Goal: Task Accomplishment & Management: Complete application form

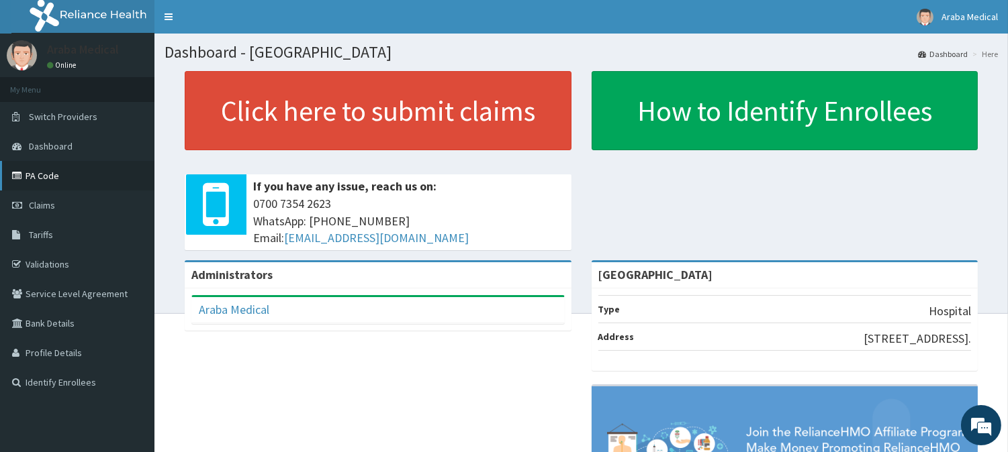
click at [42, 176] on link "PA Code" at bounding box center [77, 176] width 154 height 30
click at [61, 262] on link "Validations" at bounding box center [77, 265] width 154 height 30
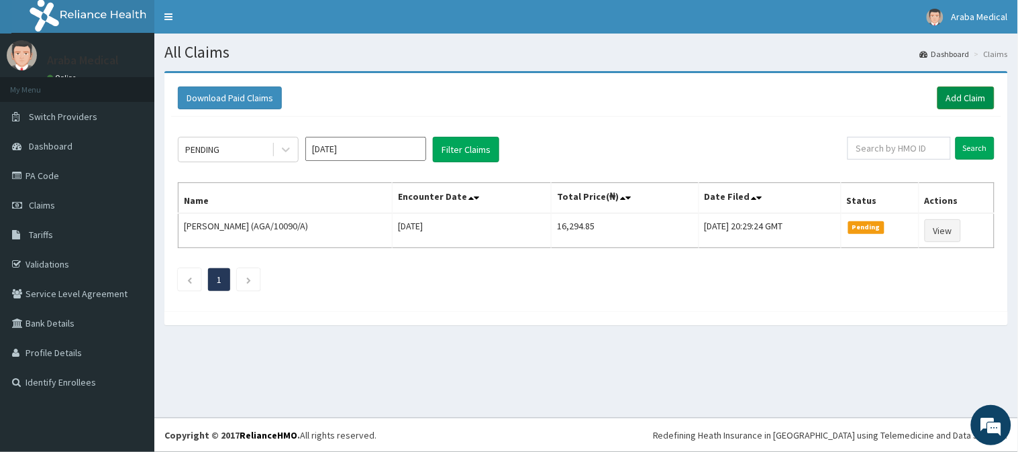
click at [969, 104] on link "Add Claim" at bounding box center [966, 98] width 57 height 23
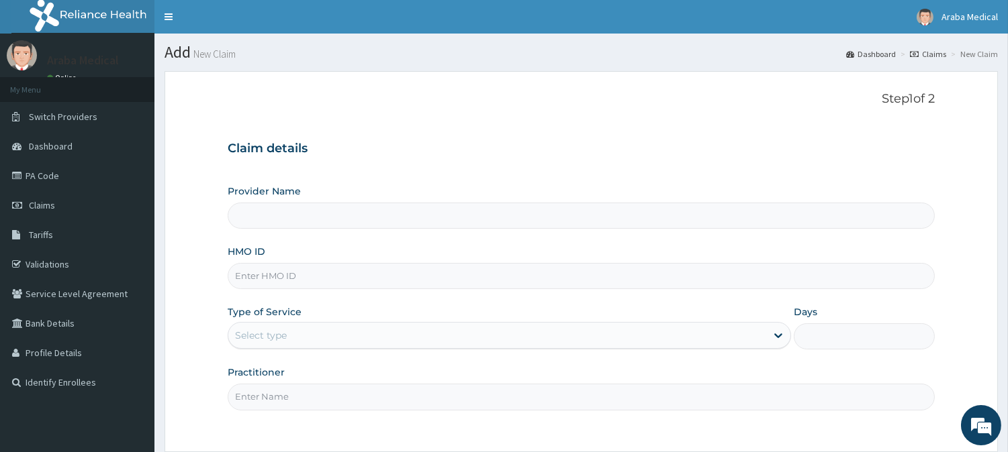
type input "Araba Medical Centre"
click at [279, 289] on input "HMO ID" at bounding box center [581, 276] width 707 height 26
type input "GSV/11469/F"
click at [287, 352] on div "Provider Name Araba Medical Centre HMO ID GSV/11469/F Type of Service Select ty…" at bounding box center [581, 298] width 707 height 226
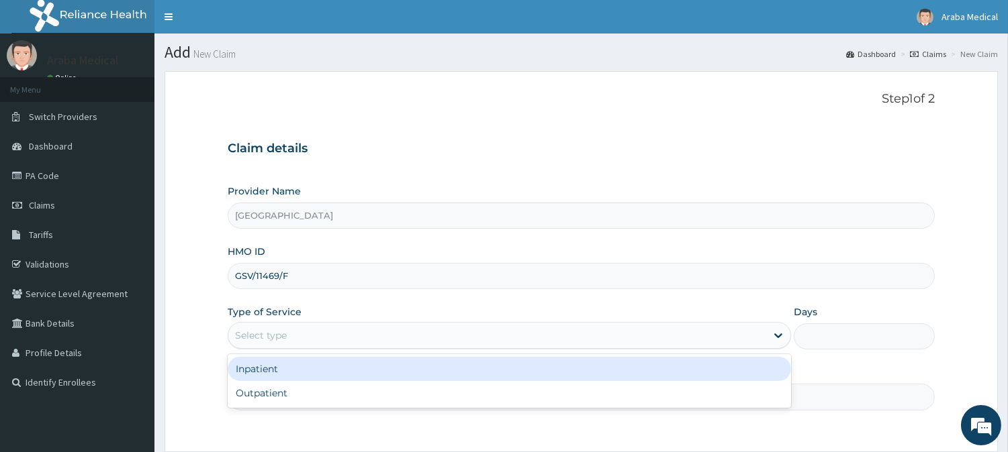
click at [283, 327] on div "Select type" at bounding box center [497, 335] width 538 height 21
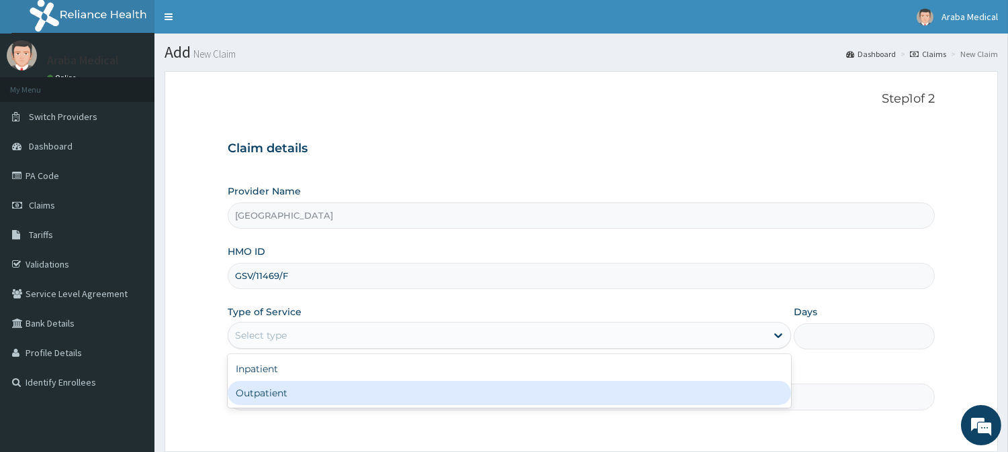
click at [276, 391] on div "Outpatient" at bounding box center [509, 393] width 563 height 24
type input "1"
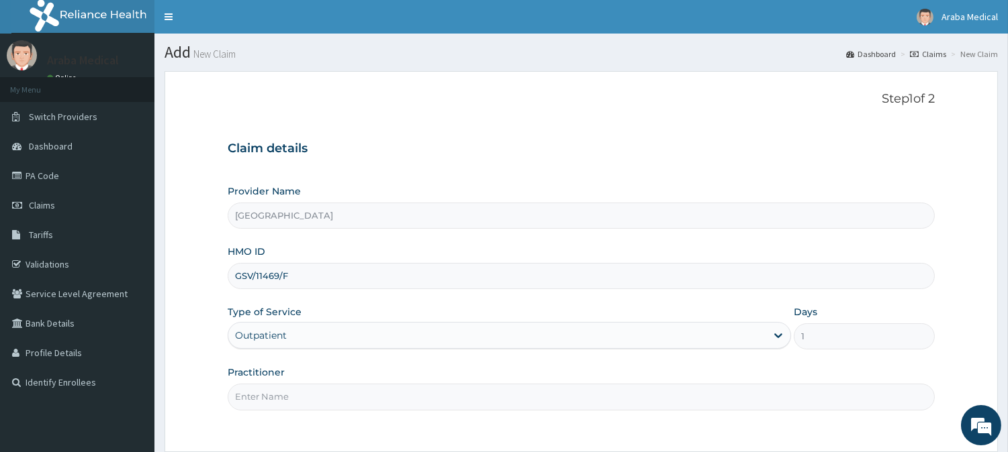
click at [283, 391] on input "Practitioner" at bounding box center [581, 397] width 707 height 26
type input "DR OMOBOLANLE"
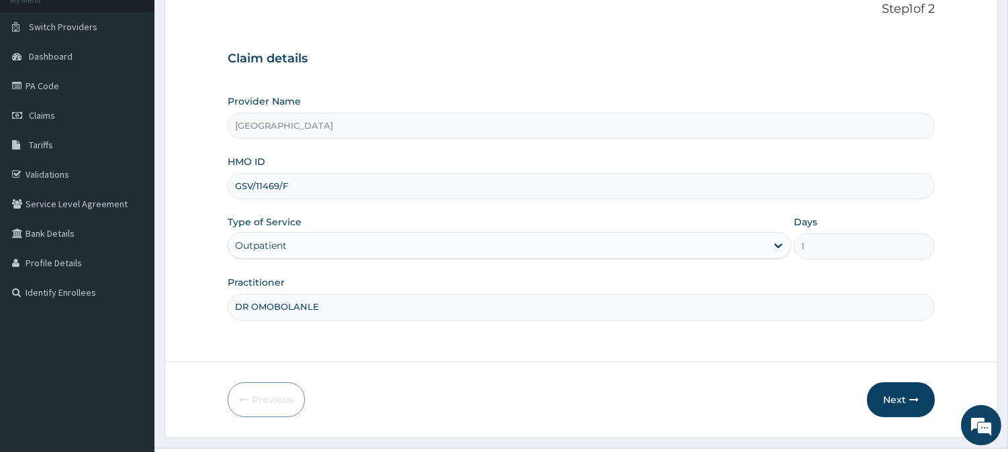
scroll to position [120, 0]
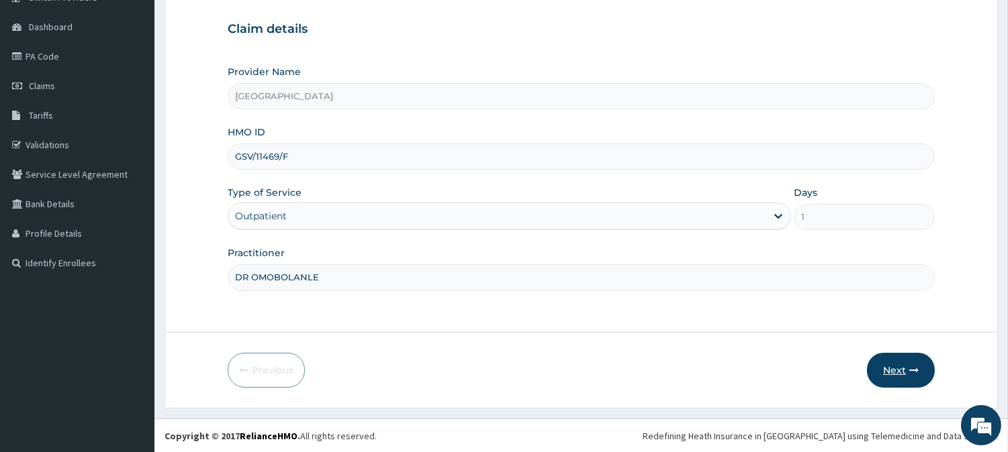
click at [900, 371] on button "Next" at bounding box center [901, 370] width 68 height 35
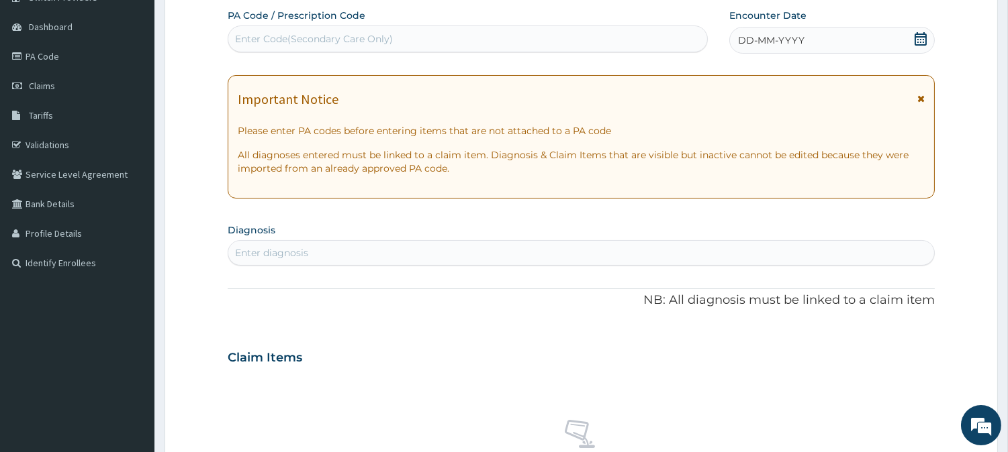
click at [917, 38] on icon at bounding box center [920, 38] width 13 height 13
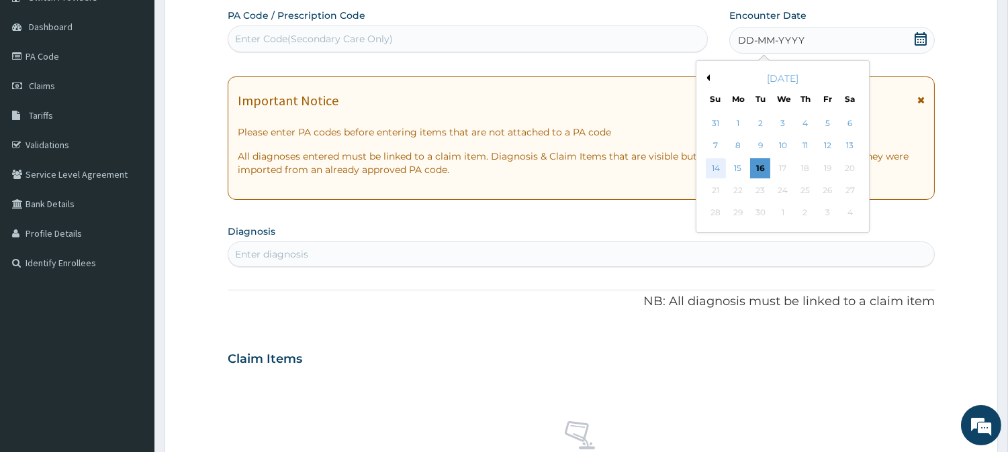
click at [710, 168] on div "14" at bounding box center [715, 168] width 20 height 20
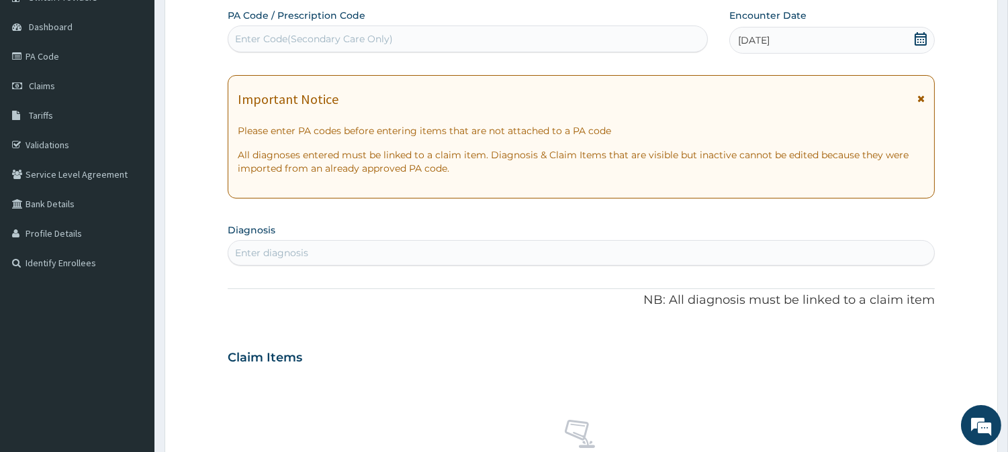
click at [462, 251] on div "Enter diagnosis" at bounding box center [581, 252] width 706 height 21
type input "MALAR"
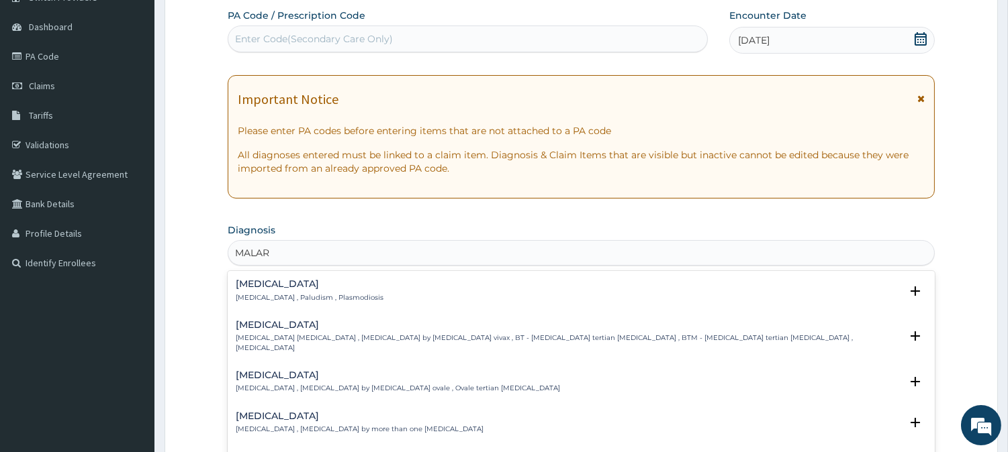
click at [260, 285] on h4 "Malaria" at bounding box center [310, 284] width 148 height 10
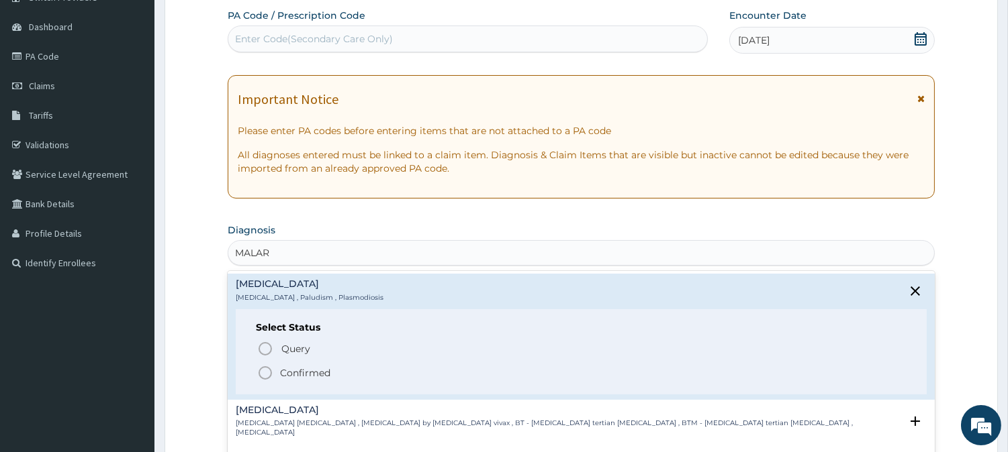
click at [264, 372] on icon "status option filled" at bounding box center [265, 373] width 16 height 16
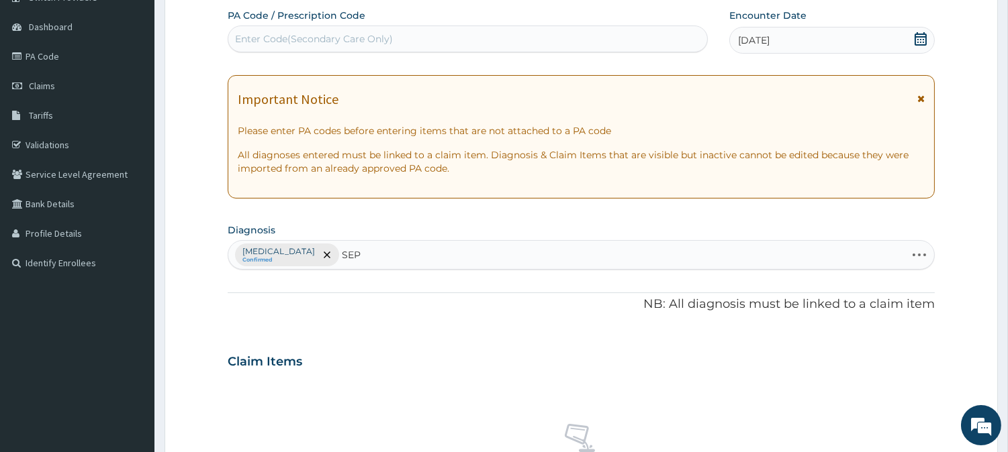
type input "SEPS"
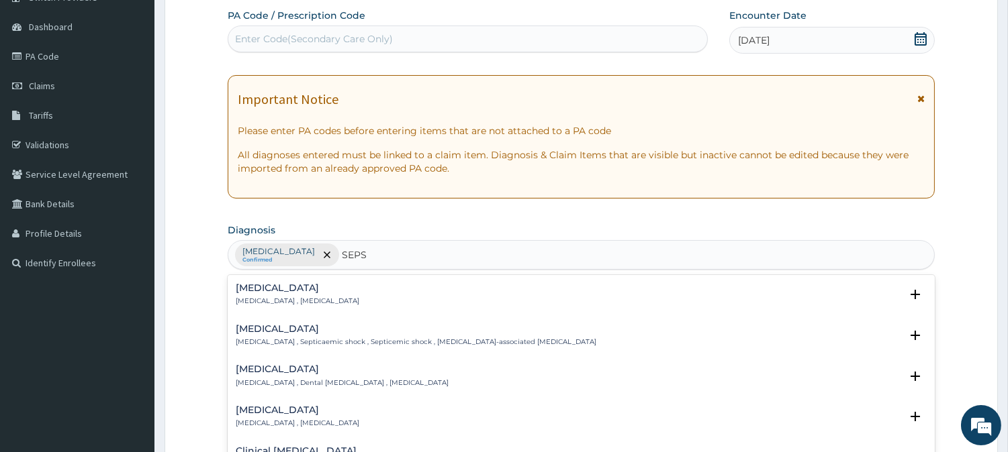
click at [252, 295] on div "Sepsis Systemic infection , Sepsis" at bounding box center [298, 294] width 124 height 23
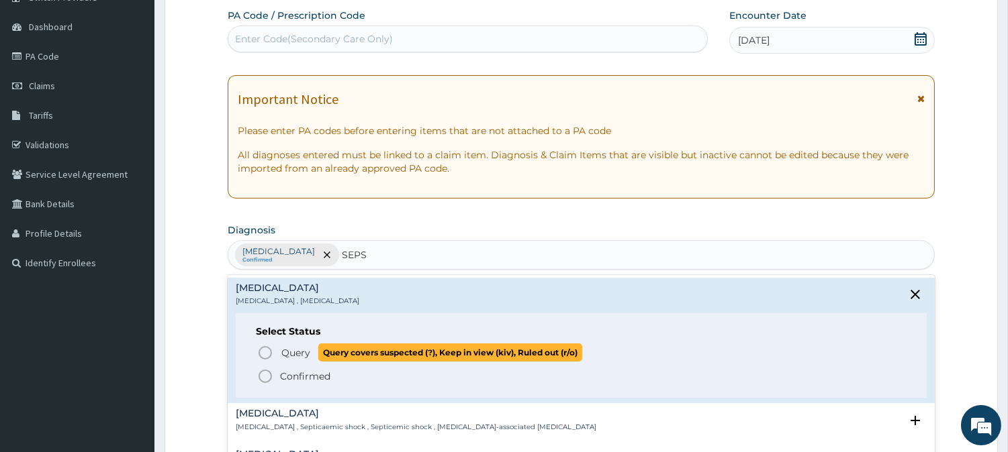
click at [263, 352] on icon "status option query" at bounding box center [265, 353] width 16 height 16
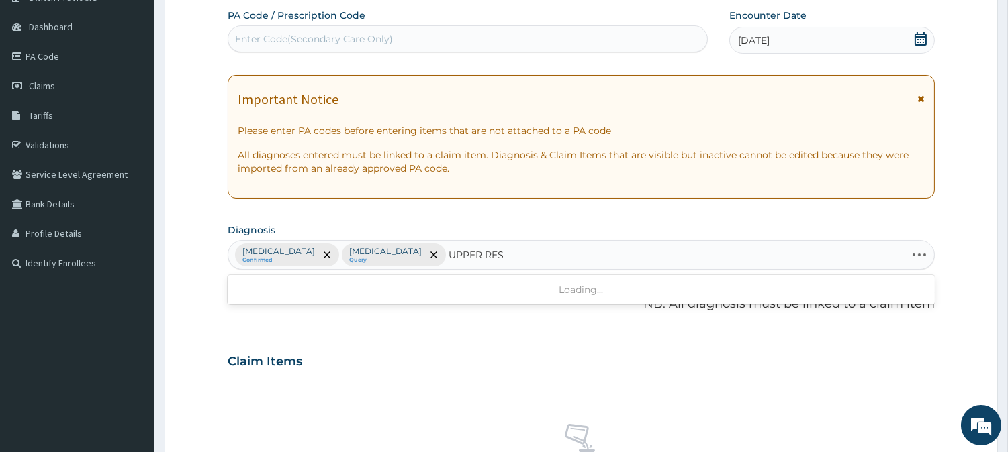
type input "UPPER RESP"
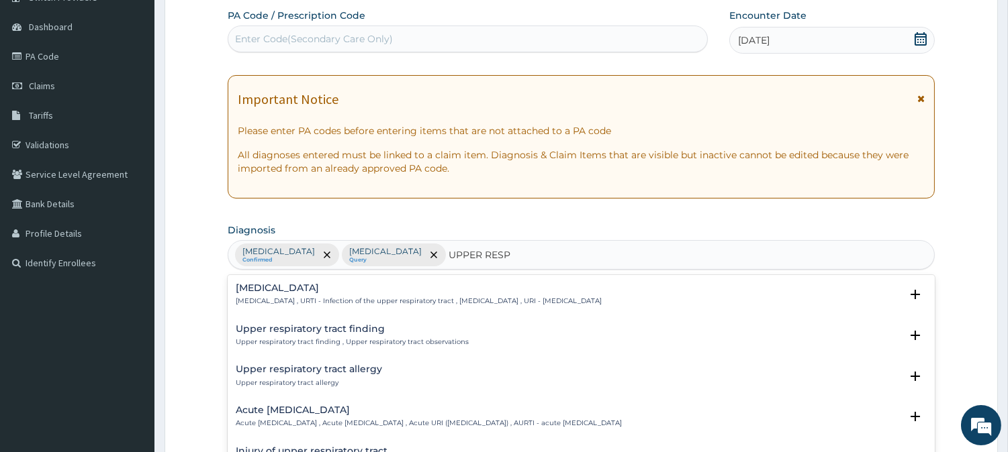
click at [257, 285] on h4 "[MEDICAL_DATA]" at bounding box center [419, 288] width 366 height 10
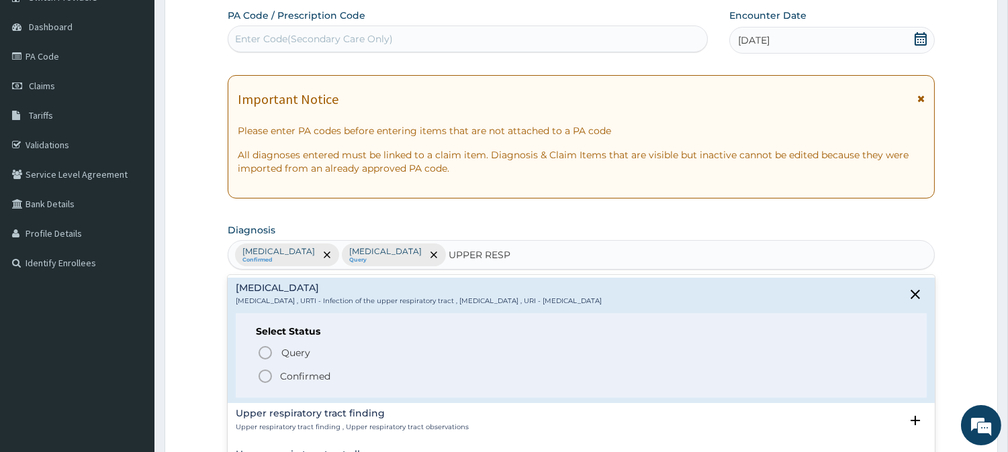
drag, startPoint x: 264, startPoint y: 350, endPoint x: 263, endPoint y: 376, distance: 26.2
click at [263, 376] on div "Query Query covers suspected (?), Keep in view (kiv), Ruled out (r/o) Confirmed" at bounding box center [581, 364] width 651 height 41
click at [263, 376] on icon "status option filled" at bounding box center [265, 377] width 16 height 16
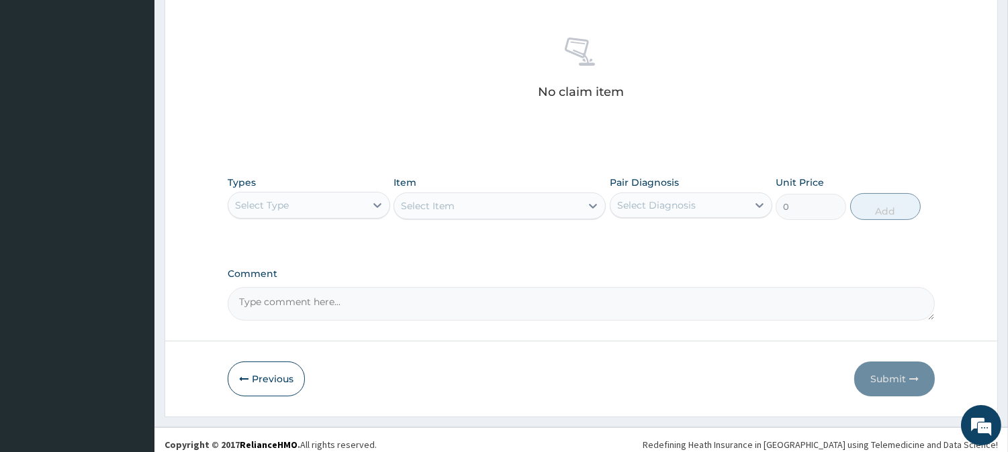
scroll to position [515, 0]
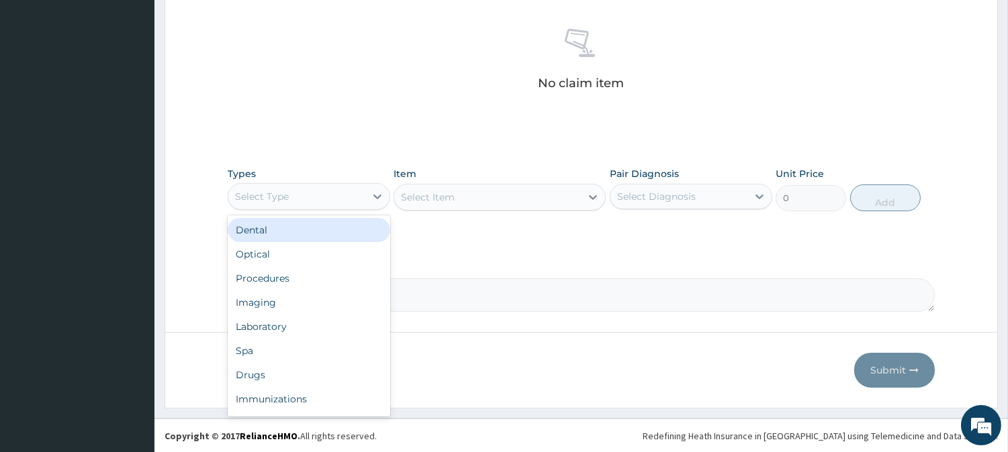
click at [353, 192] on div "Select Type" at bounding box center [296, 196] width 137 height 21
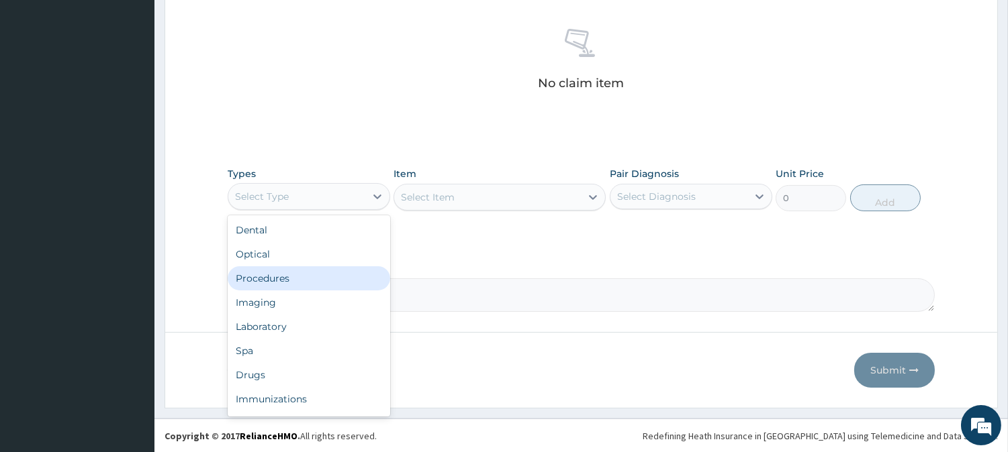
click at [312, 284] on div "Procedures" at bounding box center [309, 279] width 162 height 24
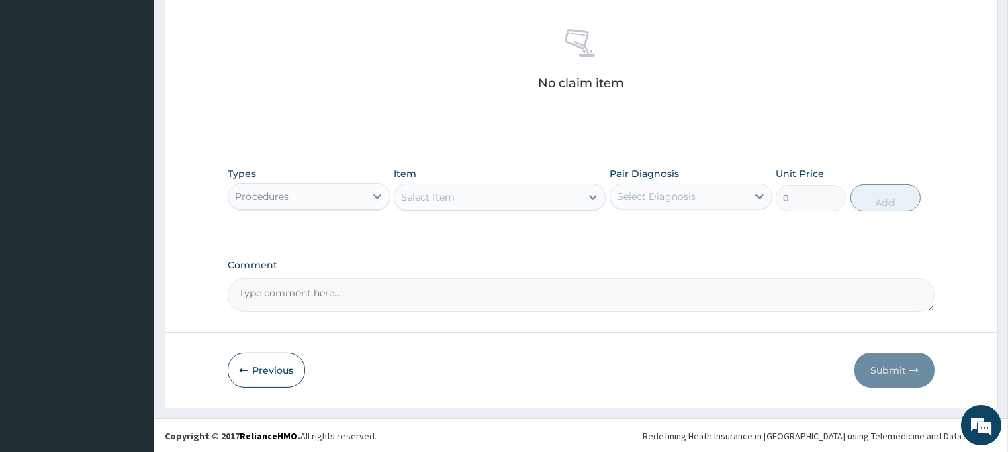
click at [512, 200] on div "Select Item" at bounding box center [487, 197] width 187 height 21
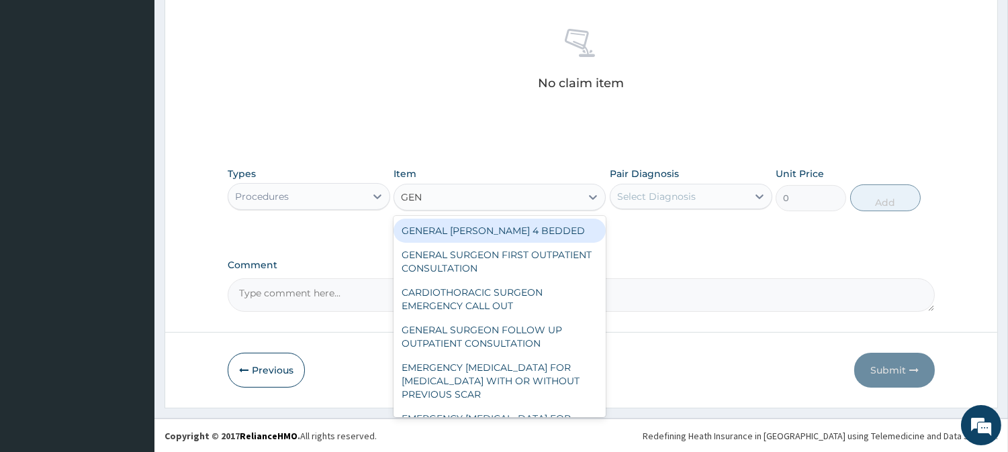
type input "GENE"
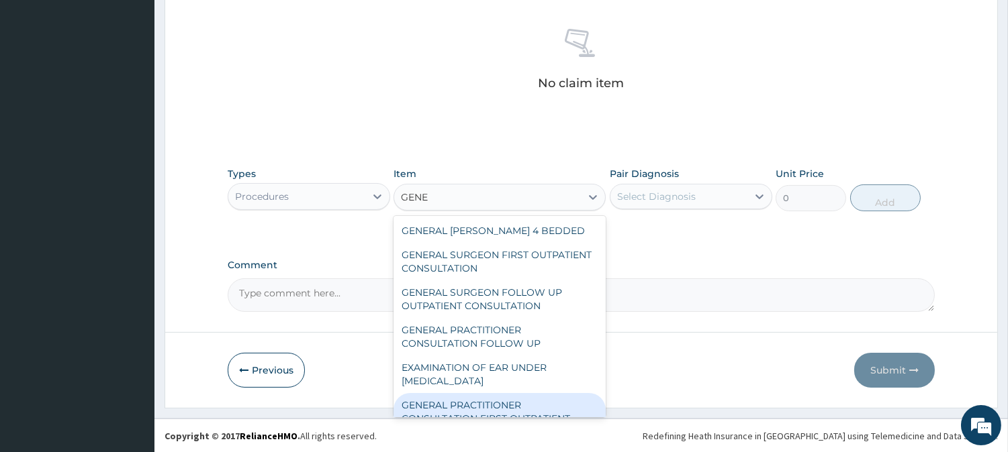
click at [462, 393] on div "GENERAL PRACTITIONER CONSULTATION FIRST OUTPATIENT CONSULTATION" at bounding box center [499, 418] width 212 height 51
type input "3547.5"
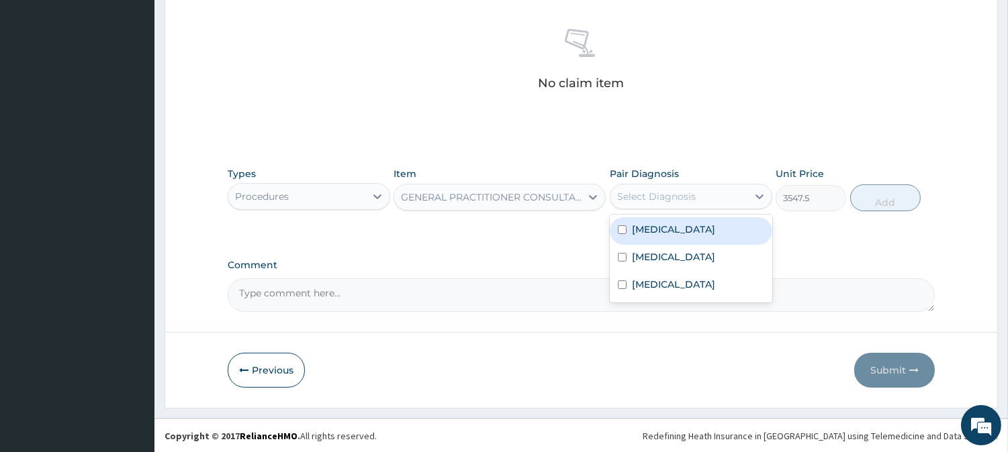
click at [700, 195] on div "Select Diagnosis" at bounding box center [678, 196] width 137 height 21
click at [695, 229] on div "Malaria" at bounding box center [691, 232] width 162 height 28
checkbox input "true"
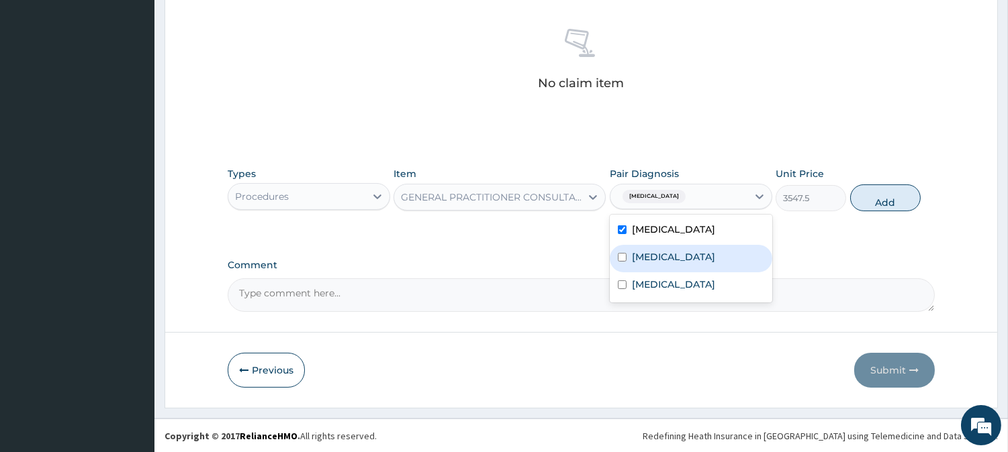
click at [689, 254] on div "Sepsis" at bounding box center [691, 259] width 162 height 28
checkbox input "true"
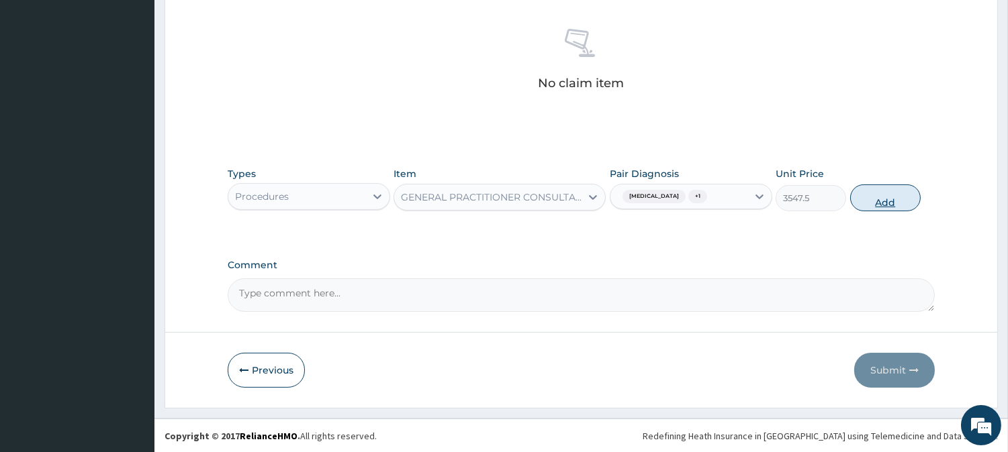
click at [907, 200] on button "Add" at bounding box center [885, 198] width 70 height 27
type input "0"
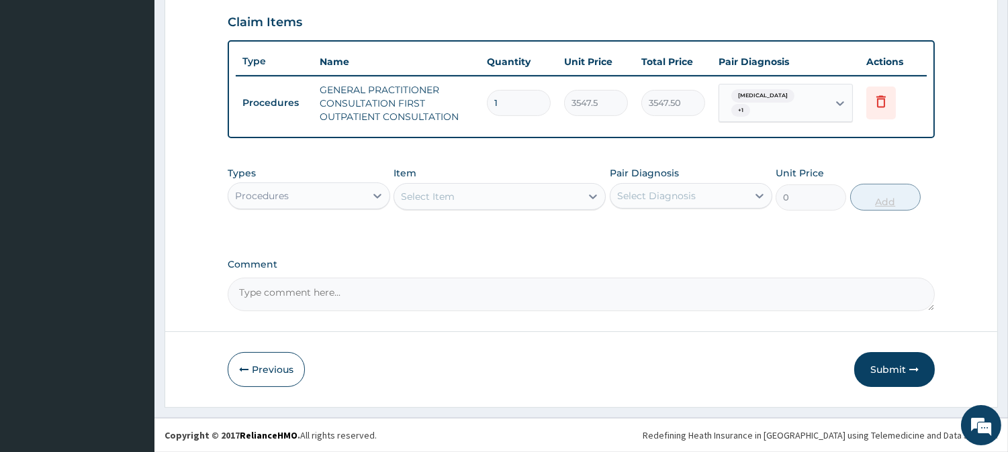
scroll to position [457, 0]
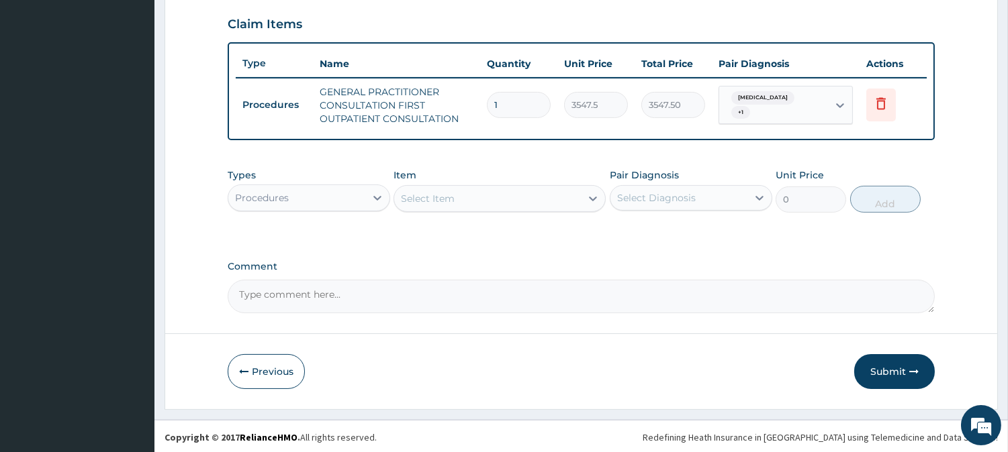
click at [334, 195] on div "Procedures" at bounding box center [296, 197] width 137 height 21
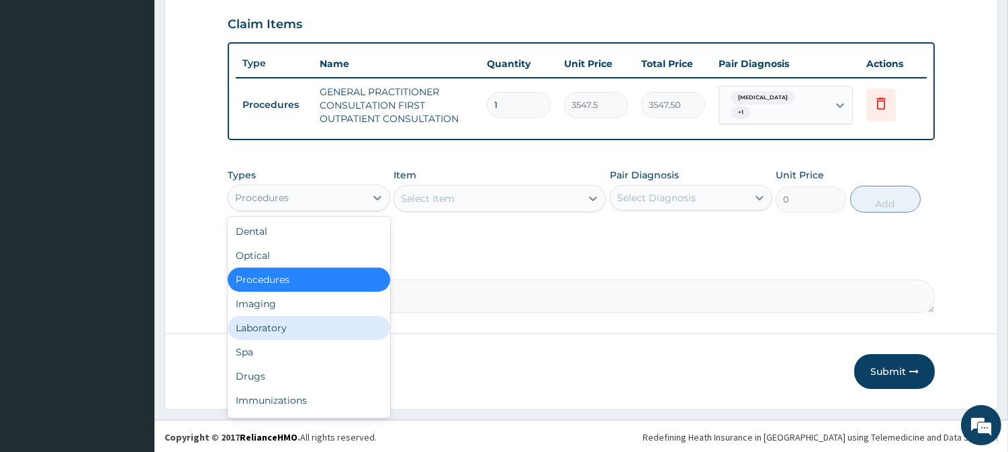
click at [304, 323] on div "Laboratory" at bounding box center [309, 328] width 162 height 24
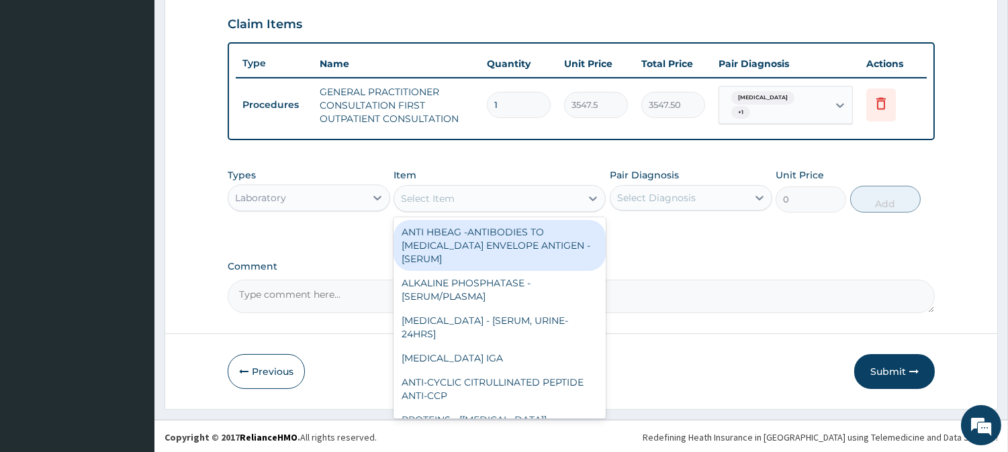
click at [532, 201] on div "Select Item" at bounding box center [487, 198] width 187 height 21
type input "L"
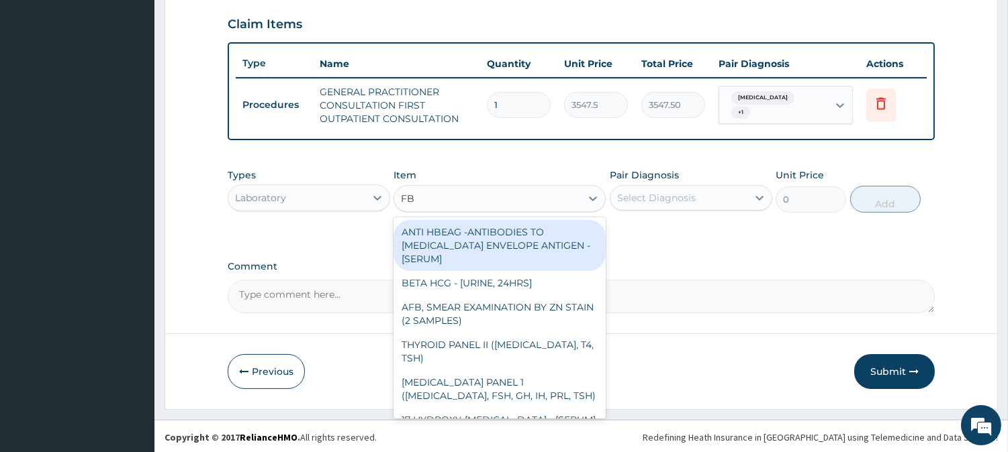
type input "FBC"
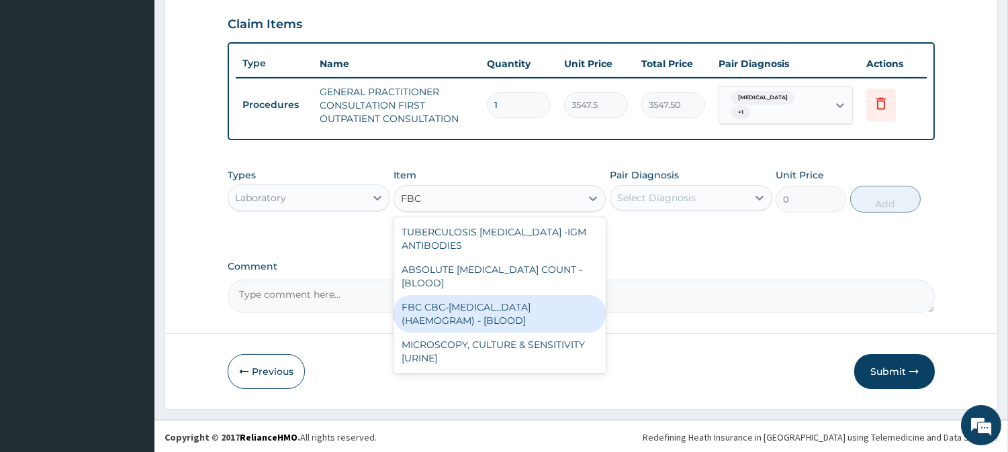
click at [479, 303] on div "FBC CBC-COMPLETE BLOOD COUNT (HAEMOGRAM) - [BLOOD]" at bounding box center [499, 314] width 212 height 38
type input "4300"
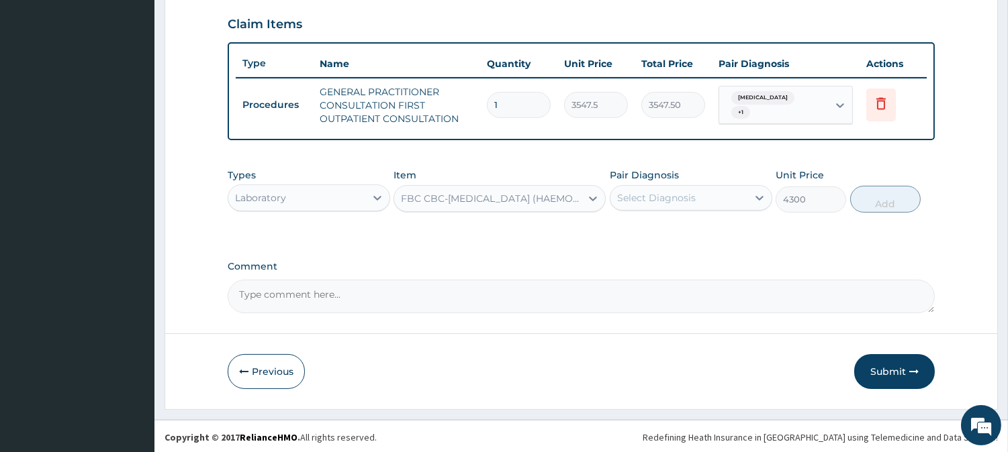
click at [642, 200] on div "Select Diagnosis" at bounding box center [656, 197] width 79 height 13
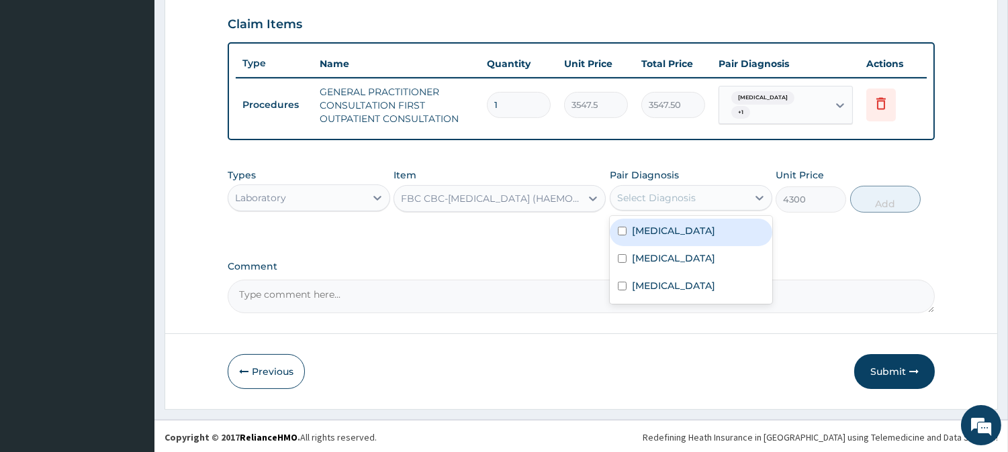
click at [647, 233] on label "Malaria" at bounding box center [673, 230] width 83 height 13
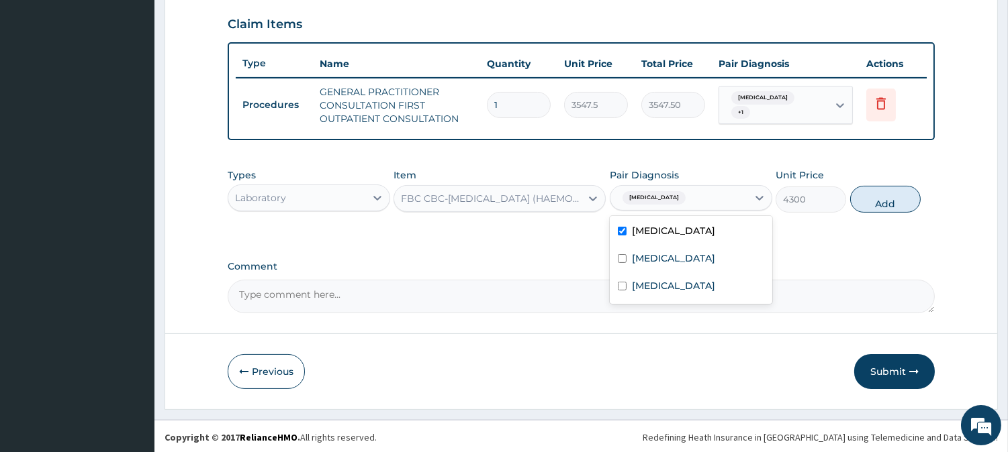
click at [647, 233] on label "Malaria" at bounding box center [673, 230] width 83 height 13
checkbox input "false"
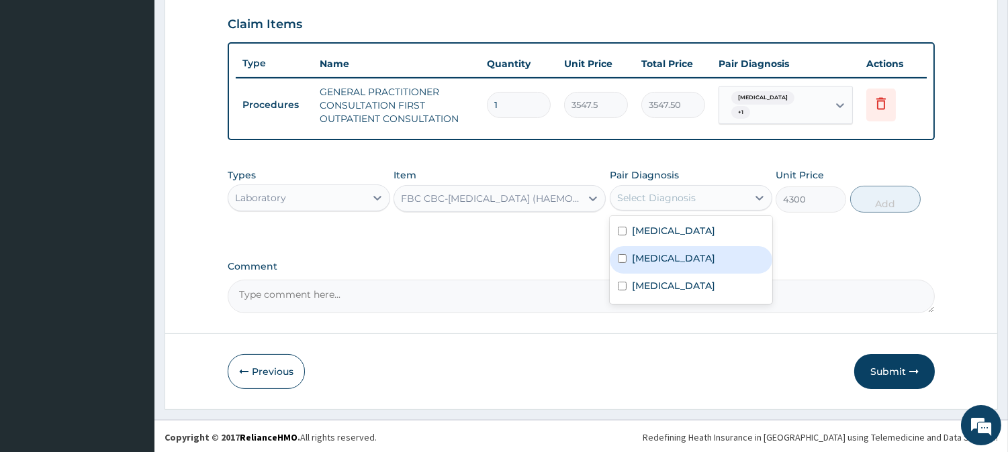
click at [648, 258] on label "Sepsis" at bounding box center [673, 258] width 83 height 13
checkbox input "true"
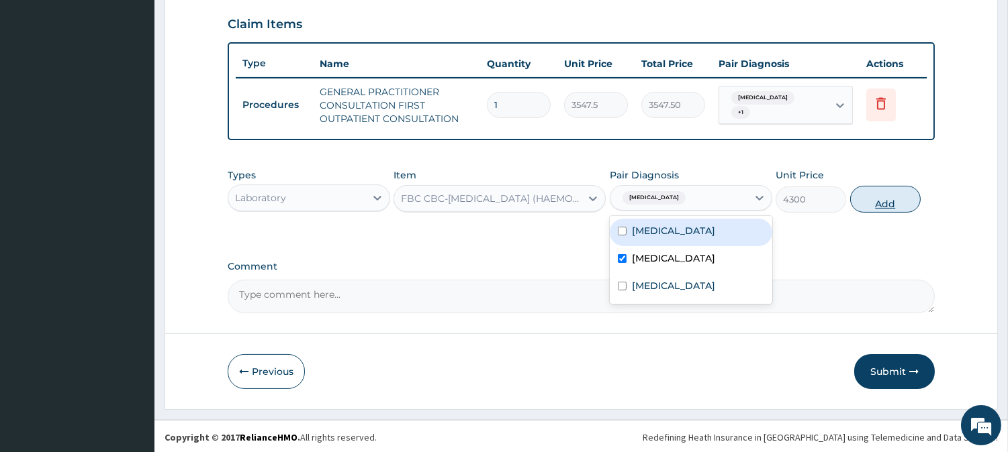
click at [888, 197] on button "Add" at bounding box center [885, 199] width 70 height 27
type input "0"
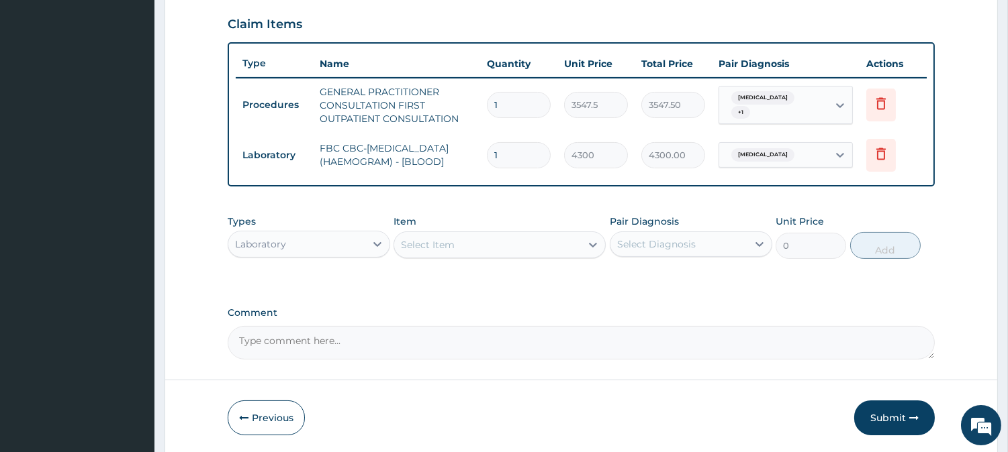
click at [514, 256] on div "Select Item" at bounding box center [487, 244] width 187 height 21
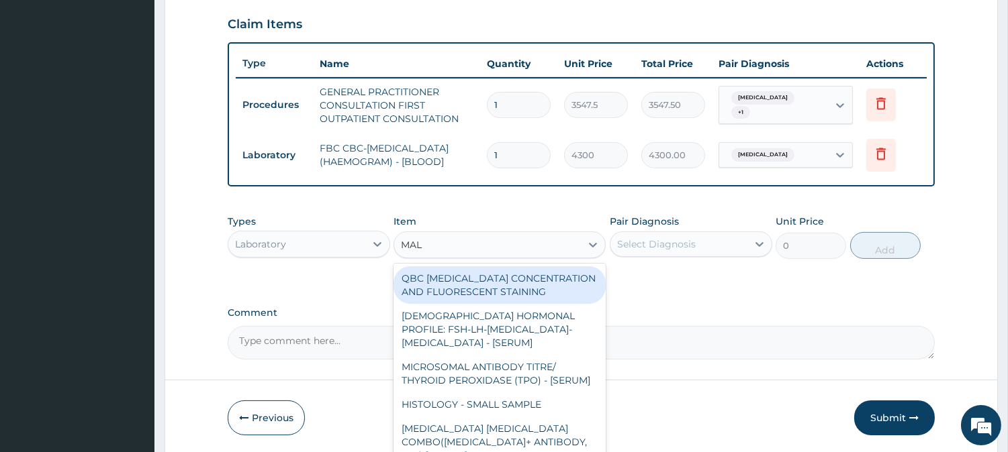
type input "MALA"
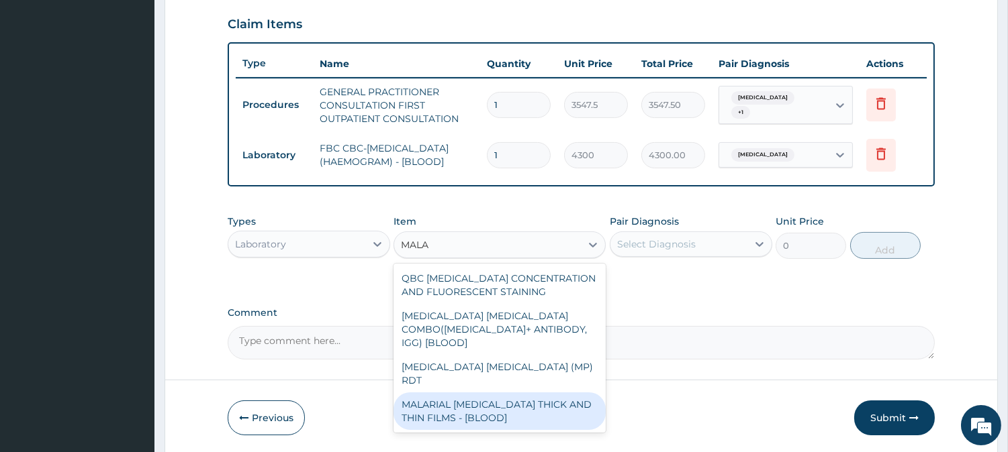
click at [479, 393] on div "MALARIAL PARASITE THICK AND THIN FILMS - [BLOOD]" at bounding box center [499, 412] width 212 height 38
type input "1612.5"
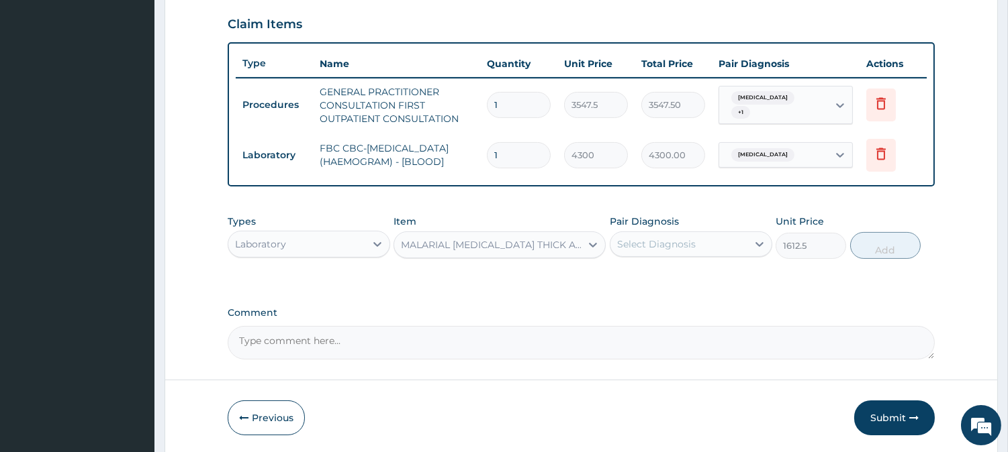
click at [703, 257] on div "Select Diagnosis" at bounding box center [691, 245] width 162 height 26
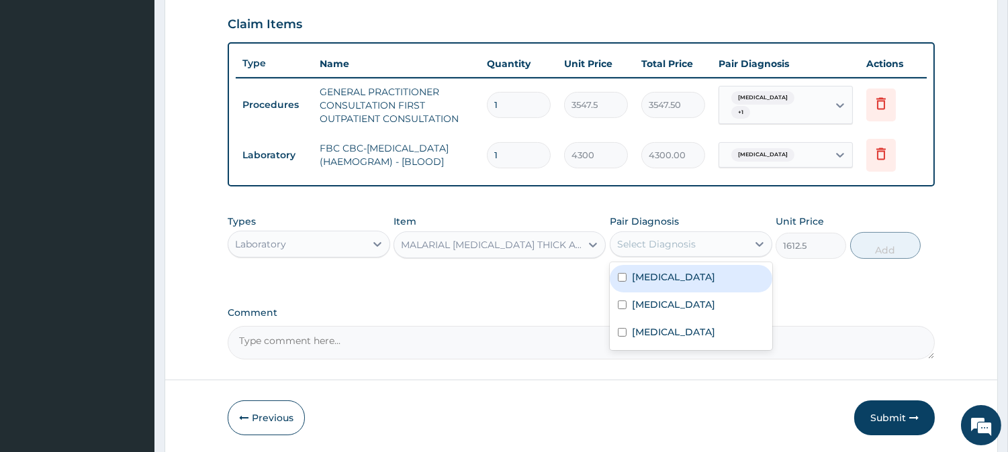
click at [690, 284] on div "Malaria" at bounding box center [691, 279] width 162 height 28
checkbox input "true"
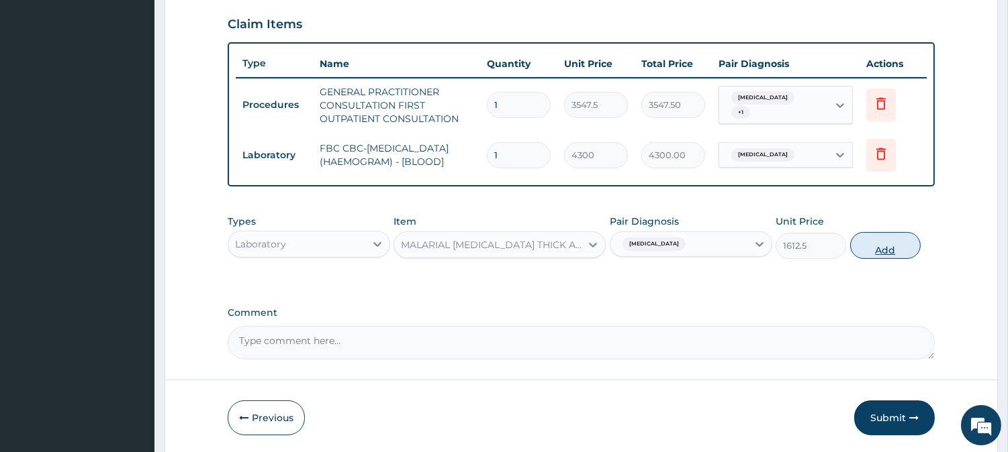
click at [891, 246] on button "Add" at bounding box center [885, 245] width 70 height 27
type input "0"
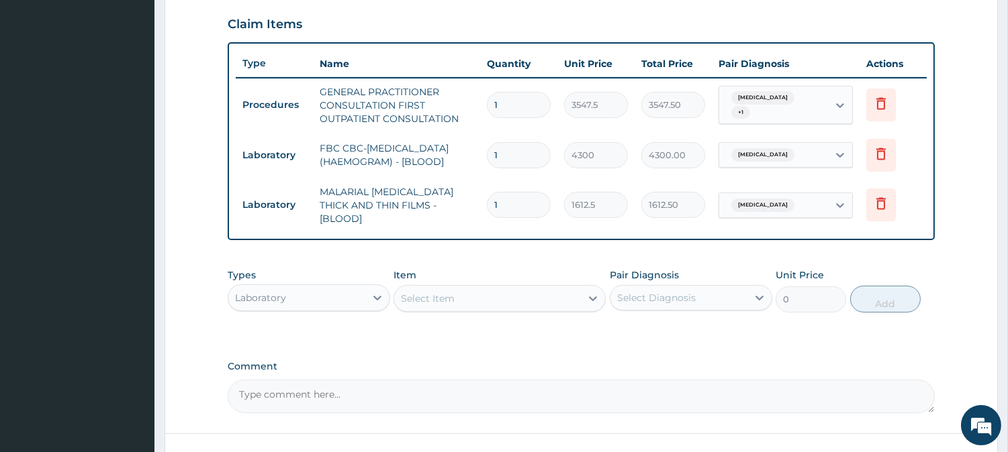
scroll to position [558, 0]
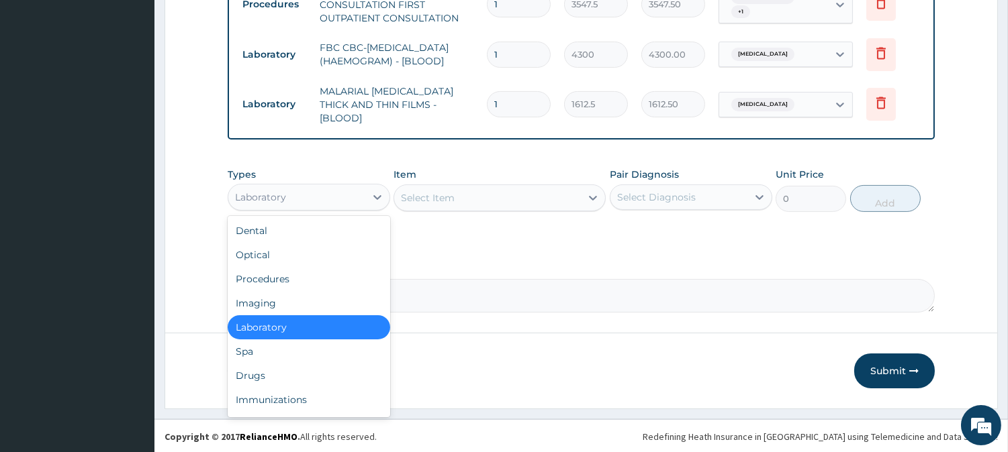
click at [330, 195] on div "Laboratory" at bounding box center [296, 197] width 137 height 21
click at [276, 364] on div "Drugs" at bounding box center [309, 376] width 162 height 24
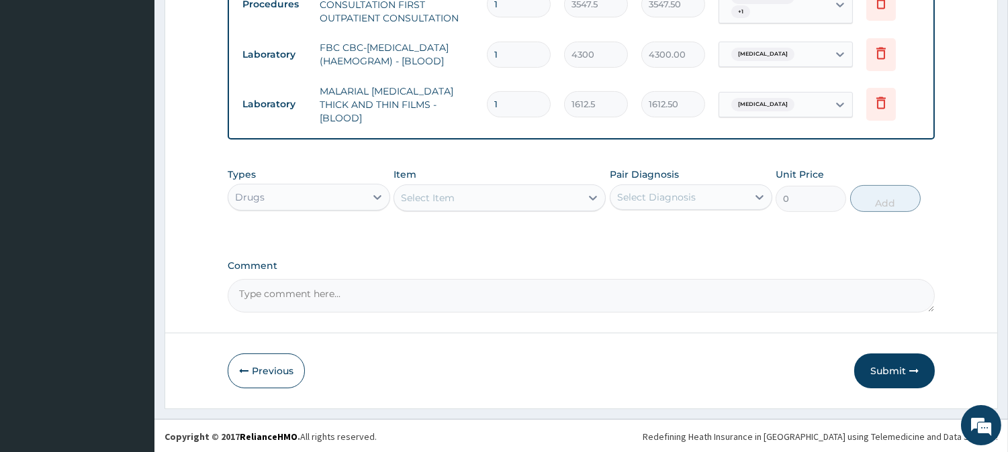
click at [520, 201] on div "Select Item" at bounding box center [487, 197] width 187 height 21
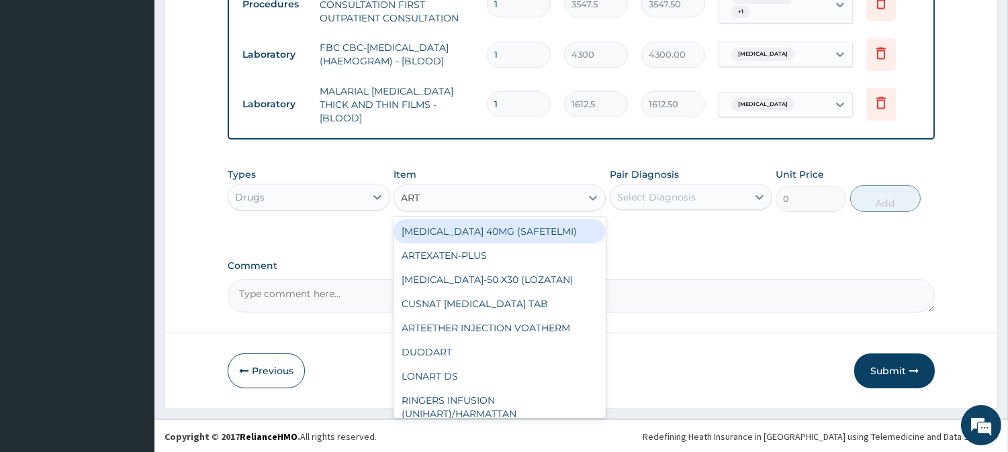
type input "ARTE"
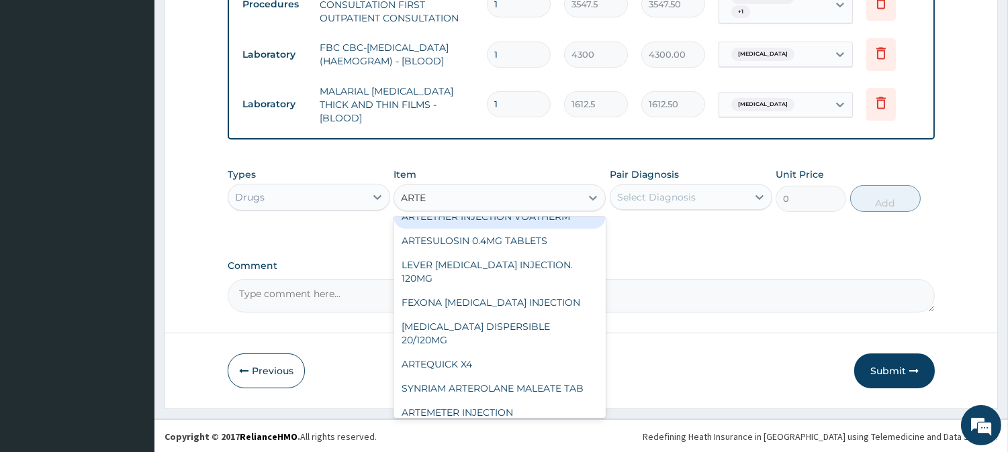
scroll to position [120, 0]
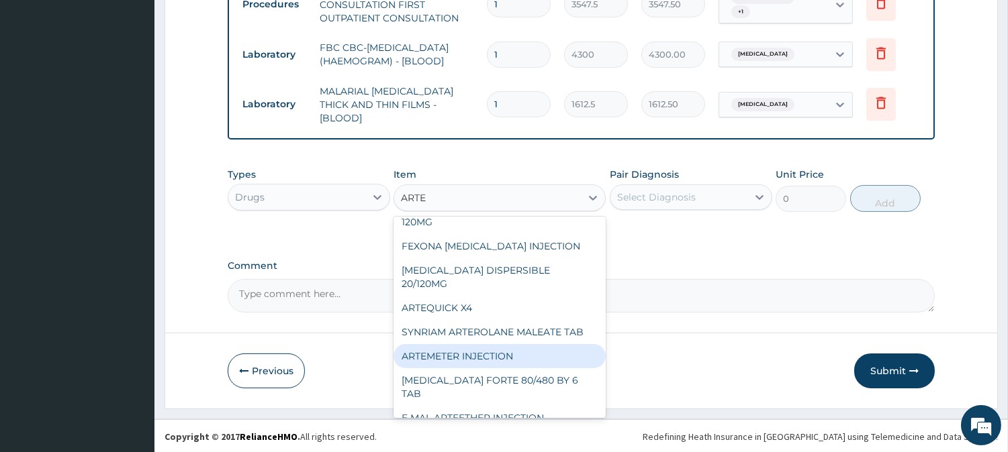
click at [512, 344] on div "ARTEMETER INJECTION" at bounding box center [499, 356] width 212 height 24
type input "946"
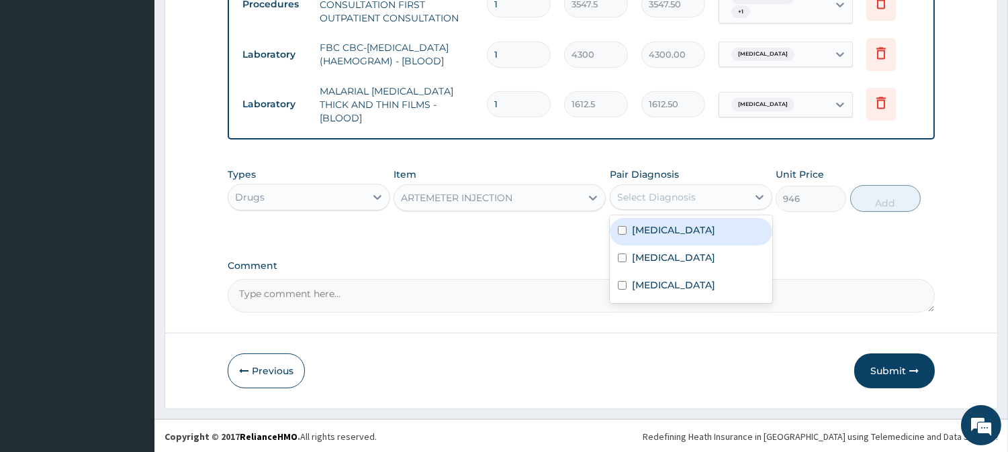
click at [680, 187] on div "Select Diagnosis" at bounding box center [678, 197] width 137 height 21
click at [668, 236] on div "[MEDICAL_DATA]" at bounding box center [691, 232] width 162 height 28
checkbox input "true"
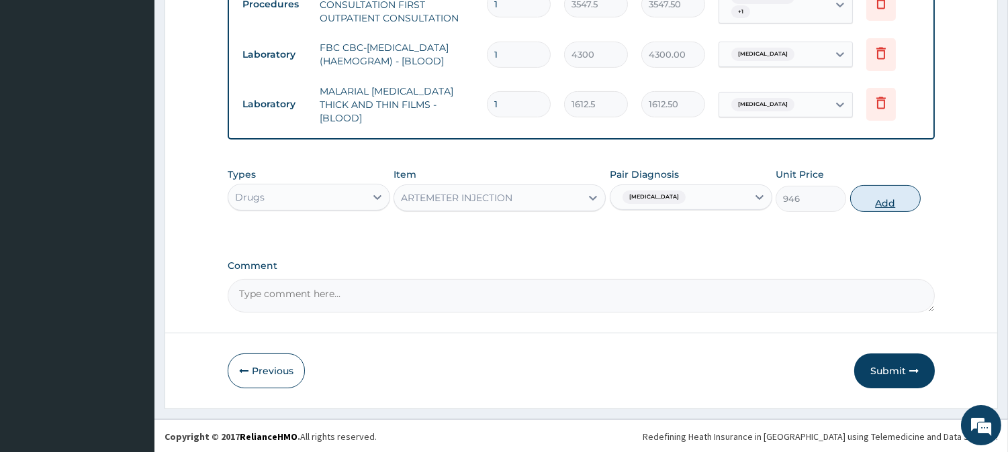
click at [894, 199] on button "Add" at bounding box center [885, 198] width 70 height 27
type input "0"
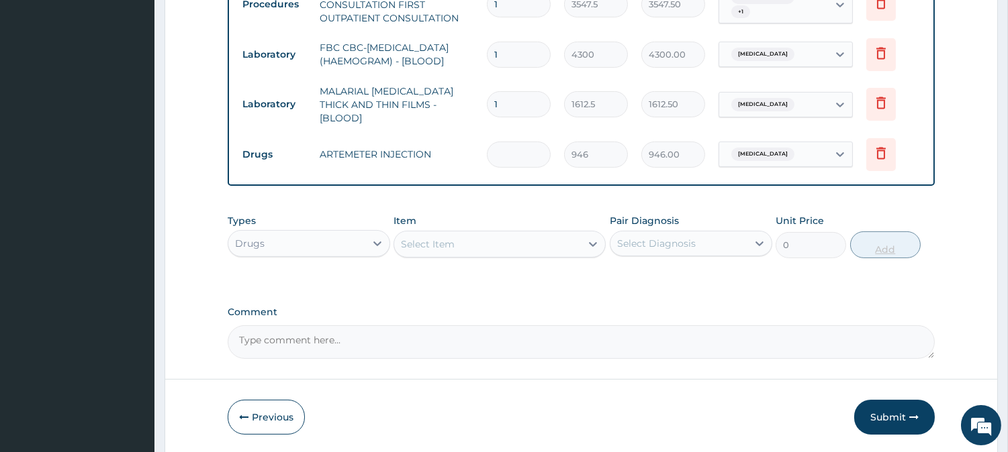
type input "0.00"
type input "6"
type input "5676.00"
type input "6"
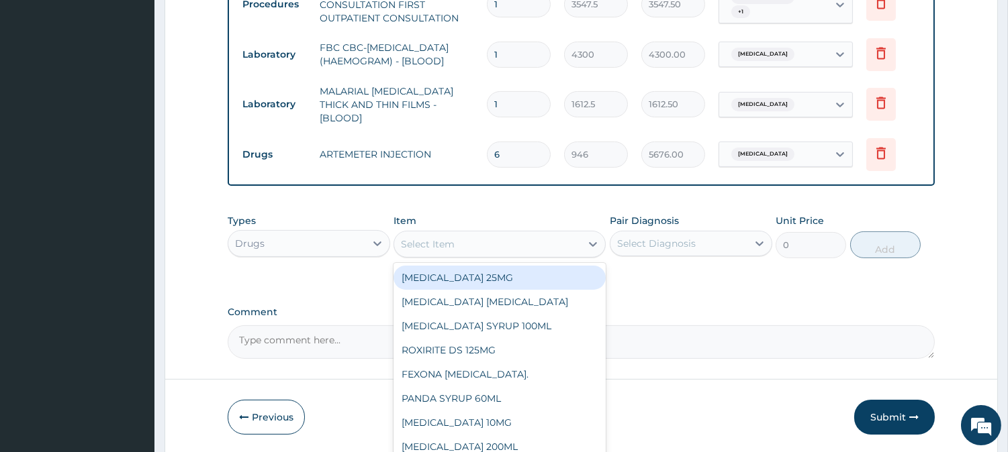
click at [520, 238] on div "Select Item" at bounding box center [487, 244] width 187 height 21
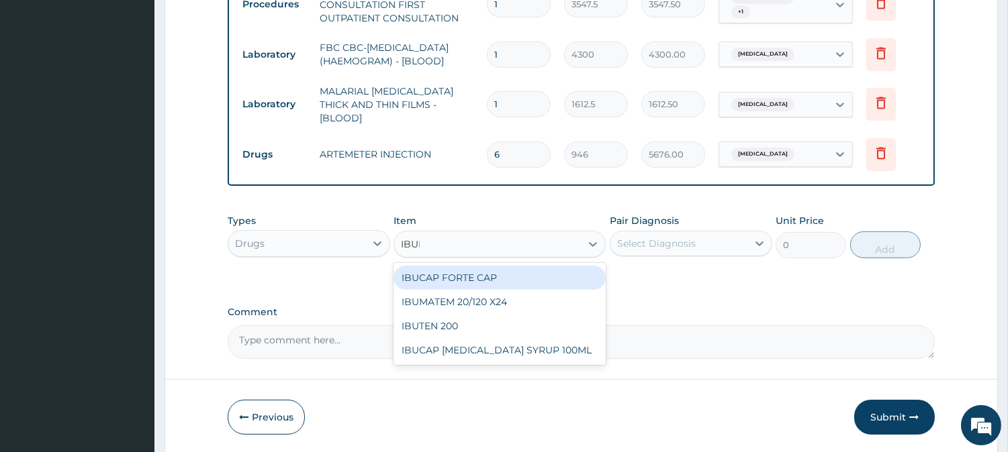
type input "IBU"
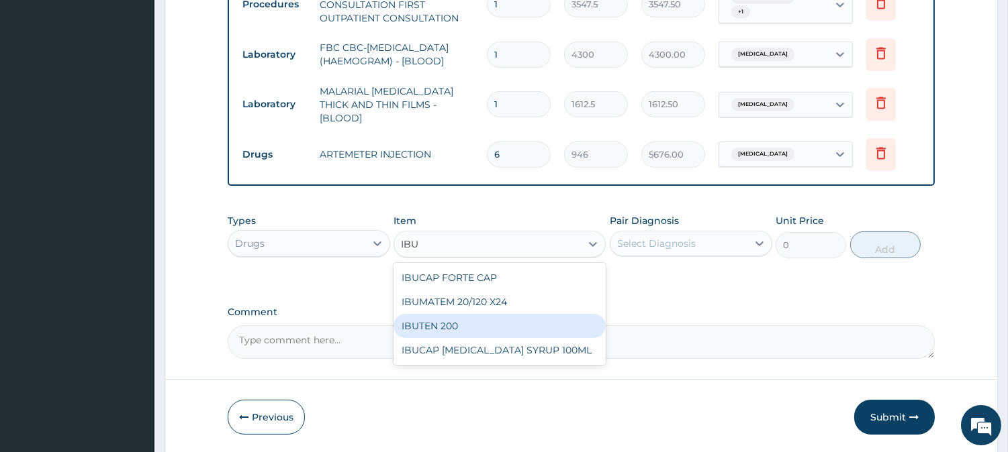
click at [489, 316] on div "IBUTEN 200" at bounding box center [499, 326] width 212 height 24
type input "82.7750015258789"
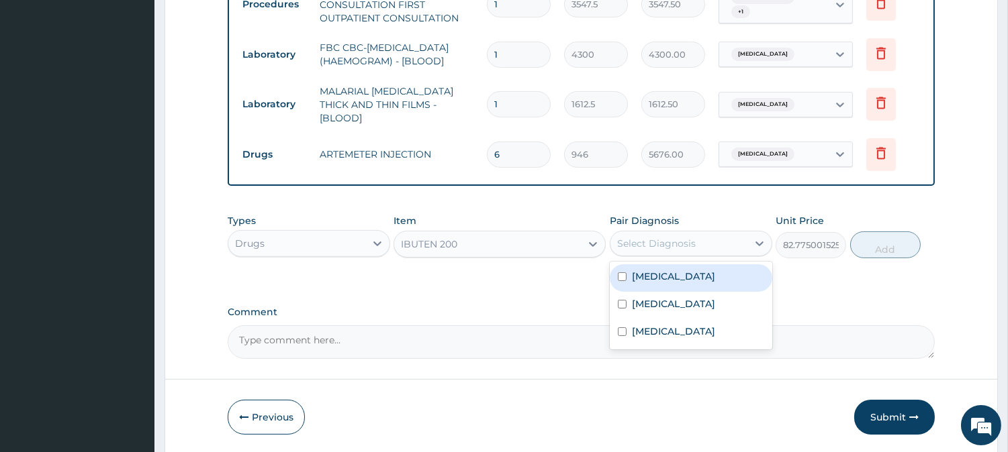
click at [659, 239] on div "Select Diagnosis" at bounding box center [656, 243] width 79 height 13
click at [672, 279] on div "Malaria" at bounding box center [691, 279] width 162 height 28
checkbox input "true"
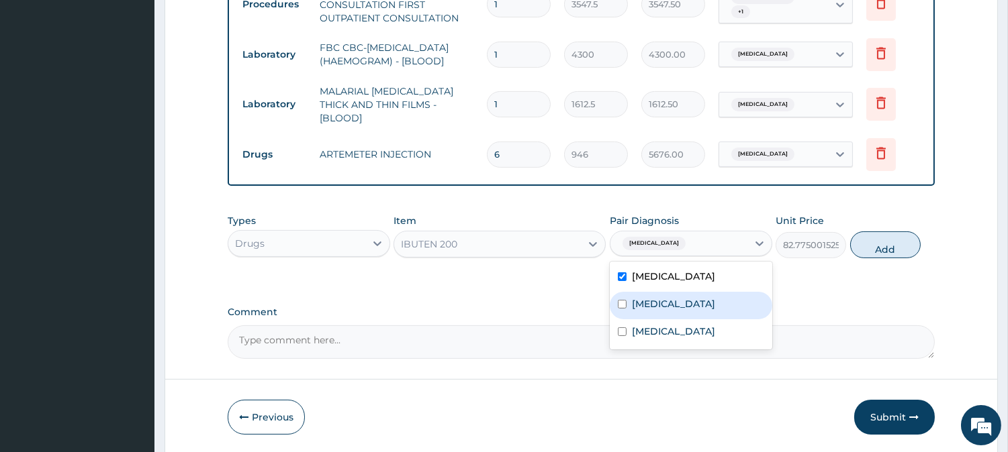
click at [685, 318] on div "Sepsis" at bounding box center [691, 306] width 162 height 28
checkbox input "true"
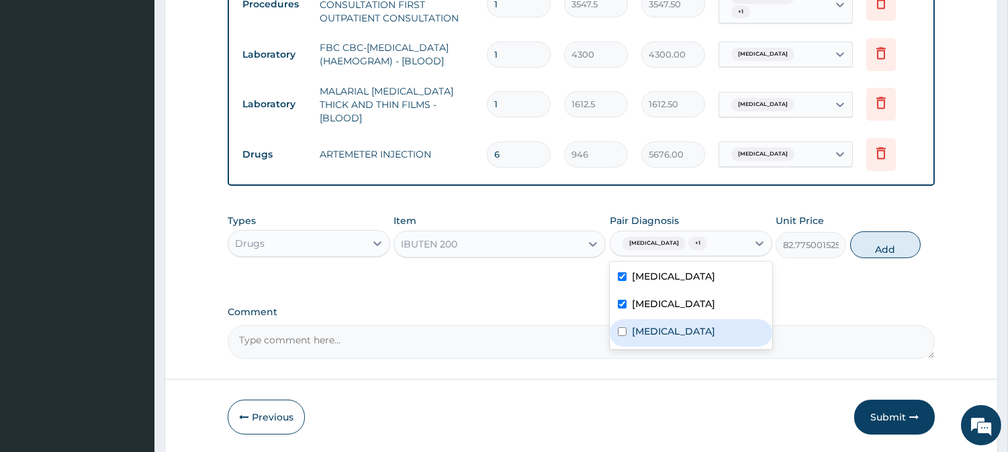
click at [686, 334] on label "Upper respiratory infection" at bounding box center [673, 331] width 83 height 13
checkbox input "true"
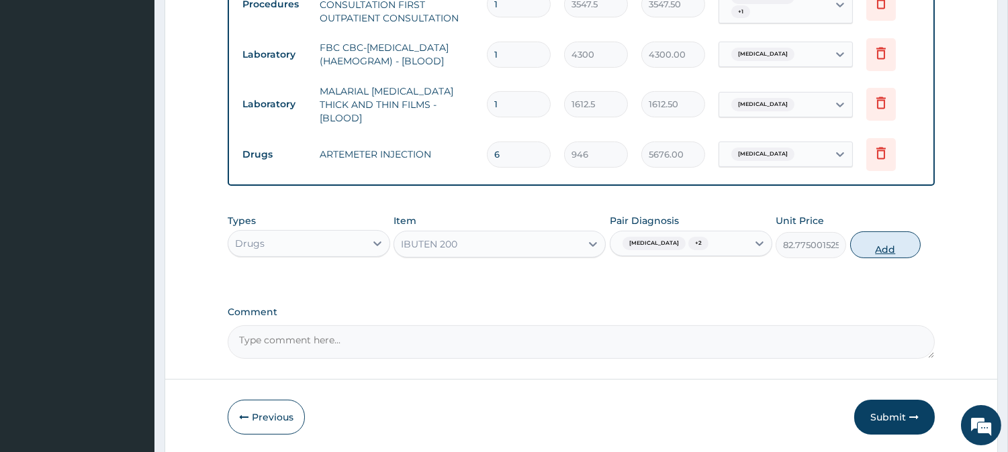
click at [887, 250] on button "Add" at bounding box center [885, 245] width 70 height 27
type input "0"
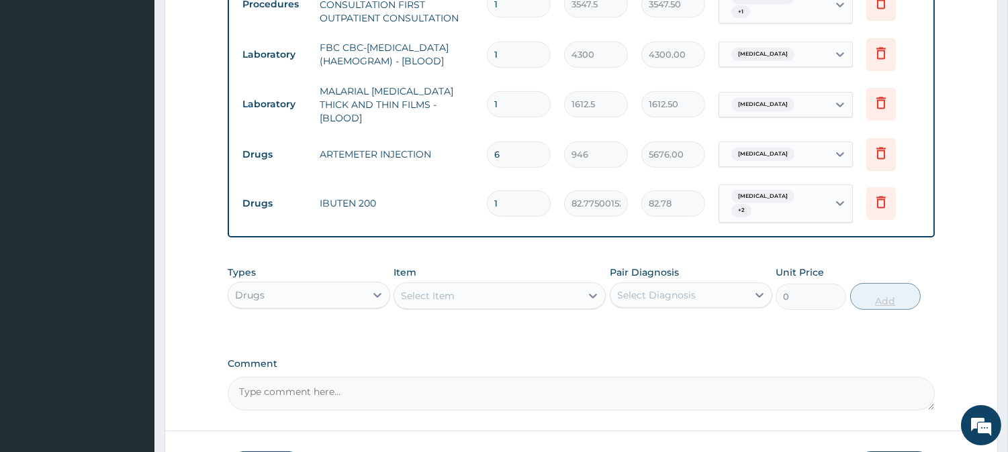
type input "0.00"
type input "9"
type input "744.98"
type input "9"
click at [545, 299] on div "Select Item" at bounding box center [487, 295] width 187 height 21
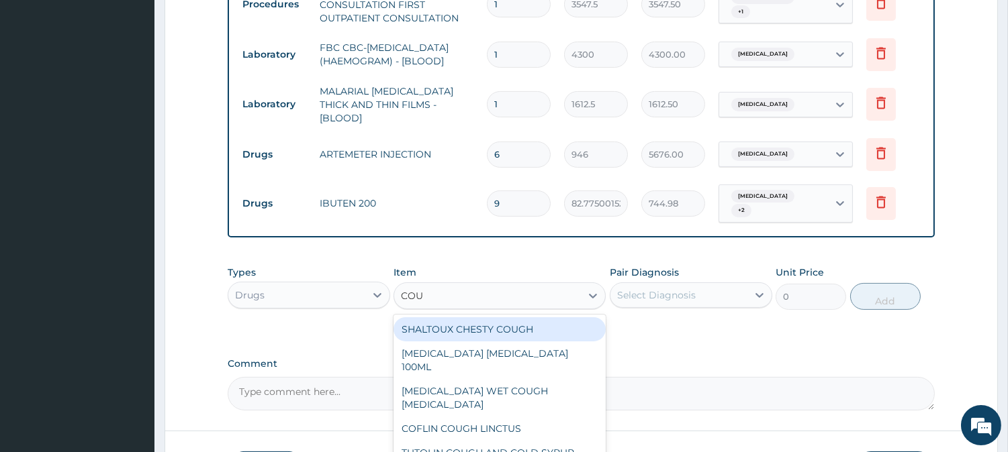
type input "COUG"
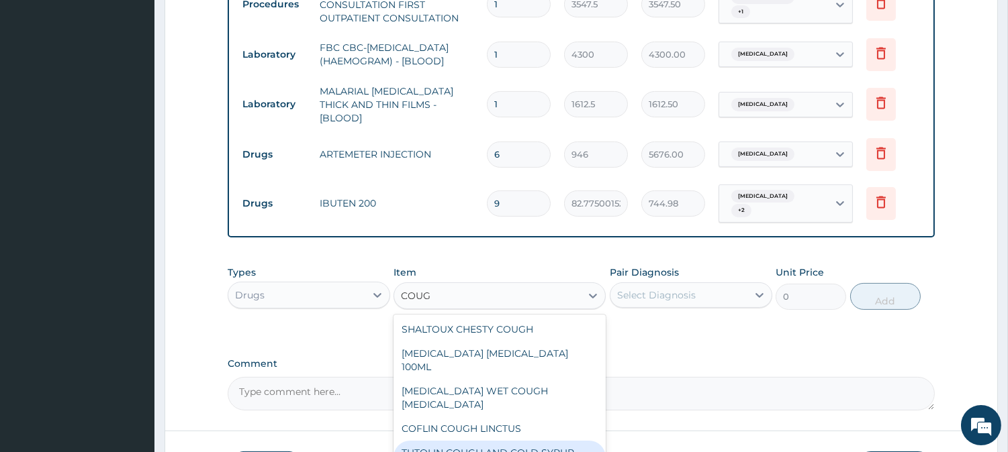
click at [519, 441] on div "TUTOLIN COUGH AND COLD SYRUP 100ML" at bounding box center [499, 460] width 212 height 38
type input "1537.25"
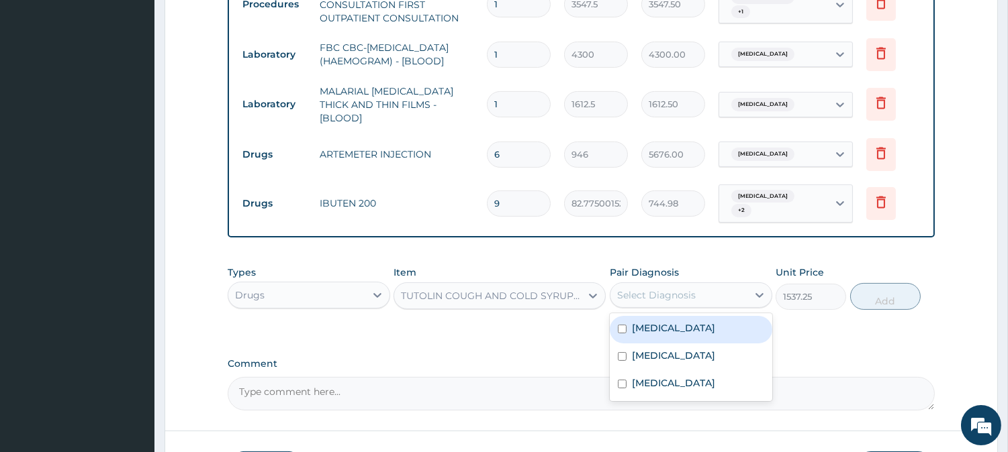
click at [695, 293] on div "Select Diagnosis" at bounding box center [678, 295] width 137 height 21
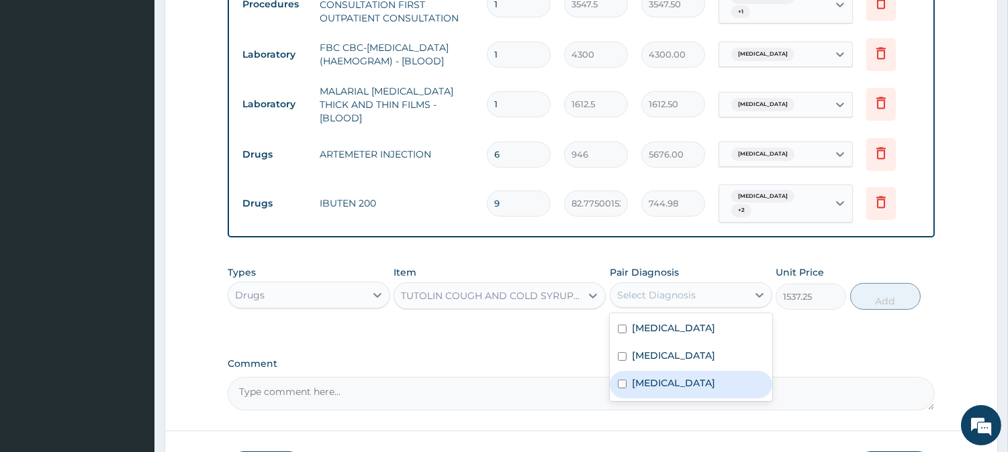
click at [690, 386] on div "Upper respiratory infection" at bounding box center [691, 385] width 162 height 28
checkbox input "true"
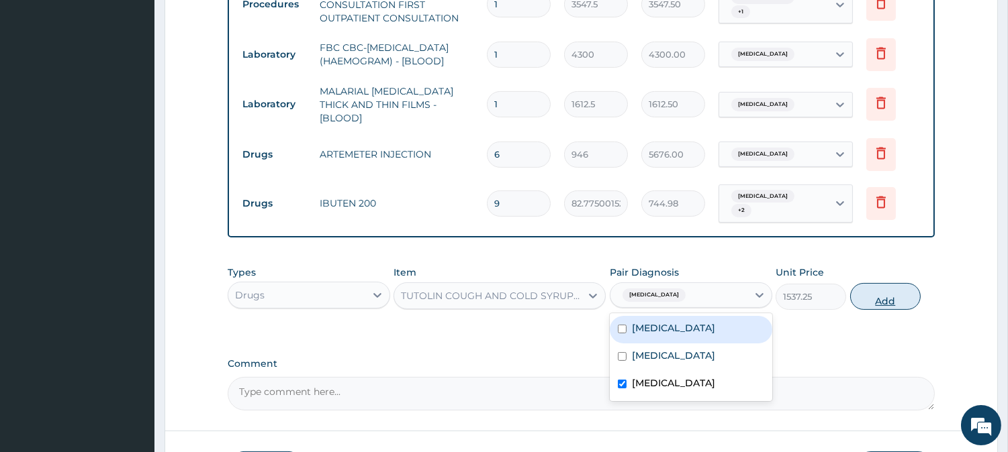
click at [884, 283] on button "Add" at bounding box center [885, 296] width 70 height 27
type input "0"
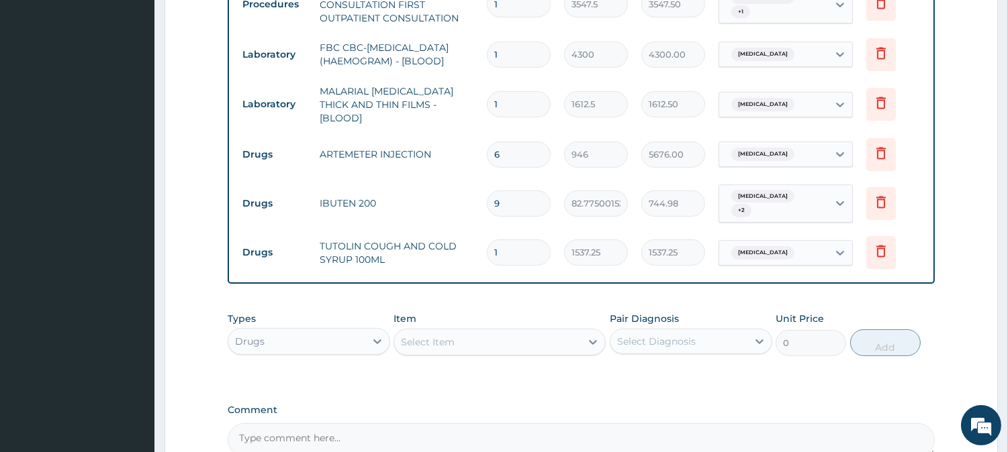
scroll to position [698, 0]
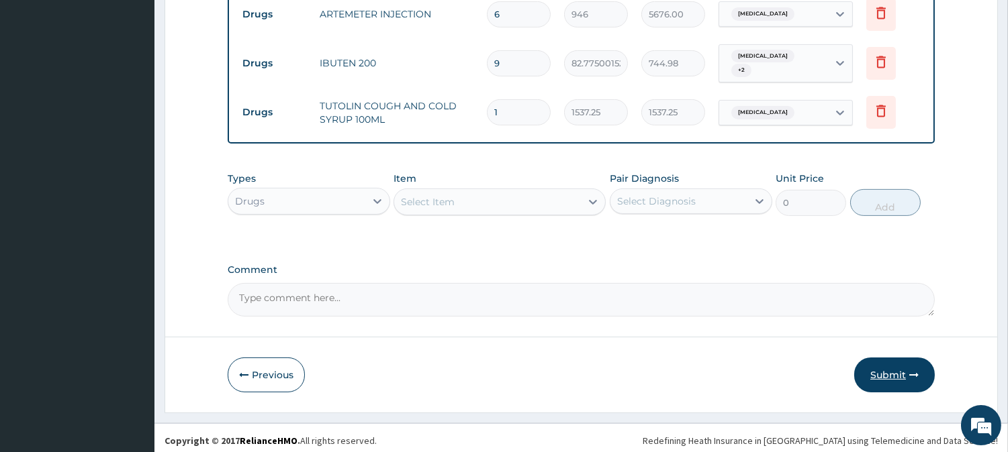
click at [892, 361] on button "Submit" at bounding box center [894, 375] width 81 height 35
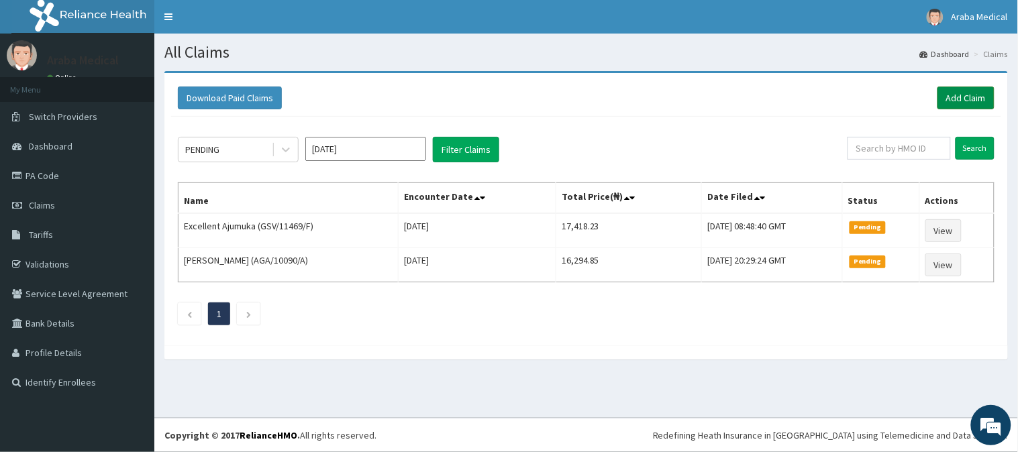
click at [979, 103] on link "Add Claim" at bounding box center [966, 98] width 57 height 23
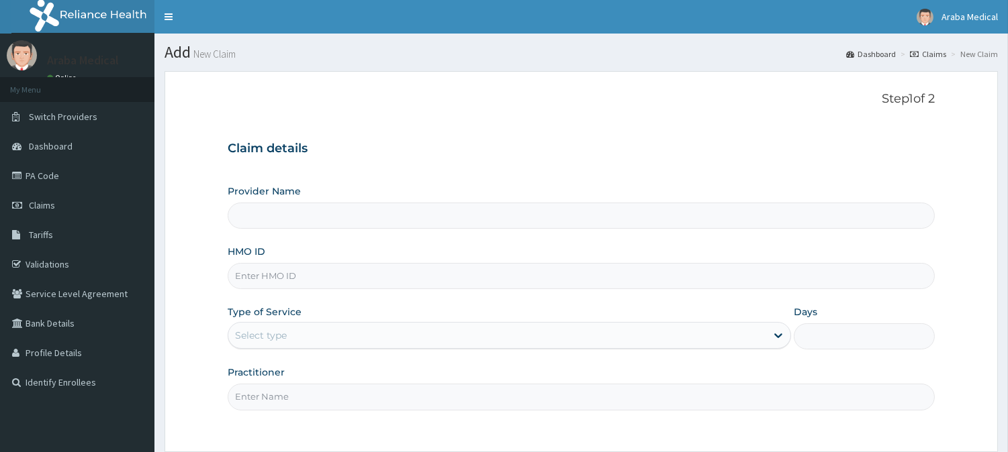
click at [275, 272] on input "HMO ID" at bounding box center [581, 276] width 707 height 26
type input "E"
type input "[GEOGRAPHIC_DATA]"
type input "ENP/11518/A"
click at [280, 328] on div "Select type" at bounding box center [497, 335] width 538 height 21
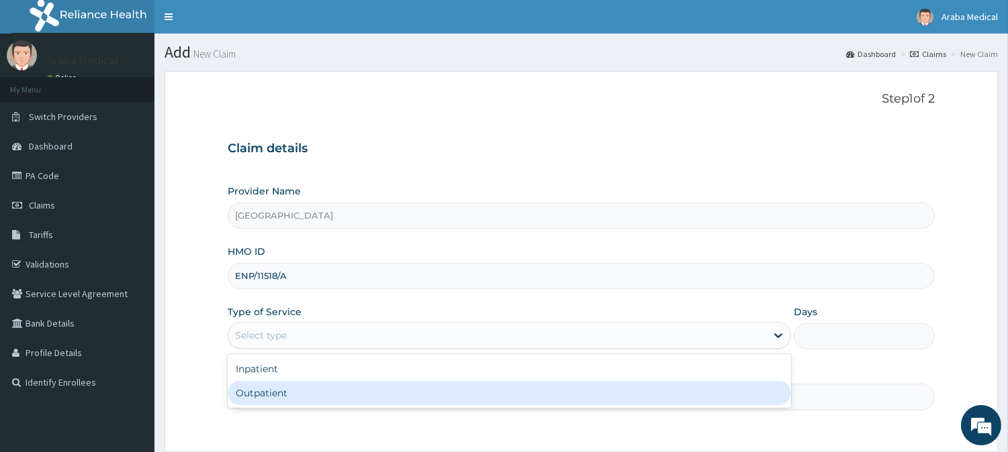
click at [283, 385] on div "Outpatient" at bounding box center [509, 393] width 563 height 24
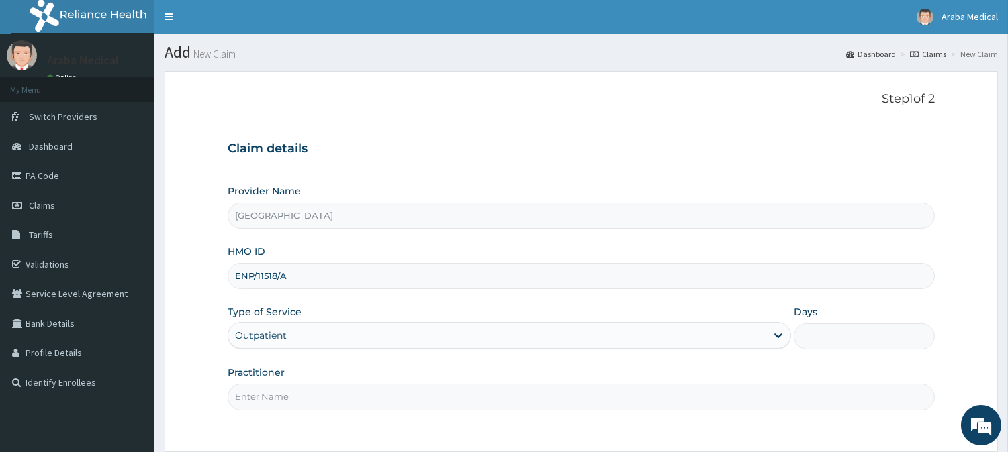
type input "1"
click at [287, 392] on input "Practitioner" at bounding box center [581, 397] width 707 height 26
type input "DR OMOBOLANLE"
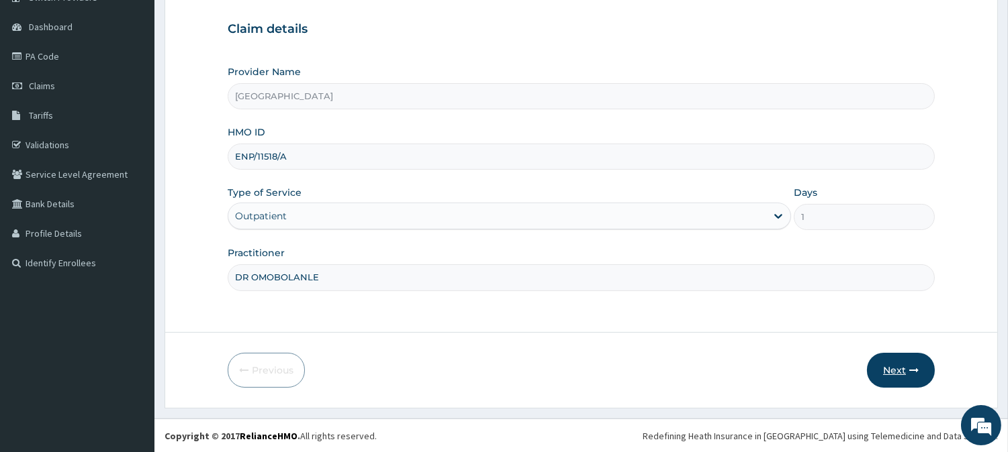
click at [902, 365] on button "Next" at bounding box center [901, 370] width 68 height 35
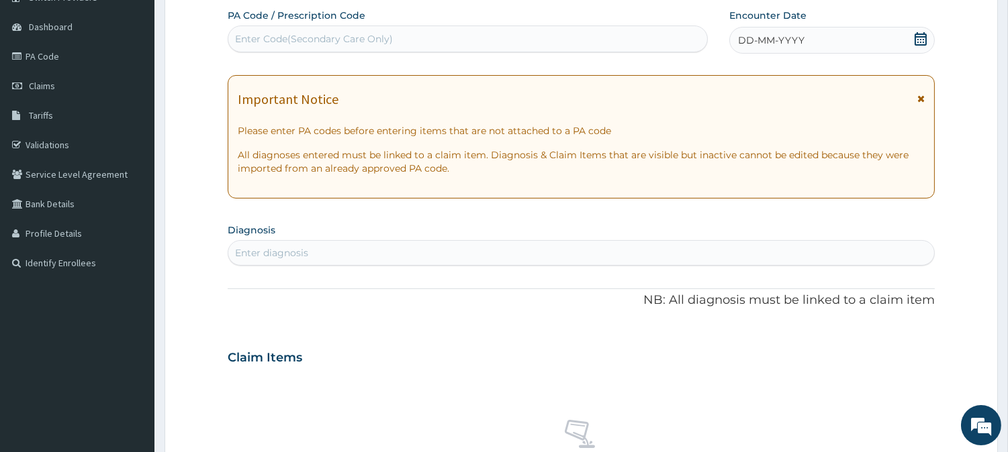
click at [918, 35] on icon at bounding box center [920, 38] width 13 height 13
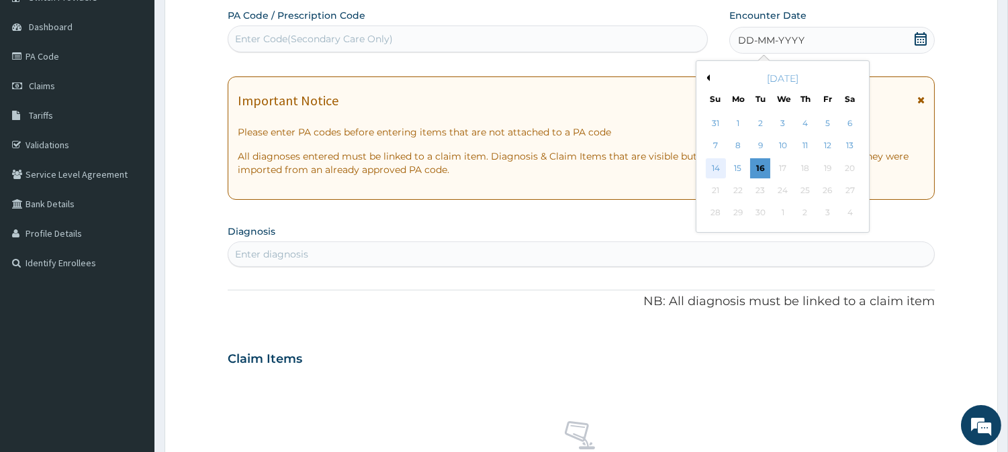
click at [716, 169] on div "14" at bounding box center [715, 168] width 20 height 20
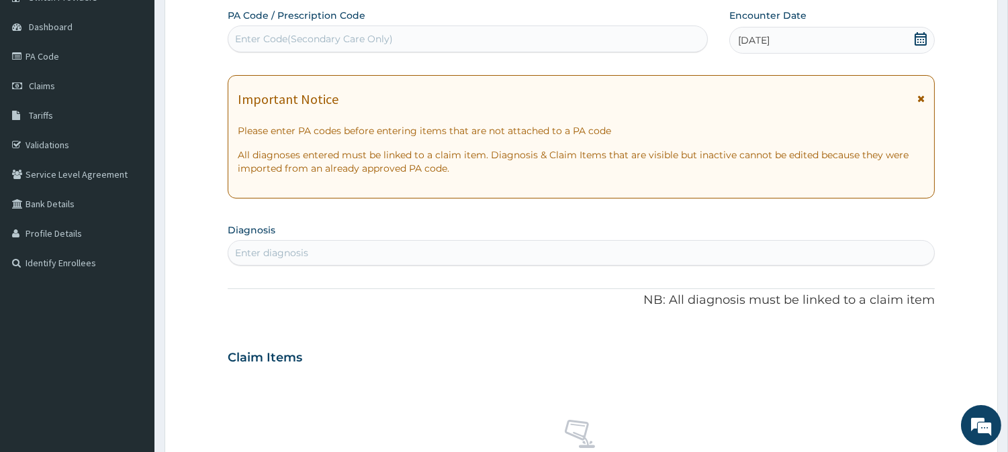
click at [508, 248] on div "Enter diagnosis" at bounding box center [581, 252] width 706 height 21
type input "MALAR"
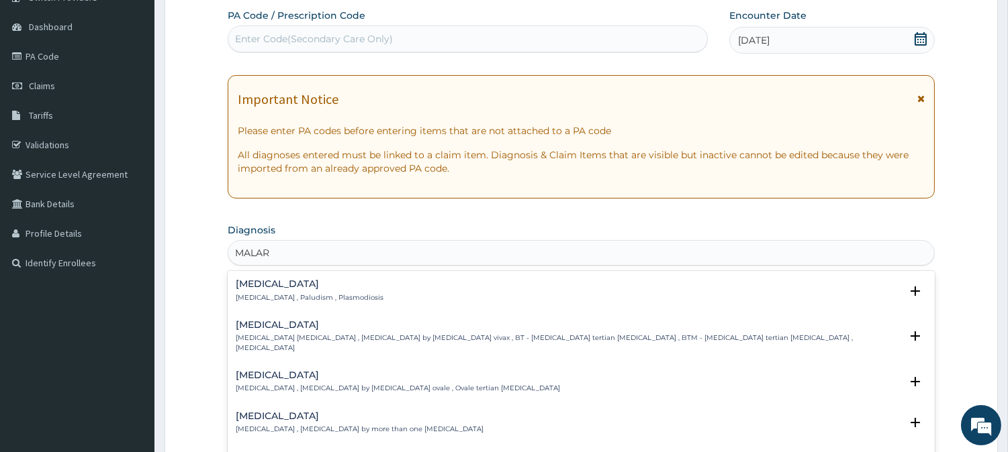
click at [269, 291] on div "Malaria Malaria , Paludism , Plasmodiosis" at bounding box center [310, 290] width 148 height 23
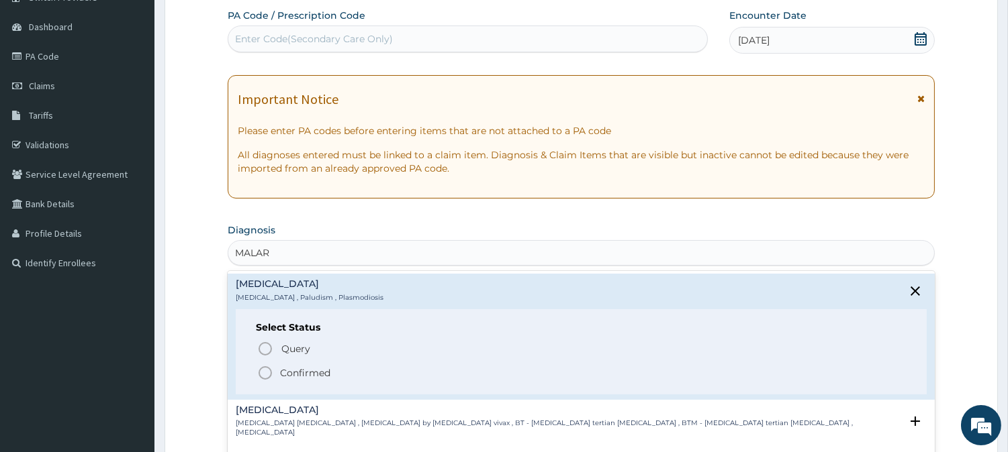
click at [266, 370] on icon "status option filled" at bounding box center [265, 373] width 16 height 16
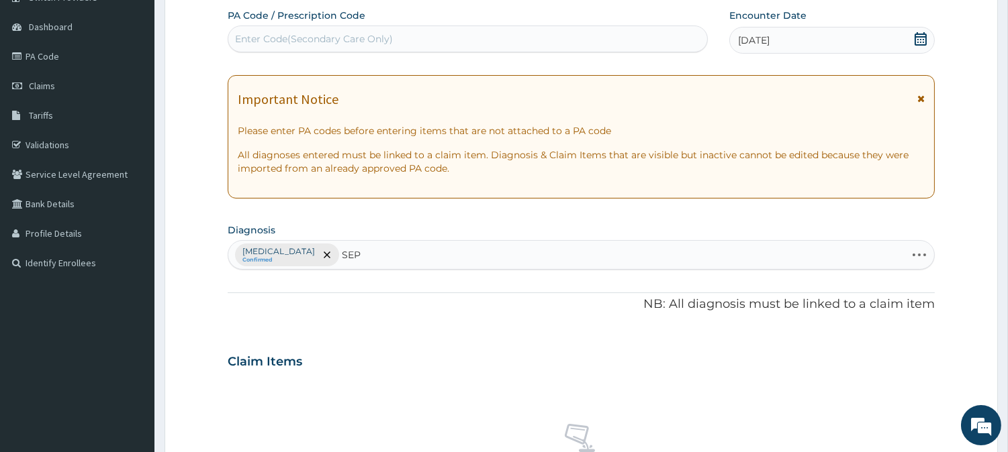
type input "SEPS"
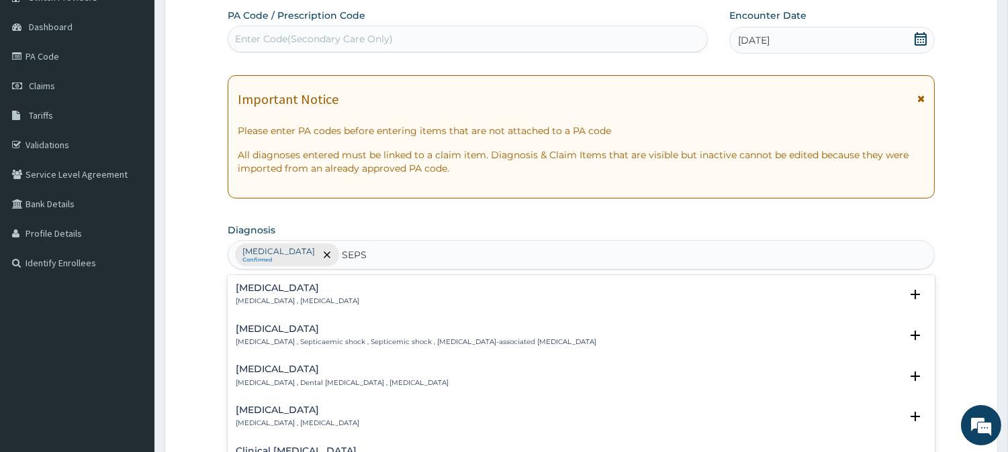
click at [250, 297] on p "Systemic infection , Sepsis" at bounding box center [298, 301] width 124 height 9
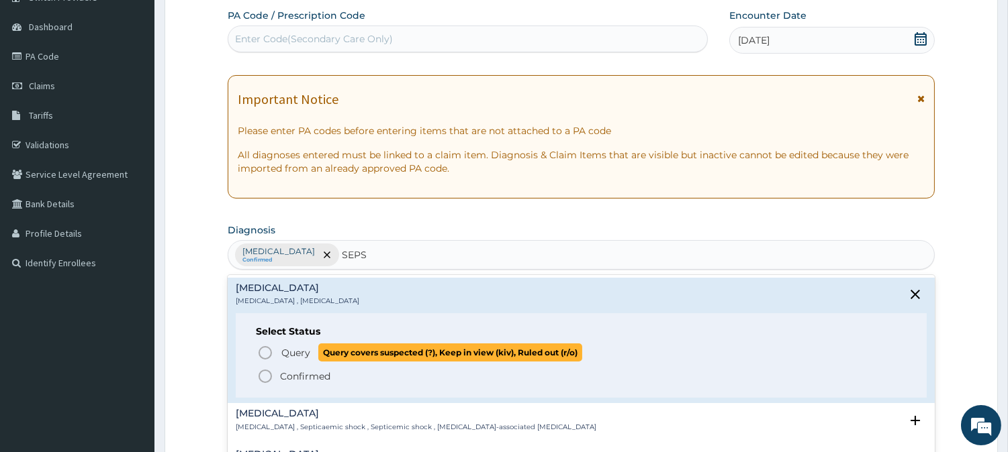
click at [264, 350] on icon "status option query" at bounding box center [265, 353] width 16 height 16
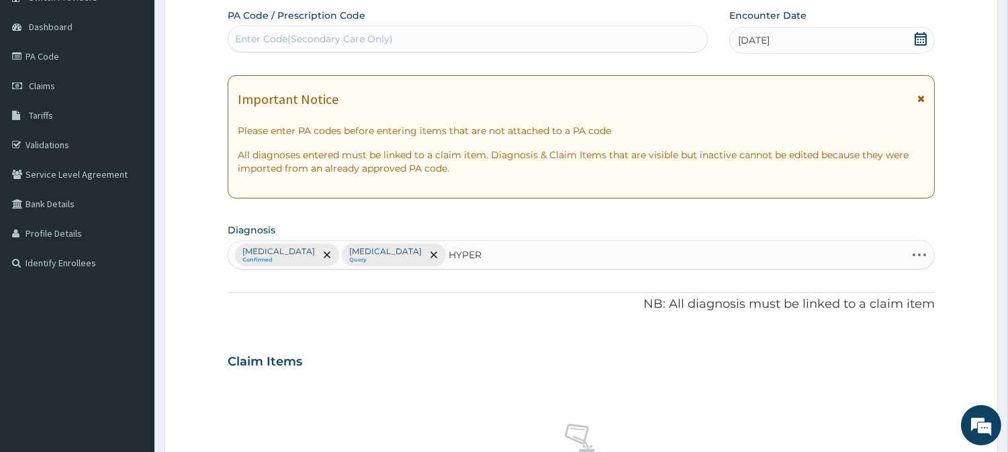
type input "HYPERG"
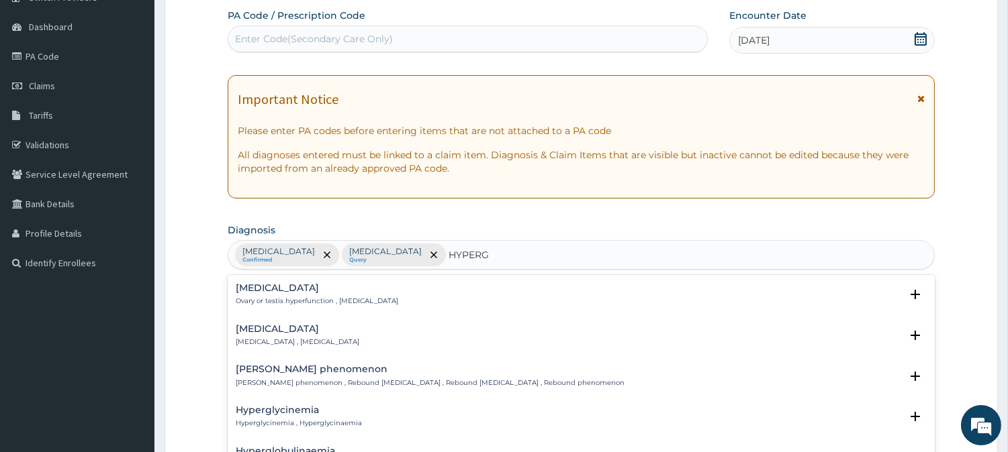
click at [250, 331] on h4 "Hyperglycemia" at bounding box center [298, 329] width 124 height 10
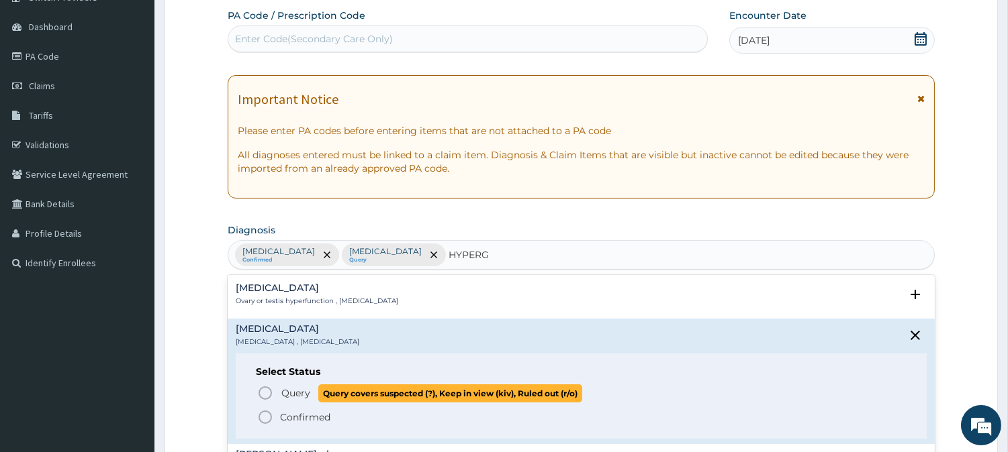
click at [266, 388] on icon "status option query" at bounding box center [265, 393] width 16 height 16
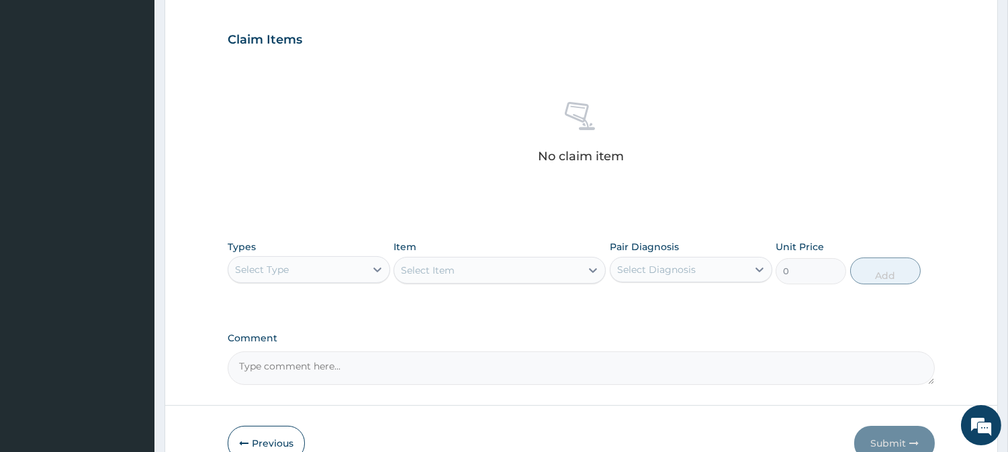
scroll to position [515, 0]
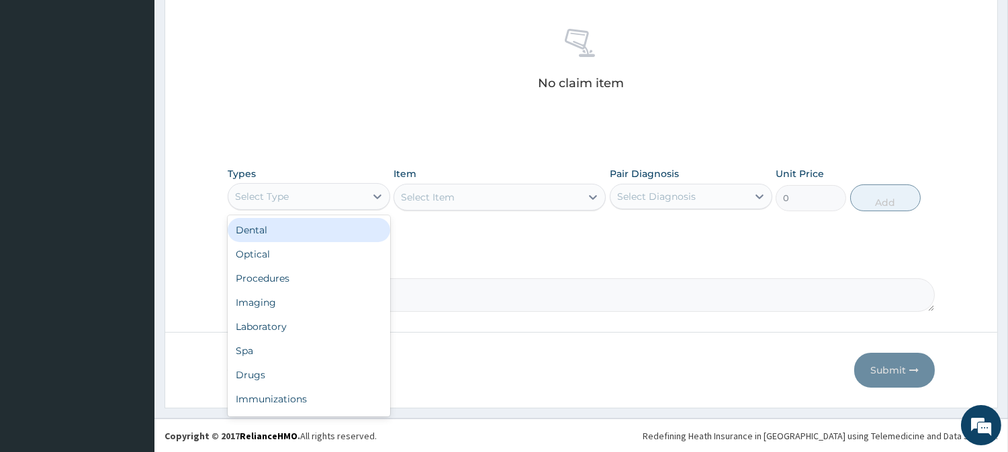
click at [345, 205] on div "Select Type" at bounding box center [296, 196] width 137 height 21
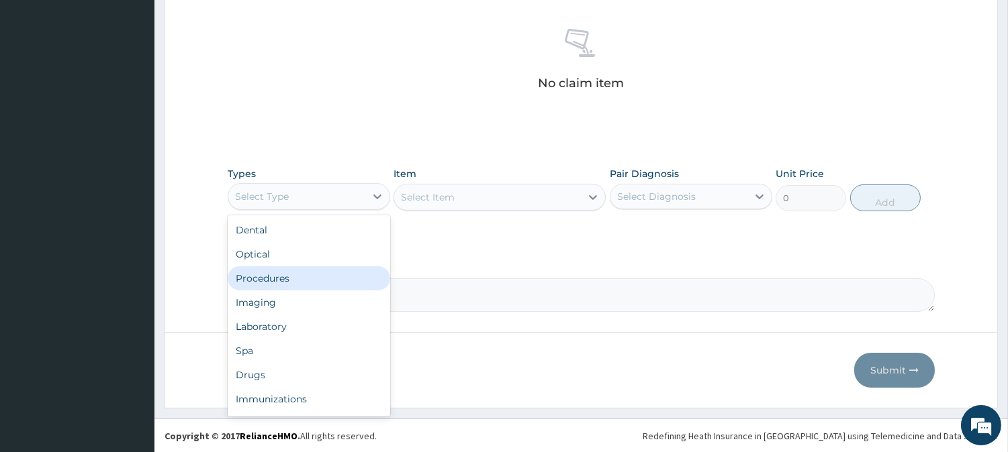
click at [316, 277] on div "Procedures" at bounding box center [309, 279] width 162 height 24
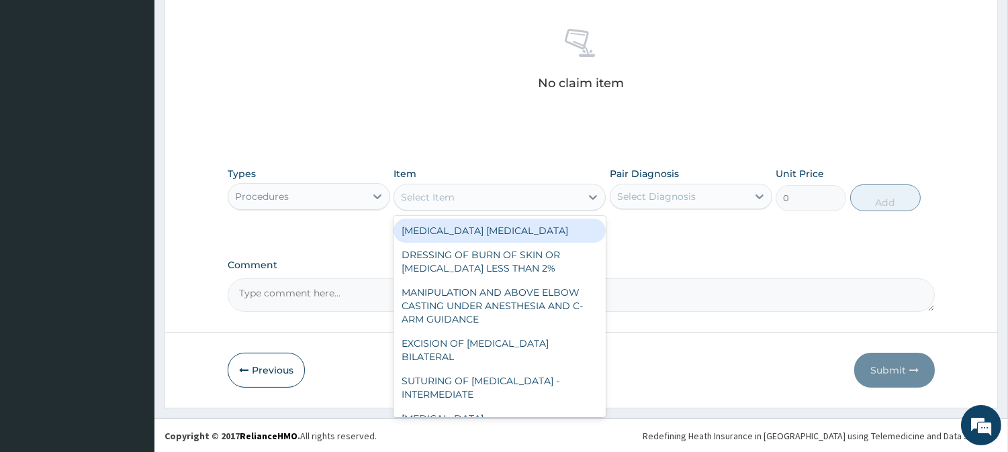
click at [515, 200] on div "Select Item" at bounding box center [487, 197] width 187 height 21
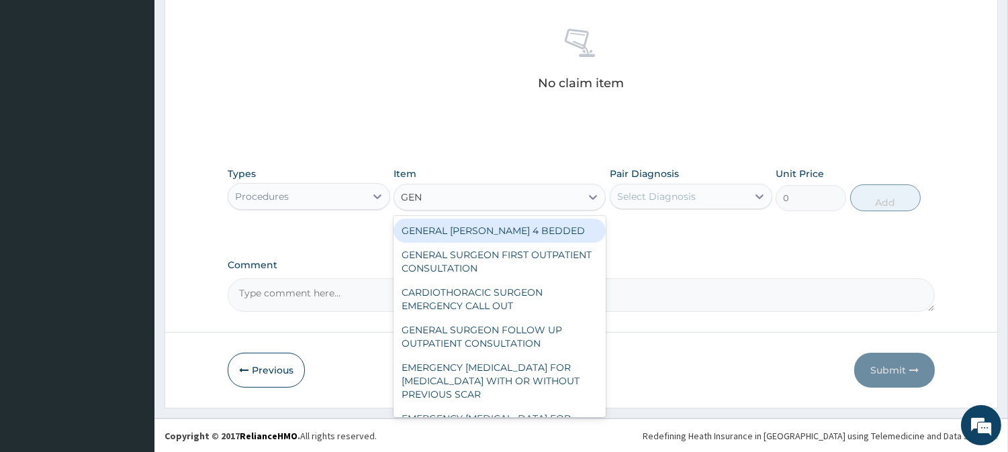
type input "GENE"
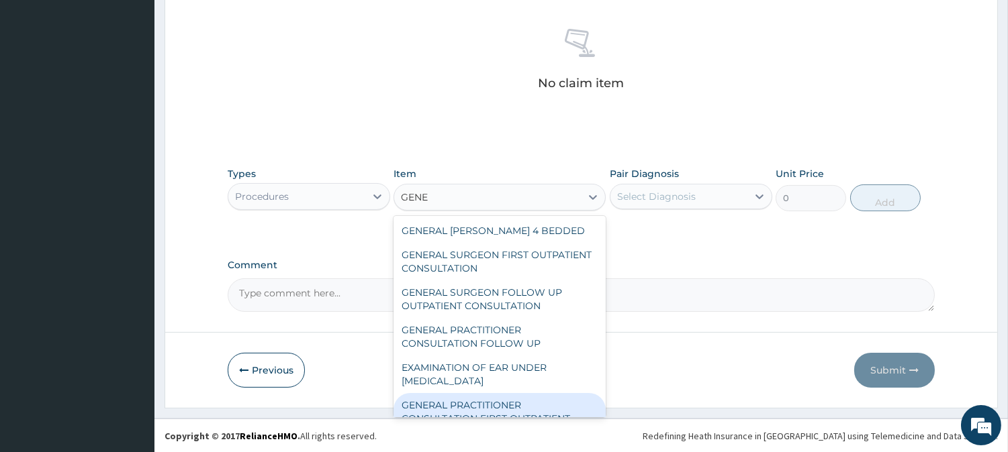
click at [492, 397] on div "GENERAL PRACTITIONER CONSULTATION FIRST OUTPATIENT CONSULTATION" at bounding box center [499, 418] width 212 height 51
type input "3547.5"
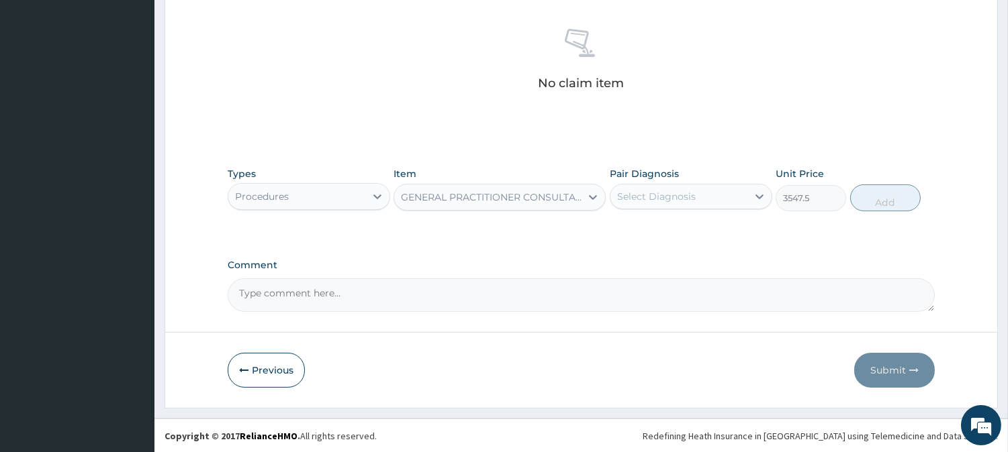
click at [718, 193] on div "Select Diagnosis" at bounding box center [678, 196] width 137 height 21
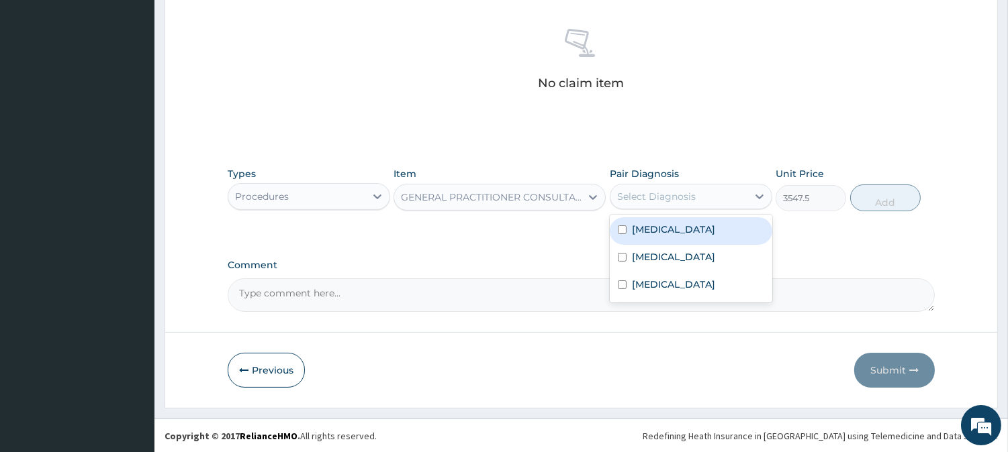
click at [700, 226] on div "[MEDICAL_DATA]" at bounding box center [691, 232] width 162 height 28
checkbox input "true"
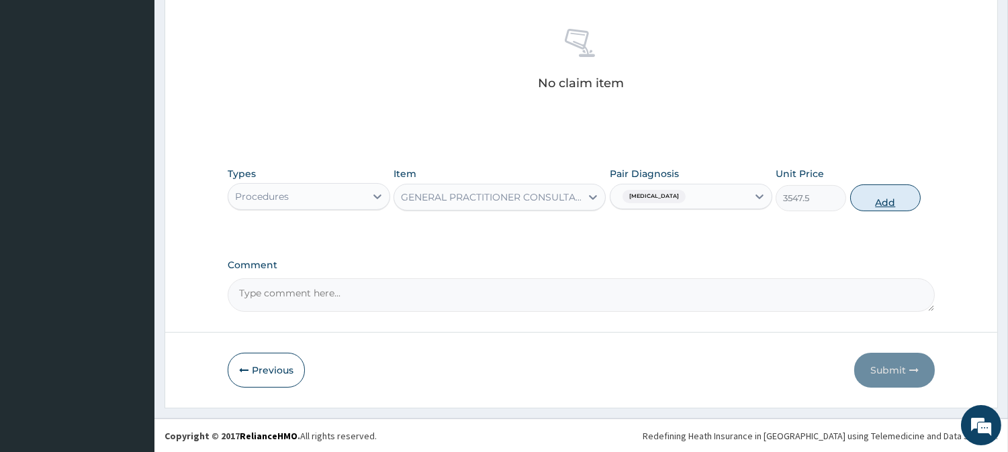
click at [867, 199] on button "Add" at bounding box center [885, 198] width 70 height 27
type input "0"
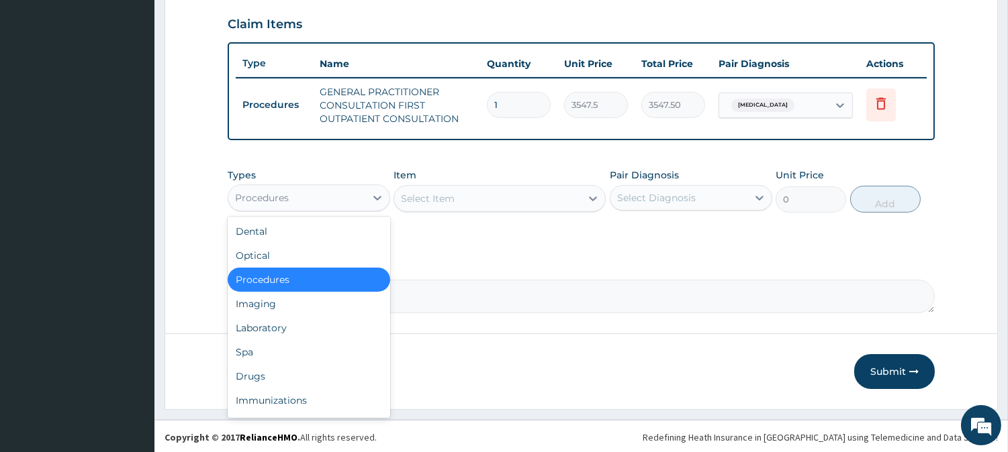
click at [345, 191] on div "Procedures" at bounding box center [296, 197] width 137 height 21
drag, startPoint x: 292, startPoint y: 338, endPoint x: 292, endPoint y: 326, distance: 12.8
click at [292, 326] on div "Dental Optical Procedures Imaging Laboratory Spa Drugs Immunizations Others Gym" at bounding box center [309, 317] width 162 height 201
click at [293, 325] on div "Laboratory" at bounding box center [309, 328] width 162 height 24
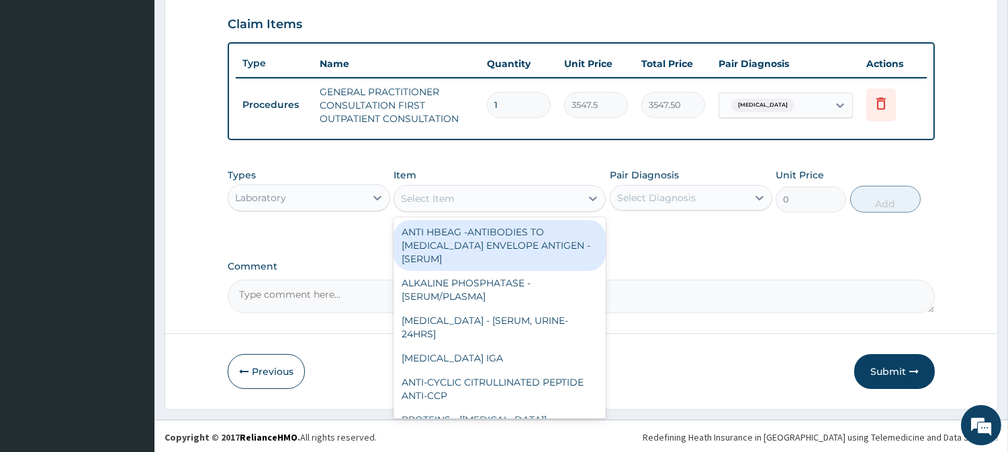
click at [510, 195] on div "Select Item" at bounding box center [487, 198] width 187 height 21
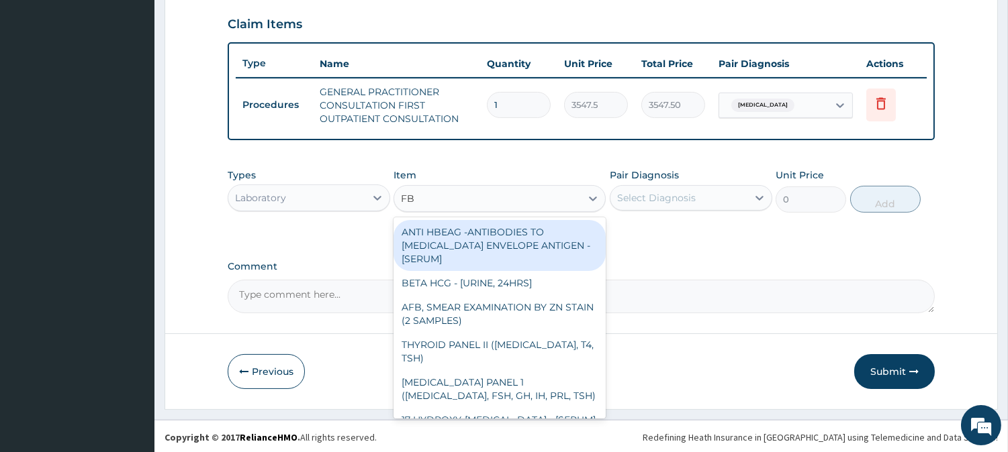
type input "FBC"
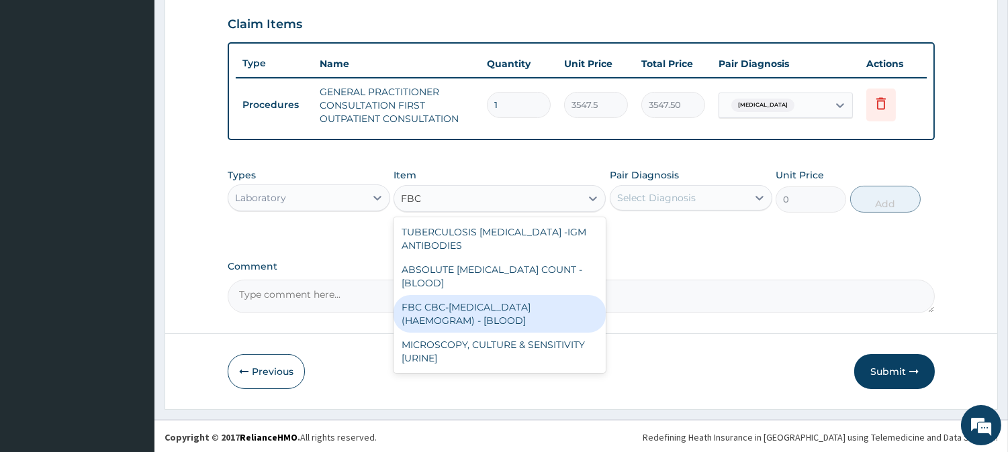
click at [502, 316] on div "FBC CBC-COMPLETE BLOOD COUNT (HAEMOGRAM) - [BLOOD]" at bounding box center [499, 314] width 212 height 38
type input "4300"
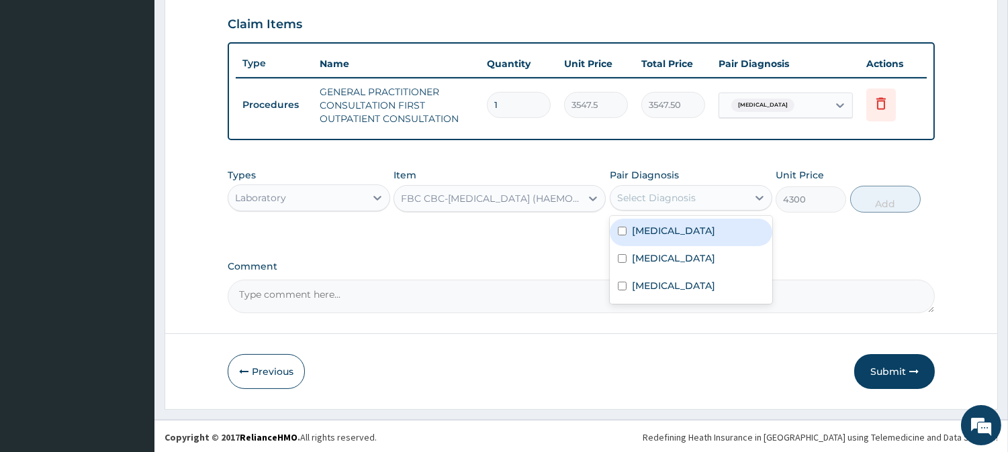
click at [673, 191] on div "Select Diagnosis" at bounding box center [656, 197] width 79 height 13
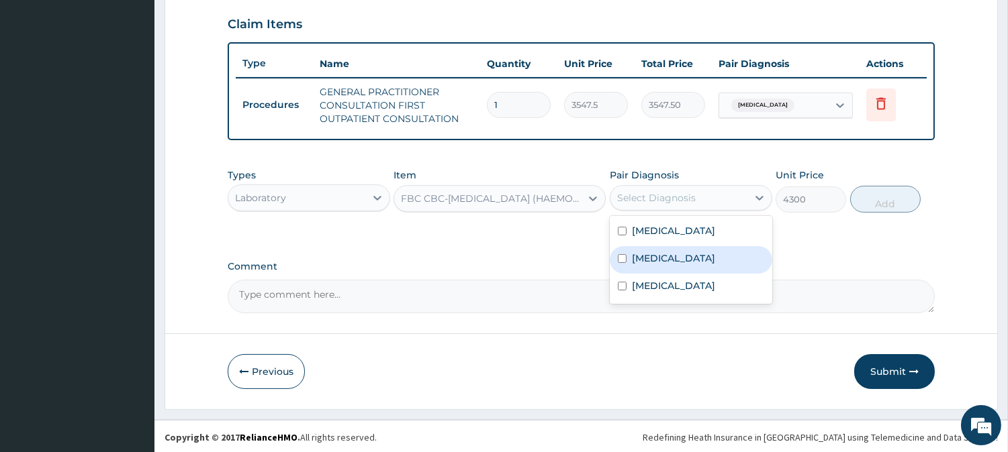
click at [665, 258] on div "Sepsis" at bounding box center [691, 260] width 162 height 28
checkbox input "true"
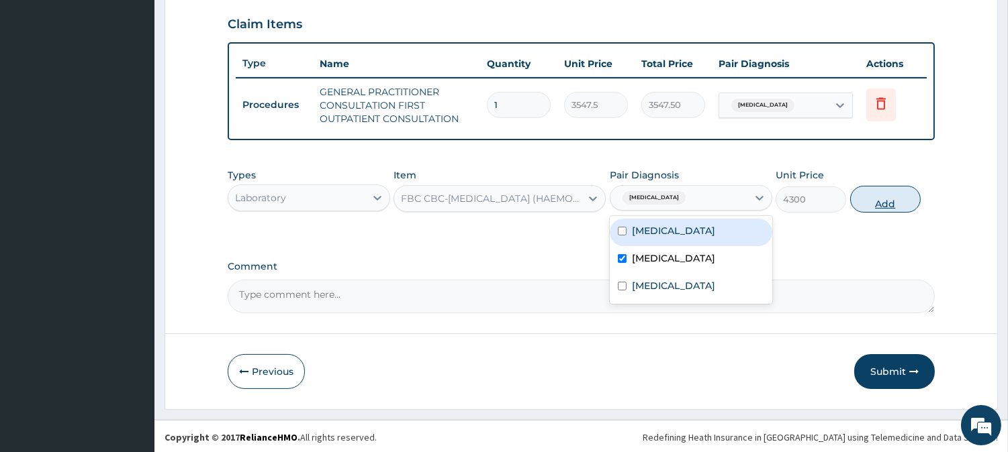
click at [864, 209] on button "Add" at bounding box center [885, 199] width 70 height 27
type input "0"
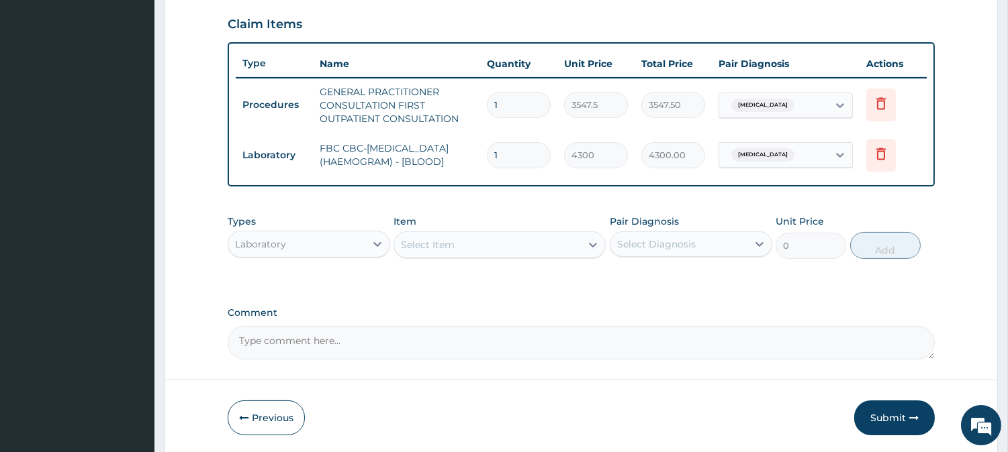
click at [507, 251] on div "Select Item" at bounding box center [487, 244] width 187 height 21
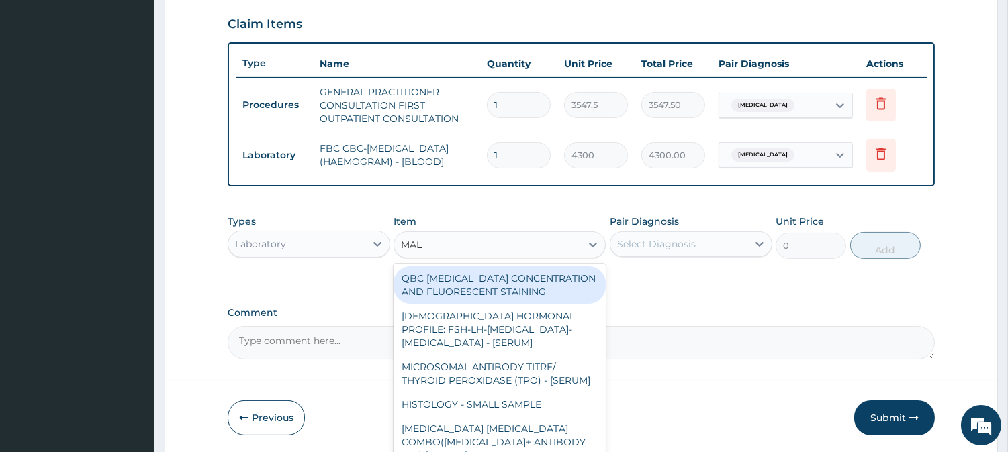
type input "MALA"
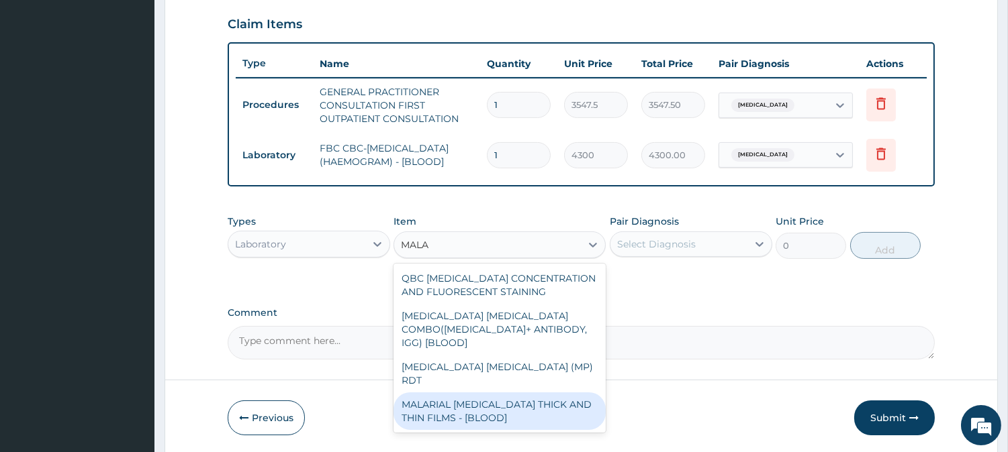
click at [482, 393] on div "MALARIAL PARASITE THICK AND THIN FILMS - [BLOOD]" at bounding box center [499, 412] width 212 height 38
type input "1612.5"
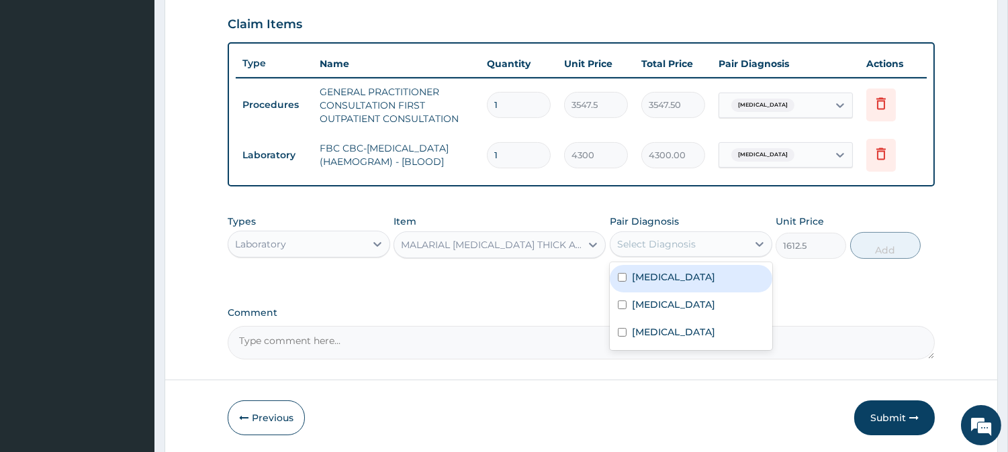
click at [692, 245] on div "Select Diagnosis" at bounding box center [656, 244] width 79 height 13
click at [661, 279] on label "Malaria" at bounding box center [673, 277] width 83 height 13
checkbox input "true"
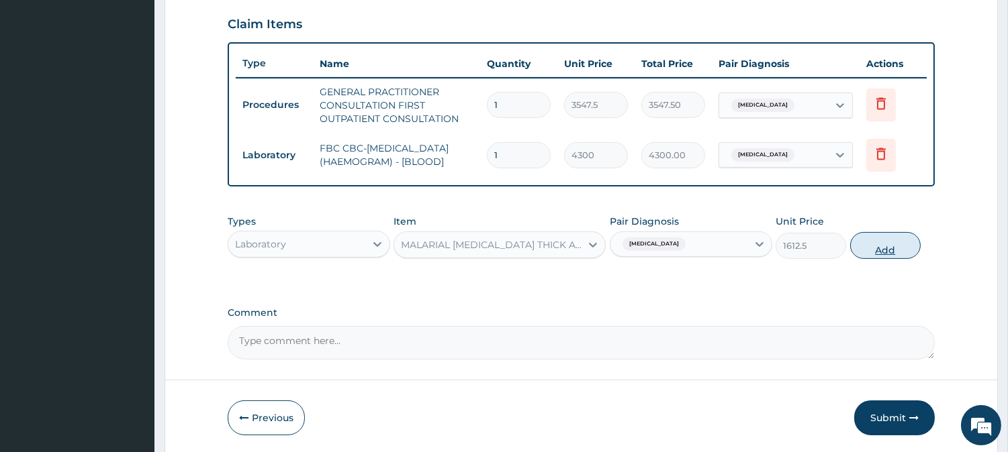
click at [886, 245] on button "Add" at bounding box center [885, 245] width 70 height 27
type input "0"
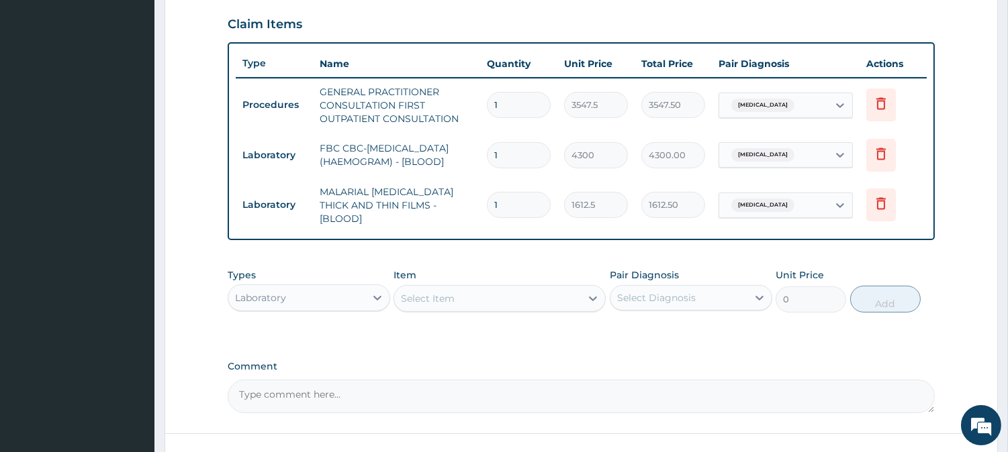
scroll to position [558, 0]
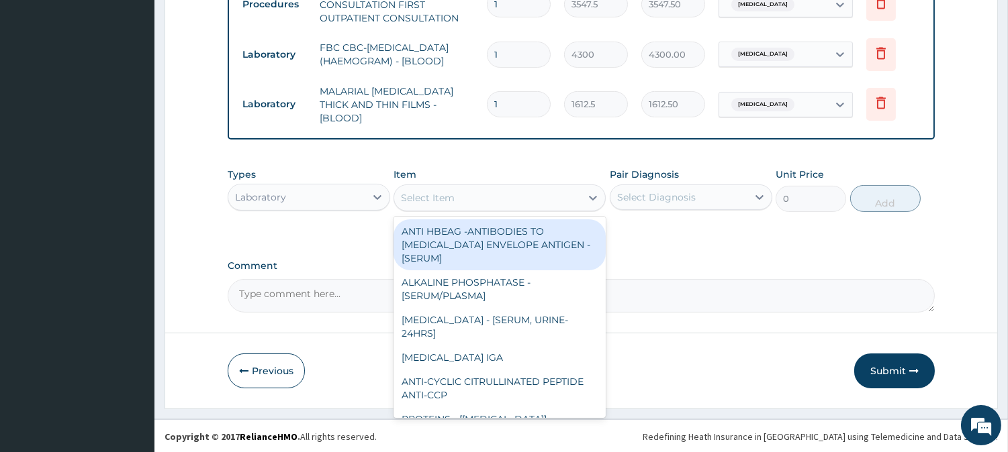
click at [545, 190] on div "Select Item" at bounding box center [487, 197] width 187 height 21
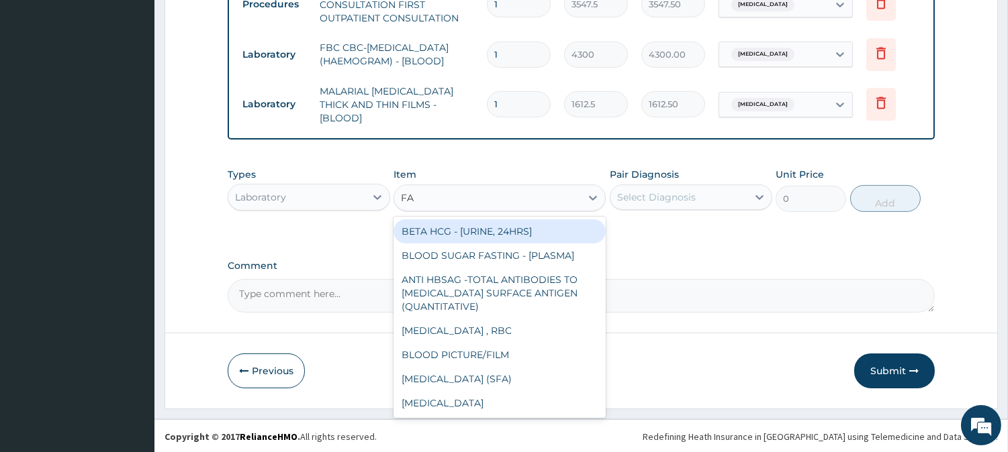
type input "FAS"
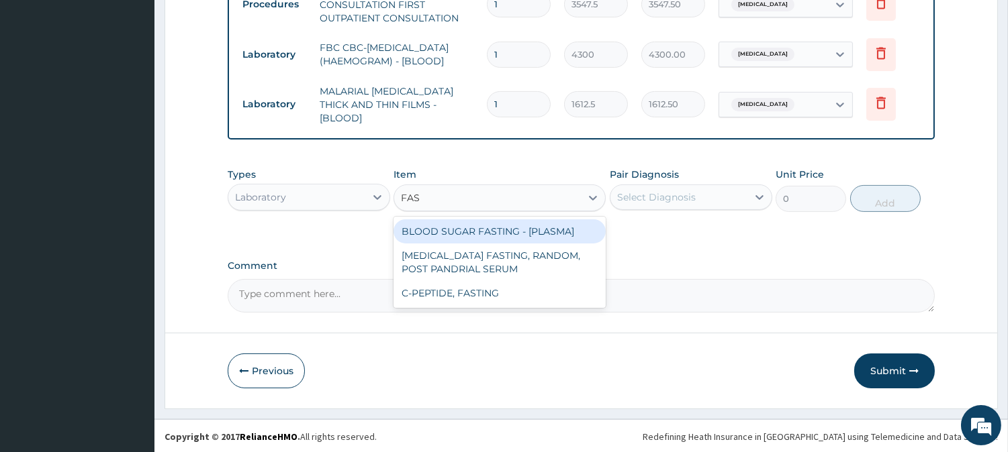
click at [526, 224] on div "BLOOD SUGAR FASTING - [PLASMA]" at bounding box center [499, 232] width 212 height 24
type input "1290"
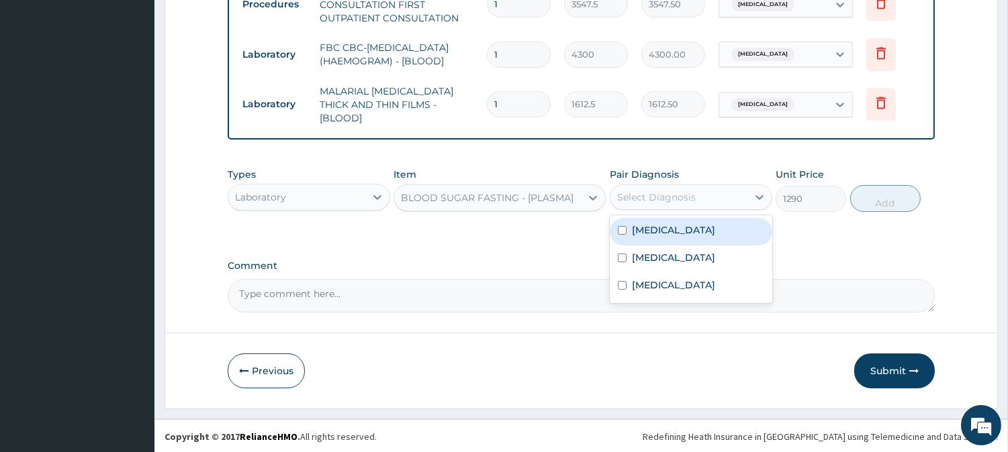
click at [649, 193] on div "Select Diagnosis" at bounding box center [656, 197] width 79 height 13
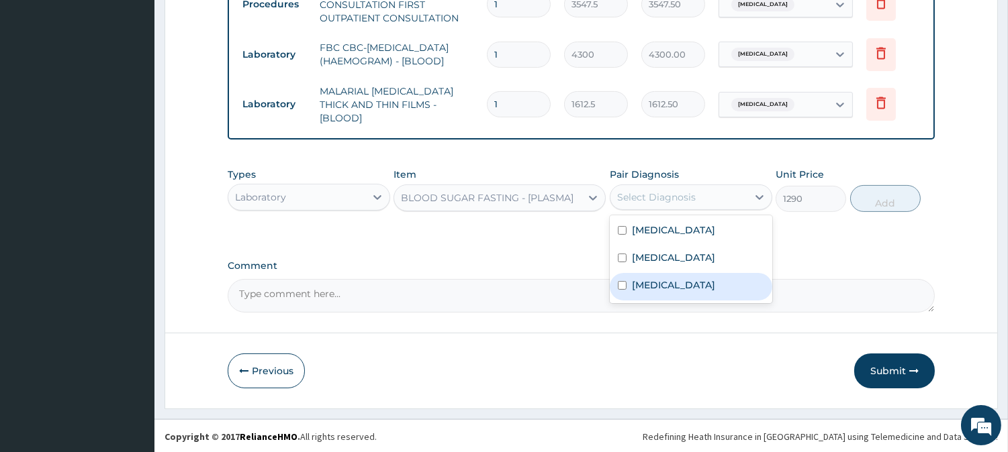
click at [659, 285] on label "Hyperglycemia" at bounding box center [673, 285] width 83 height 13
checkbox input "true"
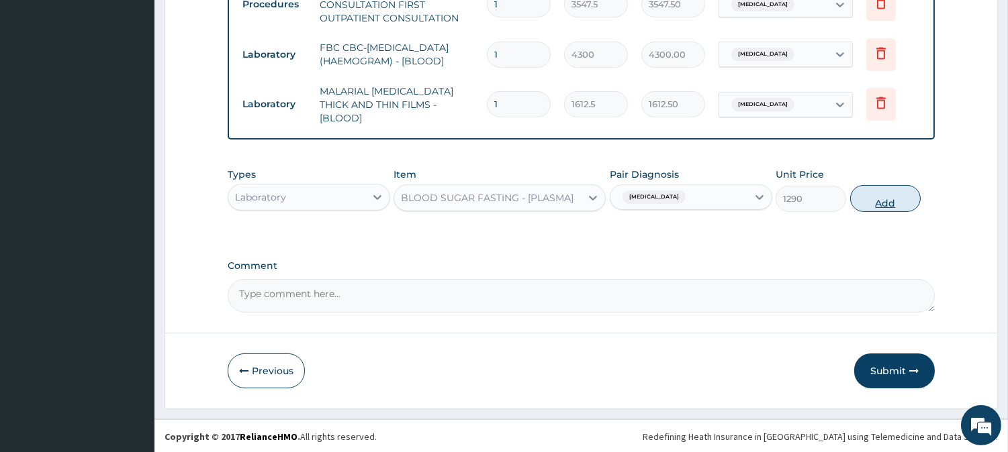
click at [871, 202] on button "Add" at bounding box center [885, 198] width 70 height 27
type input "0"
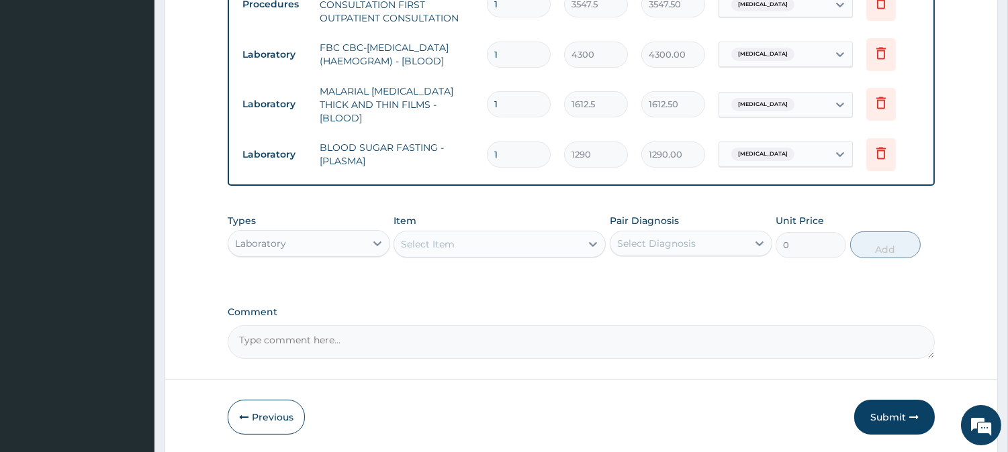
scroll to position [604, 0]
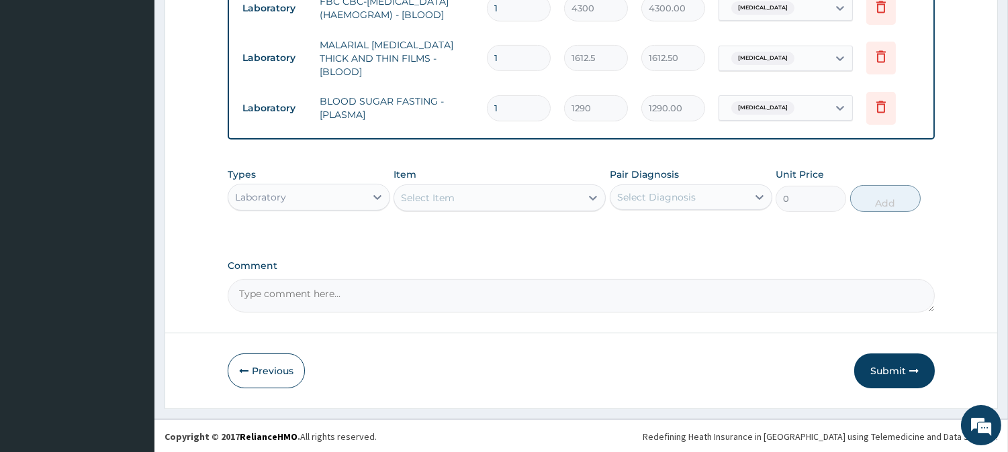
click at [333, 191] on div "Laboratory" at bounding box center [296, 197] width 137 height 21
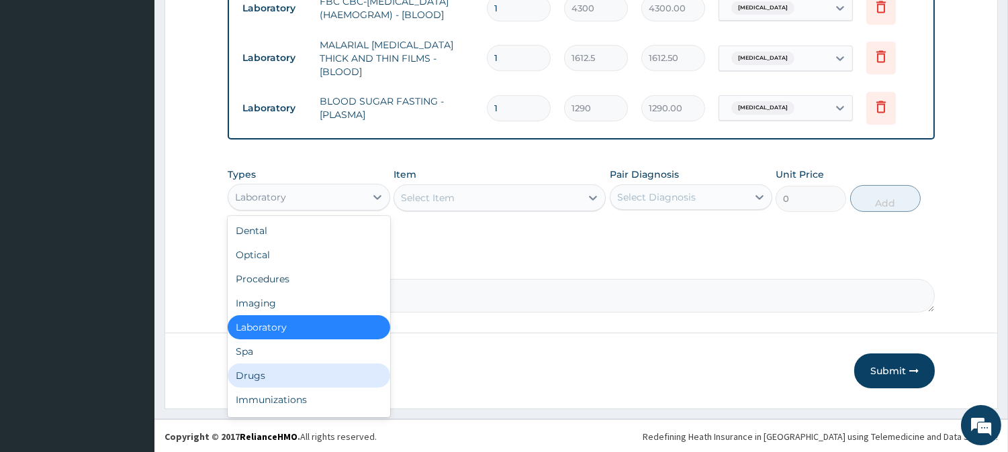
click at [283, 364] on div "Drugs" at bounding box center [309, 376] width 162 height 24
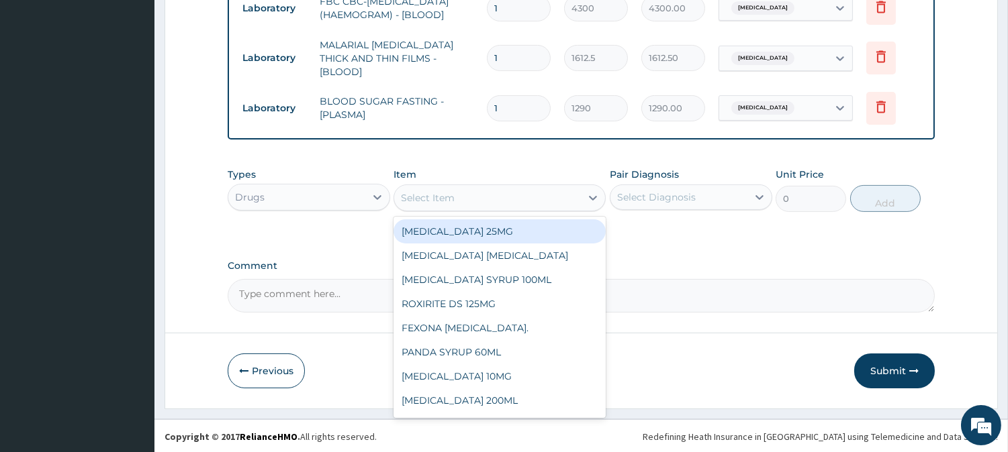
click at [455, 193] on div "Select Item" at bounding box center [487, 197] width 187 height 21
type input "ARTE"
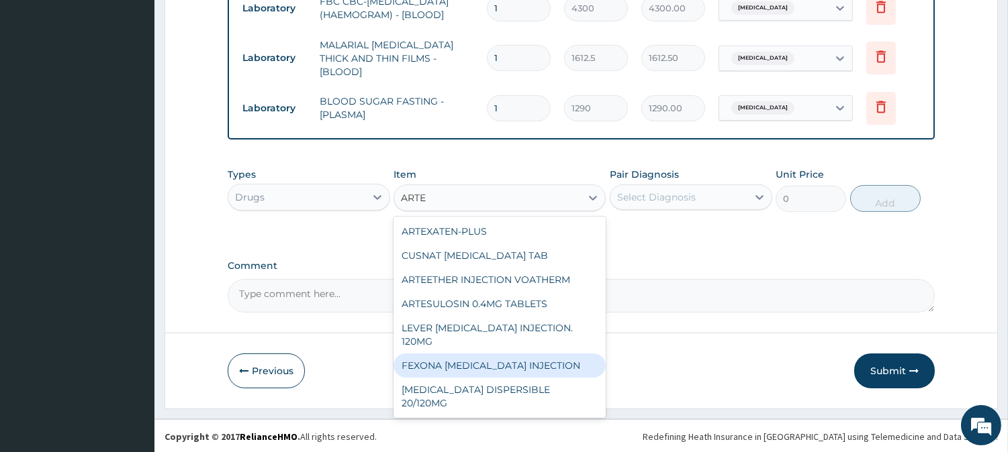
scroll to position [120, 0]
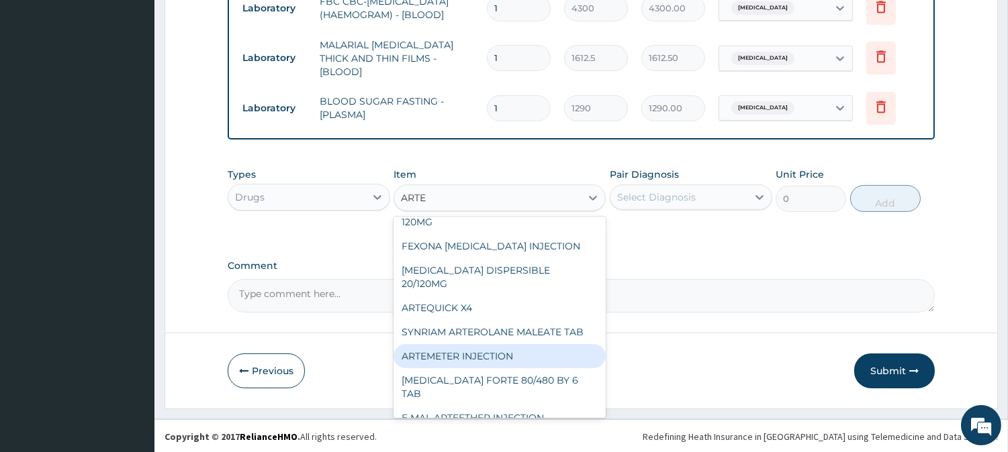
click at [502, 344] on div "ARTEMETER INJECTION" at bounding box center [499, 356] width 212 height 24
type input "946"
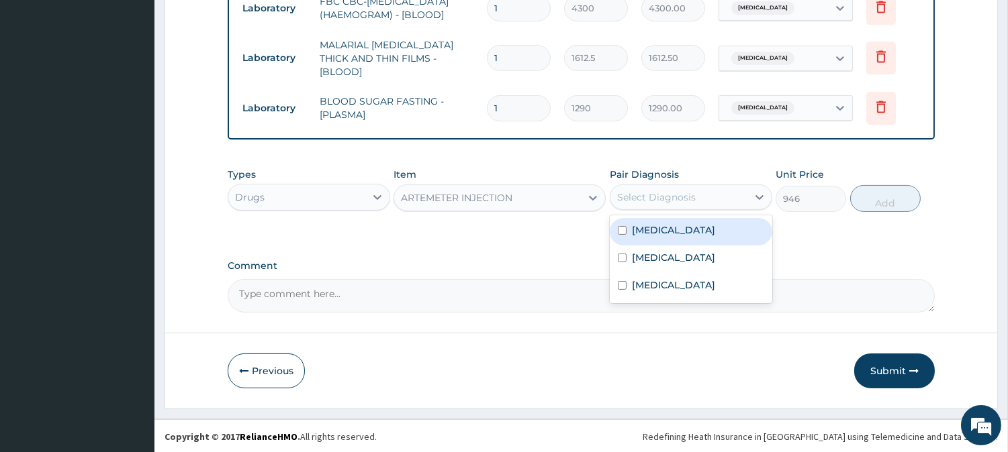
click at [693, 199] on div "Select Diagnosis" at bounding box center [656, 197] width 79 height 13
click at [676, 236] on div "Malaria" at bounding box center [691, 232] width 162 height 28
checkbox input "true"
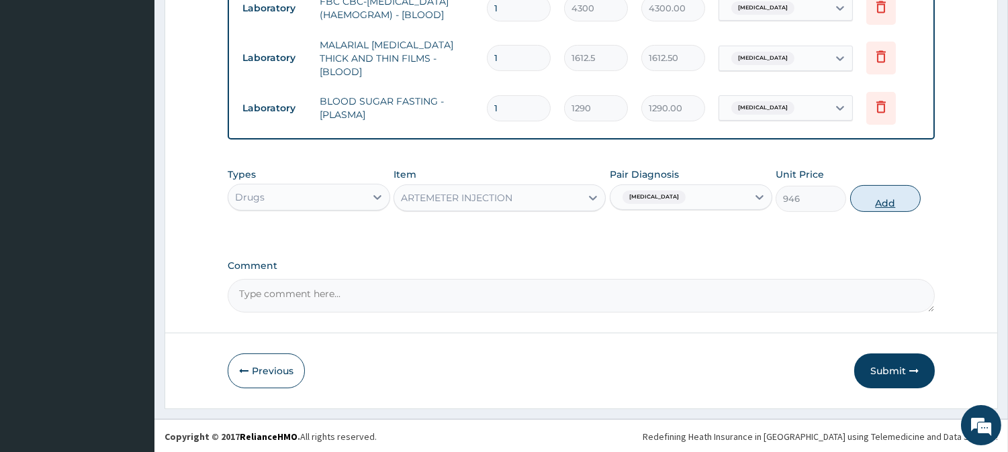
click at [879, 203] on button "Add" at bounding box center [885, 198] width 70 height 27
type input "0"
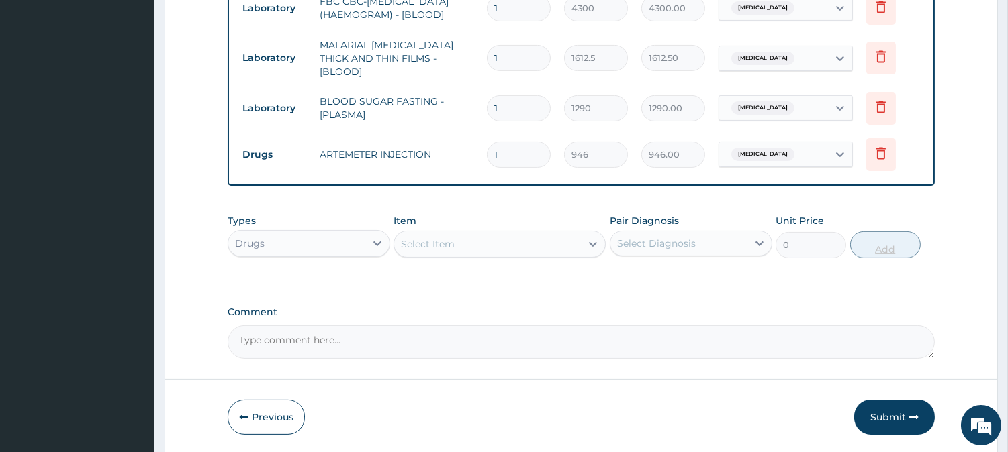
type input "0.00"
type input "6"
type input "5676.00"
type input "6"
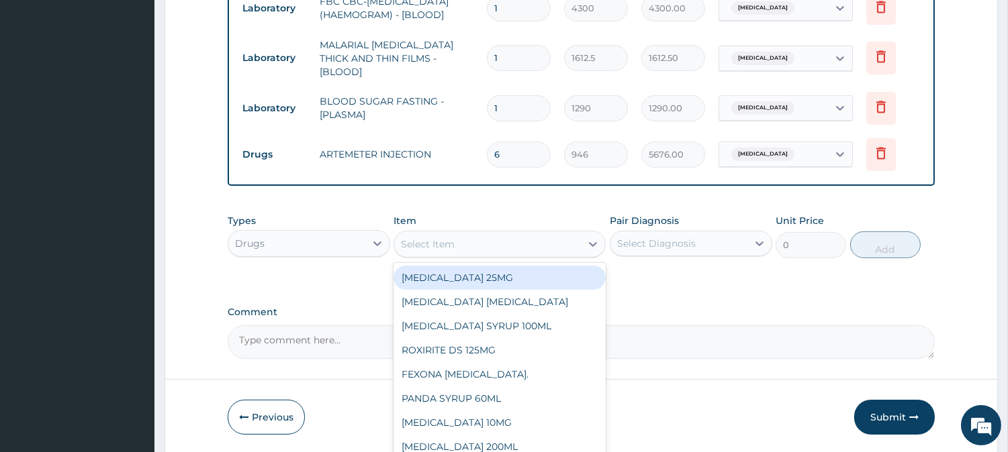
click at [549, 246] on div "Select Item" at bounding box center [487, 244] width 187 height 21
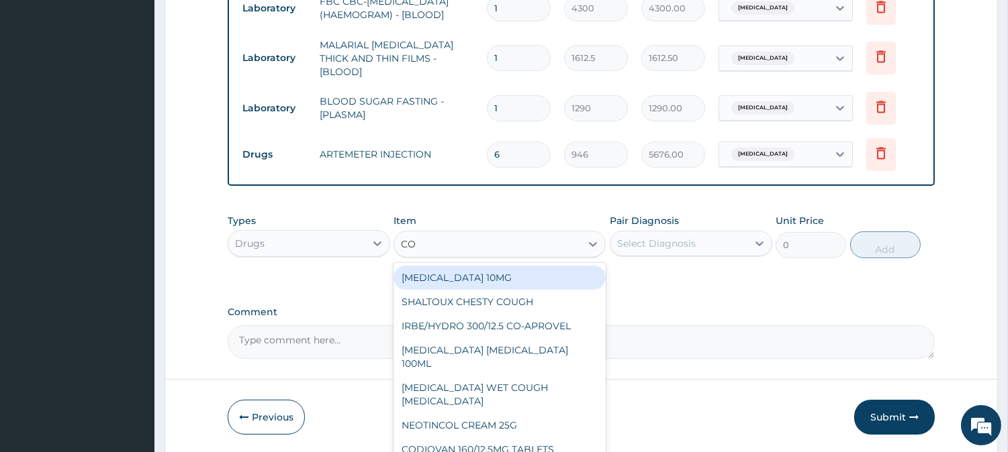
type input "COU"
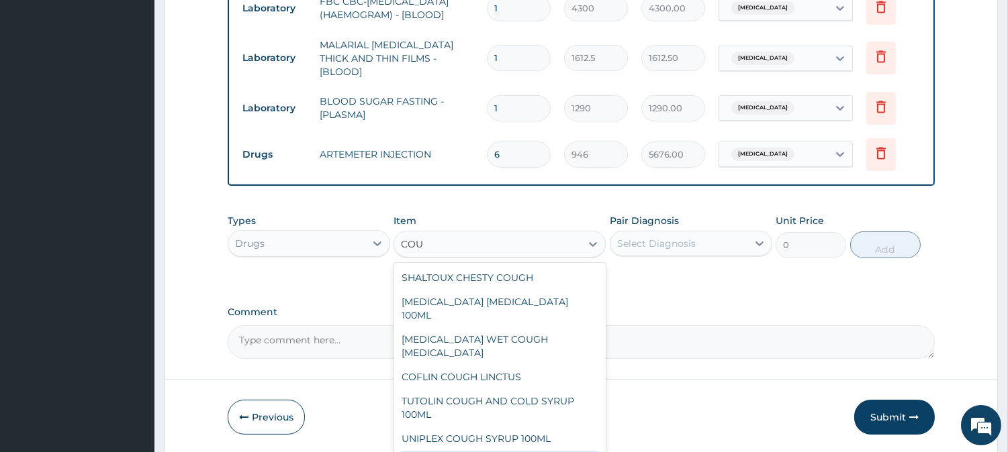
type input "1478.125"
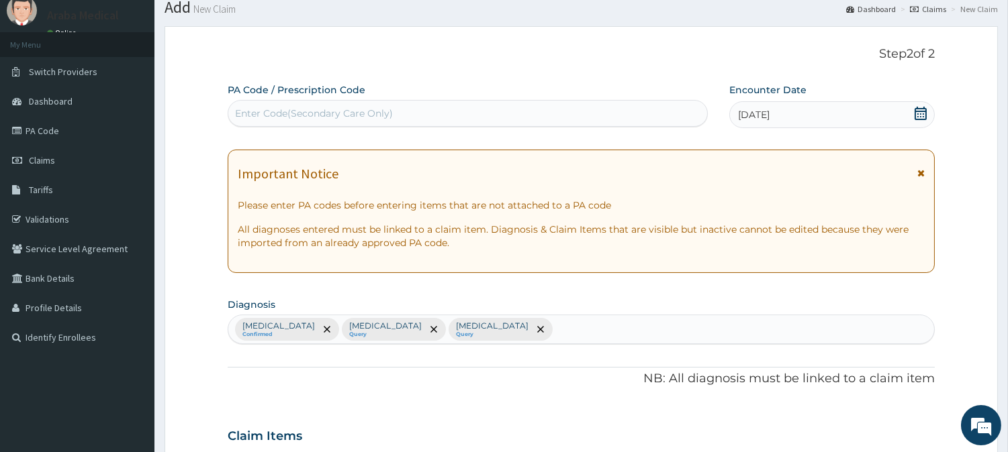
scroll to position [44, 0]
click at [504, 329] on div "Malaria Confirmed Sepsis Query Hyperglycemia Query" at bounding box center [581, 331] width 706 height 28
type input "UPPER RESPI"
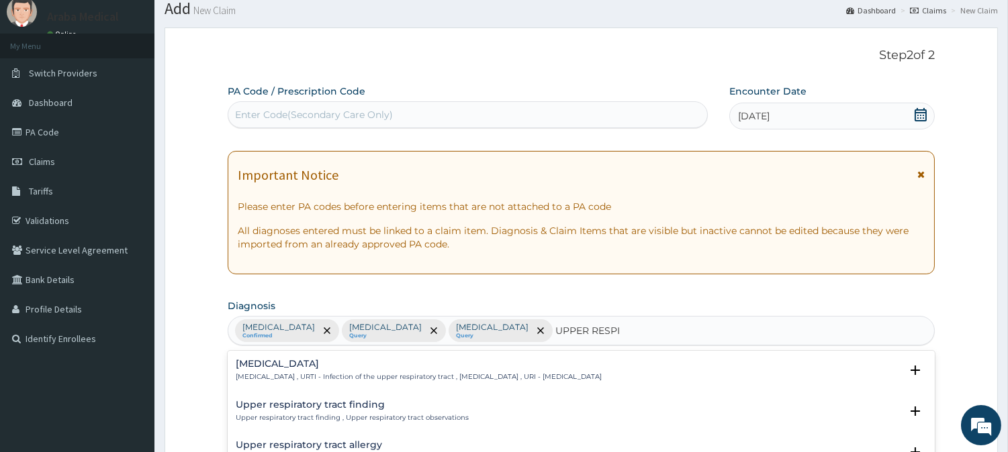
click at [332, 371] on div "Upper respiratory infection Upper respiratory infection , URTI - Infection of t…" at bounding box center [419, 370] width 366 height 23
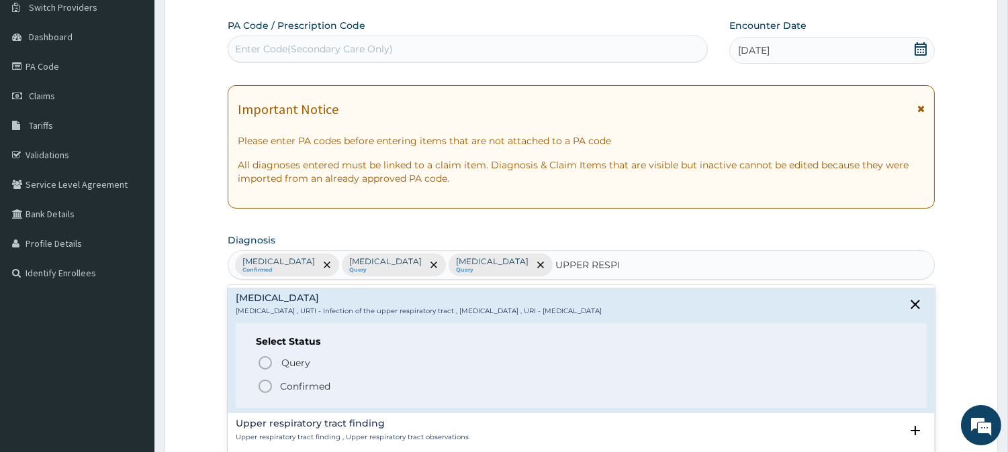
scroll to position [125, 0]
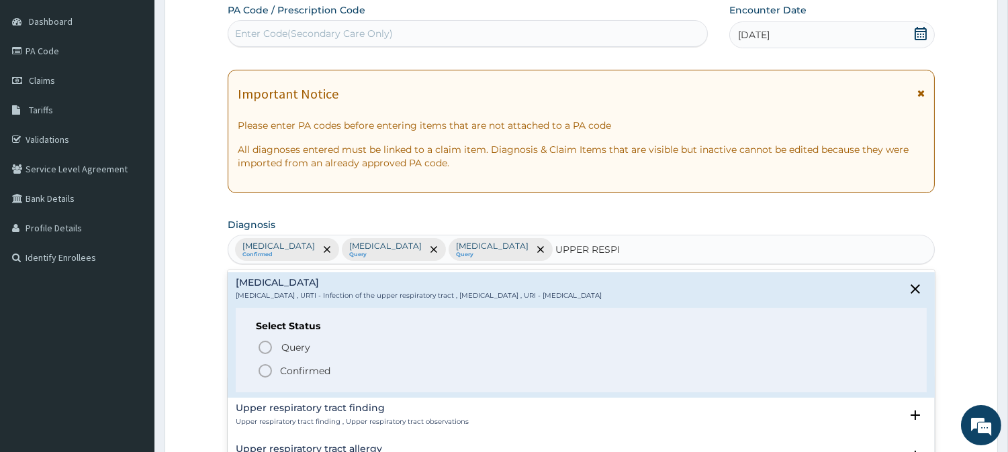
click at [265, 375] on icon "status option filled" at bounding box center [265, 371] width 16 height 16
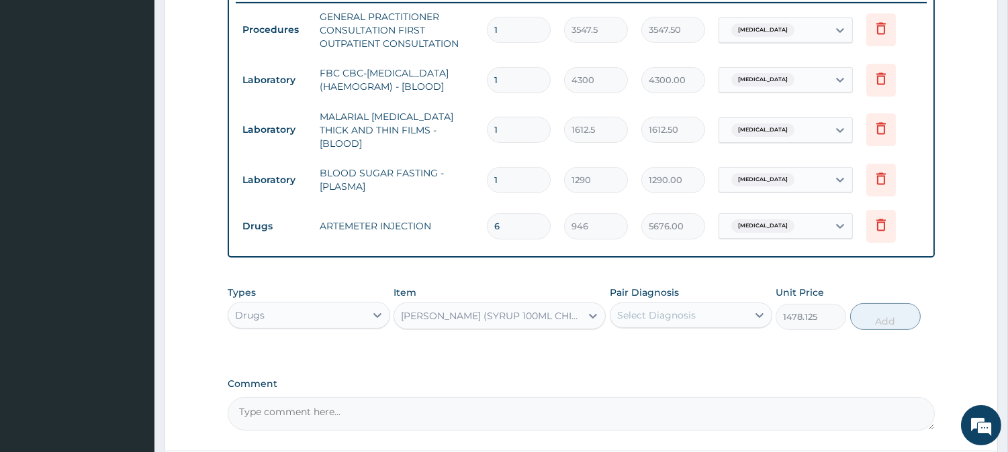
scroll to position [651, 0]
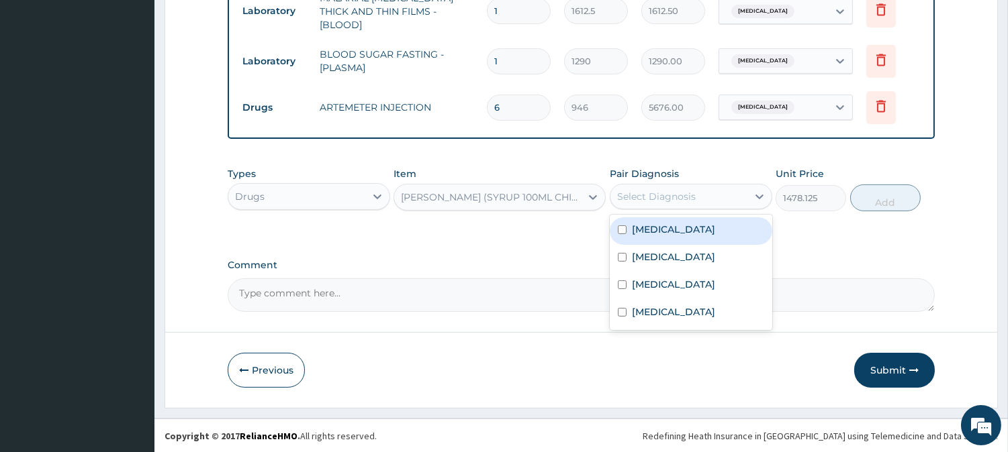
click at [665, 190] on div "Select Diagnosis" at bounding box center [656, 196] width 79 height 13
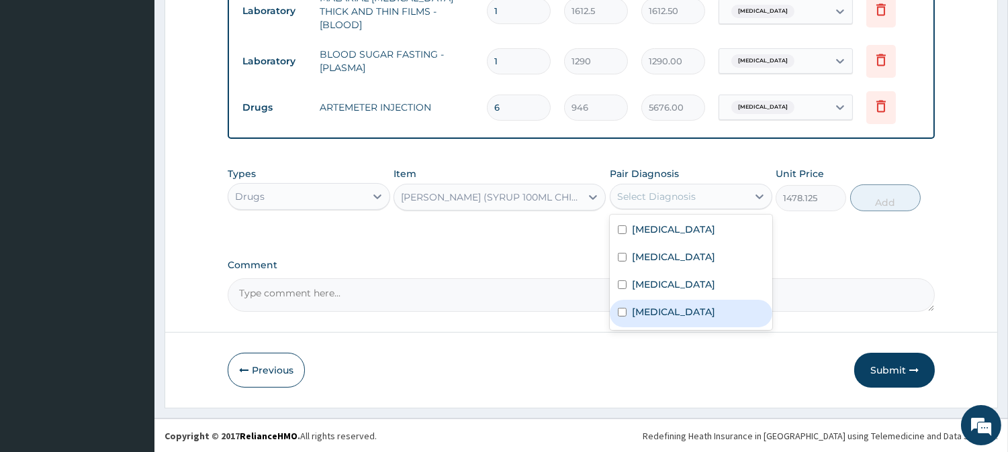
click at [653, 305] on label "[MEDICAL_DATA]" at bounding box center [673, 311] width 83 height 13
checkbox input "true"
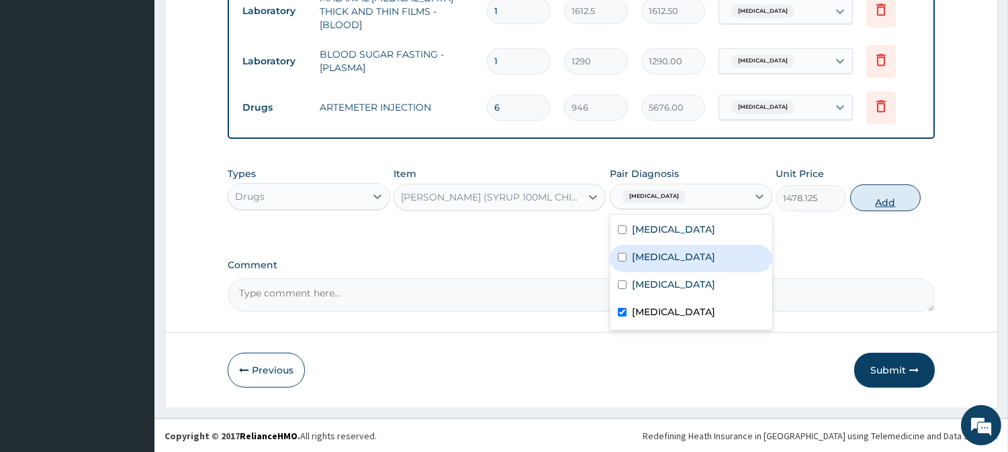
click at [889, 189] on button "Add" at bounding box center [885, 198] width 70 height 27
type input "0"
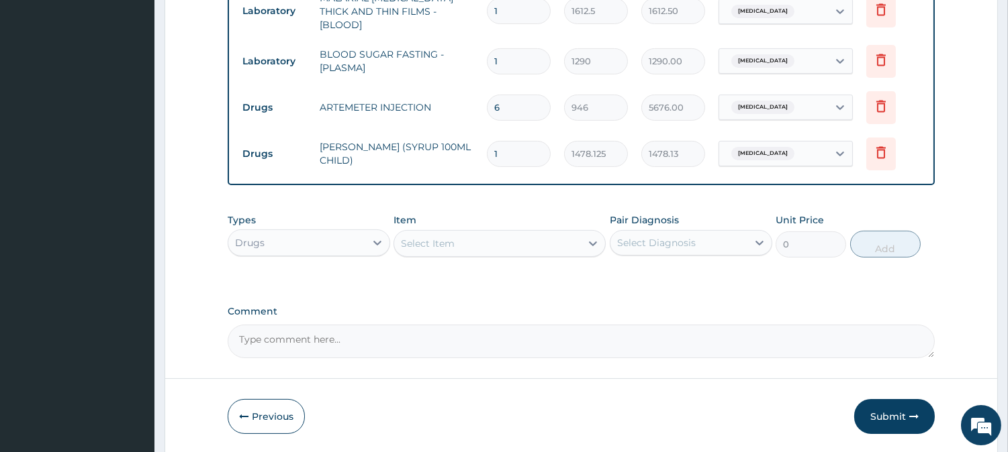
click at [447, 240] on div "Select Item" at bounding box center [428, 243] width 54 height 13
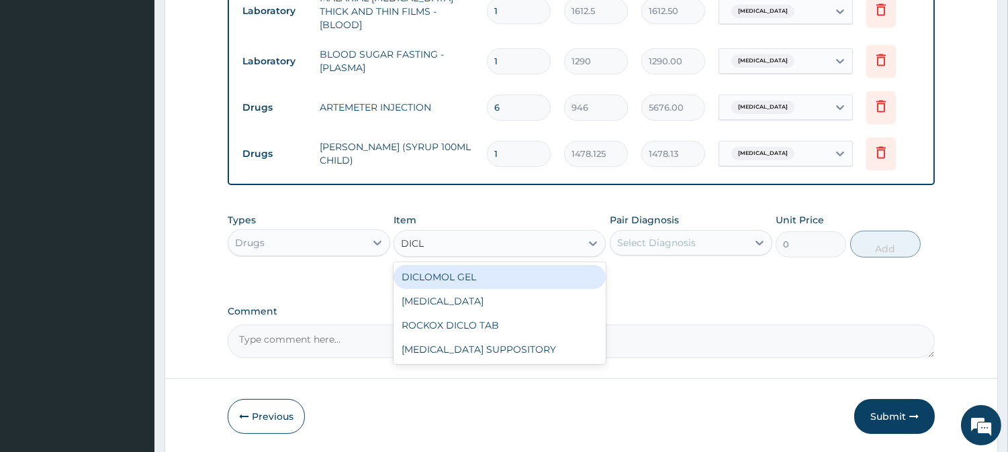
type input "DICLO"
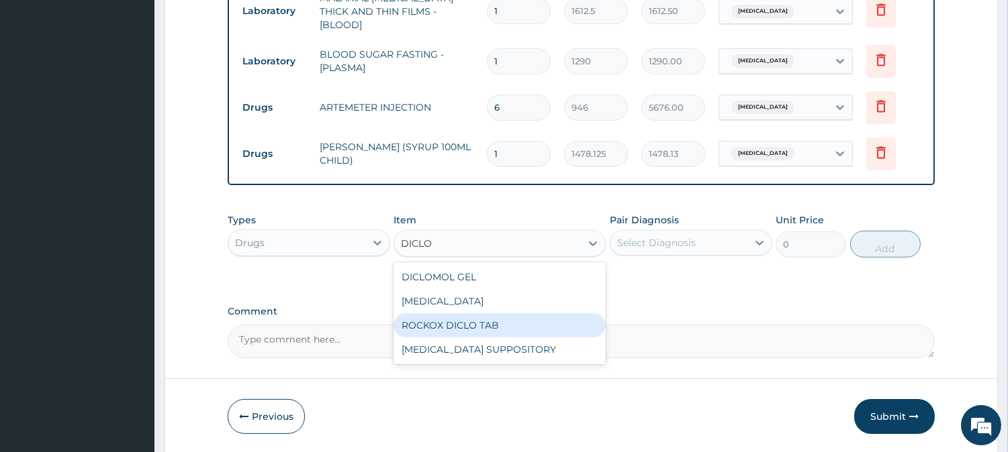
click at [458, 327] on div "ROCKOX DICLO TAB" at bounding box center [499, 326] width 212 height 24
type input "82.7750015258789"
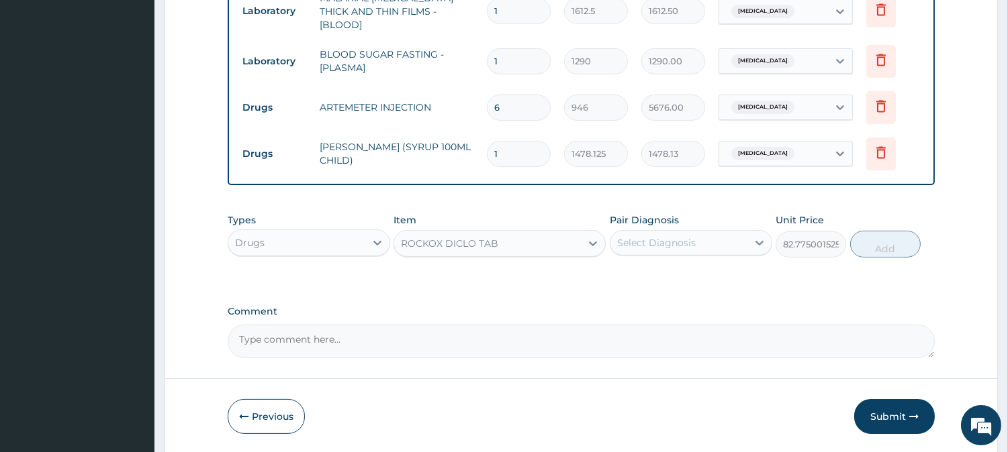
click at [707, 243] on div "Select Diagnosis" at bounding box center [678, 242] width 137 height 21
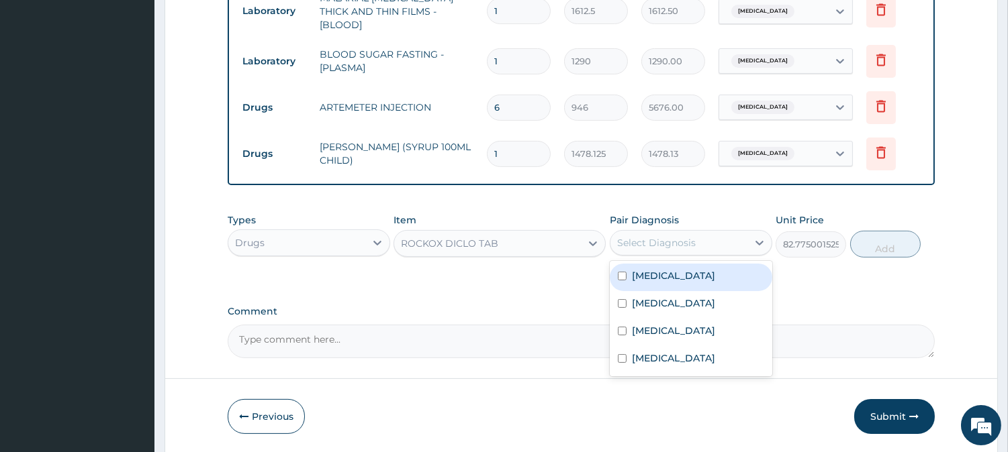
click at [682, 283] on div "Malaria" at bounding box center [691, 278] width 162 height 28
checkbox input "true"
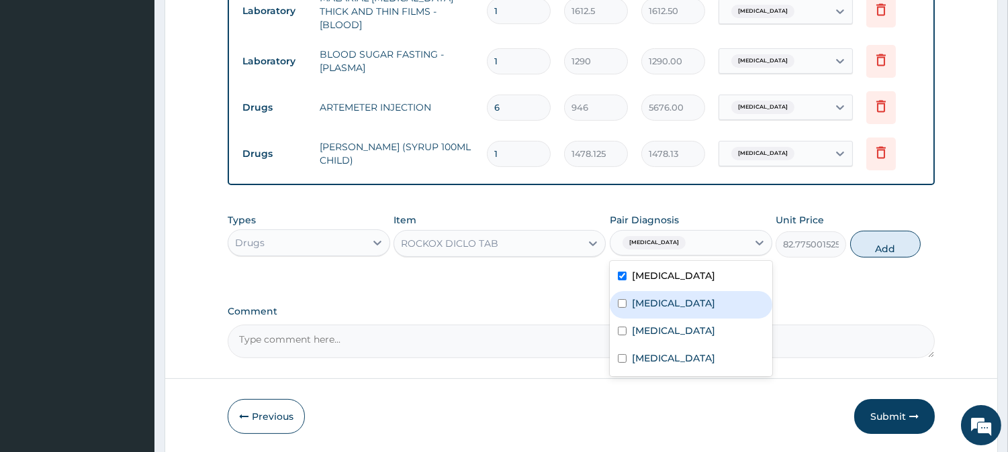
click at [675, 309] on div "Sepsis" at bounding box center [691, 305] width 162 height 28
checkbox input "true"
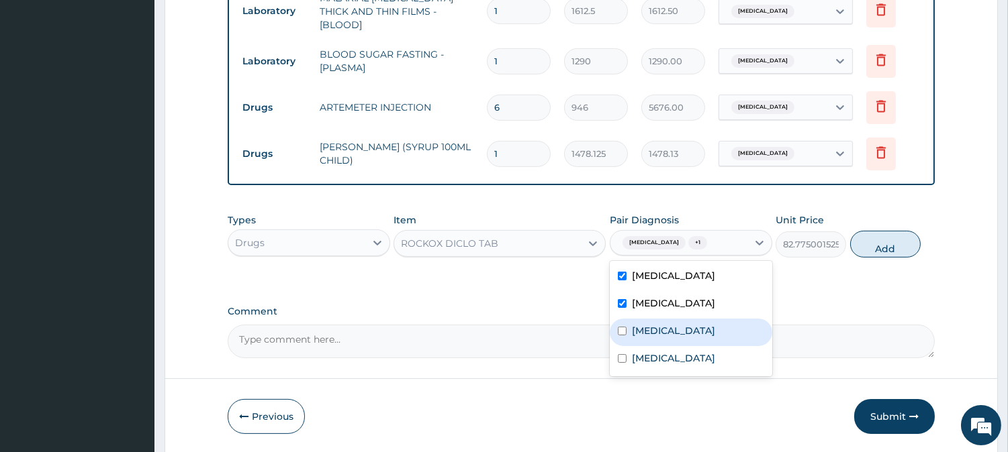
click at [676, 326] on label "Hyperglycemia" at bounding box center [673, 330] width 83 height 13
checkbox input "true"
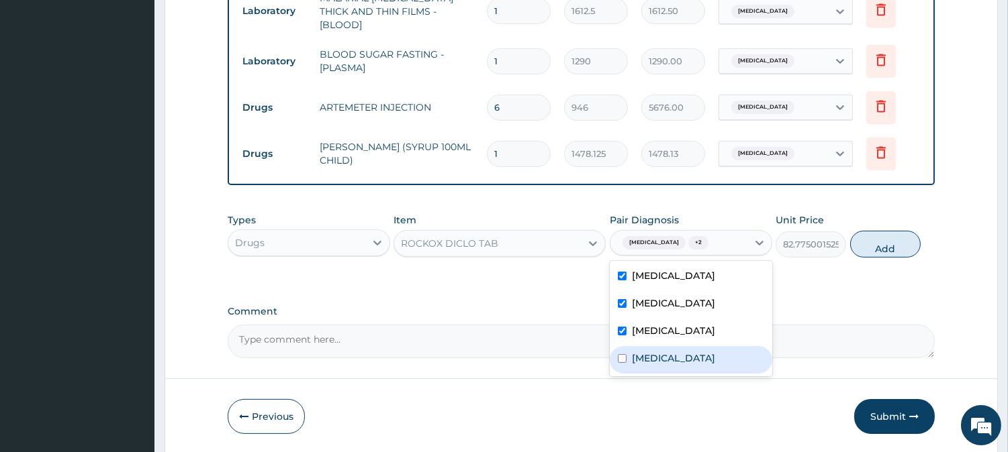
click at [677, 350] on div "[MEDICAL_DATA]" at bounding box center [691, 360] width 162 height 28
checkbox input "true"
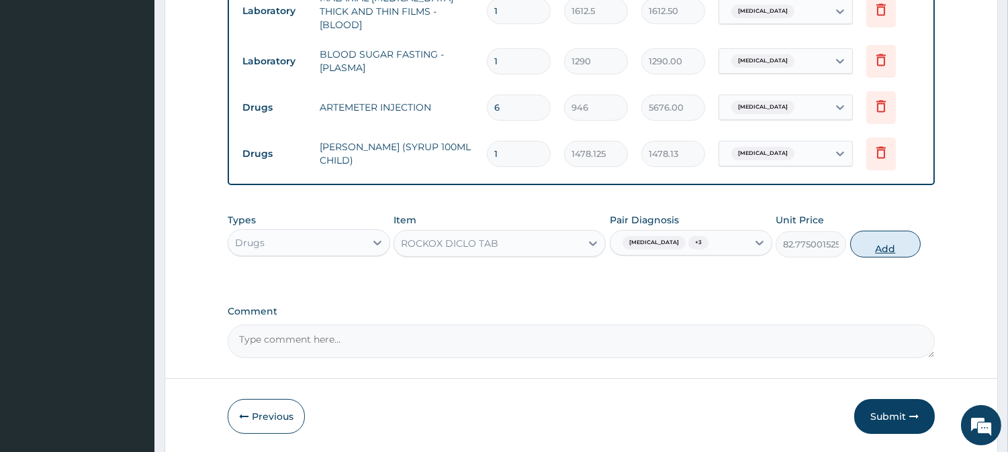
click at [888, 234] on button "Add" at bounding box center [885, 244] width 70 height 27
type input "0"
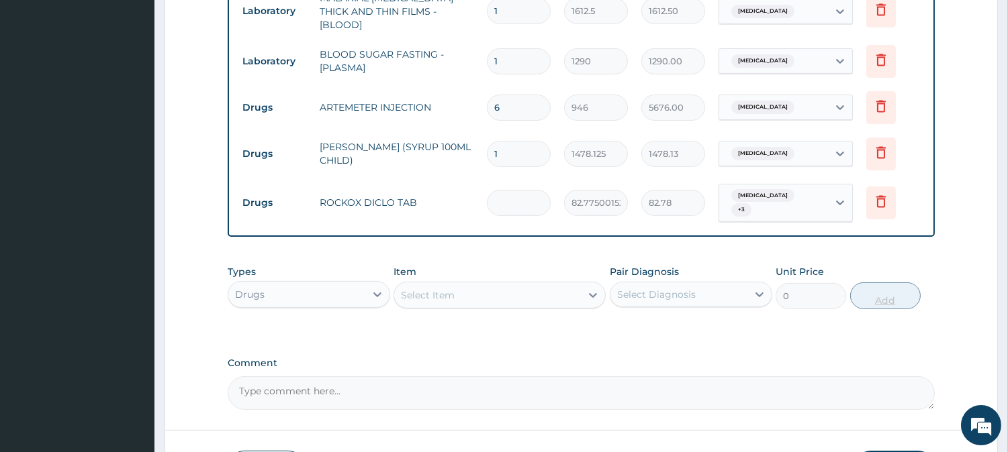
type input "0.00"
type input "6"
type input "496.65"
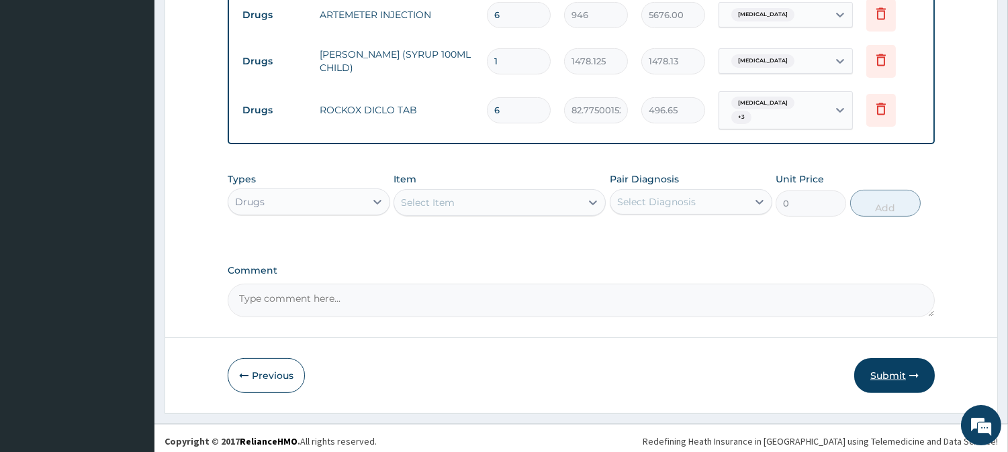
type input "6"
click at [880, 377] on button "Submit" at bounding box center [894, 376] width 81 height 35
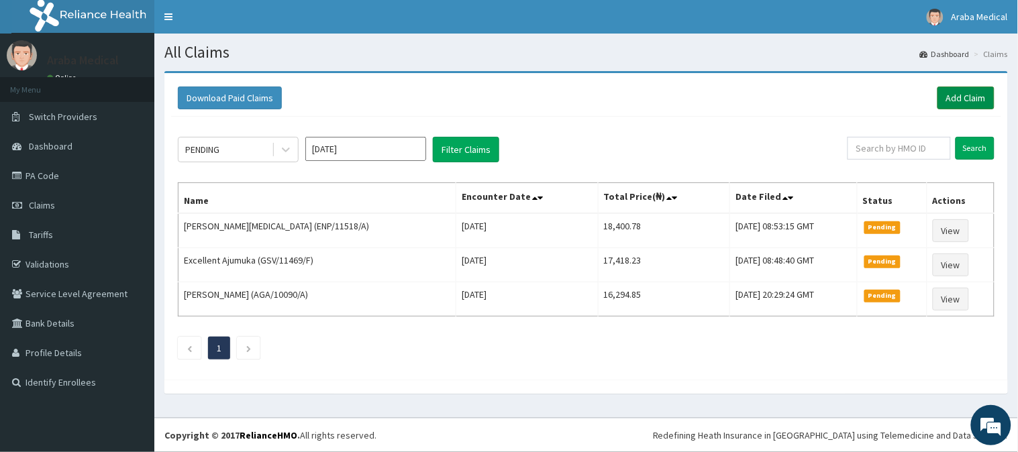
click at [971, 91] on link "Add Claim" at bounding box center [966, 98] width 57 height 23
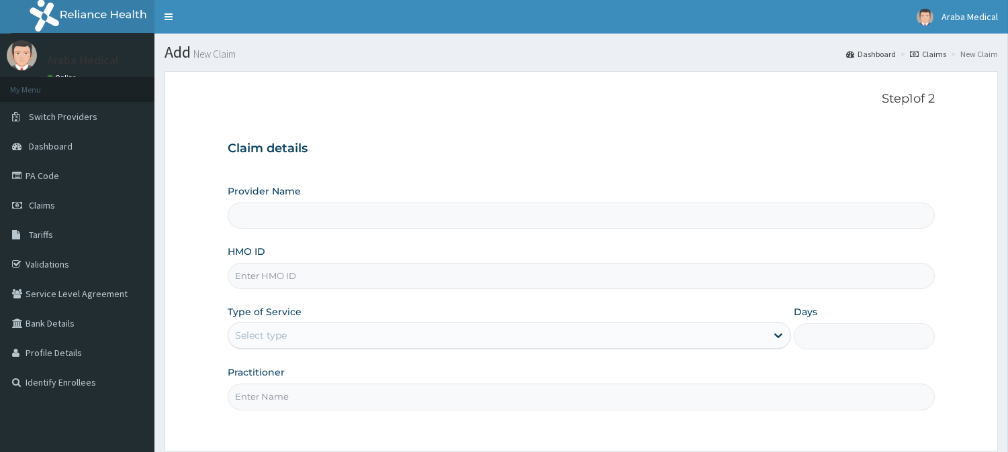
click at [269, 267] on input "HMO ID" at bounding box center [581, 276] width 707 height 26
type input "[GEOGRAPHIC_DATA]"
type input "DPM/10088/A"
click at [337, 327] on div "Select type" at bounding box center [497, 335] width 538 height 21
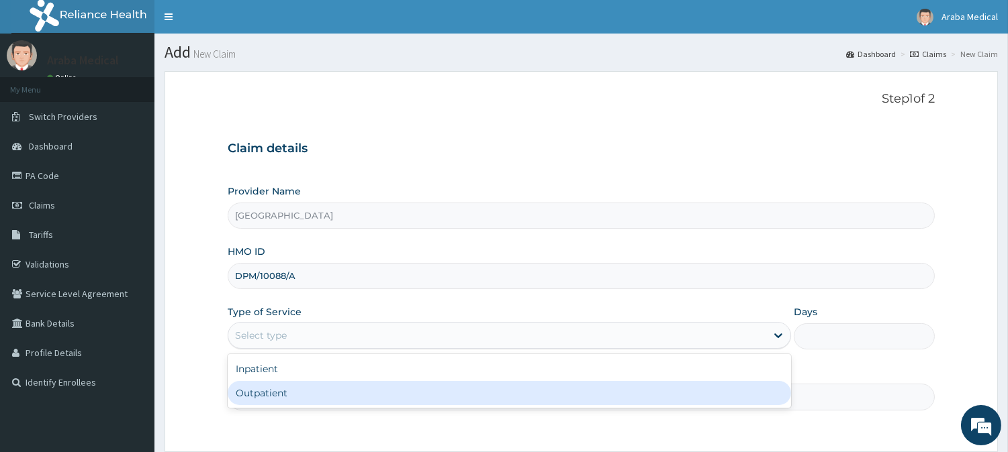
click at [310, 387] on div "Outpatient" at bounding box center [509, 393] width 563 height 24
type input "1"
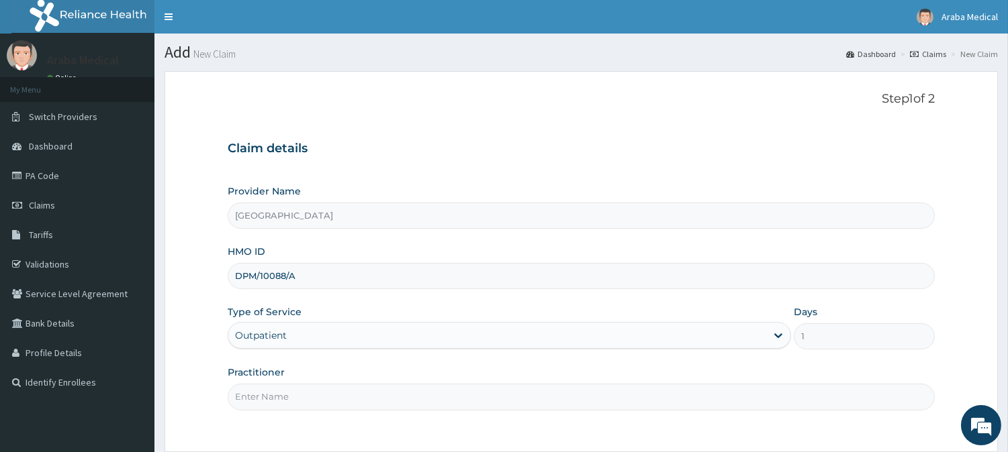
click at [312, 399] on input "Practitioner" at bounding box center [581, 397] width 707 height 26
type input "DR OMOBOLANLE"
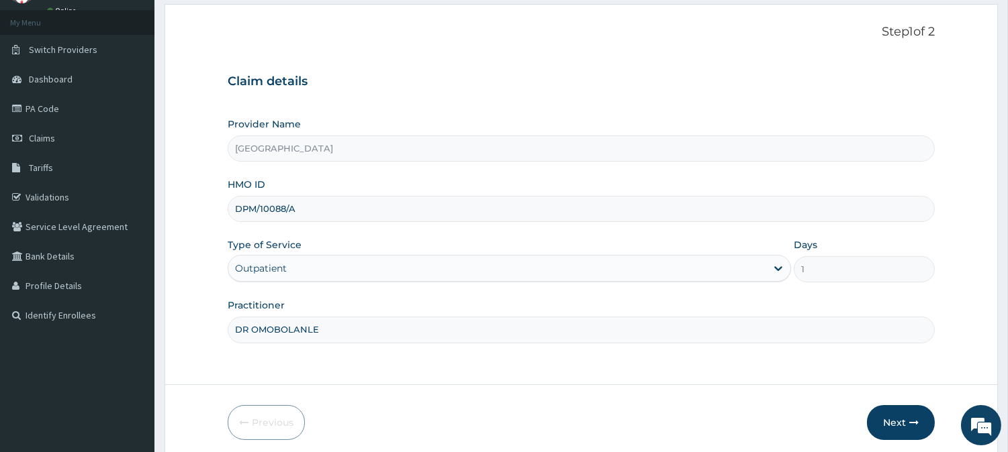
scroll to position [120, 0]
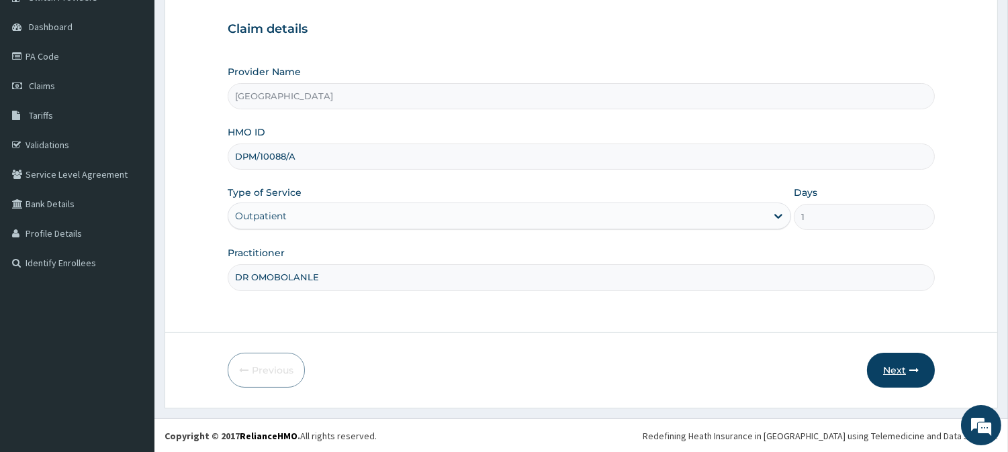
click at [900, 368] on button "Next" at bounding box center [901, 370] width 68 height 35
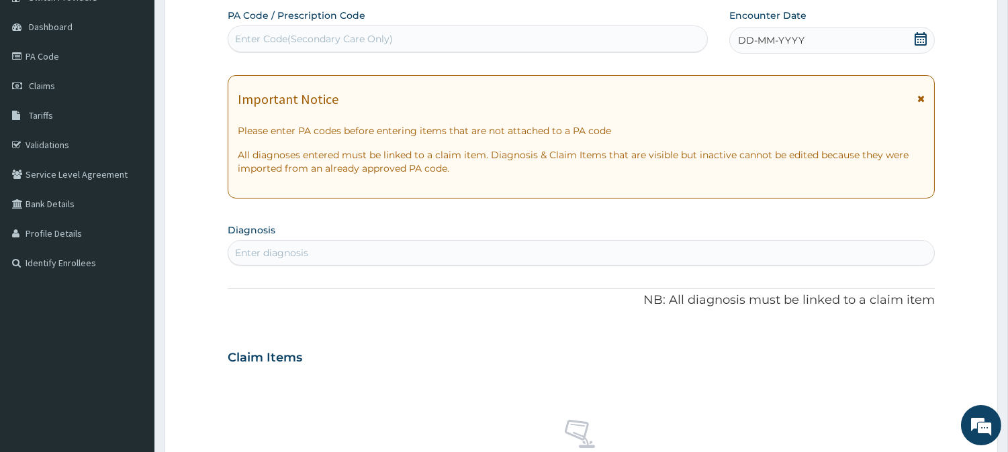
click at [920, 41] on icon at bounding box center [920, 38] width 12 height 13
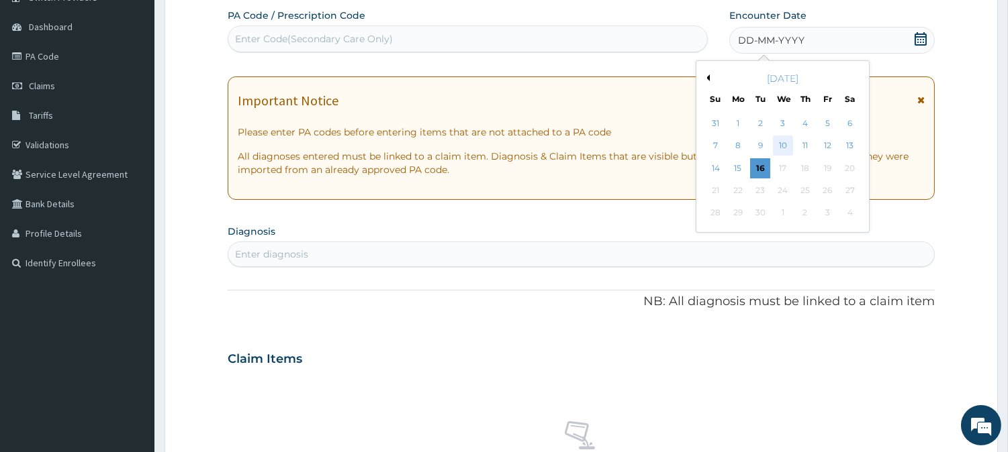
click at [782, 143] on div "10" at bounding box center [782, 146] width 20 height 20
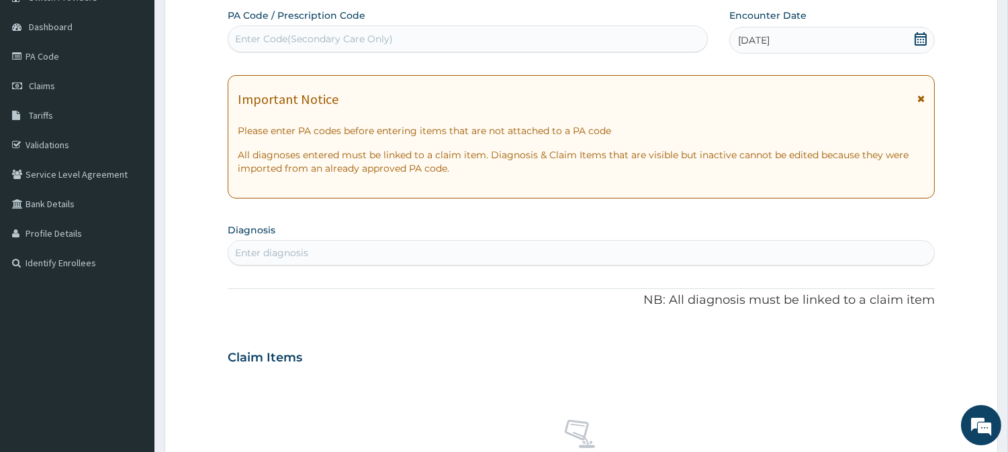
click at [448, 257] on div "Enter diagnosis" at bounding box center [581, 252] width 706 height 21
click at [391, 43] on div "Enter Code(Secondary Care Only)" at bounding box center [314, 38] width 158 height 13
type input "PA/6DFA5A"
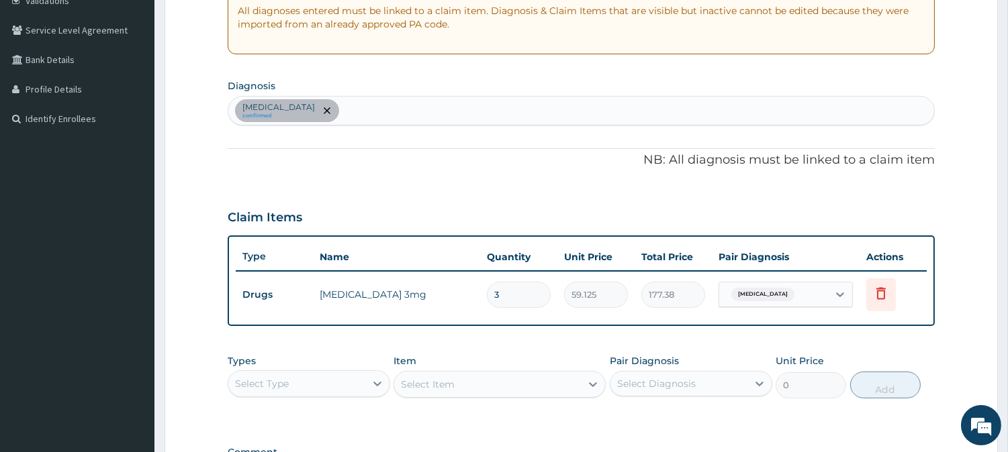
scroll to position [279, 0]
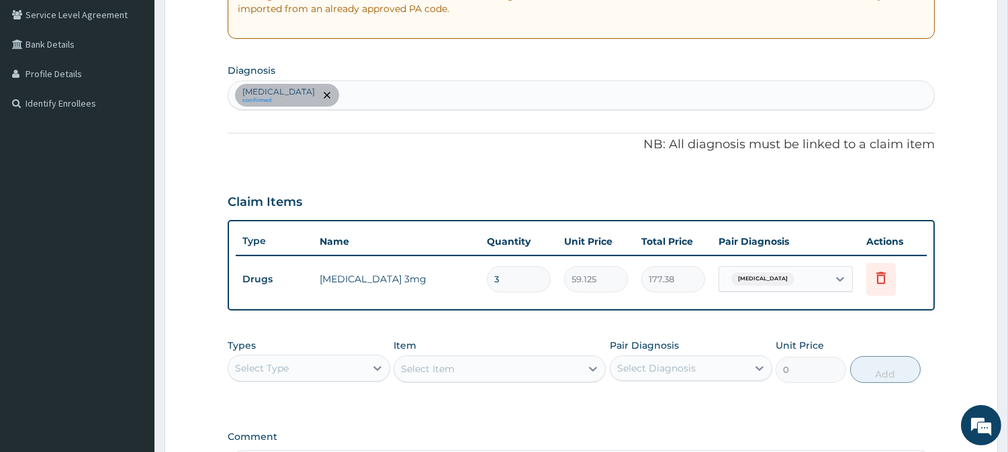
click at [361, 89] on div "Insomnia confirmed" at bounding box center [581, 95] width 706 height 28
type input "R"
type input "UPPER RES"
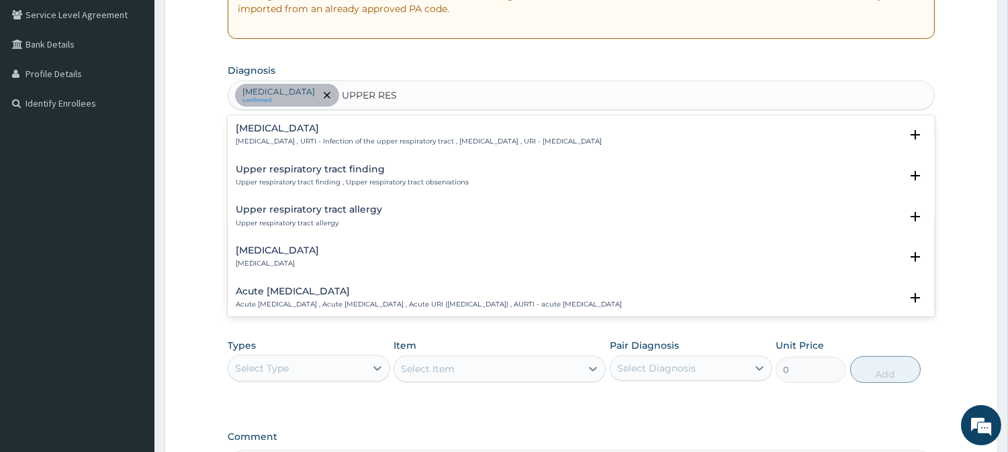
click at [276, 134] on div "[MEDICAL_DATA] [MEDICAL_DATA] , URTI - Infection of the upper respiratory tract…" at bounding box center [419, 135] width 366 height 23
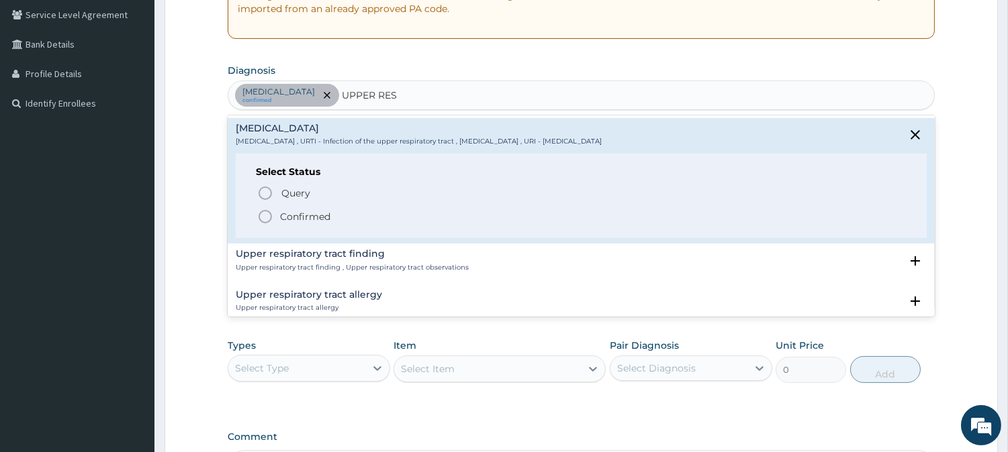
click at [267, 212] on icon "status option filled" at bounding box center [265, 217] width 16 height 16
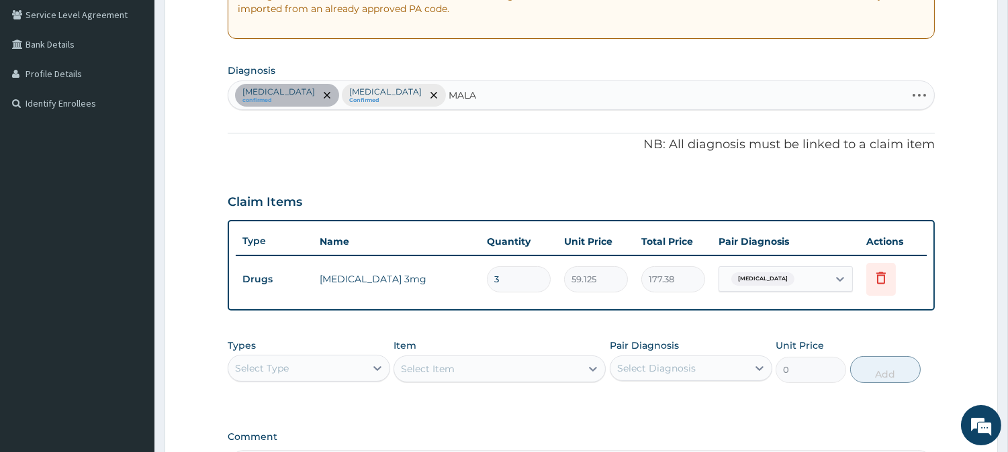
type input "MALAR"
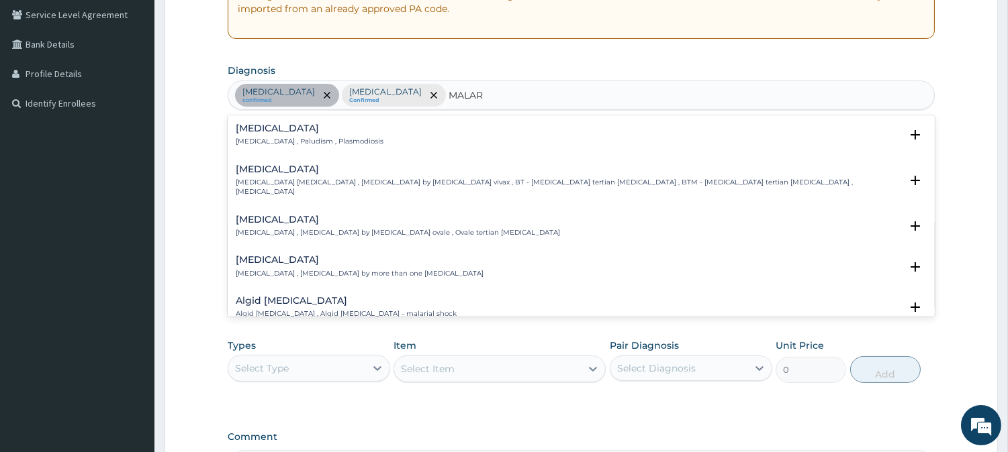
click at [246, 131] on h4 "Malaria" at bounding box center [310, 129] width 148 height 10
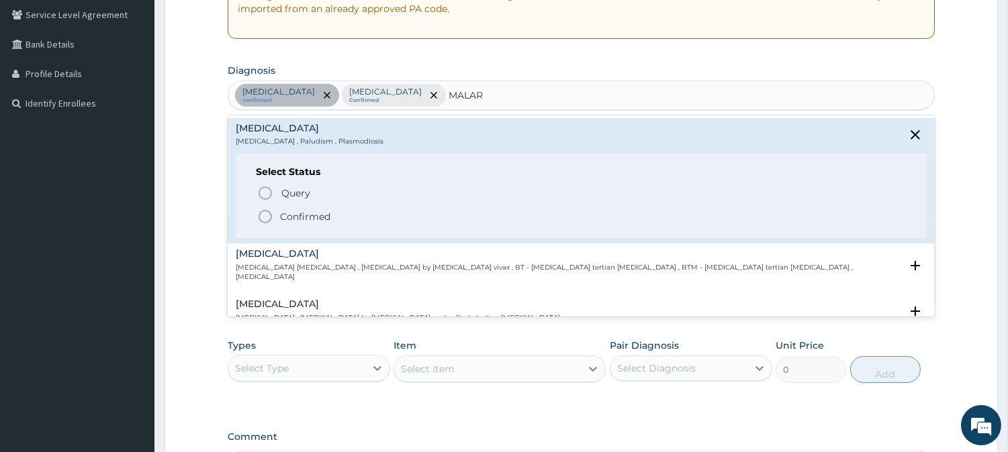
click at [265, 211] on circle "status option filled" at bounding box center [265, 217] width 12 height 12
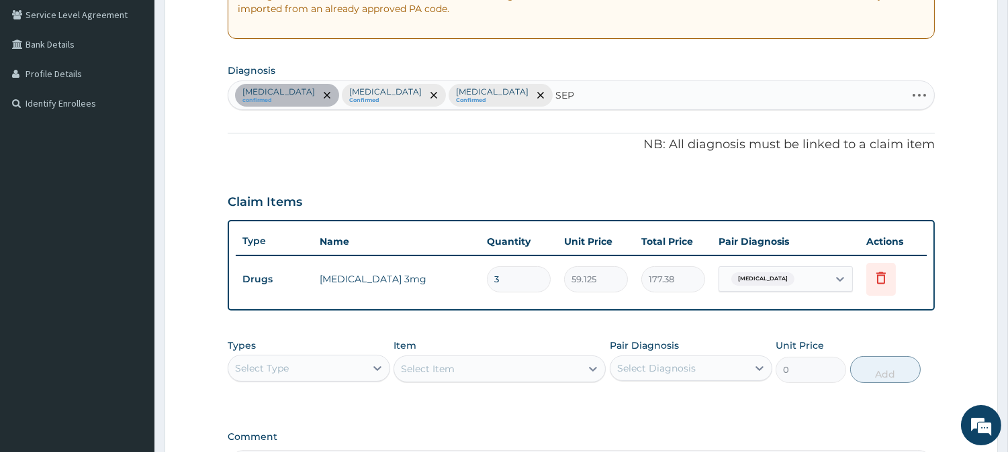
type input "SEPS"
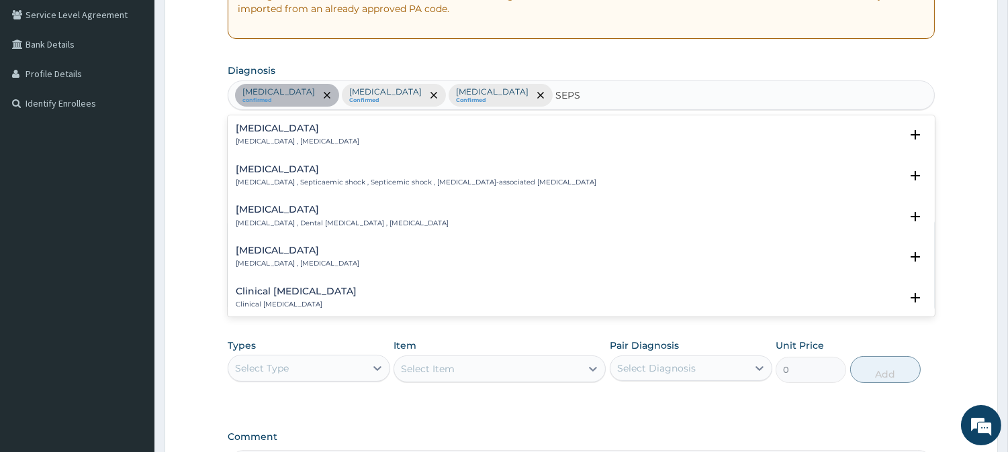
click at [265, 138] on p "Systemic infection , Sepsis" at bounding box center [298, 141] width 124 height 9
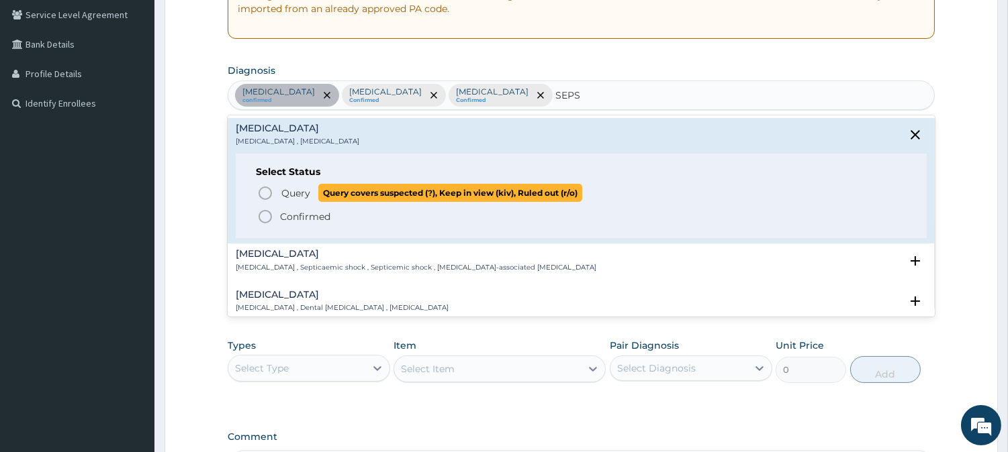
click at [265, 192] on icon "status option query" at bounding box center [265, 193] width 16 height 16
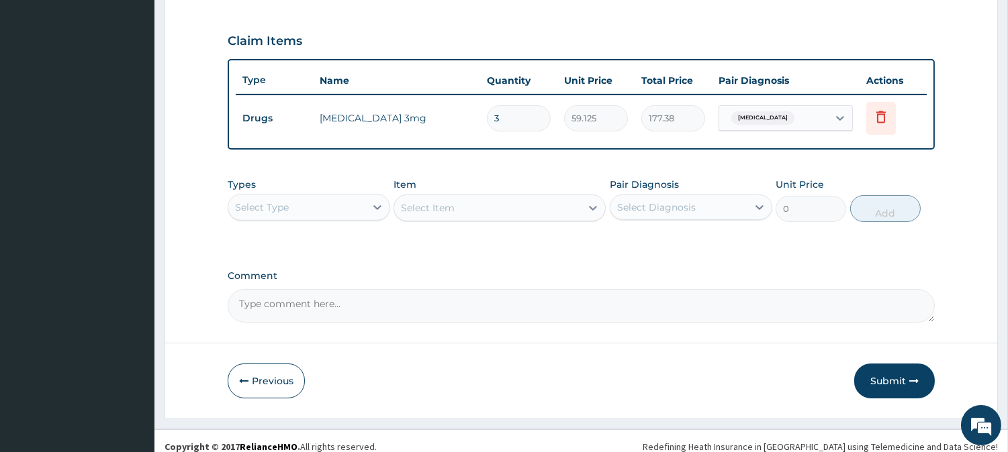
scroll to position [450, 0]
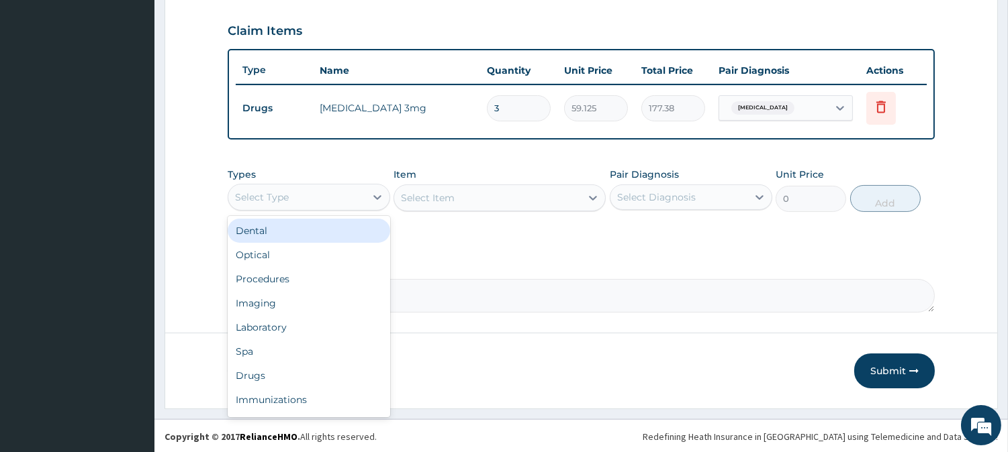
click at [341, 203] on div "Select Type" at bounding box center [296, 197] width 137 height 21
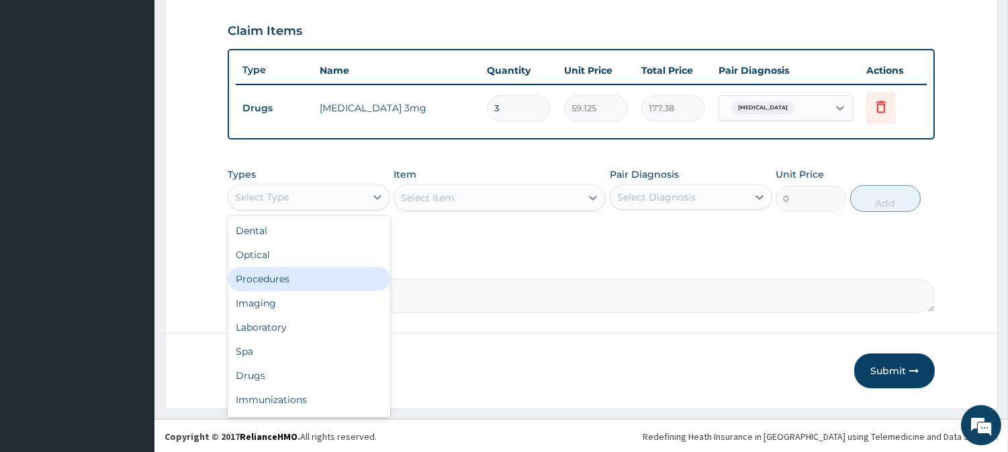
click at [339, 279] on div "Procedures" at bounding box center [309, 279] width 162 height 24
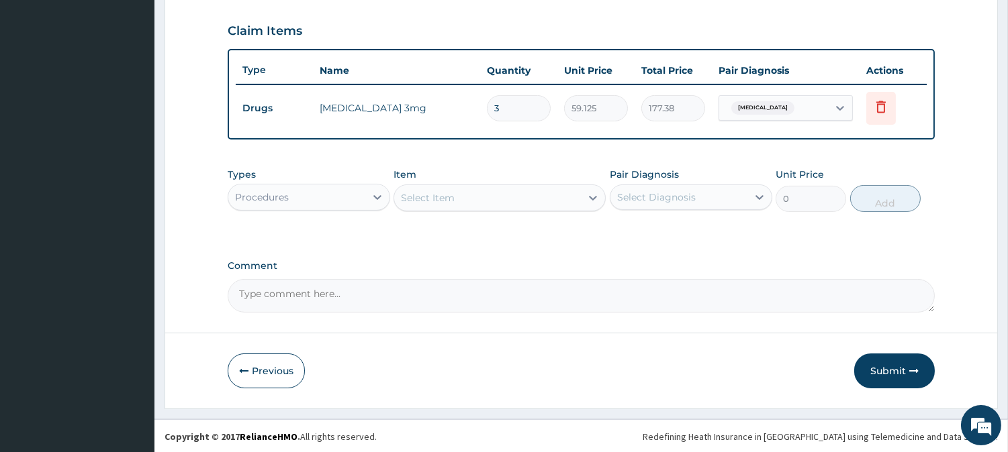
click at [512, 199] on div "Select Item" at bounding box center [487, 197] width 187 height 21
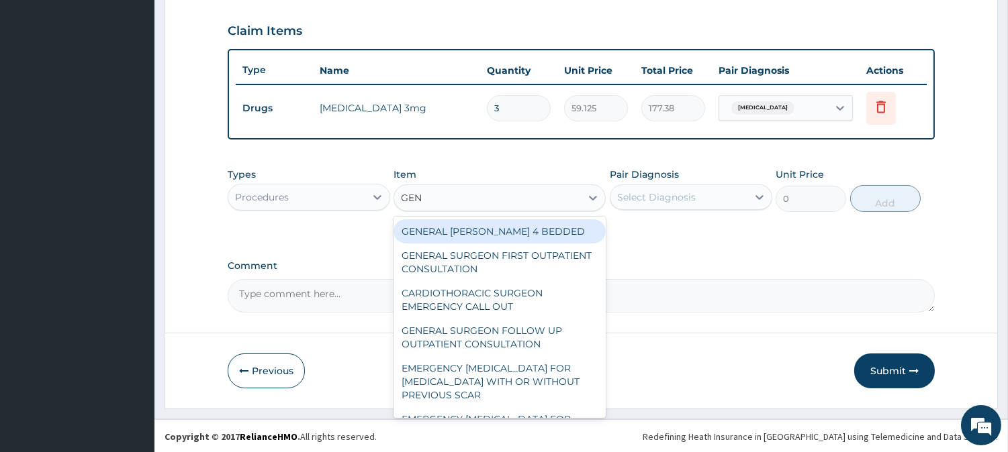
type input "GENE"
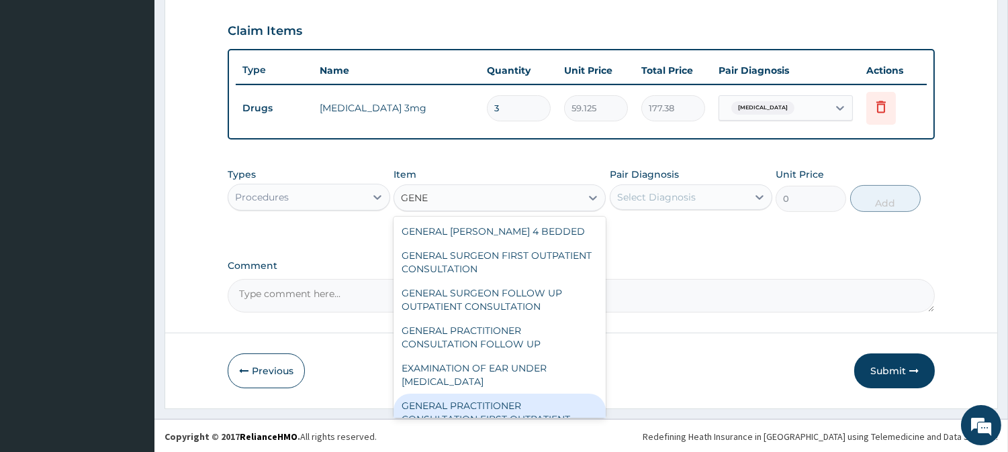
click at [473, 403] on div "GENERAL PRACTITIONER CONSULTATION FIRST OUTPATIENT CONSULTATION" at bounding box center [499, 419] width 212 height 51
type input "3547.5"
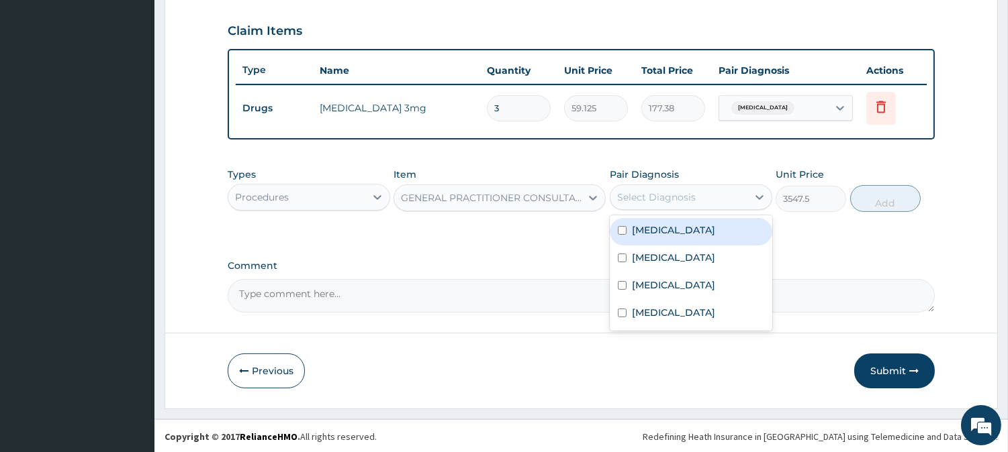
click at [679, 199] on div "Select Diagnosis" at bounding box center [656, 197] width 79 height 13
click at [673, 219] on div "Insomnia" at bounding box center [691, 232] width 162 height 28
checkbox input "true"
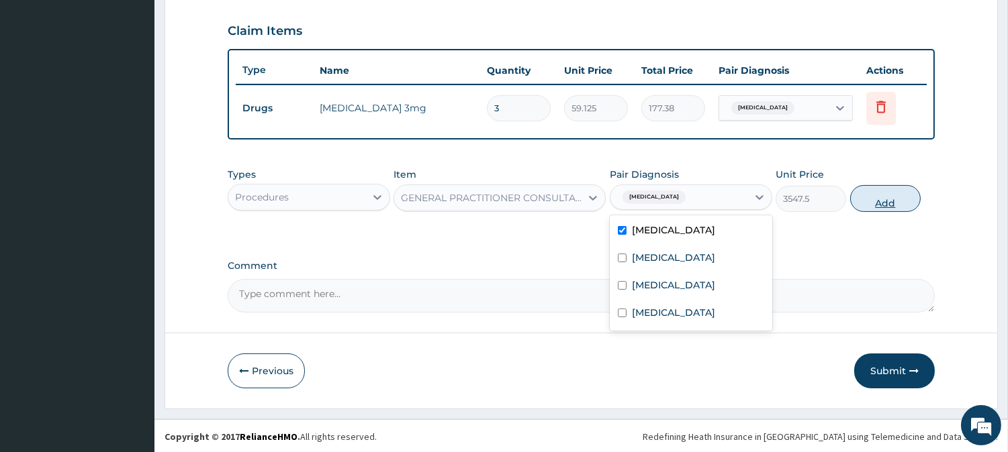
click at [875, 190] on button "Add" at bounding box center [885, 198] width 70 height 27
type input "0"
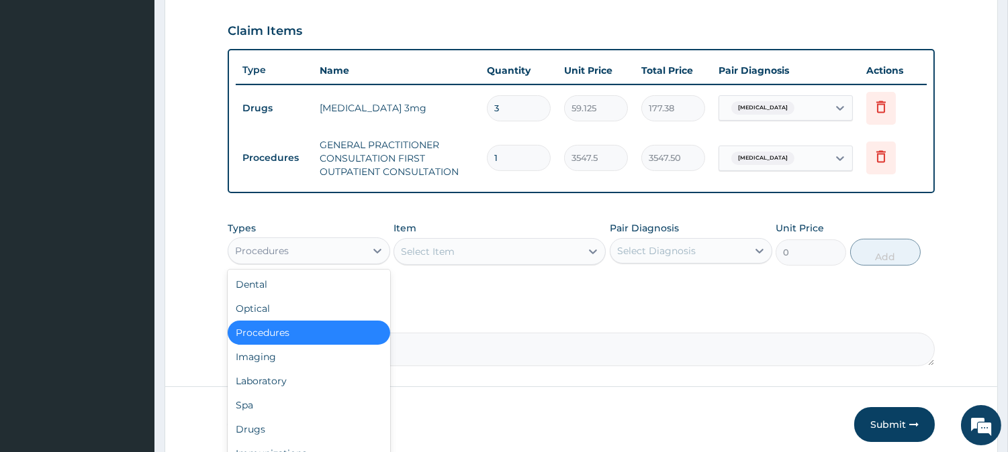
click at [326, 245] on div "Procedures" at bounding box center [296, 250] width 137 height 21
click at [276, 386] on div "Laboratory" at bounding box center [309, 381] width 162 height 24
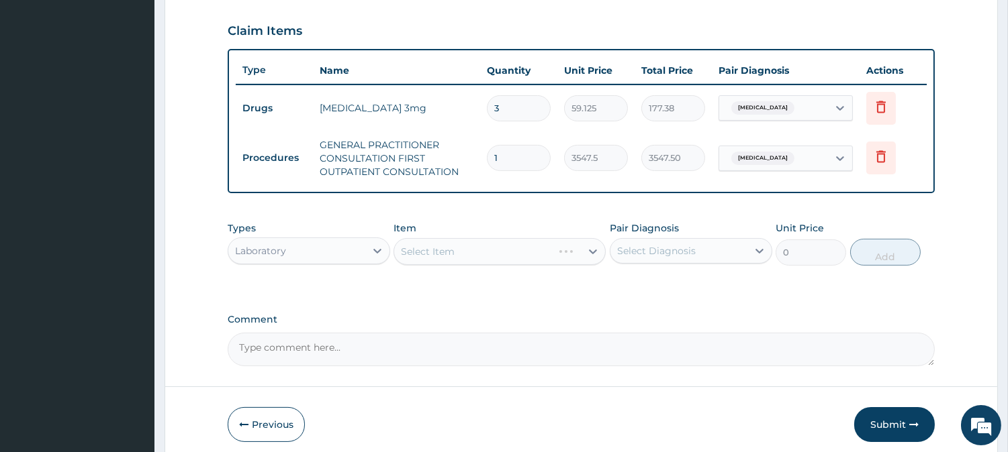
scroll to position [504, 0]
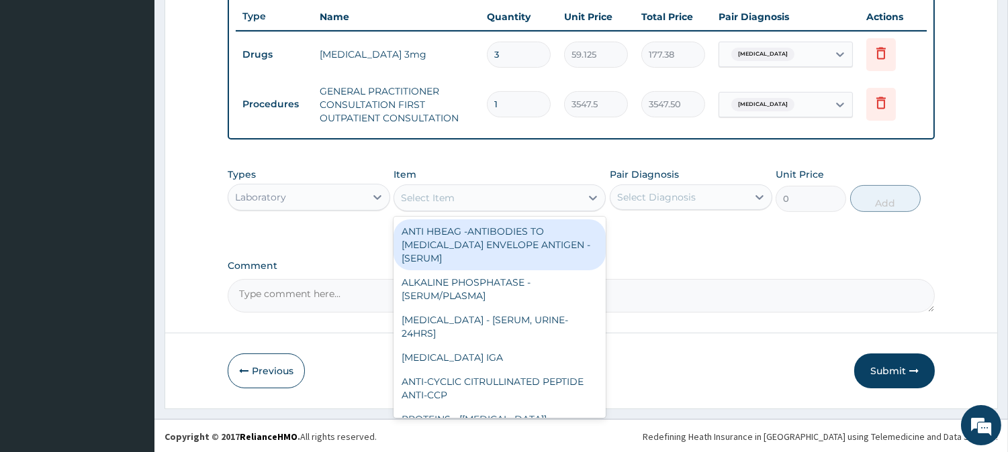
click at [540, 203] on div "Select Item" at bounding box center [487, 197] width 187 height 21
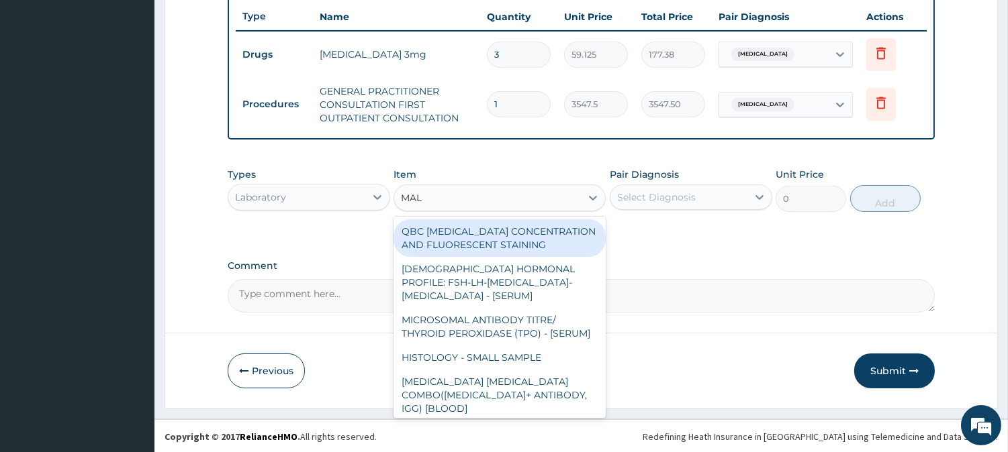
type input "MALA"
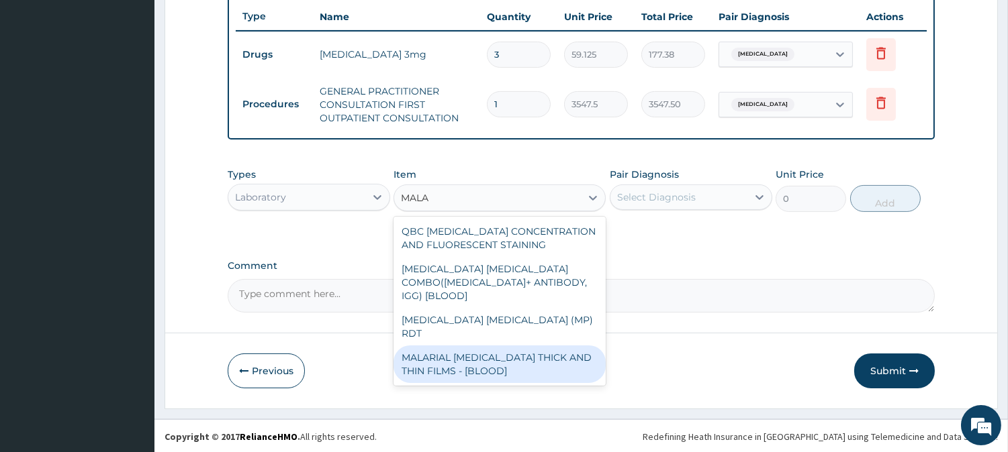
click at [507, 346] on div "MALARIAL [MEDICAL_DATA] THICK AND THIN FILMS - [BLOOD]" at bounding box center [499, 365] width 212 height 38
type input "1612.5"
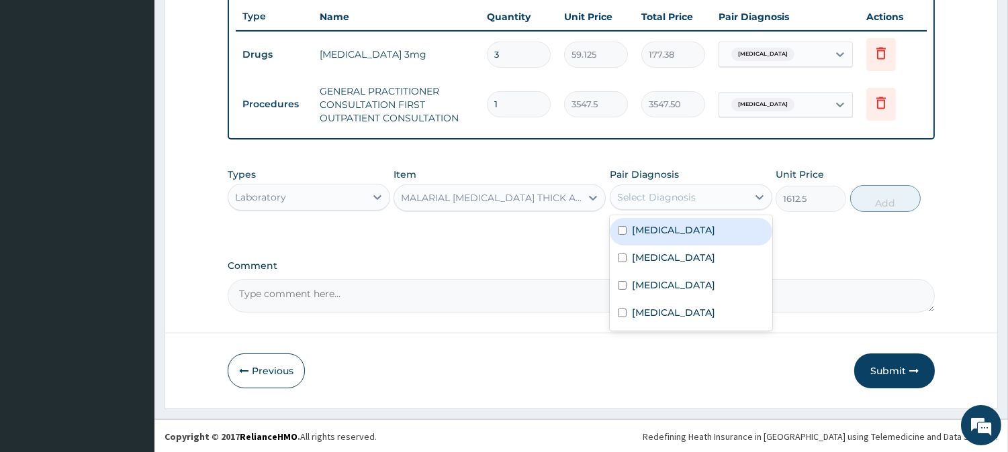
click at [683, 203] on div "Select Diagnosis" at bounding box center [678, 197] width 137 height 21
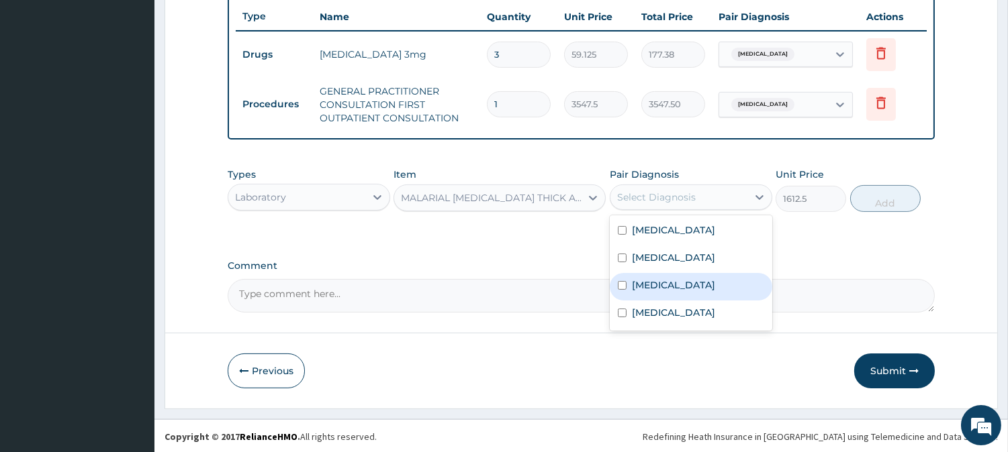
click at [670, 292] on div "Malaria" at bounding box center [691, 287] width 162 height 28
checkbox input "true"
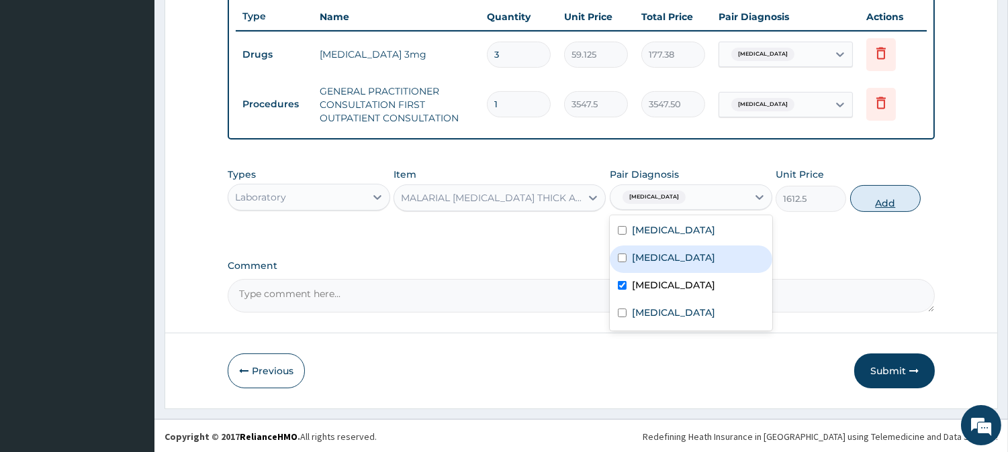
click at [885, 206] on button "Add" at bounding box center [885, 198] width 70 height 27
type input "0"
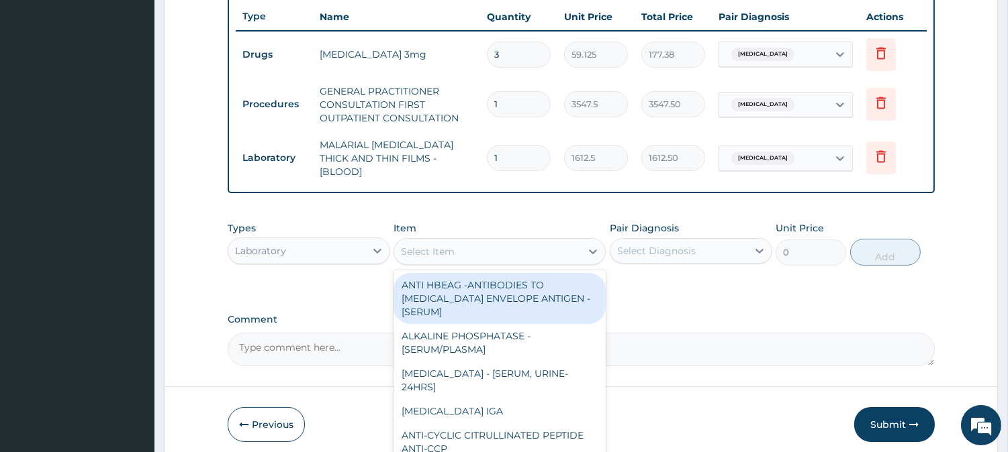
click at [492, 241] on div "Select Item" at bounding box center [487, 251] width 187 height 21
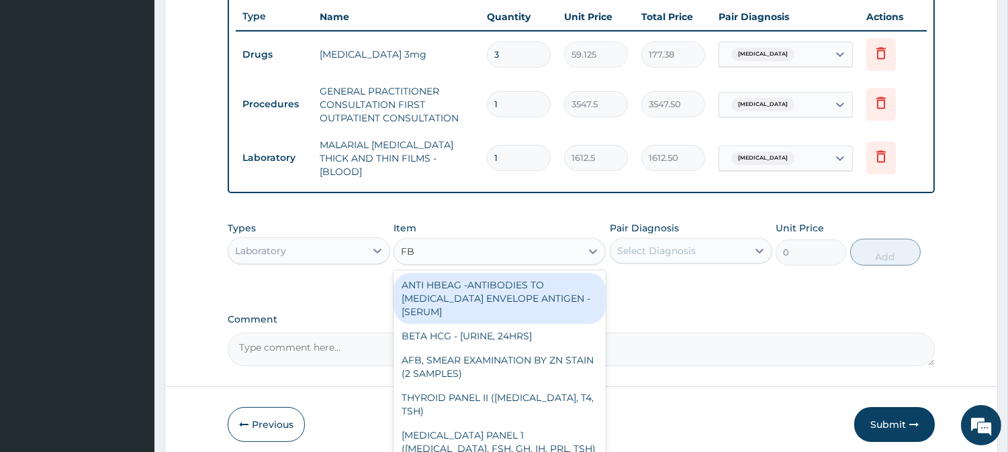
type input "FBC"
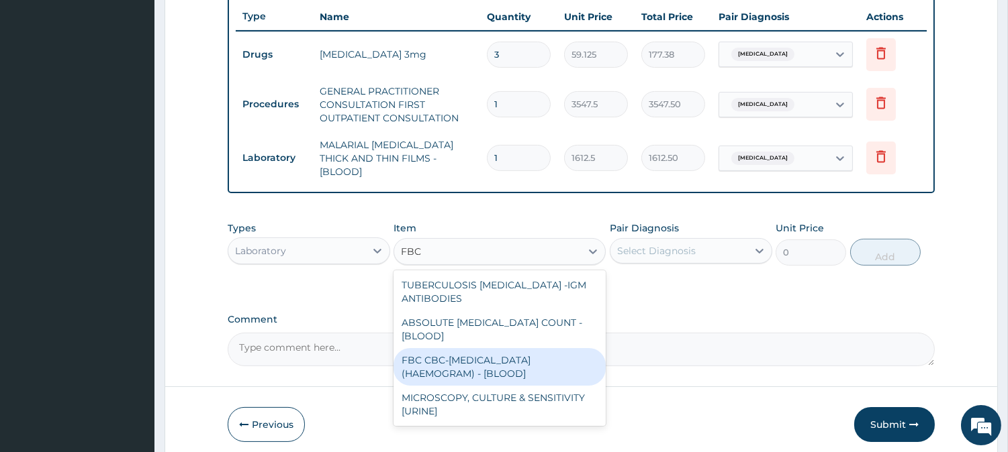
click at [479, 349] on div "FBC CBC-[MEDICAL_DATA] (HAEMOGRAM) - [BLOOD]" at bounding box center [499, 367] width 212 height 38
type input "4300"
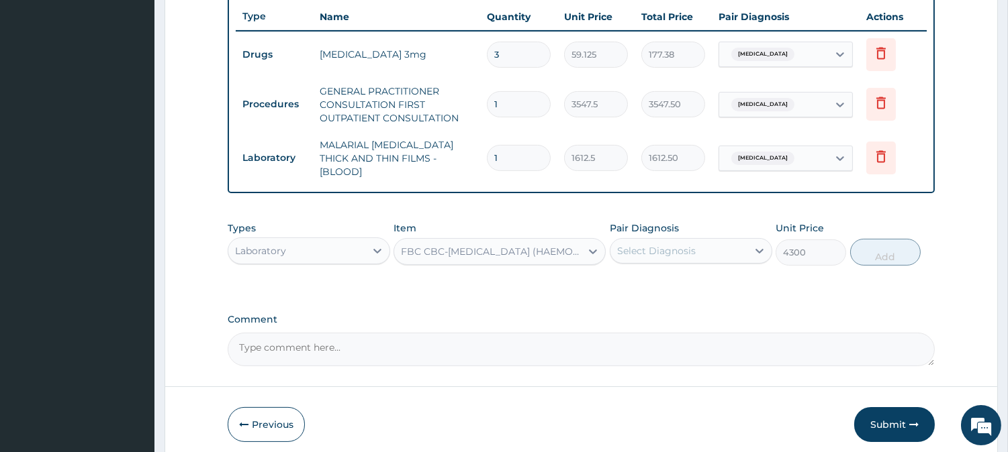
click at [718, 240] on div "Select Diagnosis" at bounding box center [678, 250] width 137 height 21
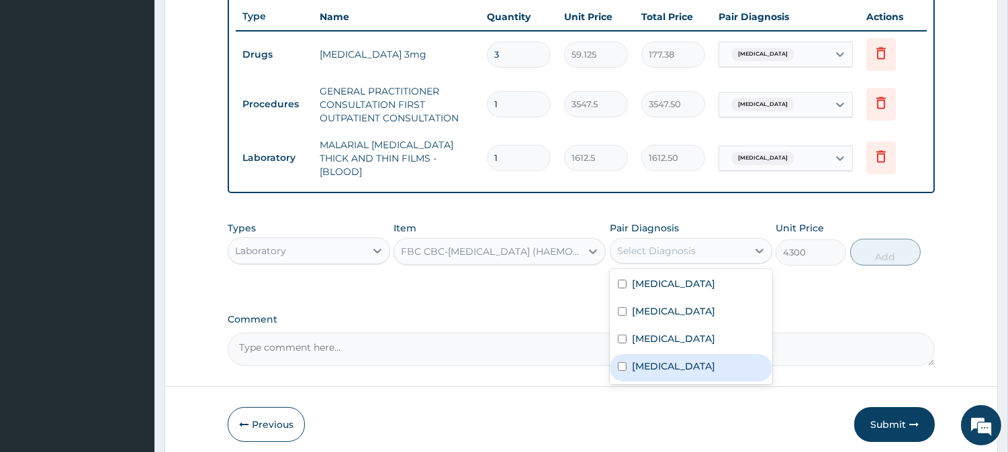
click at [666, 356] on div "[MEDICAL_DATA]" at bounding box center [691, 368] width 162 height 28
checkbox input "true"
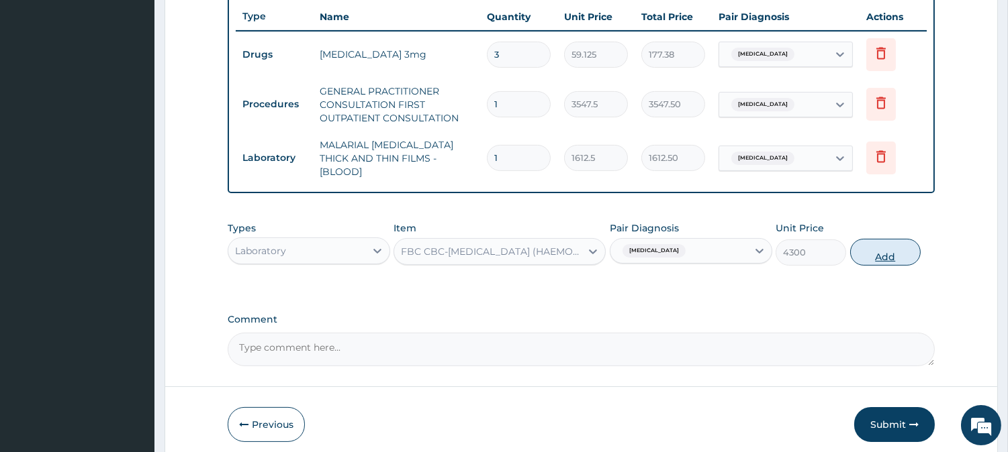
click at [879, 239] on button "Add" at bounding box center [885, 252] width 70 height 27
type input "0"
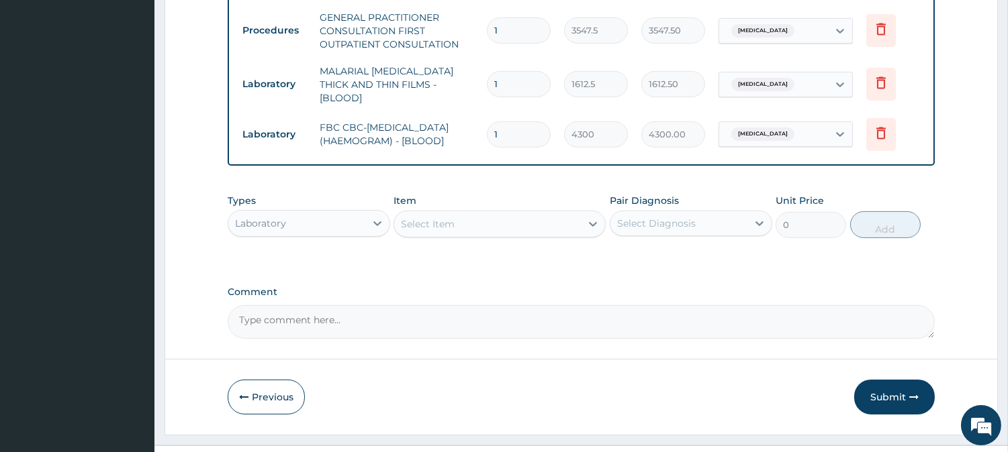
scroll to position [604, 0]
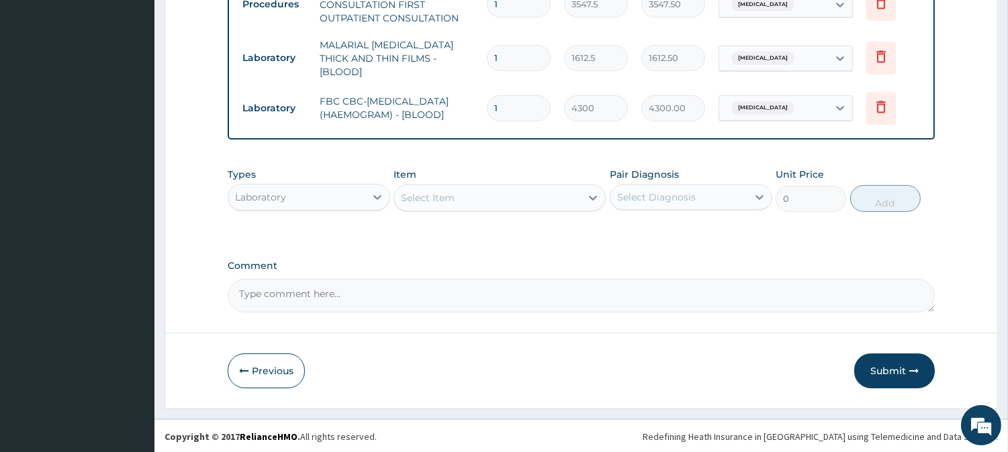
click at [330, 190] on div "Laboratory" at bounding box center [296, 197] width 137 height 21
click at [325, 202] on div "Laboratory" at bounding box center [296, 197] width 137 height 21
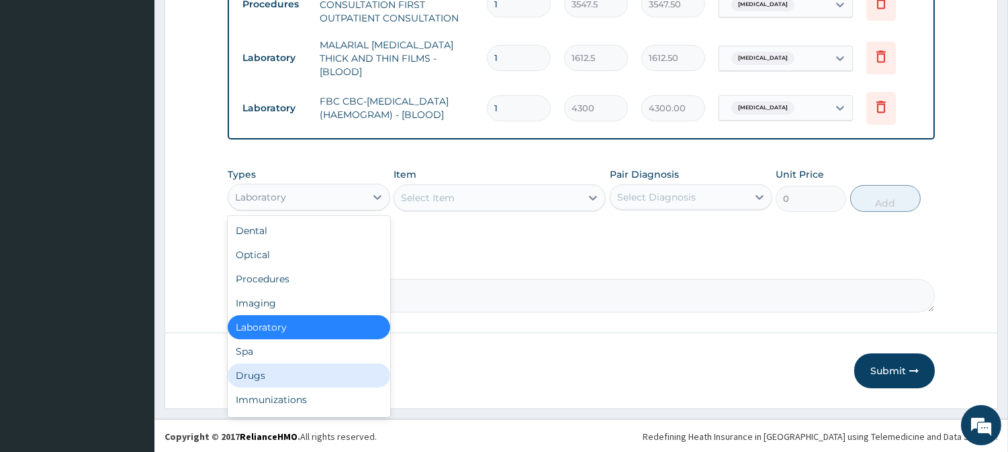
click at [296, 367] on div "Drugs" at bounding box center [309, 376] width 162 height 24
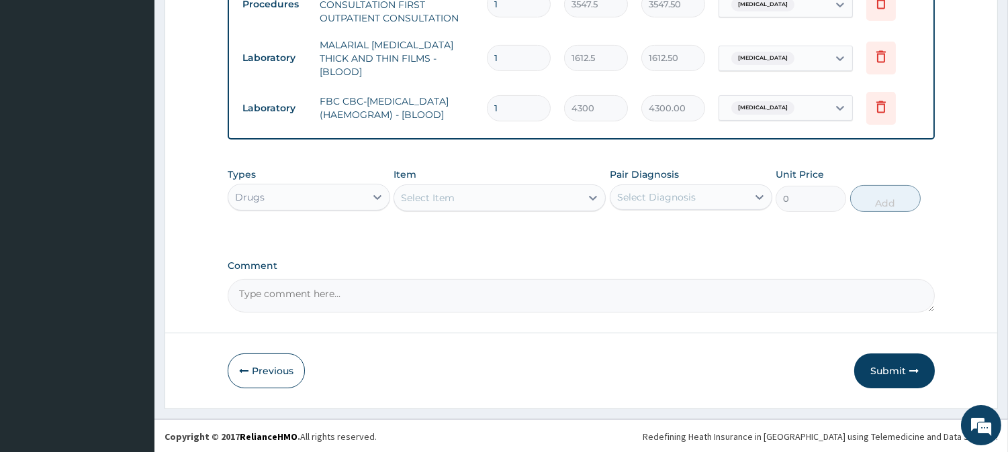
click at [511, 197] on div "Select Item" at bounding box center [487, 197] width 187 height 21
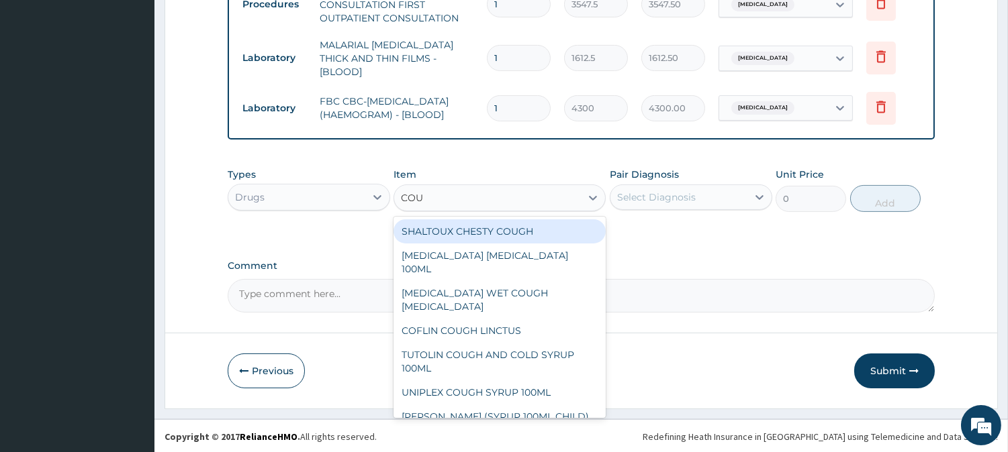
type input "COUG"
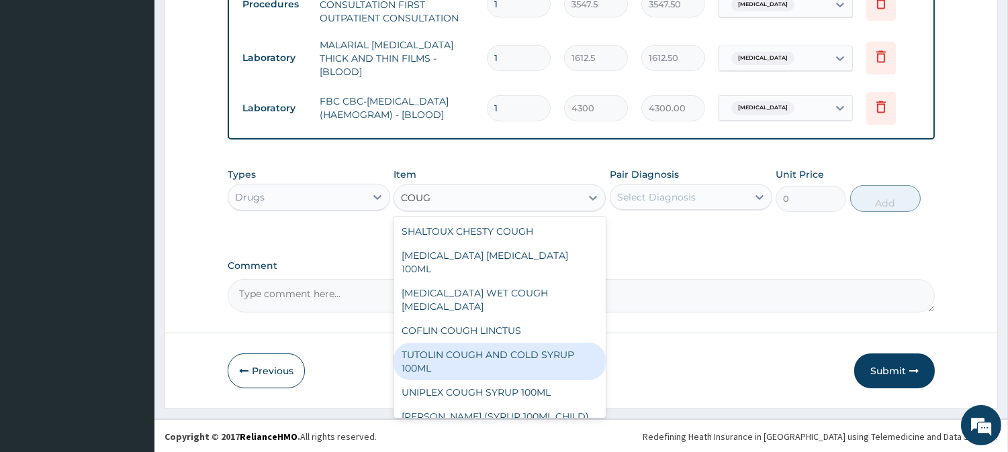
click at [479, 343] on div "TUTOLIN COUGH AND COLD SYRUP 100ML" at bounding box center [499, 362] width 212 height 38
type input "1537.25"
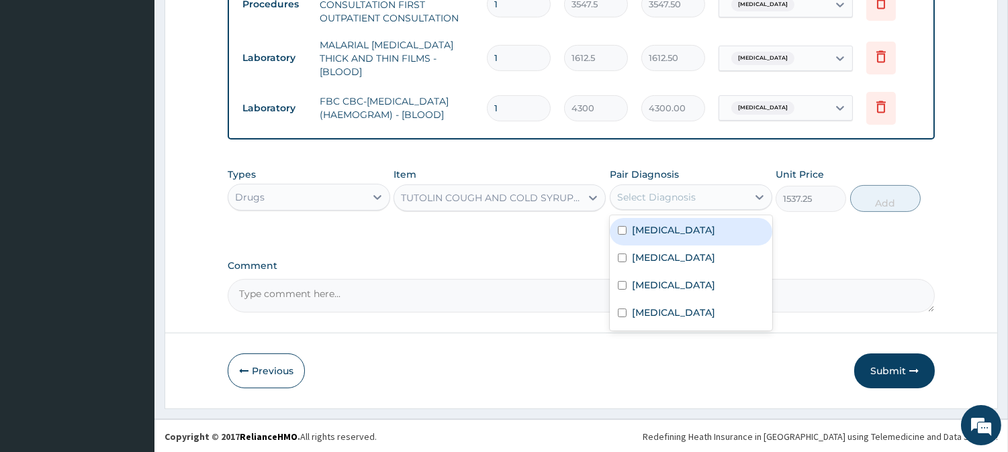
click at [653, 191] on div "Select Diagnosis" at bounding box center [656, 197] width 79 height 13
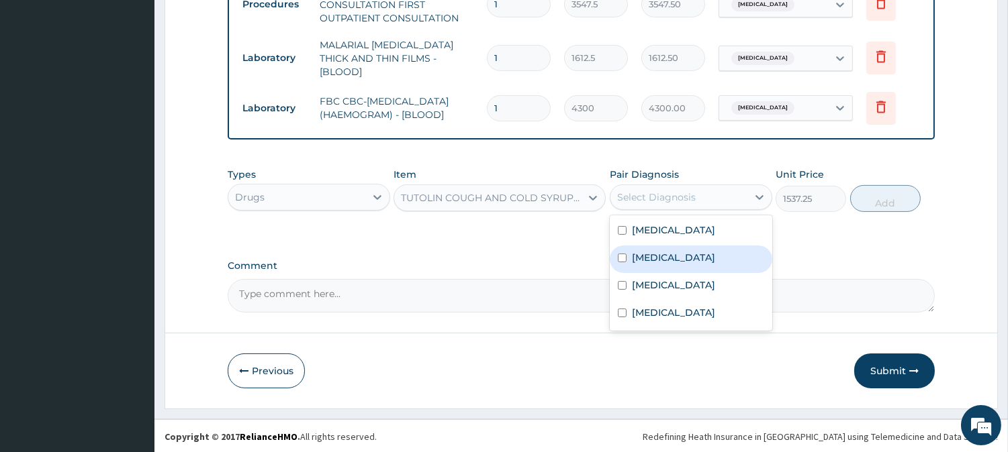
click at [665, 255] on label "Upper respiratory infection" at bounding box center [673, 257] width 83 height 13
checkbox input "true"
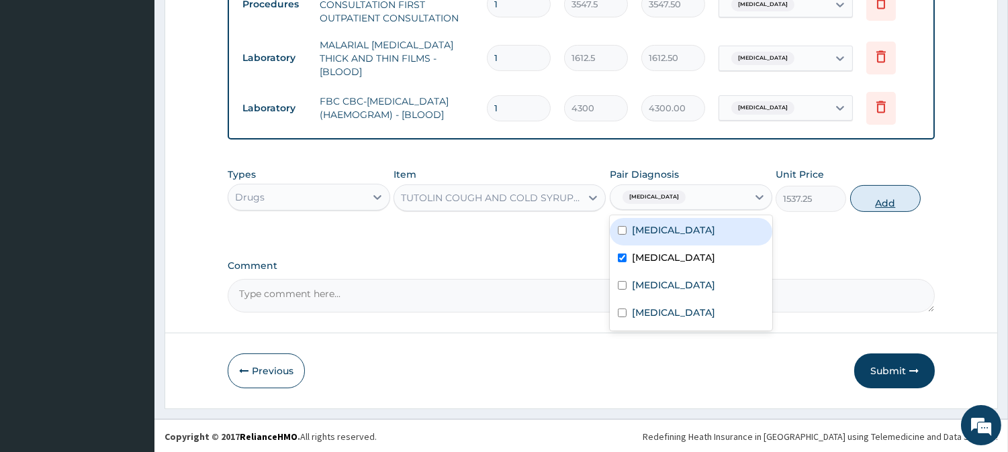
click at [886, 201] on button "Add" at bounding box center [885, 198] width 70 height 27
type input "0"
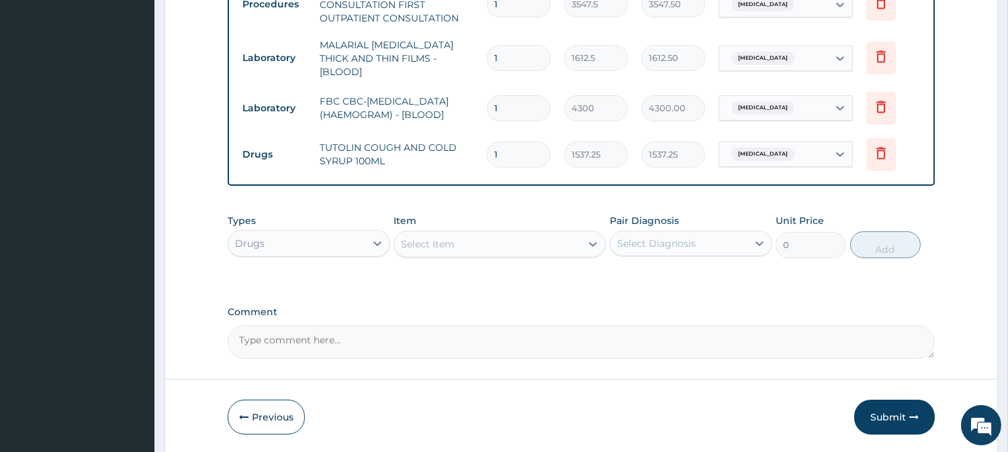
click at [479, 255] on div "Select Item" at bounding box center [499, 244] width 212 height 27
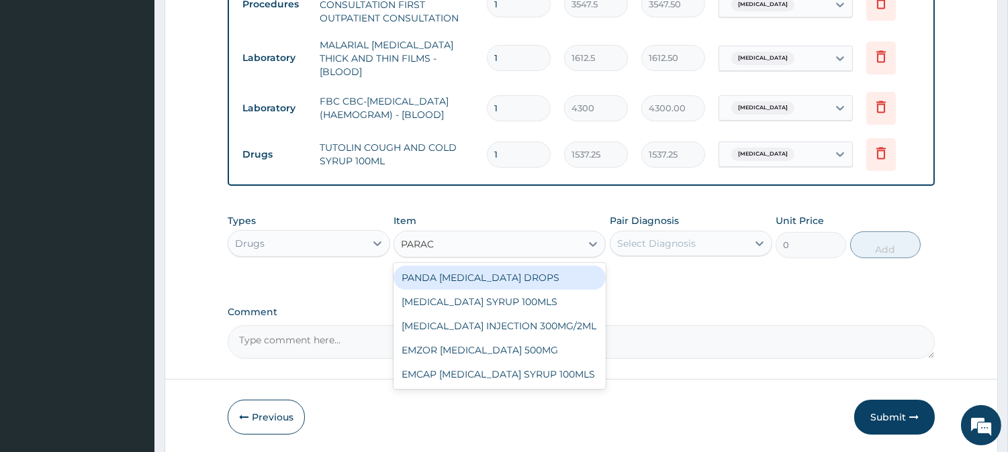
type input "PARACE"
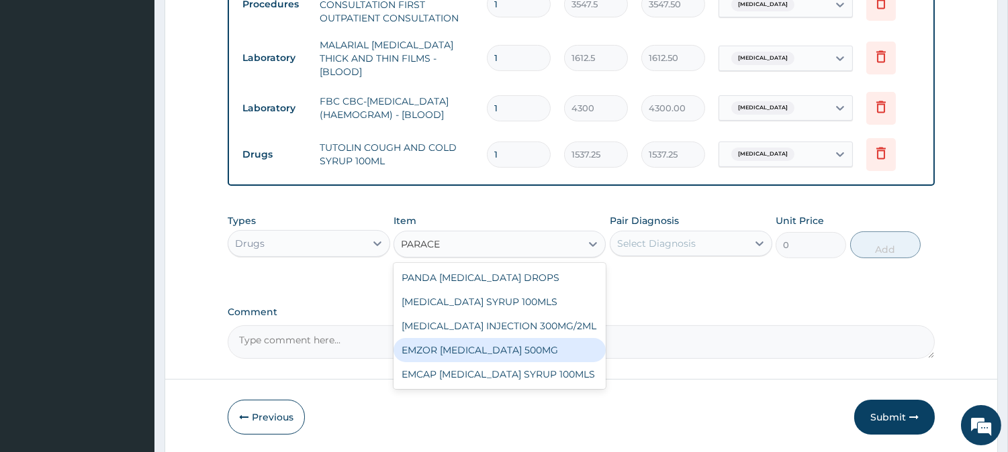
click at [481, 350] on div "EMZOR [MEDICAL_DATA] 500MG" at bounding box center [499, 350] width 212 height 24
type input "23.64999961853027"
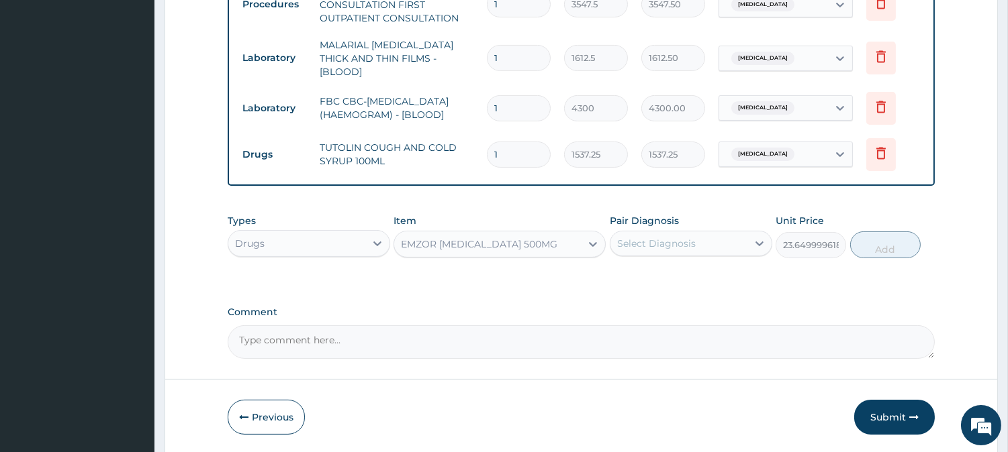
click at [680, 237] on div "Select Diagnosis" at bounding box center [656, 243] width 79 height 13
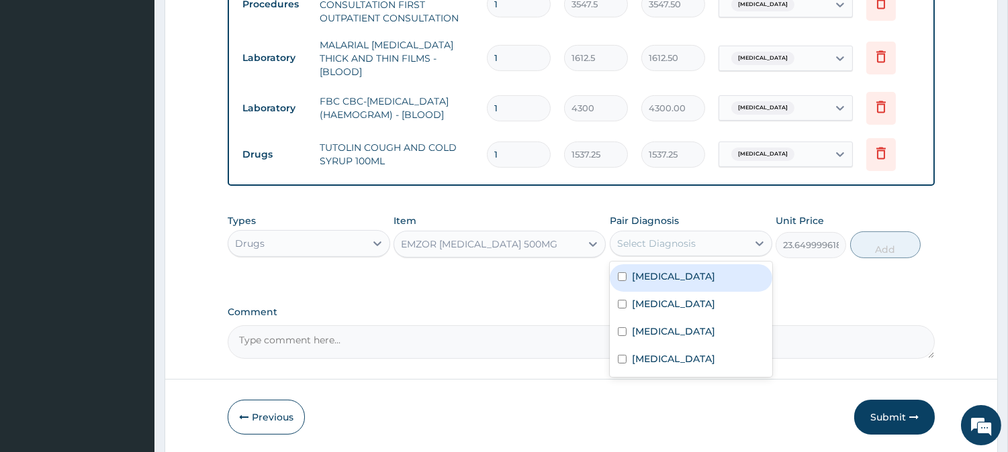
click at [677, 290] on div "Insomnia" at bounding box center [691, 279] width 162 height 28
checkbox input "true"
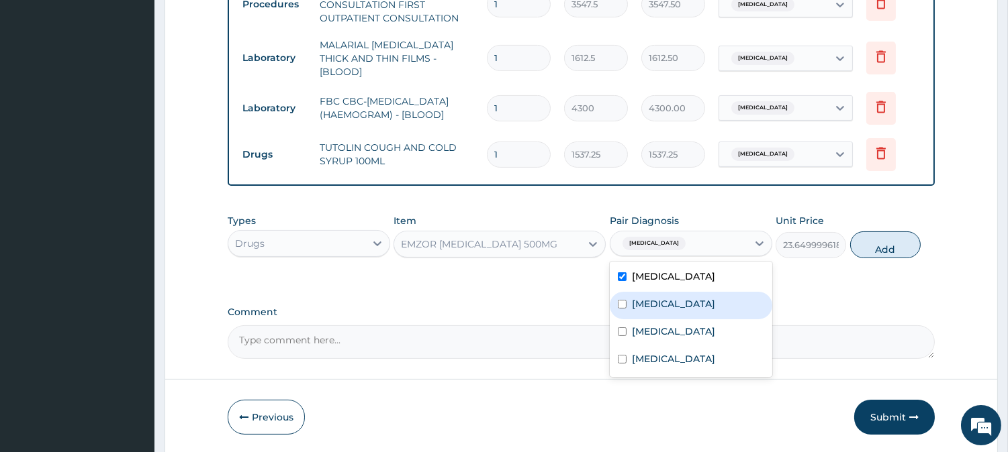
click at [677, 299] on label "Upper respiratory infection" at bounding box center [673, 303] width 83 height 13
checkbox input "true"
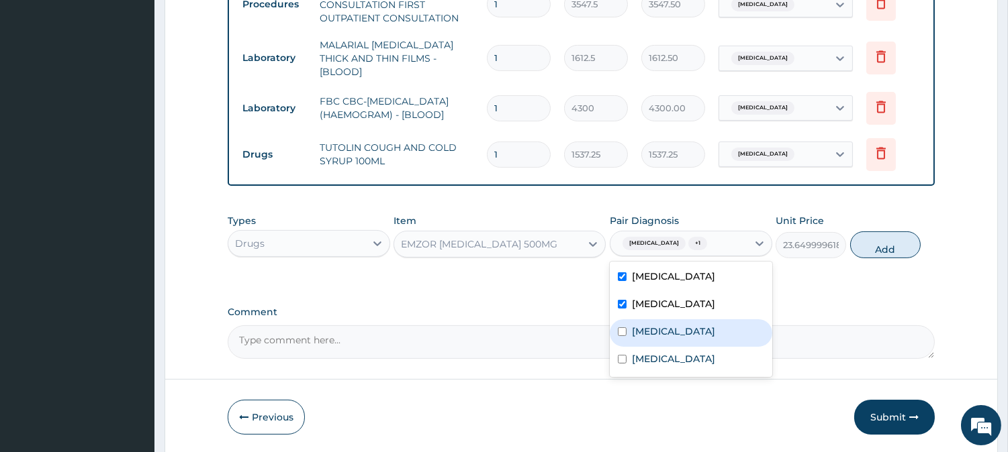
click at [673, 323] on div "[MEDICAL_DATA]" at bounding box center [691, 334] width 162 height 28
checkbox input "true"
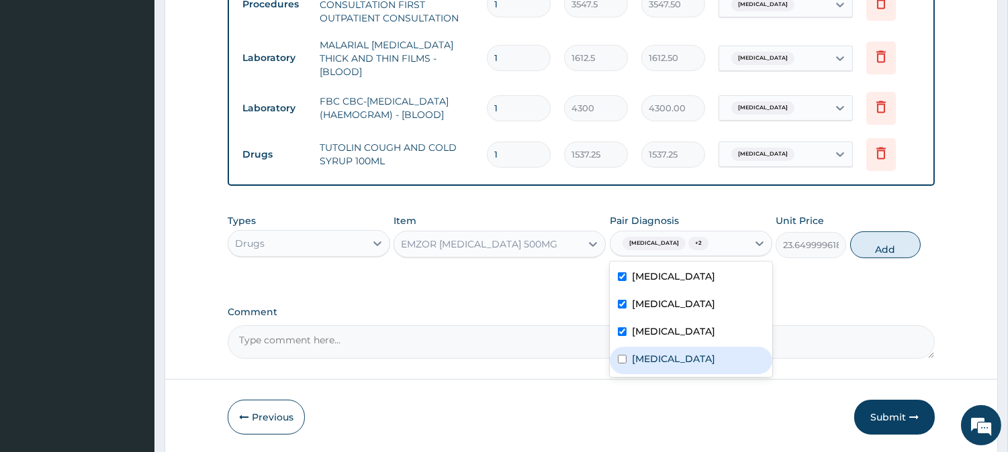
click at [674, 359] on div "Sepsis" at bounding box center [691, 361] width 162 height 28
checkbox input "true"
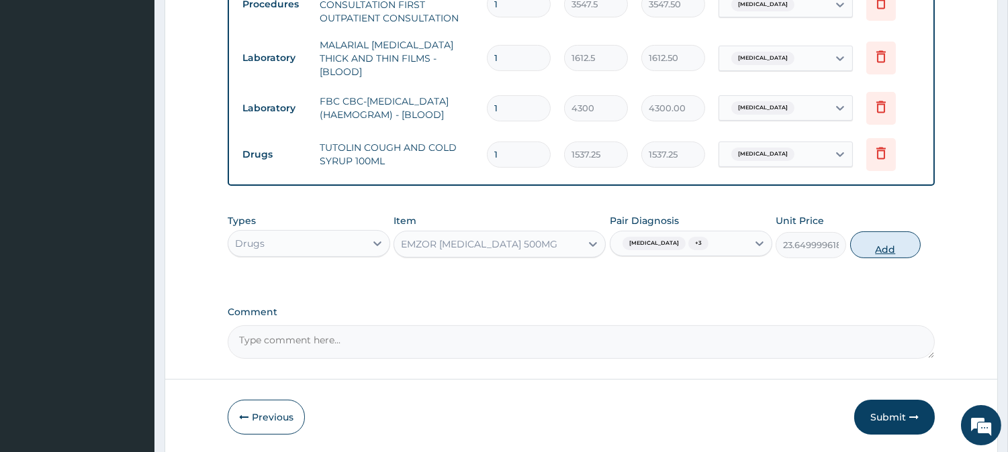
click at [894, 251] on button "Add" at bounding box center [885, 245] width 70 height 27
type input "0"
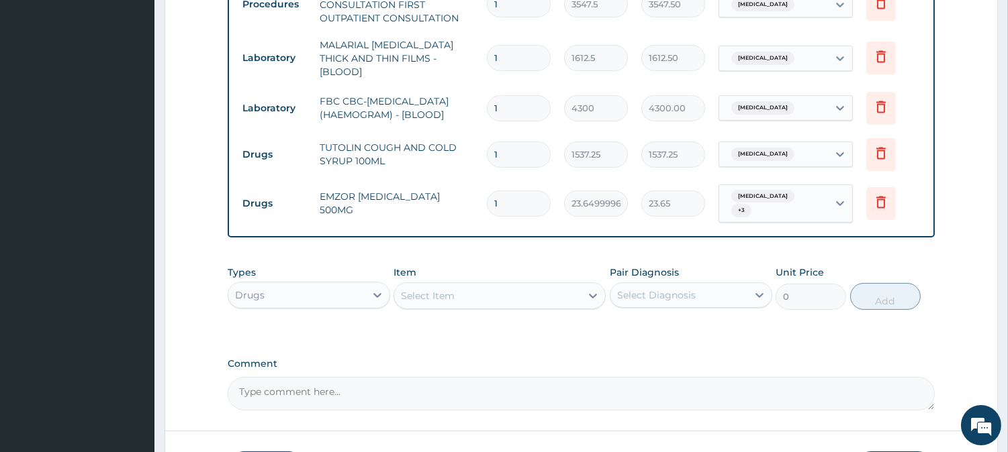
scroll to position [698, 0]
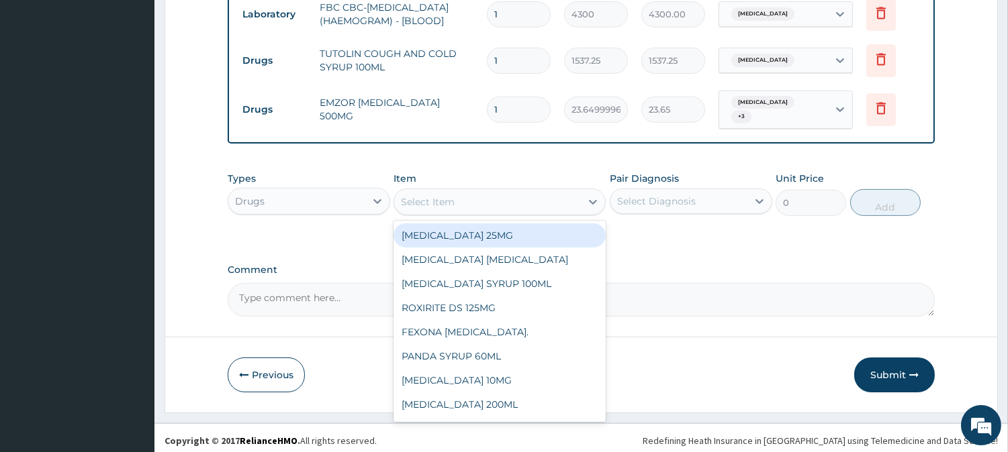
click at [514, 189] on div "Select Item" at bounding box center [499, 202] width 212 height 27
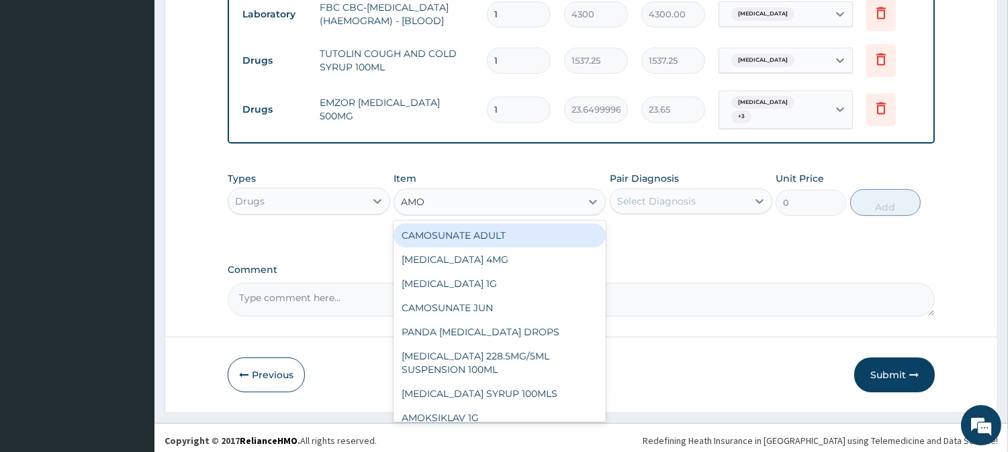
type input "AMOX"
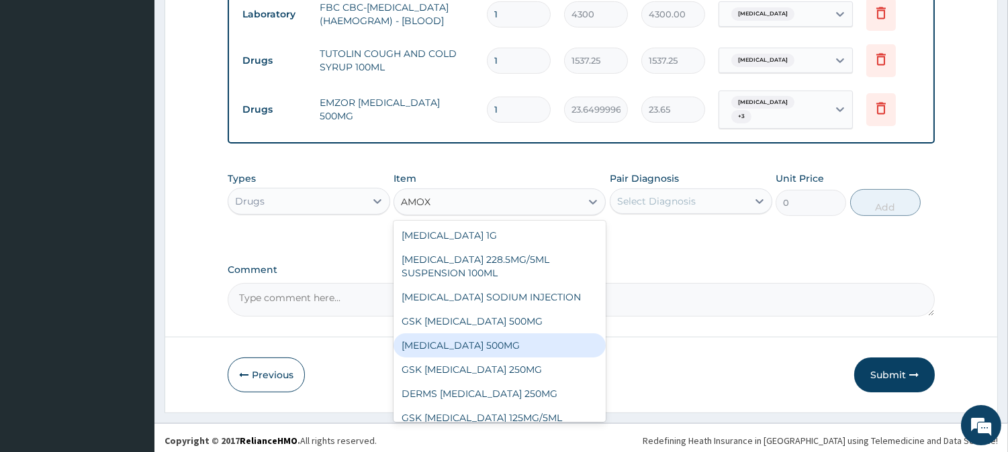
click at [535, 344] on div "AMOXICILLIN 500MG" at bounding box center [499, 346] width 212 height 24
type input "70.94999694824219"
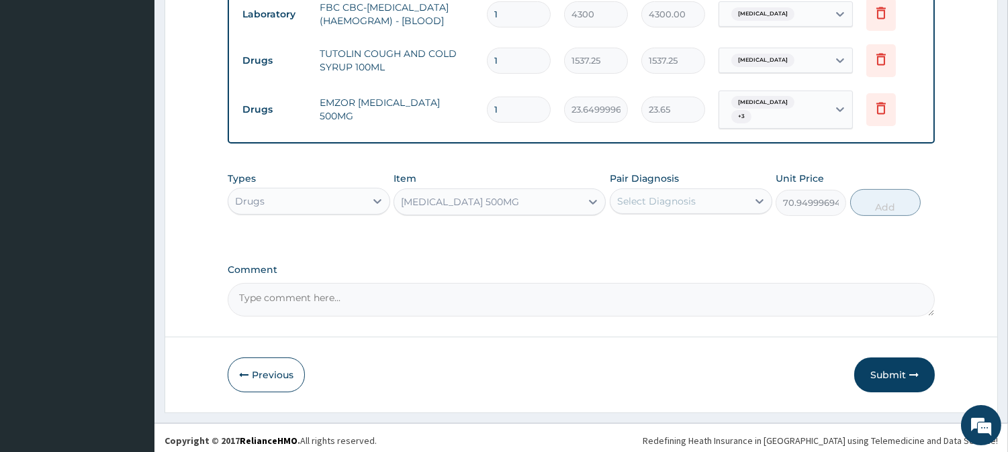
click at [686, 201] on div "Select Diagnosis" at bounding box center [656, 201] width 79 height 13
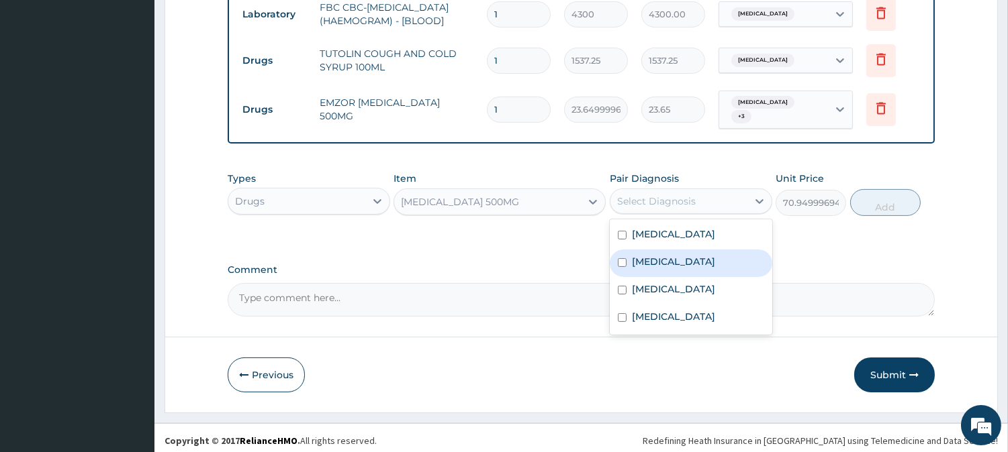
click at [677, 256] on label "Upper respiratory infection" at bounding box center [673, 261] width 83 height 13
checkbox input "true"
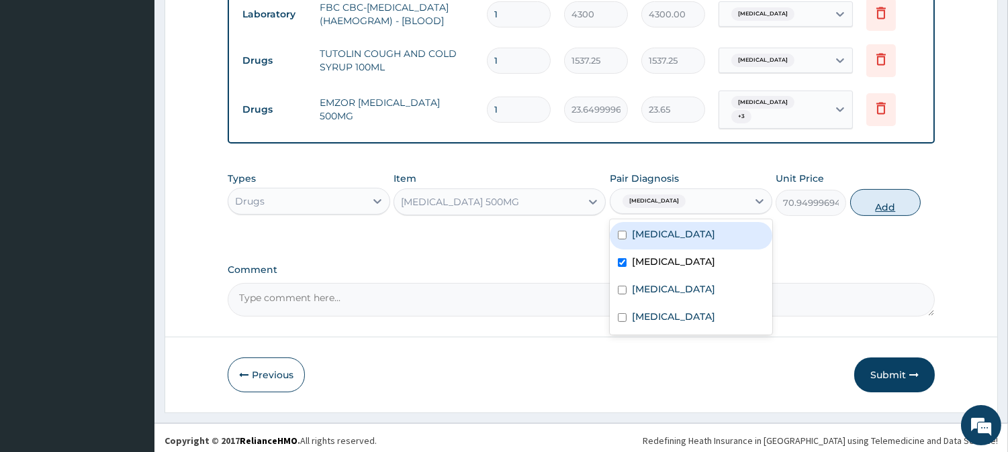
click at [881, 195] on button "Add" at bounding box center [885, 202] width 70 height 27
type input "0"
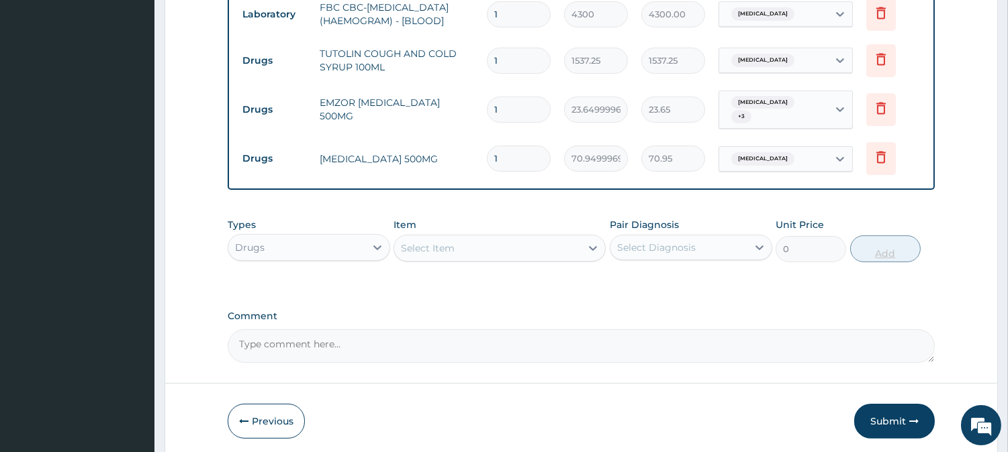
type input "10"
type input "709.50"
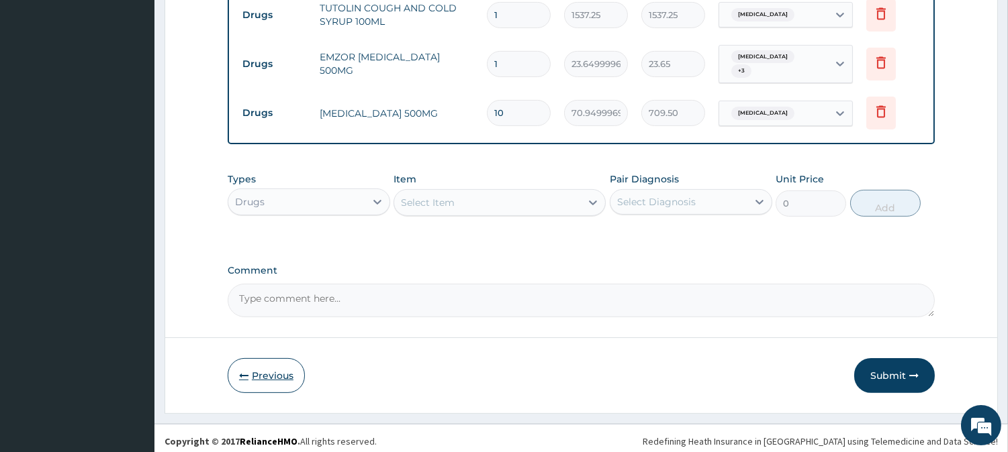
type input "10"
click at [265, 367] on button "Previous" at bounding box center [266, 376] width 77 height 35
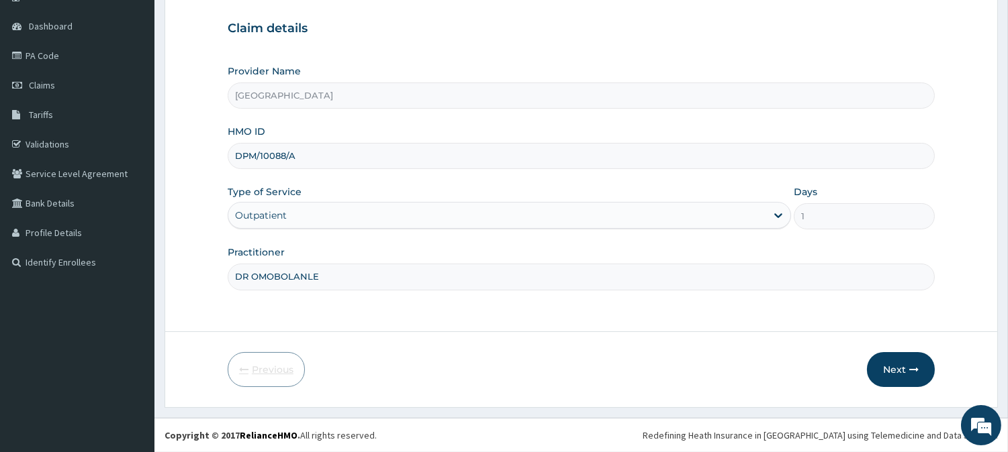
scroll to position [120, 0]
click at [254, 160] on input "DPM/10088/A" at bounding box center [581, 157] width 707 height 26
click at [894, 373] on button "Next" at bounding box center [901, 370] width 68 height 35
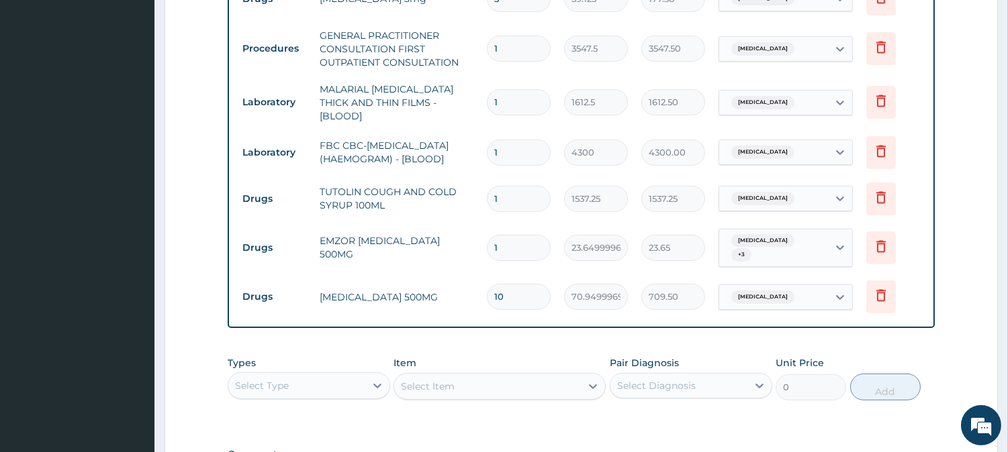
scroll to position [744, 0]
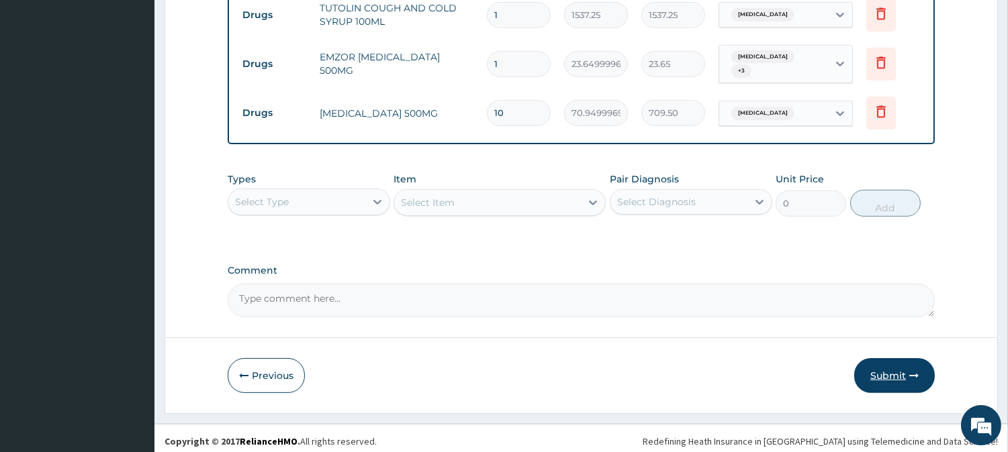
click at [892, 367] on button "Submit" at bounding box center [894, 376] width 81 height 35
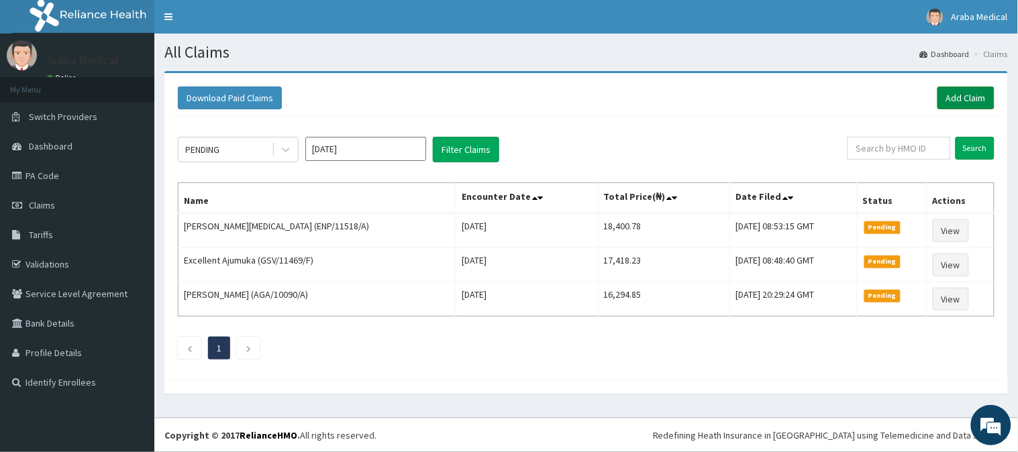
click at [965, 95] on link "Add Claim" at bounding box center [966, 98] width 57 height 23
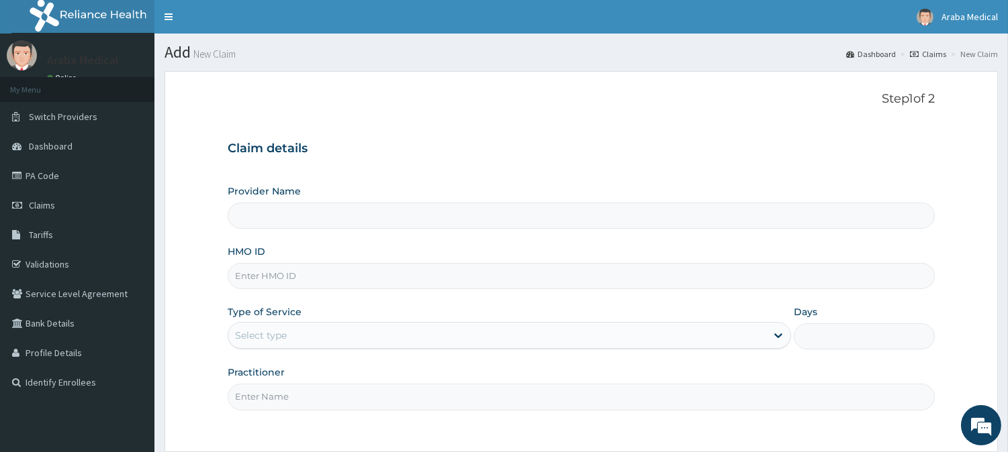
type input "[GEOGRAPHIC_DATA]"
click at [273, 276] on input "HMO ID" at bounding box center [581, 276] width 707 height 26
paste input "DPM/10088/A"
type input "DPM/10088/A"
click at [325, 338] on div "Select type" at bounding box center [497, 335] width 538 height 21
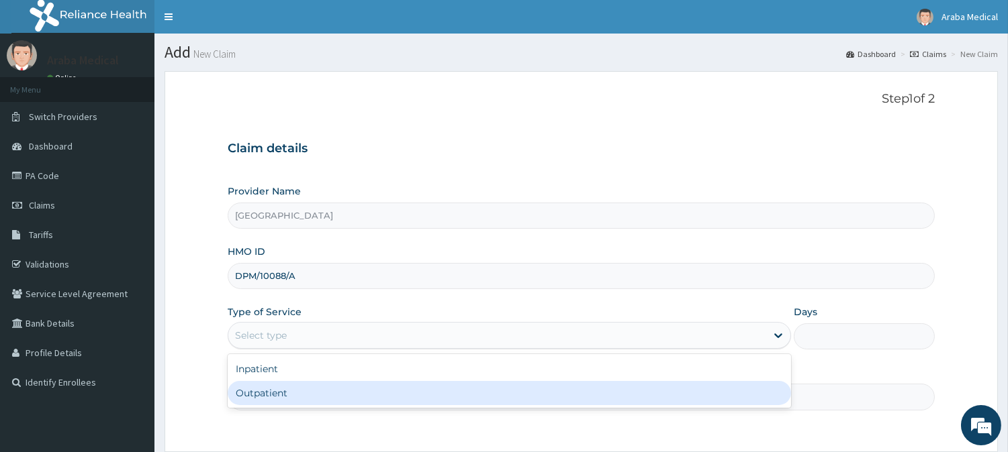
click at [326, 395] on div "Outpatient" at bounding box center [509, 393] width 563 height 24
type input "1"
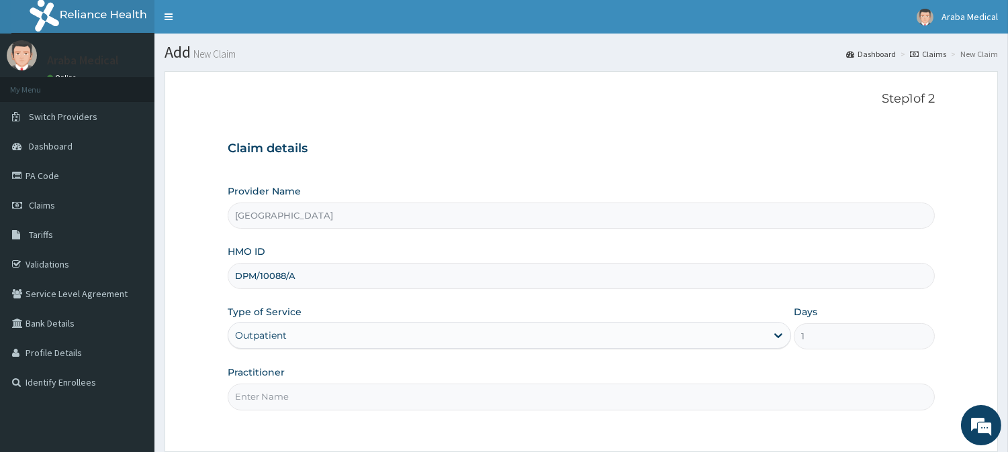
click at [326, 396] on input "Practitioner" at bounding box center [581, 397] width 707 height 26
type input "DR OMOBOLANLE"
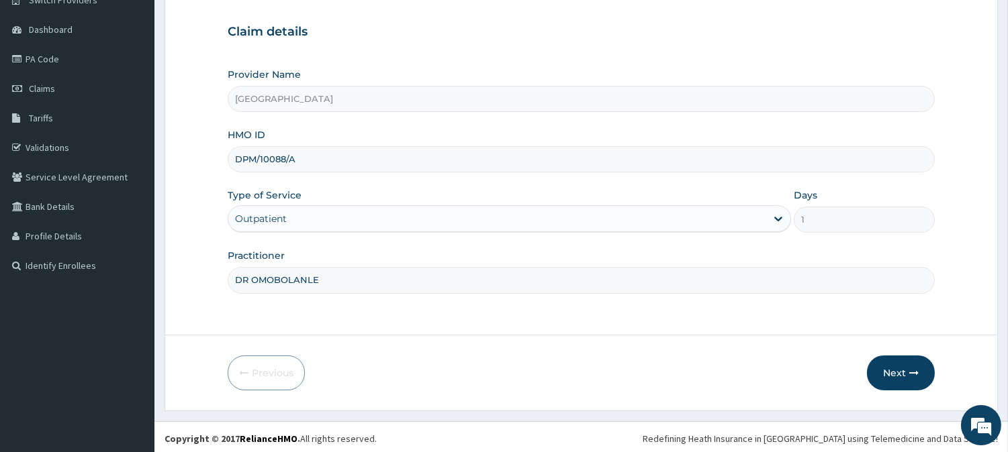
scroll to position [120, 0]
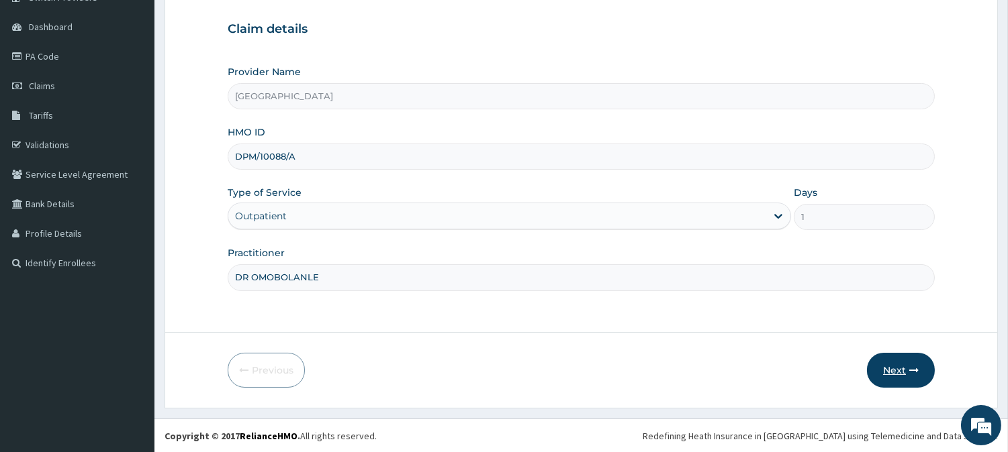
click at [902, 364] on button "Next" at bounding box center [901, 370] width 68 height 35
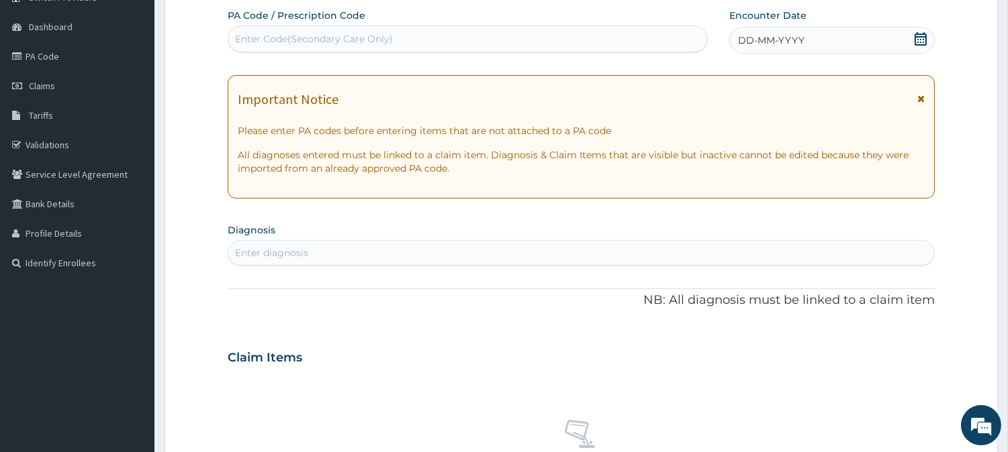
click at [921, 38] on icon at bounding box center [920, 38] width 13 height 13
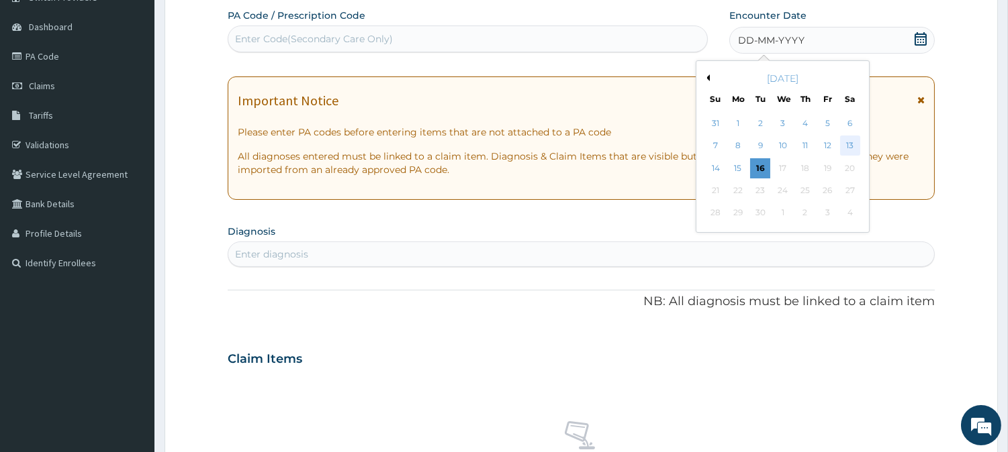
click at [847, 144] on div "13" at bounding box center [849, 146] width 20 height 20
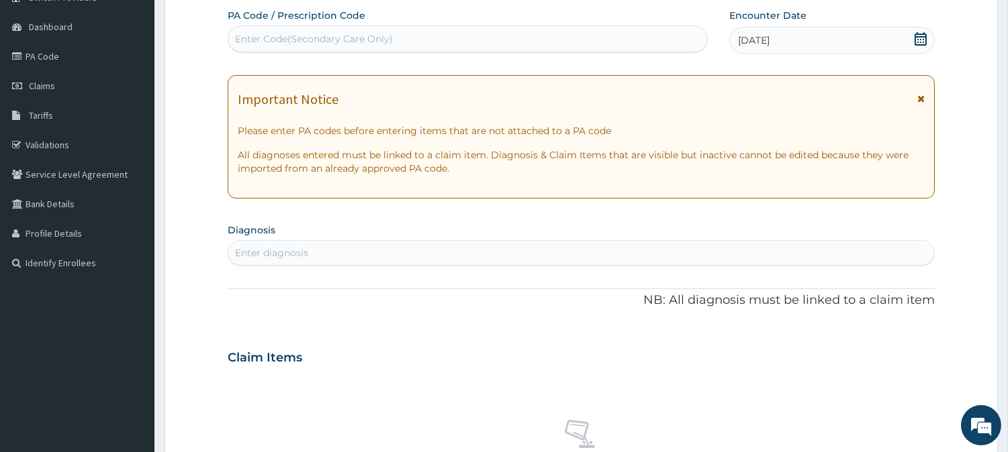
click at [556, 242] on div "Enter diagnosis" at bounding box center [581, 252] width 706 height 21
type input "UPPER RESPI"
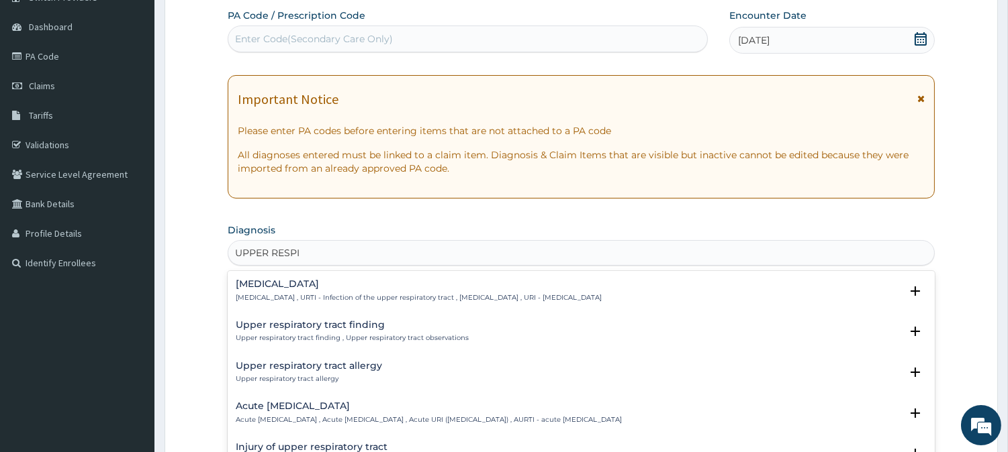
click at [256, 287] on h4 "[MEDICAL_DATA]" at bounding box center [419, 284] width 366 height 10
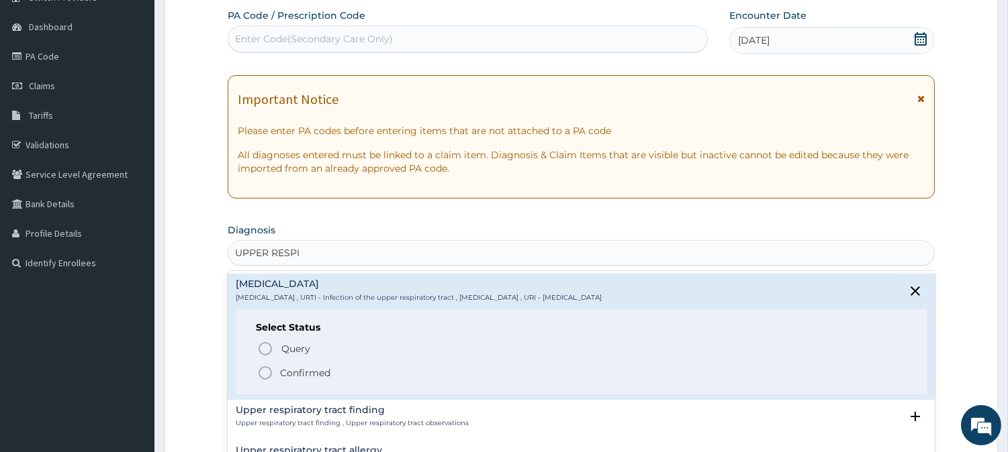
click at [263, 371] on icon "status option filled" at bounding box center [265, 373] width 16 height 16
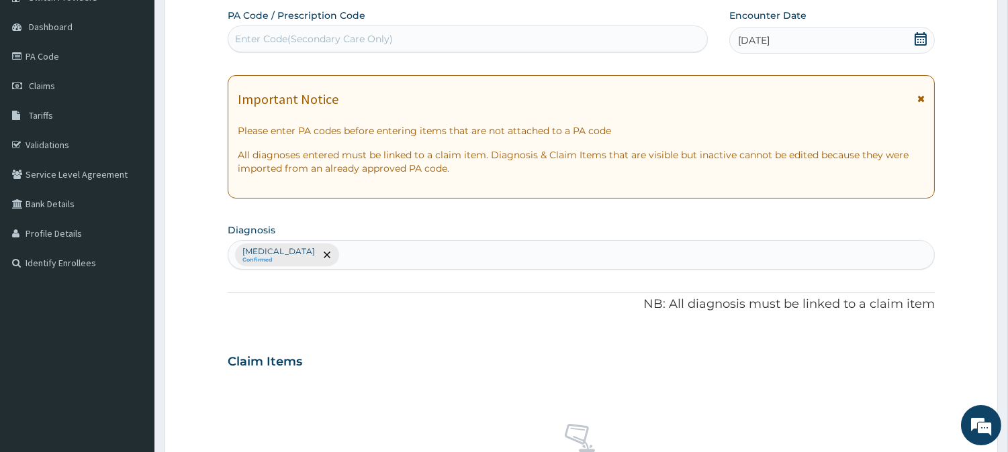
scroll to position [515, 0]
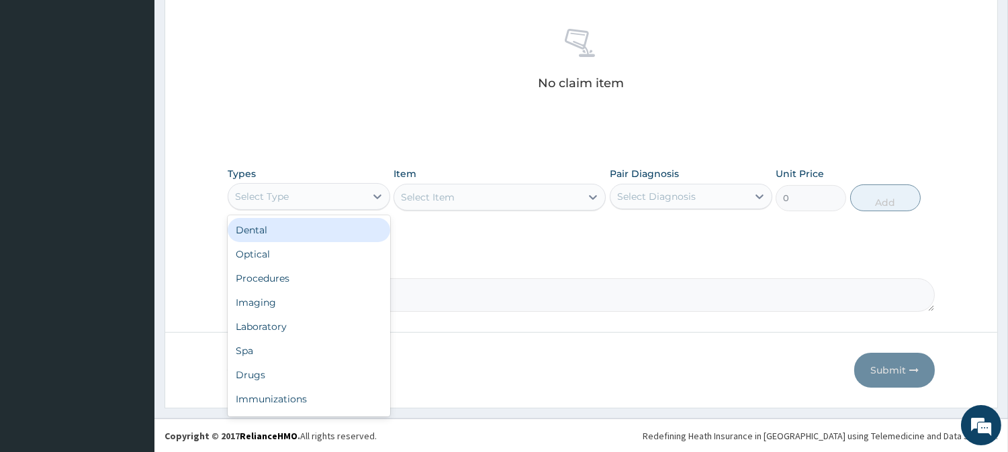
click at [364, 192] on div "Select Type" at bounding box center [296, 196] width 137 height 21
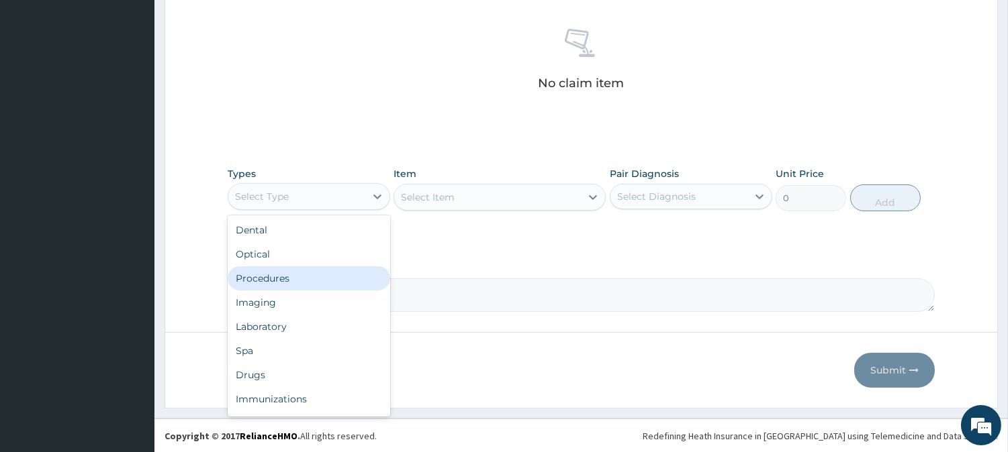
click at [325, 282] on div "Procedures" at bounding box center [309, 279] width 162 height 24
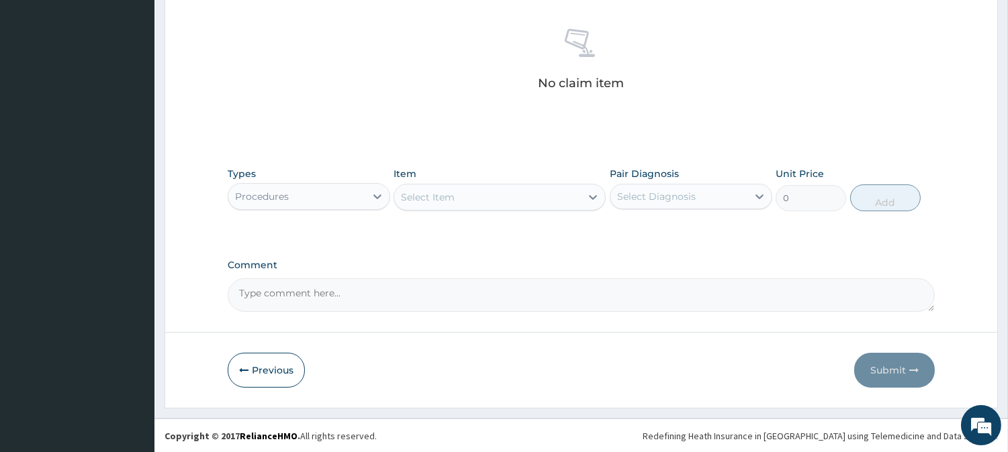
click at [512, 198] on div "Select Item" at bounding box center [487, 197] width 187 height 21
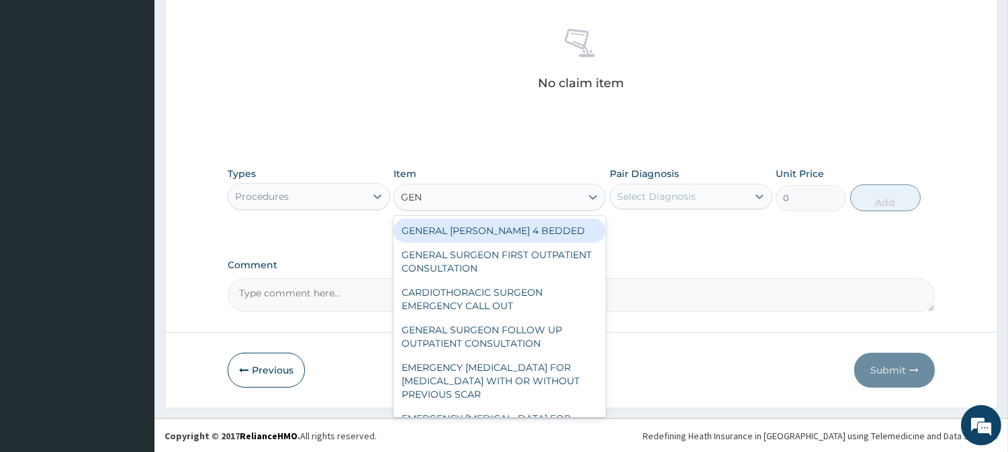
type input "GENE"
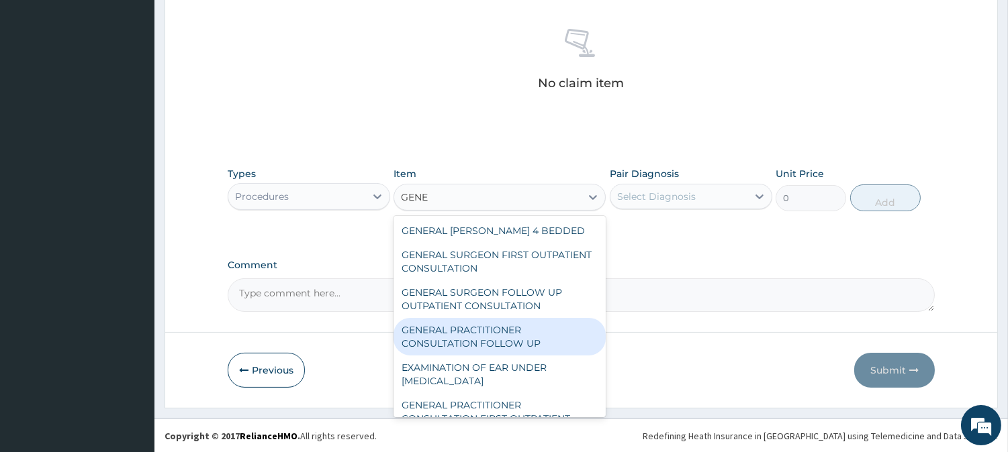
click at [491, 338] on div "GENERAL PRACTITIONER CONSULTATION FOLLOW UP" at bounding box center [499, 337] width 212 height 38
type input "2365"
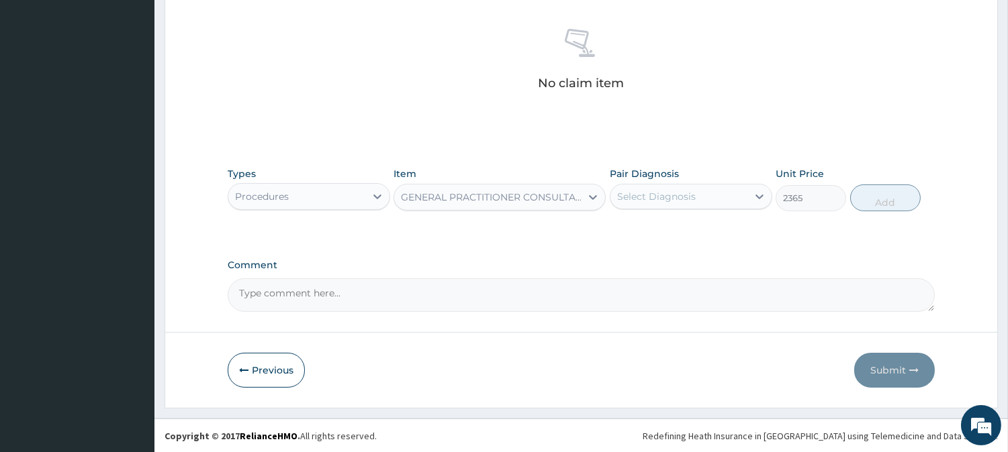
click at [697, 202] on div "Select Diagnosis" at bounding box center [678, 196] width 137 height 21
click at [694, 232] on label "[MEDICAL_DATA]" at bounding box center [673, 229] width 83 height 13
checkbox input "true"
click at [859, 201] on button "Add" at bounding box center [885, 198] width 70 height 27
type input "0"
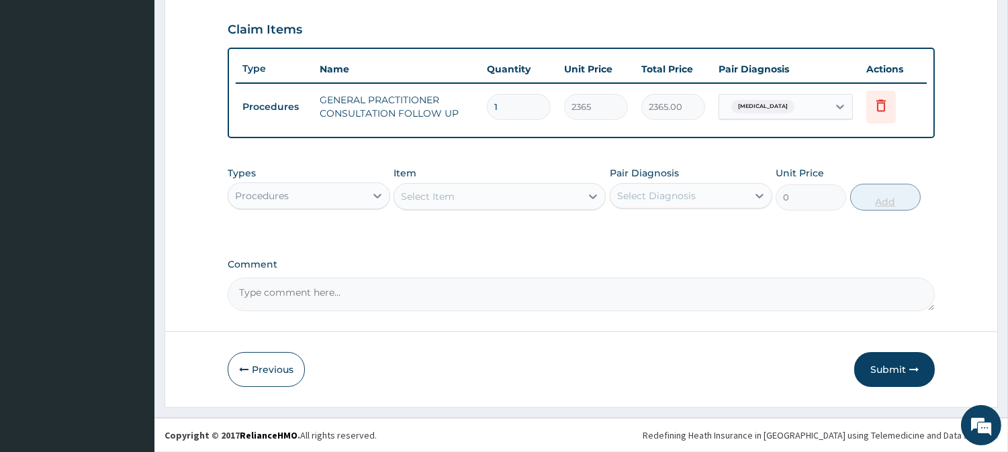
scroll to position [450, 0]
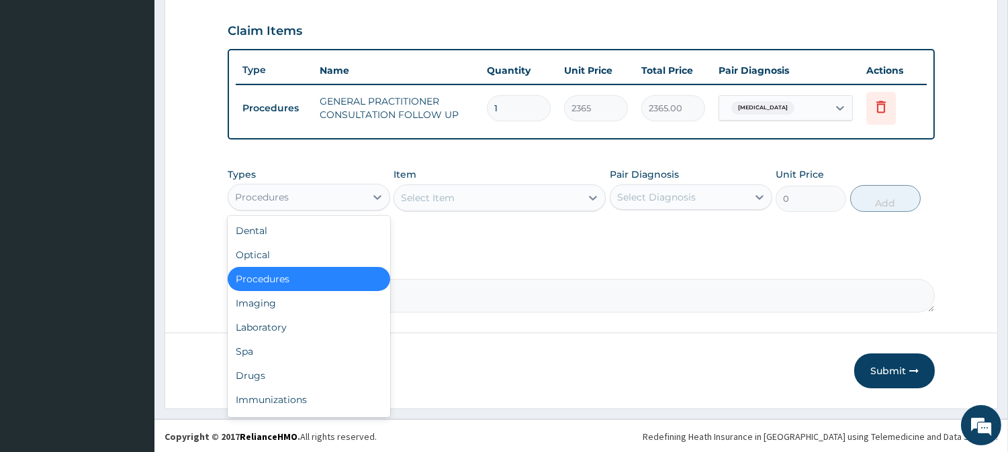
click at [324, 195] on div "Procedures" at bounding box center [296, 197] width 137 height 21
click at [301, 368] on div "Drugs" at bounding box center [309, 376] width 162 height 24
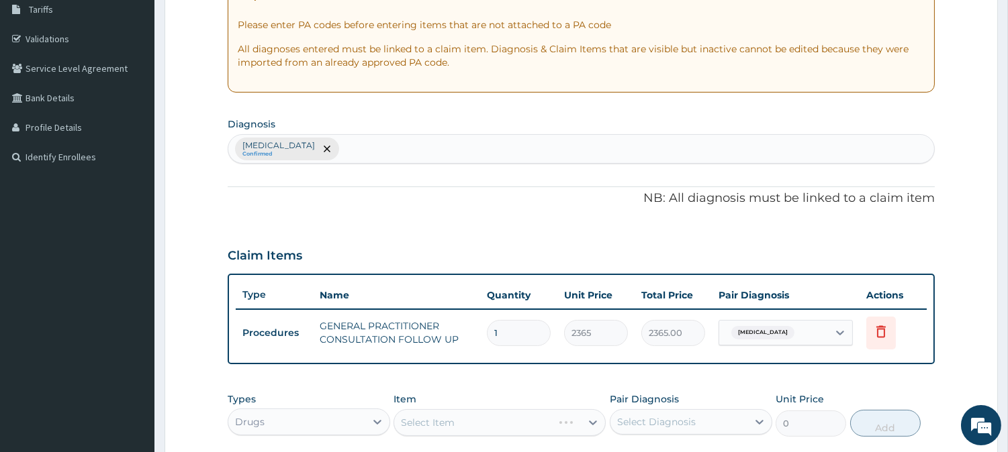
scroll to position [224, 0]
click at [452, 157] on div "[MEDICAL_DATA] Confirmed" at bounding box center [581, 150] width 706 height 28
type input "VOMI"
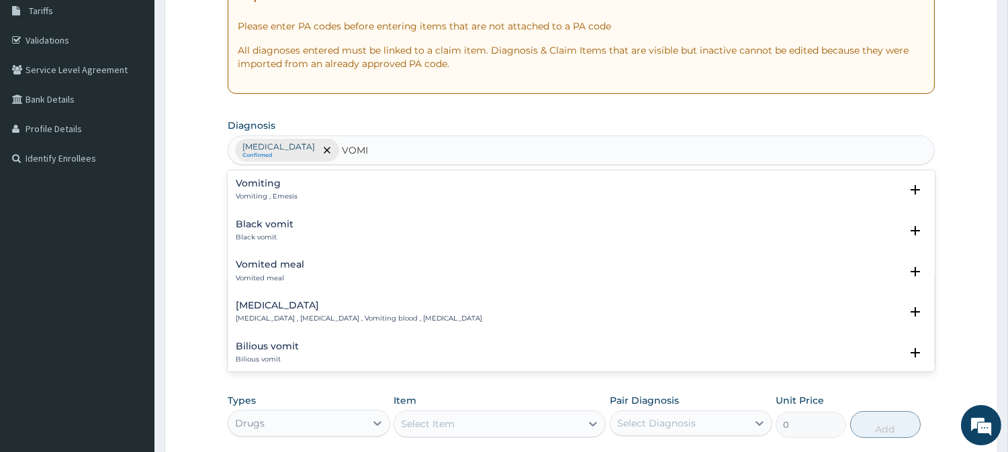
click at [255, 177] on div "Vomiting Vomiting , Emesis Select Status Query Query covers suspected (?), Keep…" at bounding box center [581, 193] width 707 height 41
click at [252, 197] on p "Vomiting , Emesis" at bounding box center [267, 196] width 62 height 9
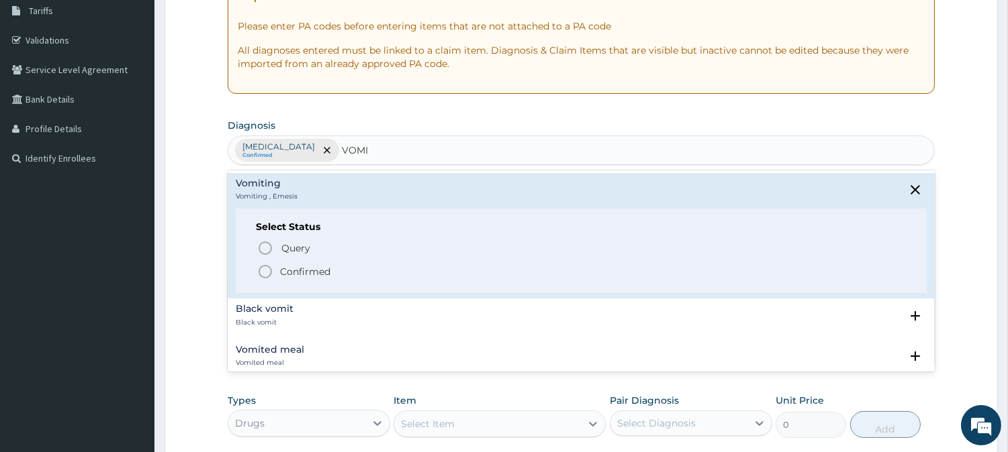
click at [265, 266] on circle "status option filled" at bounding box center [265, 272] width 12 height 12
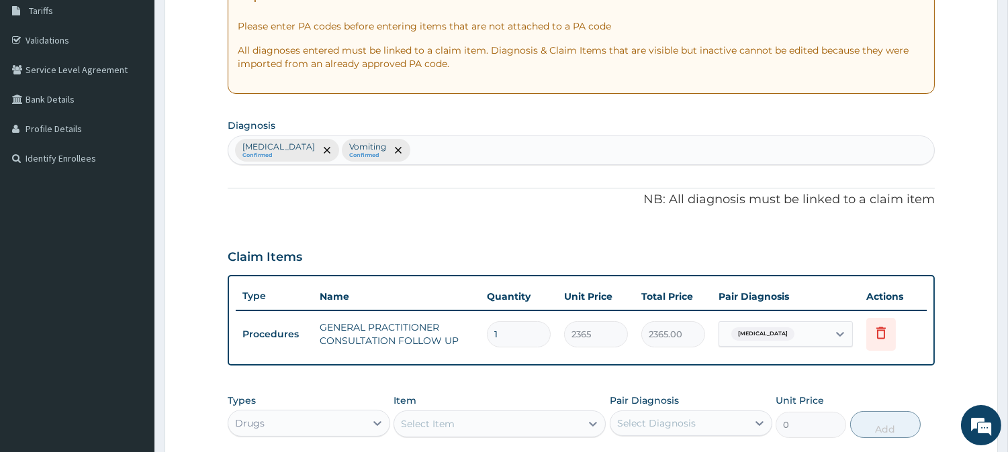
scroll to position [450, 0]
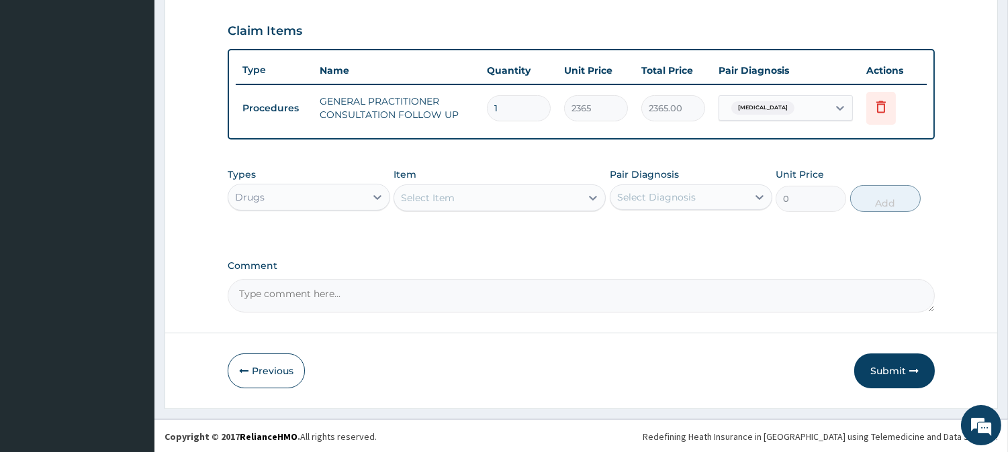
click at [506, 193] on div "Select Item" at bounding box center [487, 197] width 187 height 21
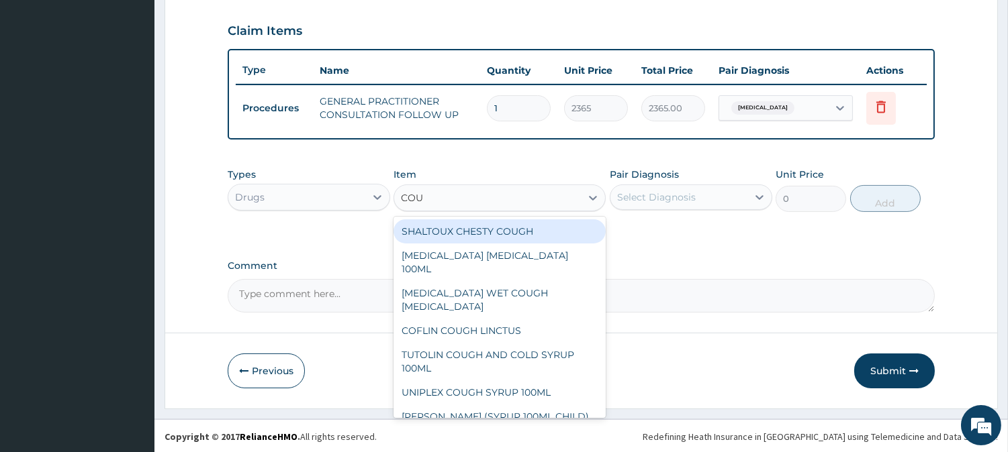
type input "COUG"
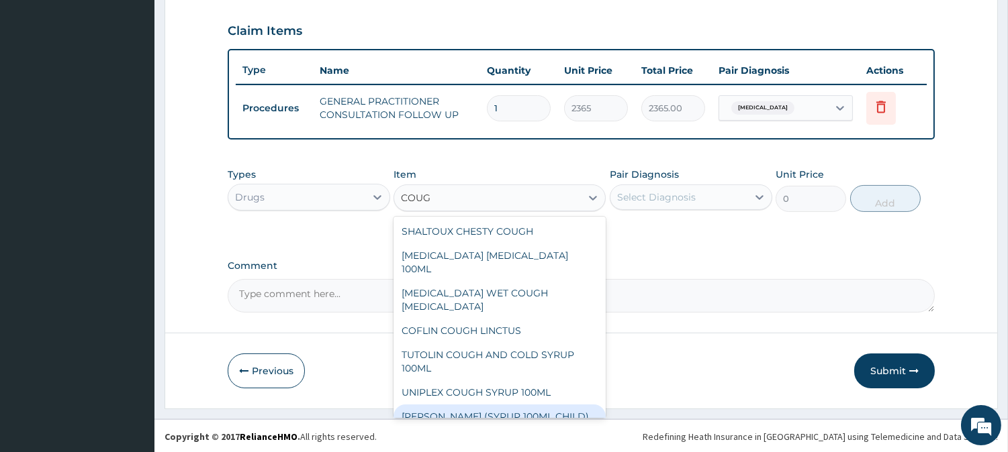
click at [499, 405] on div "[PERSON_NAME] (SYRUP 100ML CHILD)" at bounding box center [499, 417] width 212 height 24
type input "1478.125"
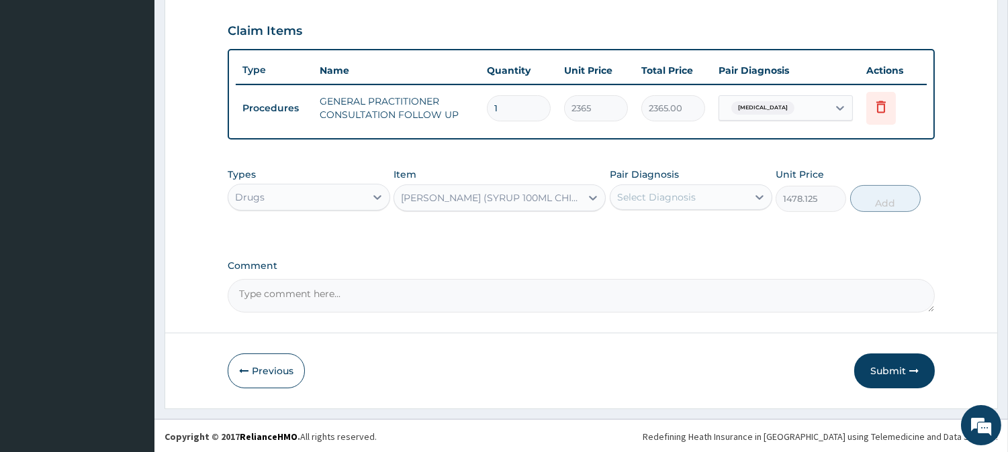
click at [534, 193] on div "[PERSON_NAME] (SYRUP 100ML CHILD)" at bounding box center [491, 197] width 181 height 13
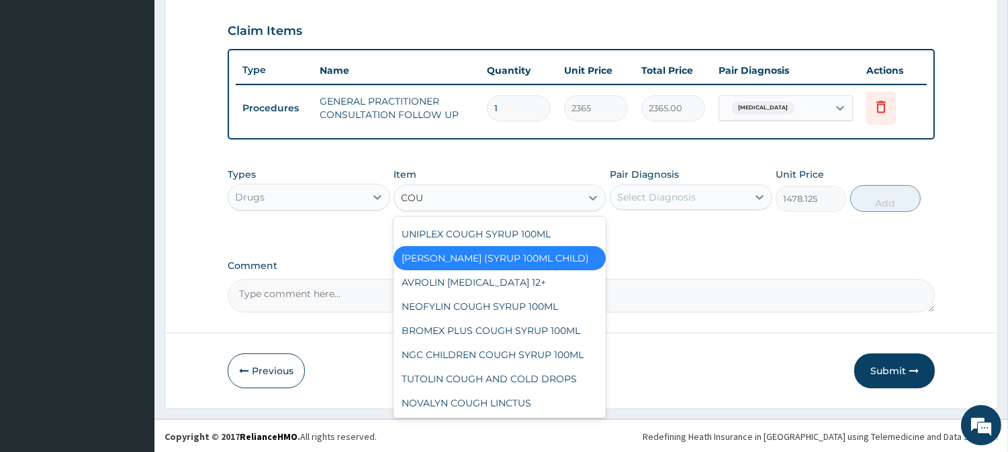
scroll to position [9, 0]
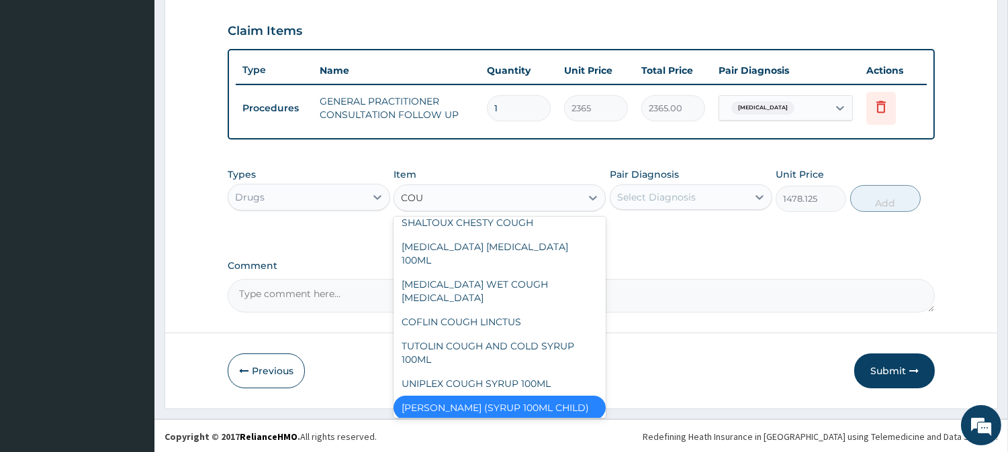
type input "COUG"
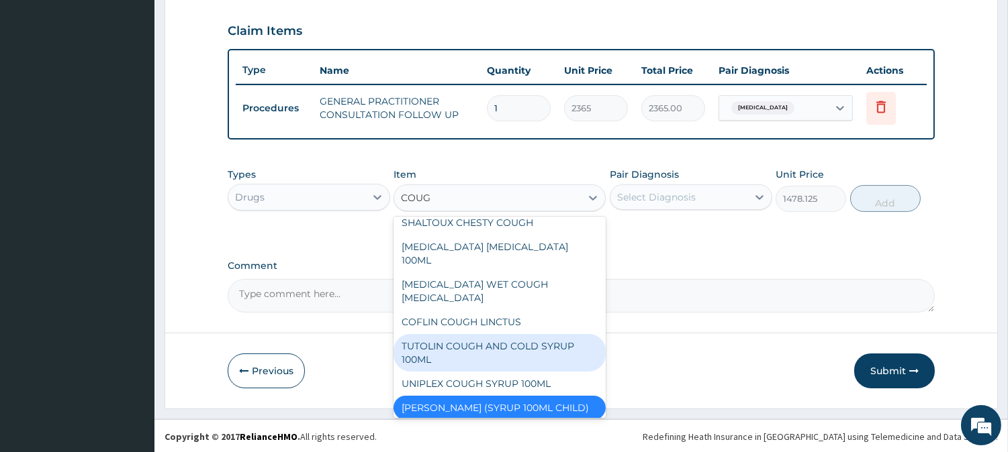
click at [497, 334] on div "TUTOLIN COUGH AND COLD SYRUP 100ML" at bounding box center [499, 353] width 212 height 38
type input "1537.25"
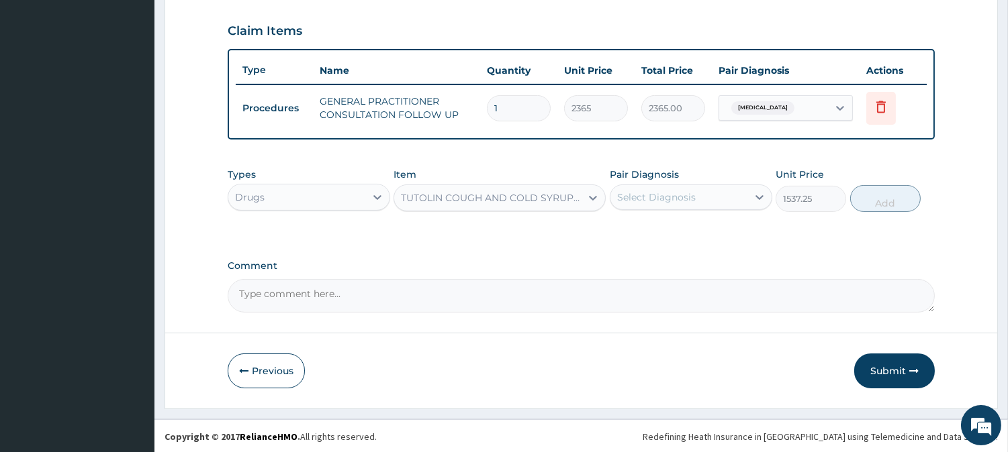
click at [682, 198] on div "Select Diagnosis" at bounding box center [656, 197] width 79 height 13
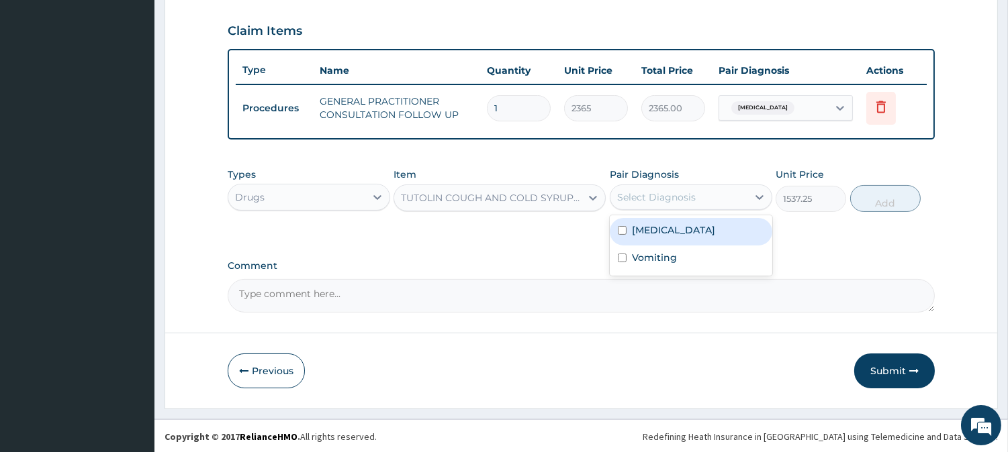
click at [681, 232] on label "[MEDICAL_DATA]" at bounding box center [673, 230] width 83 height 13
checkbox input "true"
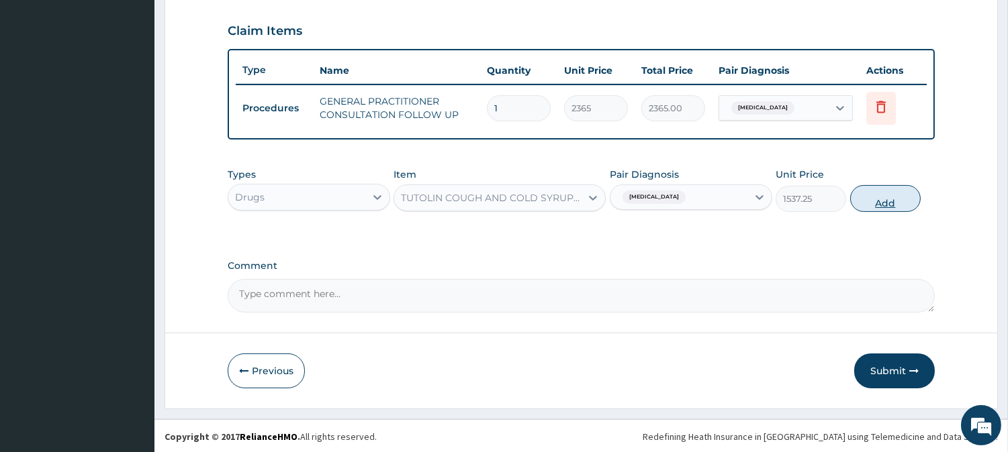
click at [888, 191] on button "Add" at bounding box center [885, 198] width 70 height 27
type input "0"
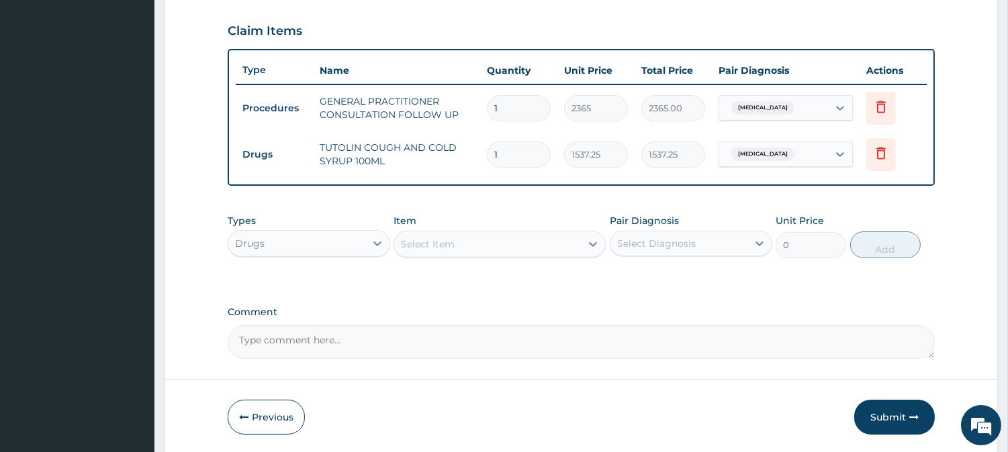
click at [558, 239] on div "Select Item" at bounding box center [487, 244] width 187 height 21
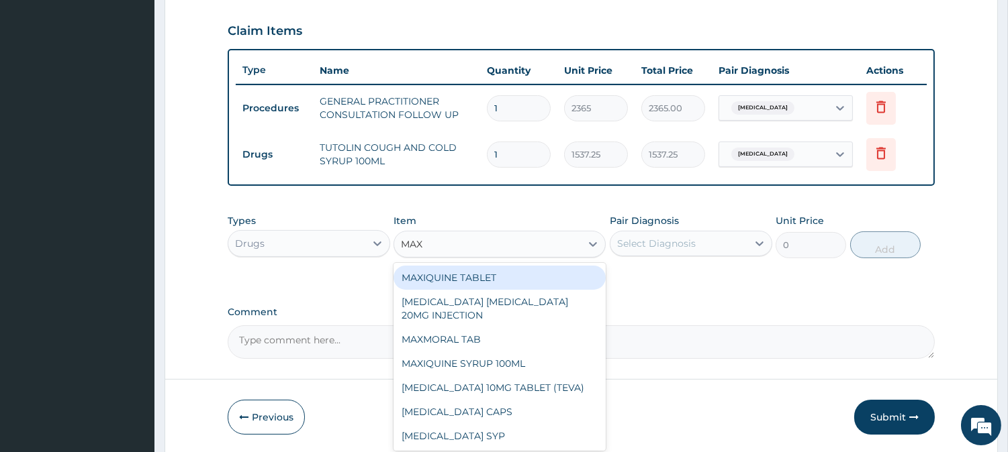
type input "MAXO"
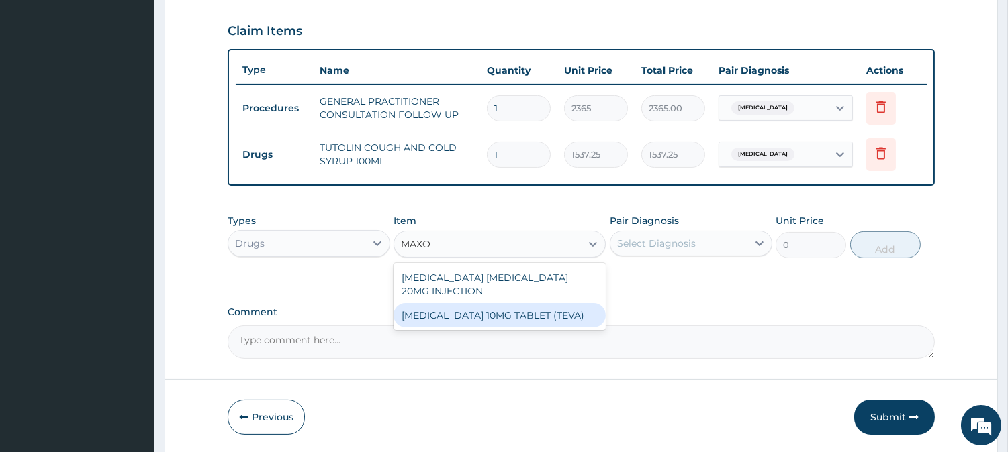
click at [522, 309] on div "[MEDICAL_DATA] 10MG TABLET (TEVA)" at bounding box center [499, 315] width 212 height 24
type input "23.64999961853027"
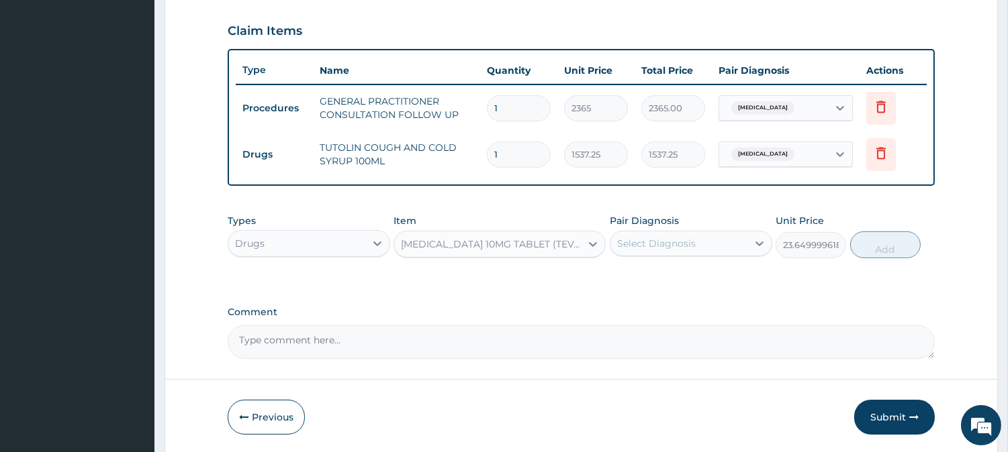
click at [675, 248] on div "Select Diagnosis" at bounding box center [656, 243] width 79 height 13
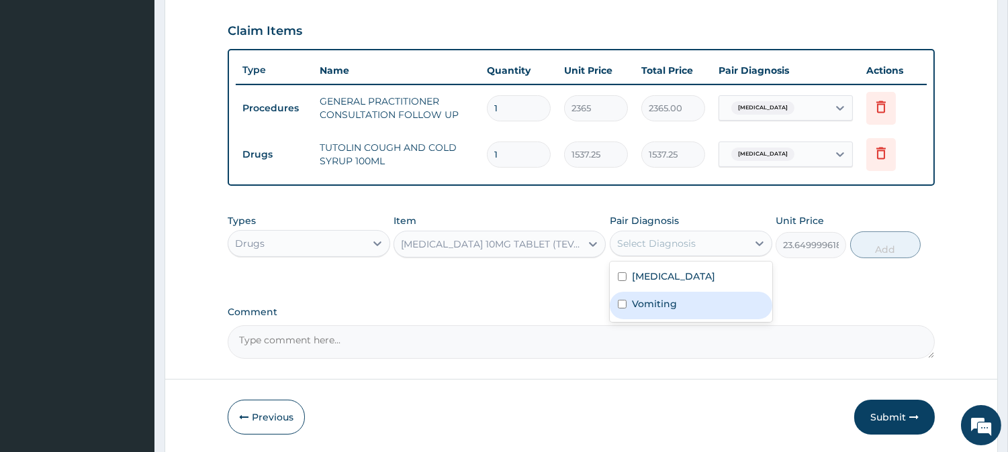
click at [663, 306] on label "Vomiting" at bounding box center [654, 303] width 45 height 13
checkbox input "true"
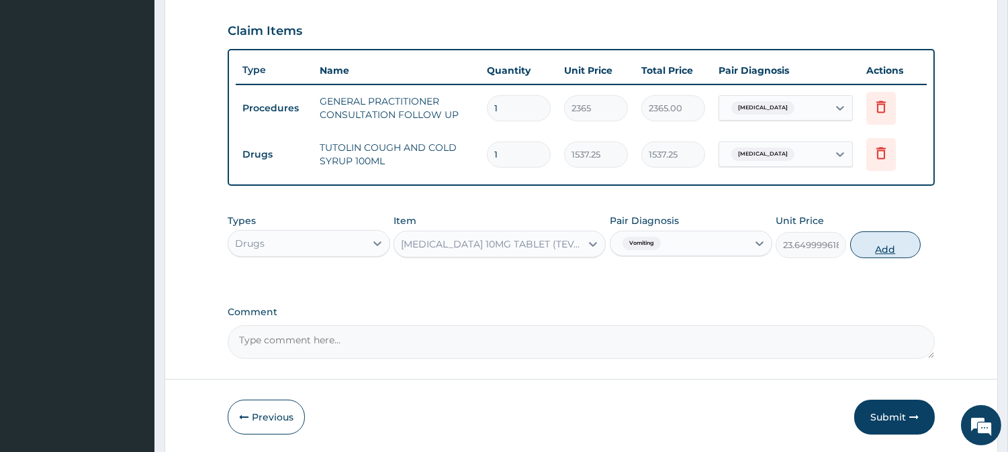
click at [896, 247] on button "Add" at bounding box center [885, 245] width 70 height 27
type input "0"
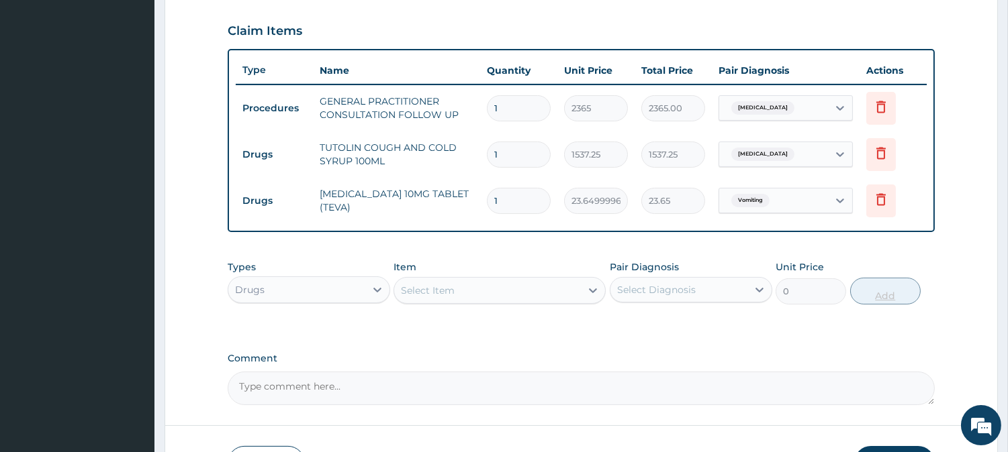
type input "15"
type input "354.75"
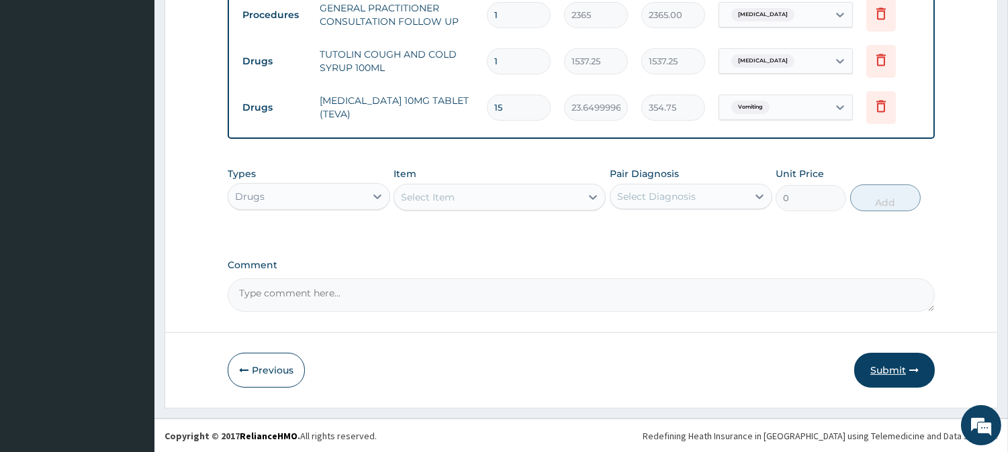
type input "15"
click at [889, 360] on button "Submit" at bounding box center [894, 370] width 81 height 35
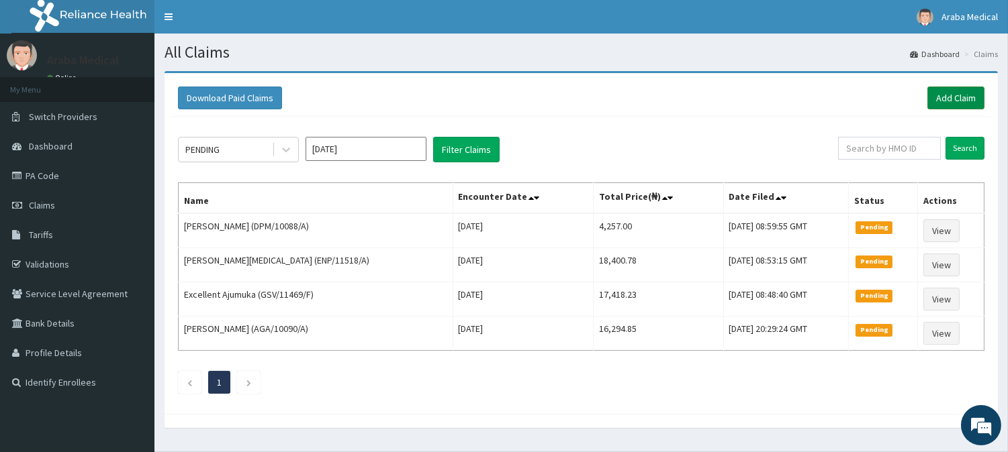
click at [970, 95] on link "Add Claim" at bounding box center [955, 98] width 57 height 23
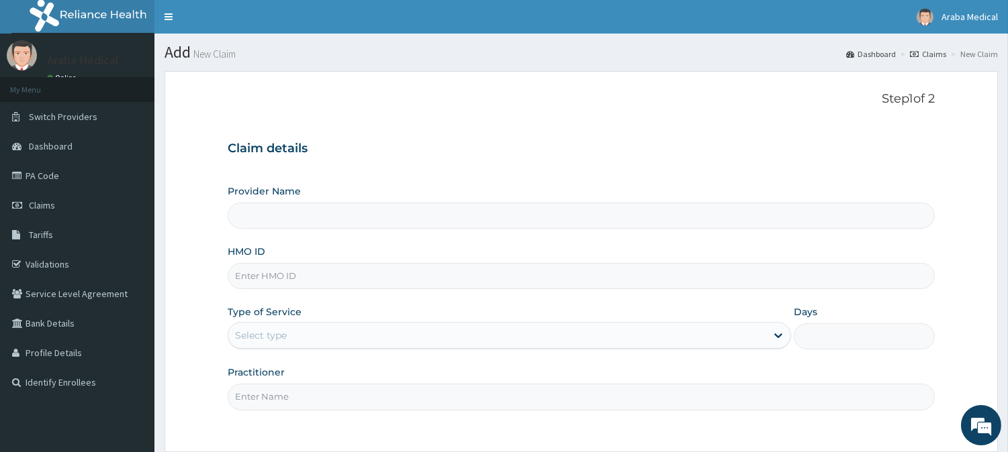
type input "[GEOGRAPHIC_DATA]"
click at [322, 260] on div "HMO ID" at bounding box center [581, 267] width 707 height 44
click at [312, 273] on input "HMO ID" at bounding box center [581, 276] width 707 height 26
paste input "PFN/10076/A"
type input "PFN/10076/A"
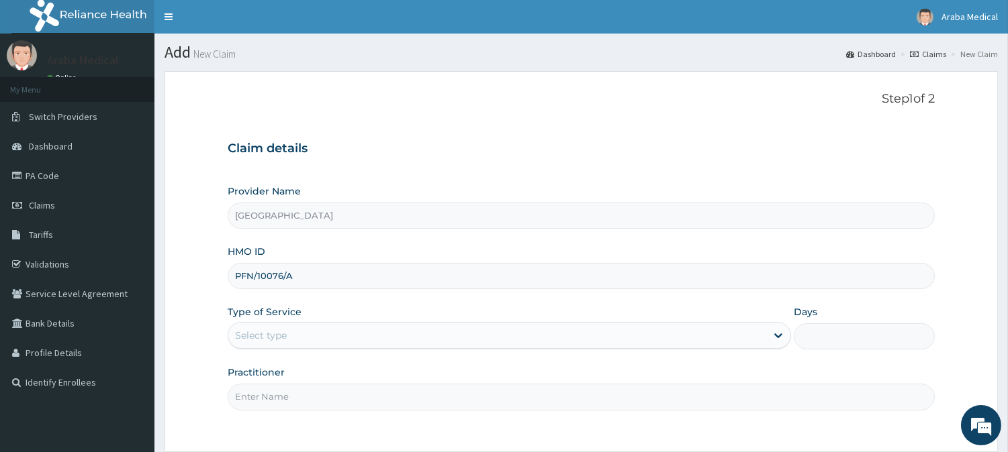
click at [284, 340] on div "Select type" at bounding box center [261, 335] width 52 height 13
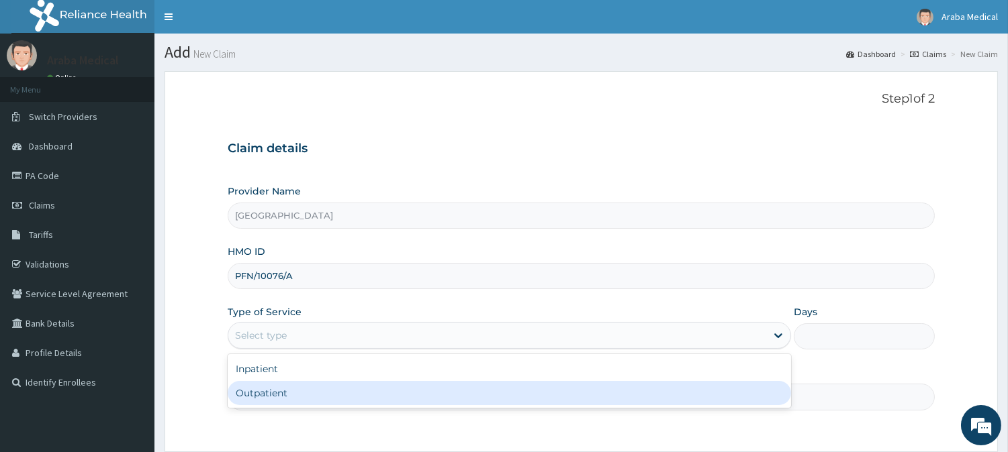
click at [277, 400] on div "Outpatient" at bounding box center [509, 393] width 563 height 24
type input "1"
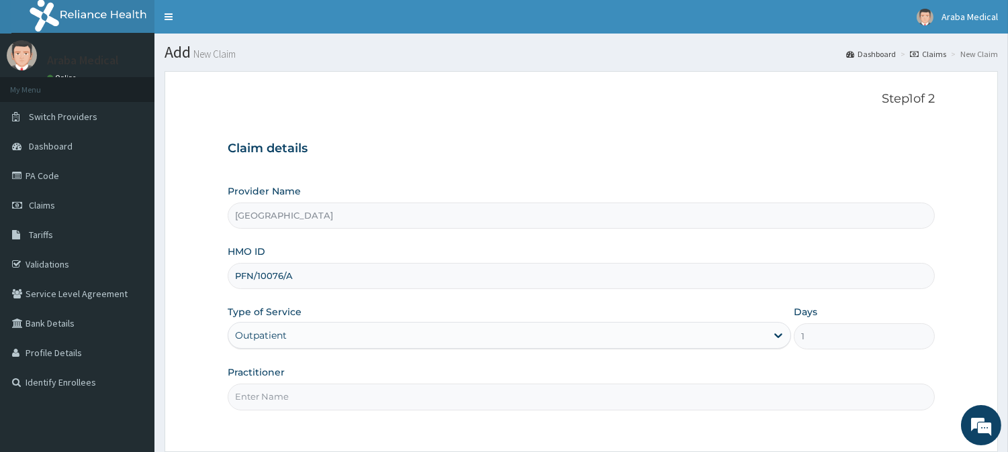
click at [283, 393] on input "Practitioner" at bounding box center [581, 397] width 707 height 26
type input "DR OGUNTUGA"
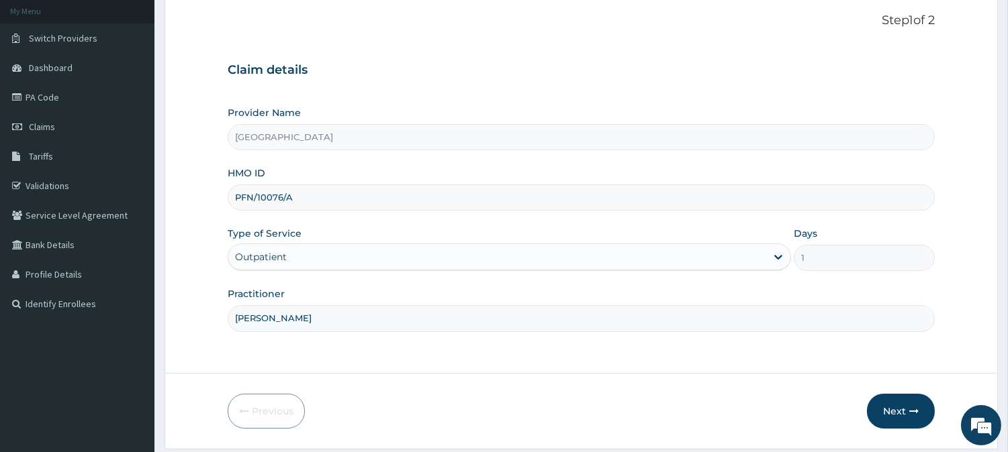
scroll to position [114, 0]
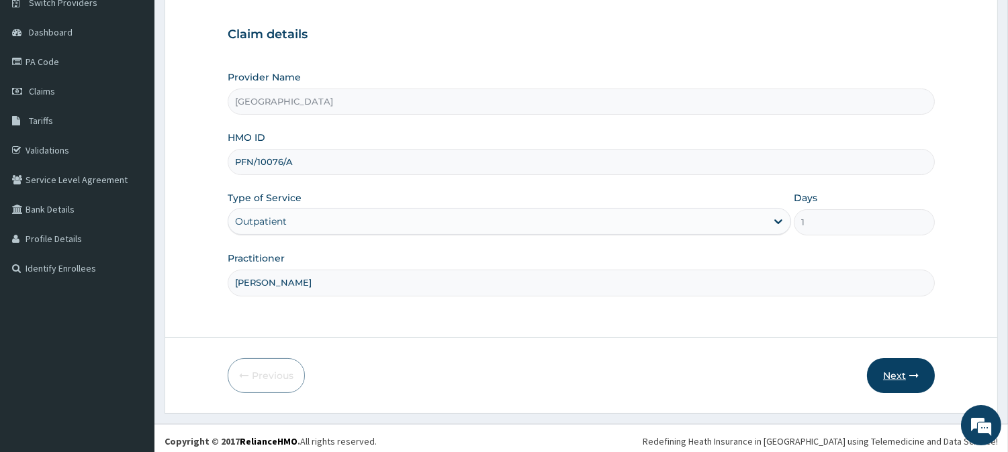
click at [900, 376] on button "Next" at bounding box center [901, 376] width 68 height 35
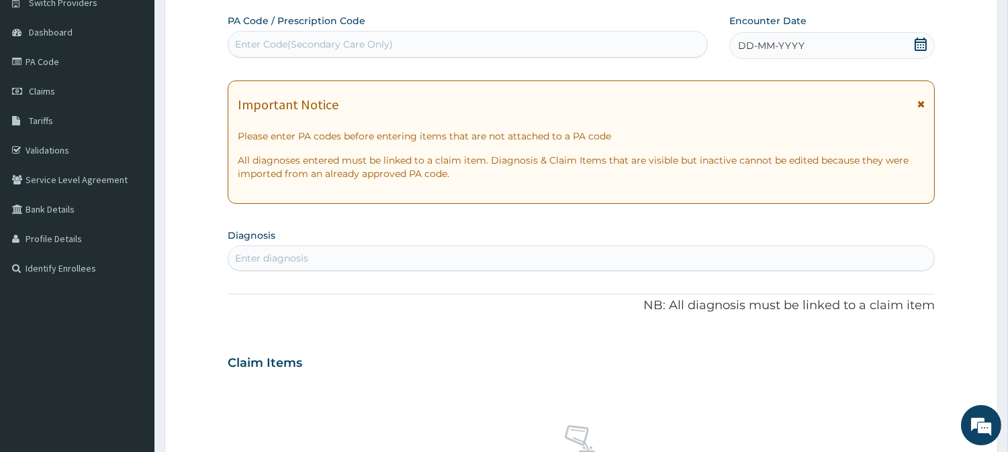
click at [916, 42] on icon at bounding box center [920, 44] width 12 height 13
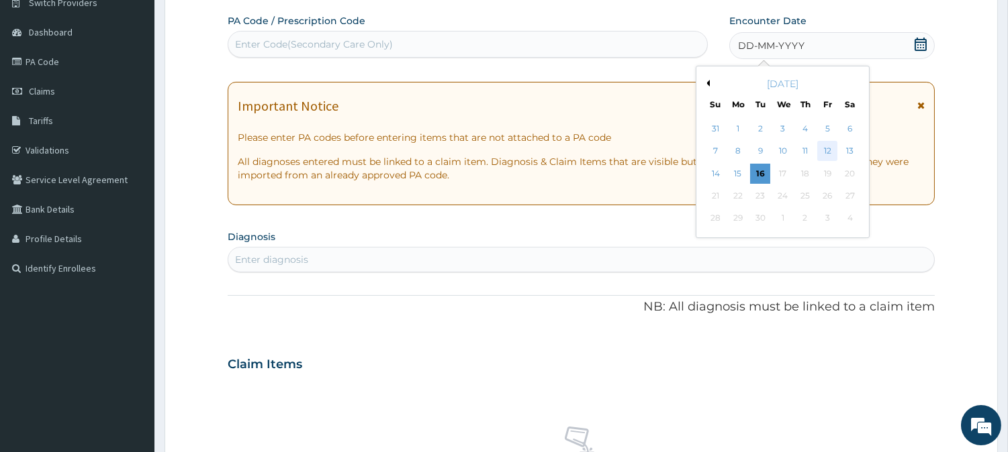
click at [822, 151] on div "12" at bounding box center [827, 152] width 20 height 20
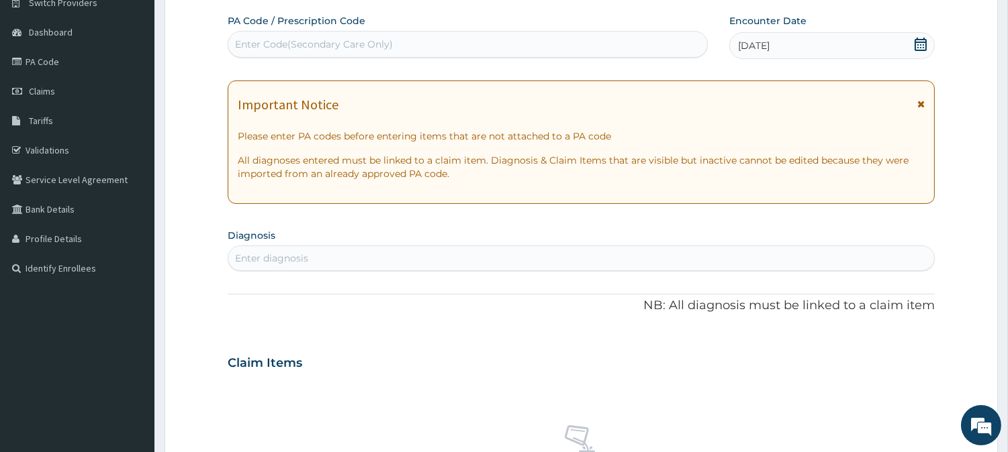
click at [507, 259] on div "Enter diagnosis" at bounding box center [581, 258] width 706 height 21
type input "MALAR"
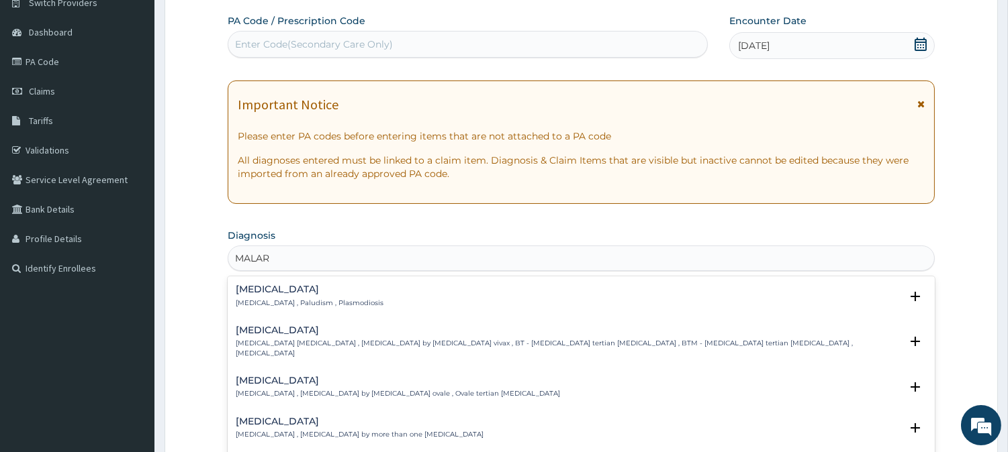
click at [250, 293] on h4 "Malaria" at bounding box center [310, 290] width 148 height 10
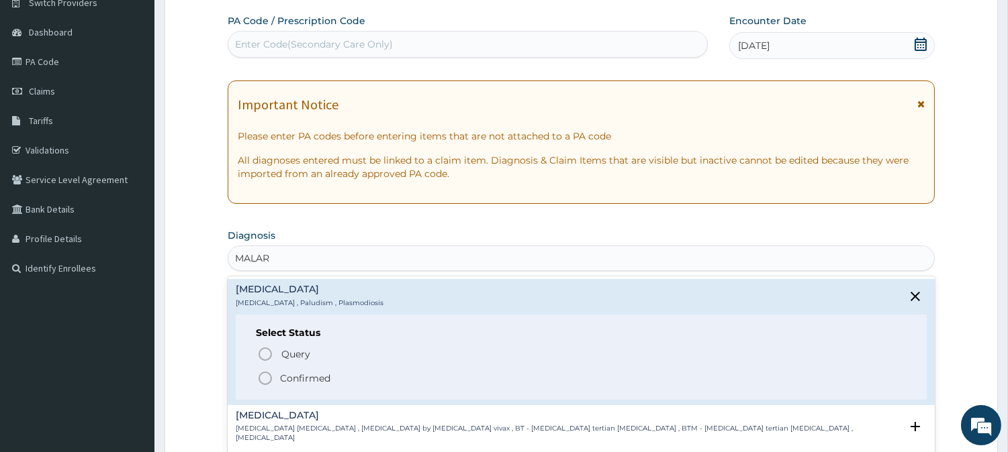
click at [264, 379] on icon "status option filled" at bounding box center [265, 379] width 16 height 16
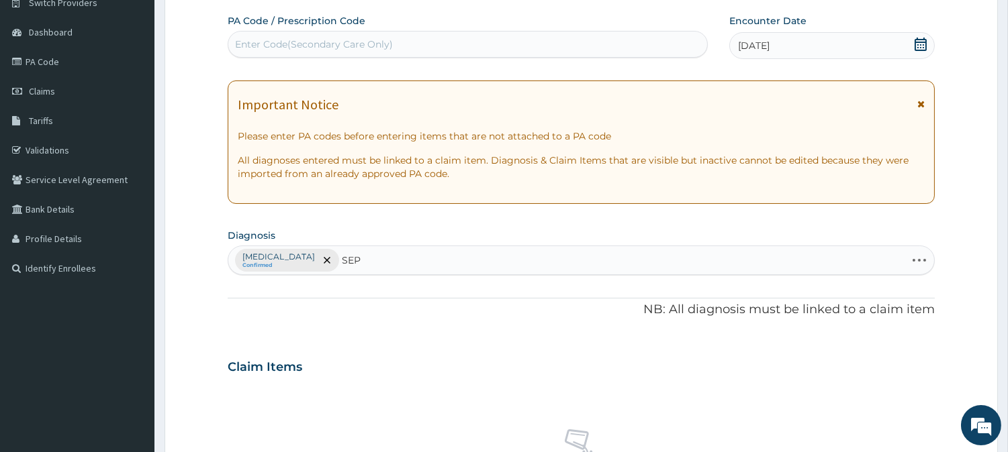
type input "SEPS"
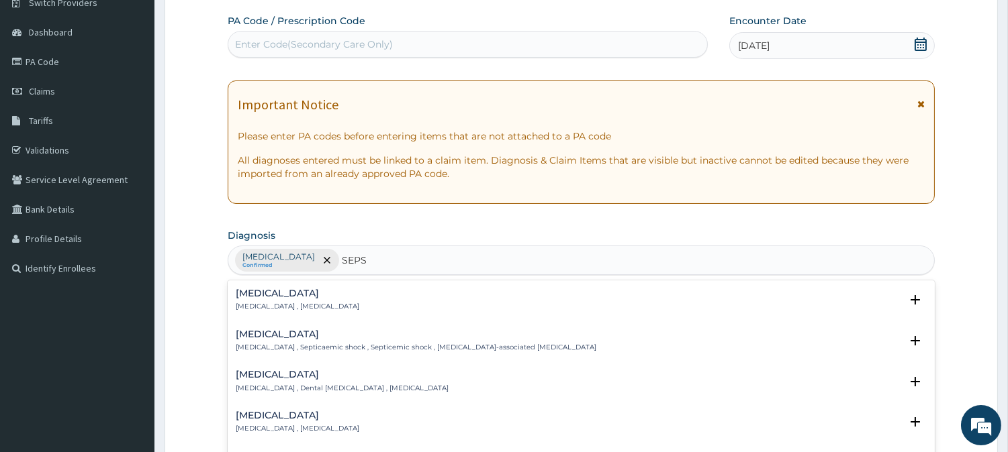
click at [255, 311] on p "Systemic infection , Sepsis" at bounding box center [298, 306] width 124 height 9
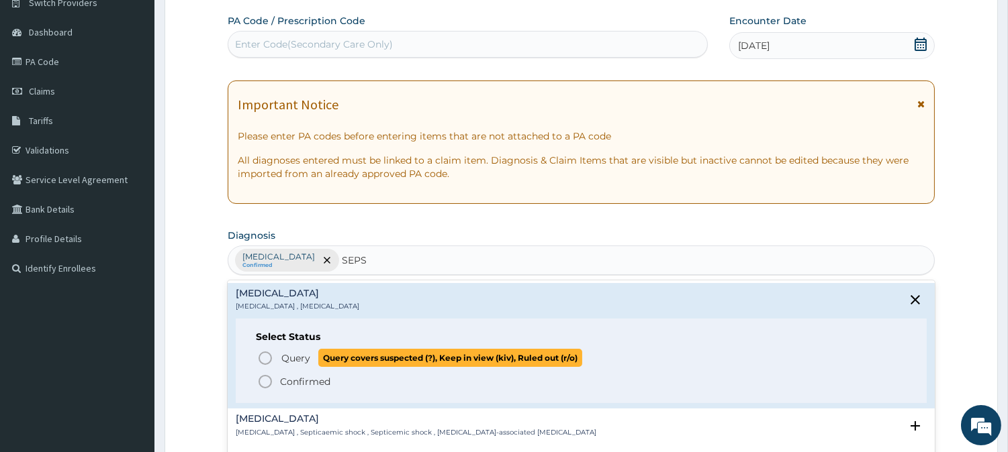
click at [264, 357] on icon "status option query" at bounding box center [265, 358] width 16 height 16
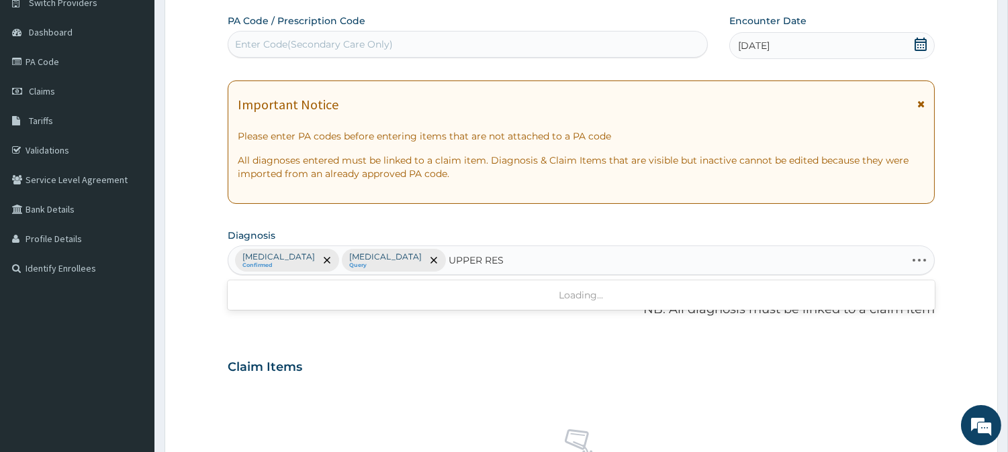
type input "UPPER RESP"
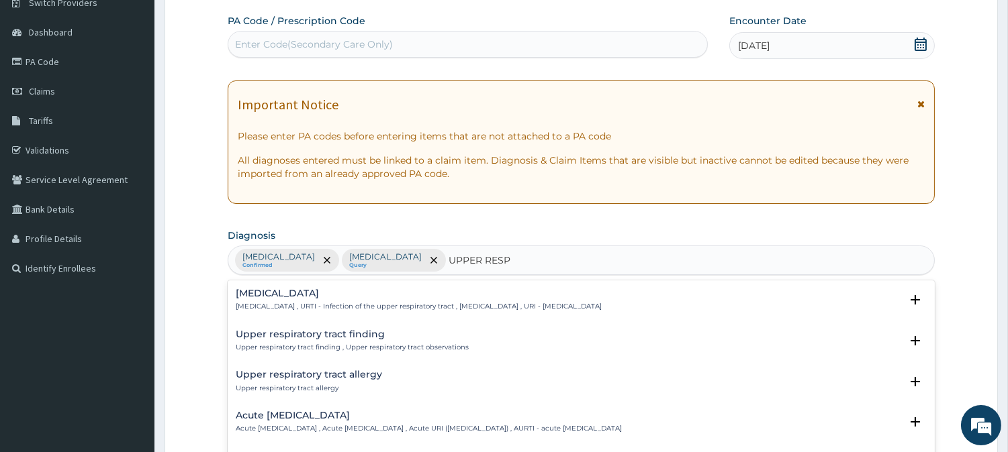
click at [273, 291] on h4 "Upper respiratory infection" at bounding box center [419, 294] width 366 height 10
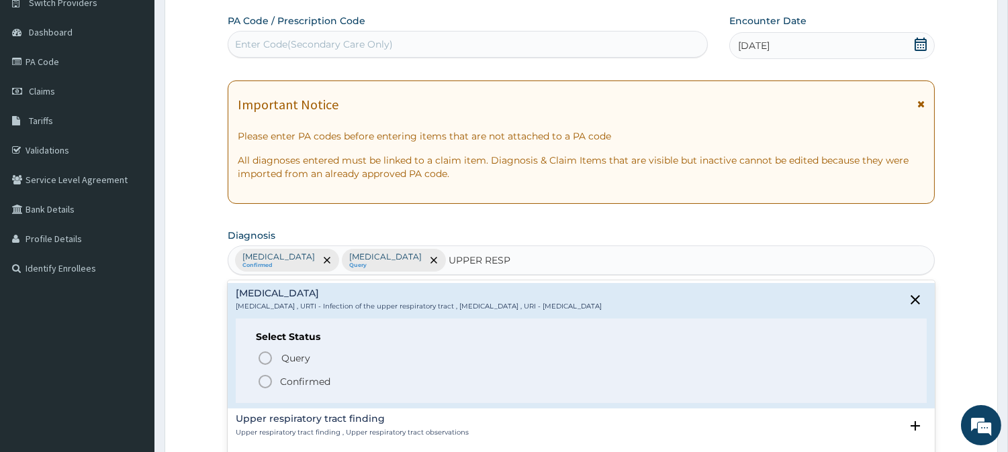
click at [265, 380] on icon "status option filled" at bounding box center [265, 382] width 16 height 16
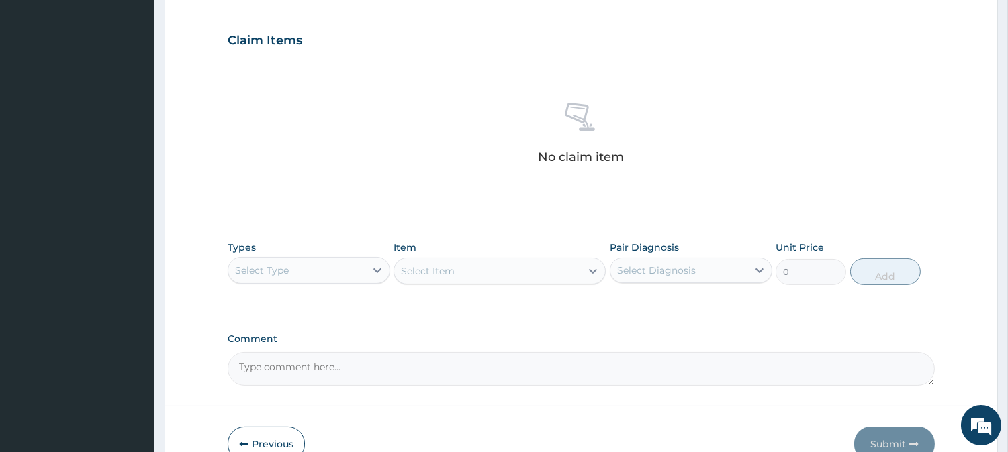
scroll to position [515, 0]
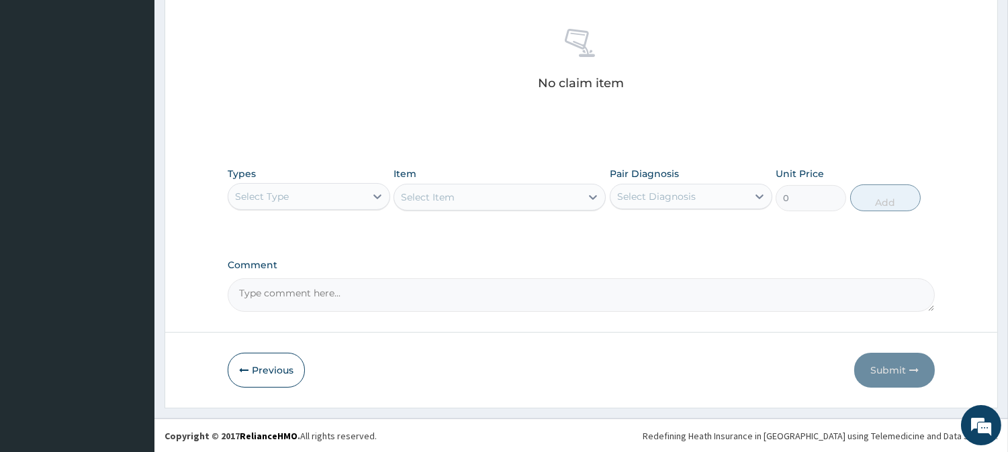
click at [334, 186] on div "Select Type" at bounding box center [296, 196] width 137 height 21
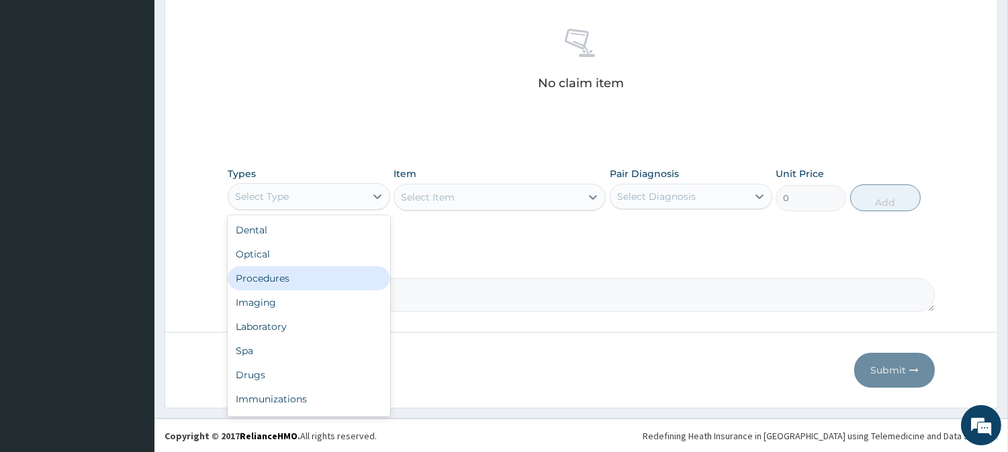
click at [312, 271] on div "Procedures" at bounding box center [309, 279] width 162 height 24
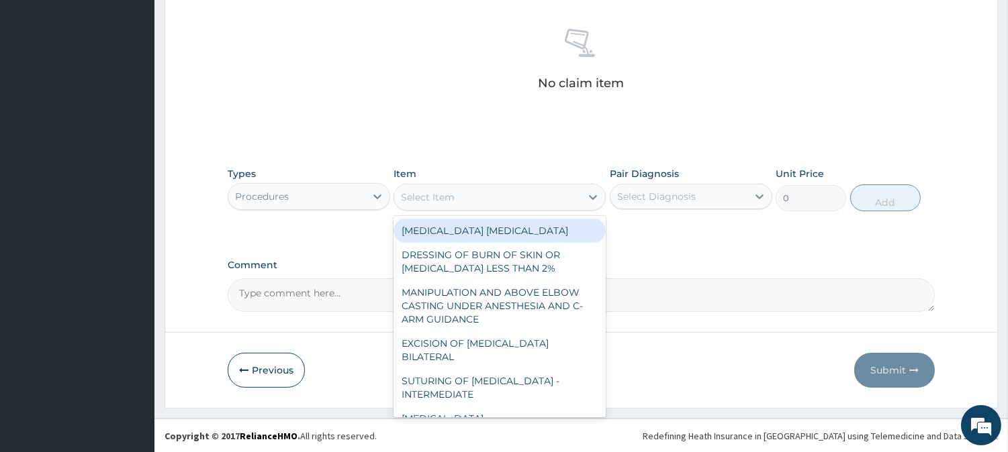
click at [524, 197] on div "Select Item" at bounding box center [487, 197] width 187 height 21
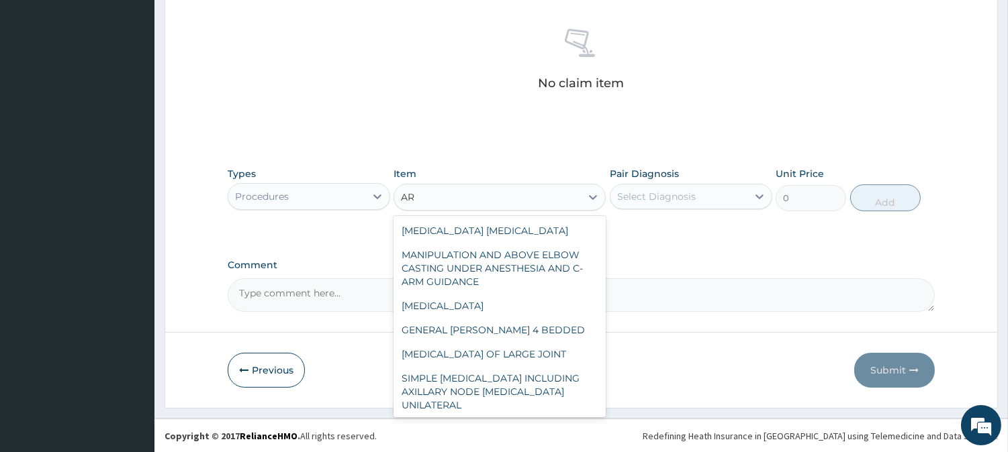
type input "A"
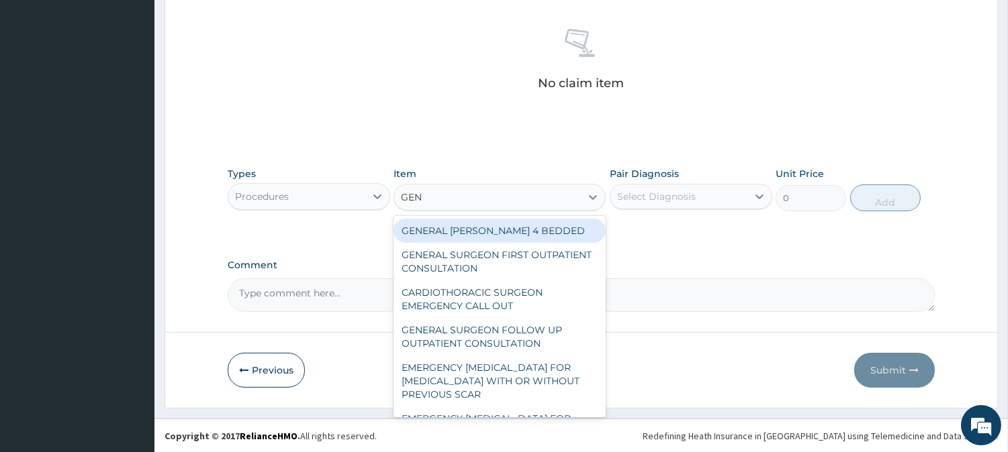
type input "GENE"
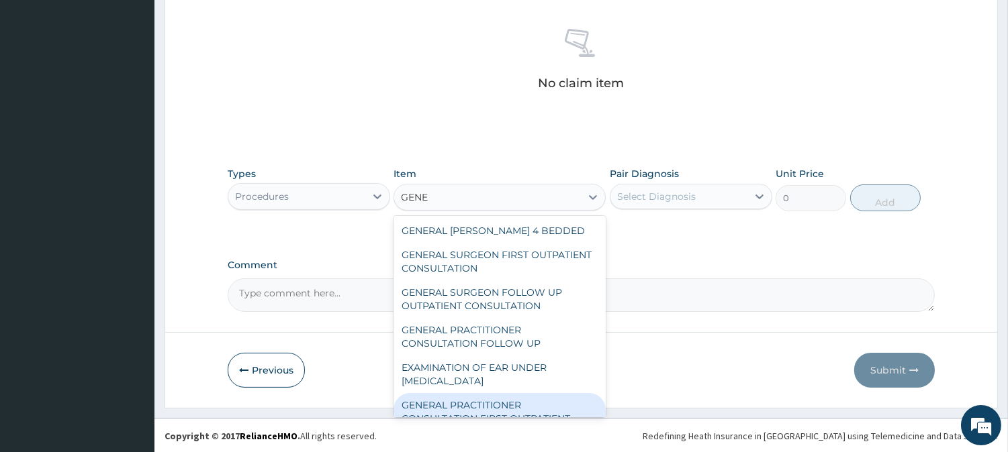
click at [493, 406] on div "GENERAL PRACTITIONER CONSULTATION FIRST OUTPATIENT CONSULTATION" at bounding box center [499, 418] width 212 height 51
type input "3547.5"
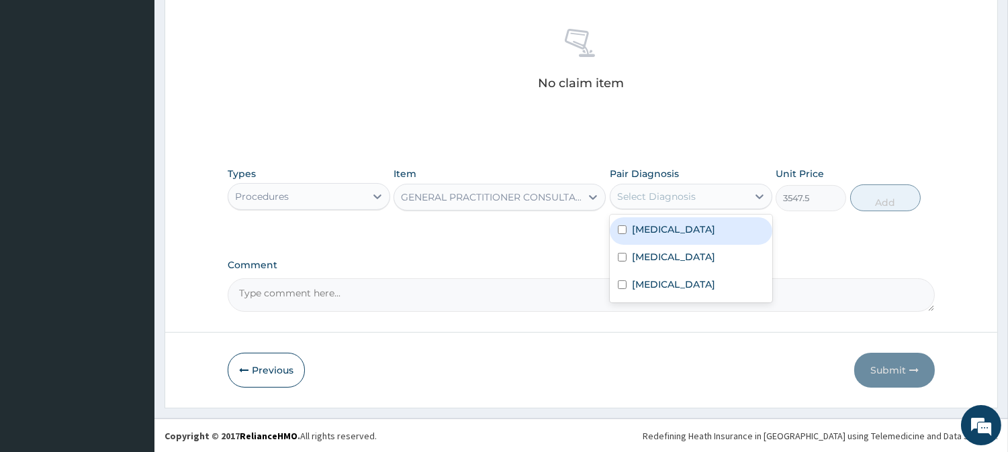
click at [687, 202] on div "Select Diagnosis" at bounding box center [656, 196] width 79 height 13
click at [686, 222] on div "Malaria" at bounding box center [691, 232] width 162 height 28
checkbox input "true"
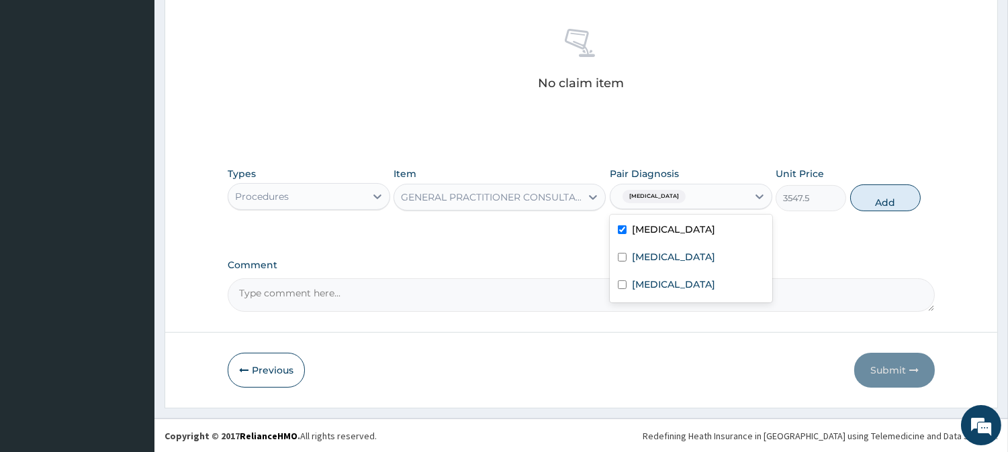
click at [877, 182] on div "Types Procedures Item GENERAL PRACTITIONER CONSULTATION FIRST OUTPATIENT CONSUL…" at bounding box center [581, 189] width 707 height 58
click at [884, 193] on button "Add" at bounding box center [885, 198] width 70 height 27
type input "0"
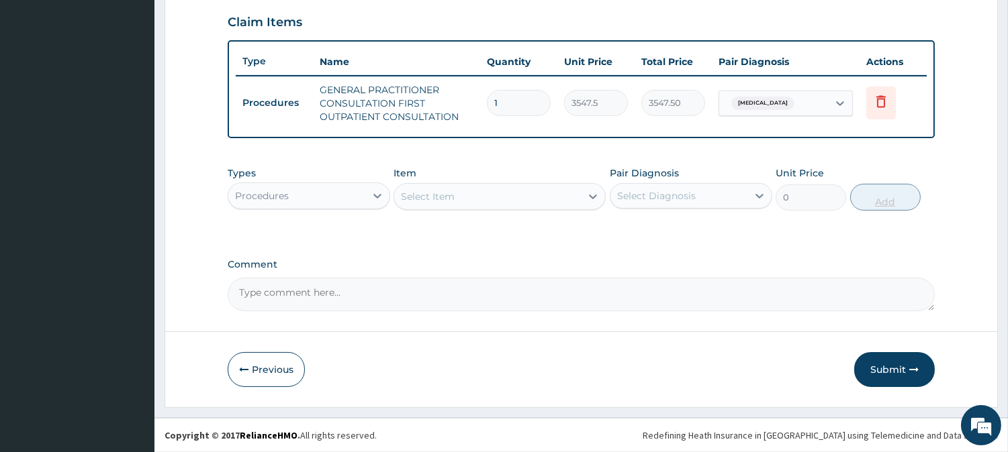
scroll to position [457, 0]
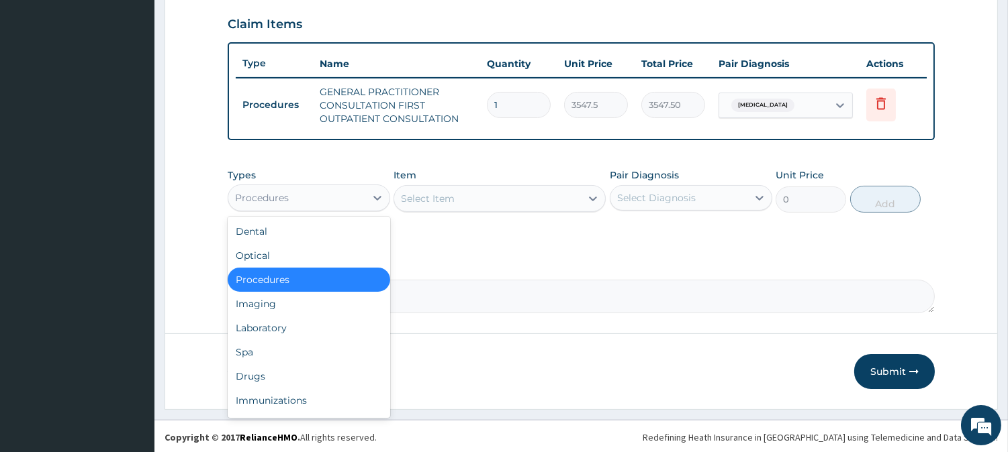
click at [322, 196] on div "Procedures" at bounding box center [296, 197] width 137 height 21
click at [306, 328] on div "Laboratory" at bounding box center [309, 328] width 162 height 24
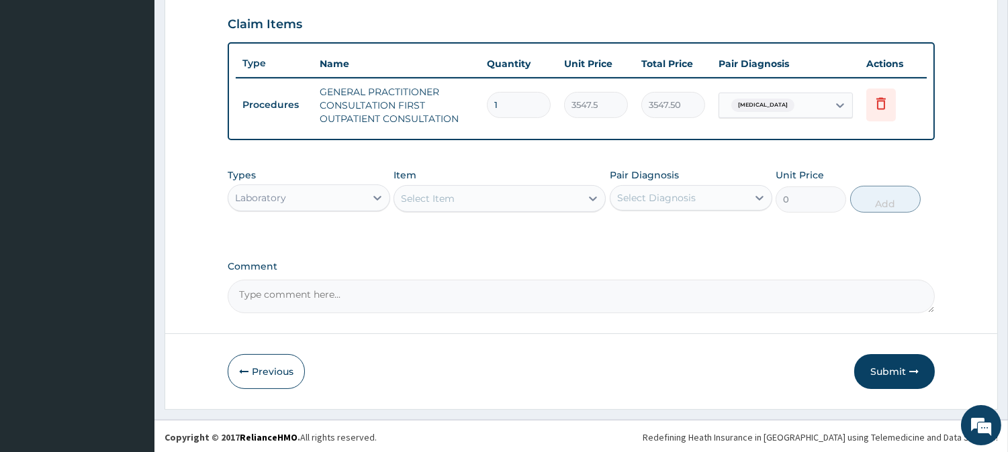
click at [509, 197] on div "Select Item" at bounding box center [487, 198] width 187 height 21
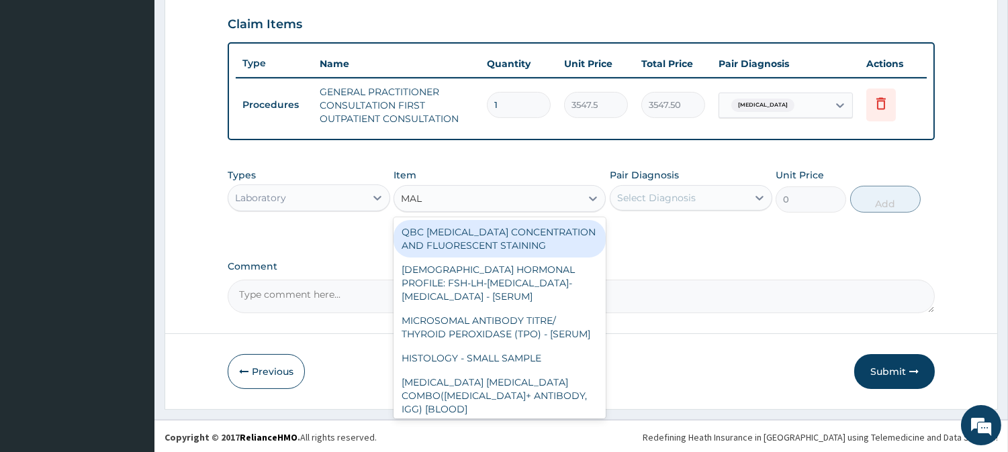
type input "MALA"
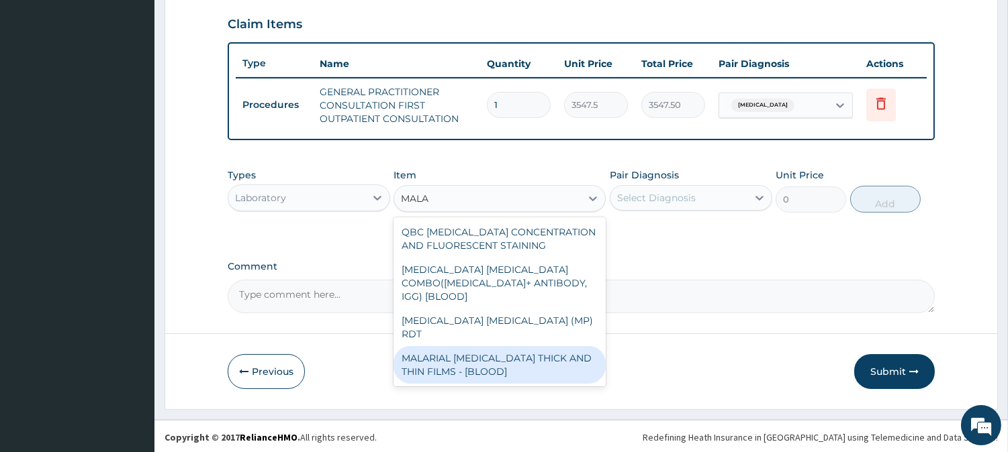
click at [481, 346] on div "MALARIAL PARASITE THICK AND THIN FILMS - [BLOOD]" at bounding box center [499, 365] width 212 height 38
type input "1612.5"
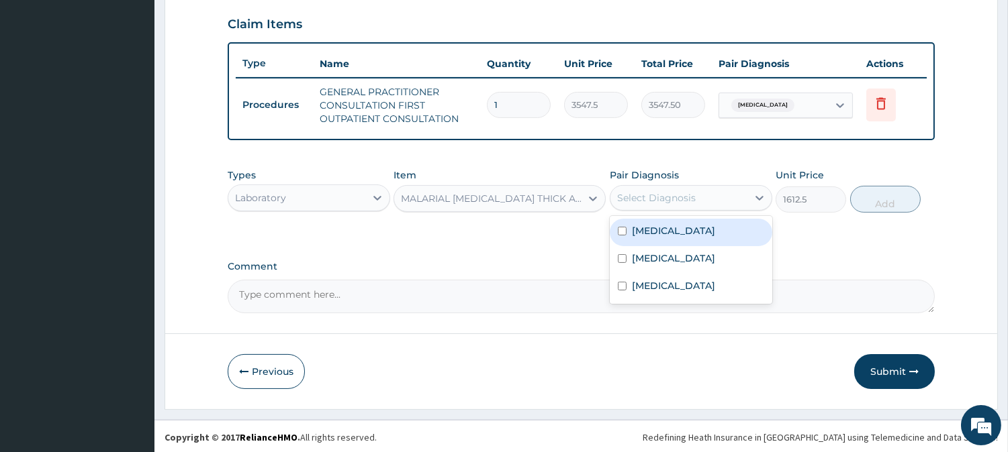
click at [681, 193] on div "Select Diagnosis" at bounding box center [656, 197] width 79 height 13
click at [673, 226] on div "Malaria" at bounding box center [691, 233] width 162 height 28
checkbox input "true"
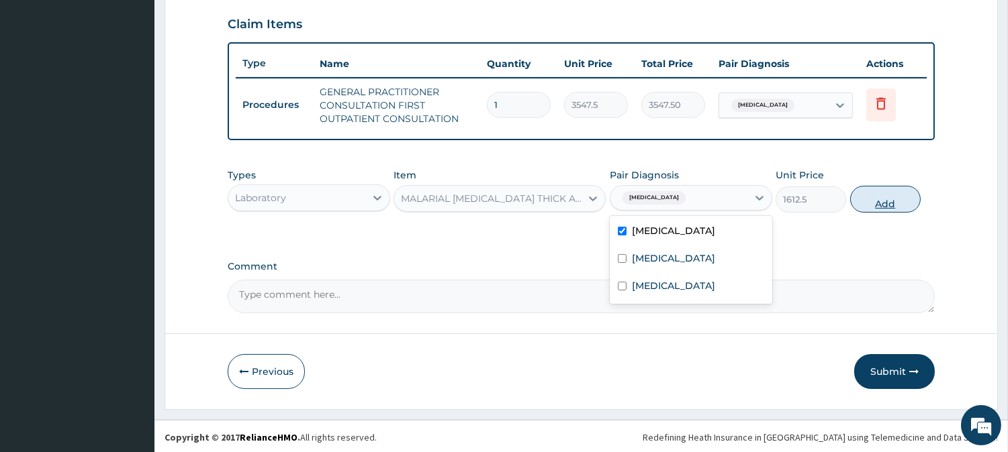
click at [876, 197] on button "Add" at bounding box center [885, 199] width 70 height 27
type input "0"
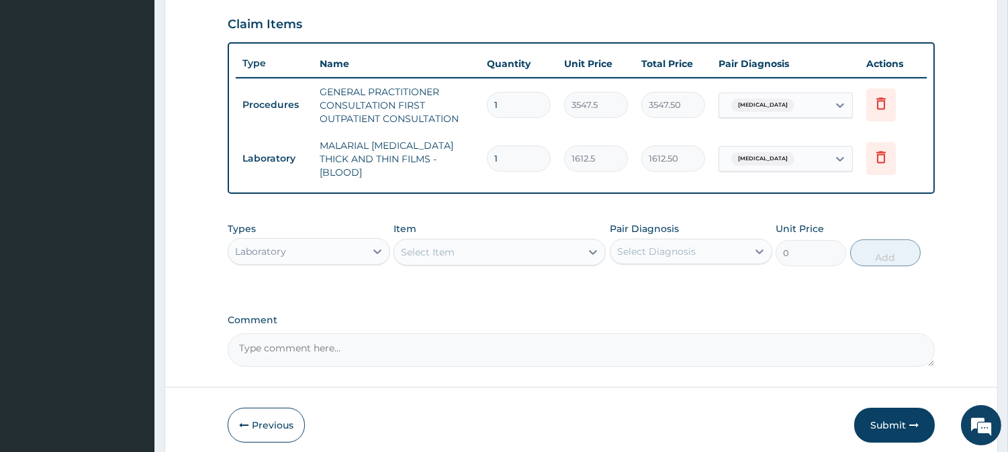
click at [506, 242] on div "Select Item" at bounding box center [487, 252] width 187 height 21
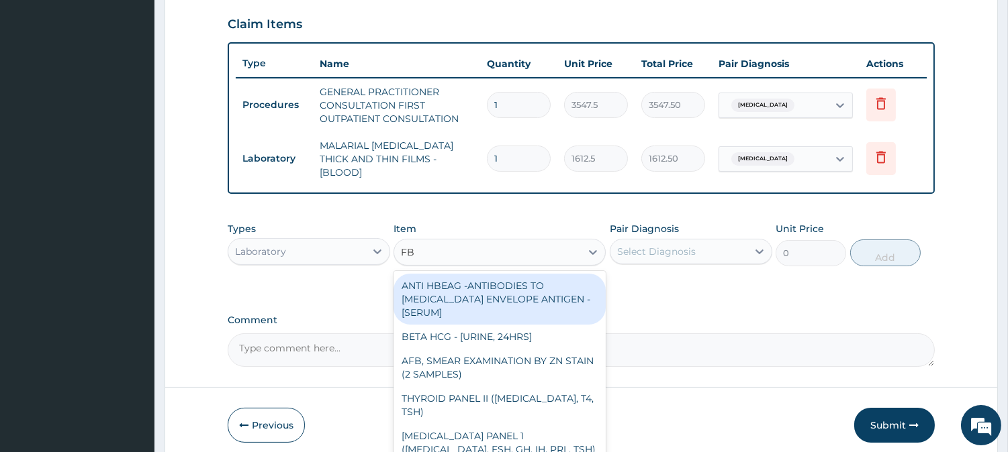
type input "FBC"
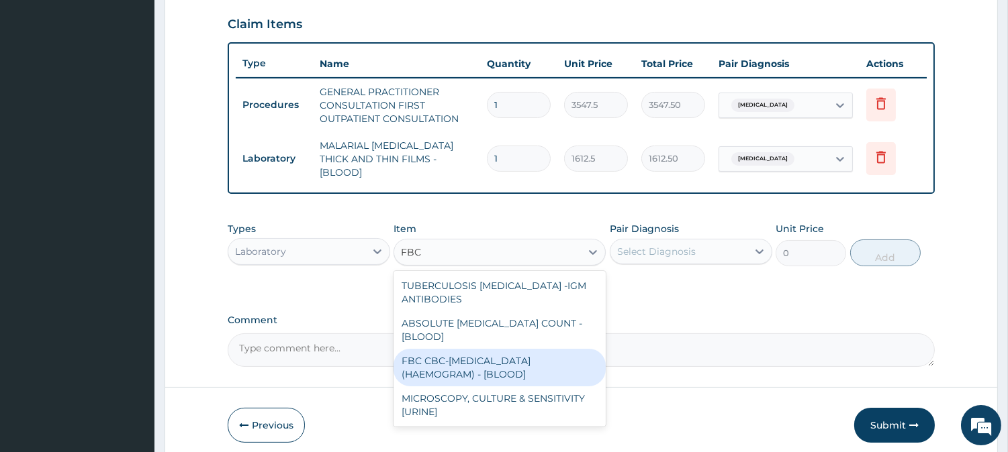
click at [492, 356] on div "FBC CBC-COMPLETE BLOOD COUNT (HAEMOGRAM) - [BLOOD]" at bounding box center [499, 368] width 212 height 38
type input "4300"
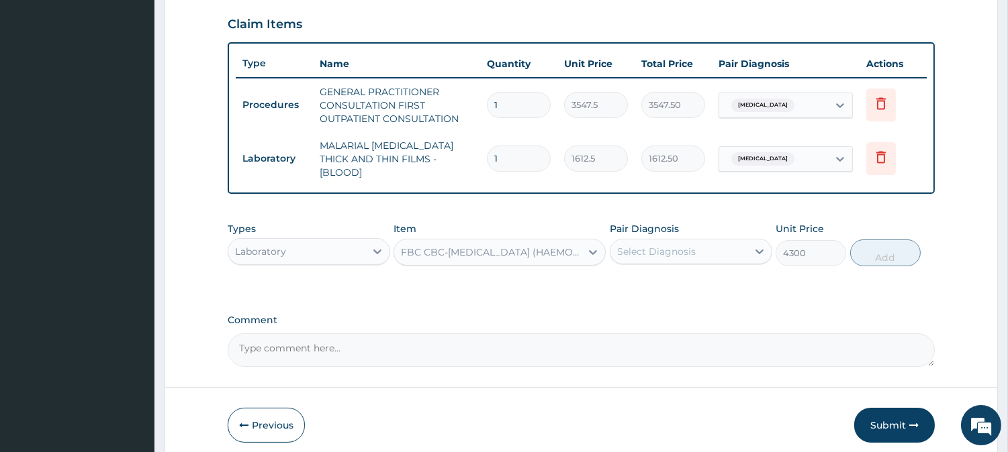
click at [481, 246] on div "FBC CBC-COMPLETE BLOOD COUNT (HAEMOGRAM) - [BLOOD]" at bounding box center [491, 252] width 181 height 13
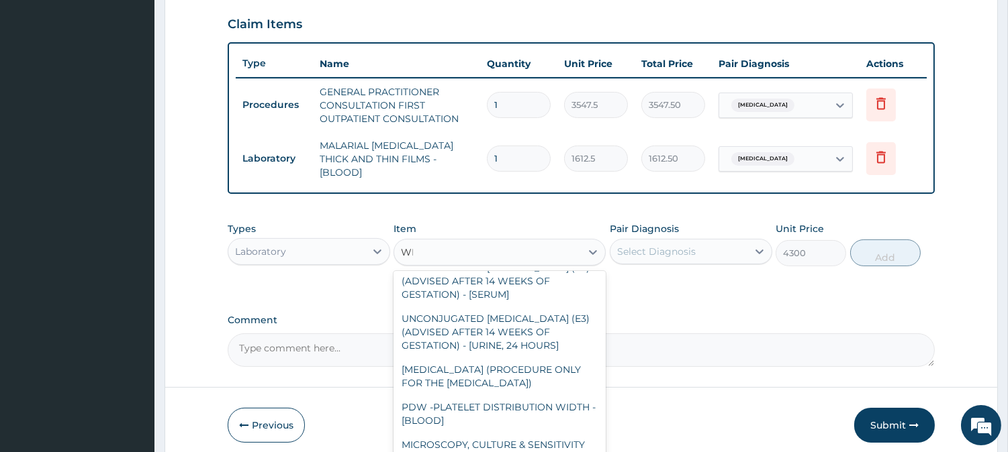
scroll to position [0, 0]
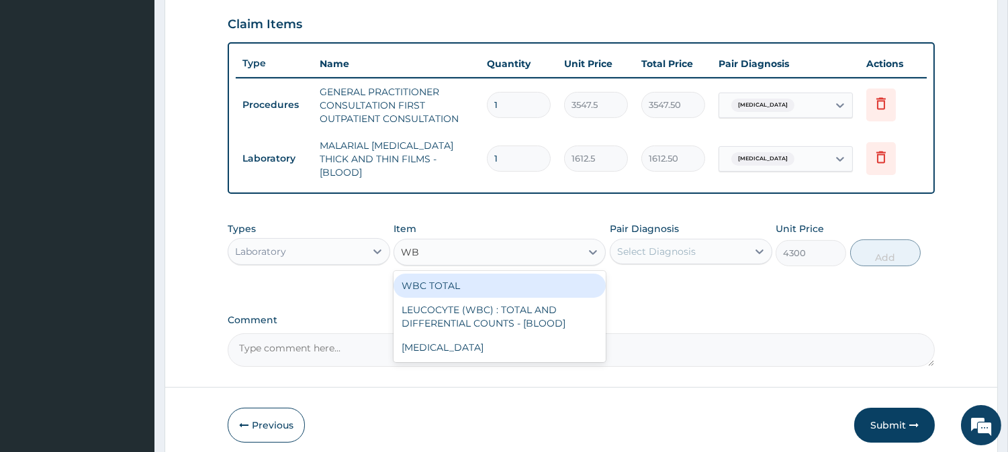
type input "WBC"
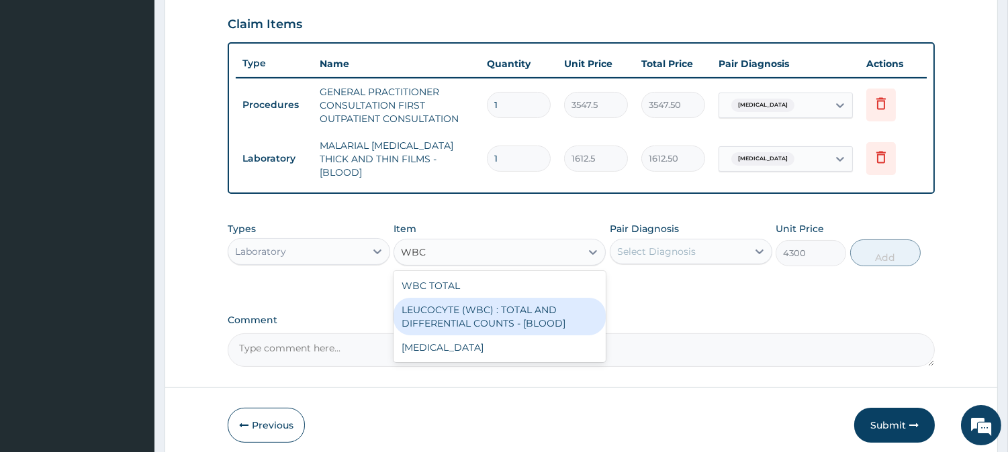
click at [491, 309] on div "LEUCOCYTE (WBC) : TOTAL AND DIFFERENTIAL COUNTS - [BLOOD]" at bounding box center [499, 317] width 212 height 38
type input "2150"
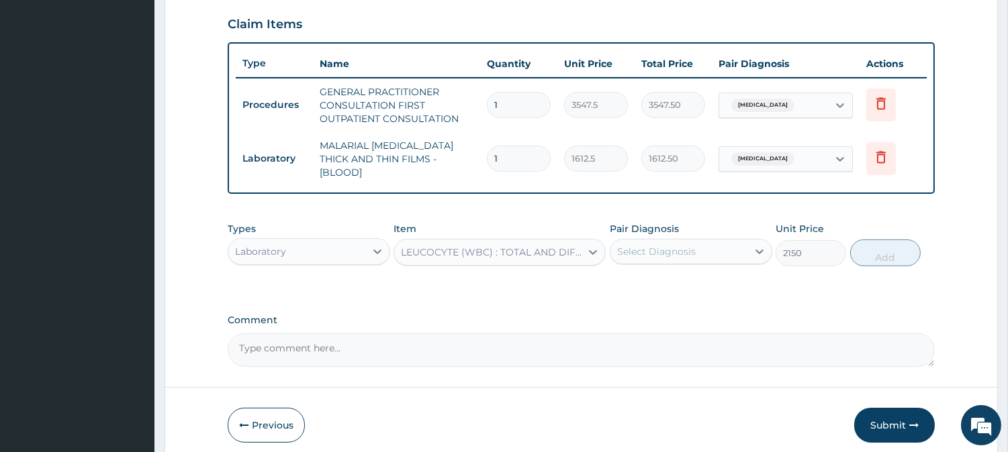
click at [649, 245] on div "Select Diagnosis" at bounding box center [656, 251] width 79 height 13
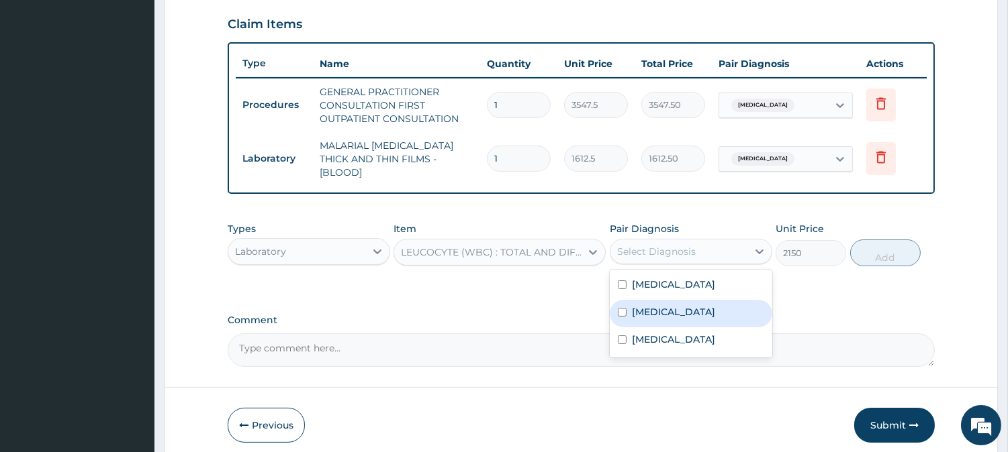
click at [647, 305] on label "Sepsis" at bounding box center [673, 311] width 83 height 13
checkbox input "true"
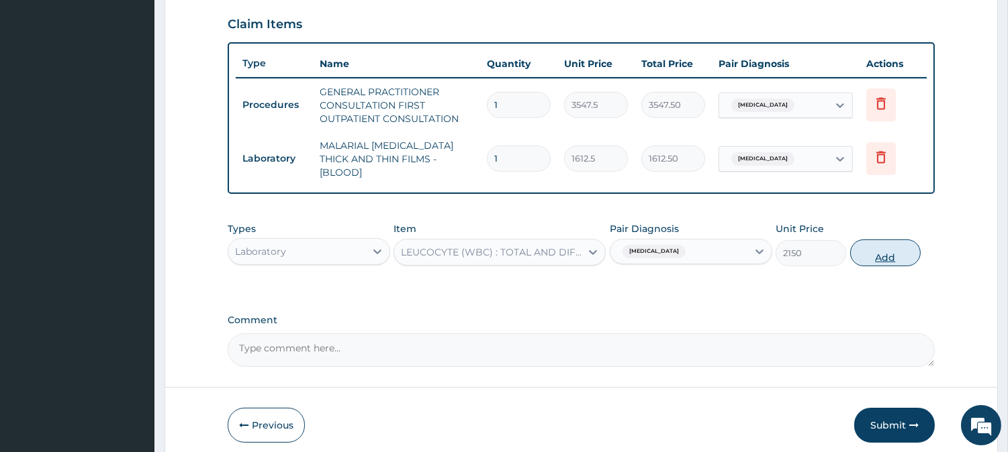
click at [883, 243] on button "Add" at bounding box center [885, 253] width 70 height 27
type input "0"
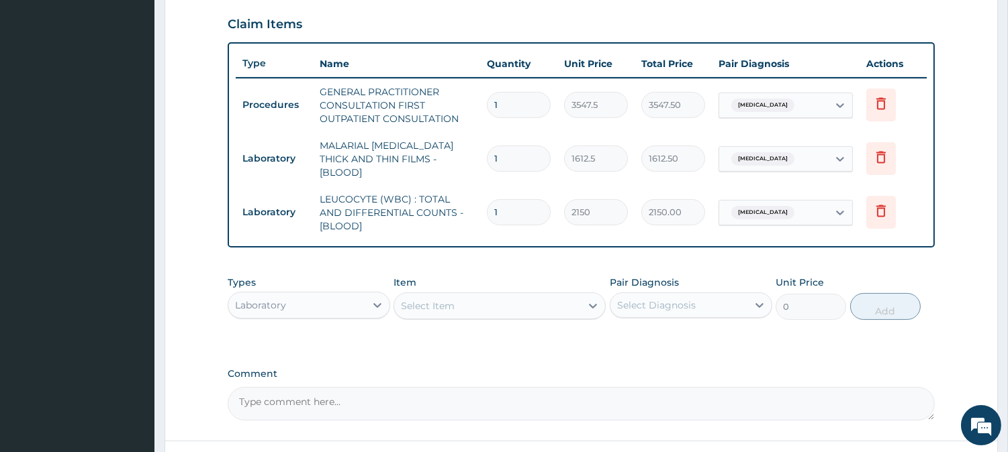
scroll to position [558, 0]
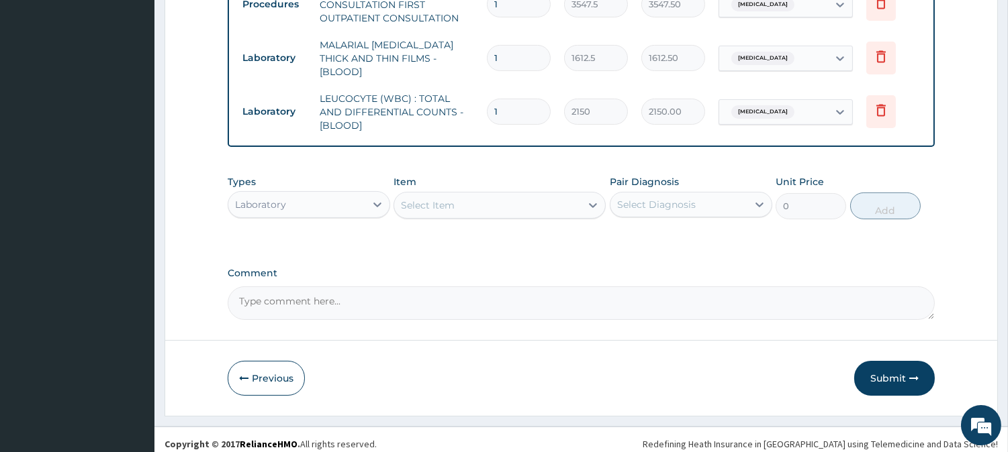
click at [354, 196] on div "Laboratory" at bounding box center [296, 204] width 137 height 21
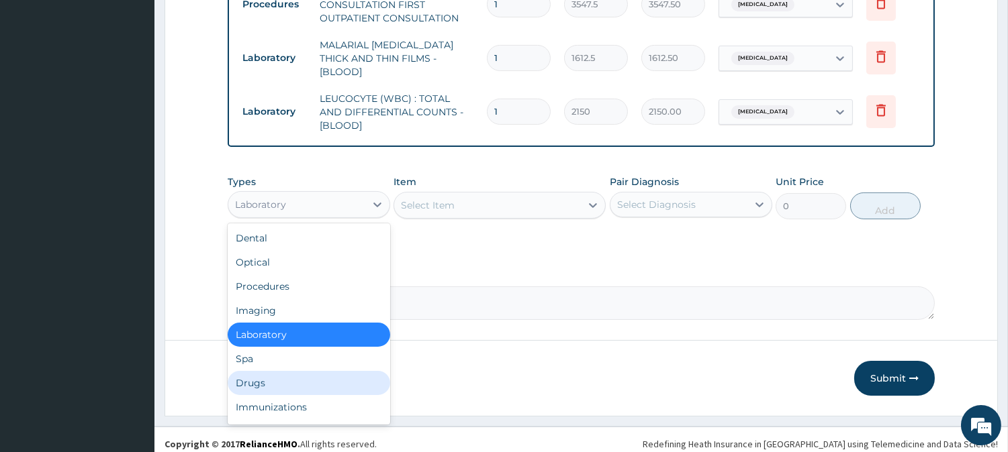
click at [271, 371] on div "Drugs" at bounding box center [309, 383] width 162 height 24
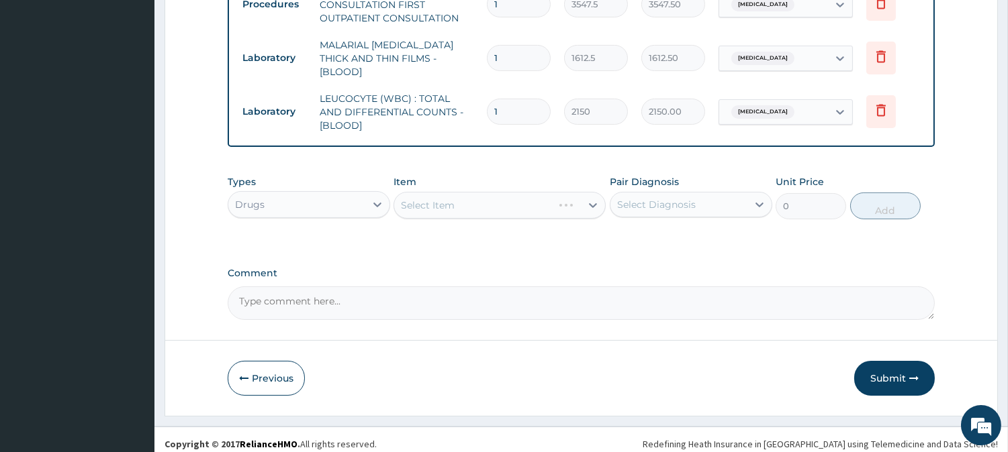
click at [505, 196] on div "Select Item" at bounding box center [499, 205] width 212 height 27
click at [494, 199] on div "Select Item" at bounding box center [487, 205] width 187 height 21
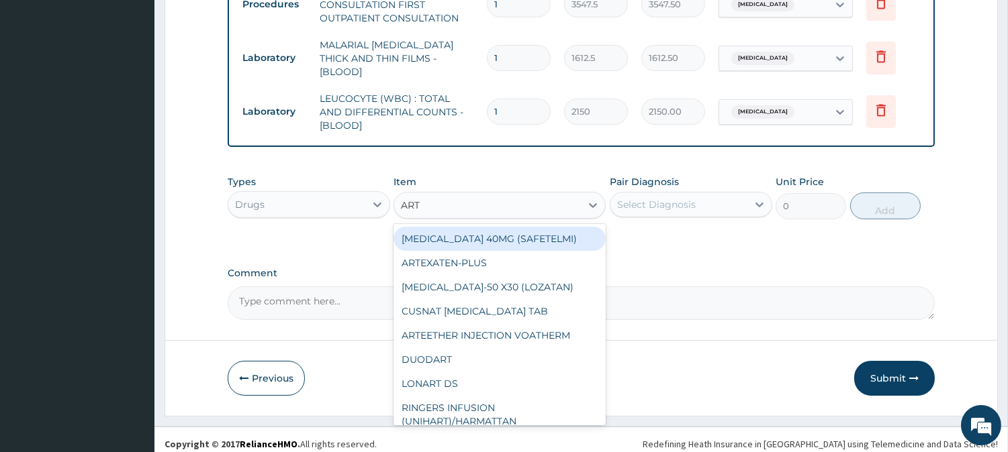
type input "ARTE"
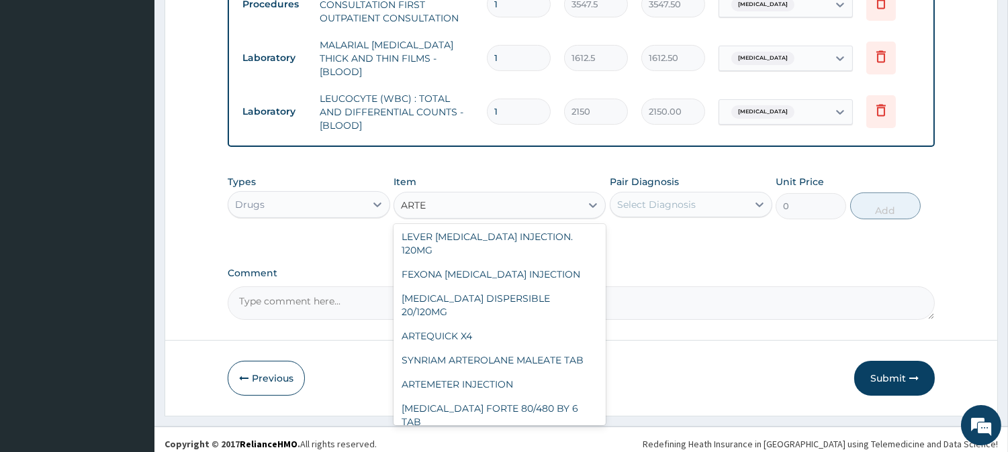
scroll to position [120, 0]
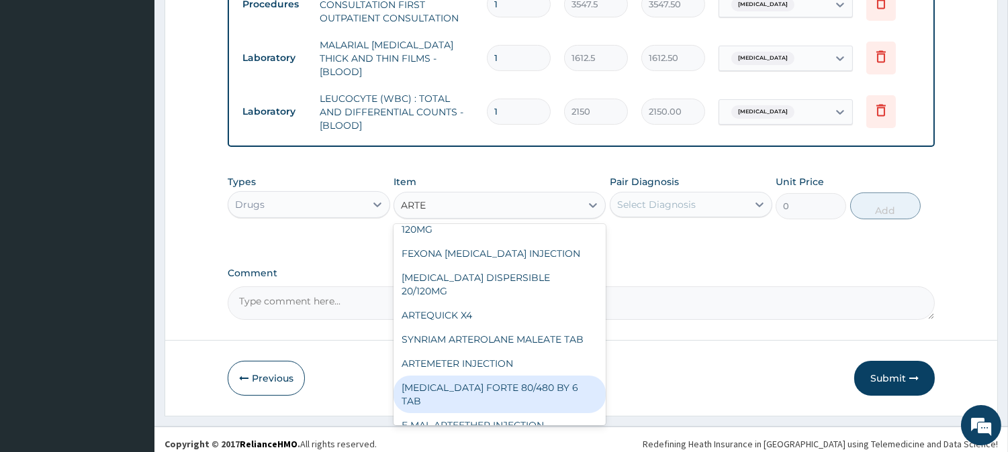
click at [518, 376] on div "COARTEM FORTE 80/480 BY 6 TAB" at bounding box center [499, 395] width 212 height 38
type input "449.3500061035156"
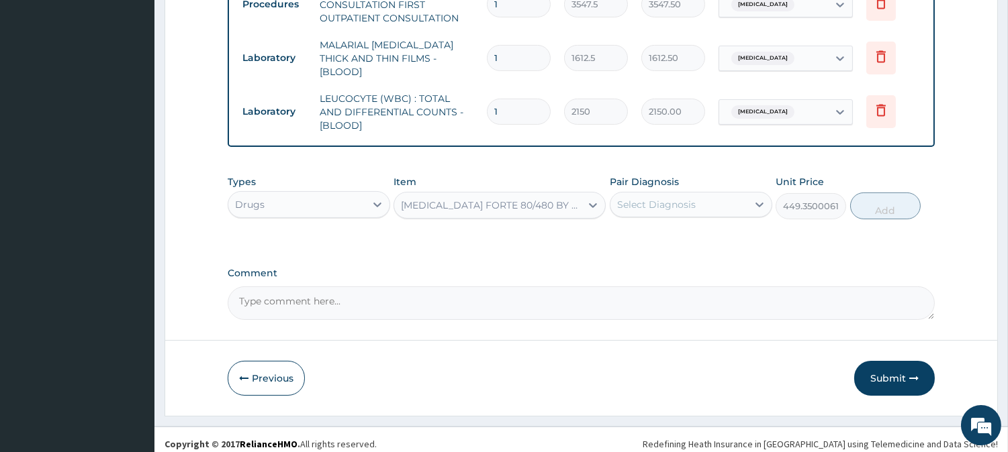
click at [672, 198] on div "Select Diagnosis" at bounding box center [656, 204] width 79 height 13
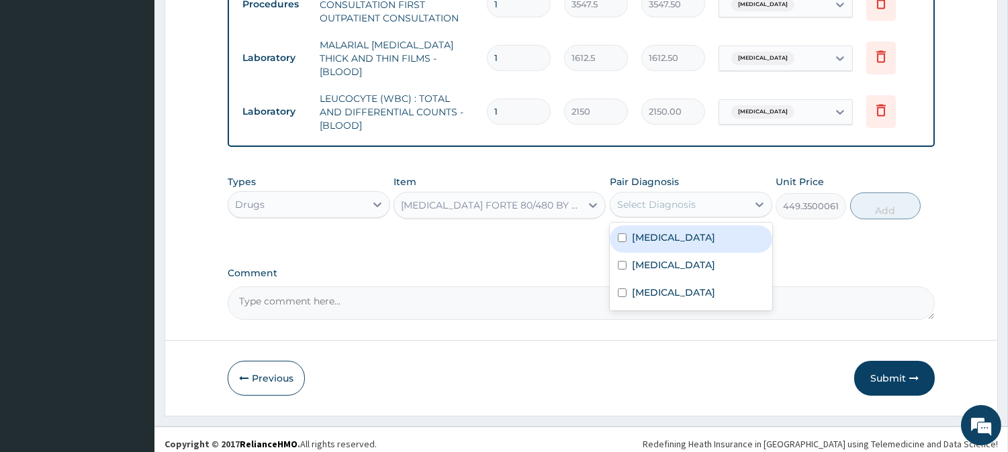
click at [669, 229] on div "[MEDICAL_DATA]" at bounding box center [691, 240] width 162 height 28
checkbox input "true"
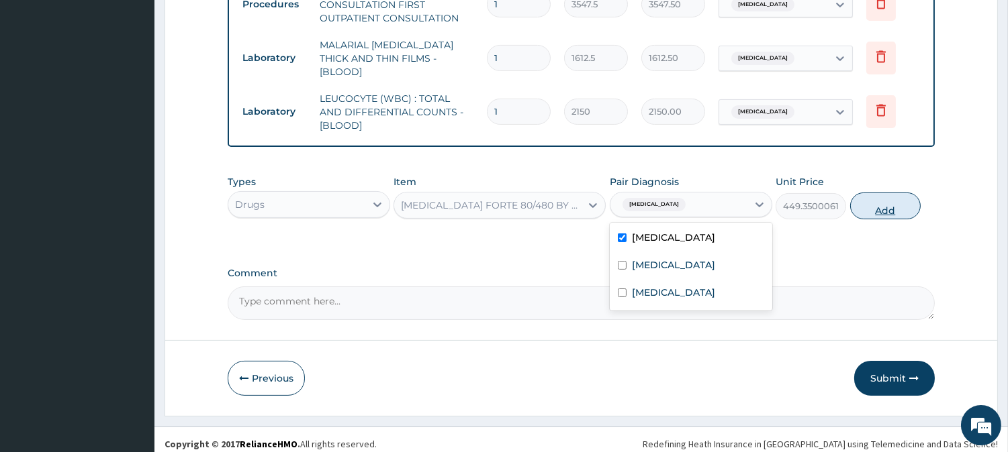
click at [868, 202] on button "Add" at bounding box center [885, 206] width 70 height 27
type input "0"
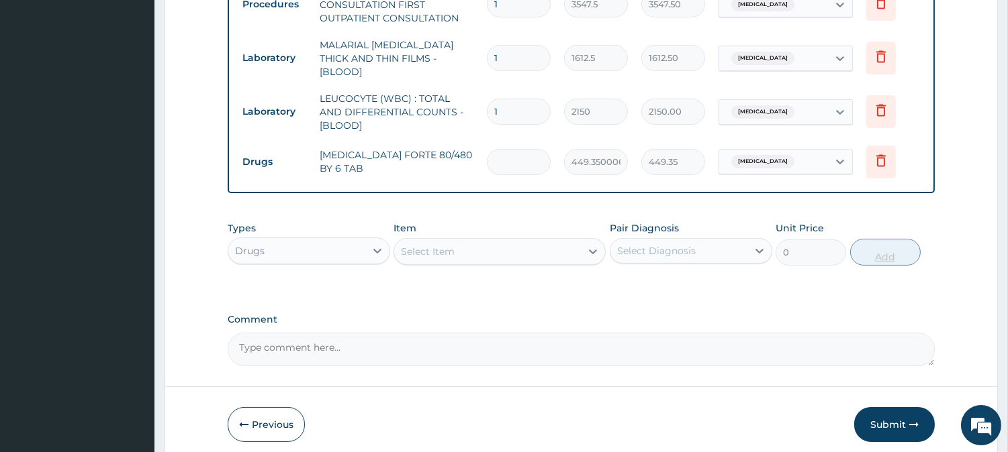
type input "0.00"
type input "6"
type input "2696.10"
type input "6"
click at [534, 246] on div "Select Item" at bounding box center [487, 251] width 187 height 21
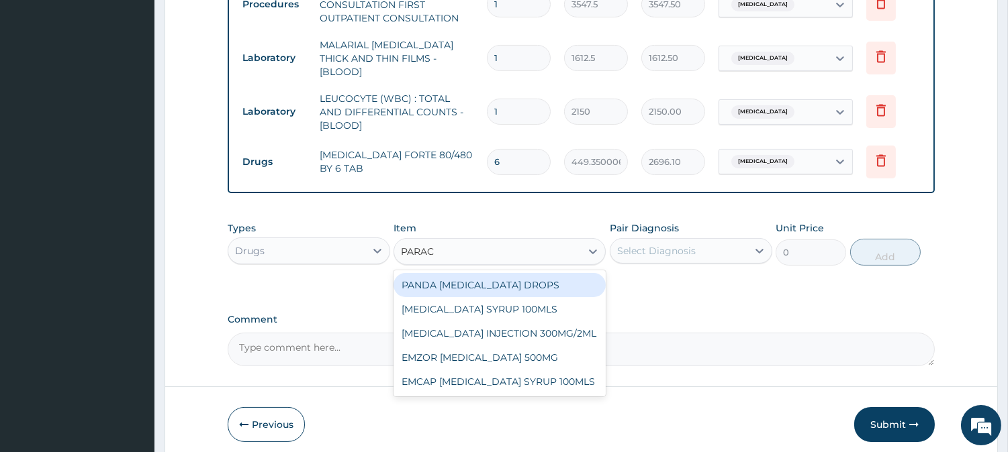
type input "PARACE"
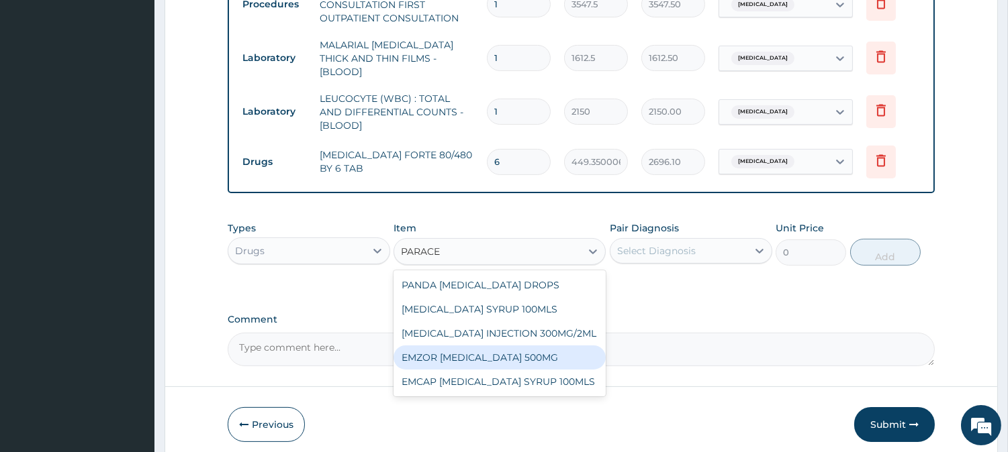
drag, startPoint x: 540, startPoint y: 336, endPoint x: 540, endPoint y: 353, distance: 17.5
click at [540, 353] on div "PANDA PARACETAMOL DROPS PARACETAMOL SYRUP 100MLS PARACETAMOL INJECTION 300MG/2M…" at bounding box center [499, 334] width 212 height 126
click at [540, 353] on div "EMZOR [MEDICAL_DATA] 500MG" at bounding box center [499, 358] width 212 height 24
type input "23.64999961853027"
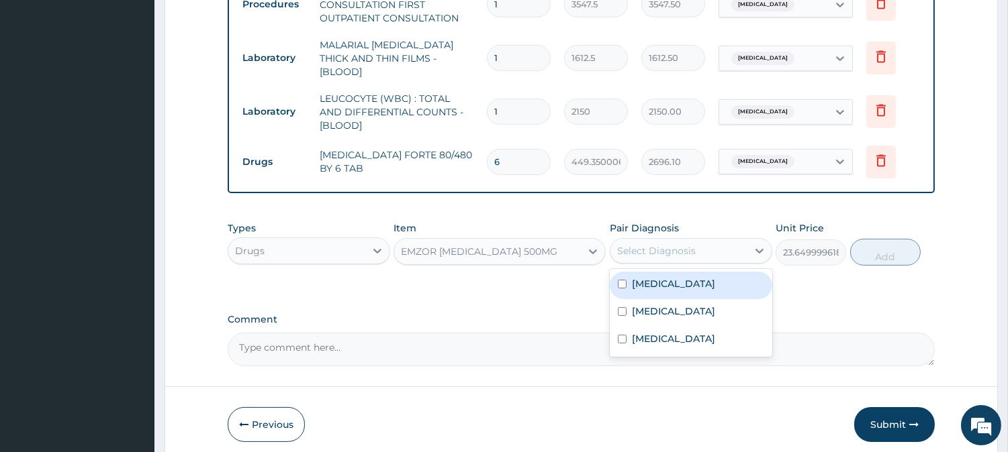
click at [673, 244] on div "Select Diagnosis" at bounding box center [656, 250] width 79 height 13
click at [671, 276] on div "[MEDICAL_DATA]" at bounding box center [691, 286] width 162 height 28
checkbox input "true"
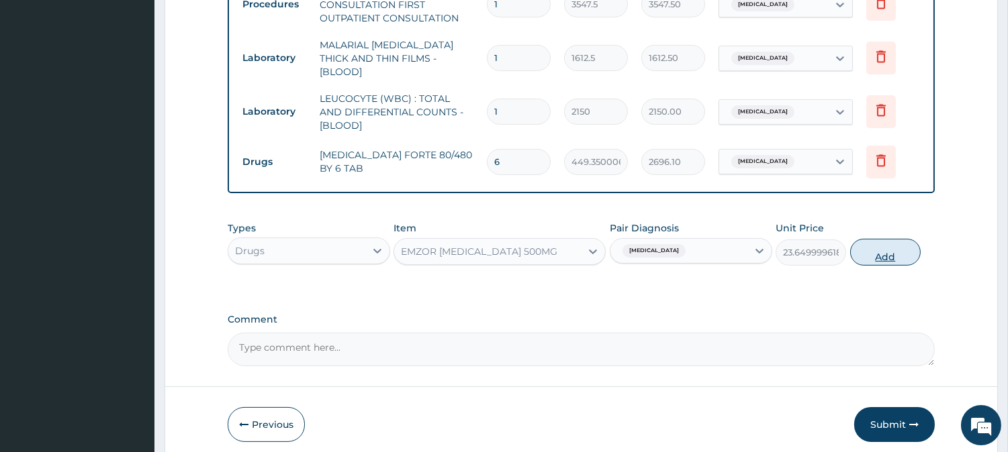
click at [897, 239] on button "Add" at bounding box center [885, 252] width 70 height 27
type input "0"
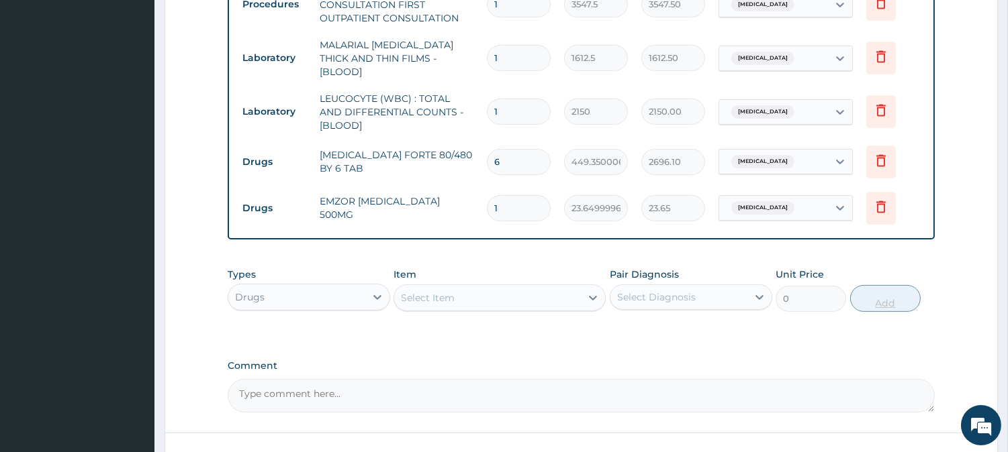
type input "18"
type input "425.70"
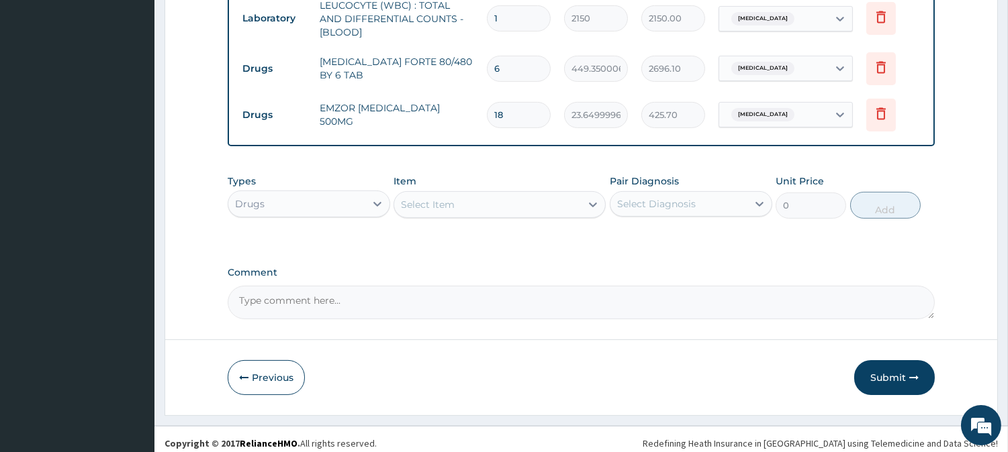
type input "18"
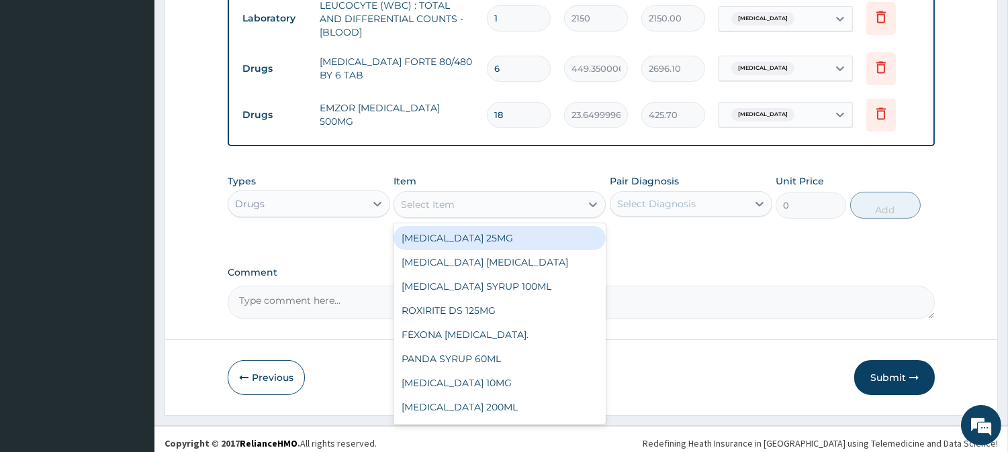
click at [561, 194] on div "Select Item" at bounding box center [487, 204] width 187 height 21
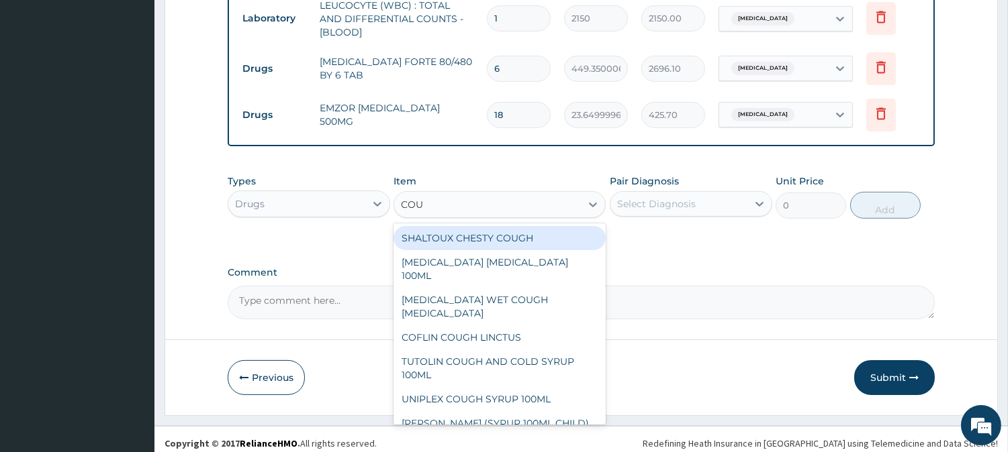
type input "COUG"
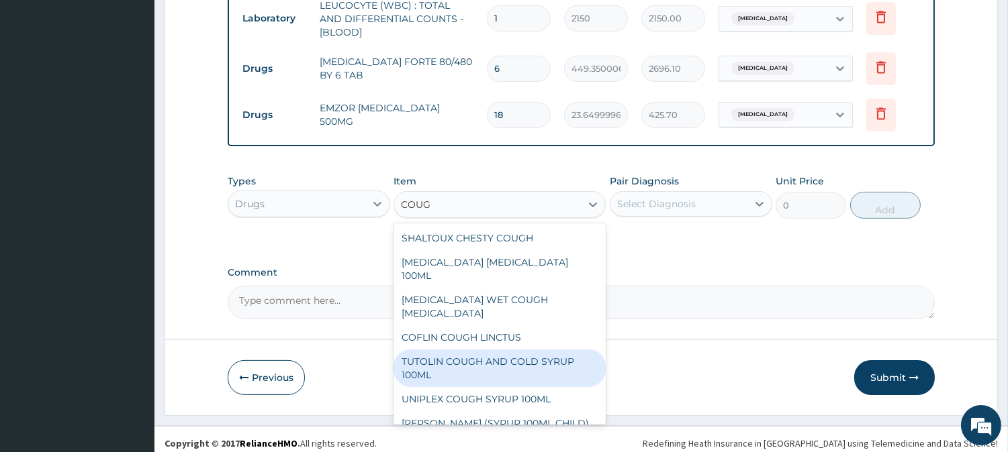
click at [518, 350] on div "TUTOLIN COUGH AND COLD SYRUP 100ML" at bounding box center [499, 369] width 212 height 38
type input "1537.25"
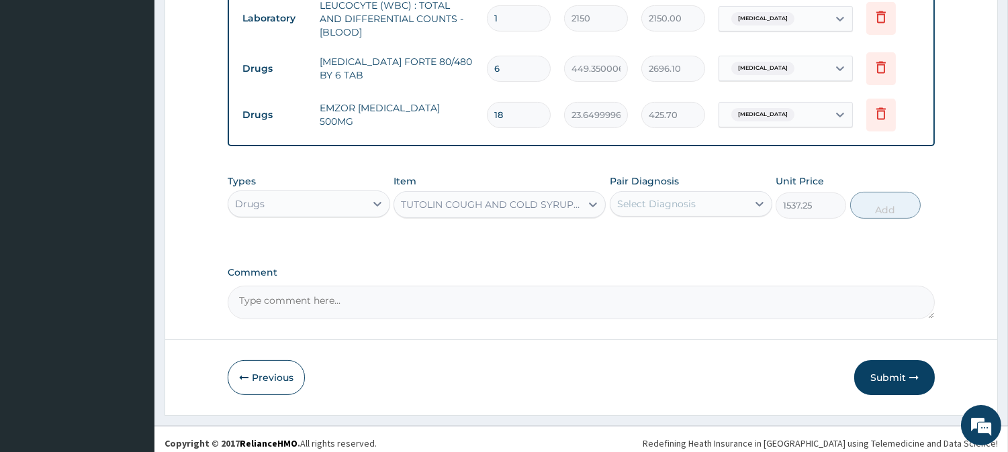
click at [693, 199] on div "Select Diagnosis" at bounding box center [656, 203] width 79 height 13
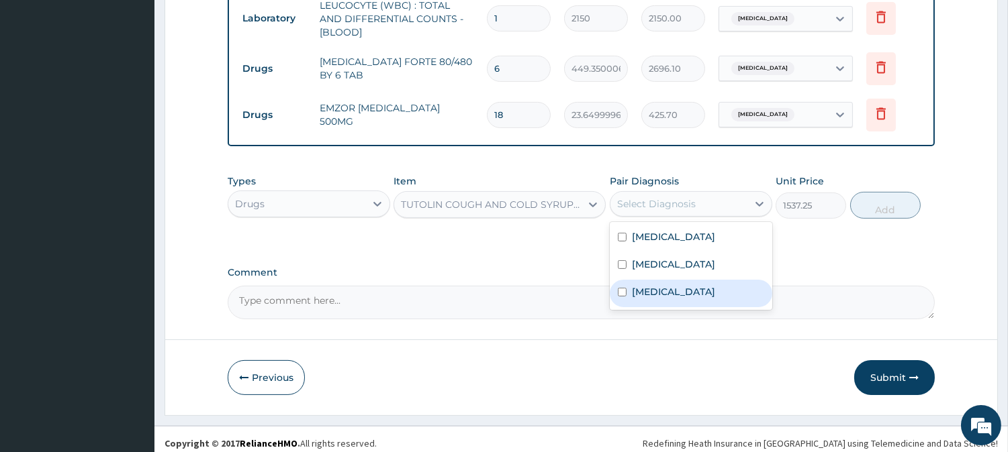
click at [694, 280] on div "[MEDICAL_DATA]" at bounding box center [691, 294] width 162 height 28
checkbox input "true"
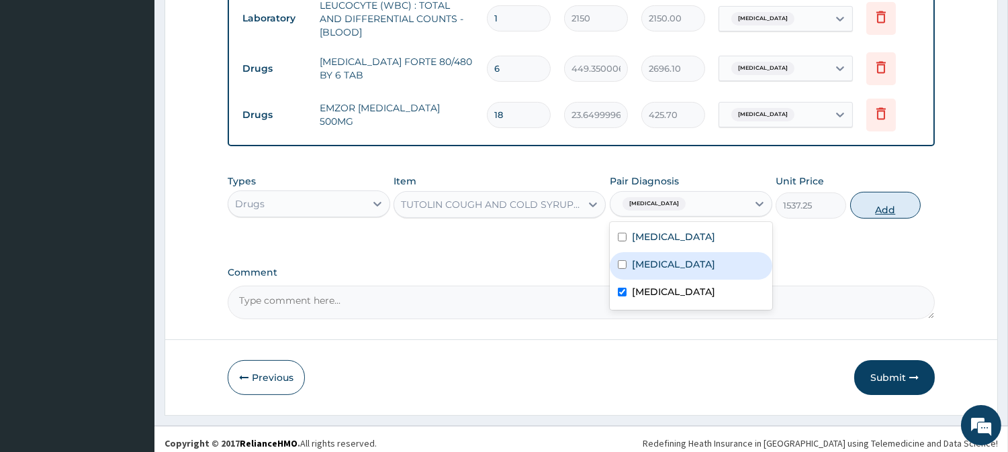
click at [885, 201] on button "Add" at bounding box center [885, 205] width 70 height 27
type input "0"
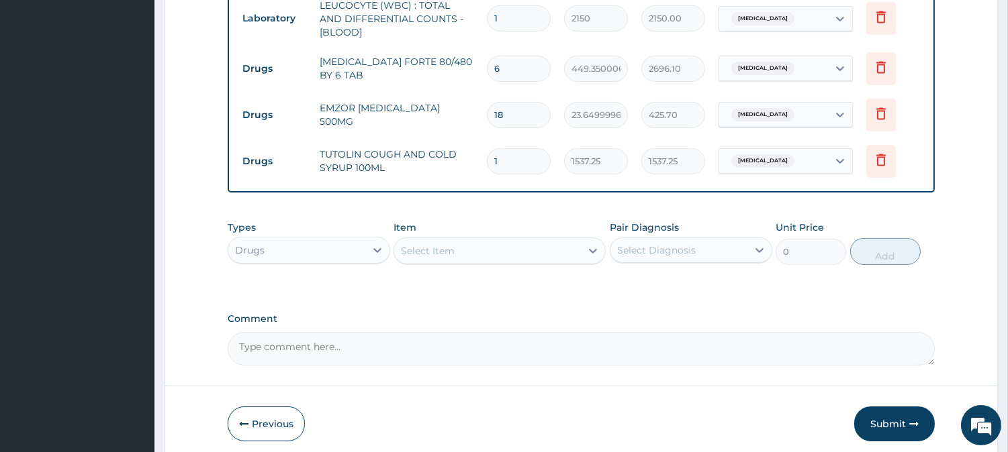
click at [513, 244] on div "Select Item" at bounding box center [487, 250] width 187 height 21
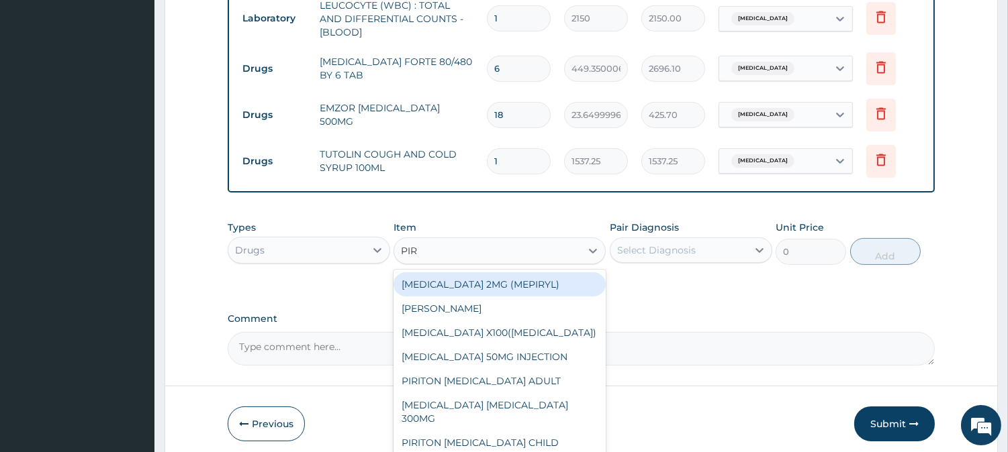
type input "PIRI"
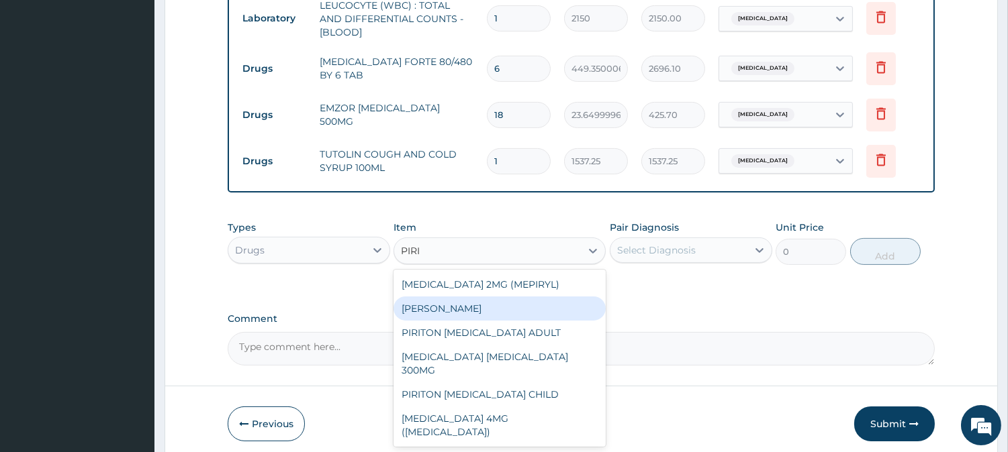
click at [499, 303] on div "[PERSON_NAME]" at bounding box center [499, 309] width 212 height 24
type input "23.64999961853027"
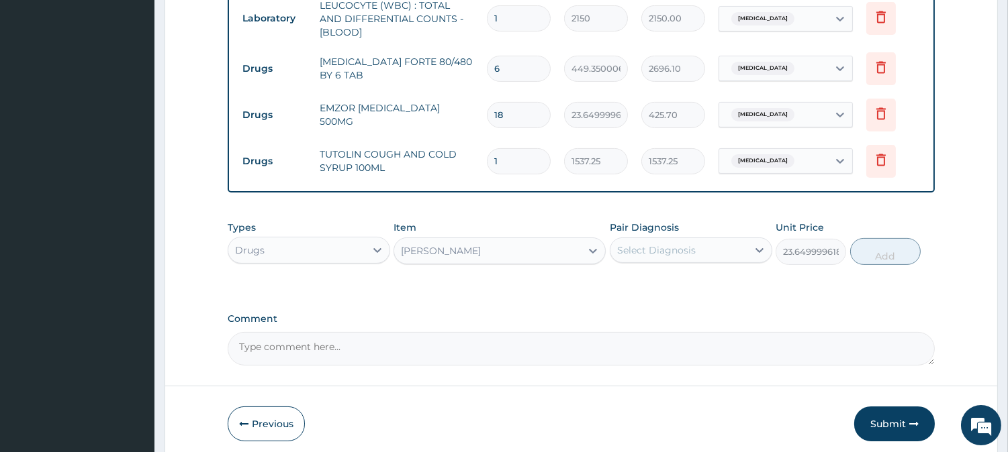
click at [668, 244] on div "Select Diagnosis" at bounding box center [656, 250] width 79 height 13
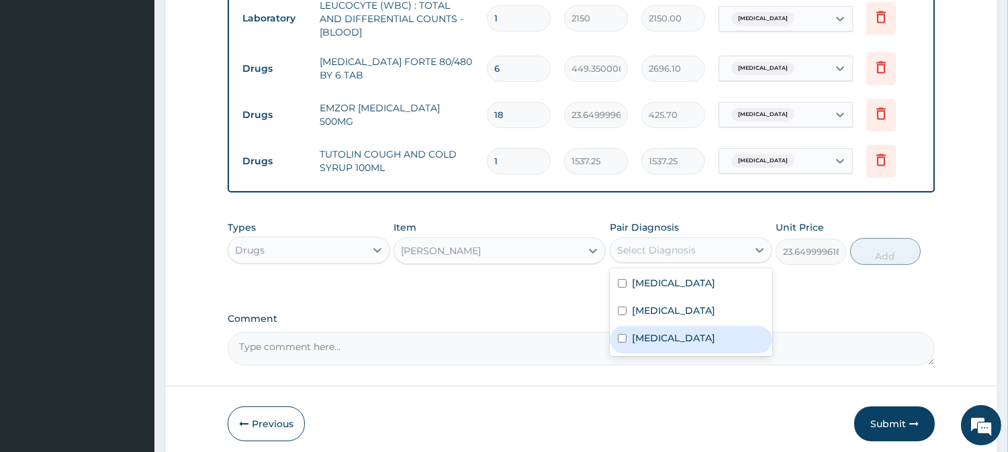
click at [689, 332] on label "[MEDICAL_DATA]" at bounding box center [673, 338] width 83 height 13
checkbox input "true"
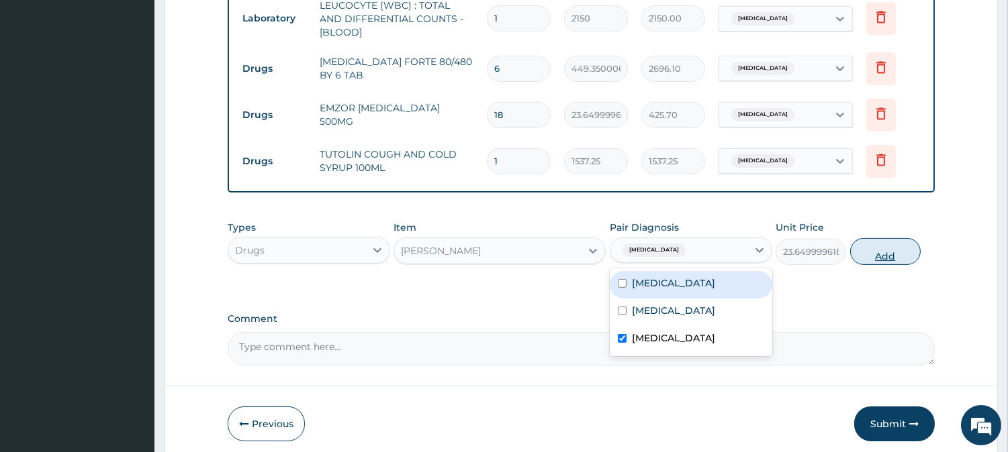
click at [888, 238] on button "Add" at bounding box center [885, 251] width 70 height 27
type input "0"
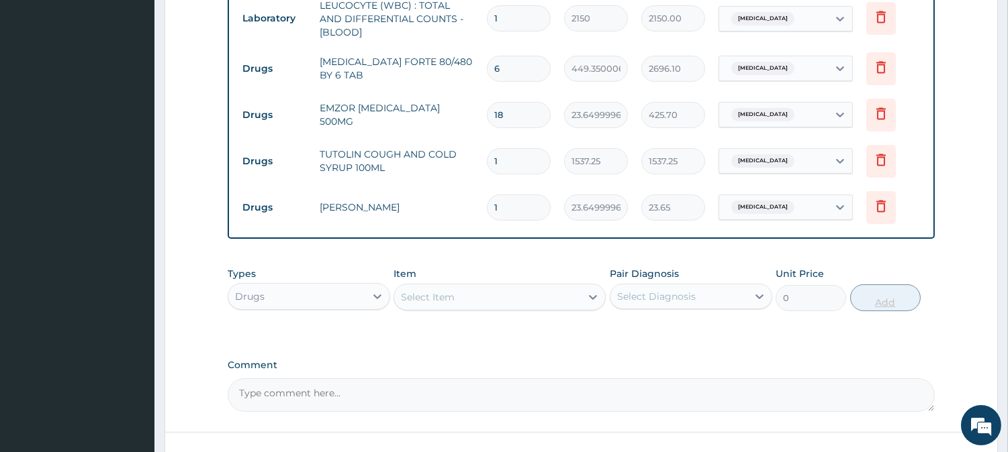
type input "10"
type input "236.50"
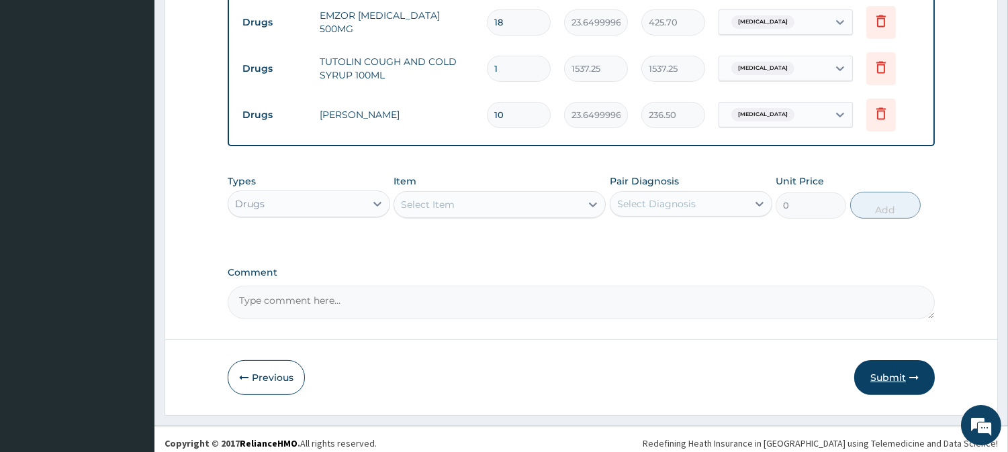
type input "10"
click at [894, 368] on button "Submit" at bounding box center [894, 378] width 81 height 35
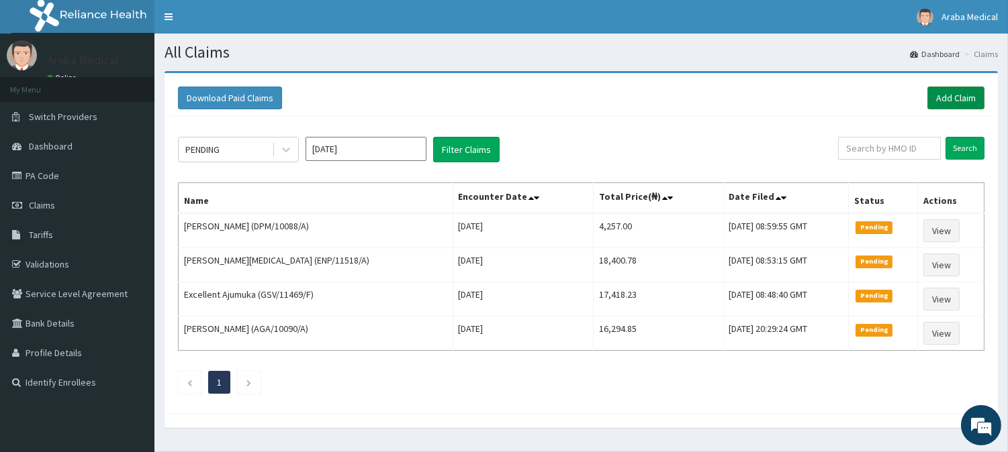
click at [960, 101] on link "Add Claim" at bounding box center [955, 98] width 57 height 23
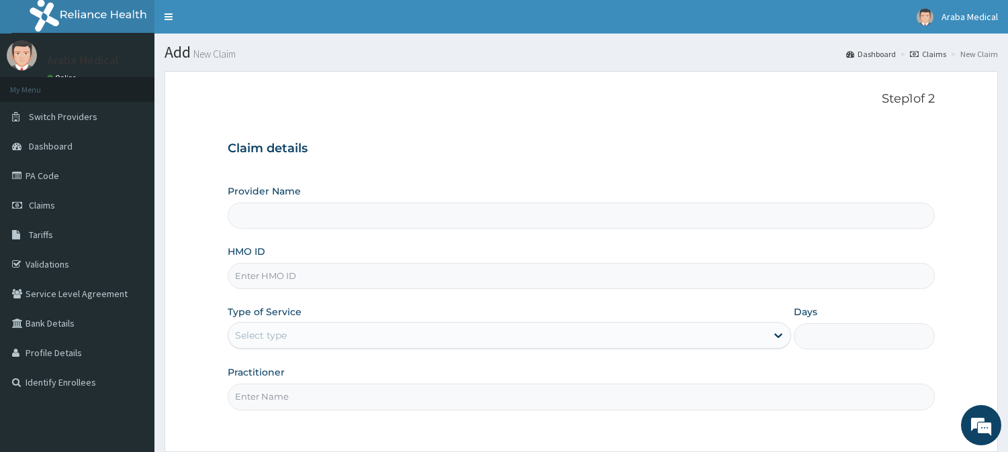
type input "[GEOGRAPHIC_DATA]"
click at [251, 279] on input "HMO ID" at bounding box center [581, 276] width 707 height 26
paste input "FMC/11700/C"
type input "FMC/11700/C"
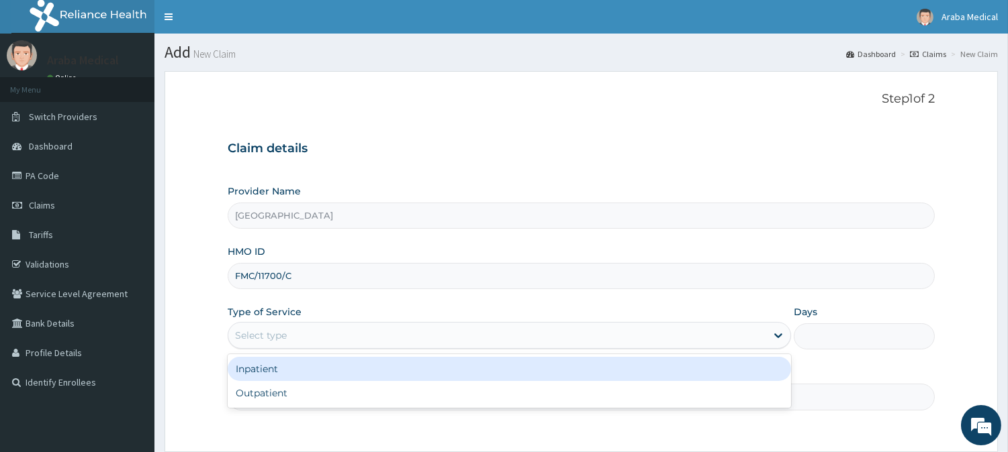
click at [309, 336] on div "Select type" at bounding box center [497, 335] width 538 height 21
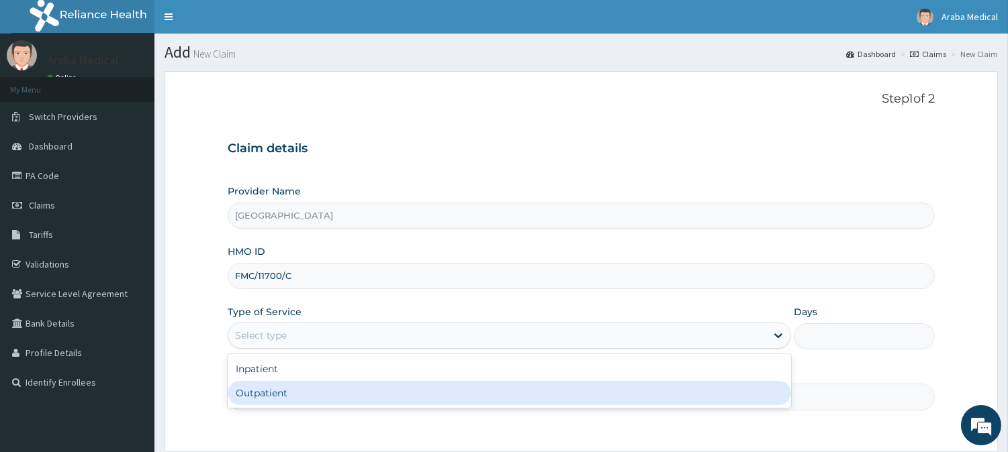
click at [293, 396] on div "Outpatient" at bounding box center [509, 393] width 563 height 24
type input "1"
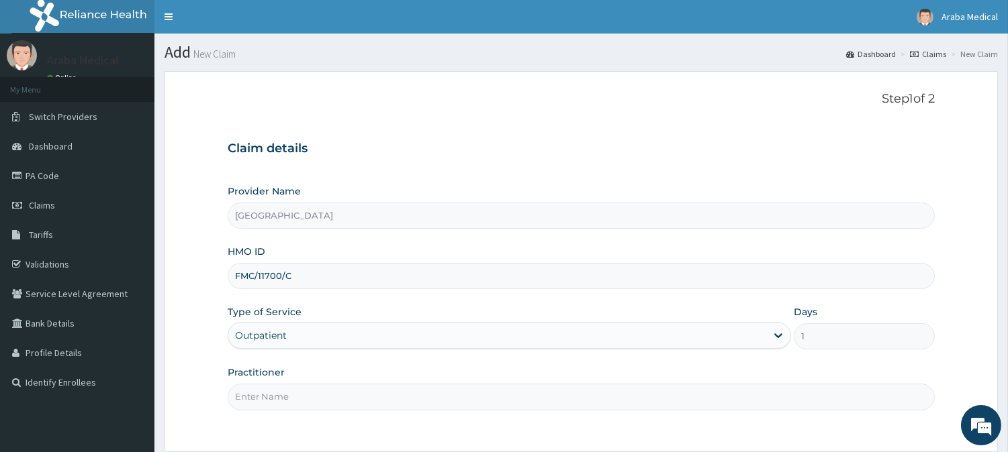
click at [293, 397] on input "Practitioner" at bounding box center [581, 397] width 707 height 26
type input "DR OMOBOLANLE"
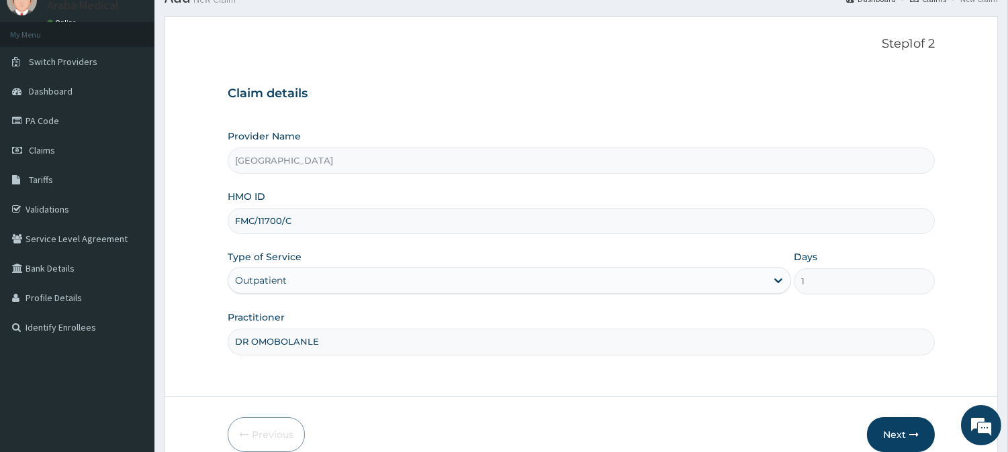
scroll to position [120, 0]
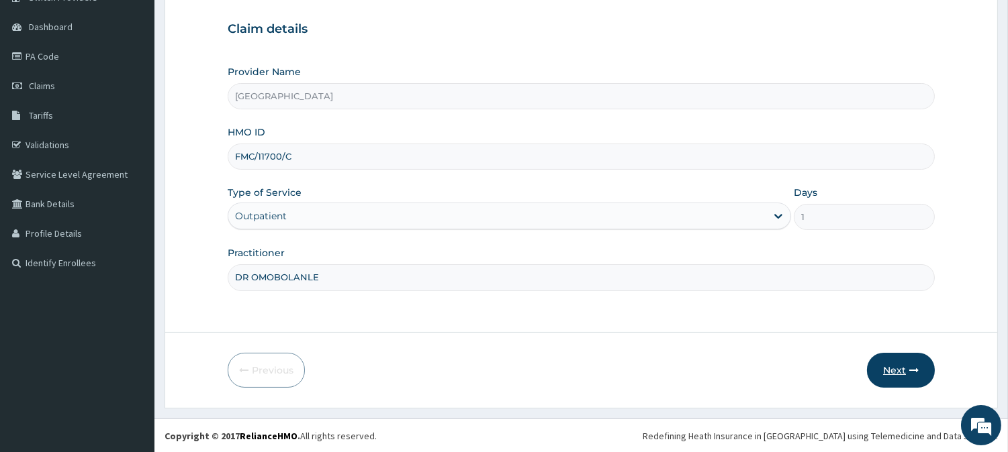
click at [902, 366] on button "Next" at bounding box center [901, 370] width 68 height 35
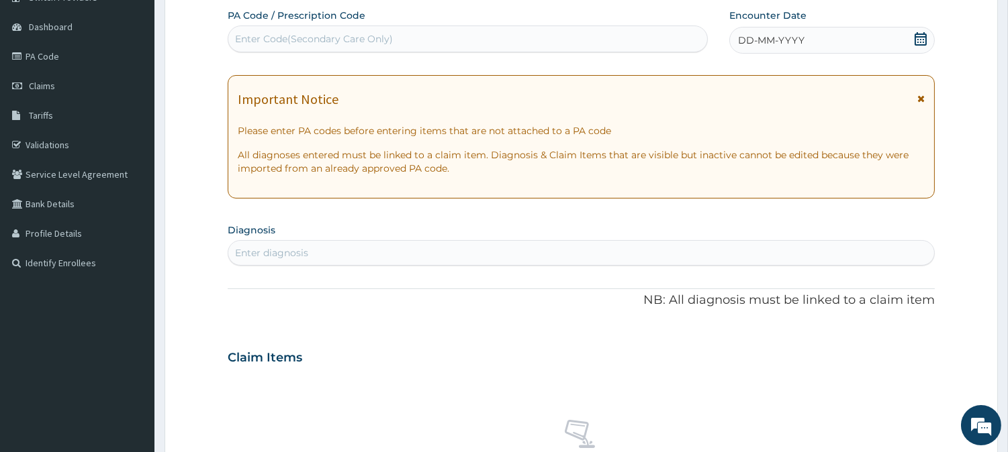
click at [920, 38] on icon at bounding box center [920, 38] width 13 height 13
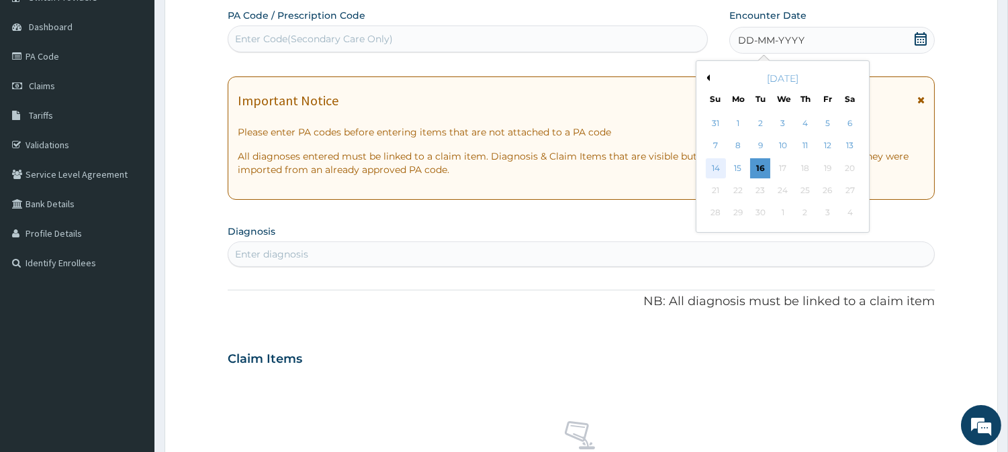
click at [707, 168] on div "14" at bounding box center [715, 168] width 20 height 20
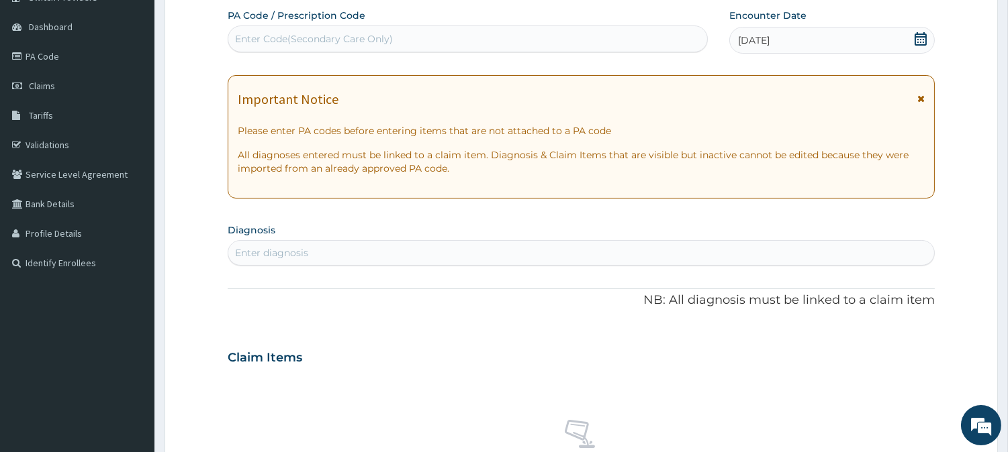
click at [299, 248] on div "Enter diagnosis" at bounding box center [271, 252] width 73 height 13
type input "MALA"
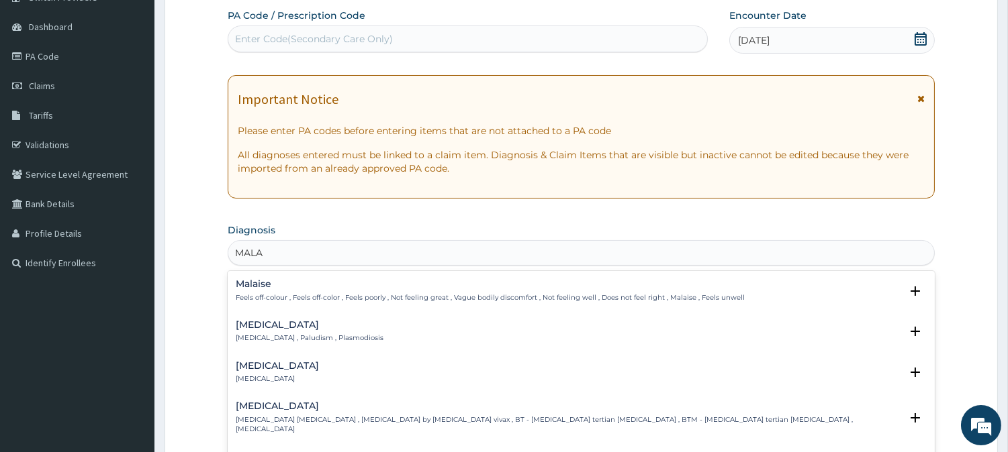
click at [260, 324] on h4 "[MEDICAL_DATA]" at bounding box center [310, 325] width 148 height 10
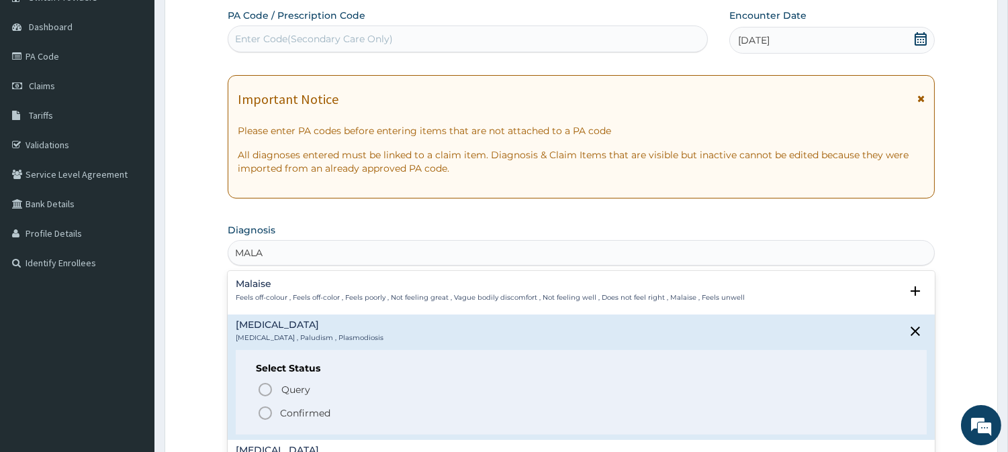
click at [266, 408] on circle "status option filled" at bounding box center [265, 414] width 12 height 12
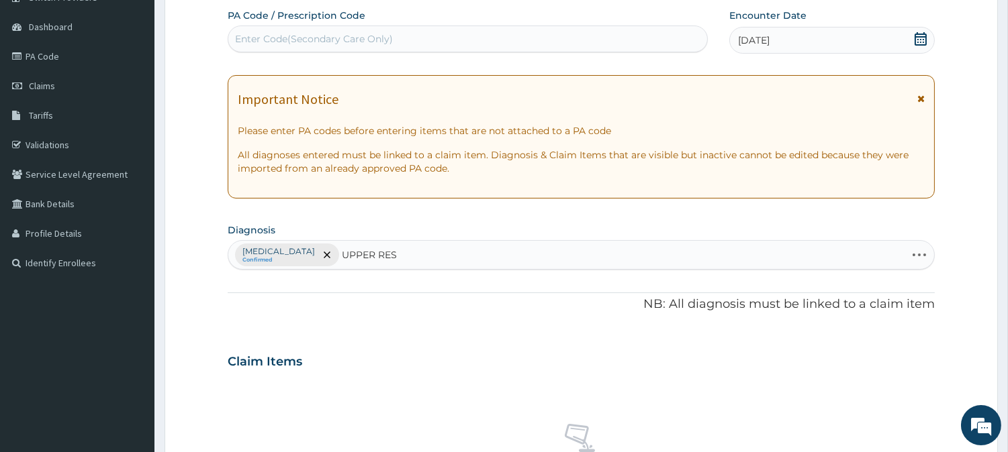
type input "UPPER RESP"
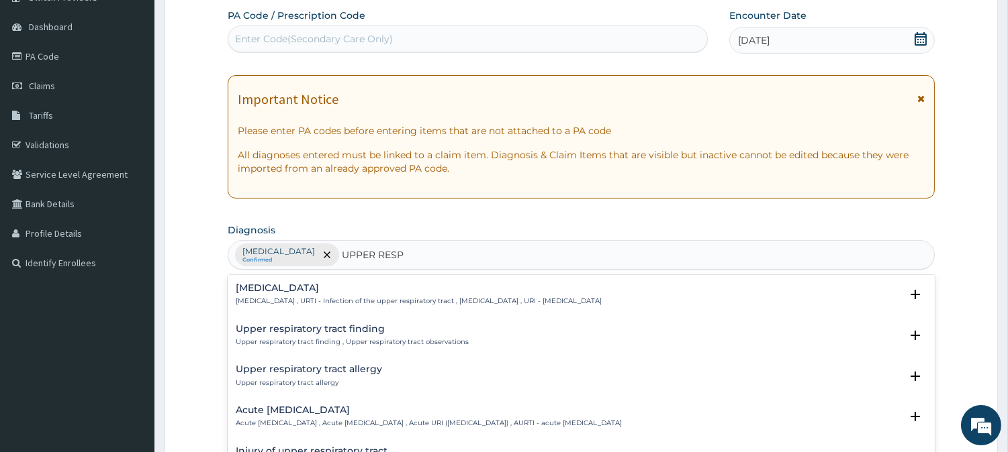
click at [262, 294] on div "Upper respiratory infection Upper respiratory infection , URTI - Infection of t…" at bounding box center [419, 294] width 366 height 23
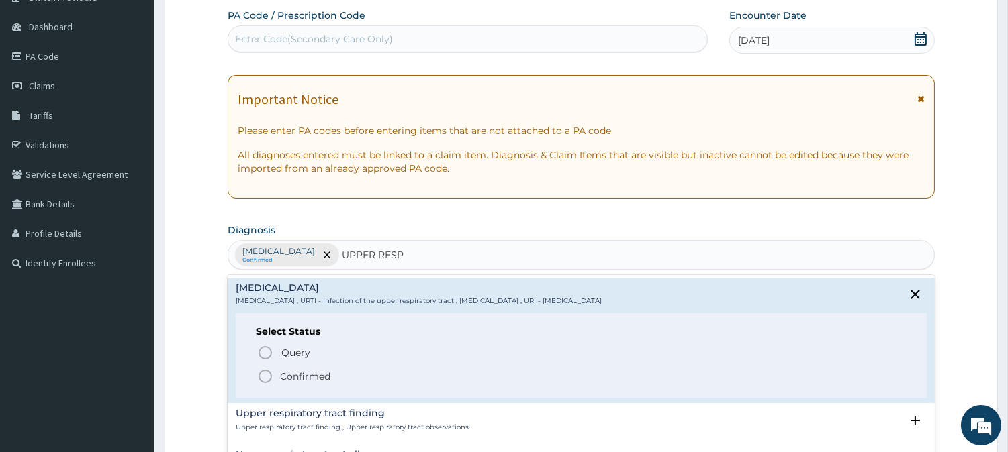
click at [263, 375] on icon "status option filled" at bounding box center [265, 377] width 16 height 16
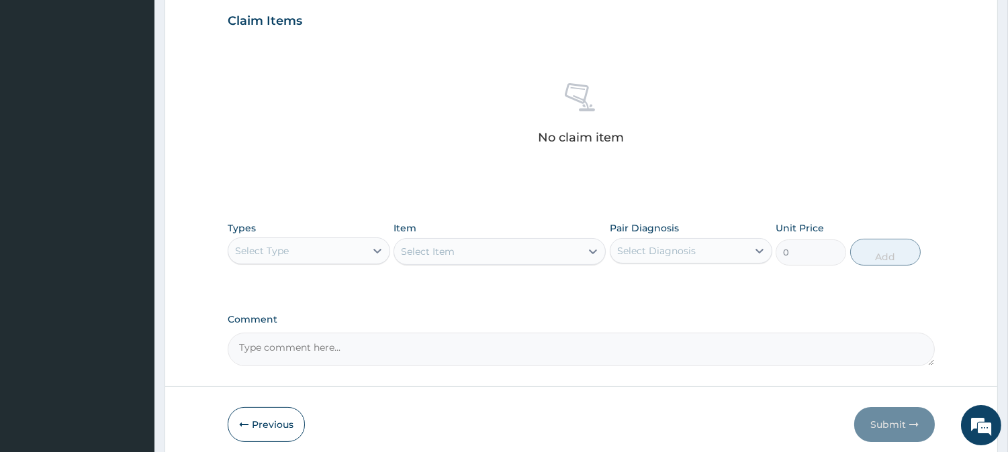
scroll to position [512, 0]
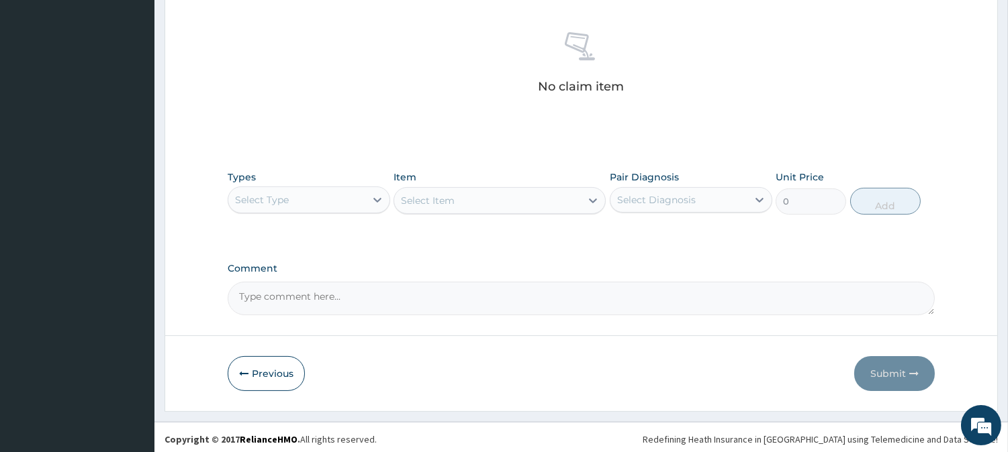
click at [333, 195] on div "Select Type" at bounding box center [296, 199] width 137 height 21
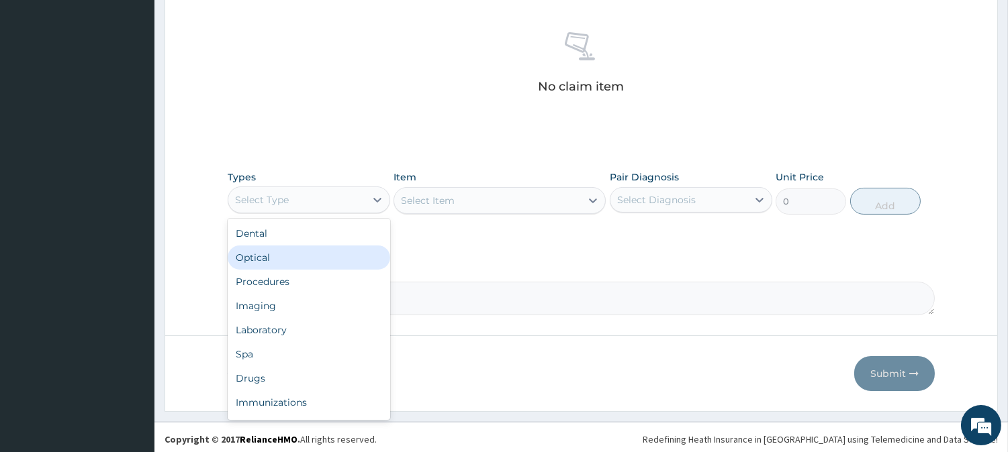
drag, startPoint x: 318, startPoint y: 260, endPoint x: 320, endPoint y: 274, distance: 14.2
click at [319, 273] on div "Dental Optical Procedures Imaging Laboratory Spa Drugs Immunizations Others Gym" at bounding box center [309, 319] width 162 height 201
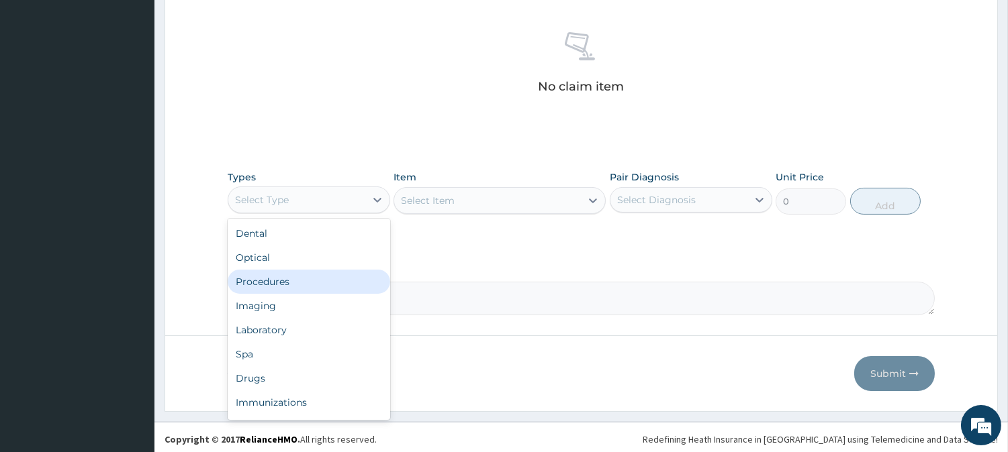
click at [321, 275] on div "Procedures" at bounding box center [309, 282] width 162 height 24
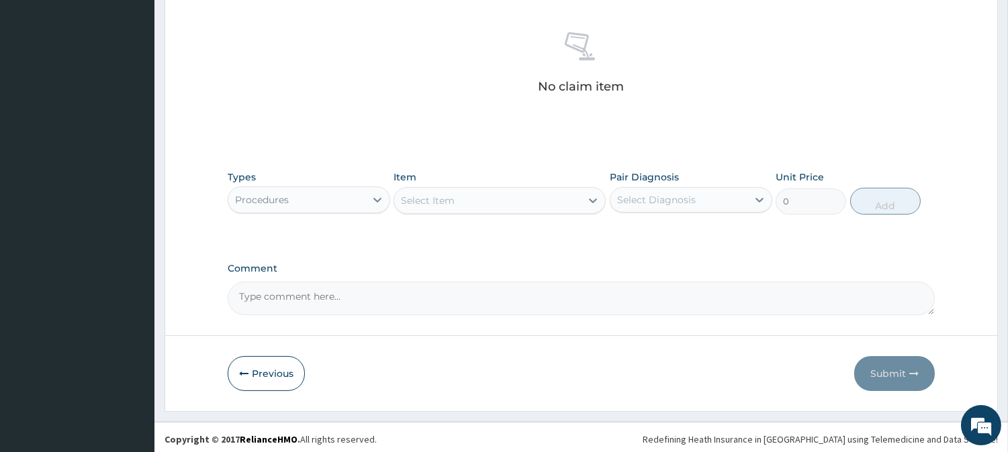
click at [481, 205] on div "Select Item" at bounding box center [487, 200] width 187 height 21
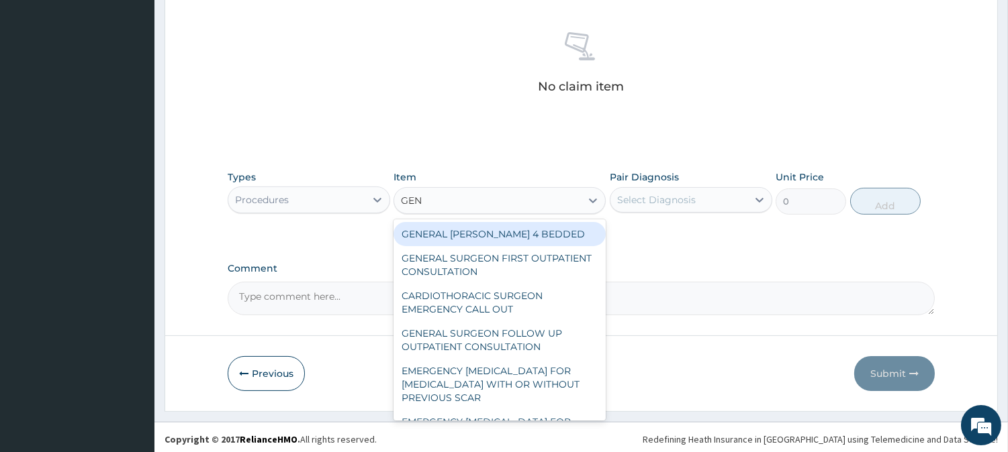
type input "GENE"
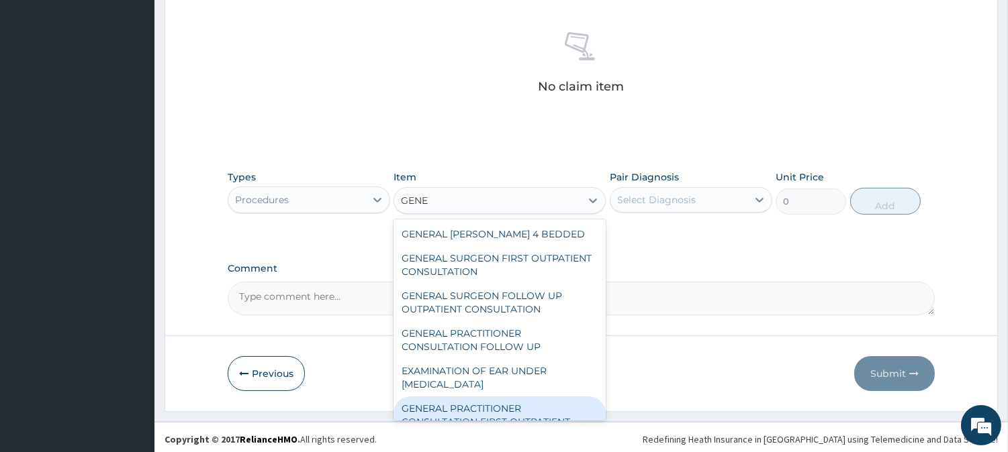
click at [494, 401] on div "GENERAL PRACTITIONER CONSULTATION FIRST OUTPATIENT CONSULTATION" at bounding box center [499, 422] width 212 height 51
type input "3547.5"
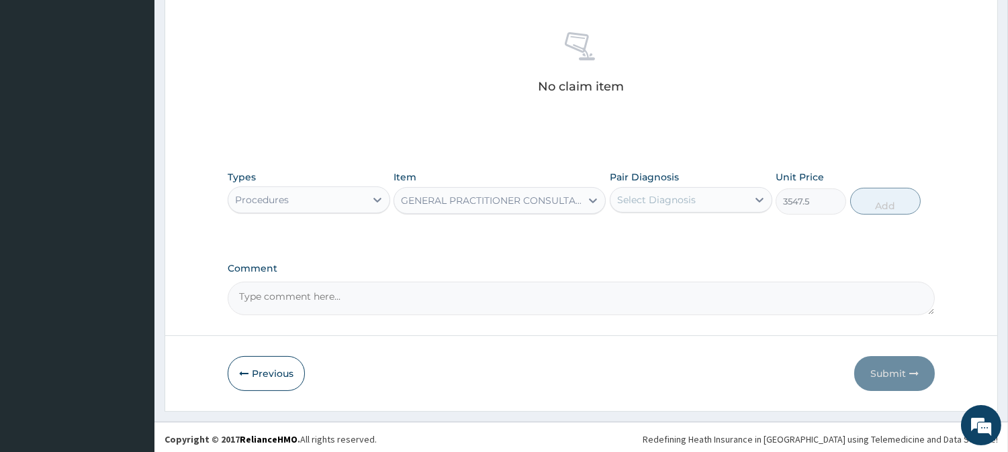
click at [682, 189] on div "Select Diagnosis" at bounding box center [678, 199] width 137 height 21
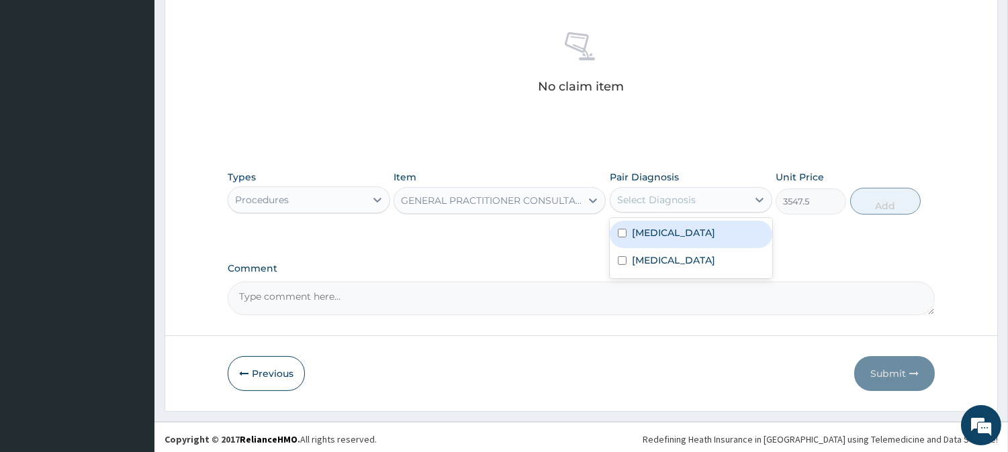
click at [675, 239] on div "[MEDICAL_DATA]" at bounding box center [691, 235] width 162 height 28
checkbox input "true"
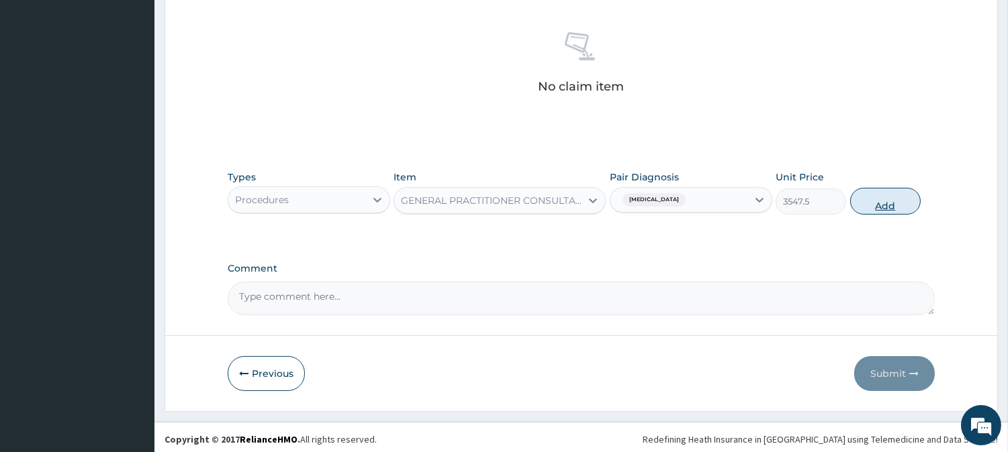
click at [880, 189] on button "Add" at bounding box center [885, 201] width 70 height 27
type input "0"
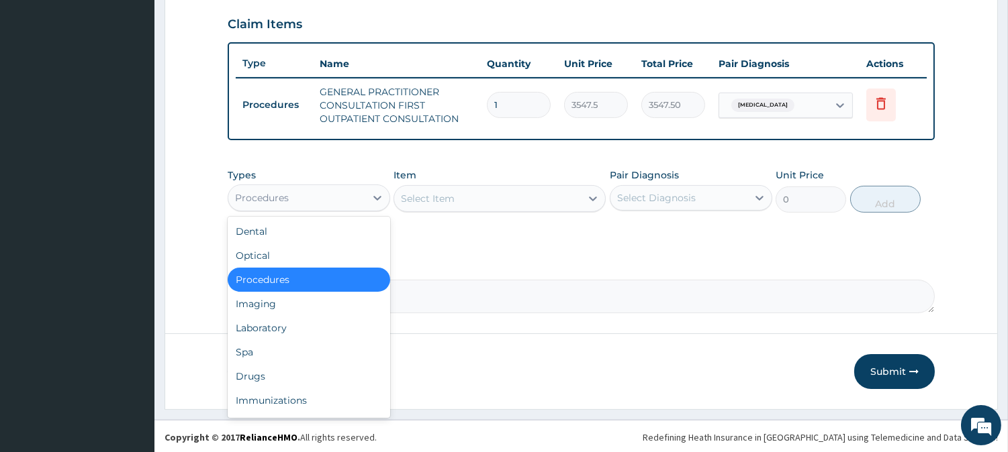
click at [305, 191] on div "Procedures" at bounding box center [296, 197] width 137 height 21
click at [291, 330] on div "Laboratory" at bounding box center [309, 328] width 162 height 24
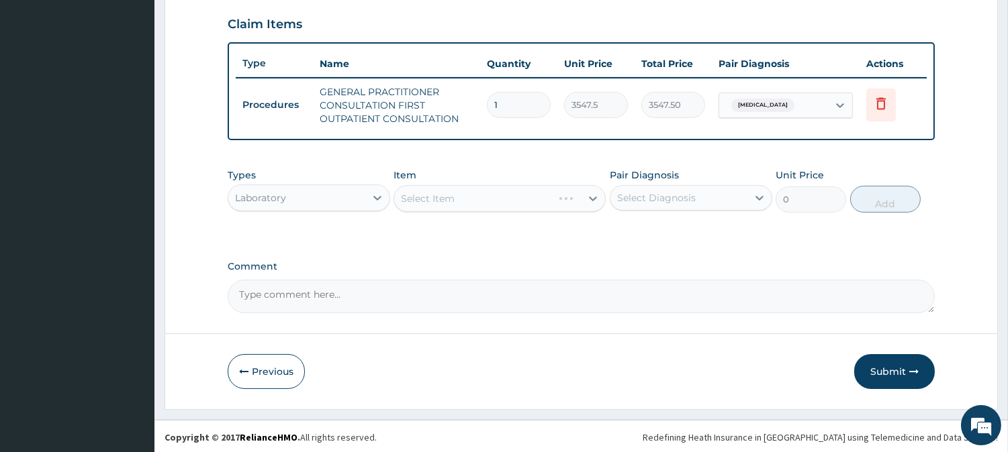
click at [291, 330] on form "Step 2 of 2 PA Code / Prescription Code Enter Code(Secondary Care Only) Encount…" at bounding box center [580, 12] width 833 height 796
click at [663, 199] on div "Select Diagnosis" at bounding box center [656, 197] width 79 height 13
click at [553, 205] on div "Select Item" at bounding box center [499, 198] width 212 height 27
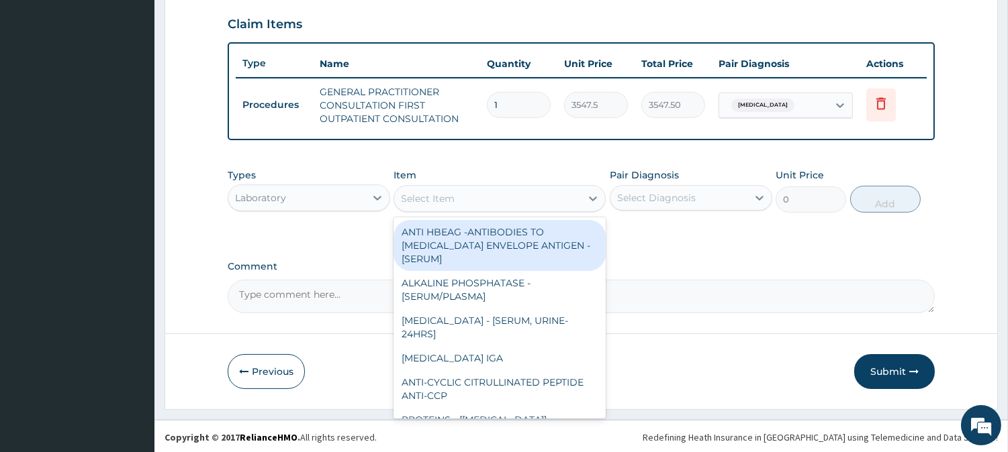
click at [519, 200] on div "Select Item" at bounding box center [487, 198] width 187 height 21
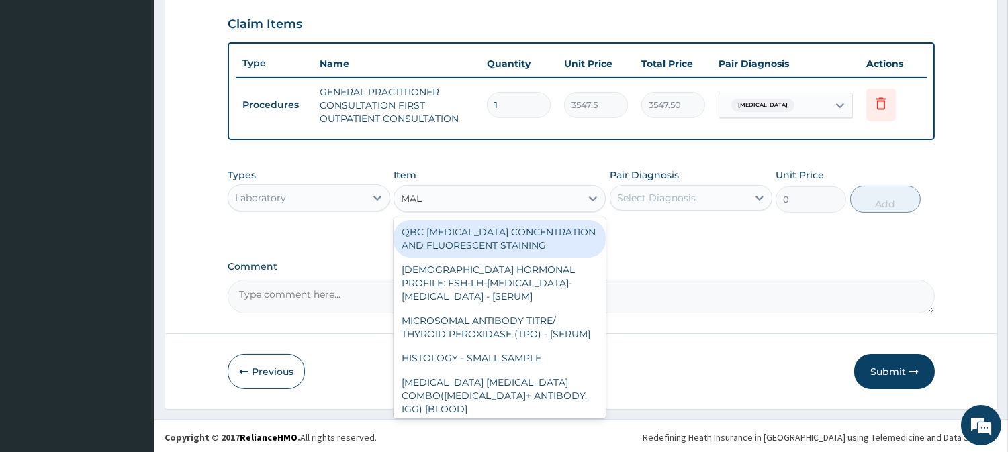
type input "MALA"
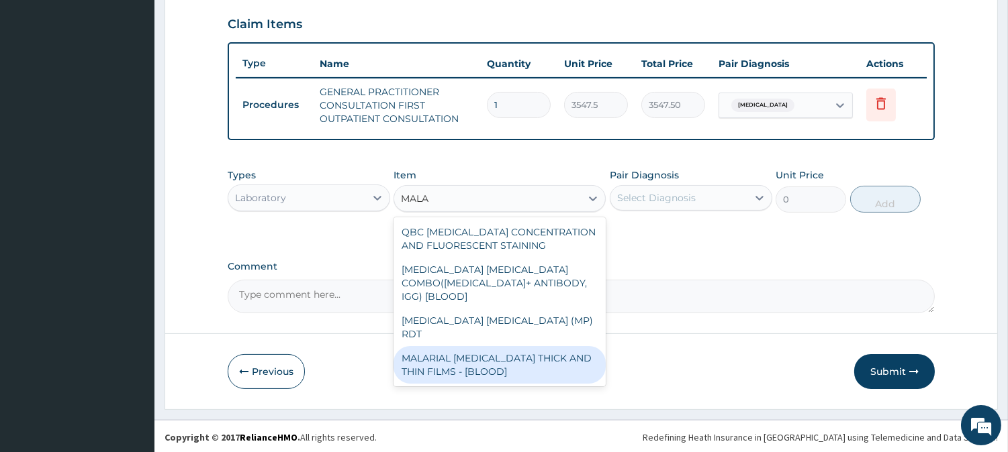
click at [491, 350] on div "MALARIAL PARASITE THICK AND THIN FILMS - [BLOOD]" at bounding box center [499, 365] width 212 height 38
type input "1612.5"
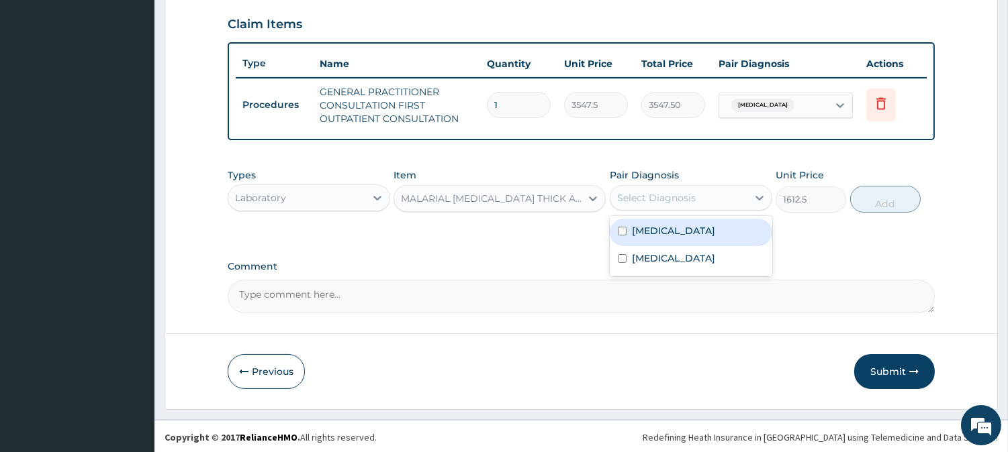
click at [660, 196] on div "Select Diagnosis" at bounding box center [656, 197] width 79 height 13
click at [656, 235] on label "Malaria" at bounding box center [673, 230] width 83 height 13
checkbox input "true"
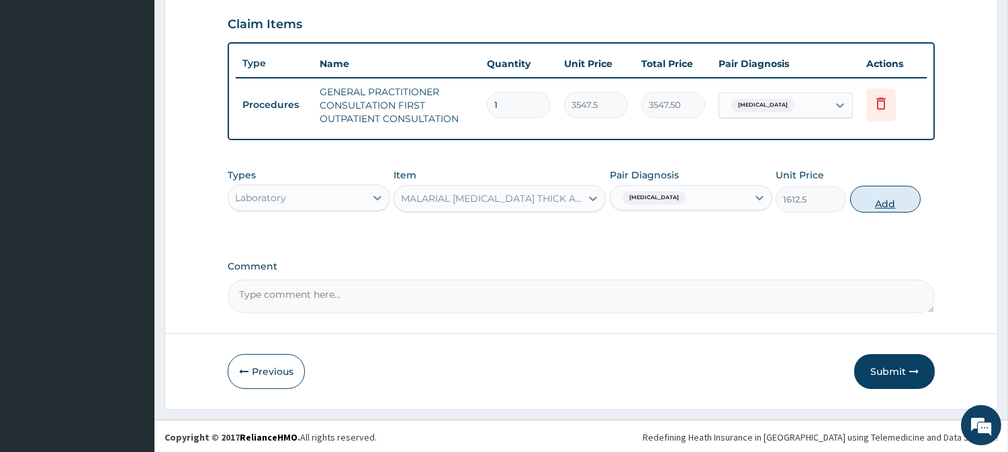
click at [883, 191] on button "Add" at bounding box center [885, 199] width 70 height 27
type input "0"
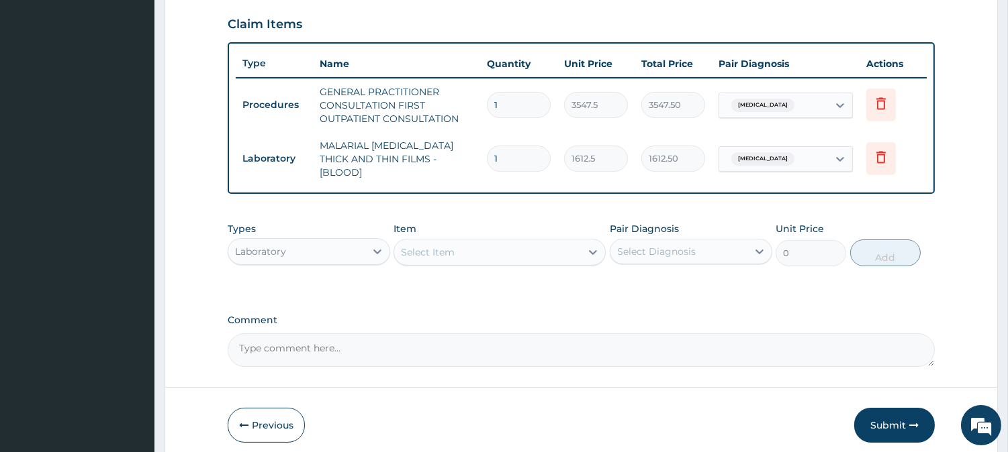
click at [340, 241] on div "Laboratory" at bounding box center [296, 251] width 137 height 21
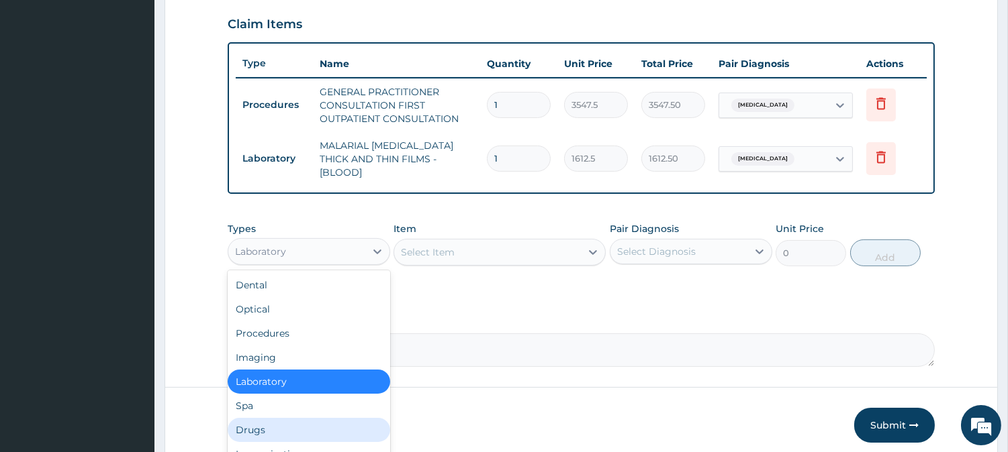
drag, startPoint x: 289, startPoint y: 405, endPoint x: 289, endPoint y: 419, distance: 14.1
click at [289, 419] on div "Dental Optical Procedures Imaging Laboratory Spa Drugs Immunizations Others Gym" at bounding box center [309, 371] width 162 height 201
click at [289, 419] on div "Drugs" at bounding box center [309, 430] width 162 height 24
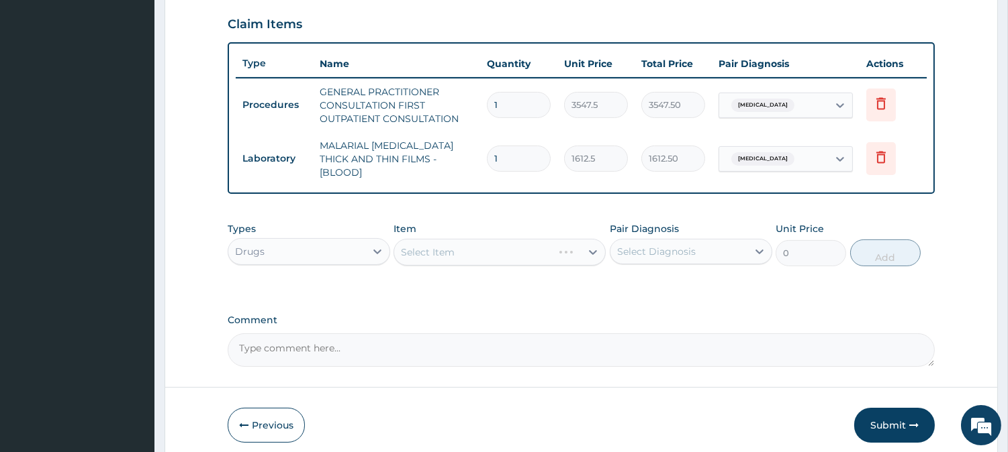
scroll to position [504, 0]
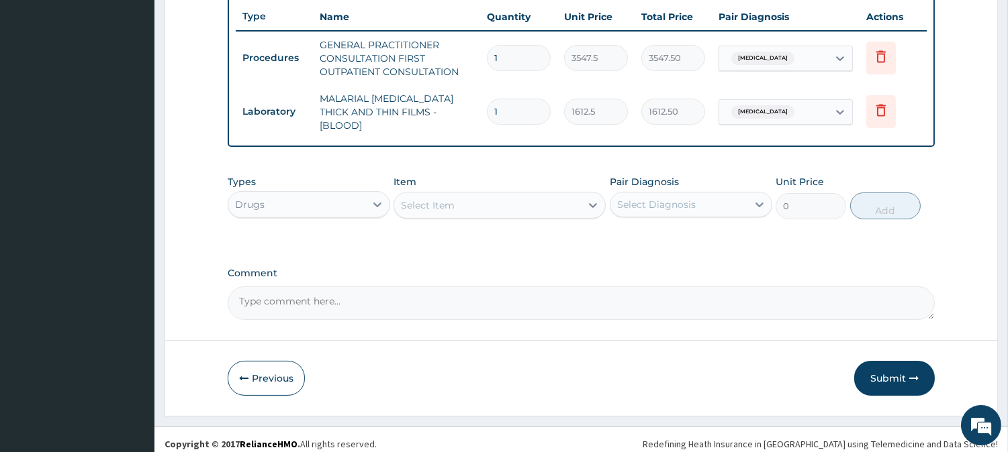
click at [499, 195] on div "Select Item" at bounding box center [487, 205] width 187 height 21
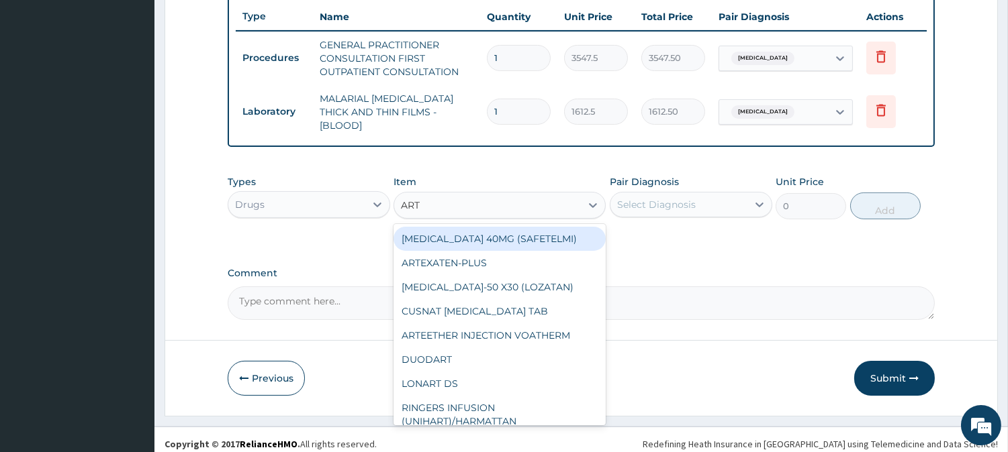
type input "ARTE"
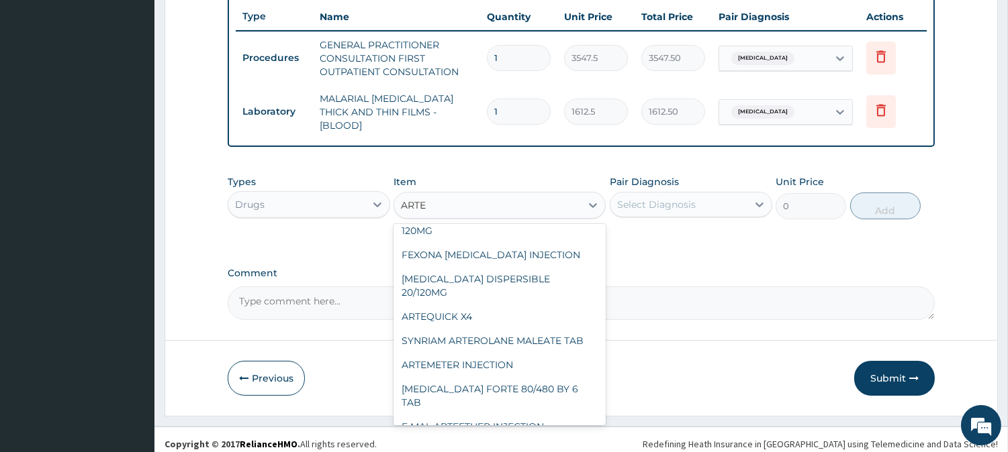
scroll to position [120, 0]
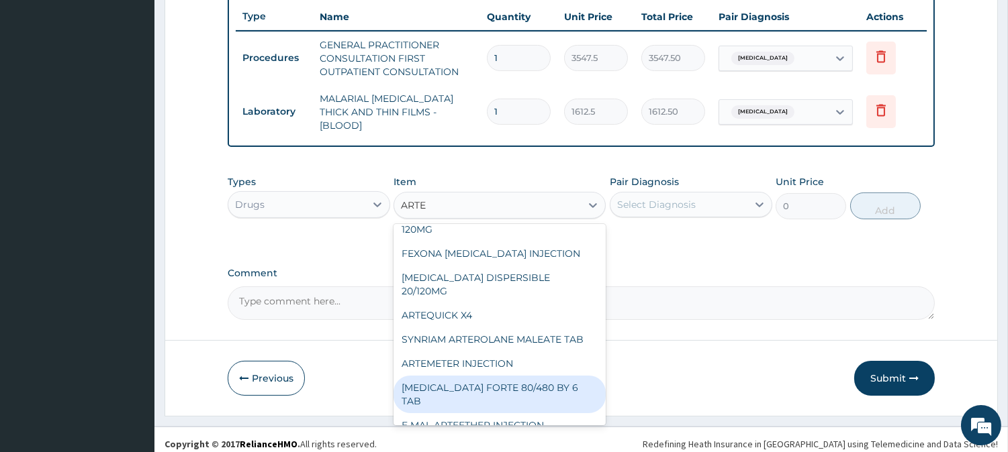
click at [540, 376] on div "COARTEM FORTE 80/480 BY 6 TAB" at bounding box center [499, 395] width 212 height 38
type input "449.3500061035156"
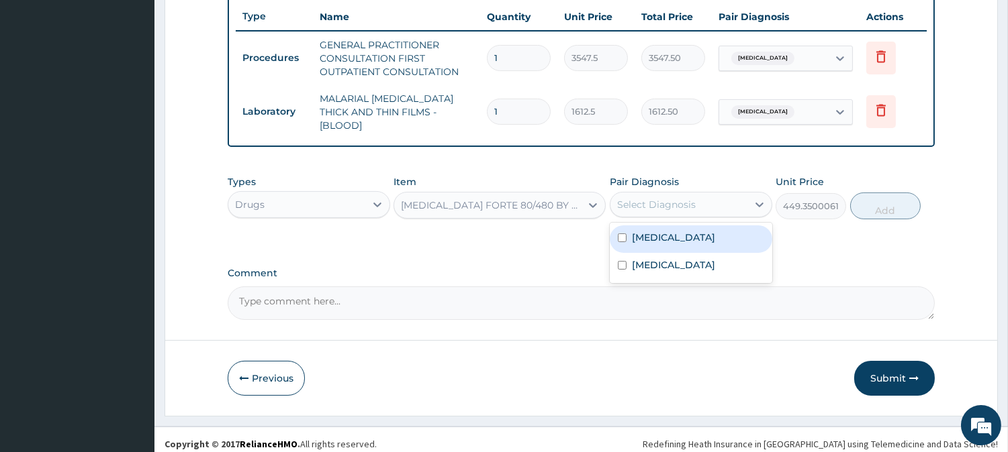
click at [663, 198] on div "Select Diagnosis" at bounding box center [656, 204] width 79 height 13
click at [659, 236] on div "Malaria" at bounding box center [691, 240] width 162 height 28
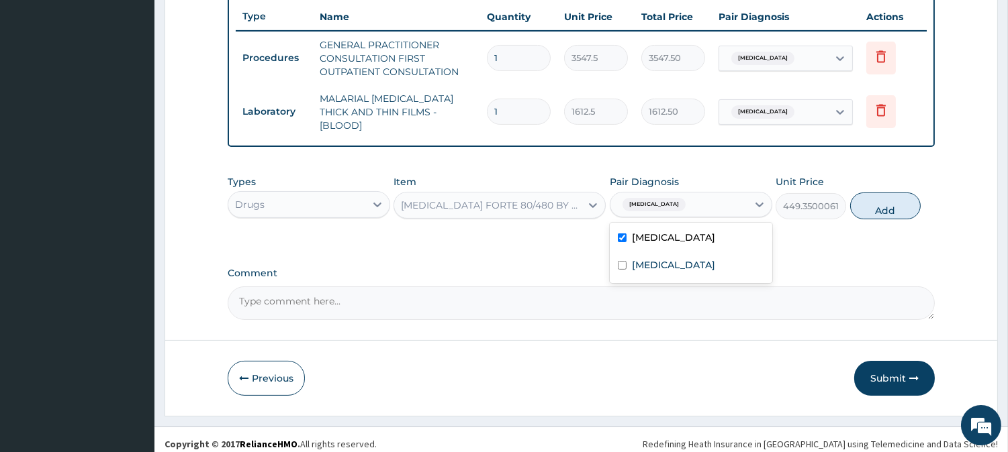
checkbox input "true"
click at [880, 193] on button "Add" at bounding box center [885, 206] width 70 height 27
type input "0"
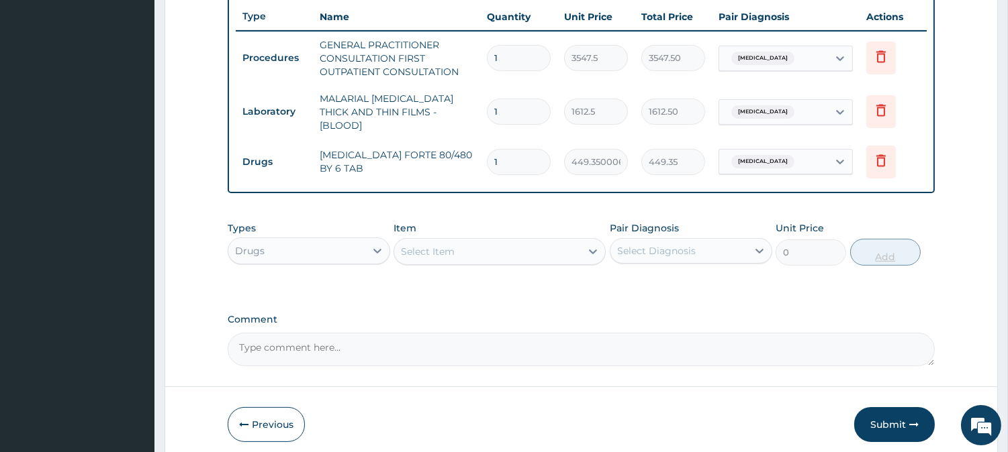
type input "0.00"
type input "6"
type input "2696.10"
type input "6"
click at [492, 250] on div "Select Item" at bounding box center [487, 251] width 187 height 21
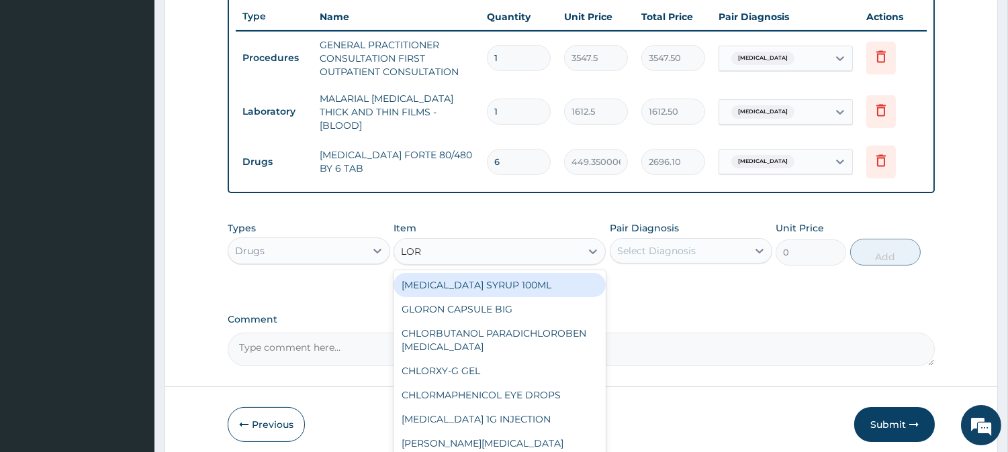
type input "LORA"
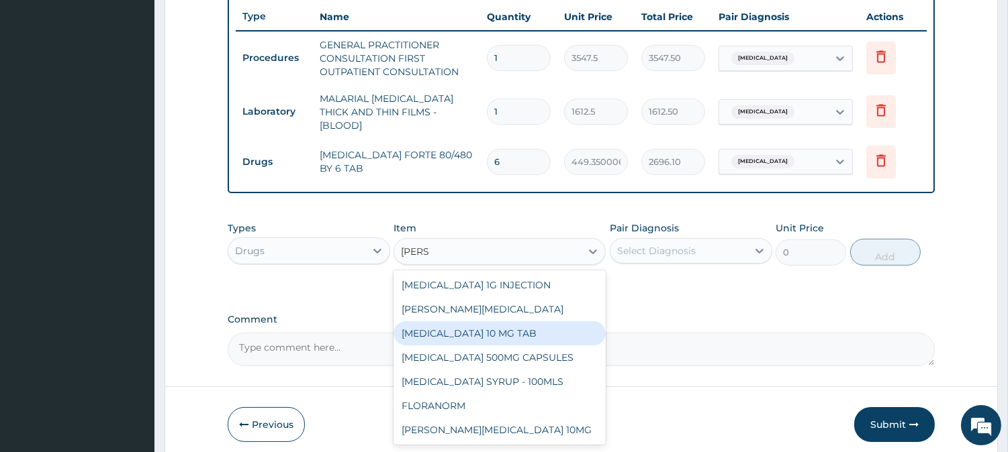
click at [491, 336] on div "LORATADINE 10 MG TAB" at bounding box center [499, 334] width 212 height 24
type input "59.125"
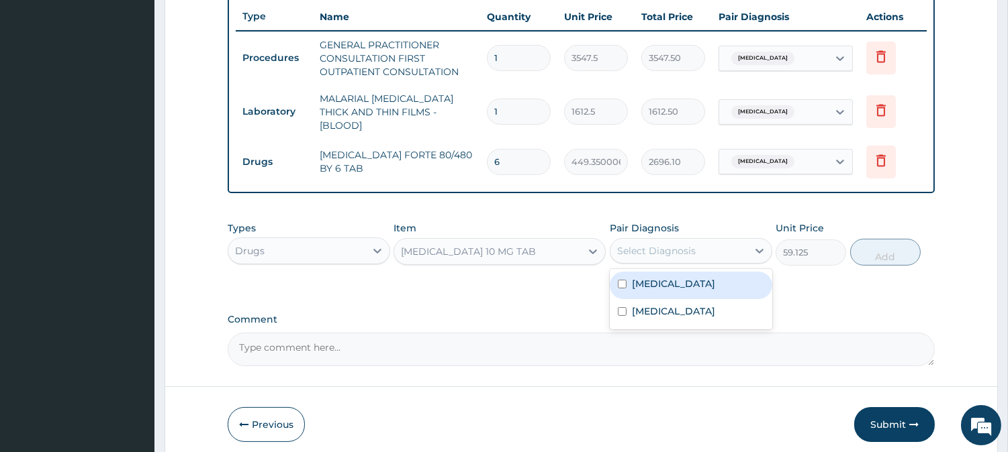
click at [690, 244] on div "Select Diagnosis" at bounding box center [656, 250] width 79 height 13
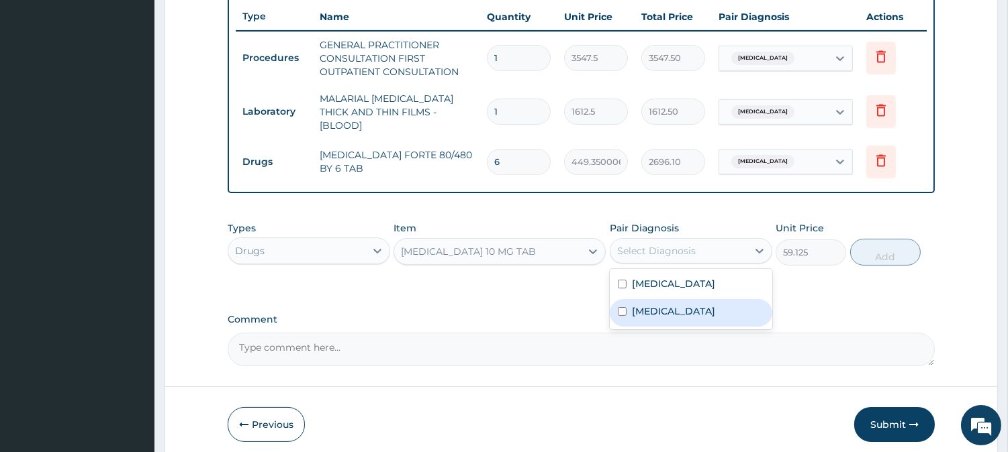
click at [681, 307] on label "Upper respiratory infection" at bounding box center [673, 311] width 83 height 13
checkbox input "true"
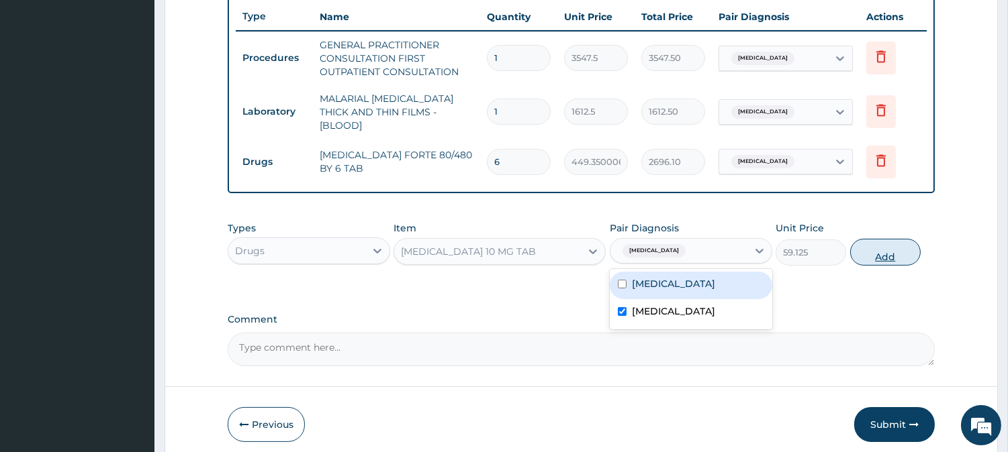
click at [871, 255] on button "Add" at bounding box center [885, 252] width 70 height 27
type input "0"
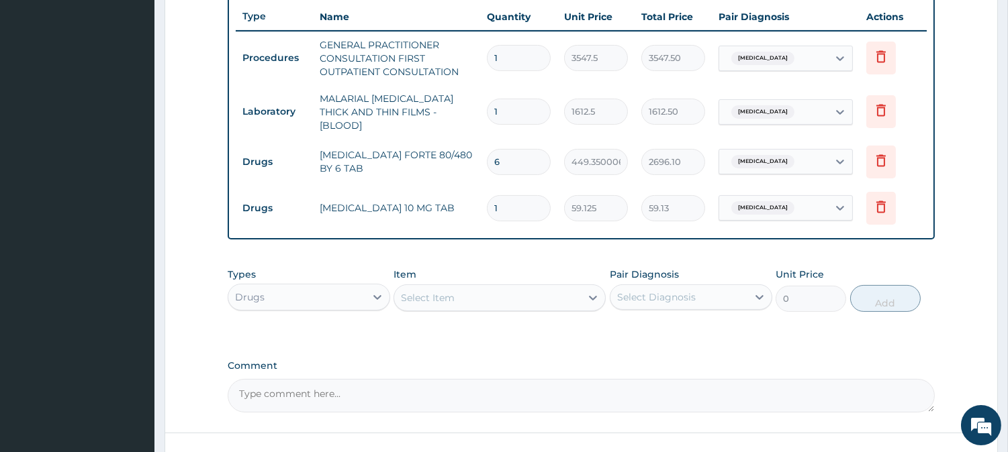
type input "0.00"
type input "7"
type input "413.88"
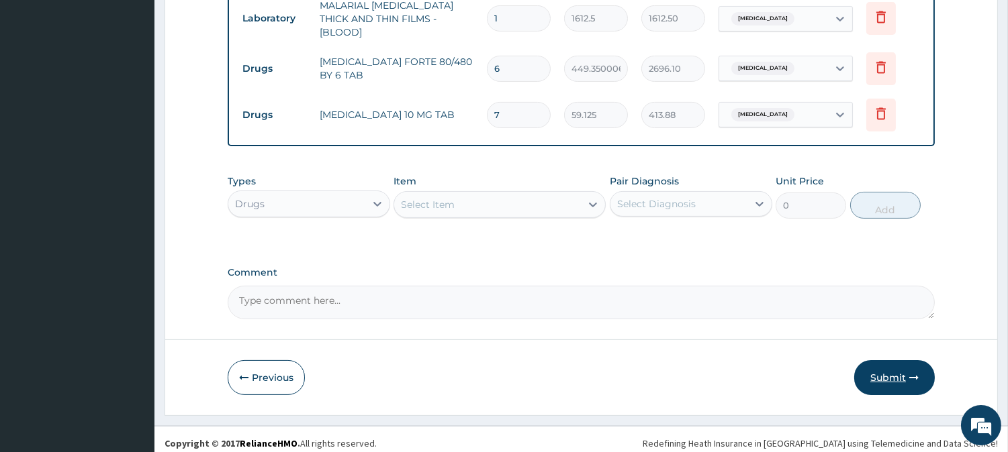
type input "7"
click at [890, 371] on button "Submit" at bounding box center [894, 378] width 81 height 35
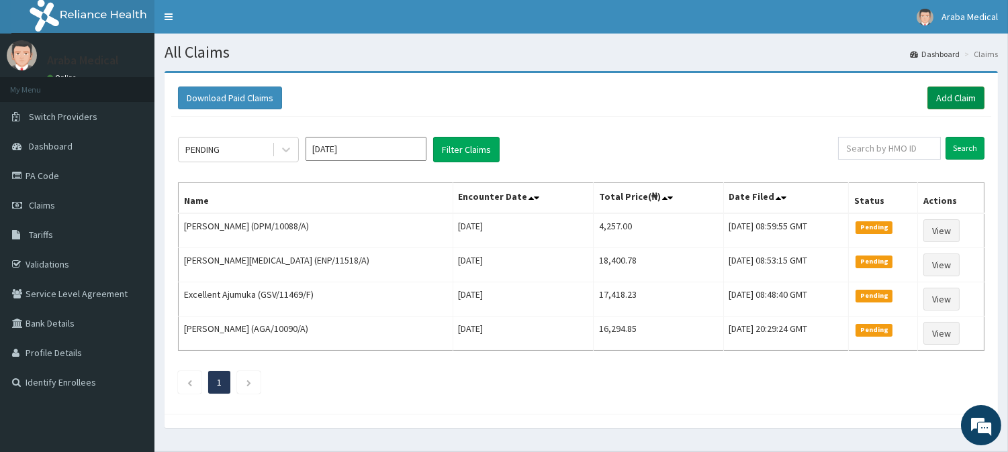
click at [945, 102] on link "Add Claim" at bounding box center [955, 98] width 57 height 23
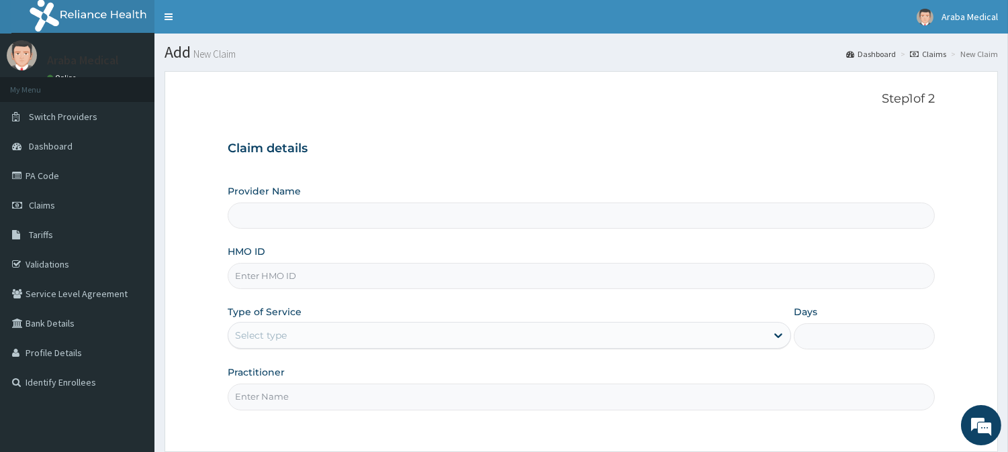
type input "Araba Medical Centre"
click at [263, 266] on input "HMO ID" at bounding box center [581, 276] width 707 height 26
paste input "FMC/11700/C"
type input "FMC/11700/C"
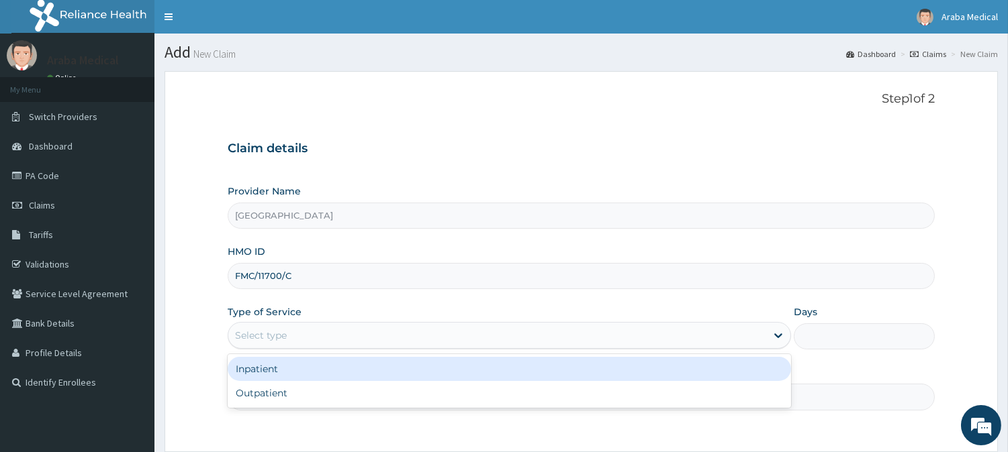
click at [274, 337] on div "Select type" at bounding box center [261, 335] width 52 height 13
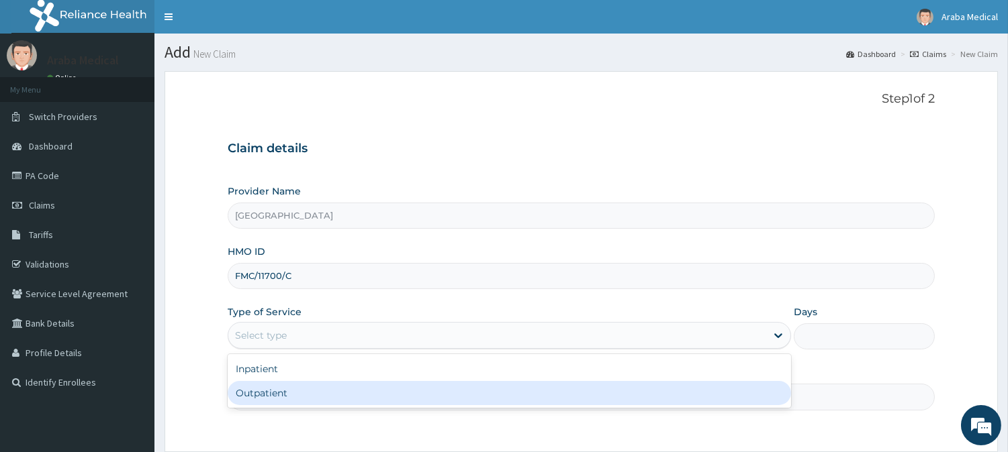
click at [281, 388] on div "Outpatient" at bounding box center [509, 393] width 563 height 24
type input "1"
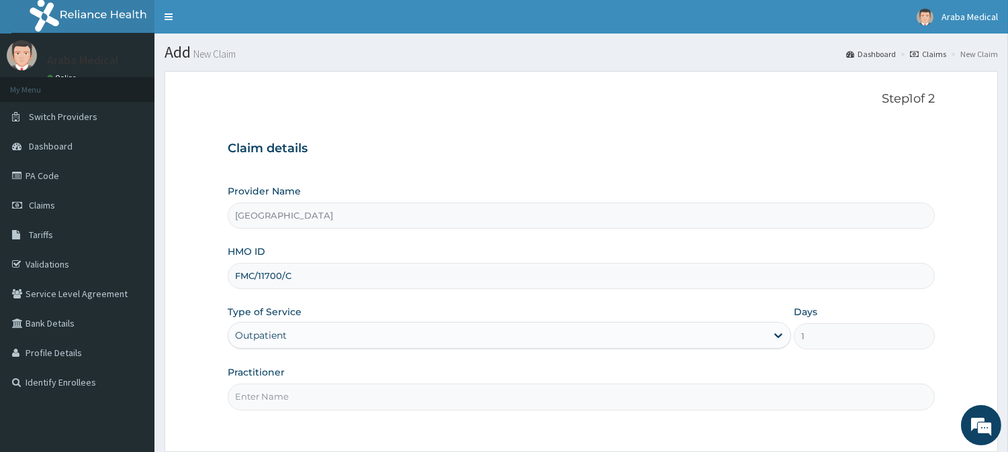
click at [285, 398] on input "Practitioner" at bounding box center [581, 397] width 707 height 26
type input "DR OMOBOLANLE"
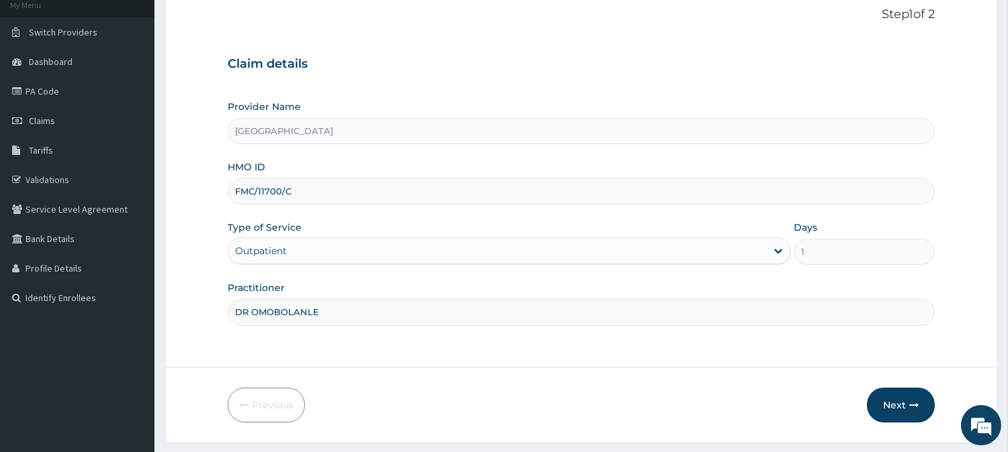
scroll to position [120, 0]
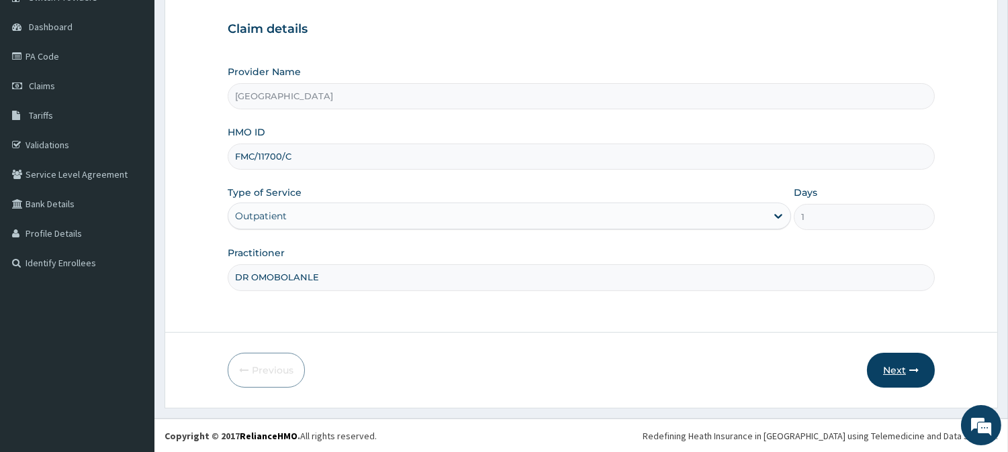
click at [897, 370] on button "Next" at bounding box center [901, 370] width 68 height 35
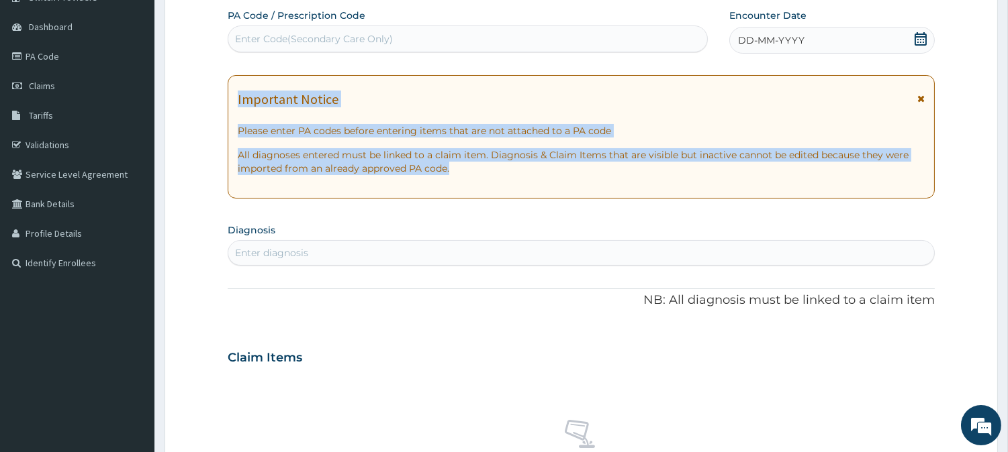
drag, startPoint x: 796, startPoint y: 179, endPoint x: 920, endPoint y: 32, distance: 192.5
click at [920, 32] on div "PA Code / Prescription Code Enter Code(Secondary Care Only) Encounter Date DD-M…" at bounding box center [581, 356] width 707 height 695
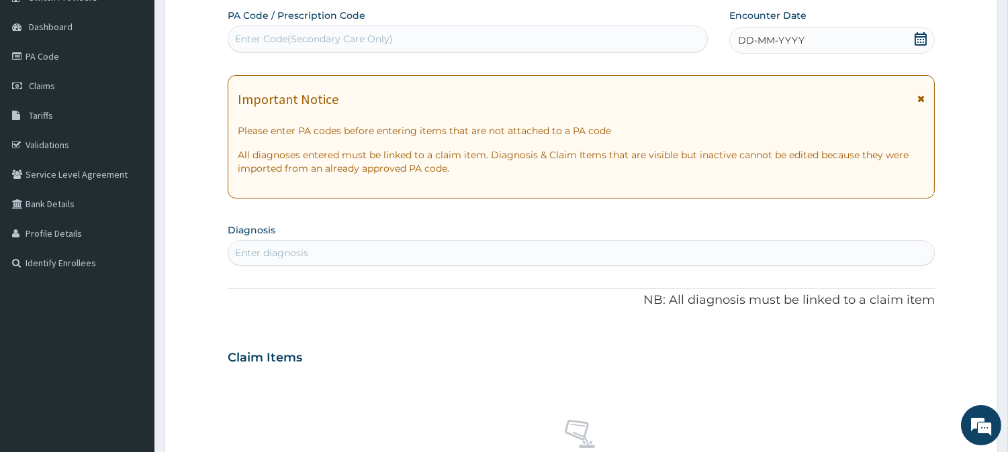
click at [920, 32] on icon at bounding box center [920, 38] width 12 height 13
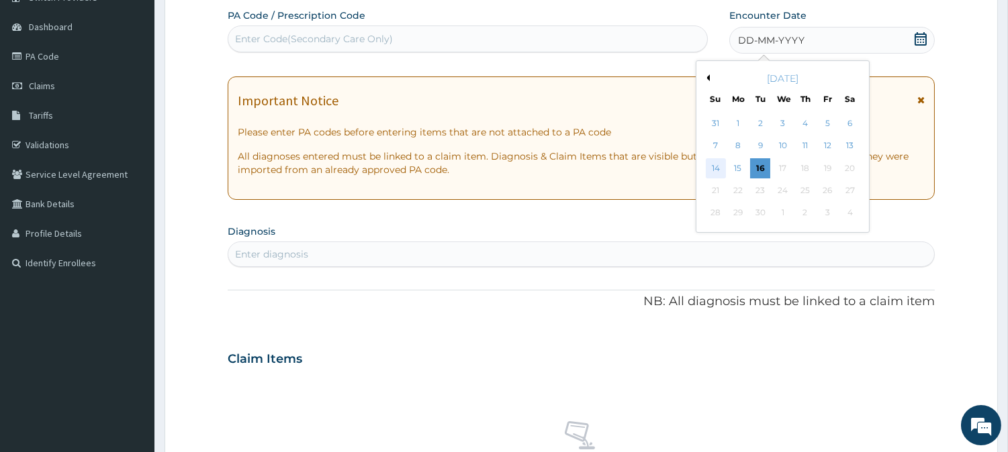
click at [717, 166] on div "14" at bounding box center [715, 168] width 20 height 20
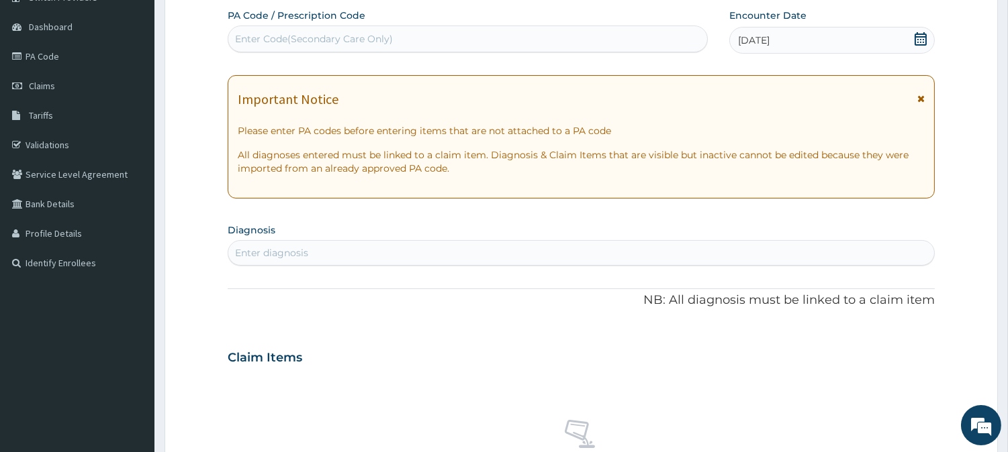
click at [524, 263] on div "Enter diagnosis" at bounding box center [581, 252] width 706 height 21
type input "MALAR"
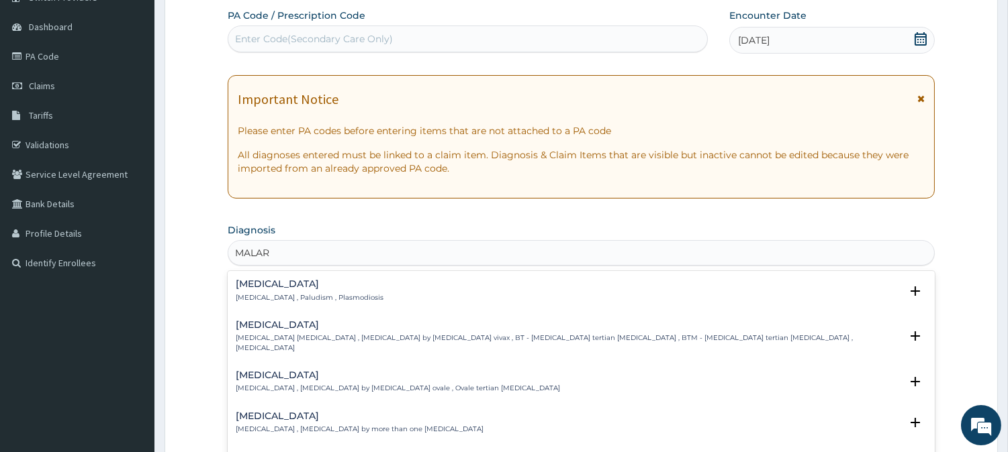
click at [249, 285] on h4 "Malaria" at bounding box center [310, 284] width 148 height 10
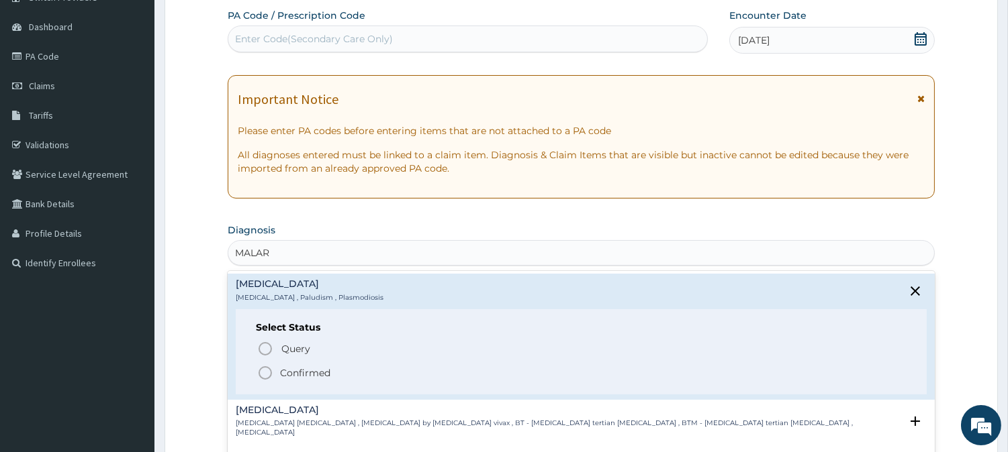
click at [265, 371] on icon "status option filled" at bounding box center [265, 373] width 16 height 16
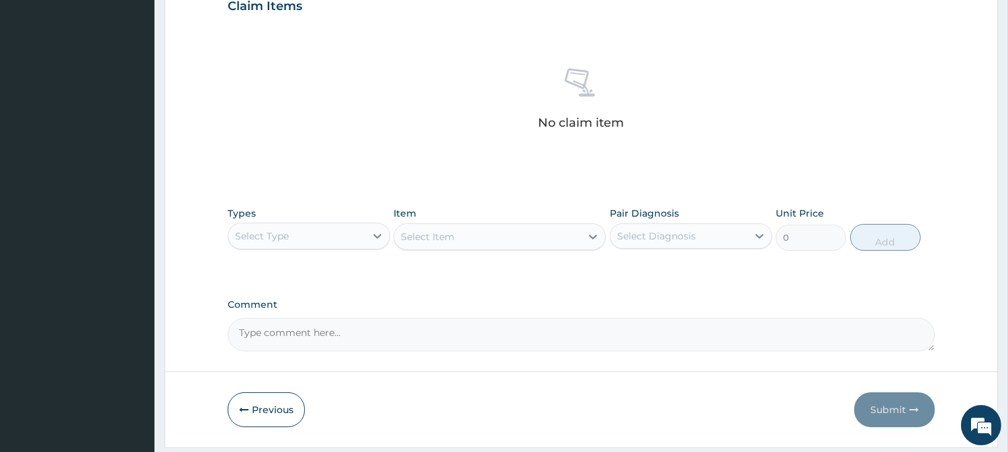
scroll to position [515, 0]
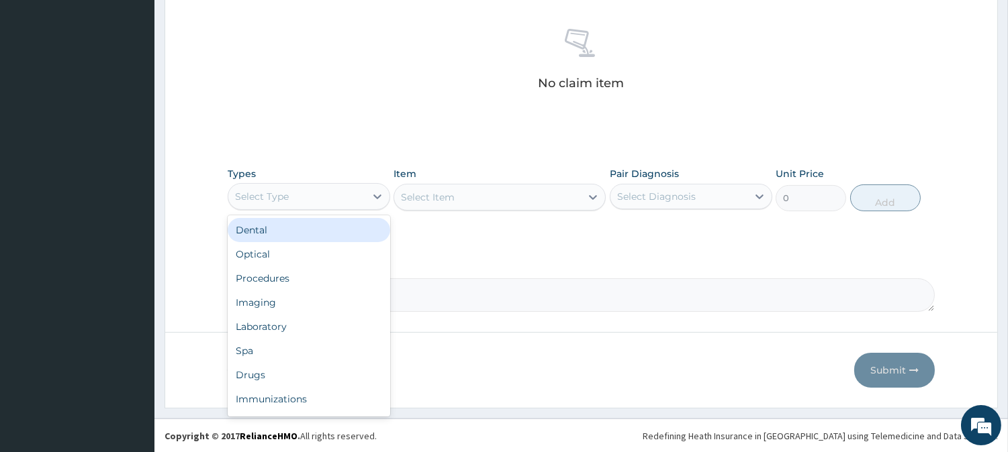
click at [363, 197] on div "Select Type" at bounding box center [296, 196] width 137 height 21
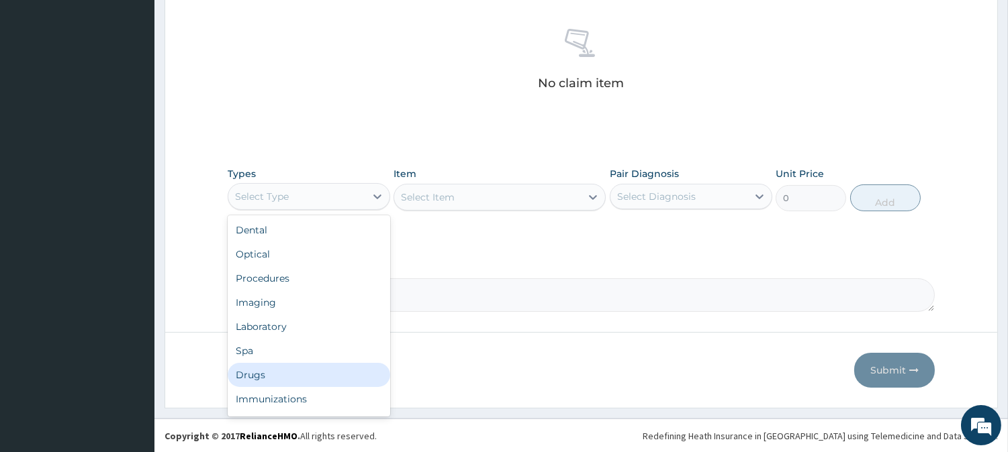
click at [303, 371] on div "Drugs" at bounding box center [309, 375] width 162 height 24
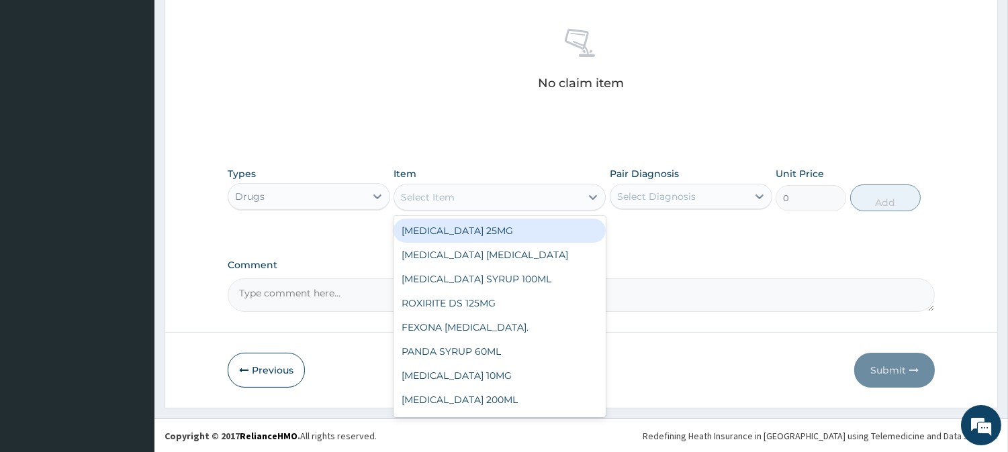
click at [524, 197] on div "Select Item" at bounding box center [487, 197] width 187 height 21
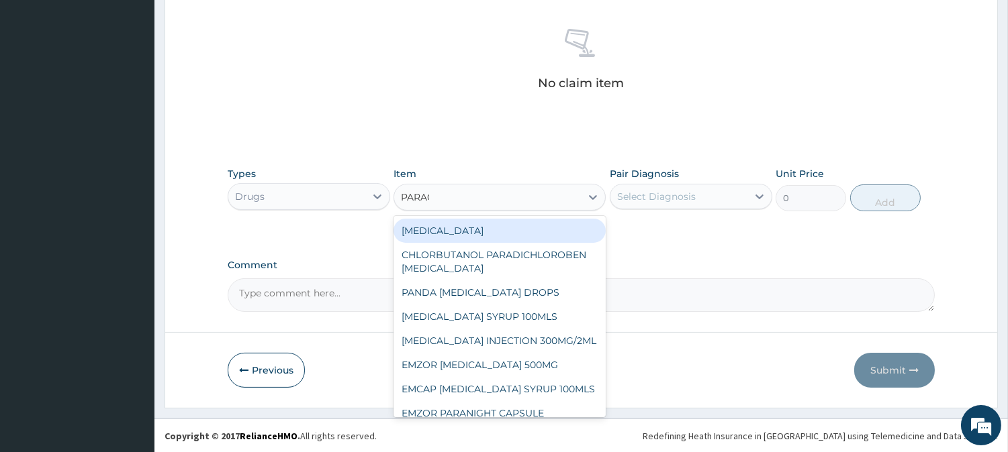
type input "PARACE"
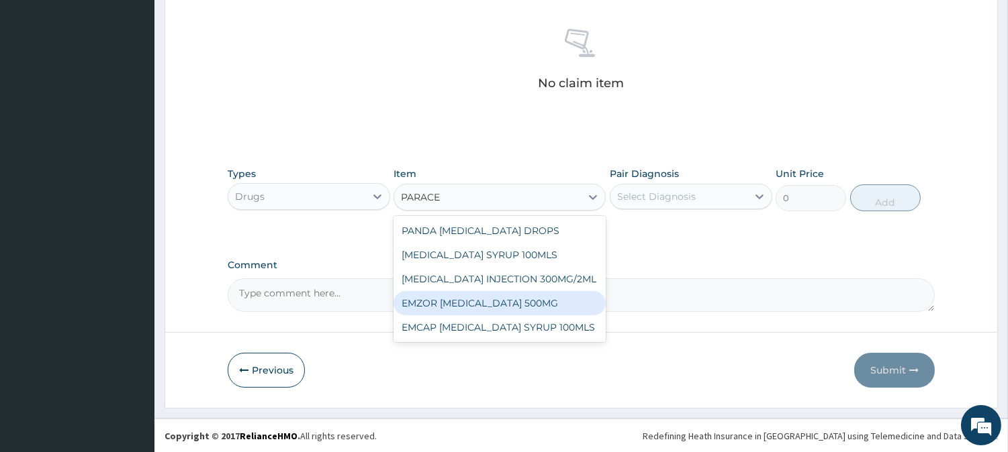
drag, startPoint x: 497, startPoint y: 314, endPoint x: 498, endPoint y: 297, distance: 17.5
click at [497, 297] on div "PANDA PARACETAMOL DROPS PARACETAMOL SYRUP 100MLS PARACETAMOL INJECTION 300MG/2M…" at bounding box center [499, 279] width 212 height 126
click at [498, 297] on div "EMZOR PARACETAMOL 500MG" at bounding box center [499, 303] width 212 height 24
type input "23.64999961853027"
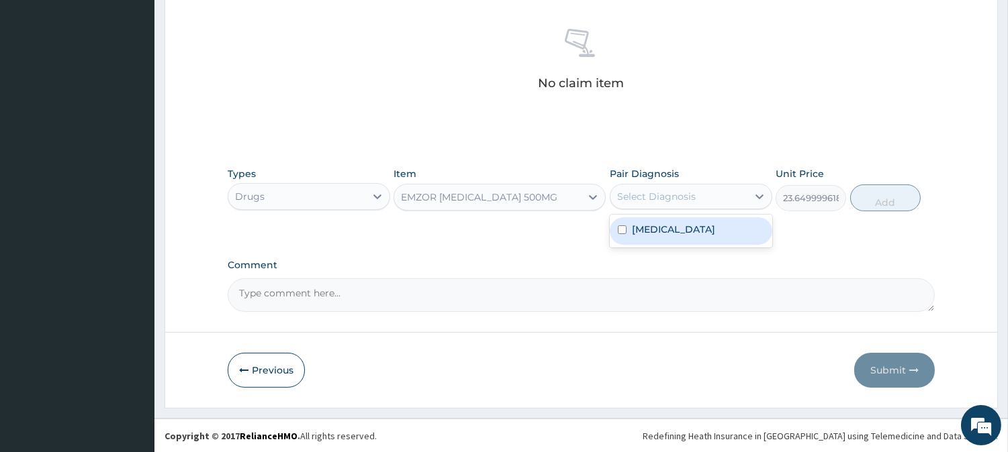
click at [712, 192] on div "Select Diagnosis" at bounding box center [678, 196] width 137 height 21
click at [703, 232] on div "Malaria" at bounding box center [691, 232] width 162 height 28
checkbox input "true"
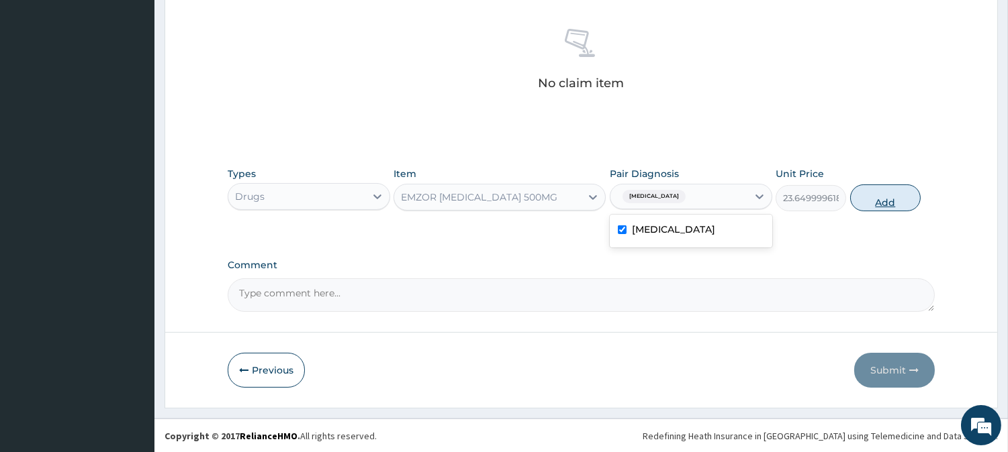
click at [873, 185] on button "Add" at bounding box center [885, 198] width 70 height 27
type input "0"
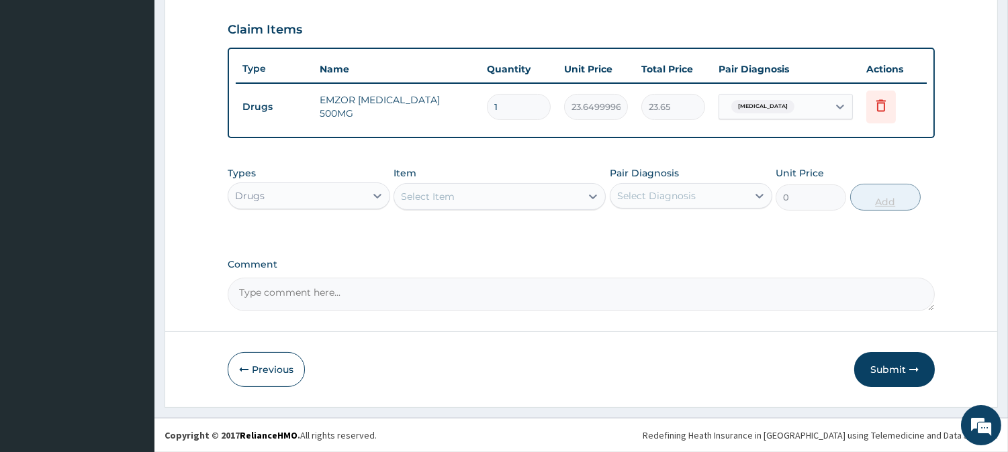
scroll to position [450, 0]
type input "18"
type input "425.70"
type input "18"
click at [886, 373] on button "Submit" at bounding box center [894, 371] width 81 height 35
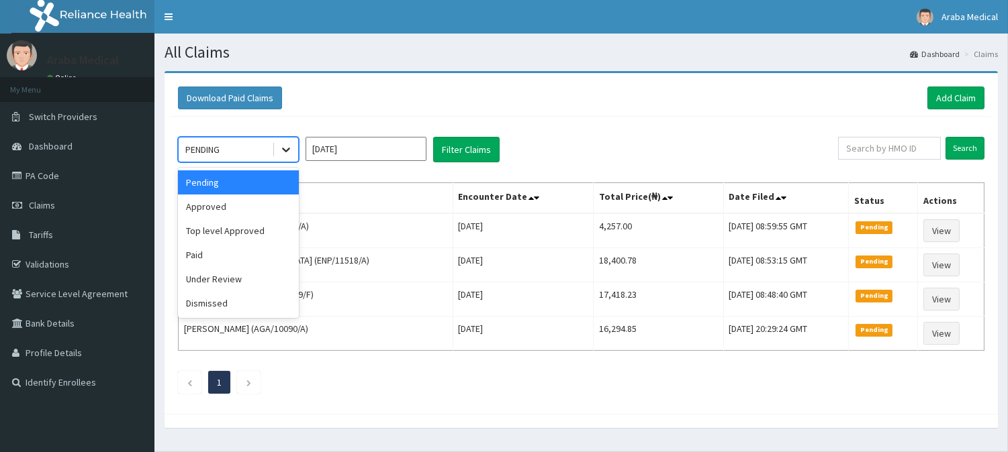
click at [293, 150] on div at bounding box center [286, 150] width 24 height 24
click at [245, 210] on div "Approved" at bounding box center [238, 207] width 121 height 24
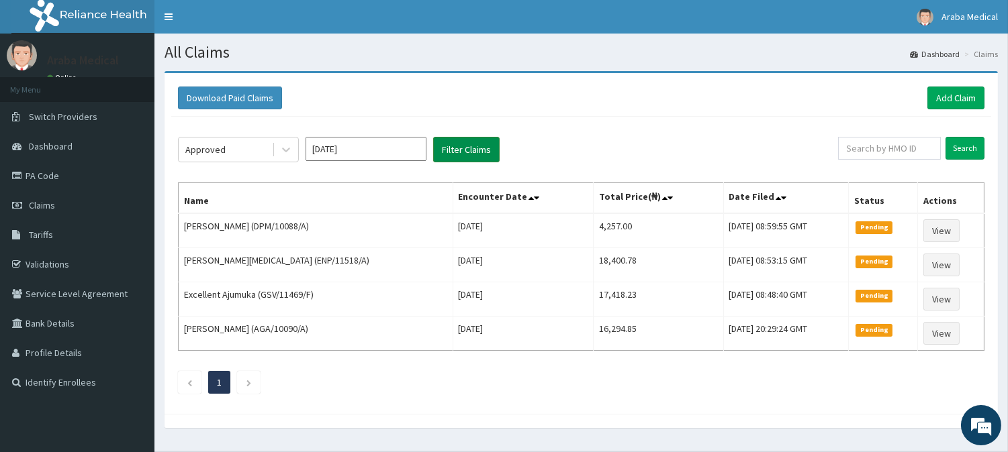
click at [471, 142] on button "Filter Claims" at bounding box center [466, 150] width 66 height 26
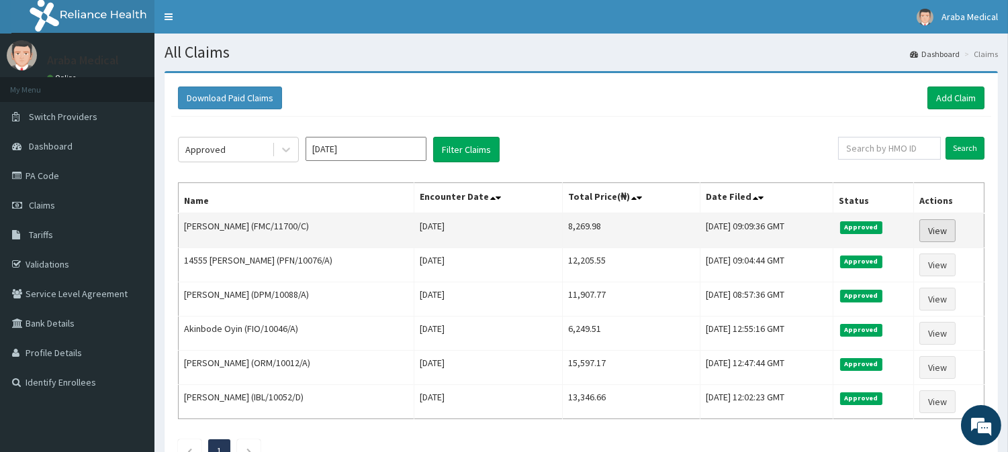
click at [935, 226] on link "View" at bounding box center [937, 231] width 36 height 23
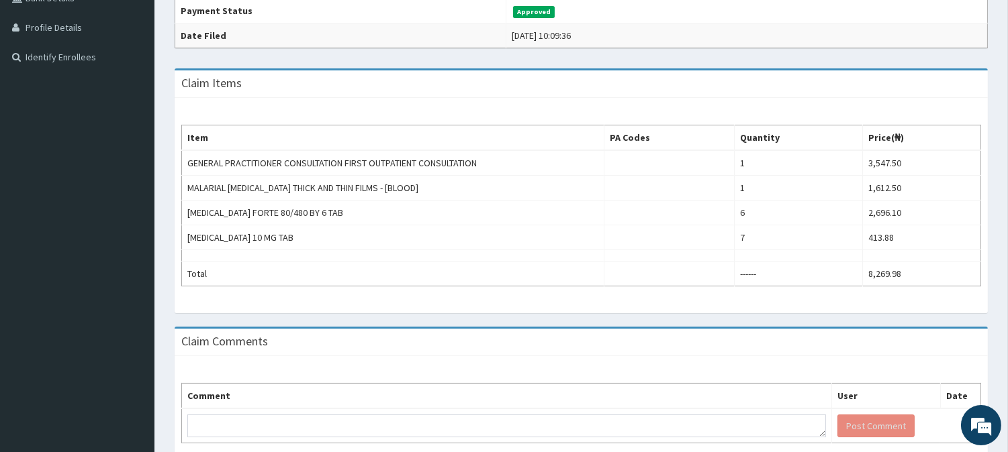
scroll to position [392, 0]
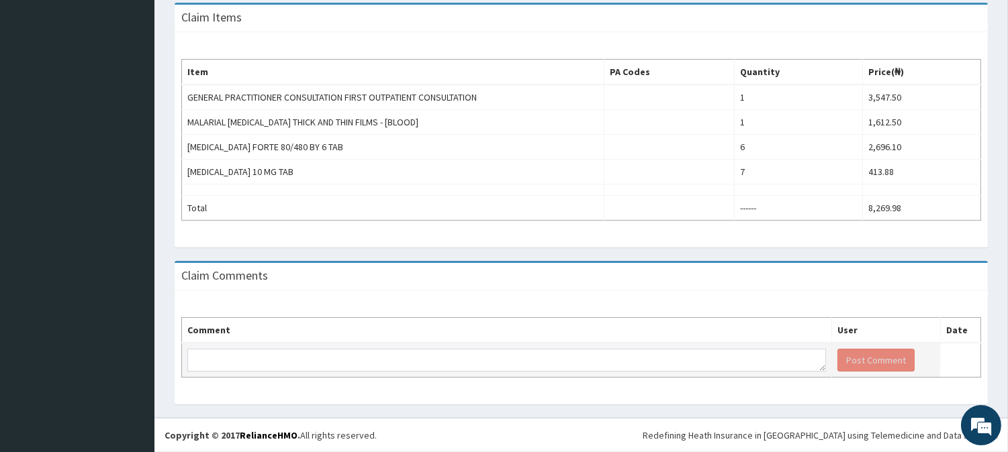
click at [397, 373] on td at bounding box center [507, 360] width 650 height 35
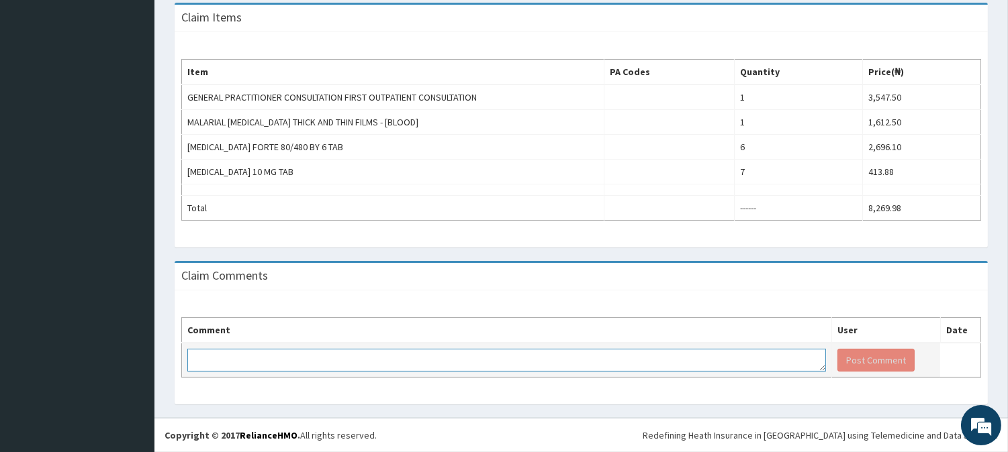
click at [392, 360] on textarea at bounding box center [506, 360] width 638 height 23
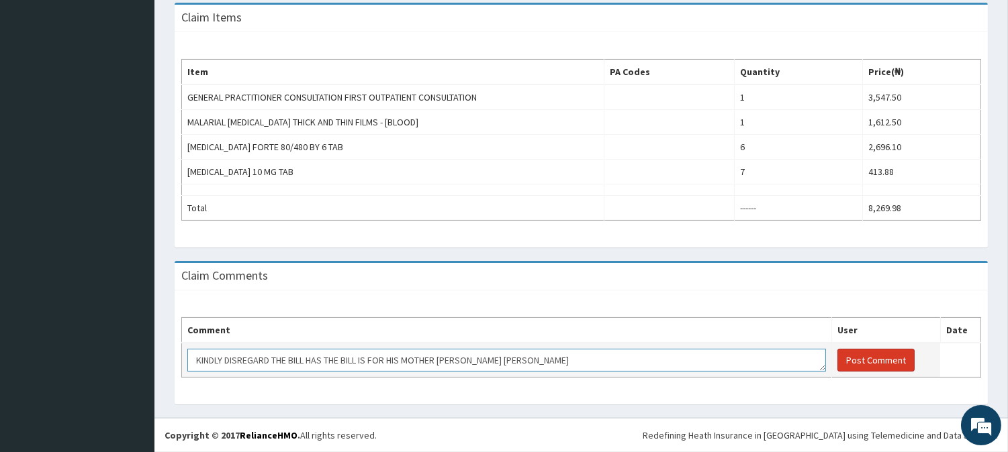
type textarea "KINDLY DISREGARD THE BILL HAS THE BILL IS FOR HIS MOTHER [PERSON_NAME] [PERSON_…"
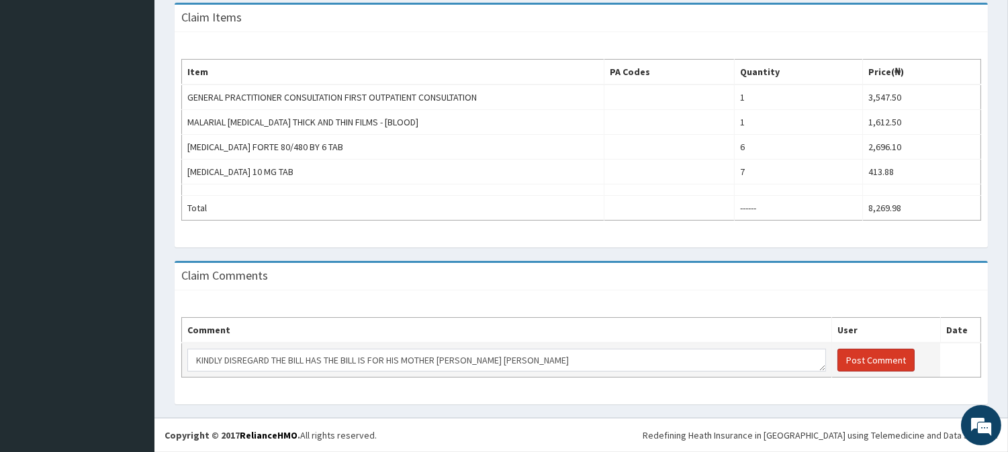
click at [871, 361] on button "Post Comment" at bounding box center [875, 360] width 77 height 23
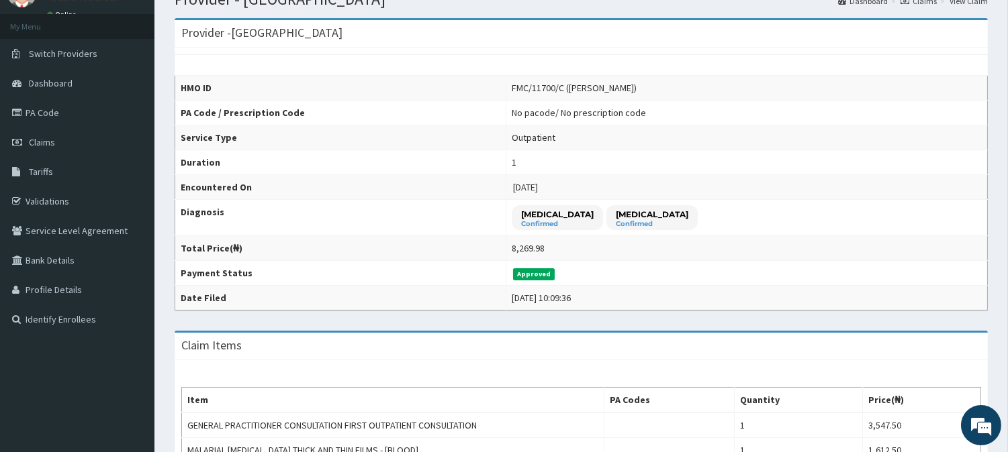
scroll to position [0, 0]
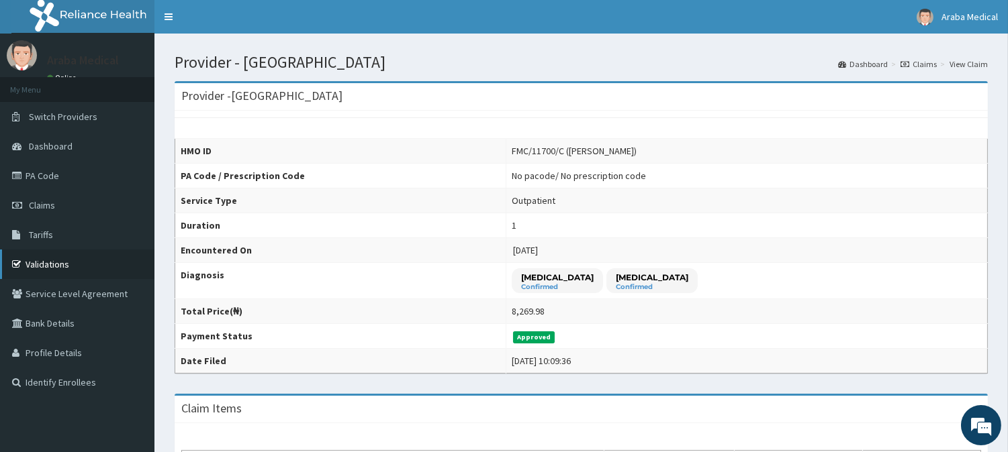
click at [48, 250] on link "Validations" at bounding box center [77, 265] width 154 height 30
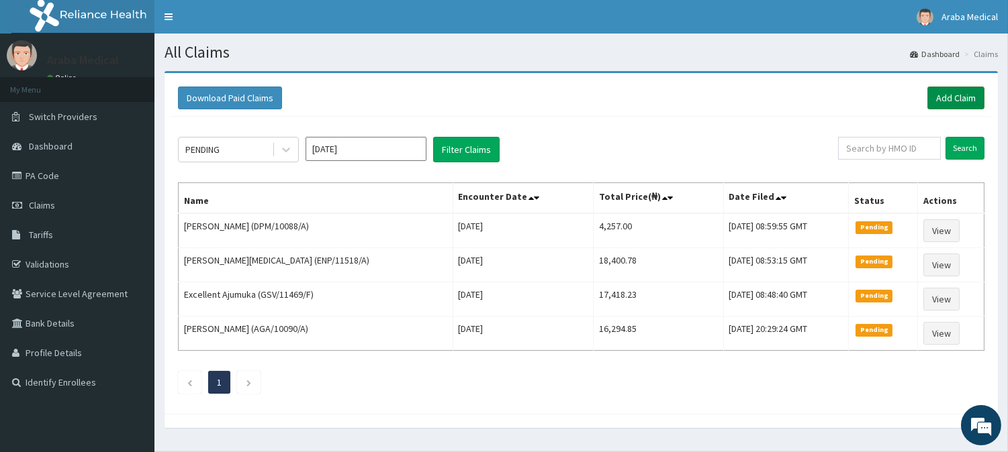
click at [947, 92] on link "Add Claim" at bounding box center [955, 98] width 57 height 23
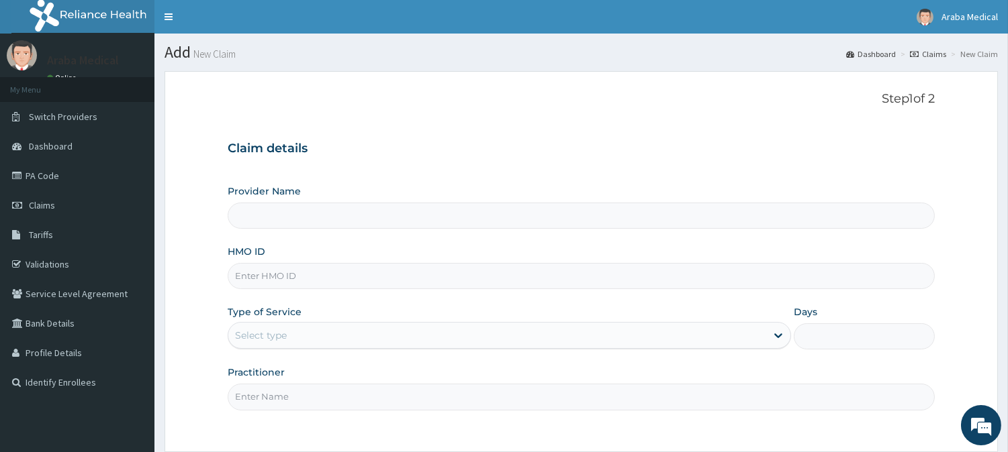
click at [267, 282] on input "HMO ID" at bounding box center [581, 276] width 707 height 26
type input "[GEOGRAPHIC_DATA]"
paste input "FMC/11700/C"
type input "FMC/11700/D"
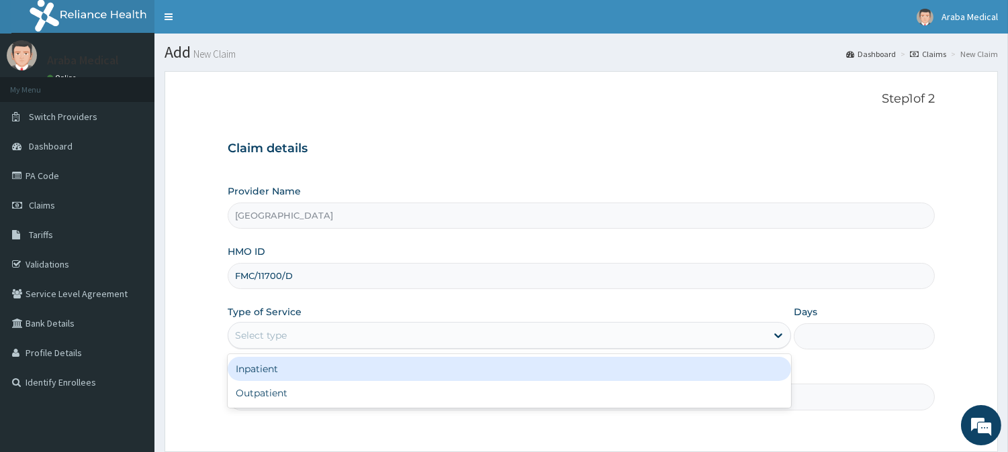
click at [318, 332] on div "Select type" at bounding box center [497, 335] width 538 height 21
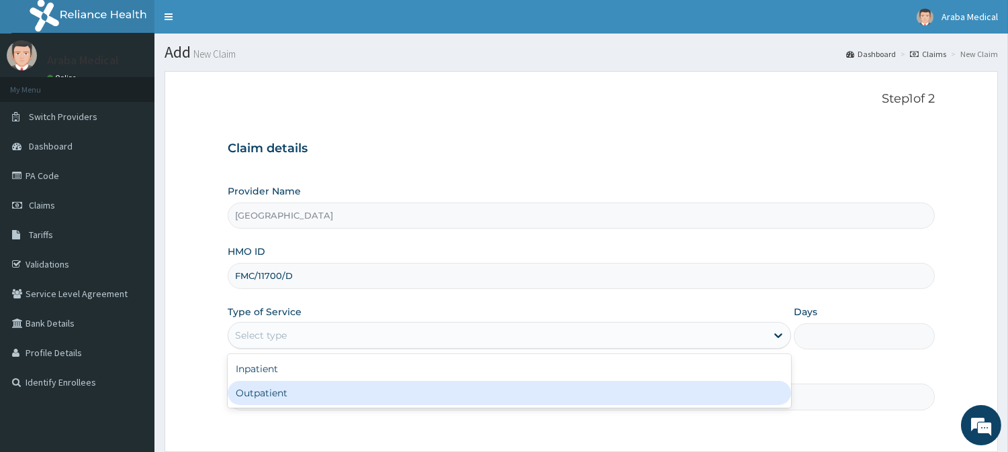
click at [309, 396] on div "Outpatient" at bounding box center [509, 393] width 563 height 24
type input "1"
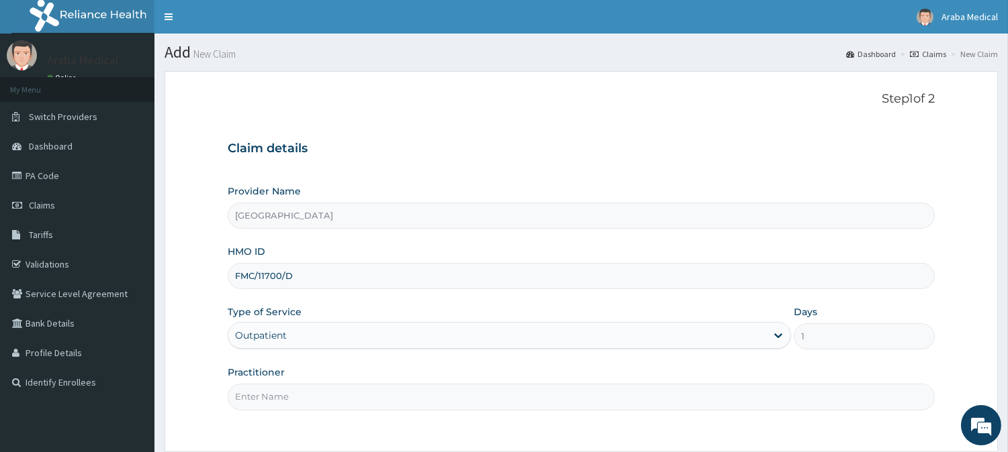
click at [309, 396] on input "Practitioner" at bounding box center [581, 397] width 707 height 26
type input "DR OMOBOLANLE"
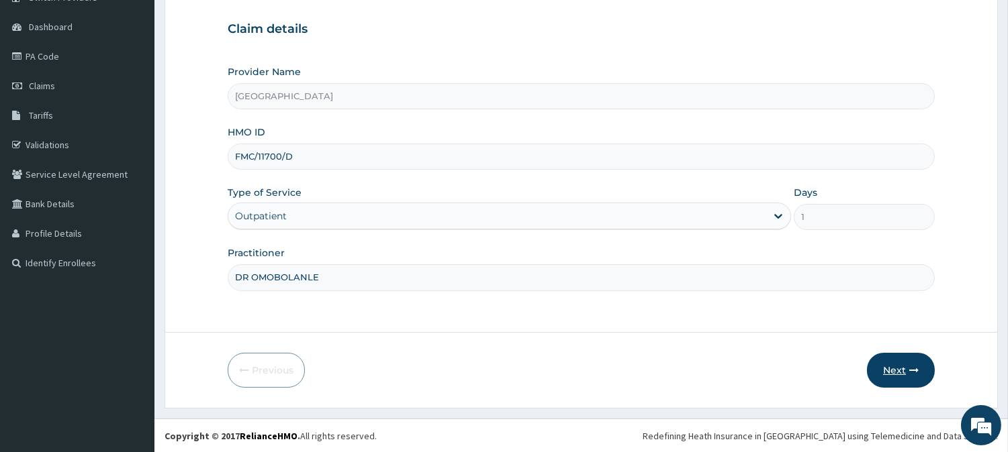
click at [902, 359] on button "Next" at bounding box center [901, 370] width 68 height 35
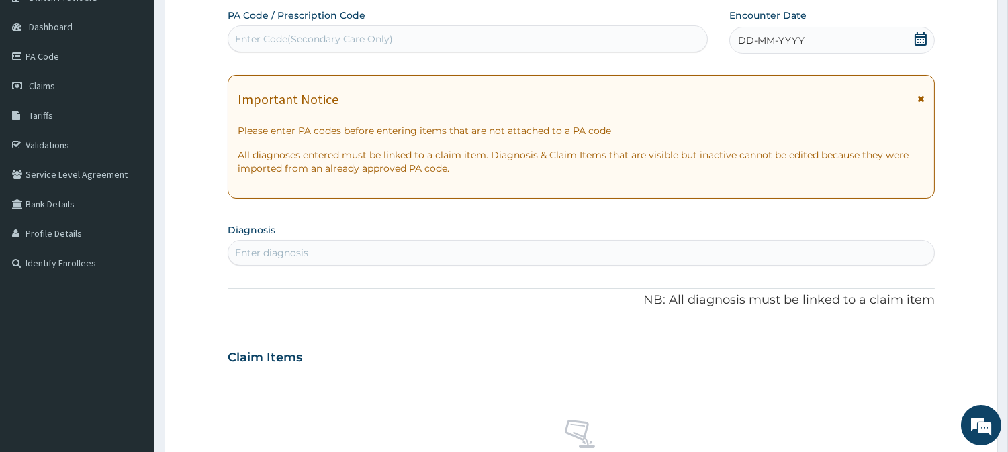
click at [918, 36] on icon at bounding box center [920, 38] width 12 height 13
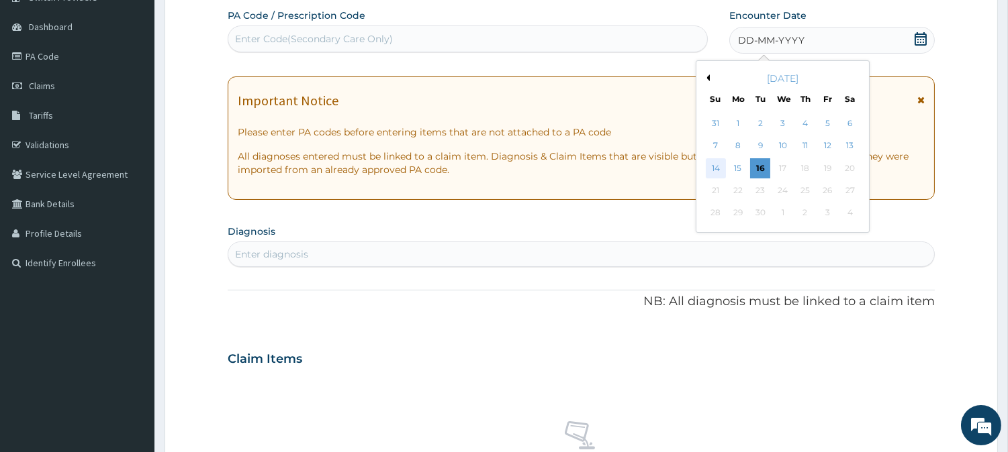
click at [716, 172] on div "14" at bounding box center [715, 168] width 20 height 20
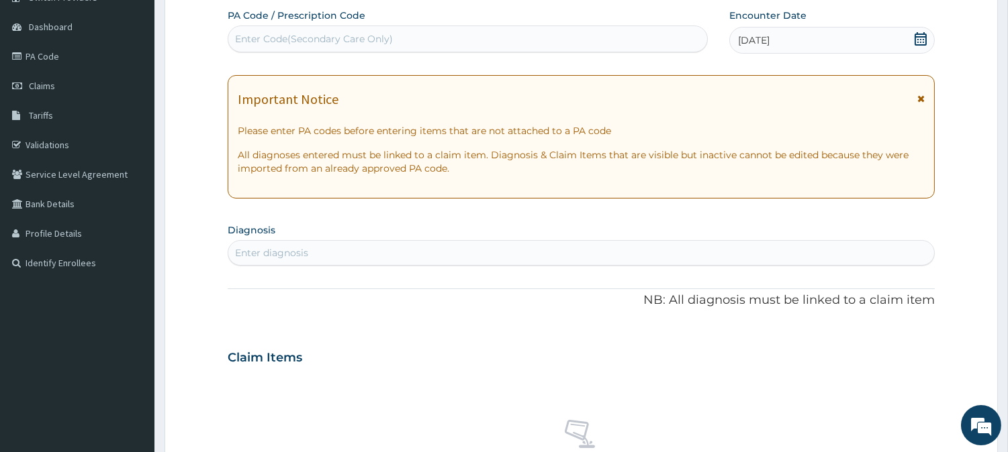
click at [464, 244] on div "Enter diagnosis" at bounding box center [581, 252] width 706 height 21
type input "MALAR"
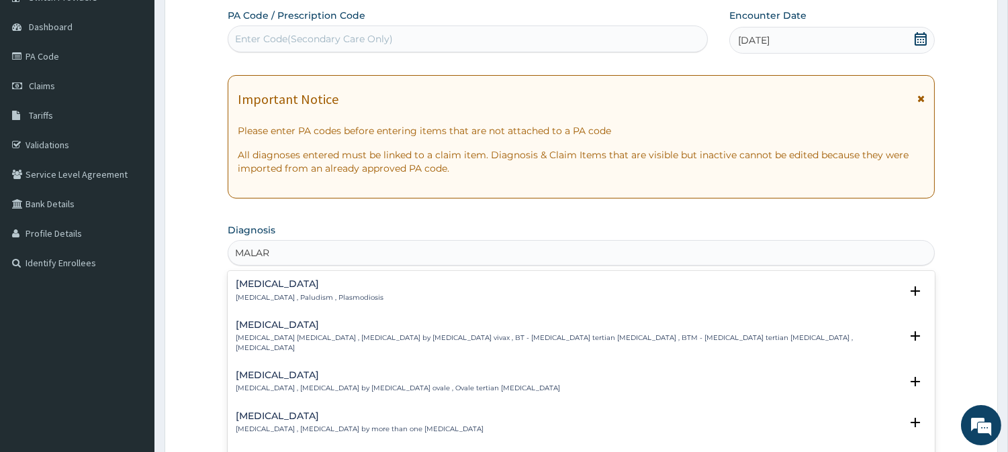
click at [245, 297] on p "Malaria , Paludism , Plasmodiosis" at bounding box center [310, 297] width 148 height 9
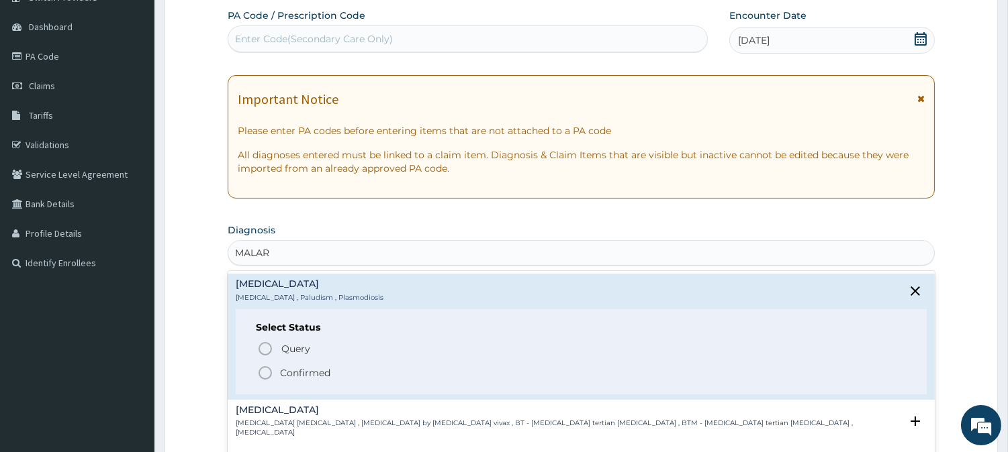
click at [263, 375] on icon "status option filled" at bounding box center [265, 373] width 16 height 16
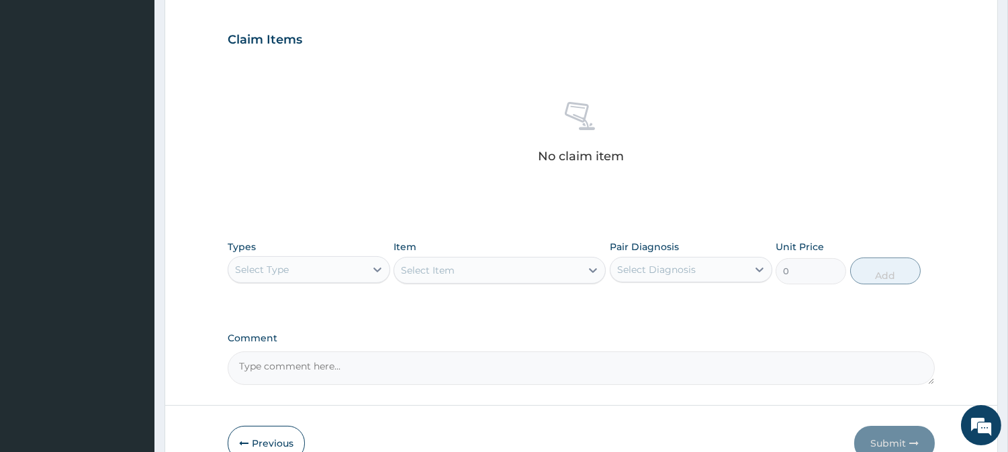
scroll to position [515, 0]
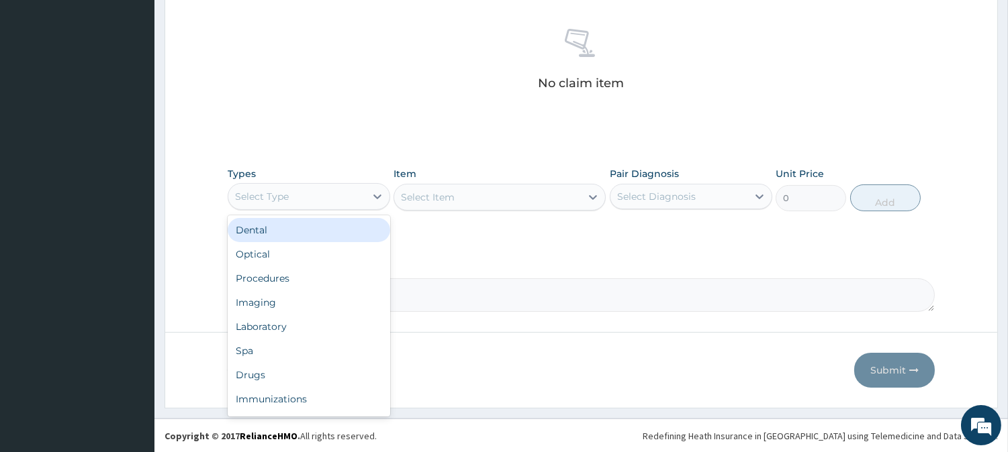
click at [329, 189] on div "Select Type" at bounding box center [296, 196] width 137 height 21
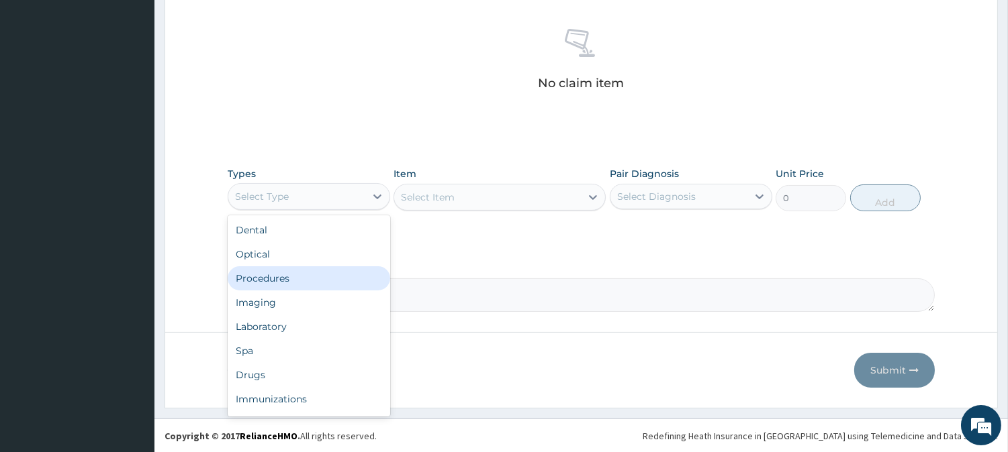
click at [309, 282] on div "Procedures" at bounding box center [309, 279] width 162 height 24
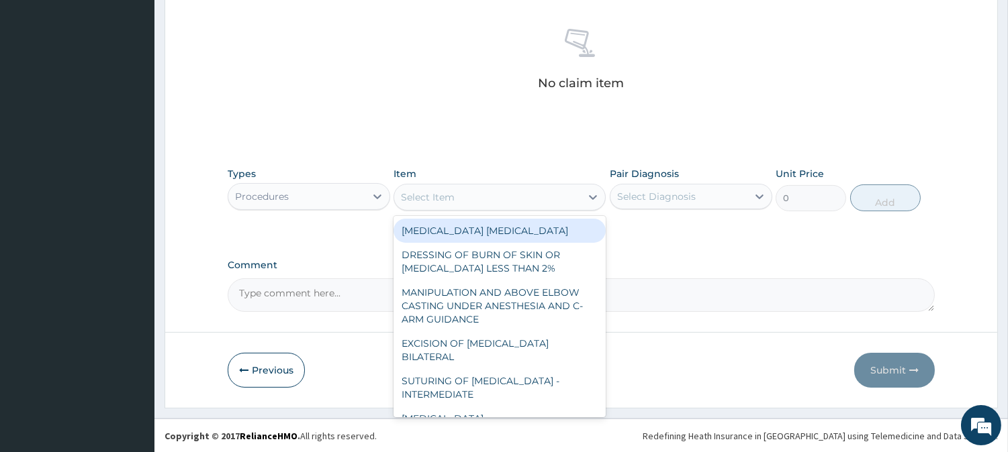
click at [522, 199] on div "Select Item" at bounding box center [487, 197] width 187 height 21
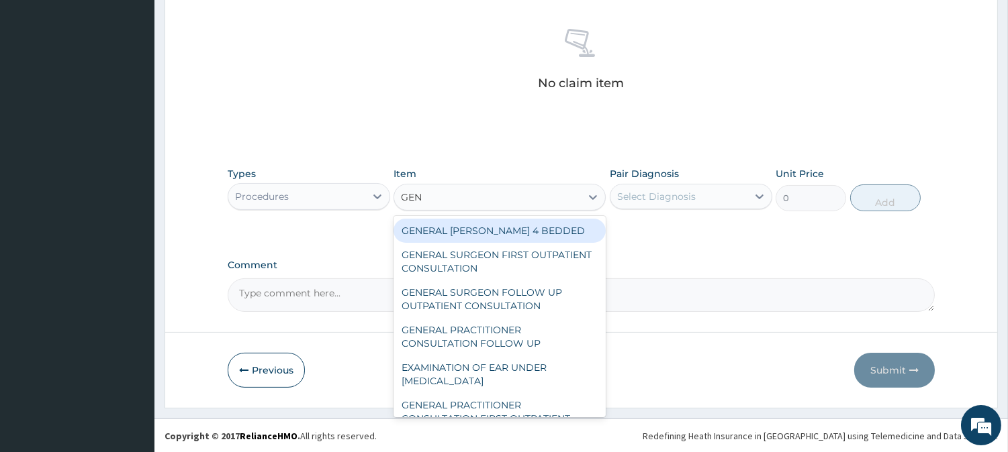
type input "GENE"
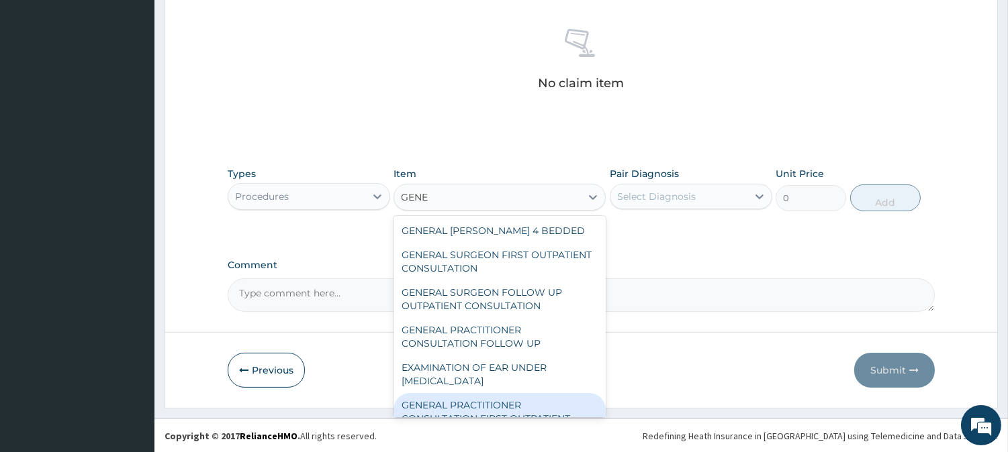
click at [461, 408] on div "GENERAL PRACTITIONER CONSULTATION FIRST OUTPATIENT CONSULTATION" at bounding box center [499, 418] width 212 height 51
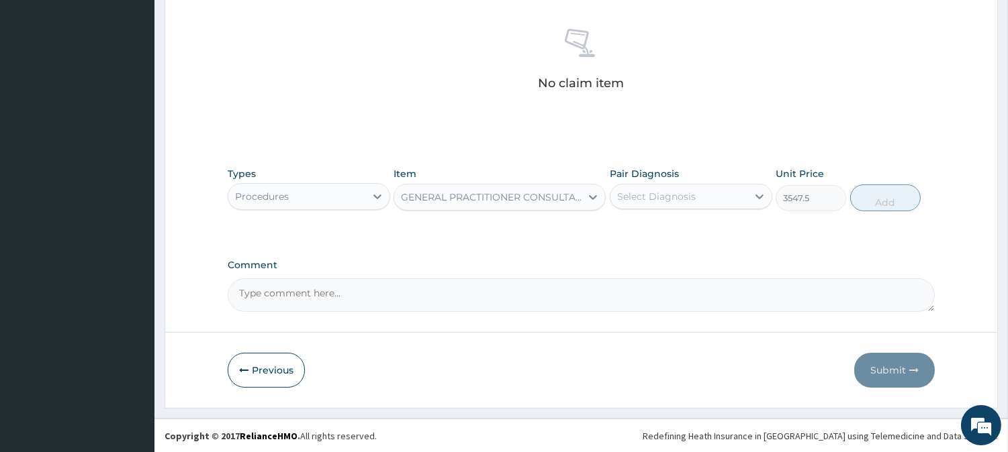
type input "3547.5"
click at [719, 191] on div "Select Diagnosis" at bounding box center [678, 196] width 137 height 21
click at [701, 232] on div "Malaria" at bounding box center [691, 232] width 162 height 28
checkbox input "true"
click at [873, 191] on button "Add" at bounding box center [885, 198] width 70 height 27
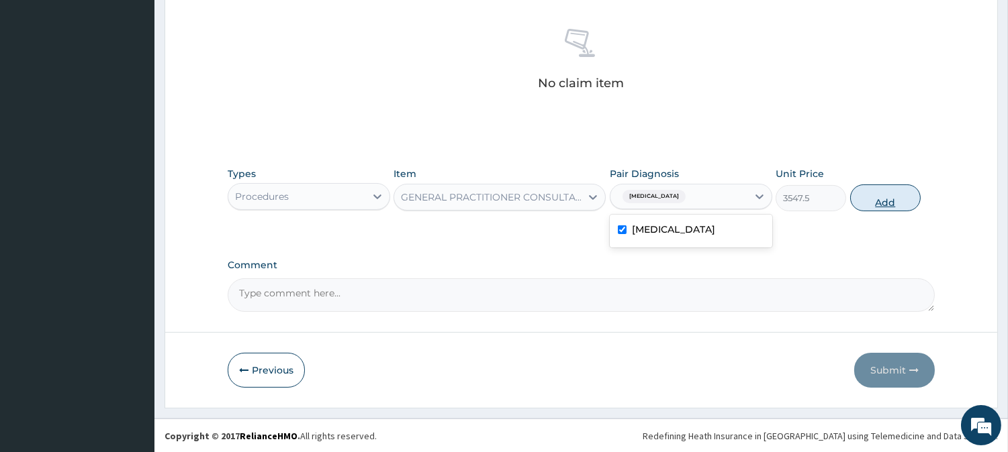
type input "0"
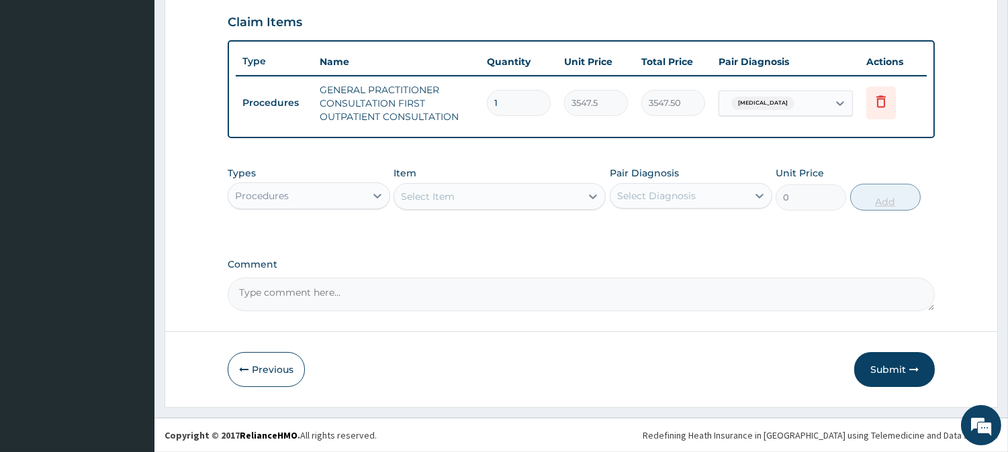
scroll to position [457, 0]
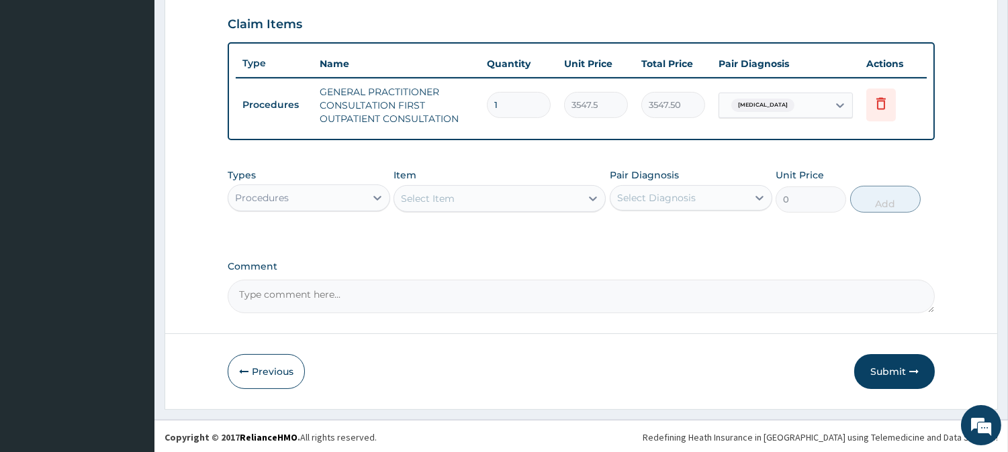
click at [340, 187] on div "Procedures" at bounding box center [296, 197] width 137 height 21
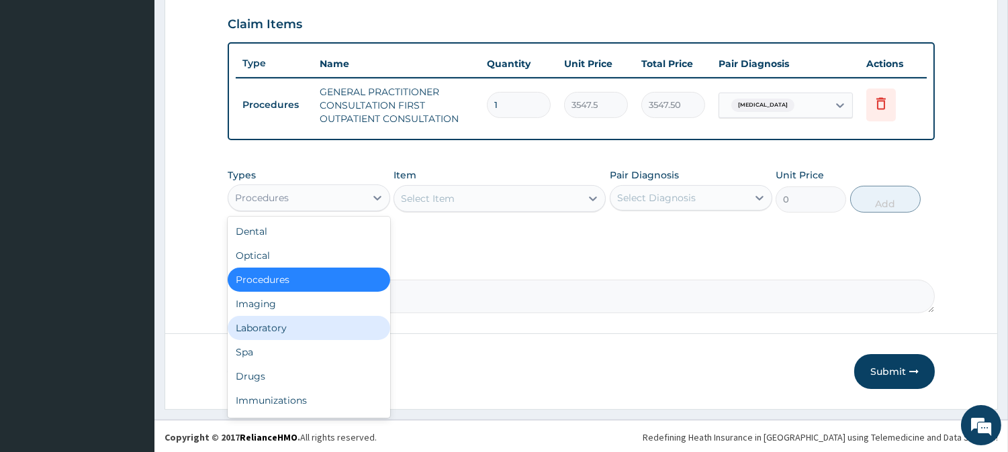
click at [295, 328] on div "Laboratory" at bounding box center [309, 328] width 162 height 24
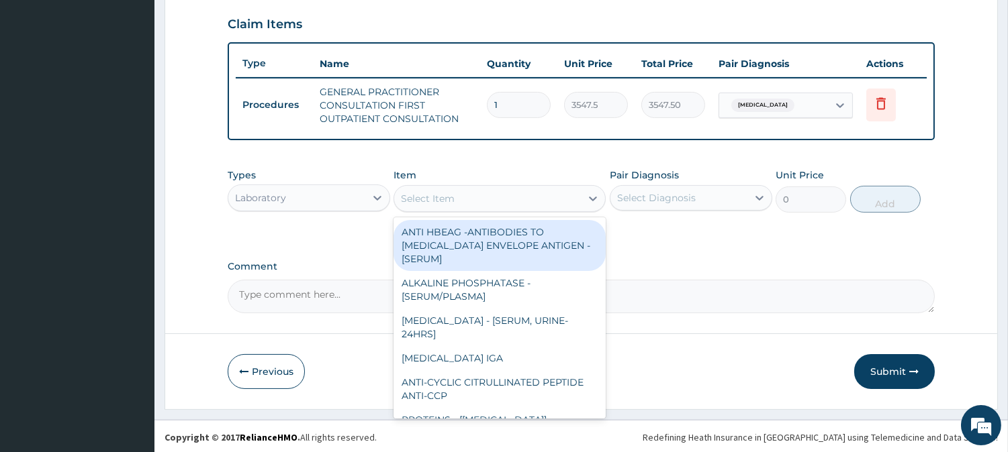
click at [524, 198] on div "Select Item" at bounding box center [487, 198] width 187 height 21
type input "N"
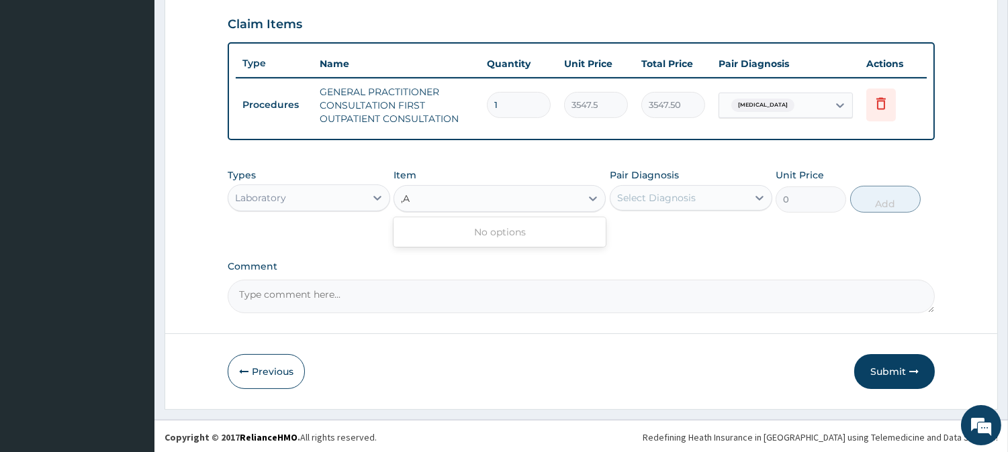
type input ","
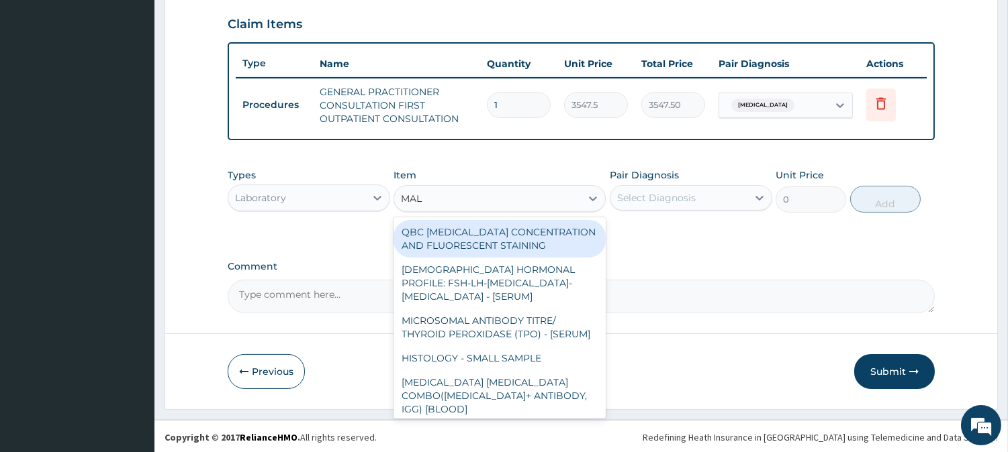
type input "MALA"
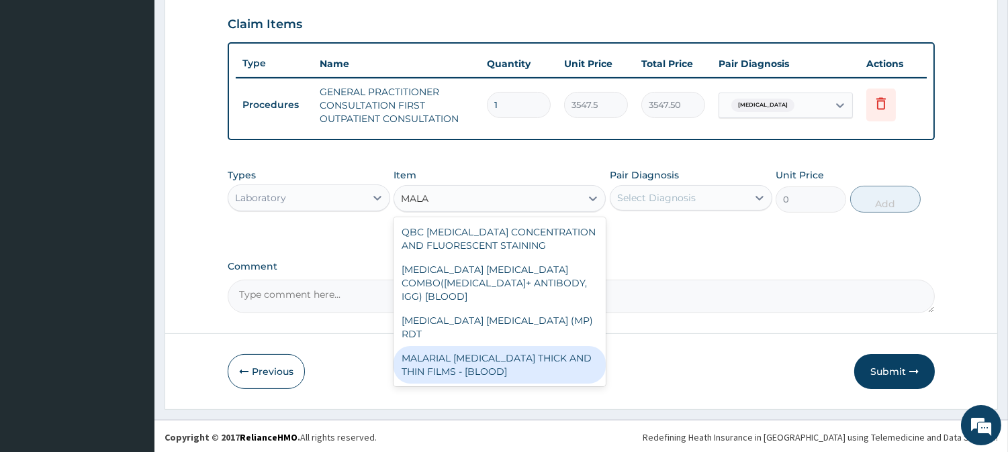
click at [498, 346] on div "MALARIAL PARASITE THICK AND THIN FILMS - [BLOOD]" at bounding box center [499, 365] width 212 height 38
type input "1612.5"
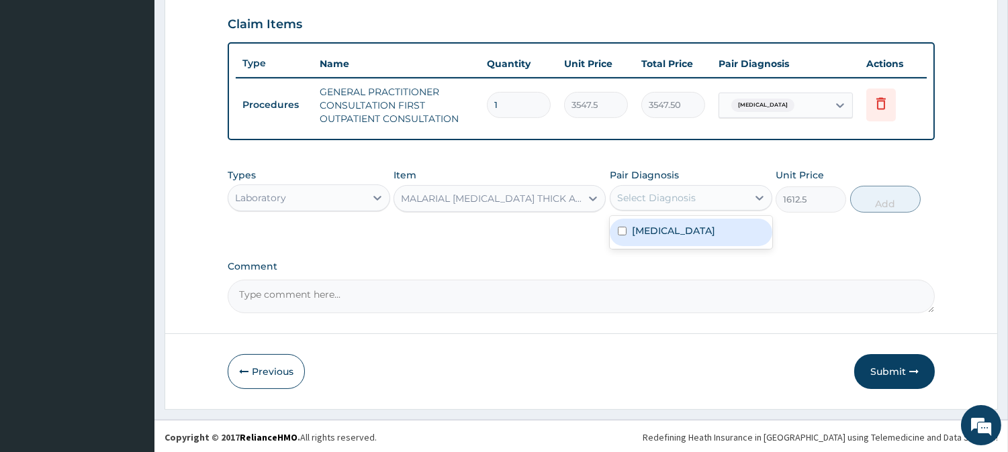
click at [679, 207] on div "Select Diagnosis" at bounding box center [691, 198] width 162 height 26
click at [672, 230] on div "Malaria" at bounding box center [691, 233] width 162 height 28
checkbox input "true"
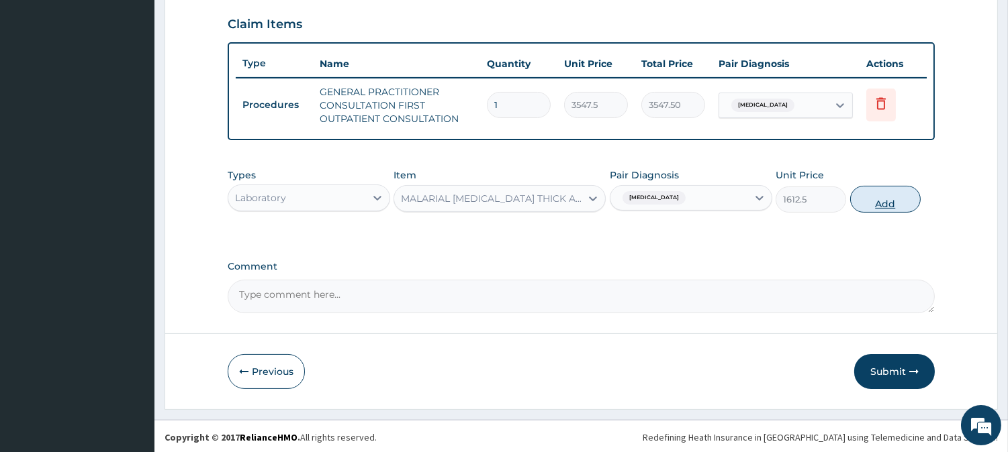
click at [871, 209] on button "Add" at bounding box center [885, 199] width 70 height 27
type input "0"
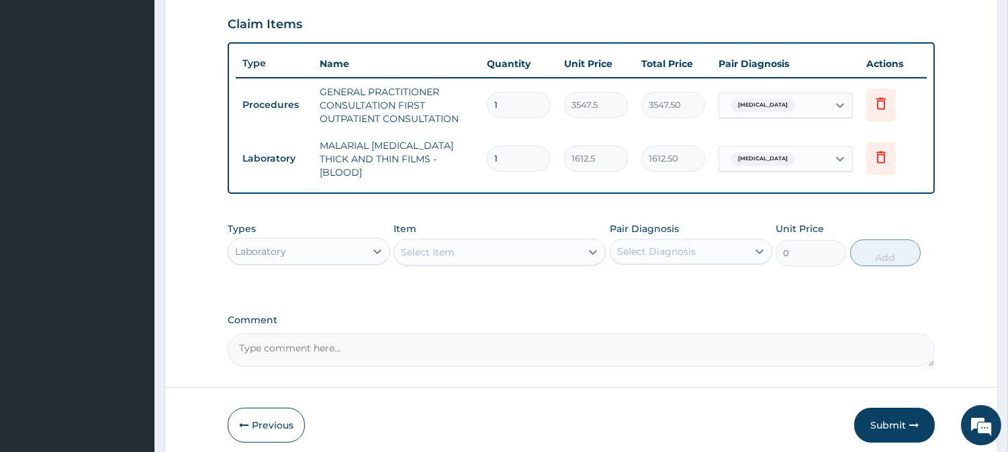
scroll to position [504, 0]
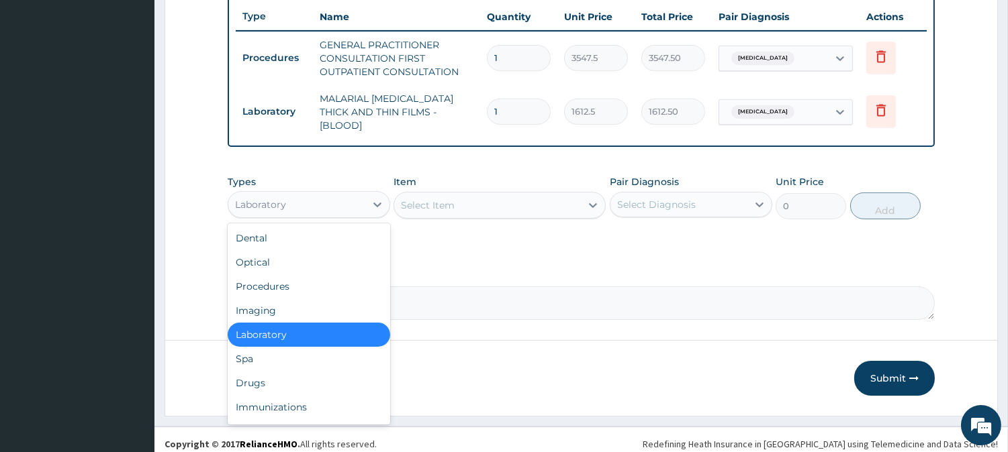
click at [339, 194] on div "Laboratory" at bounding box center [296, 204] width 137 height 21
click at [313, 371] on div "Drugs" at bounding box center [309, 383] width 162 height 24
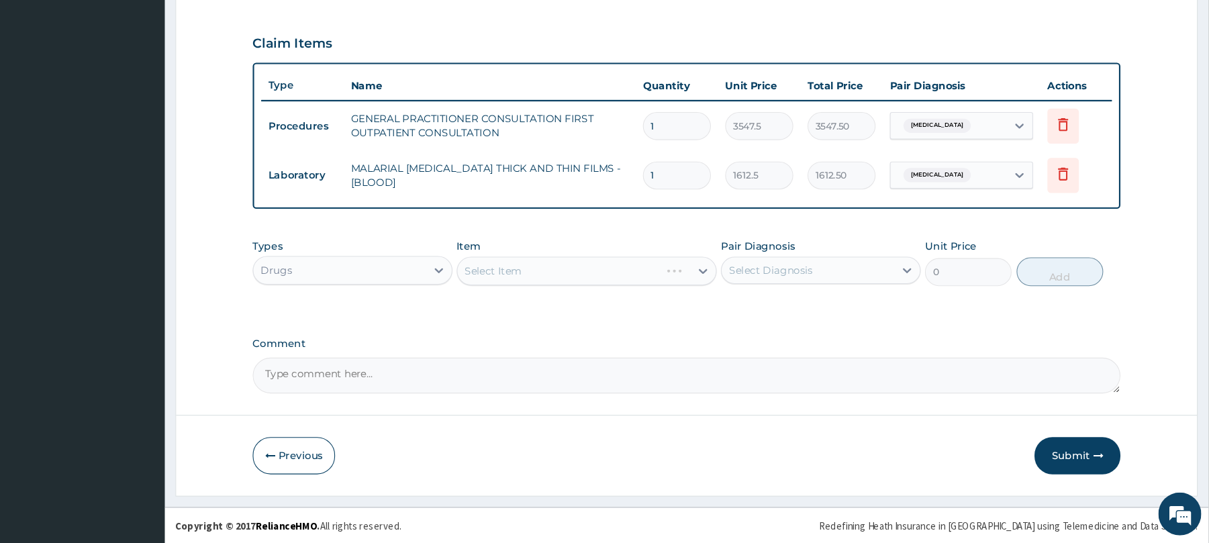
scroll to position [408, 0]
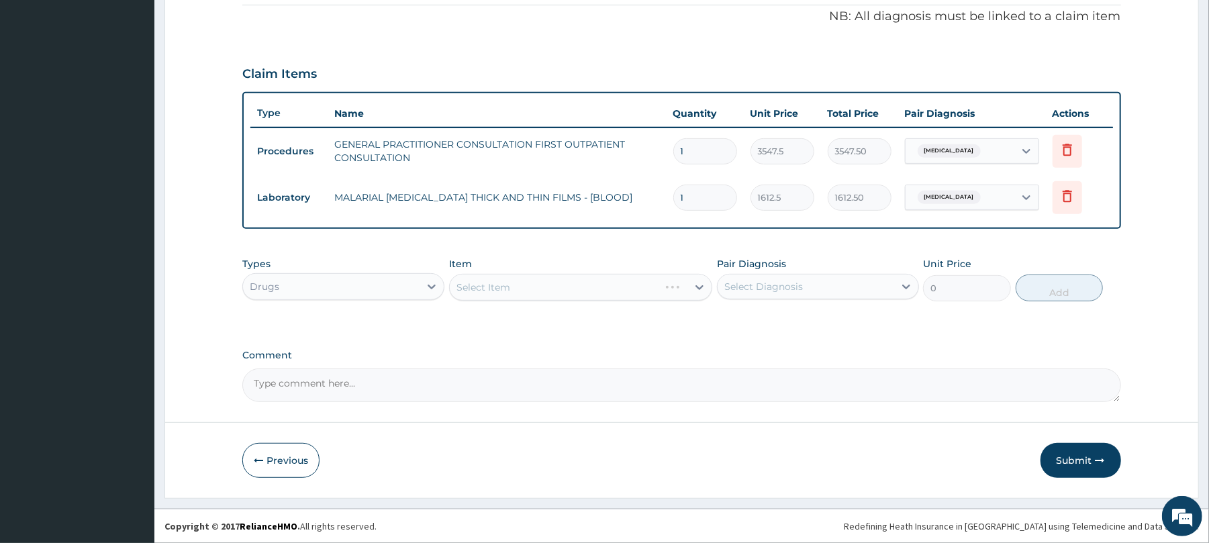
click at [637, 289] on div "Select Item" at bounding box center [580, 287] width 263 height 27
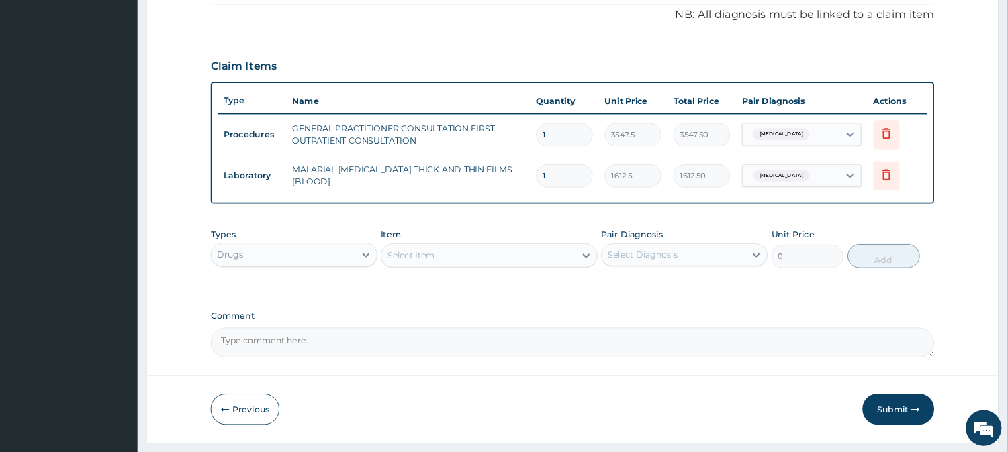
scroll to position [408, 0]
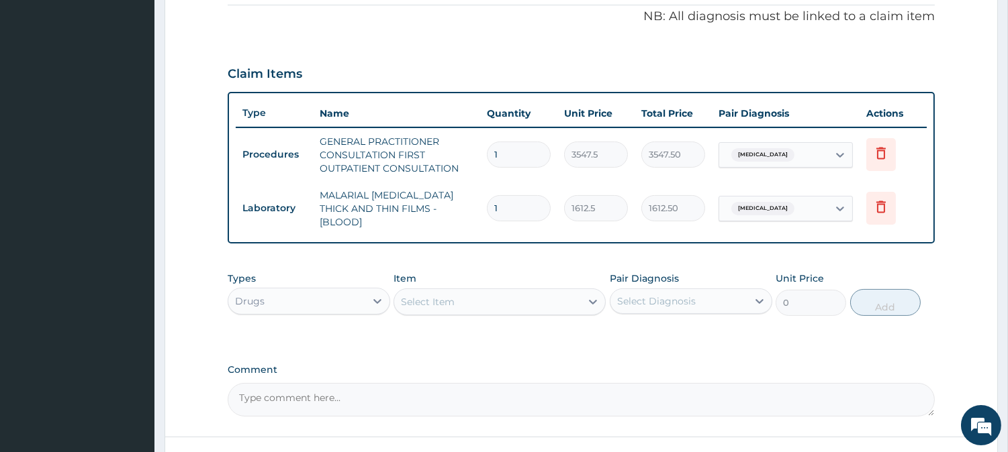
click at [538, 291] on div "Select Item" at bounding box center [487, 301] width 187 height 21
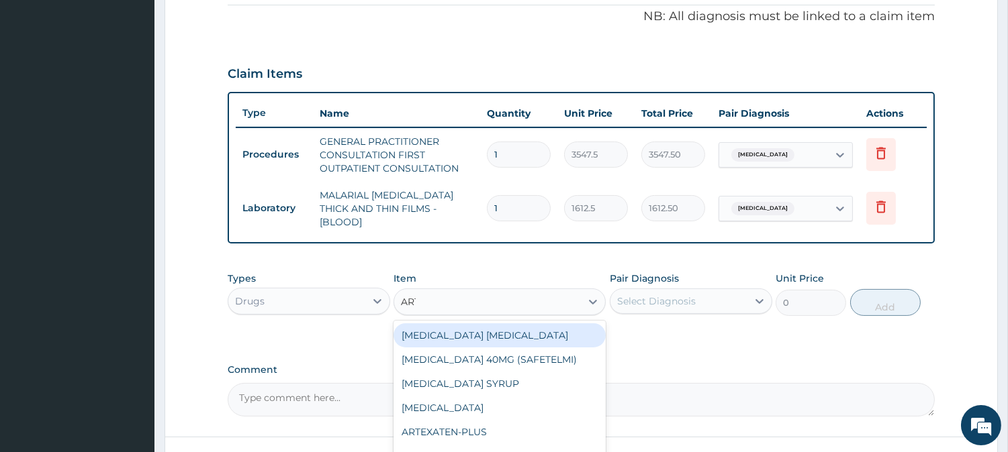
type input "ARTE"
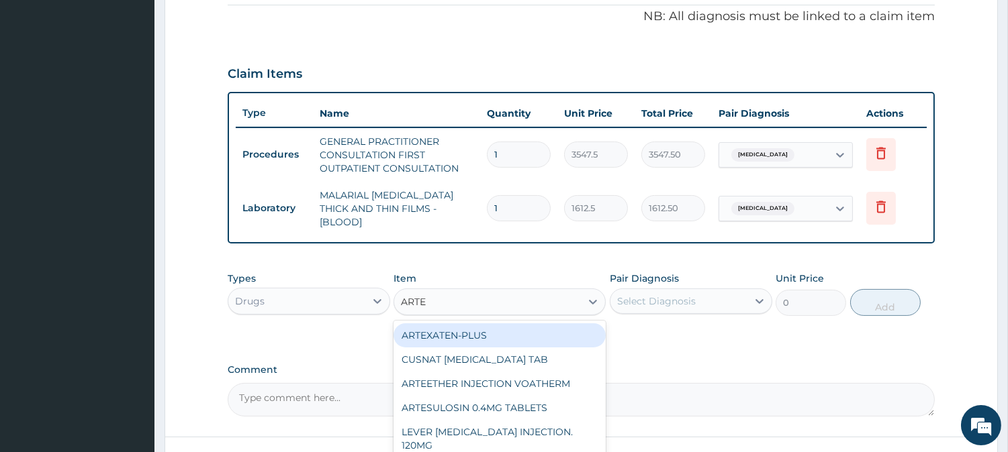
scroll to position [504, 0]
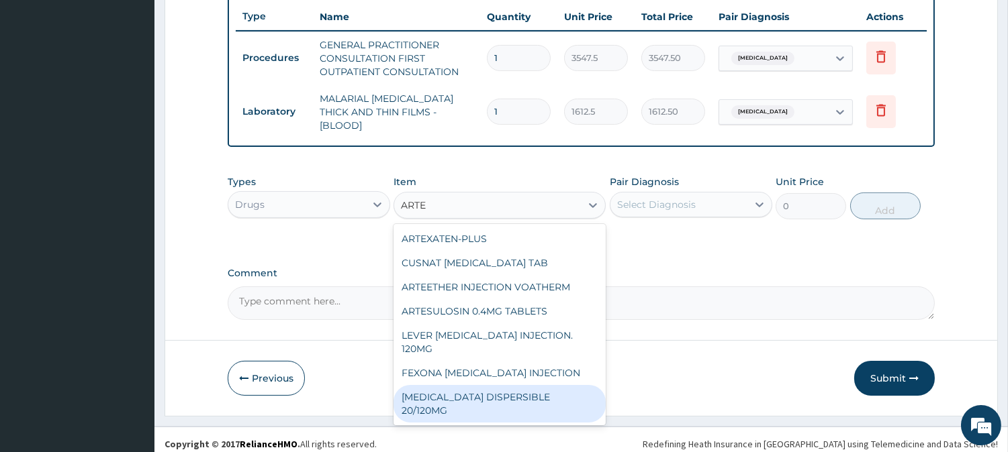
click at [573, 390] on div "COARTEM DISPERSIBLE 20/120MG" at bounding box center [499, 404] width 212 height 38
type input "112.3375015258789"
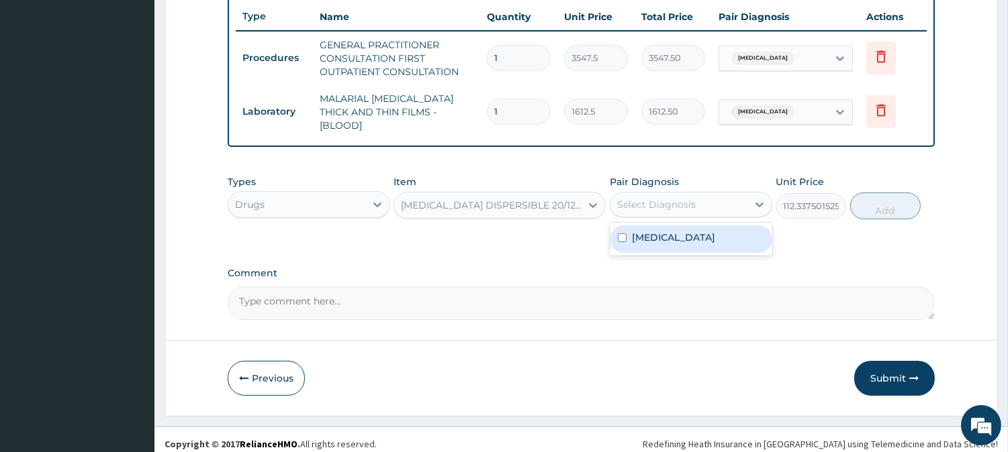
click at [710, 203] on div "Select Diagnosis" at bounding box center [678, 204] width 137 height 21
click at [702, 235] on div "Malaria" at bounding box center [691, 240] width 162 height 28
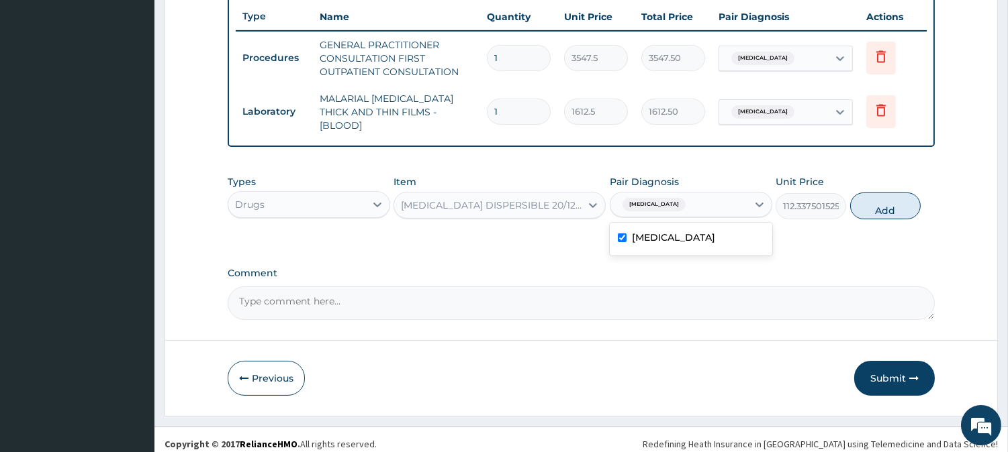
checkbox input "true"
click at [912, 193] on button "Add" at bounding box center [885, 206] width 70 height 27
type input "0"
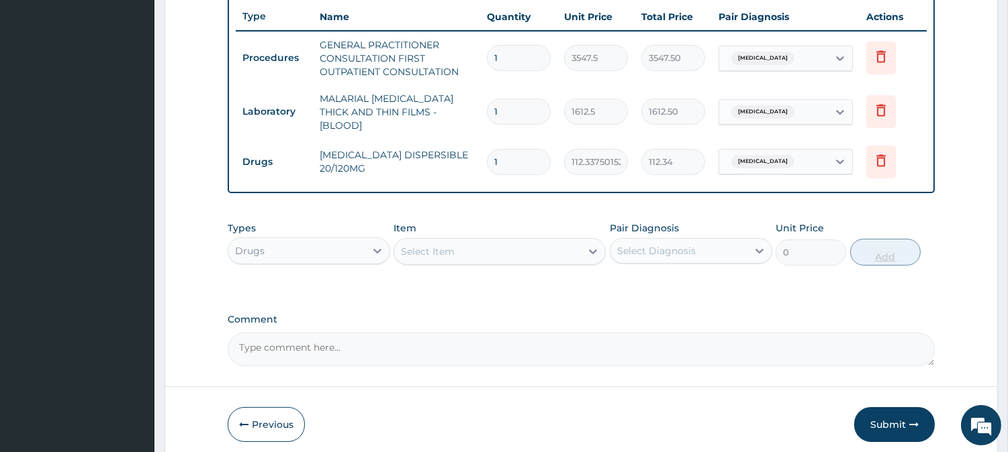
type input "12"
type input "1348.05"
type input "12"
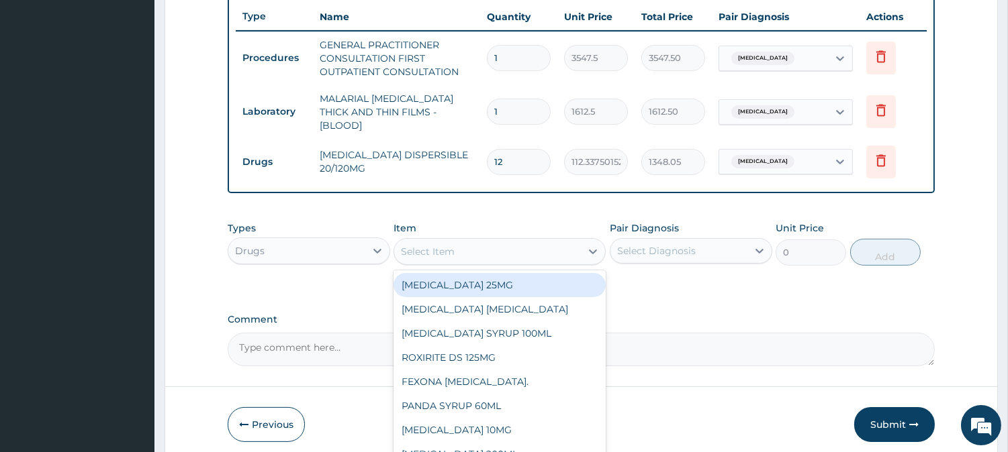
click at [542, 244] on div "Select Item" at bounding box center [487, 251] width 187 height 21
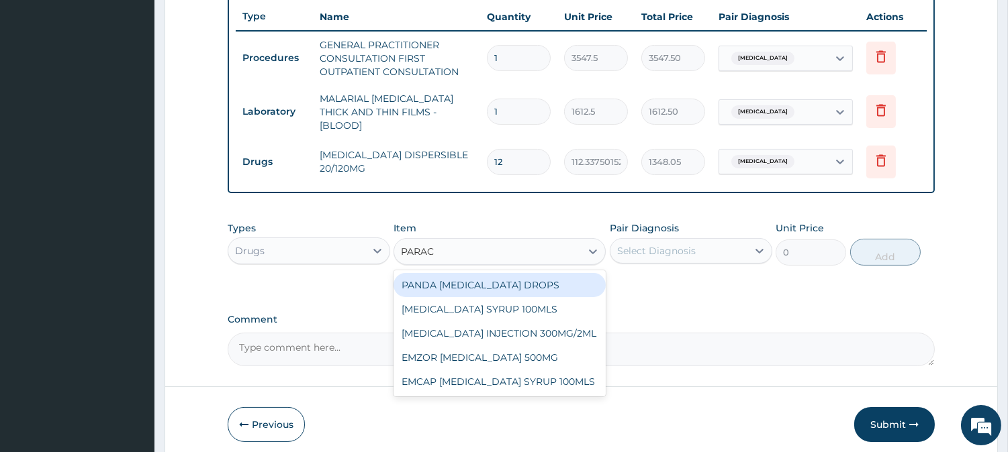
type input "PARACE"
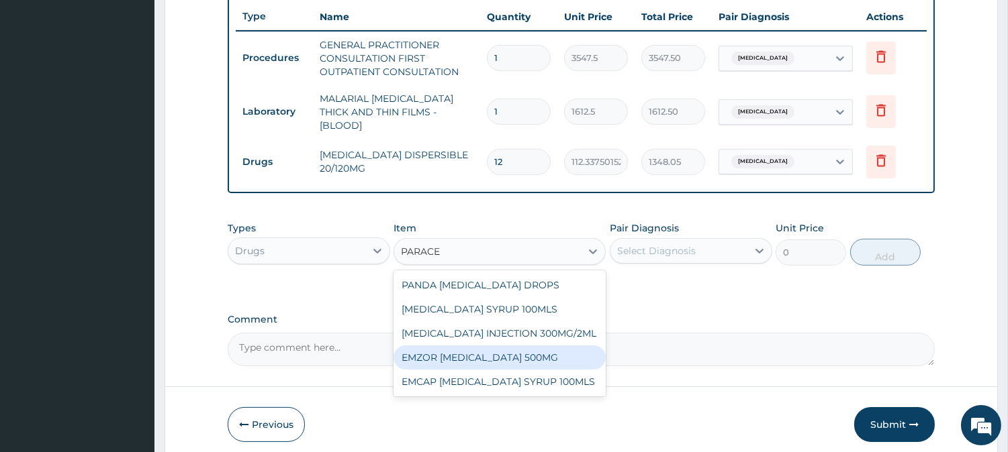
click at [540, 350] on div "EMZOR PARACETAMOL 500MG" at bounding box center [499, 358] width 212 height 24
type input "23.64999961853027"
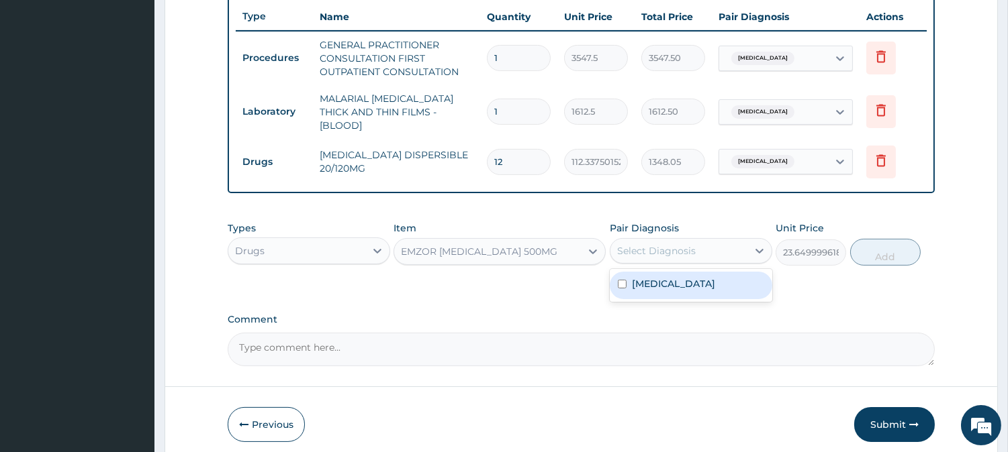
click at [679, 250] on div "Select Diagnosis" at bounding box center [678, 250] width 137 height 21
click at [692, 275] on div "Malaria" at bounding box center [691, 286] width 162 height 28
checkbox input "true"
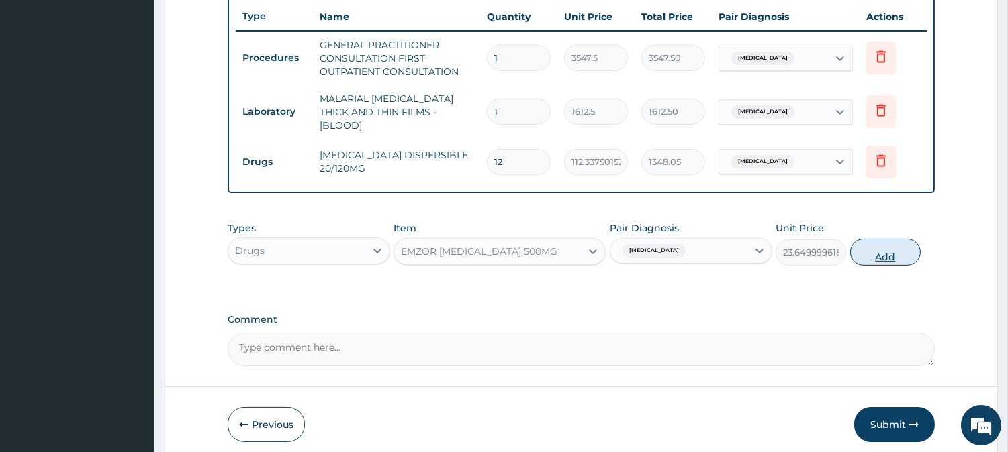
click at [879, 239] on button "Add" at bounding box center [885, 252] width 70 height 27
type input "0"
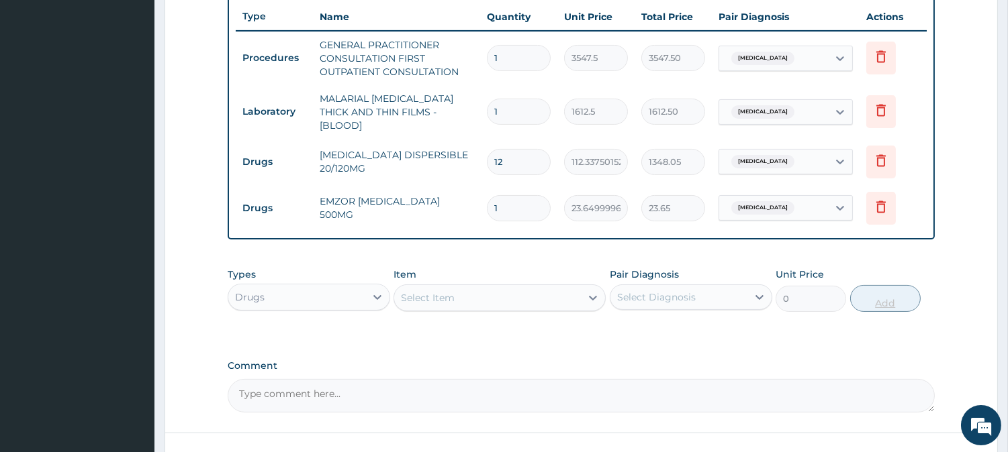
type input "0.00"
type input "9"
type input "212.85"
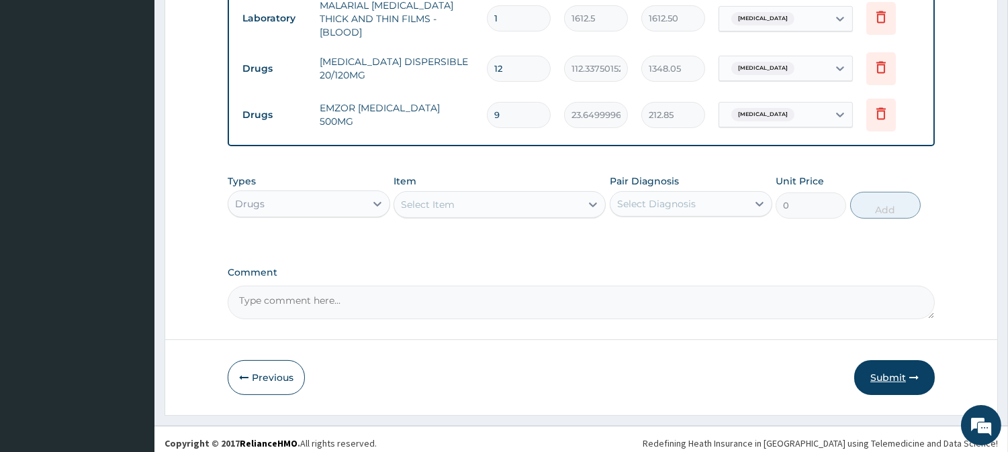
type input "9"
click at [882, 376] on button "Submit" at bounding box center [894, 378] width 81 height 35
click at [265, 363] on button "Previous" at bounding box center [266, 378] width 77 height 35
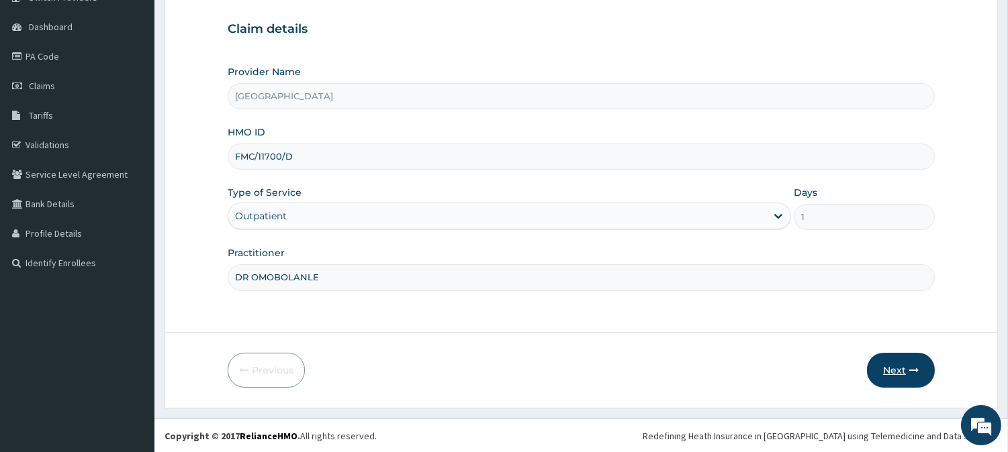
click at [892, 371] on button "Next" at bounding box center [901, 370] width 68 height 35
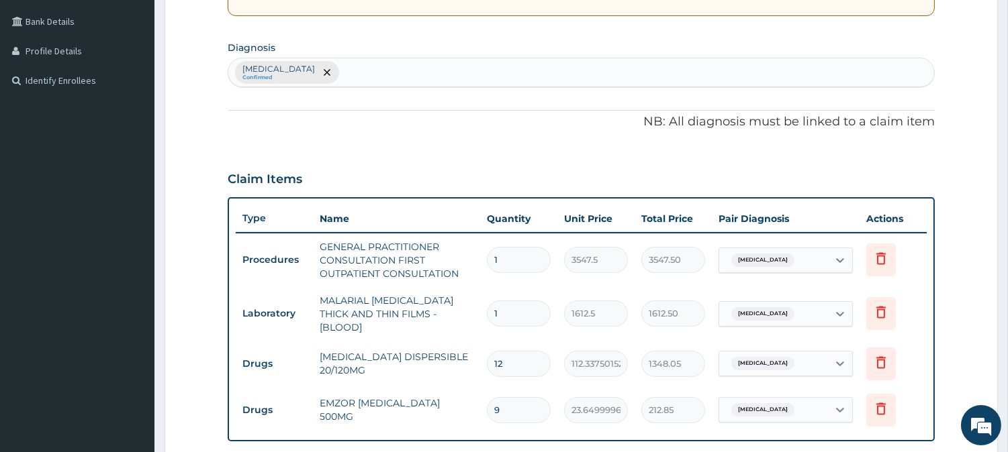
scroll to position [598, 0]
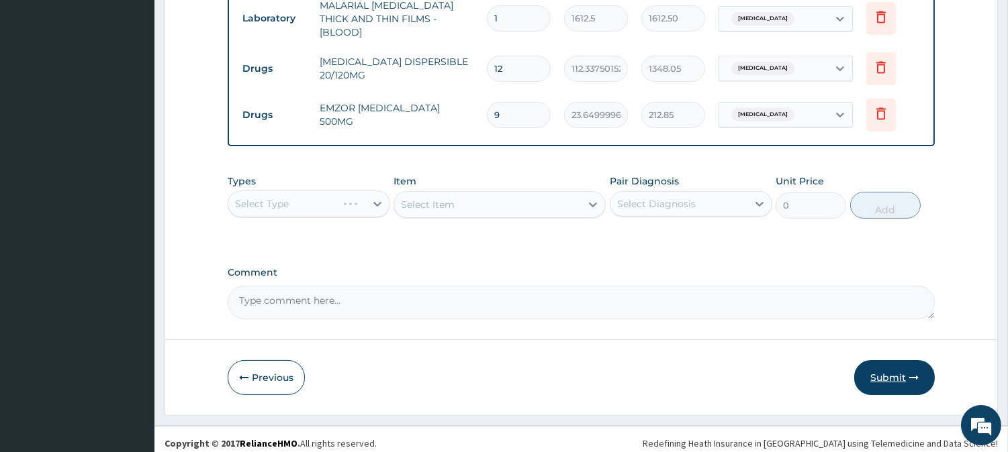
click at [892, 369] on button "Submit" at bounding box center [894, 378] width 81 height 35
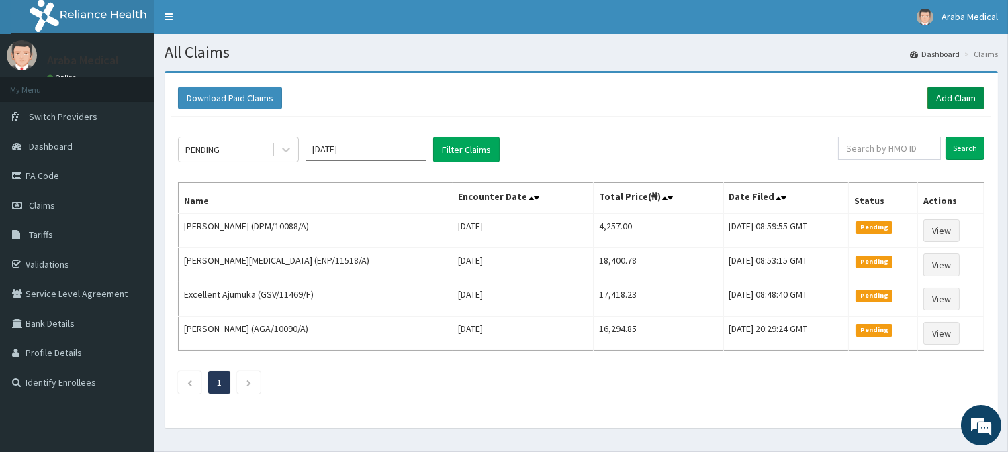
click at [957, 94] on link "Add Claim" at bounding box center [955, 98] width 57 height 23
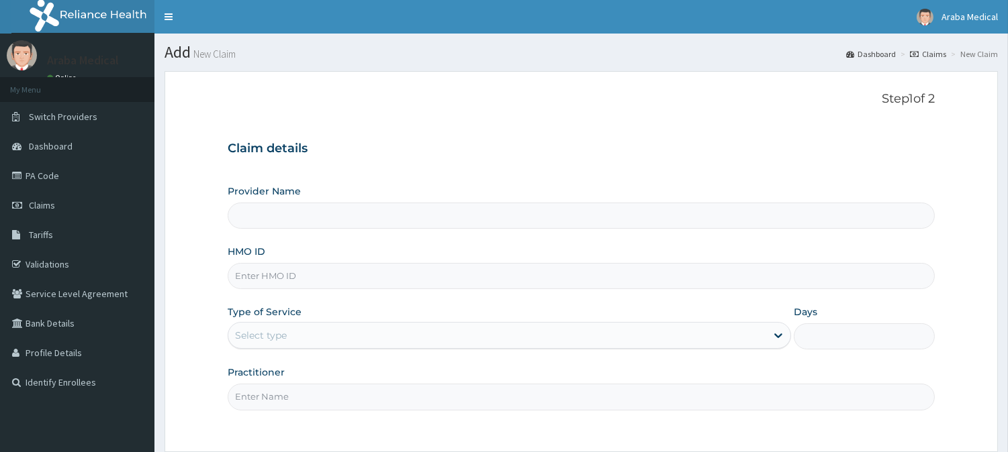
click at [252, 285] on input "HMO ID" at bounding box center [581, 276] width 707 height 26
type input "[GEOGRAPHIC_DATA]"
paste input "FMC/11700/C"
type input "FMC/11700/B"
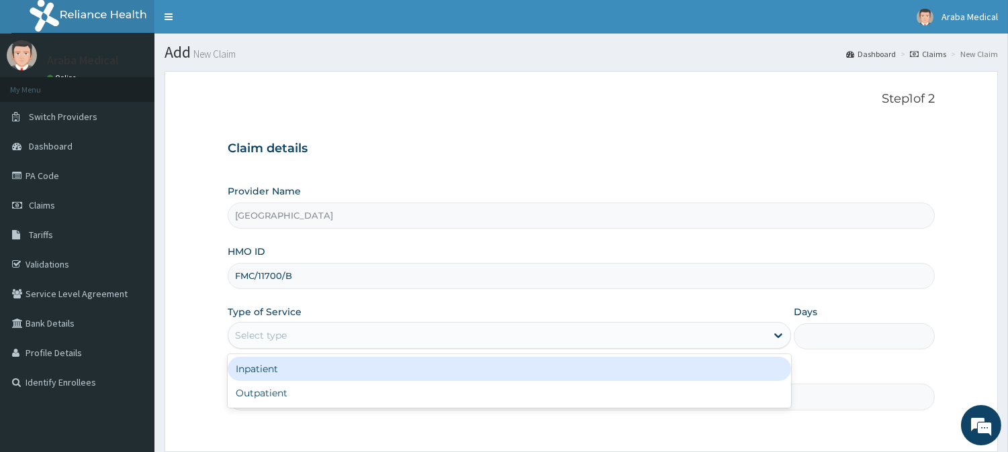
click at [305, 334] on div "Select type" at bounding box center [497, 335] width 538 height 21
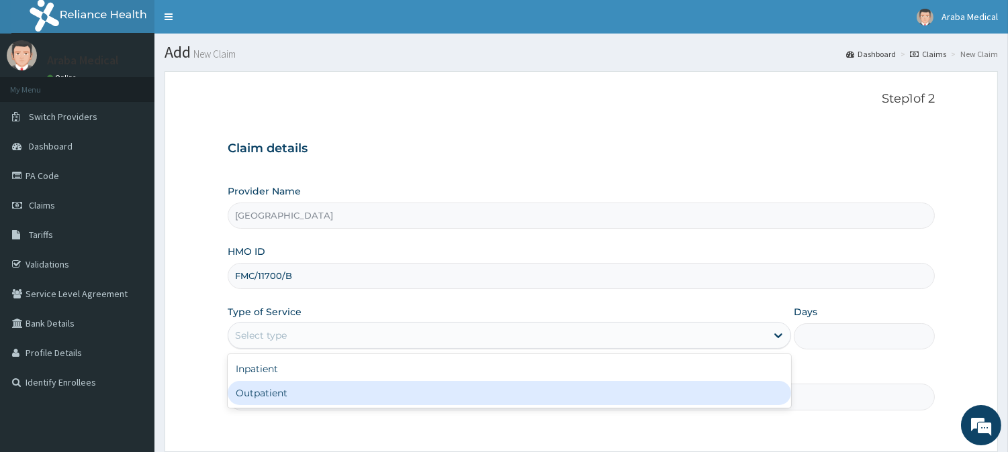
click at [312, 387] on div "Outpatient" at bounding box center [509, 393] width 563 height 24
type input "1"
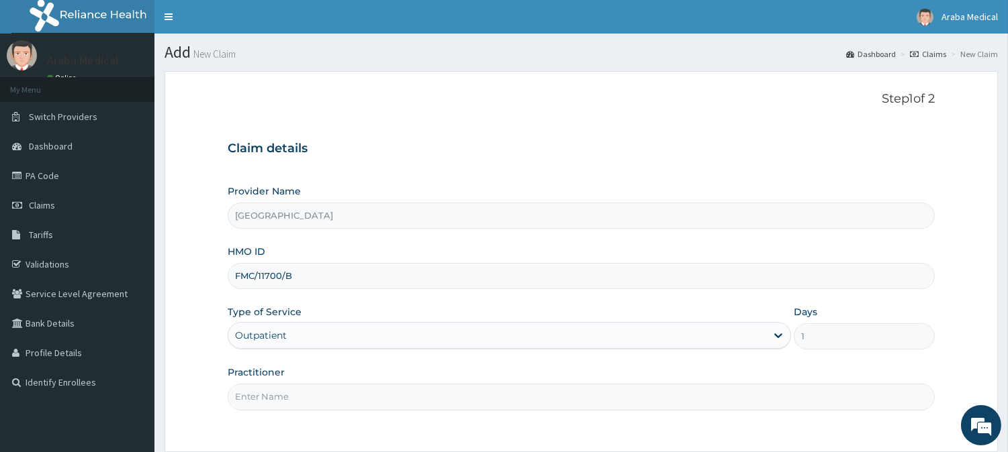
click at [312, 400] on input "Practitioner" at bounding box center [581, 397] width 707 height 26
type input "DR OMOBOLANLE"
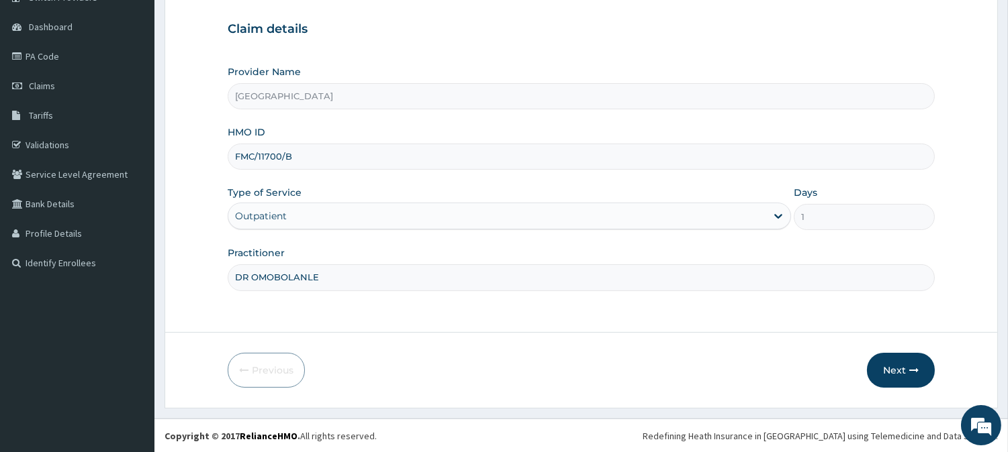
scroll to position [115, 0]
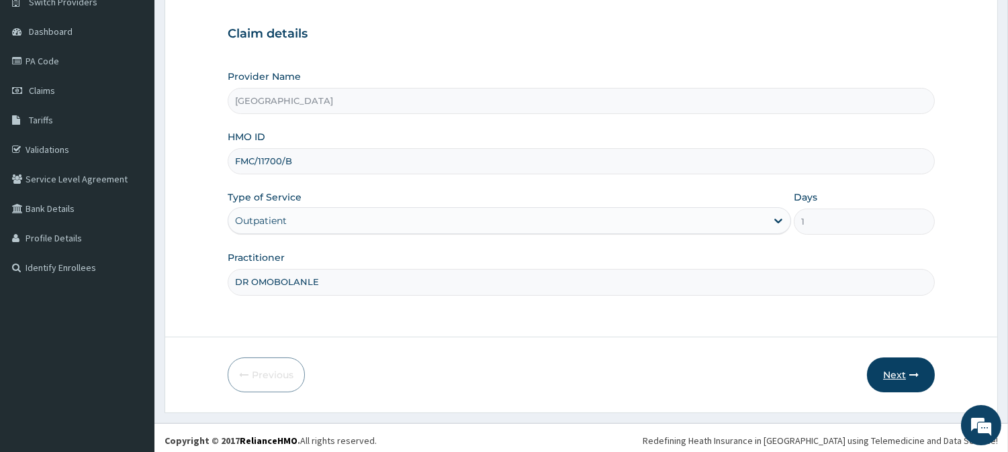
click at [898, 368] on button "Next" at bounding box center [901, 375] width 68 height 35
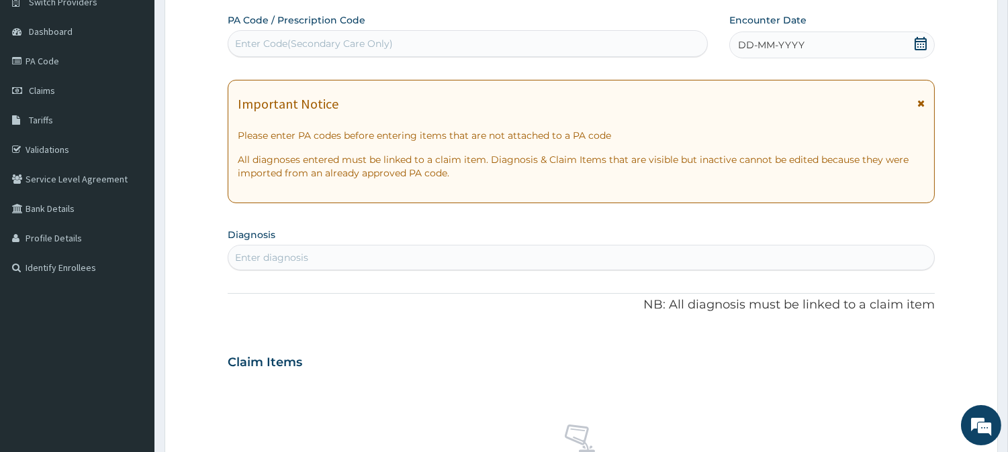
scroll to position [0, 0]
click at [917, 43] on icon at bounding box center [920, 43] width 13 height 13
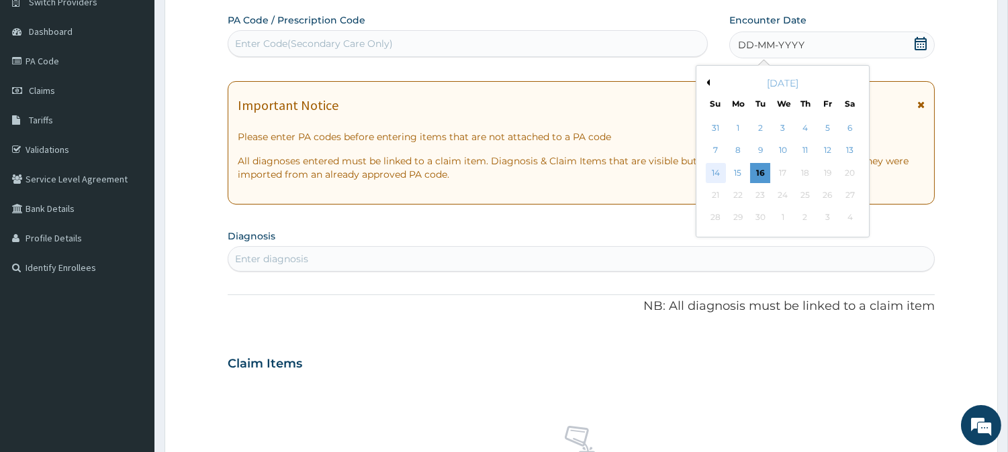
click at [706, 173] on div "14" at bounding box center [715, 173] width 20 height 20
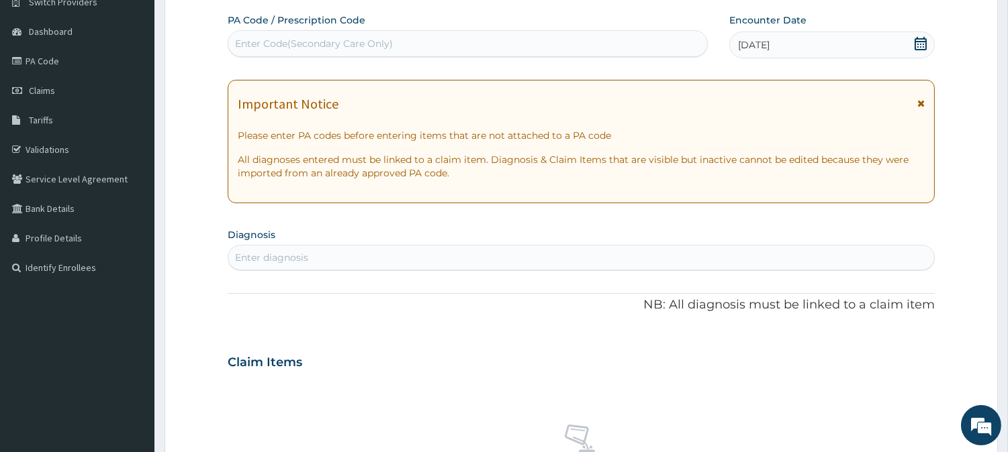
click at [510, 253] on div "Enter diagnosis" at bounding box center [581, 257] width 706 height 21
type input "MALAR"
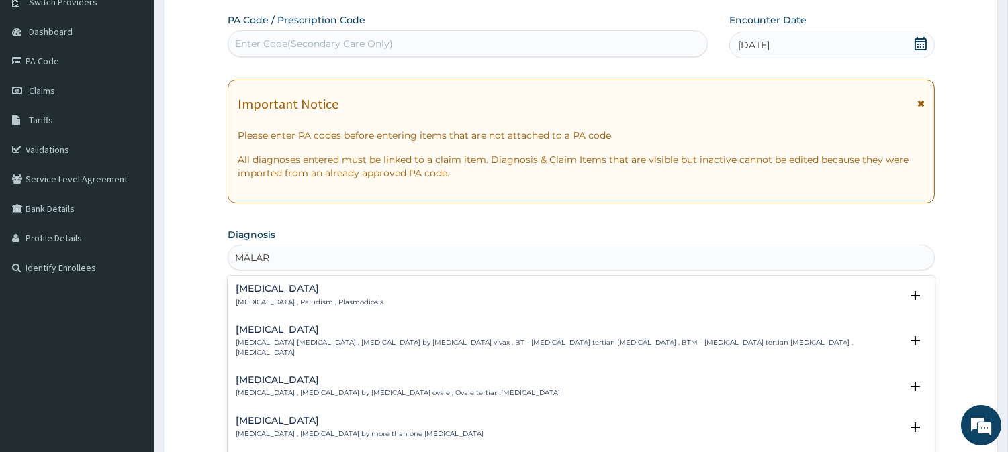
click at [255, 287] on h4 "[MEDICAL_DATA]" at bounding box center [310, 289] width 148 height 10
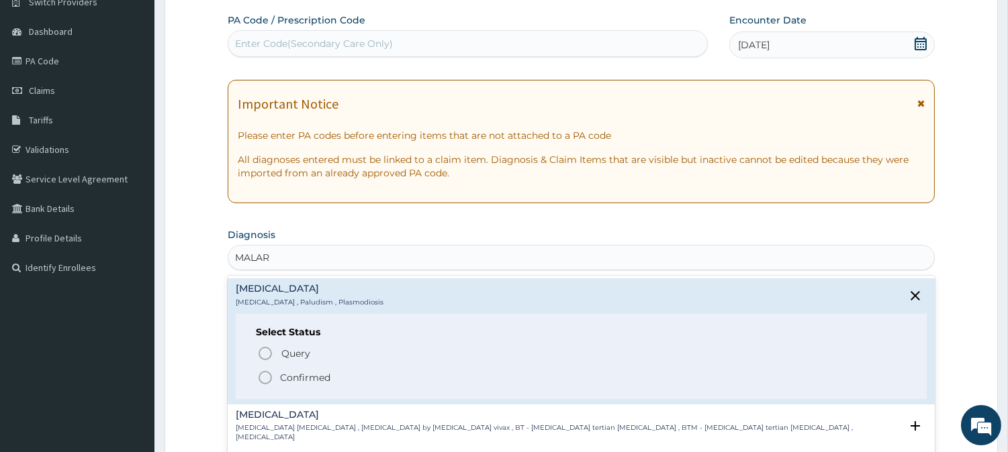
click at [267, 373] on icon "status option filled" at bounding box center [265, 378] width 16 height 16
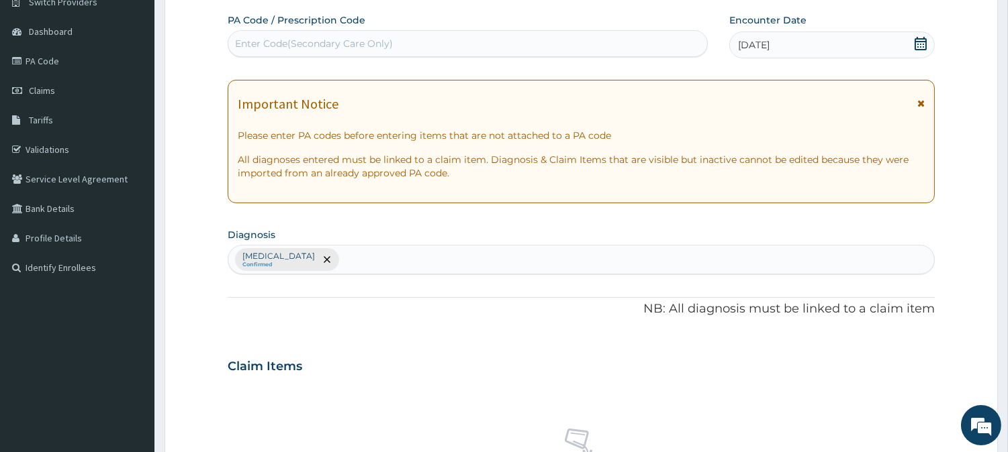
type input "R"
type input "UPPER RESPI"
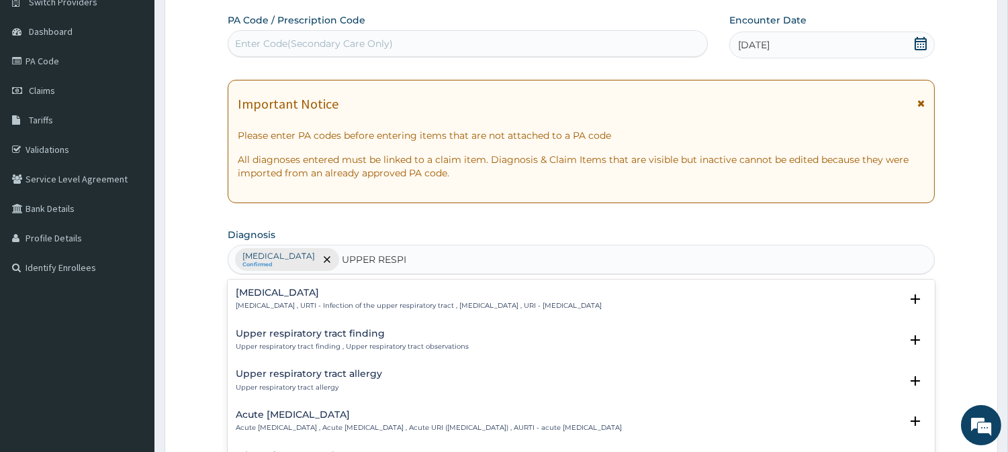
click at [256, 307] on p "[MEDICAL_DATA] , URTI - Infection of the upper respiratory tract , [MEDICAL_DAT…" at bounding box center [419, 305] width 366 height 9
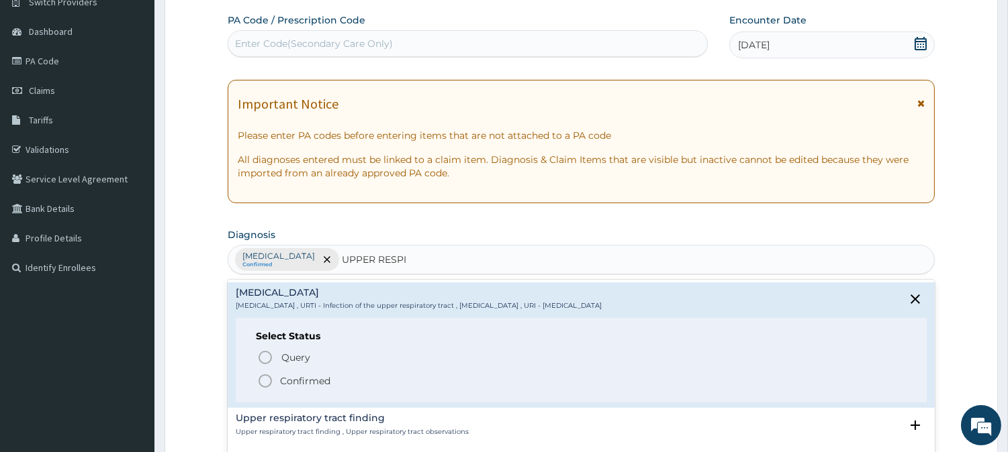
click at [263, 385] on icon "status option filled" at bounding box center [265, 381] width 16 height 16
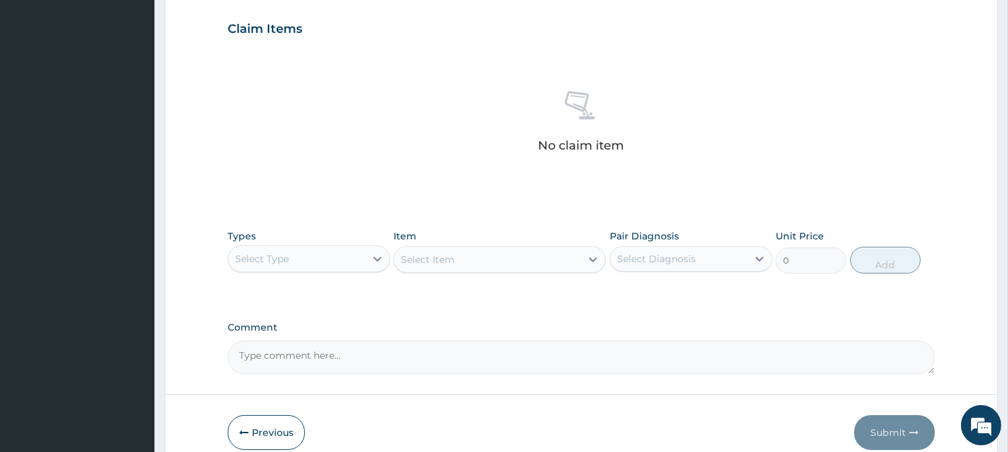
scroll to position [515, 0]
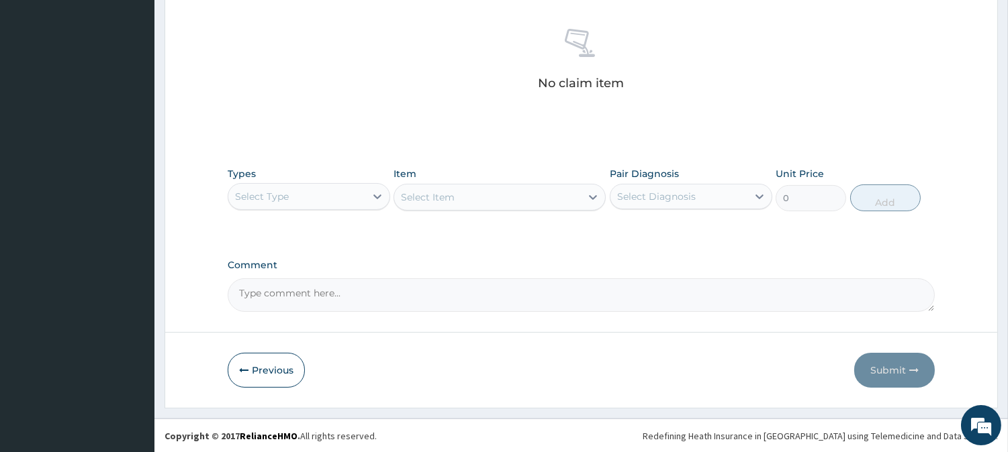
click at [344, 198] on div "Select Type" at bounding box center [296, 196] width 137 height 21
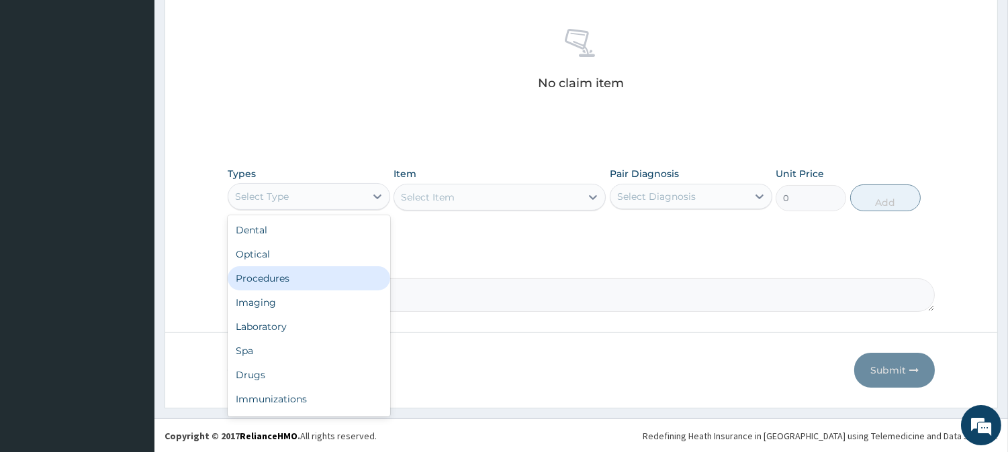
click at [307, 271] on div "Procedures" at bounding box center [309, 279] width 162 height 24
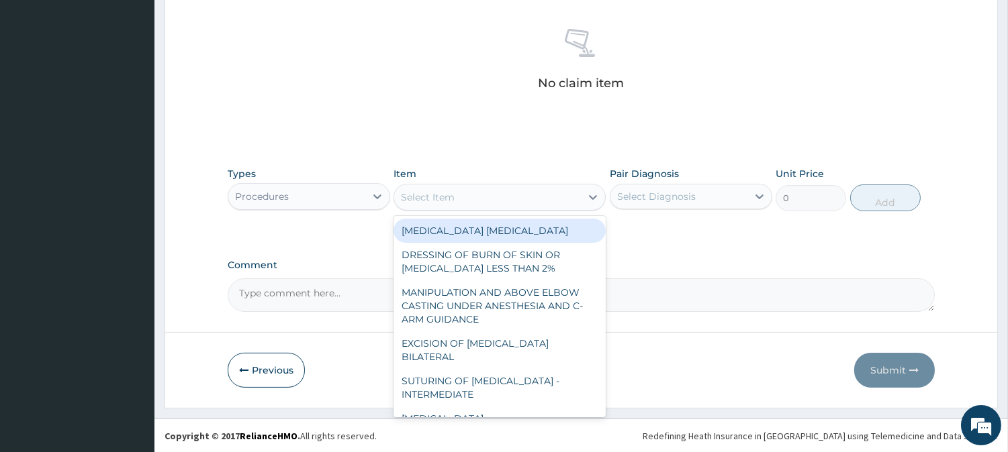
click at [541, 197] on div "Select Item" at bounding box center [487, 197] width 187 height 21
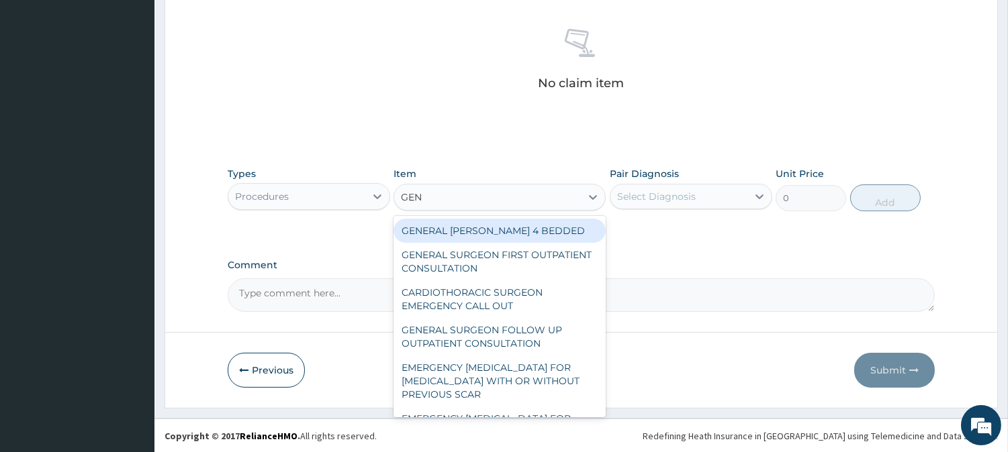
type input "GENE"
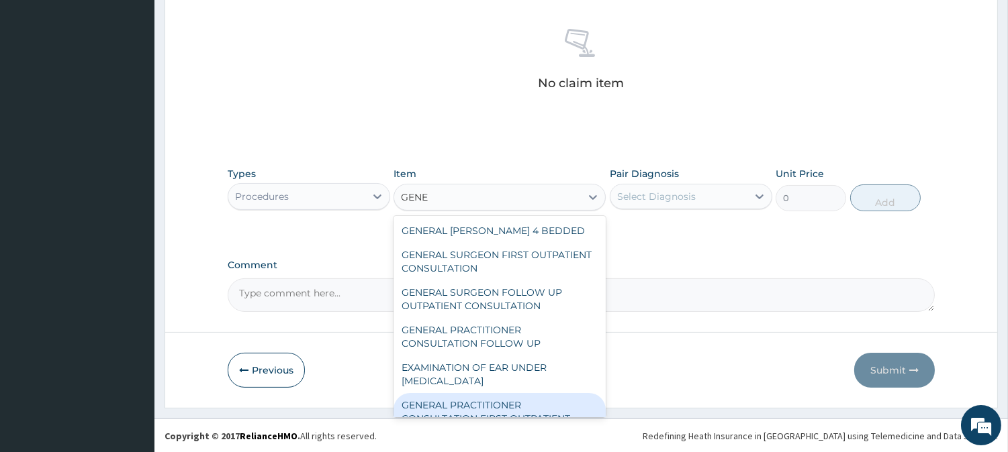
click at [491, 399] on div "GENERAL PRACTITIONER CONSULTATION FIRST OUTPATIENT CONSULTATION" at bounding box center [499, 418] width 212 height 51
type input "3547.5"
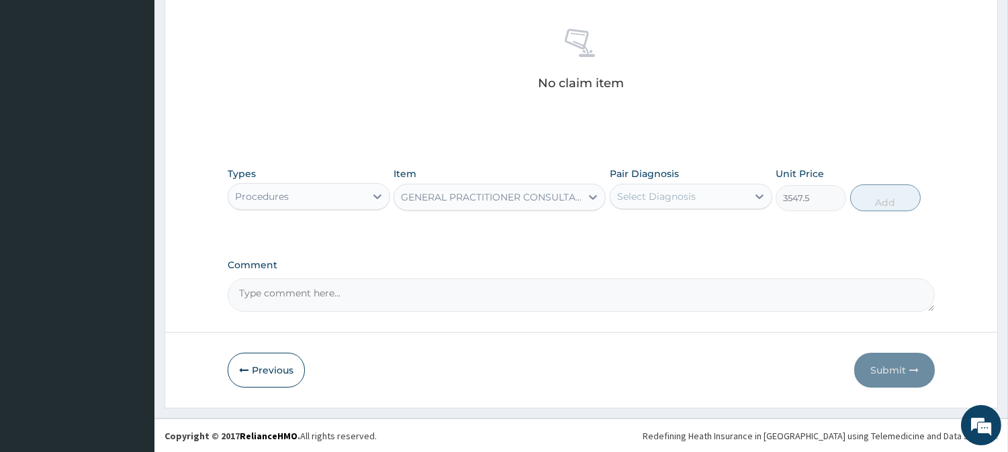
click at [700, 199] on div "Select Diagnosis" at bounding box center [678, 196] width 137 height 21
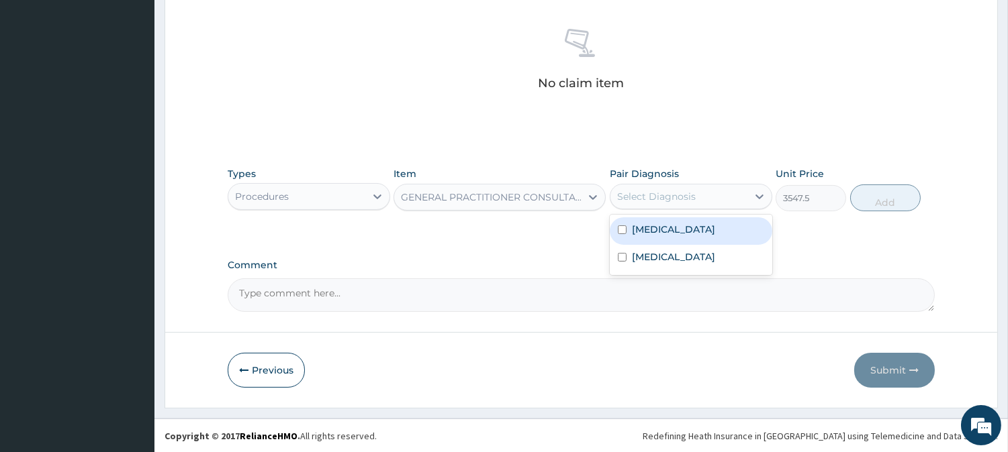
click at [696, 229] on div "[MEDICAL_DATA]" at bounding box center [691, 232] width 162 height 28
checkbox input "true"
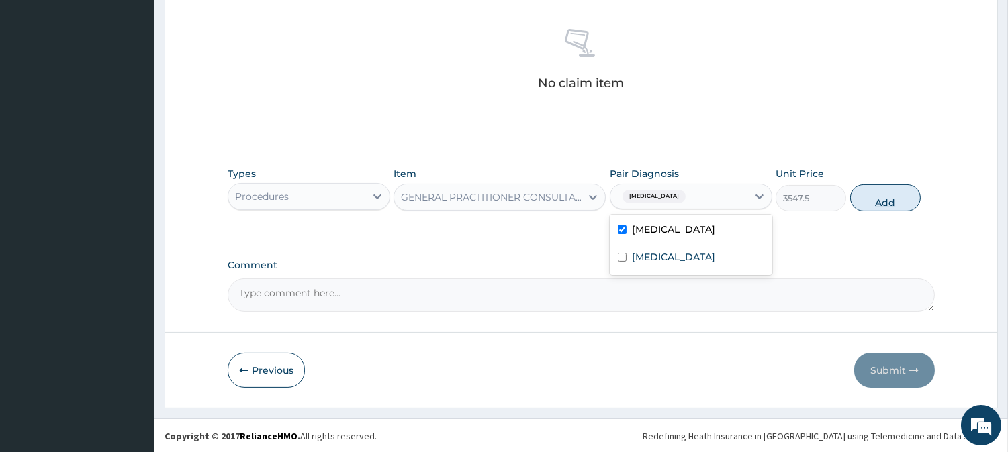
click at [900, 193] on button "Add" at bounding box center [885, 198] width 70 height 27
type input "0"
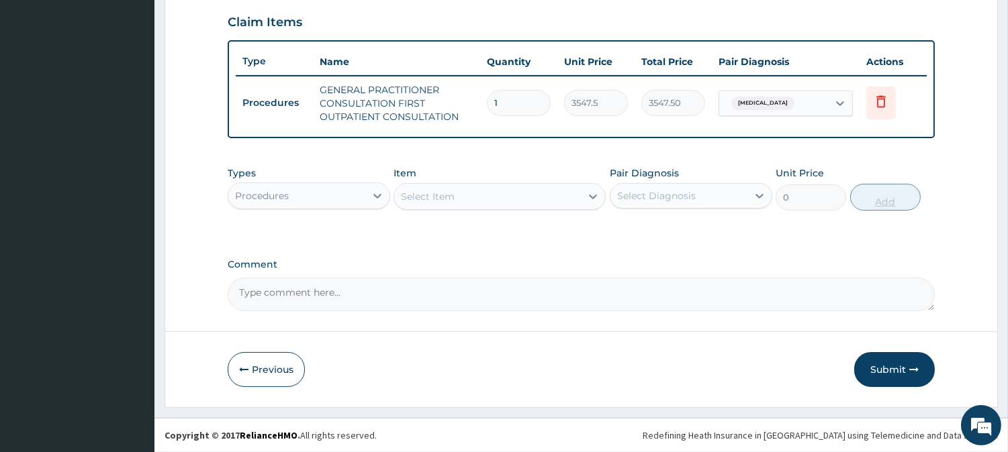
scroll to position [457, 0]
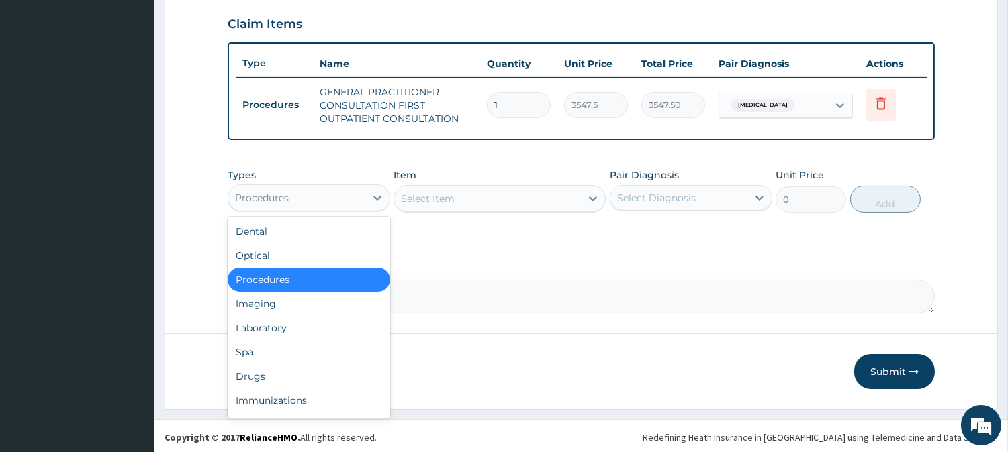
click at [334, 193] on div "Procedures" at bounding box center [296, 197] width 137 height 21
click at [293, 327] on div "Laboratory" at bounding box center [309, 328] width 162 height 24
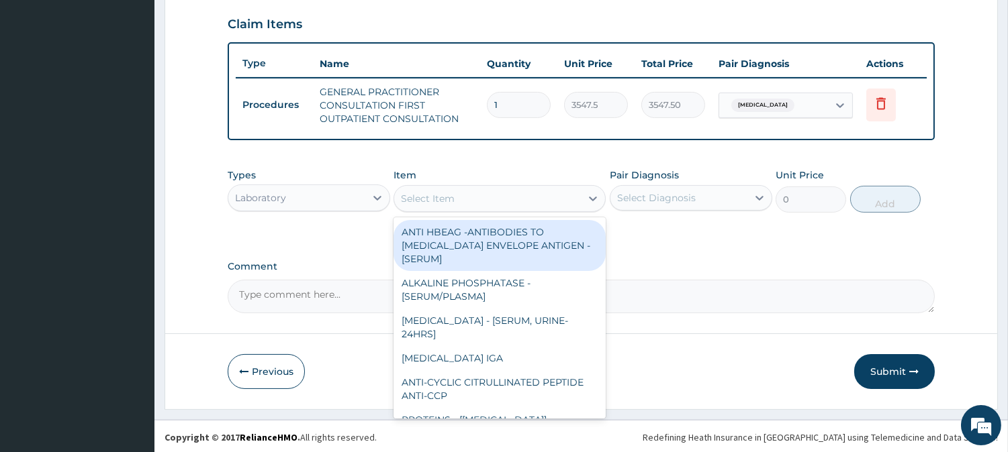
click at [556, 196] on div "Select Item" at bounding box center [487, 198] width 187 height 21
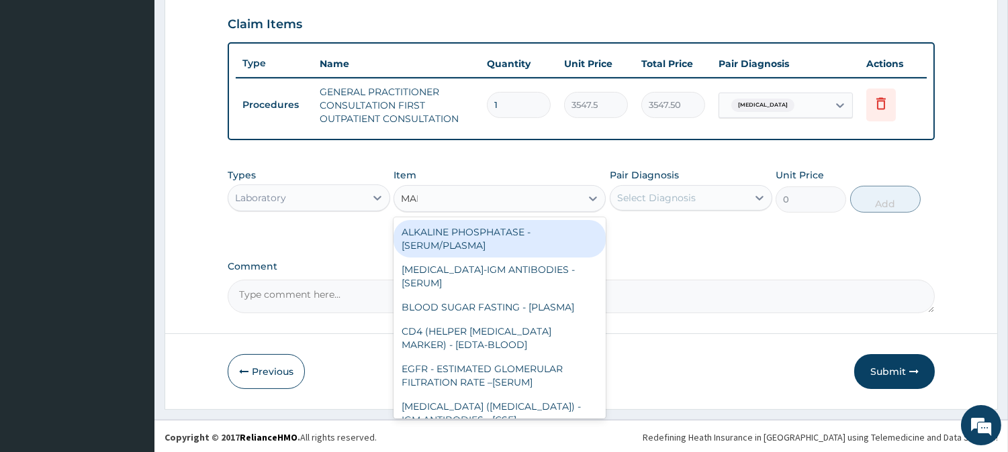
type input "MALA"
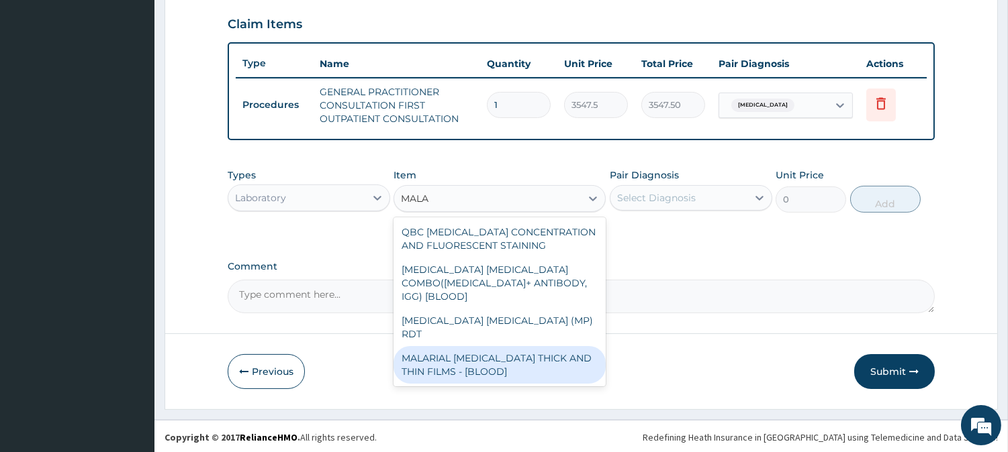
click at [526, 346] on div "MALARIAL [MEDICAL_DATA] THICK AND THIN FILMS - [BLOOD]" at bounding box center [499, 365] width 212 height 38
type input "1612.5"
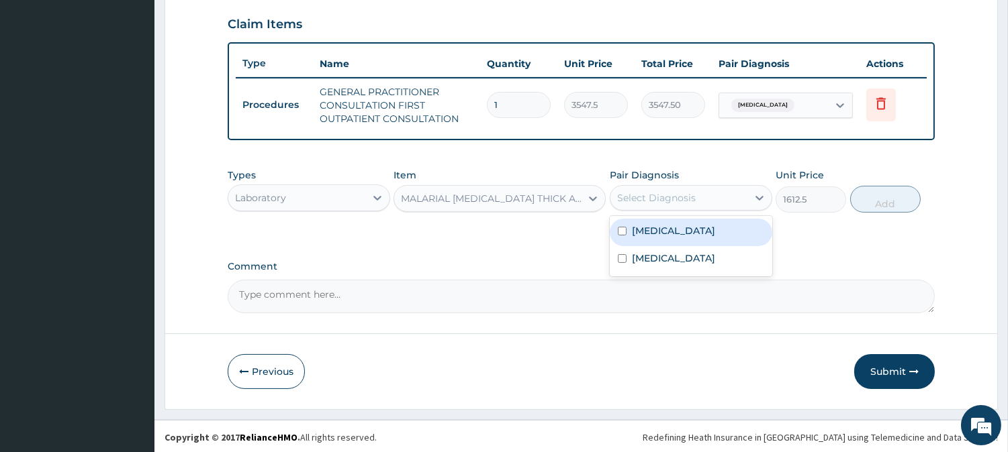
click at [681, 187] on div "Select Diagnosis" at bounding box center [678, 197] width 137 height 21
click at [679, 236] on div "[MEDICAL_DATA]" at bounding box center [691, 233] width 162 height 28
checkbox input "true"
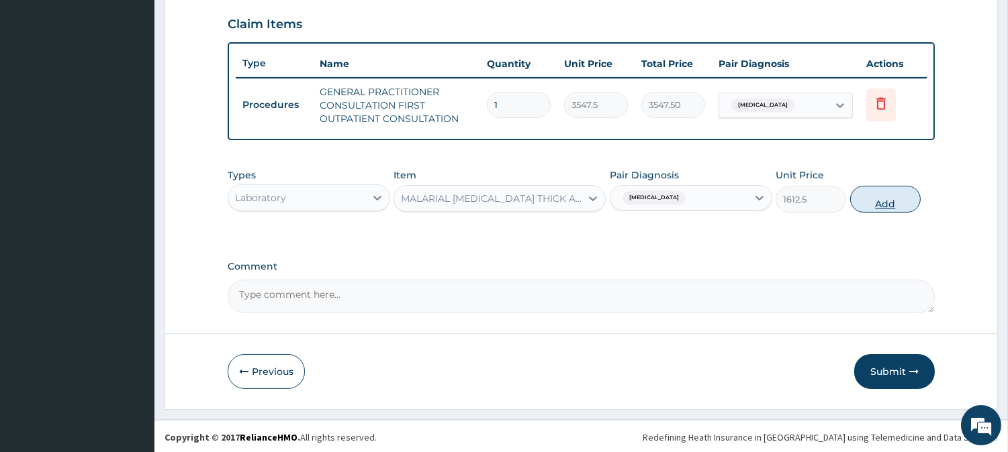
click at [905, 197] on button "Add" at bounding box center [885, 199] width 70 height 27
type input "0"
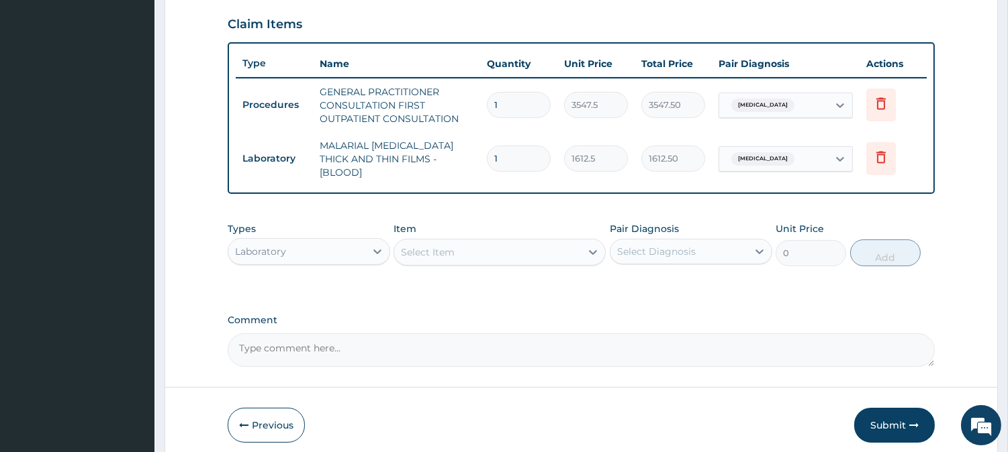
click at [334, 250] on div "Laboratory" at bounding box center [296, 251] width 137 height 21
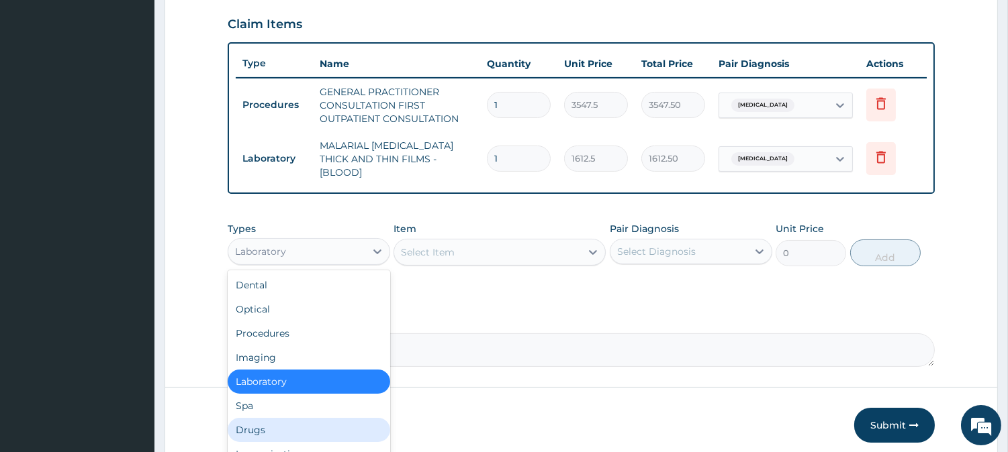
click at [293, 418] on div "Drugs" at bounding box center [309, 430] width 162 height 24
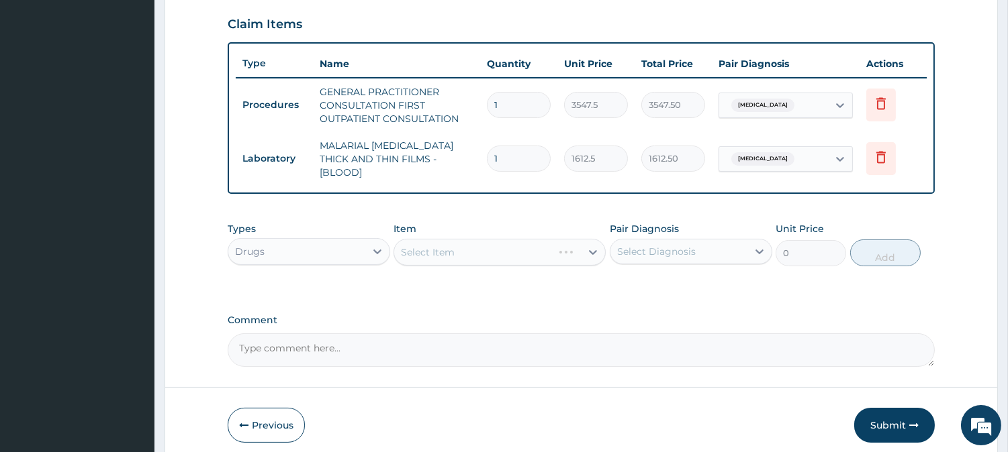
scroll to position [504, 0]
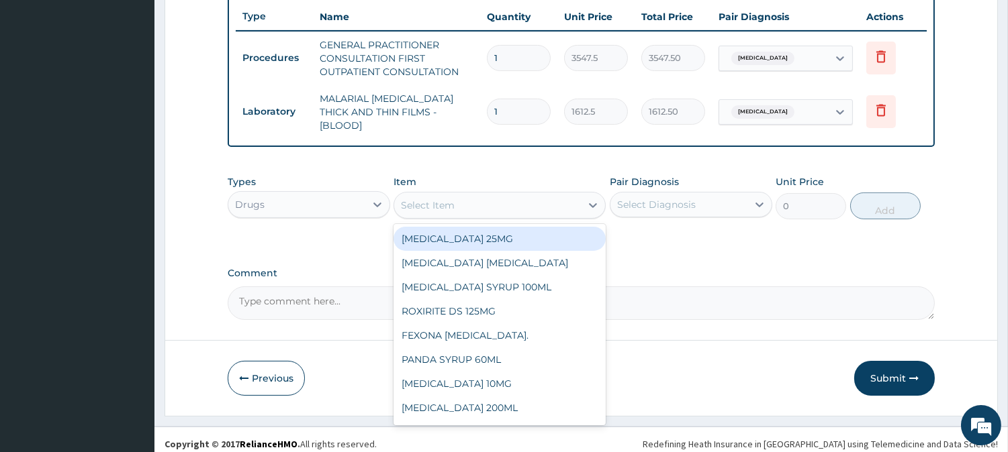
click at [546, 195] on div "Select Item" at bounding box center [487, 205] width 187 height 21
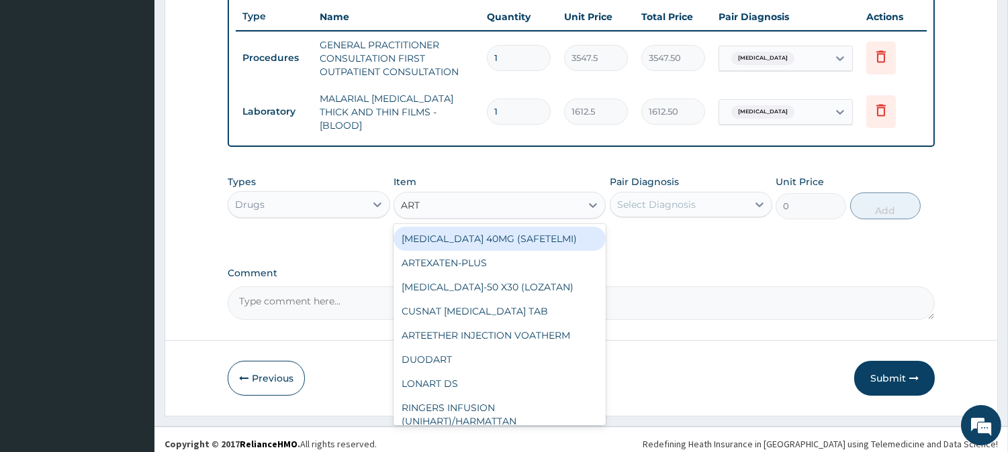
type input "ARTE"
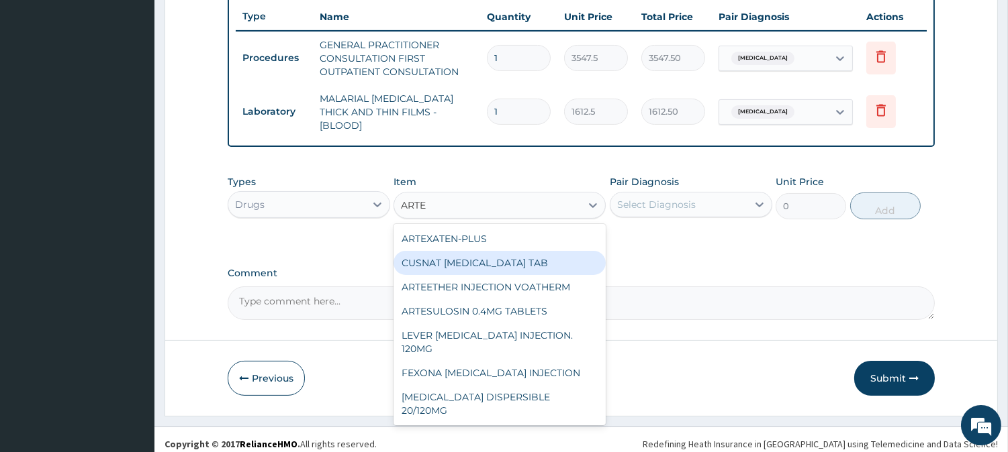
scroll to position [120, 0]
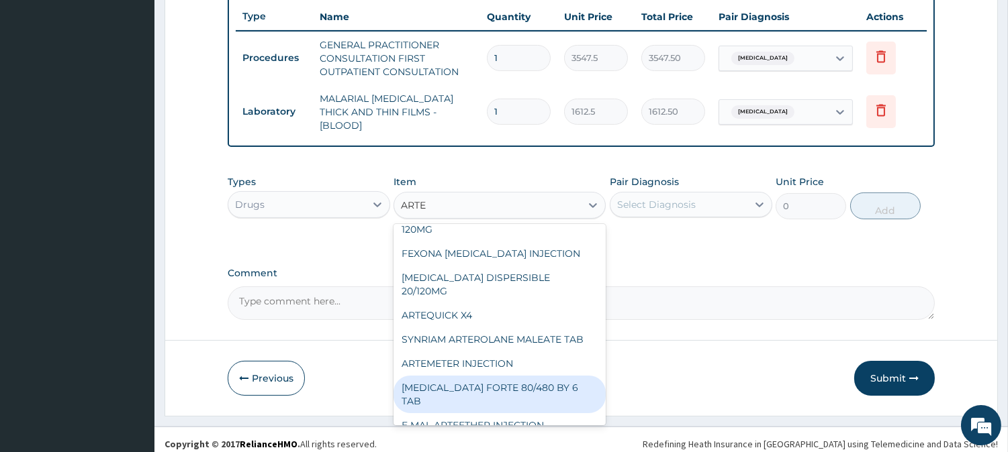
click at [540, 376] on div "[MEDICAL_DATA] FORTE 80/480 BY 6 TAB" at bounding box center [499, 395] width 212 height 38
type input "449.3500061035156"
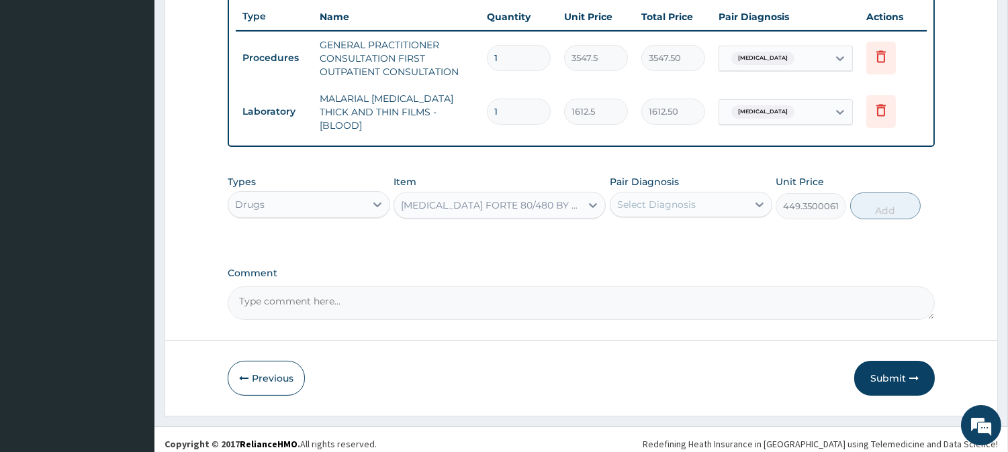
click at [710, 194] on div "Select Diagnosis" at bounding box center [678, 204] width 137 height 21
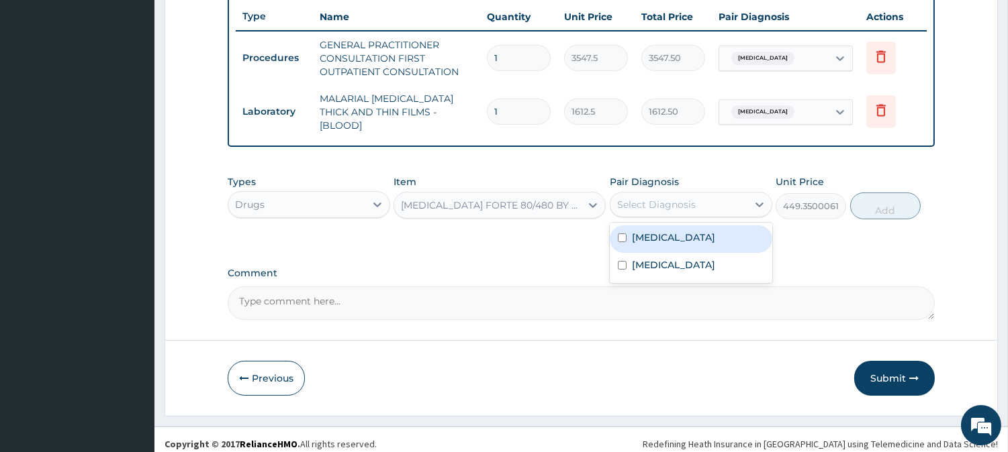
click at [694, 228] on div "[MEDICAL_DATA]" at bounding box center [691, 240] width 162 height 28
checkbox input "true"
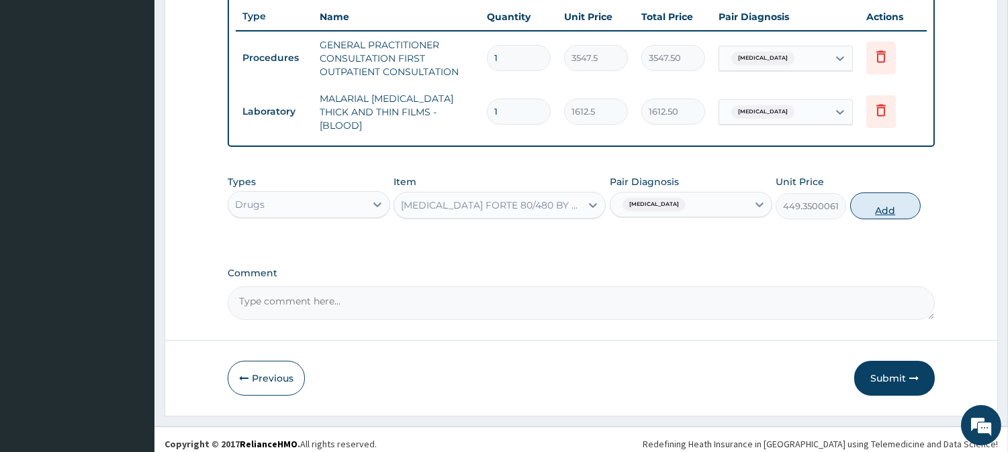
click at [876, 205] on button "Add" at bounding box center [885, 206] width 70 height 27
type input "0"
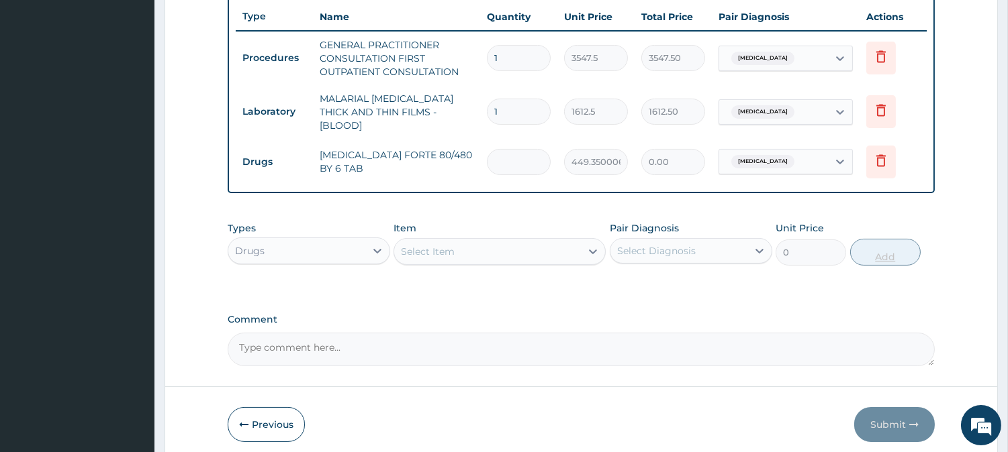
type input "0.00"
type input "6"
type input "2696.10"
type input "6"
click at [525, 241] on div "Select Item" at bounding box center [487, 251] width 187 height 21
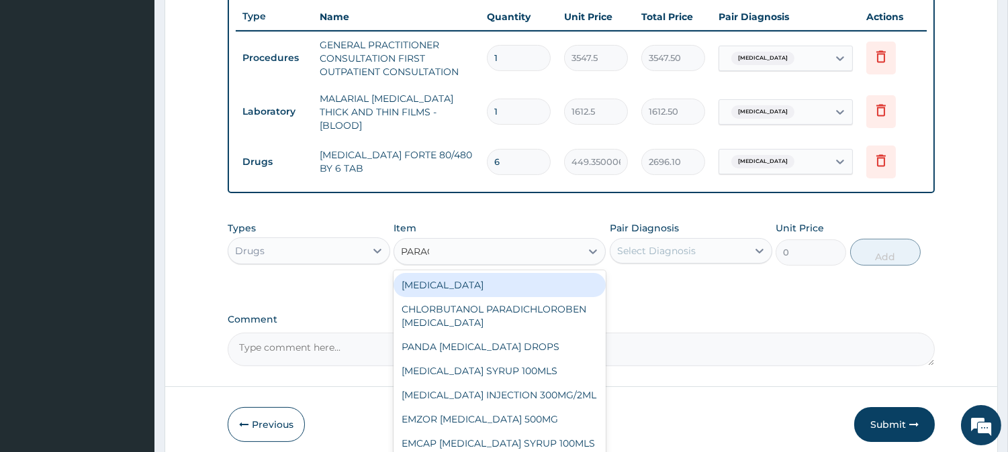
type input "PARACE"
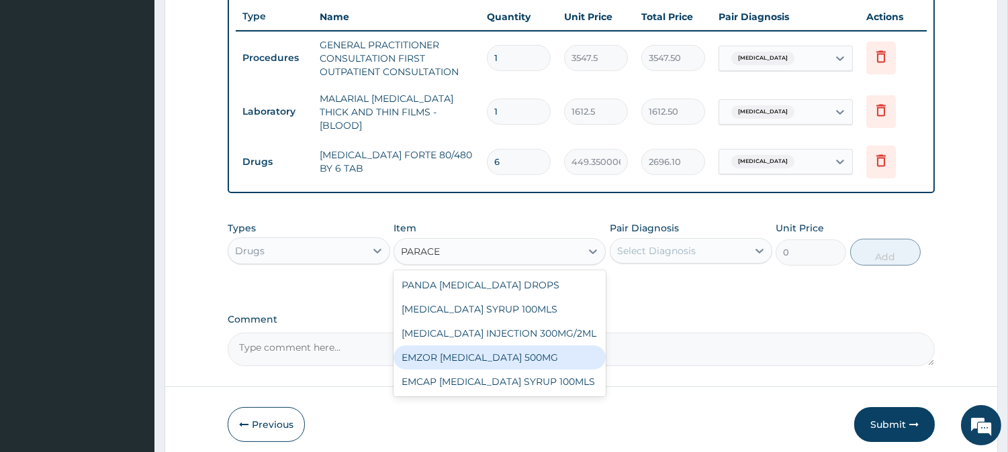
click at [528, 348] on div "EMZOR [MEDICAL_DATA] 500MG" at bounding box center [499, 358] width 212 height 24
type input "23.64999961853027"
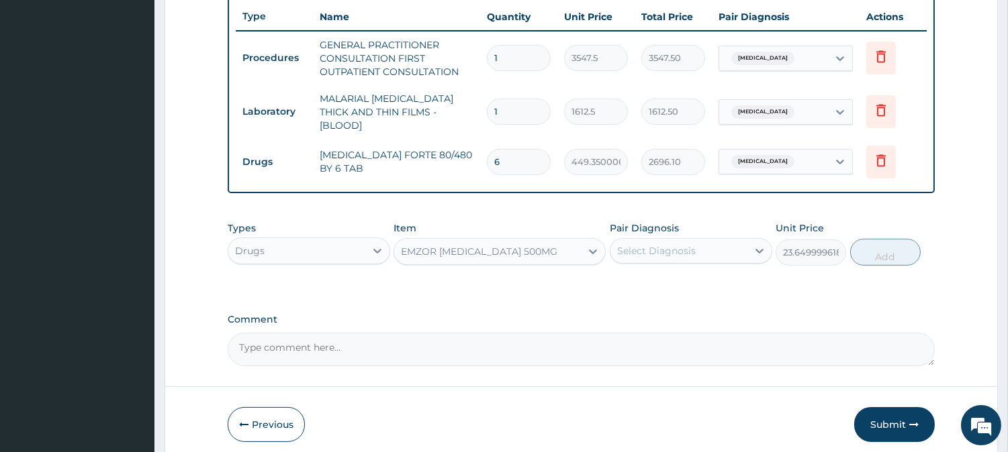
click at [685, 244] on div "Select Diagnosis" at bounding box center [656, 250] width 79 height 13
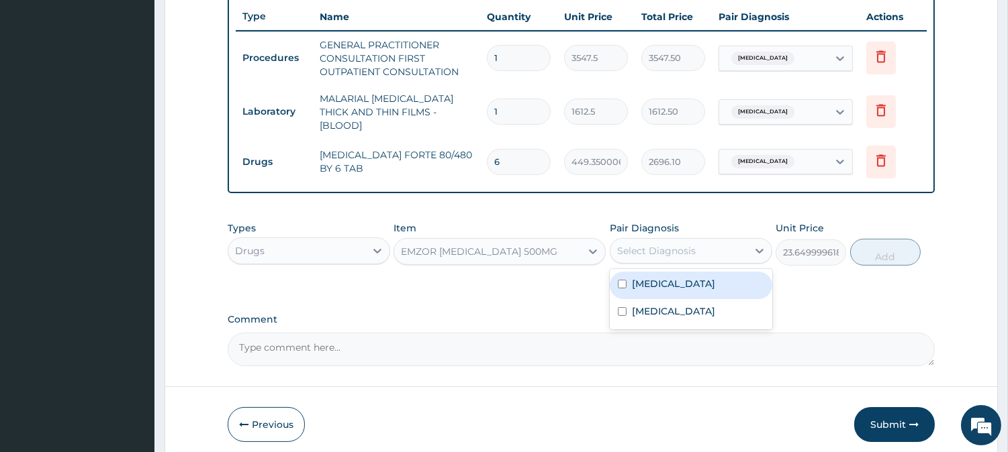
click at [679, 283] on div "[MEDICAL_DATA]" at bounding box center [691, 286] width 162 height 28
checkbox input "true"
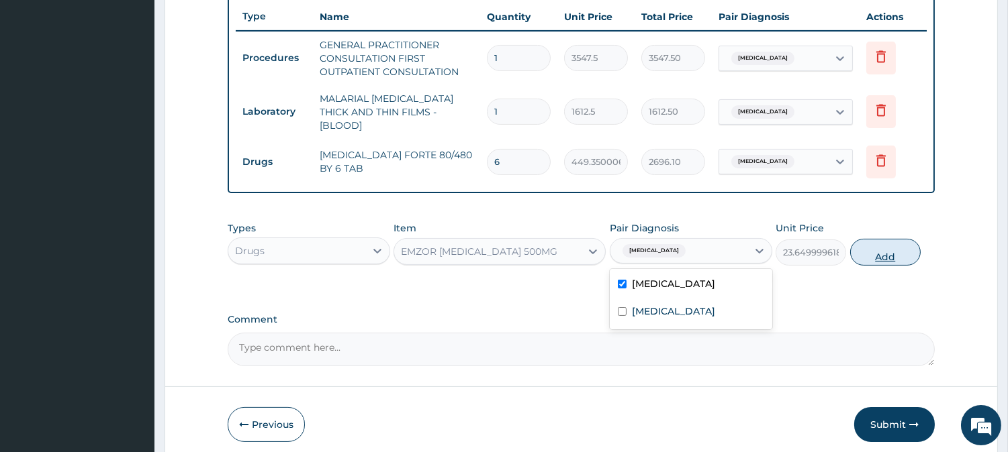
click at [876, 243] on button "Add" at bounding box center [885, 252] width 70 height 27
type input "0"
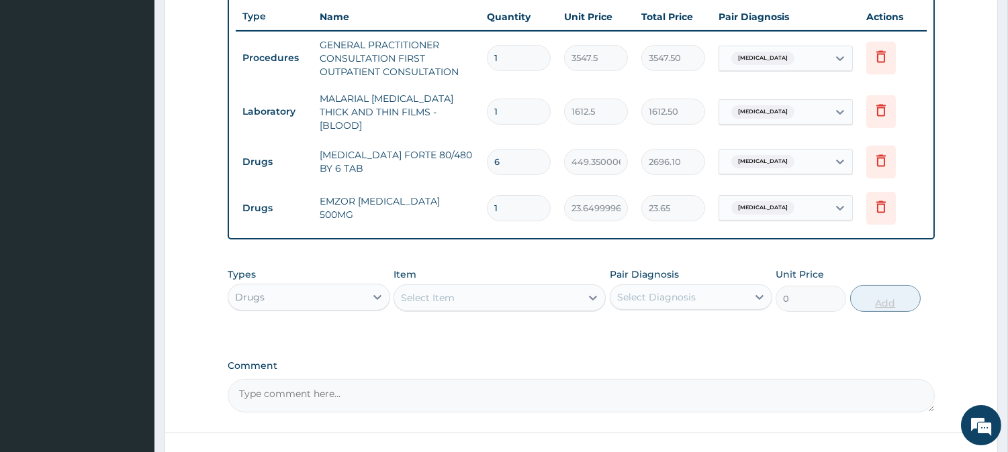
type input "18"
type input "425.70"
type input "18"
click at [524, 297] on div "Select Item" at bounding box center [487, 297] width 187 height 21
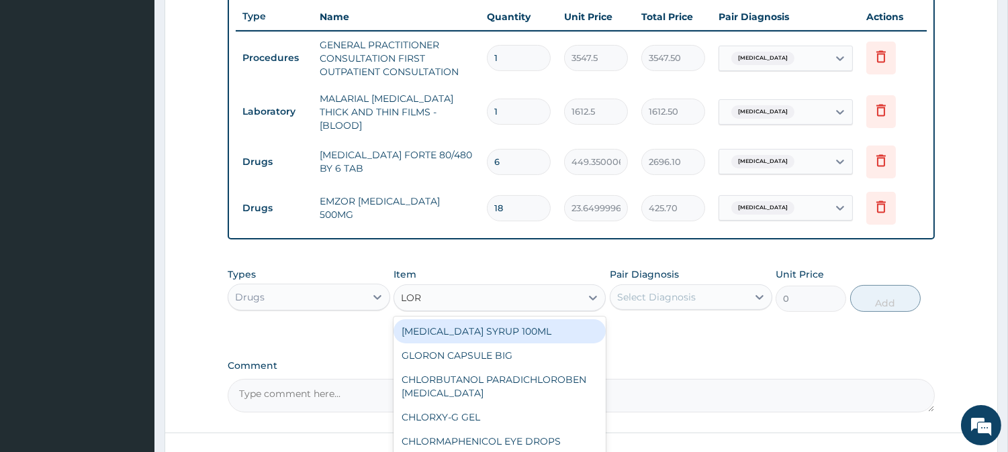
type input "[PERSON_NAME]"
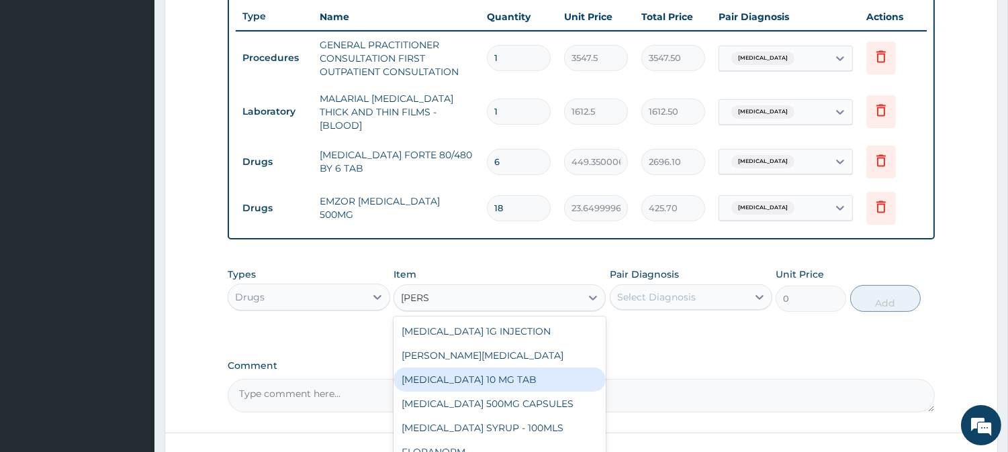
click at [506, 372] on div "[MEDICAL_DATA] 10 MG TAB" at bounding box center [499, 380] width 212 height 24
type input "59.125"
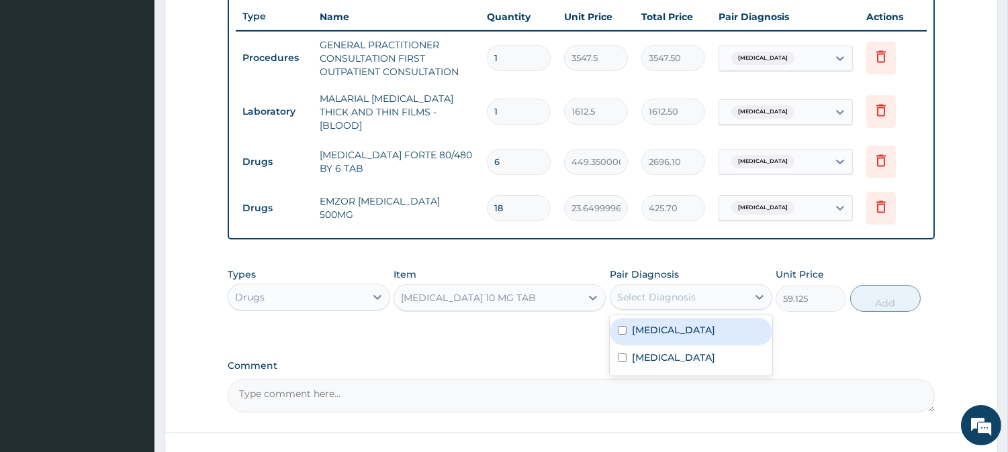
click at [683, 291] on div "Select Diagnosis" at bounding box center [656, 297] width 79 height 13
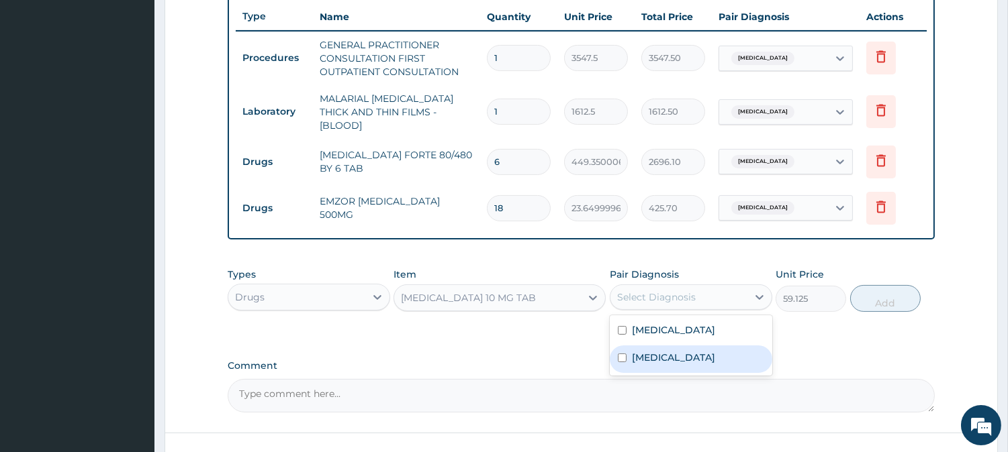
click at [692, 346] on div "[MEDICAL_DATA]" at bounding box center [691, 360] width 162 height 28
checkbox input "true"
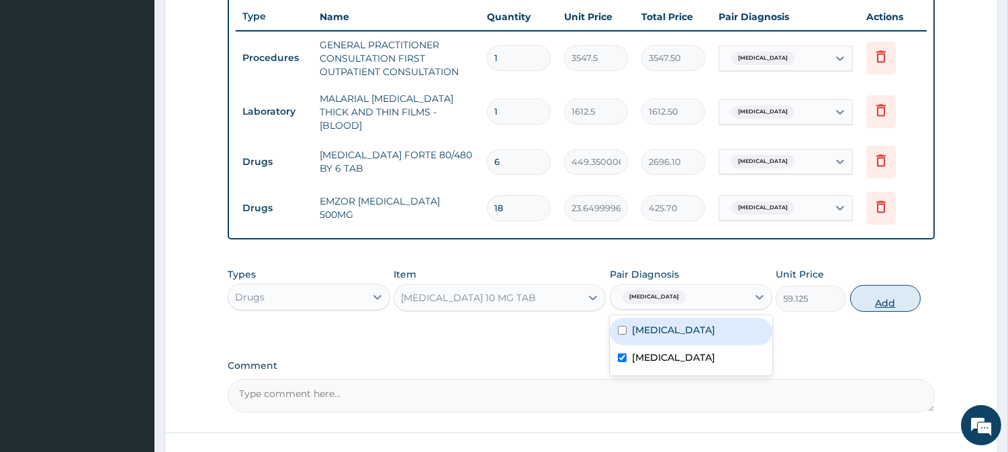
click at [900, 291] on button "Add" at bounding box center [885, 298] width 70 height 27
type input "0"
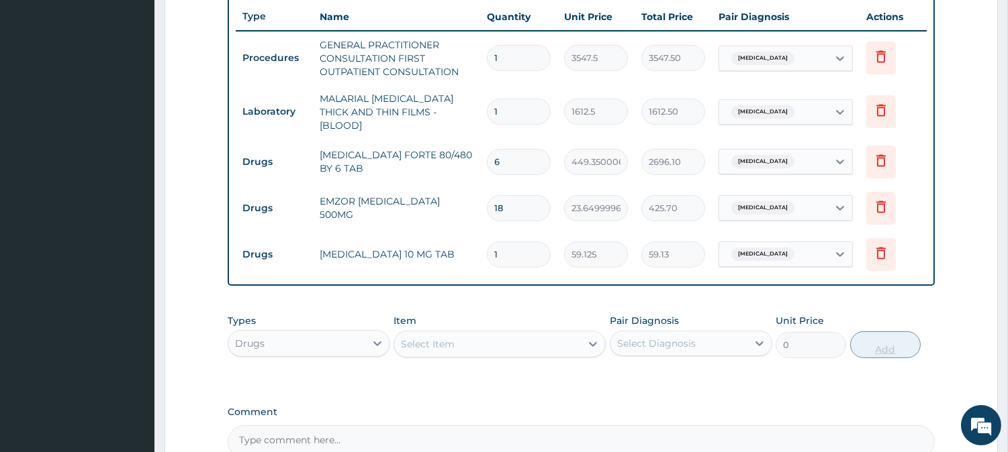
type input "0.00"
type input "5"
type input "295.63"
type input "0.00"
type input "7"
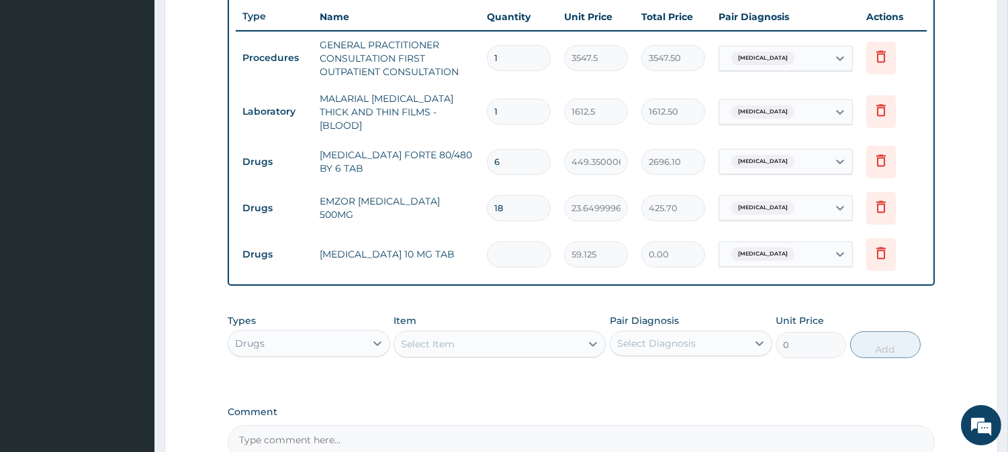
type input "413.88"
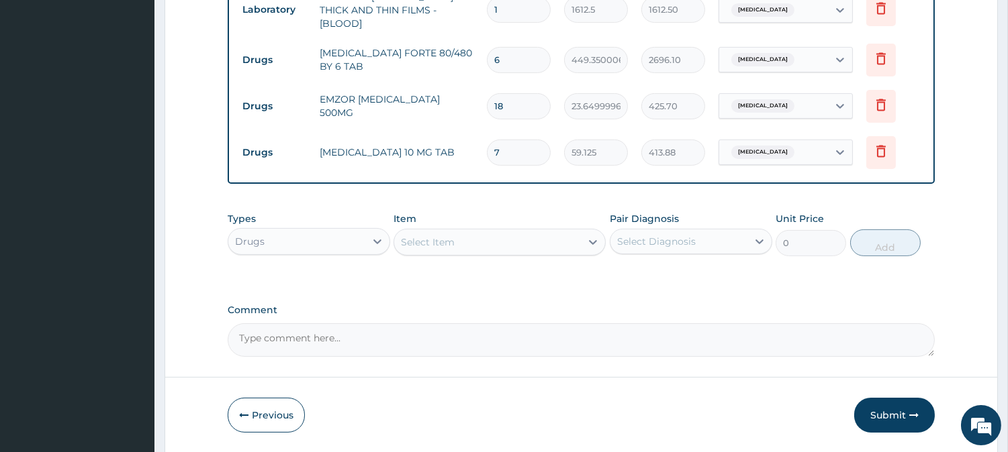
scroll to position [645, 0]
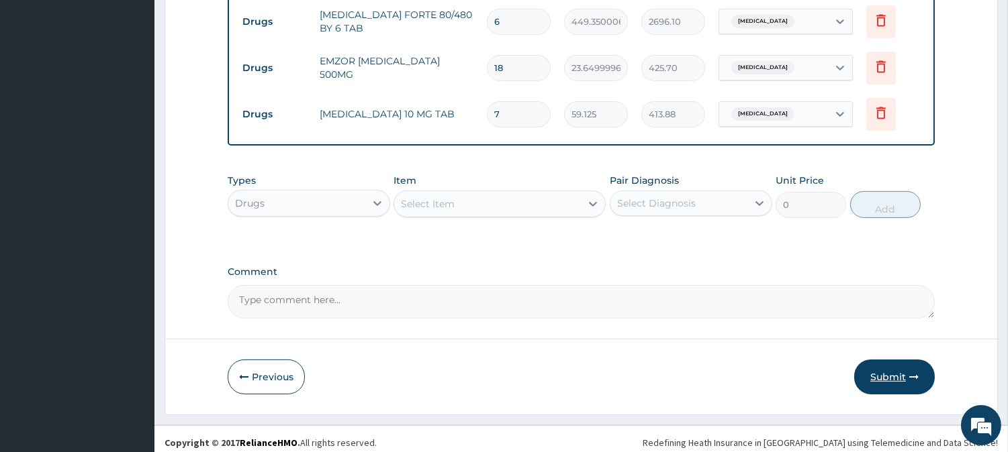
type input "7"
click at [891, 371] on button "Submit" at bounding box center [894, 377] width 81 height 35
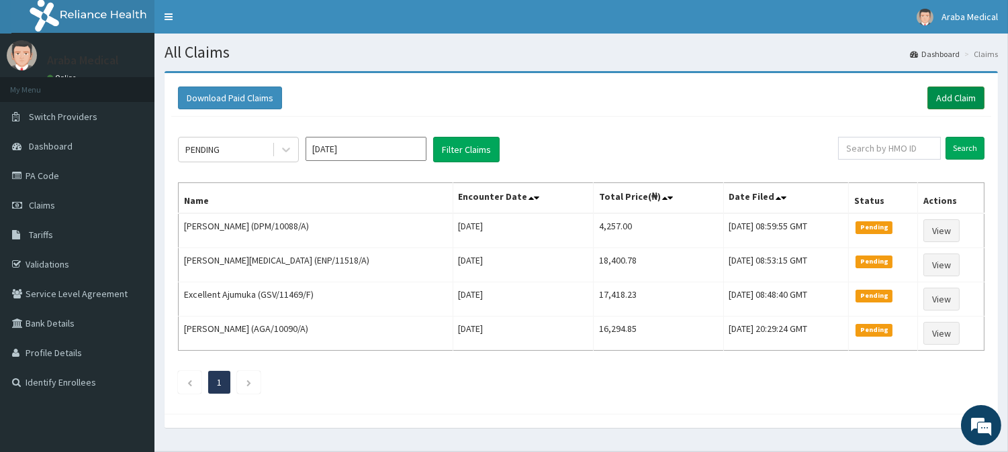
click at [965, 95] on link "Add Claim" at bounding box center [955, 98] width 57 height 23
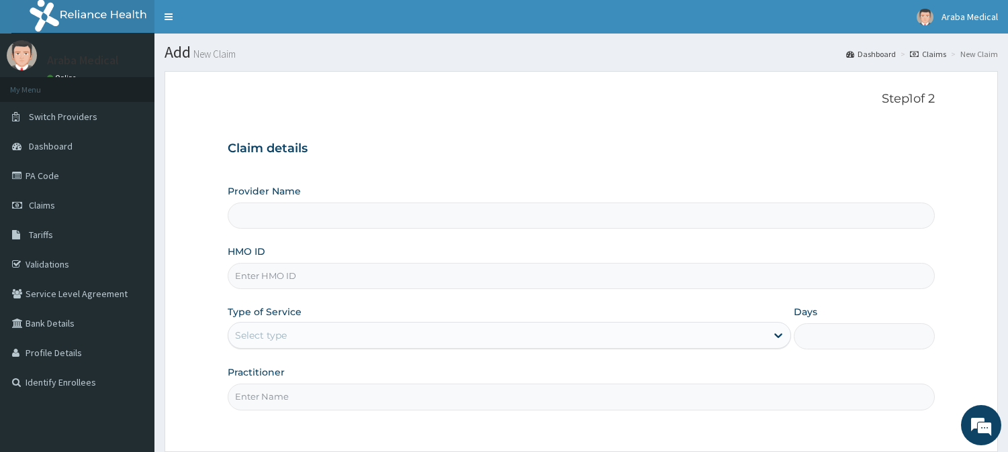
type input "[GEOGRAPHIC_DATA]"
click at [300, 283] on input "HMO ID" at bounding box center [581, 276] width 707 height 26
paste input "NRN/10029/F"
type input "NRN/10029/F"
click at [302, 324] on div "Select type" at bounding box center [509, 335] width 563 height 27
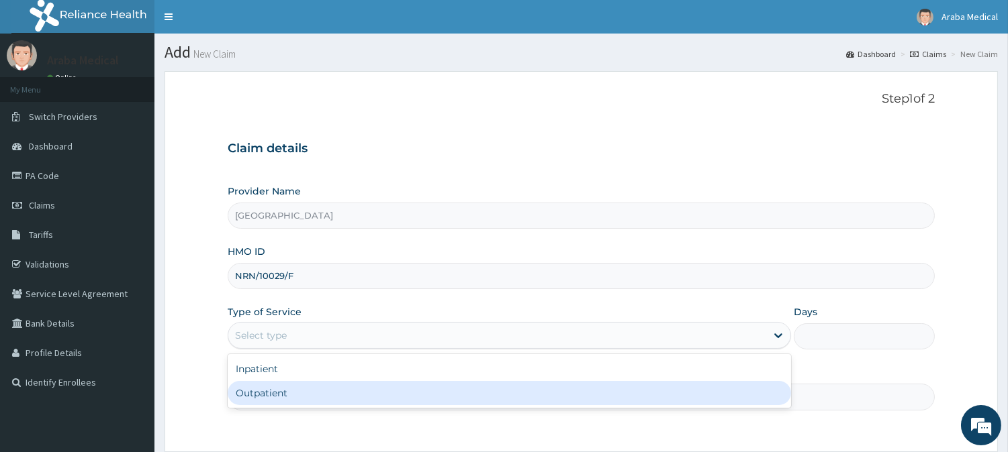
click at [289, 389] on div "Outpatient" at bounding box center [509, 393] width 563 height 24
type input "1"
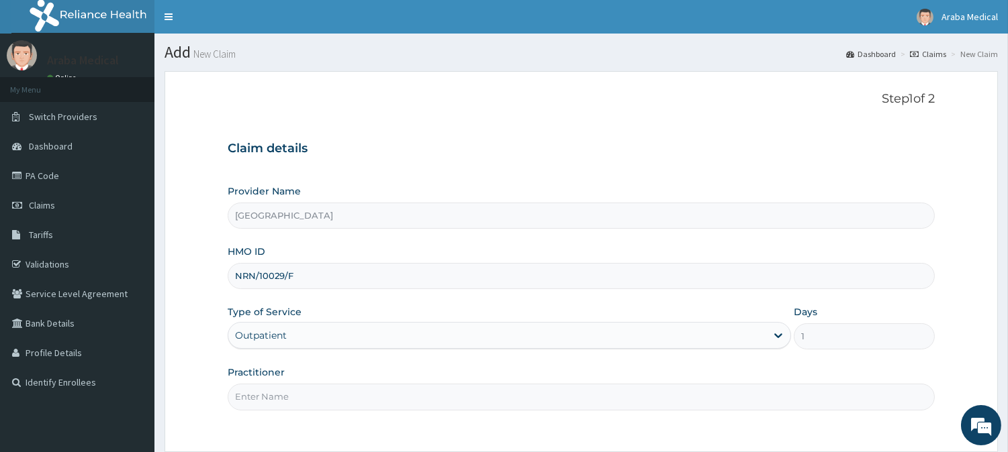
click at [297, 397] on input "Practitioner" at bounding box center [581, 397] width 707 height 26
type input "DR OMOBOLANLE"
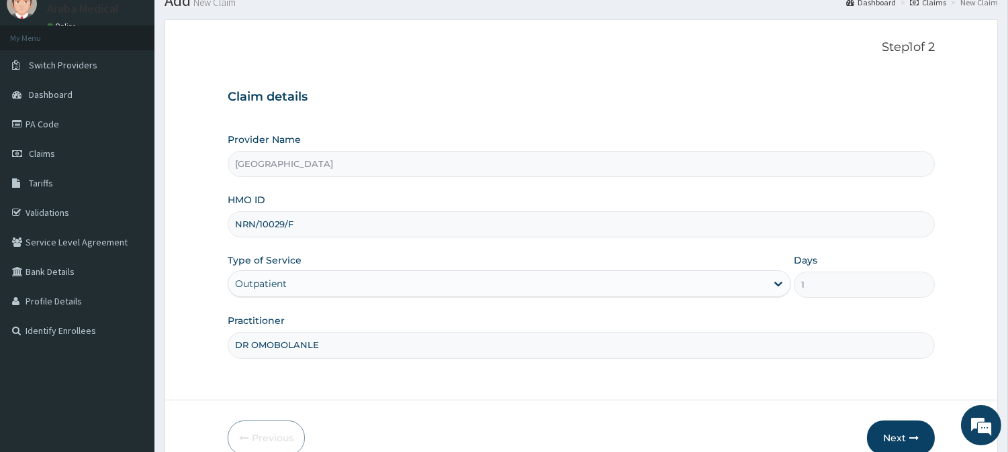
scroll to position [120, 0]
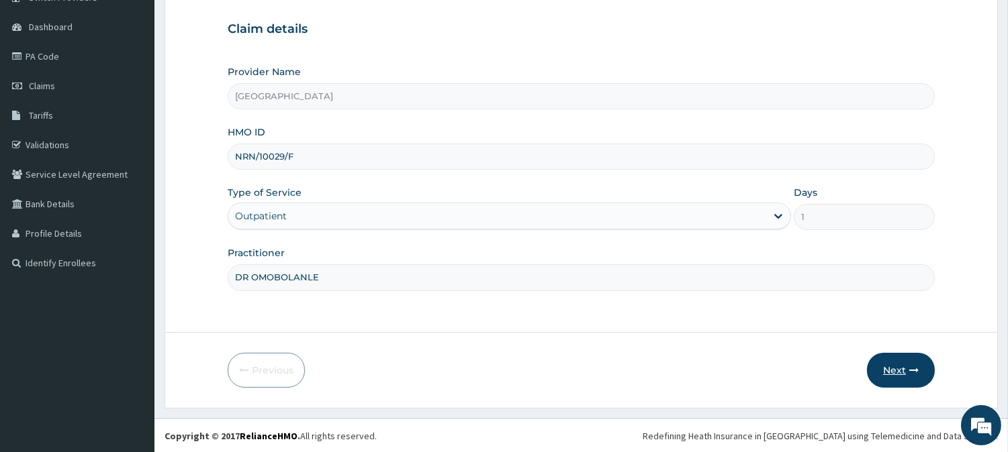
click at [900, 372] on button "Next" at bounding box center [901, 370] width 68 height 35
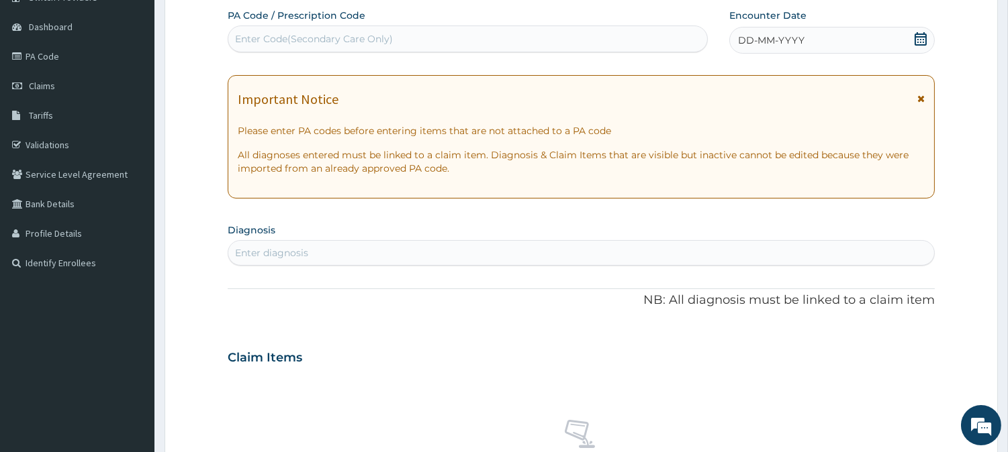
click at [918, 34] on icon at bounding box center [920, 38] width 13 height 13
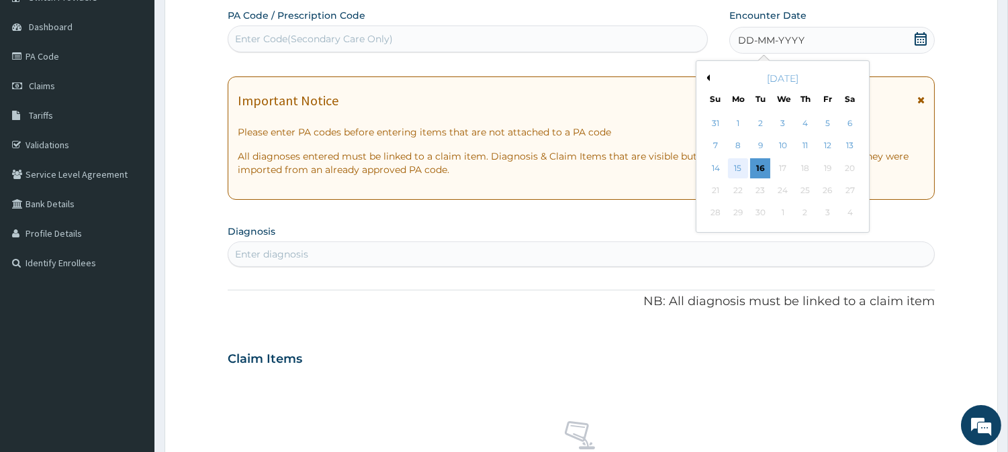
click at [733, 170] on div "15" at bounding box center [738, 168] width 20 height 20
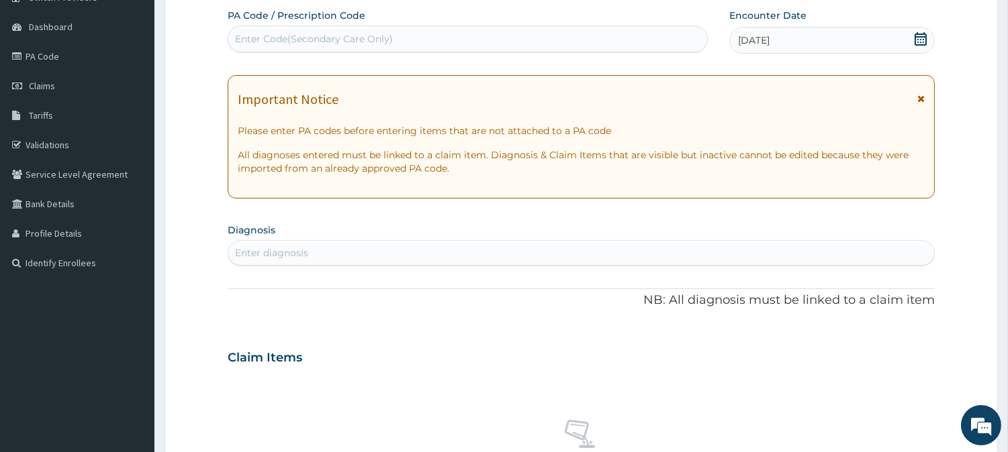
click at [537, 256] on div "Enter diagnosis" at bounding box center [581, 252] width 706 height 21
type input "MALAR"
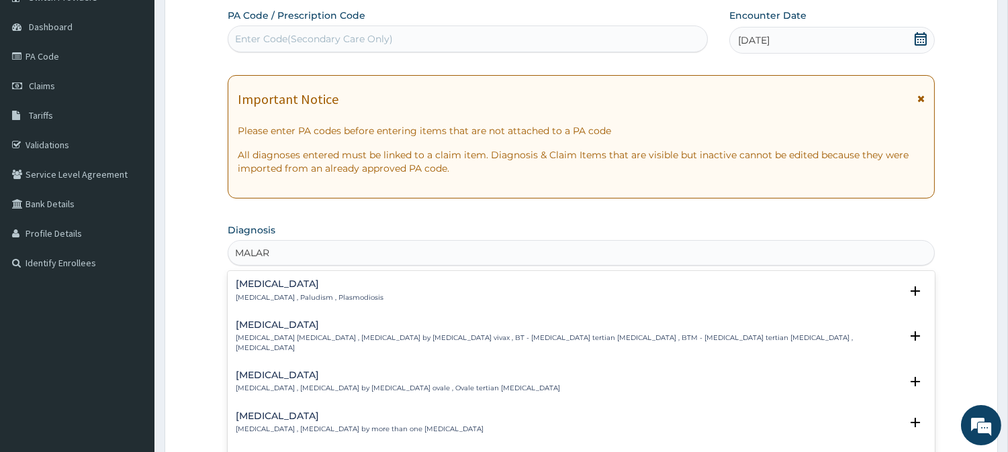
click at [247, 279] on h4 "[MEDICAL_DATA]" at bounding box center [310, 284] width 148 height 10
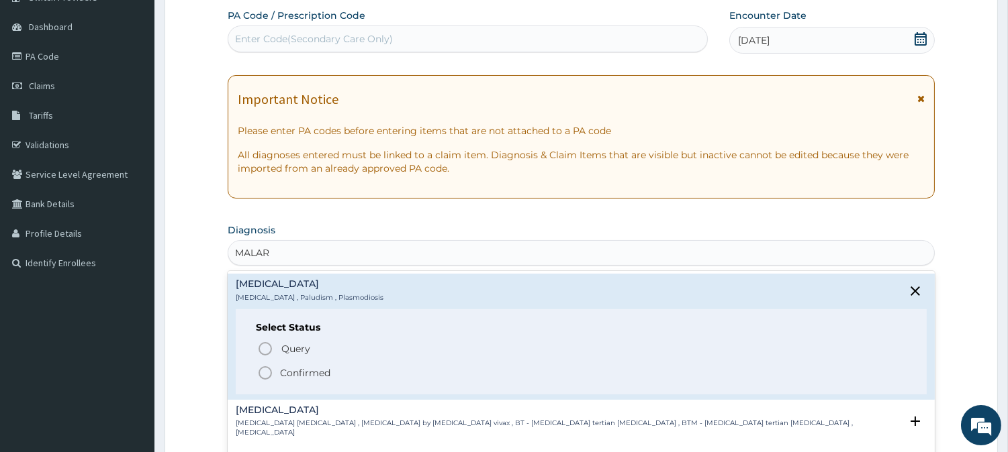
click at [263, 369] on icon "status option filled" at bounding box center [265, 373] width 16 height 16
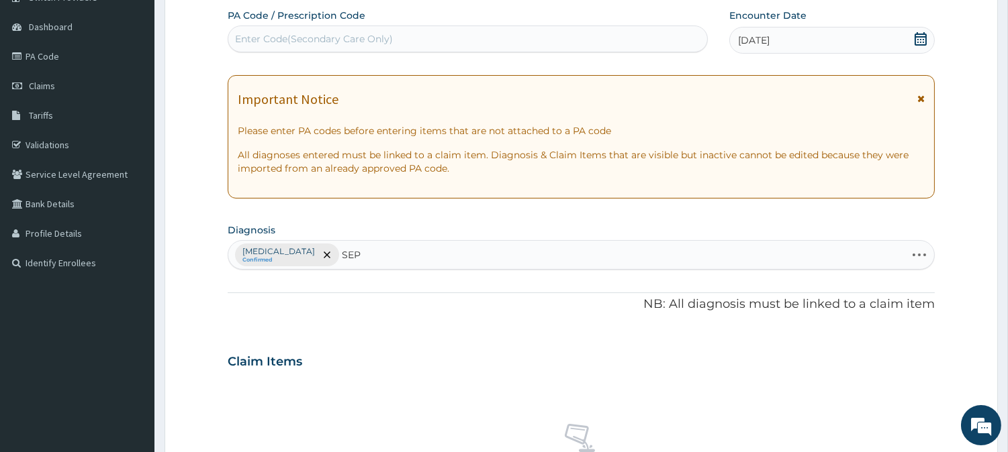
type input "SEPS"
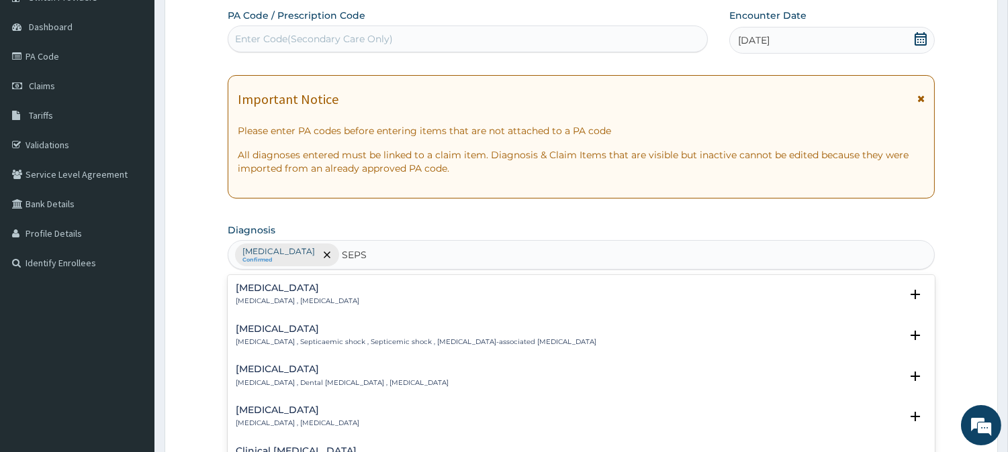
click at [249, 301] on p "[MEDICAL_DATA] , [MEDICAL_DATA]" at bounding box center [298, 301] width 124 height 9
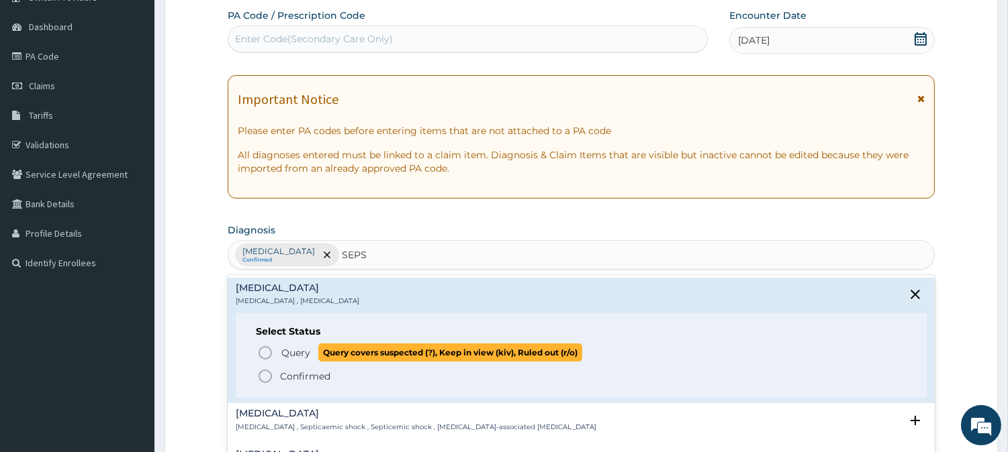
click at [263, 354] on icon "status option query" at bounding box center [265, 353] width 16 height 16
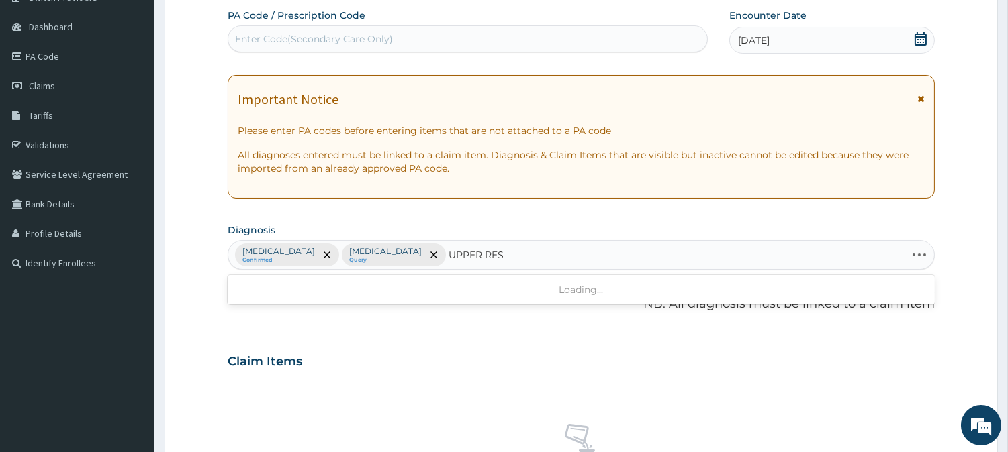
type input "UPPER RESP"
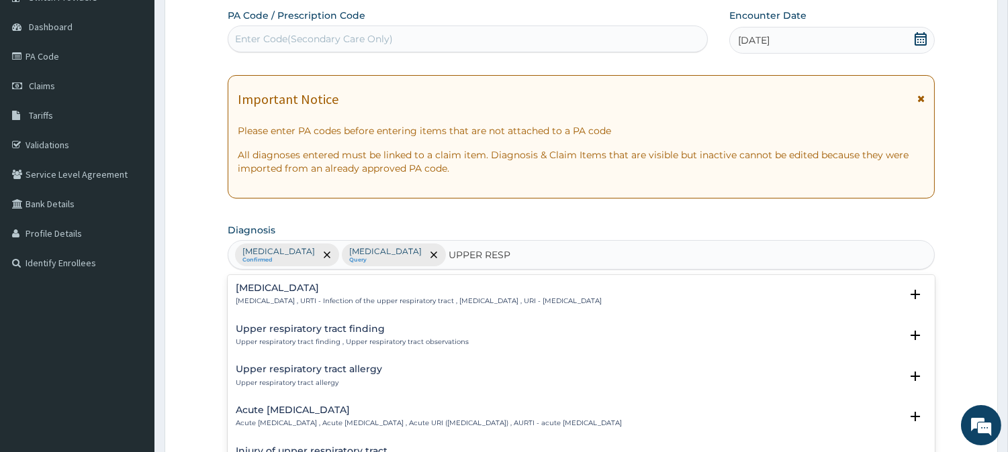
click at [303, 289] on h4 "[MEDICAL_DATA]" at bounding box center [419, 288] width 366 height 10
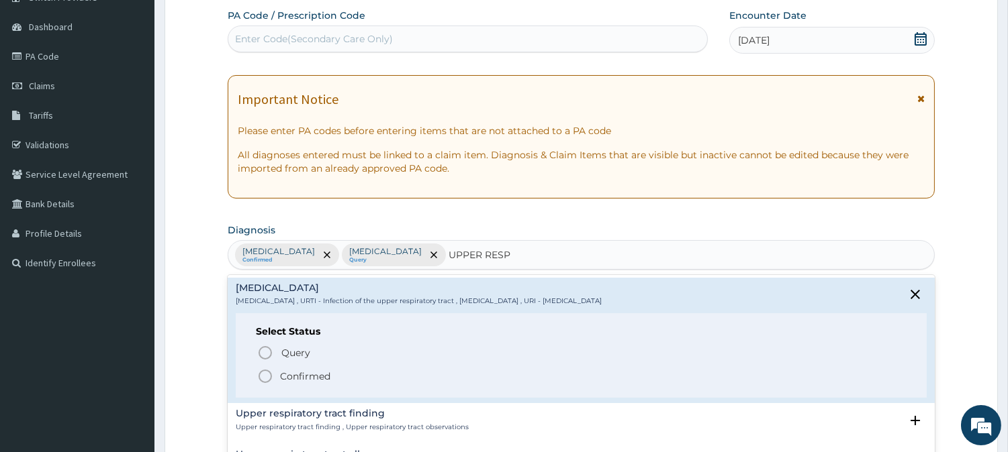
click at [267, 373] on icon "status option filled" at bounding box center [265, 377] width 16 height 16
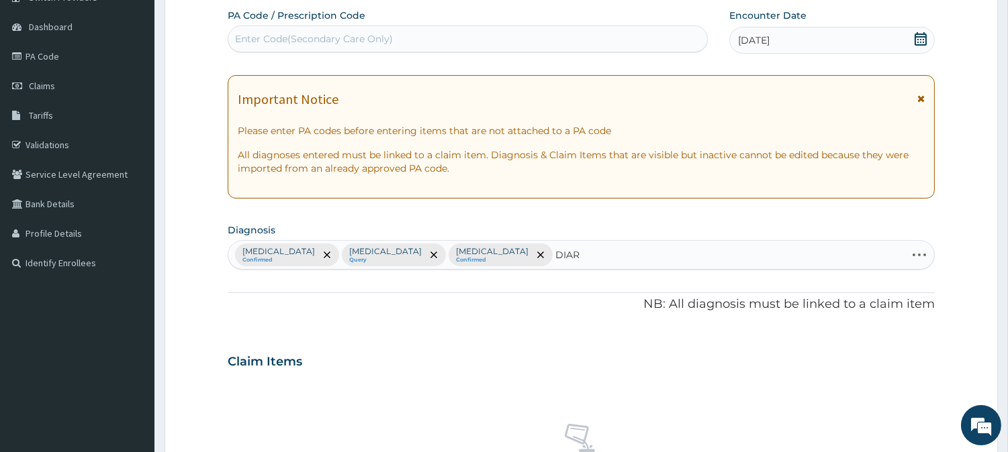
type input "DIARR"
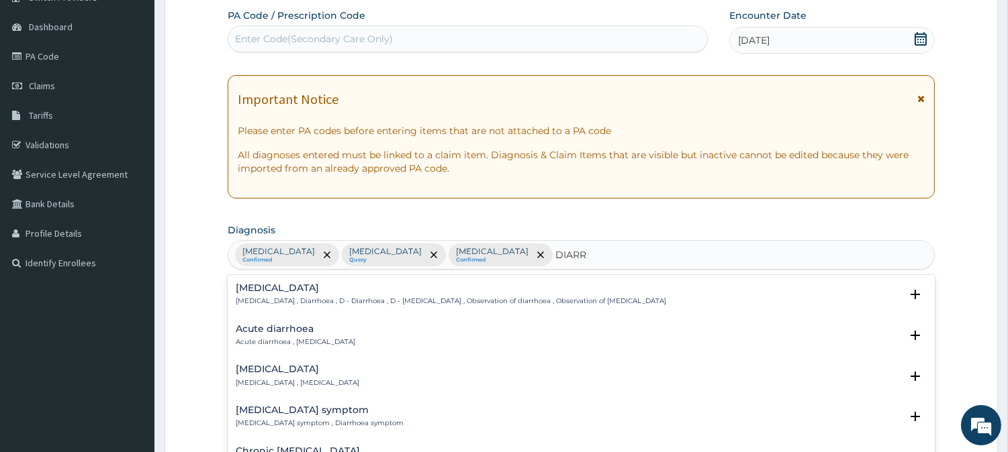
click at [258, 293] on h4 "[MEDICAL_DATA]" at bounding box center [451, 288] width 430 height 10
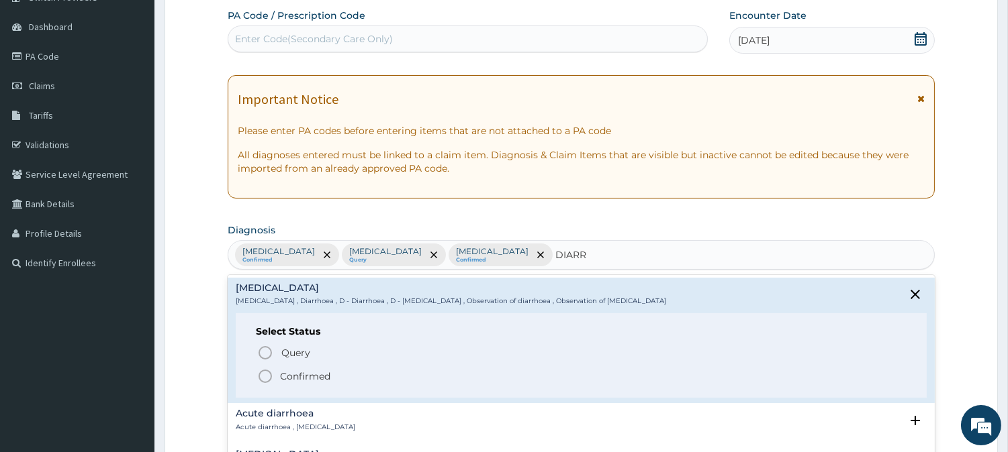
click at [265, 377] on icon "status option filled" at bounding box center [265, 377] width 16 height 16
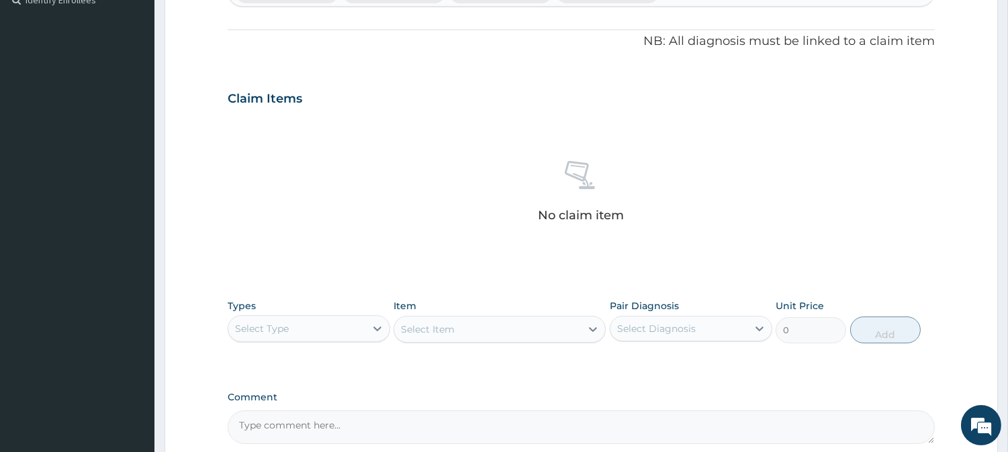
scroll to position [515, 0]
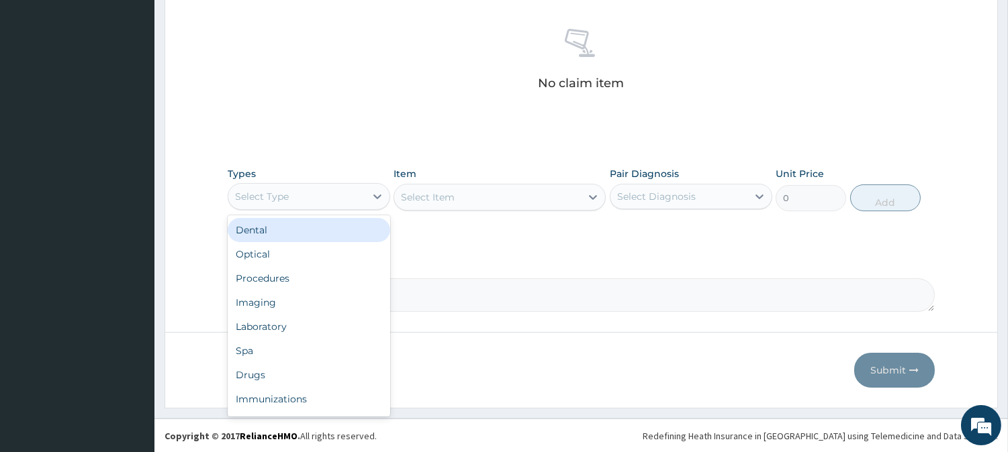
click at [323, 205] on div "Select Type" at bounding box center [296, 196] width 137 height 21
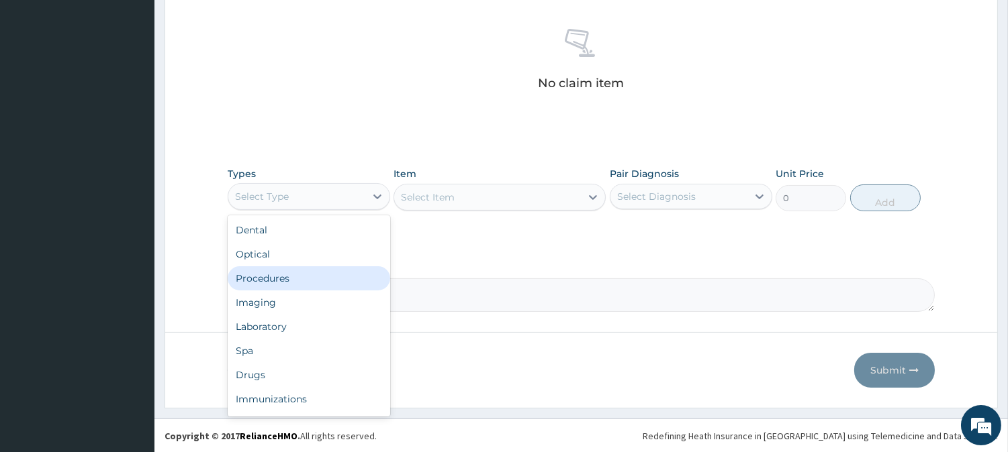
click at [319, 283] on div "Procedures" at bounding box center [309, 279] width 162 height 24
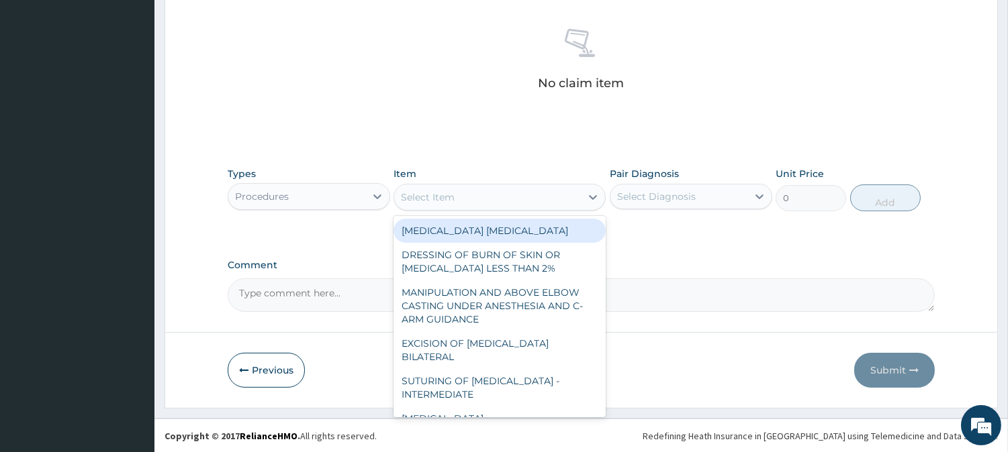
click at [569, 198] on div "Select Item" at bounding box center [487, 197] width 187 height 21
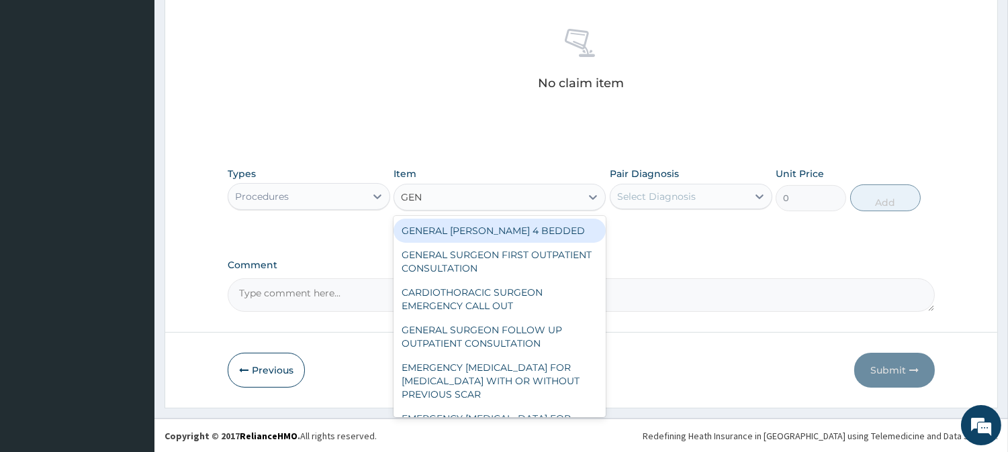
type input "GENE"
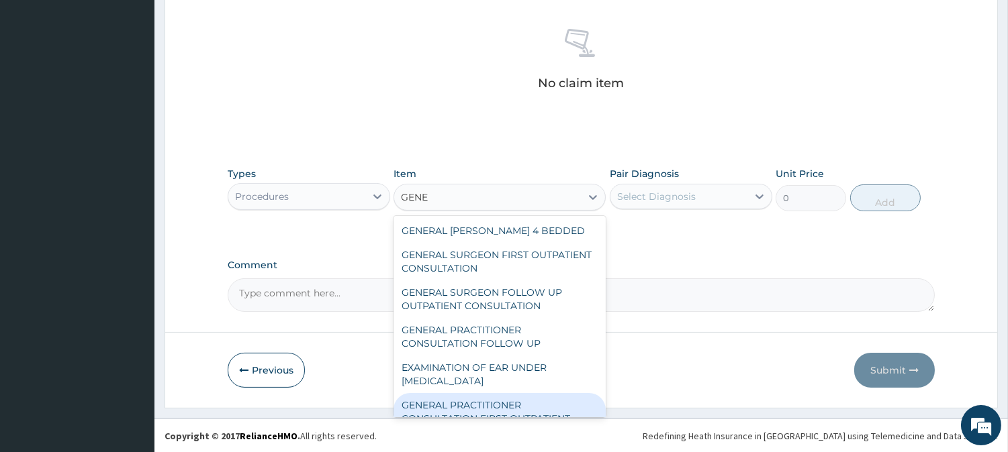
click at [486, 398] on div "GENERAL PRACTITIONER CONSULTATION FIRST OUTPATIENT CONSULTATION" at bounding box center [499, 418] width 212 height 51
type input "3547.5"
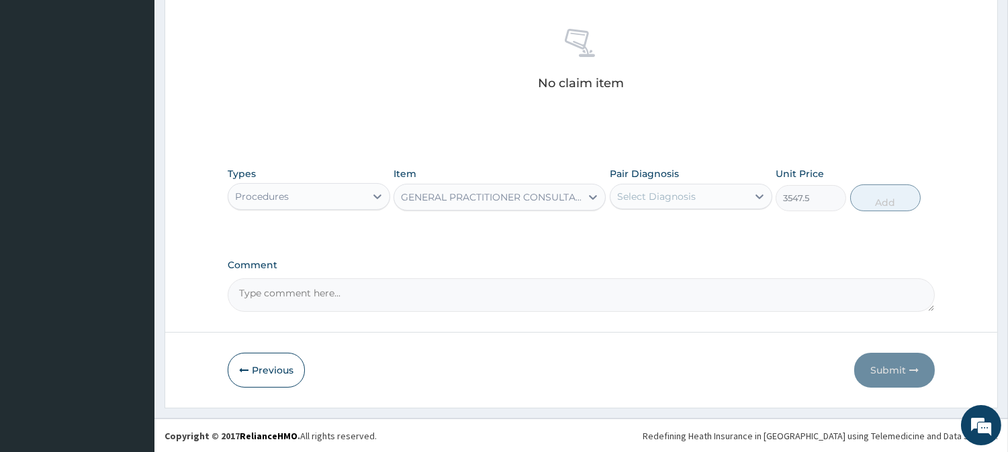
click at [702, 201] on div "Select Diagnosis" at bounding box center [678, 196] width 137 height 21
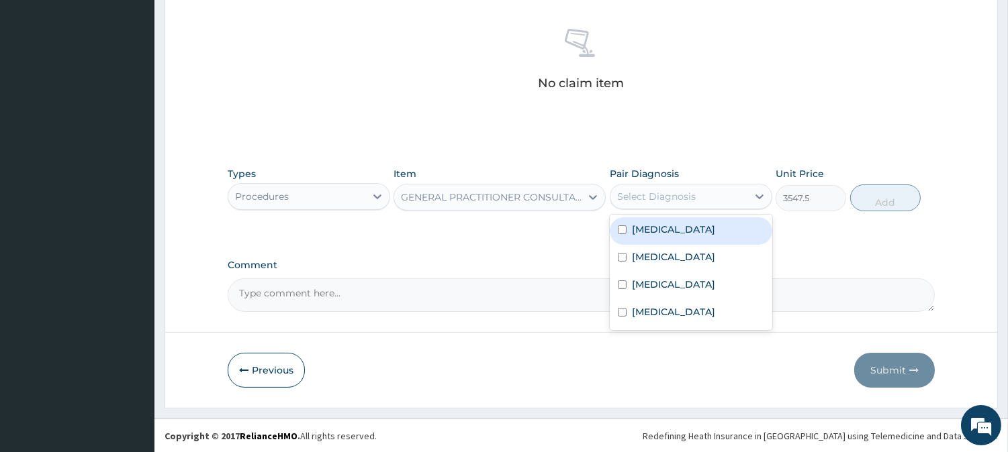
click at [694, 229] on div "[MEDICAL_DATA]" at bounding box center [691, 232] width 162 height 28
checkbox input "true"
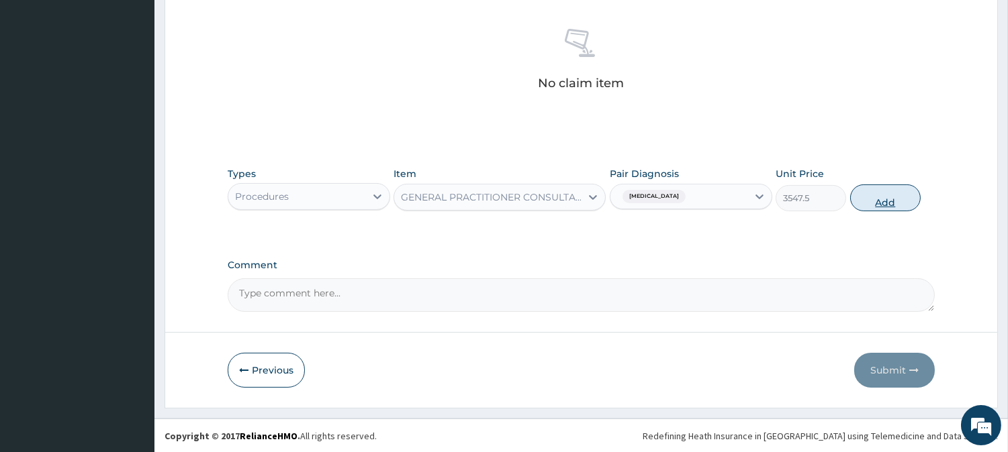
click at [901, 197] on button "Add" at bounding box center [885, 198] width 70 height 27
type input "0"
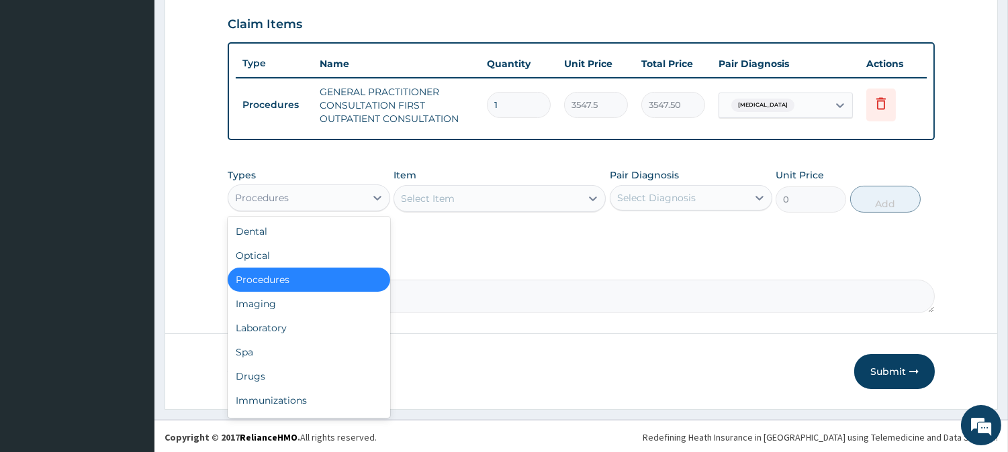
click at [346, 188] on div "Procedures" at bounding box center [296, 197] width 137 height 21
click at [291, 324] on div "Laboratory" at bounding box center [309, 328] width 162 height 24
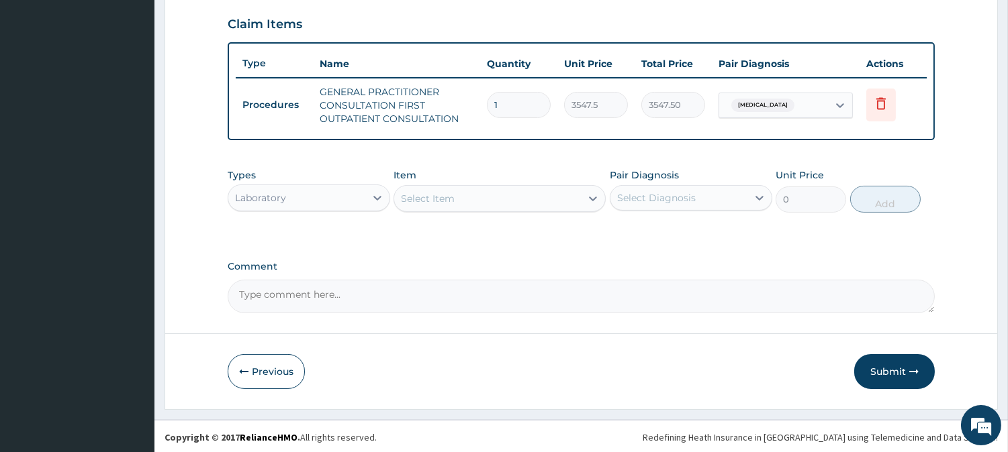
click at [531, 195] on div "Select Item" at bounding box center [487, 198] width 187 height 21
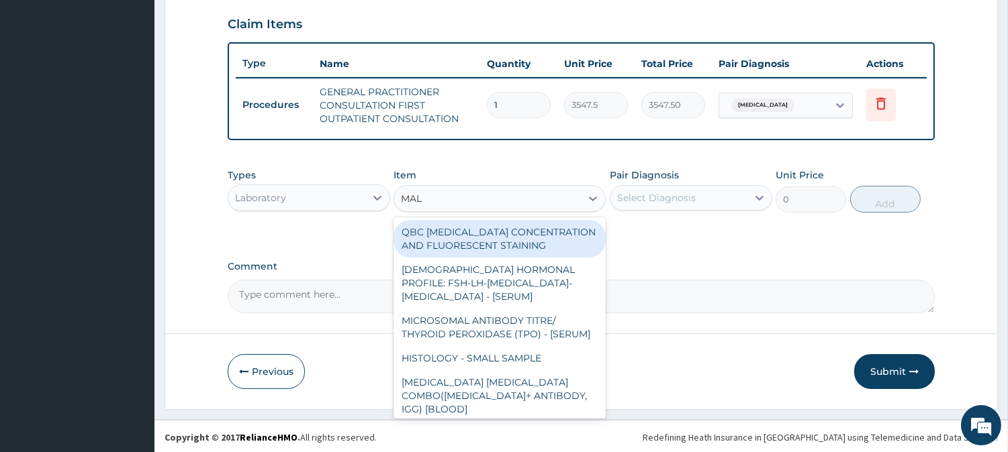
type input "MALA"
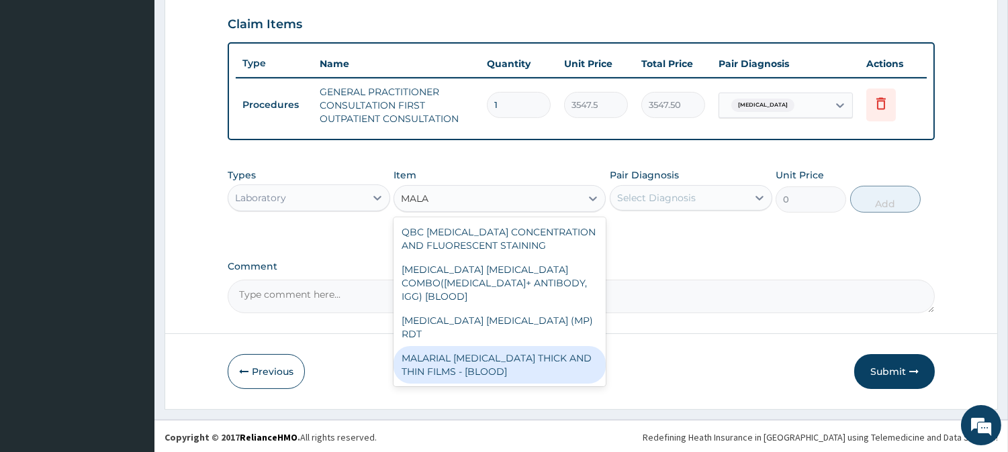
click at [505, 346] on div "MALARIAL [MEDICAL_DATA] THICK AND THIN FILMS - [BLOOD]" at bounding box center [499, 365] width 212 height 38
type input "1612.5"
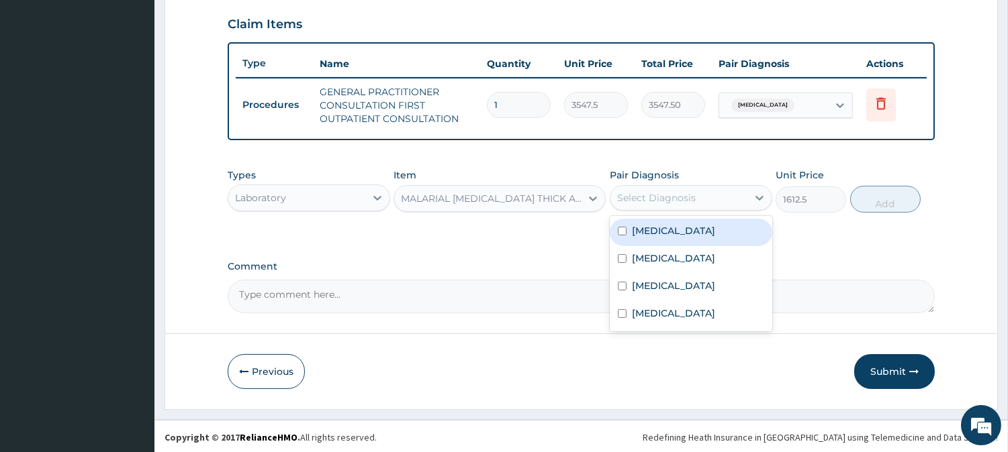
click at [693, 191] on div "Select Diagnosis" at bounding box center [656, 197] width 79 height 13
click at [679, 234] on div "[MEDICAL_DATA]" at bounding box center [691, 233] width 162 height 28
checkbox input "true"
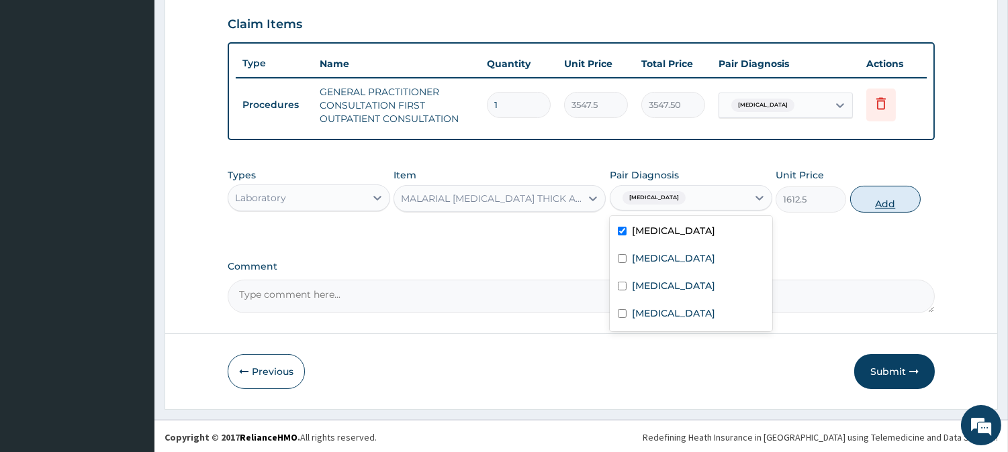
click at [885, 195] on button "Add" at bounding box center [885, 199] width 70 height 27
type input "0"
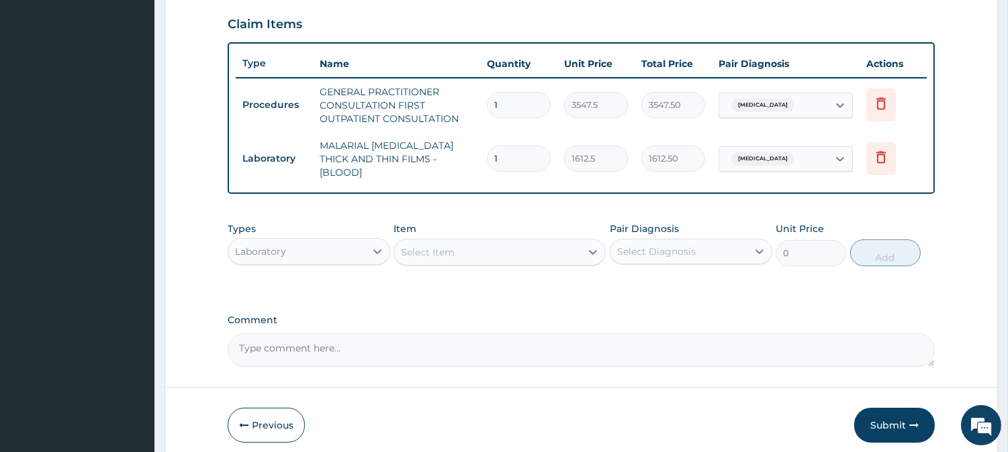
click at [517, 242] on div "Select Item" at bounding box center [487, 252] width 187 height 21
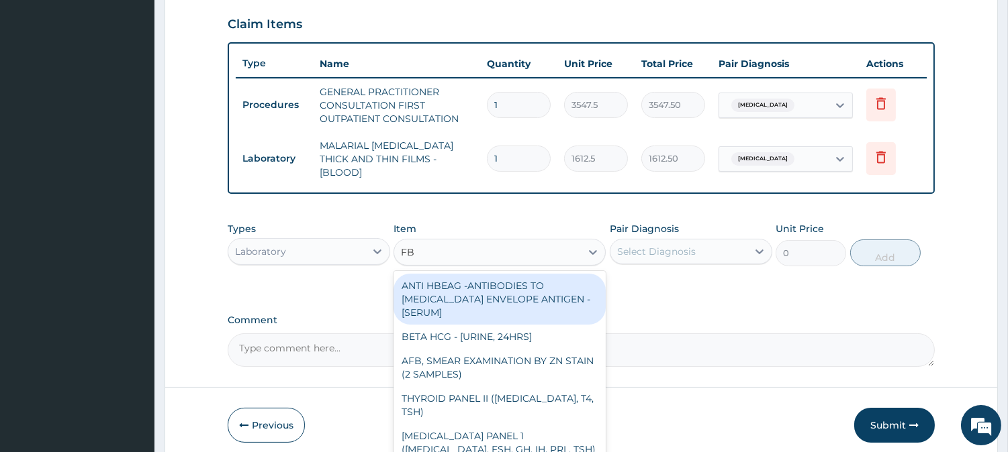
type input "FBC"
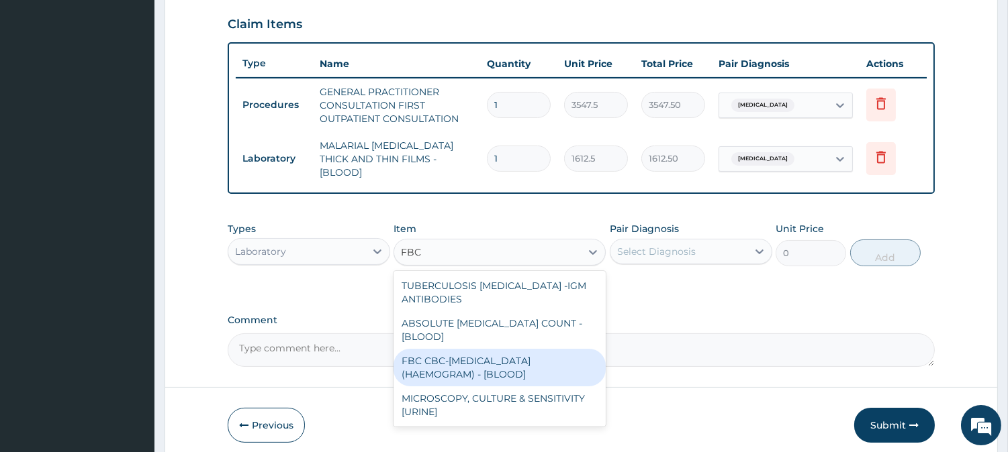
click at [495, 352] on div "FBC CBC-[MEDICAL_DATA] (HAEMOGRAM) - [BLOOD]" at bounding box center [499, 368] width 212 height 38
type input "4300"
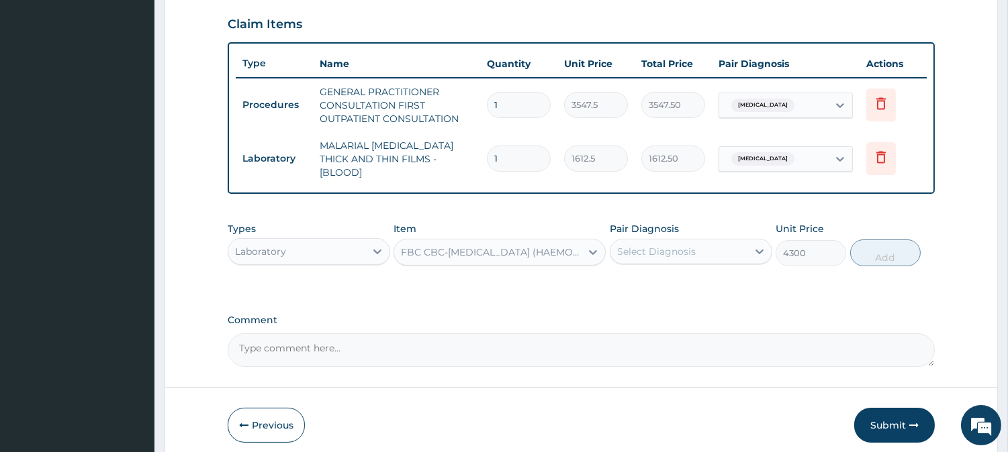
click at [692, 245] on div "Select Diagnosis" at bounding box center [656, 251] width 79 height 13
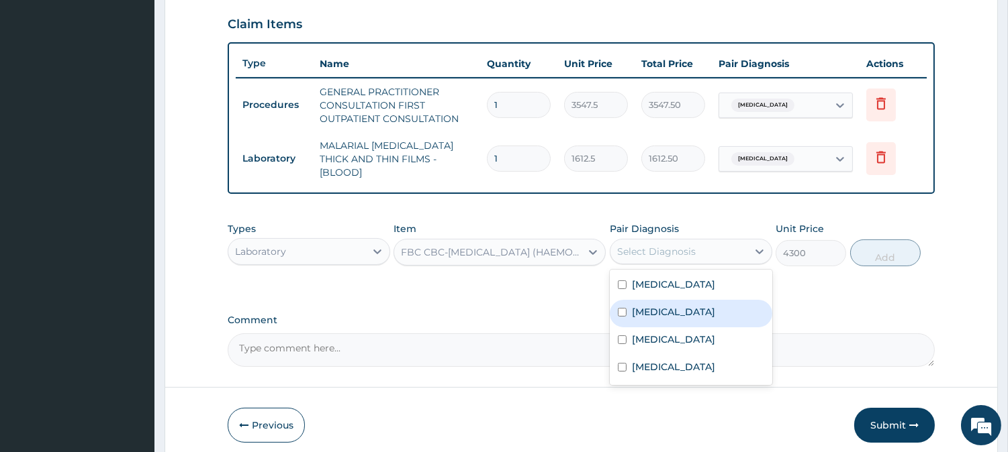
click at [675, 300] on div "[MEDICAL_DATA]" at bounding box center [691, 314] width 162 height 28
checkbox input "true"
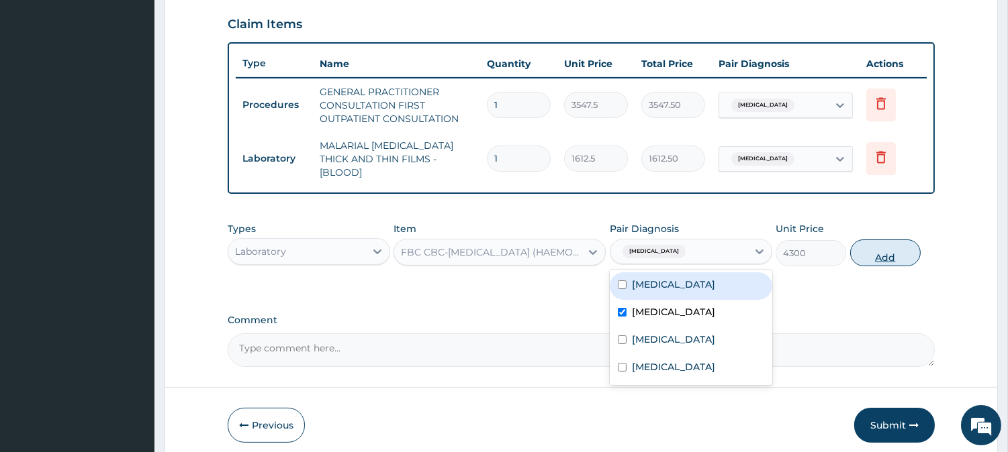
click at [884, 242] on button "Add" at bounding box center [885, 253] width 70 height 27
type input "0"
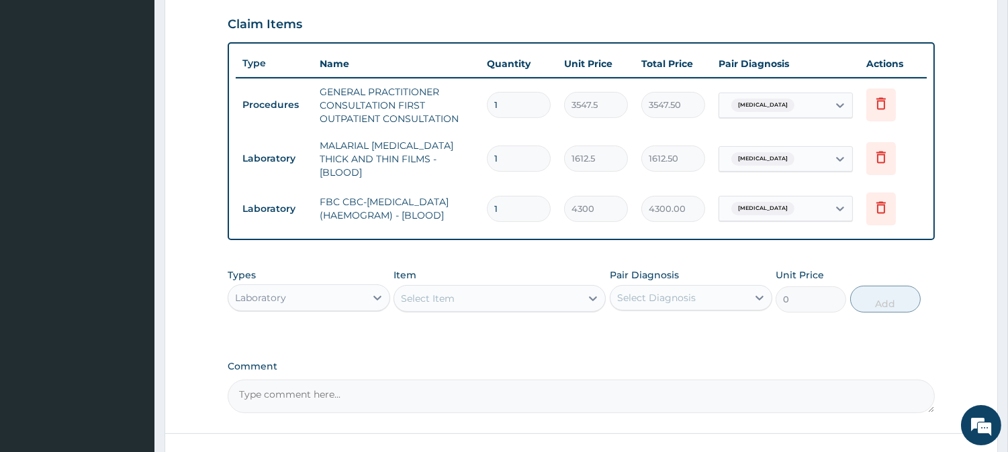
scroll to position [558, 0]
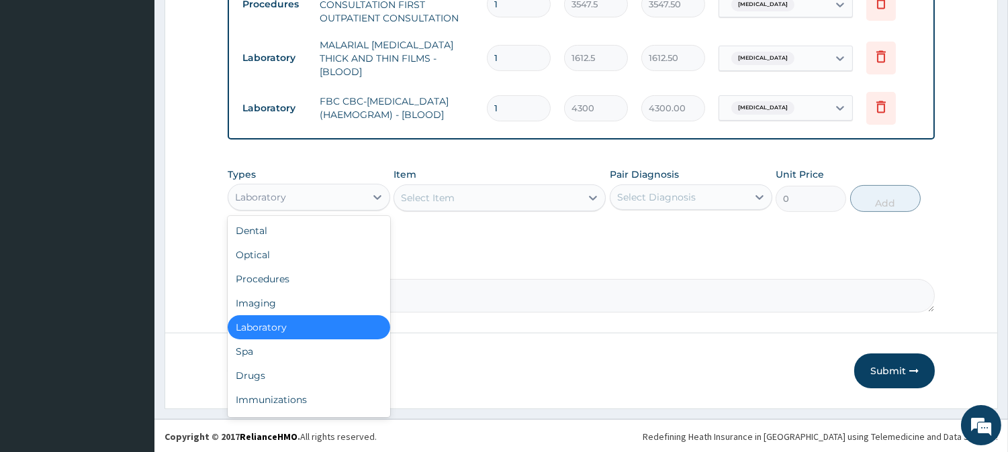
click at [331, 189] on div "Laboratory" at bounding box center [296, 197] width 137 height 21
click at [283, 379] on div "Drugs" at bounding box center [309, 376] width 162 height 24
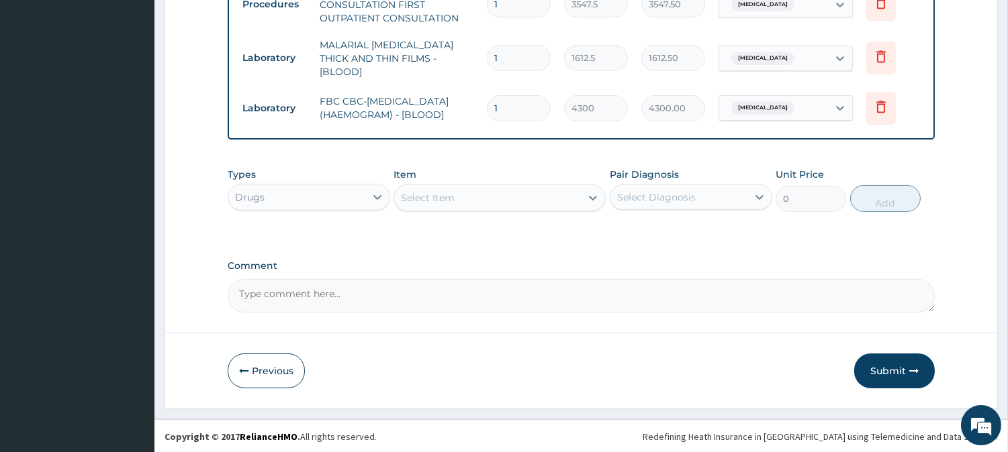
click at [549, 202] on div "Select Item" at bounding box center [487, 197] width 187 height 21
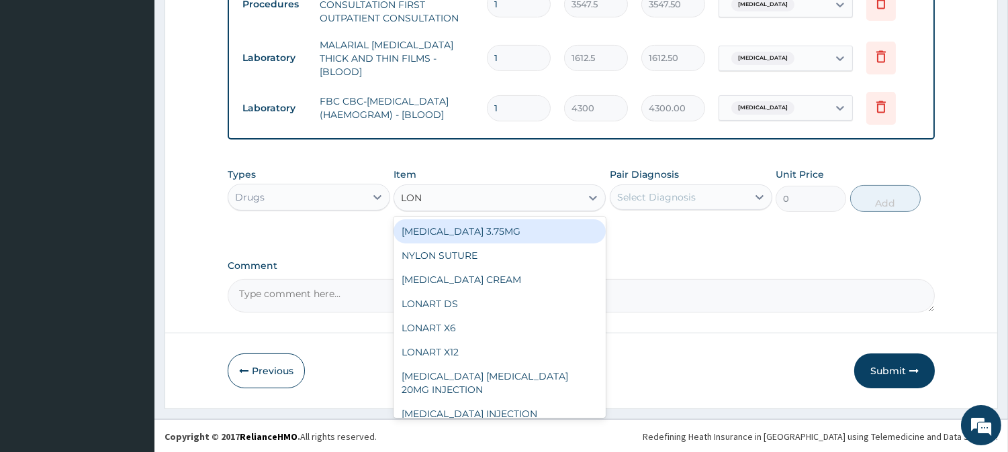
type input "[PERSON_NAME]"
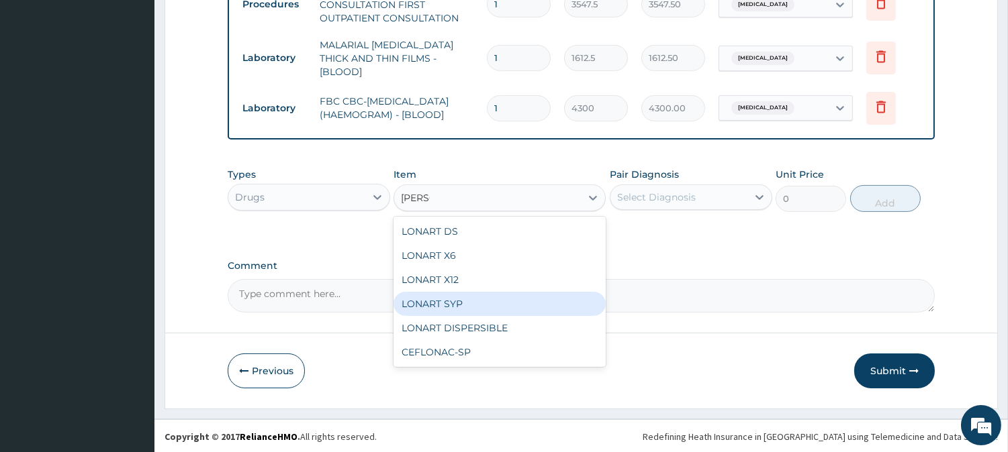
click at [471, 305] on div "LONART SYP" at bounding box center [499, 304] width 212 height 24
type input "2719.75"
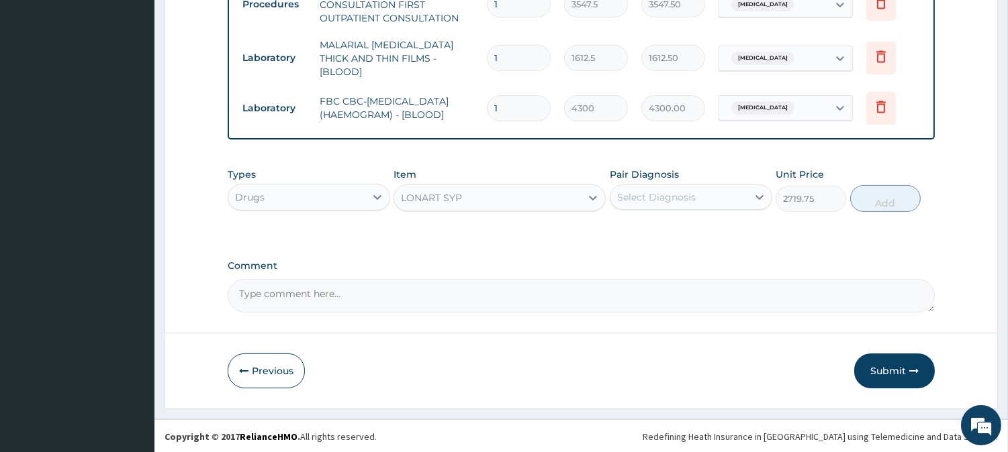
click at [658, 198] on div "Select Diagnosis" at bounding box center [656, 197] width 79 height 13
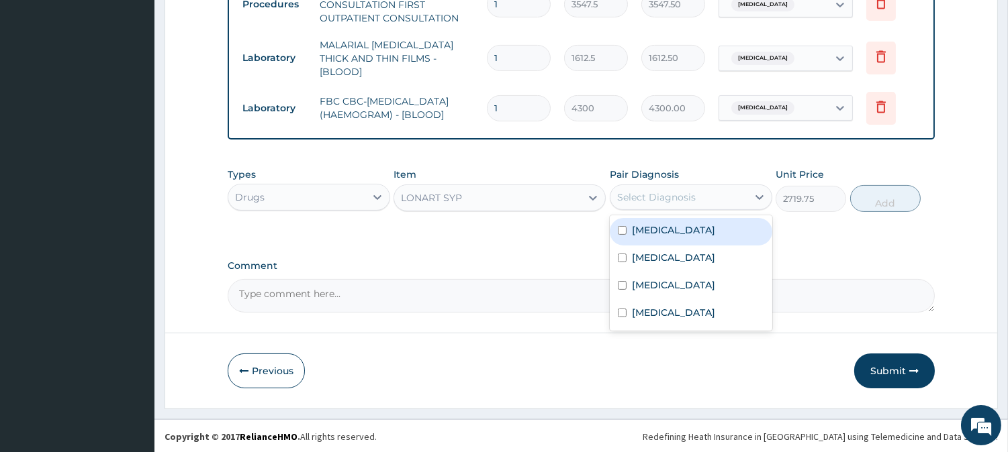
click at [663, 226] on label "[MEDICAL_DATA]" at bounding box center [673, 230] width 83 height 13
checkbox input "true"
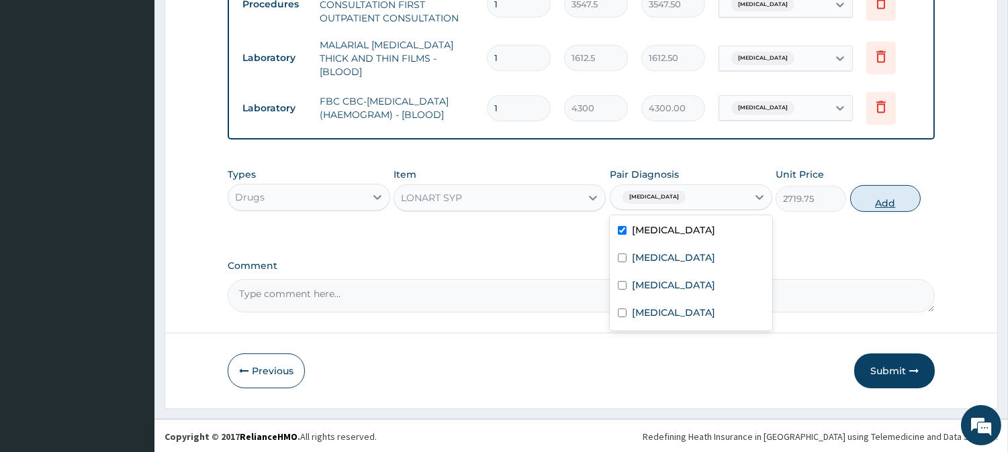
click at [888, 188] on button "Add" at bounding box center [885, 198] width 70 height 27
type input "0"
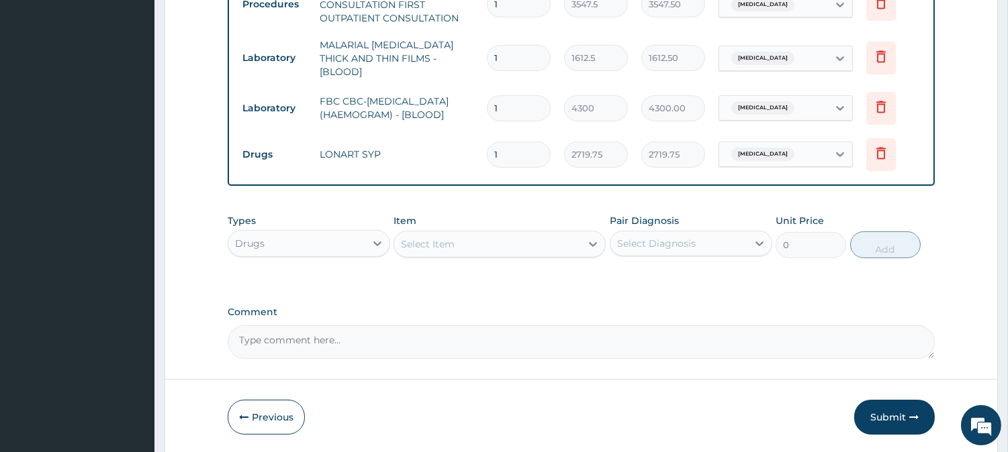
click at [518, 224] on div "Item Select Item" at bounding box center [499, 236] width 212 height 44
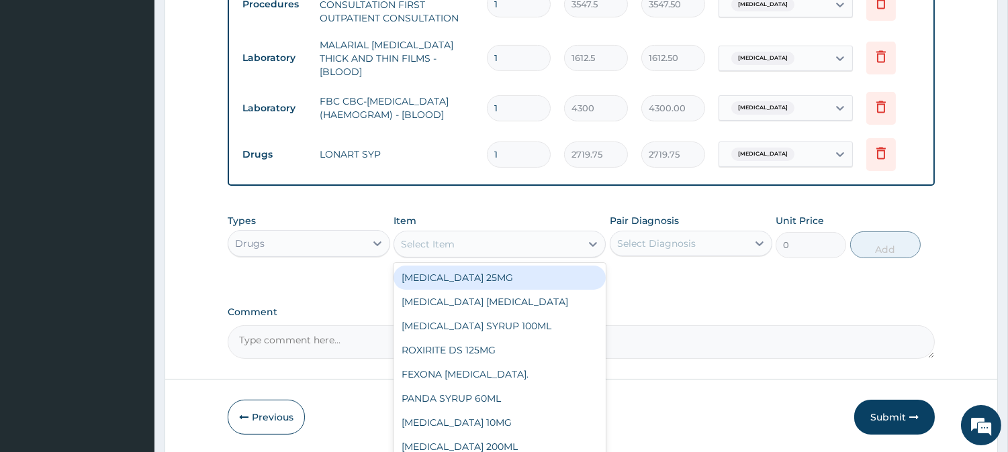
click at [518, 231] on div "Select Item" at bounding box center [499, 244] width 212 height 27
type input "FEN"
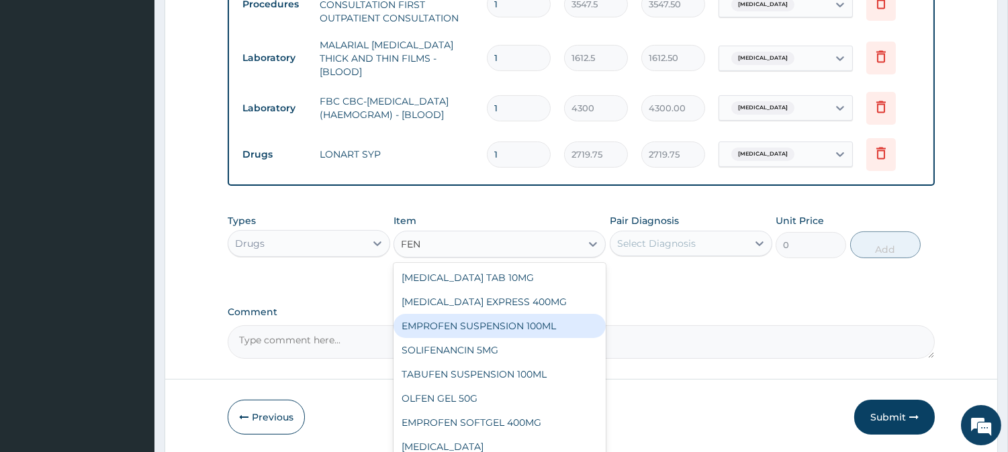
click at [501, 336] on div "EMPROFEN SUSPENSION 100ML" at bounding box center [499, 326] width 212 height 24
type input "768.625"
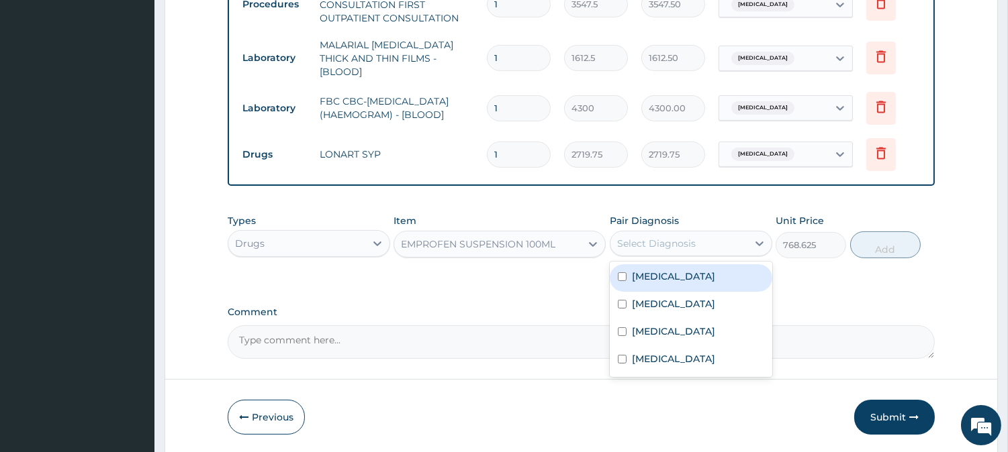
click at [665, 246] on div "Select Diagnosis" at bounding box center [656, 243] width 79 height 13
click at [667, 281] on div "[MEDICAL_DATA]" at bounding box center [691, 279] width 162 height 28
checkbox input "true"
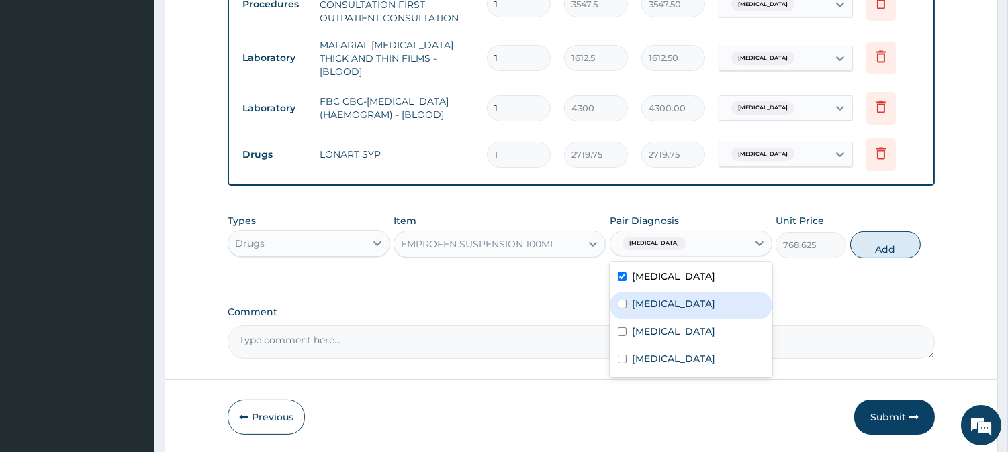
click at [677, 296] on div "[MEDICAL_DATA]" at bounding box center [691, 306] width 162 height 28
checkbox input "true"
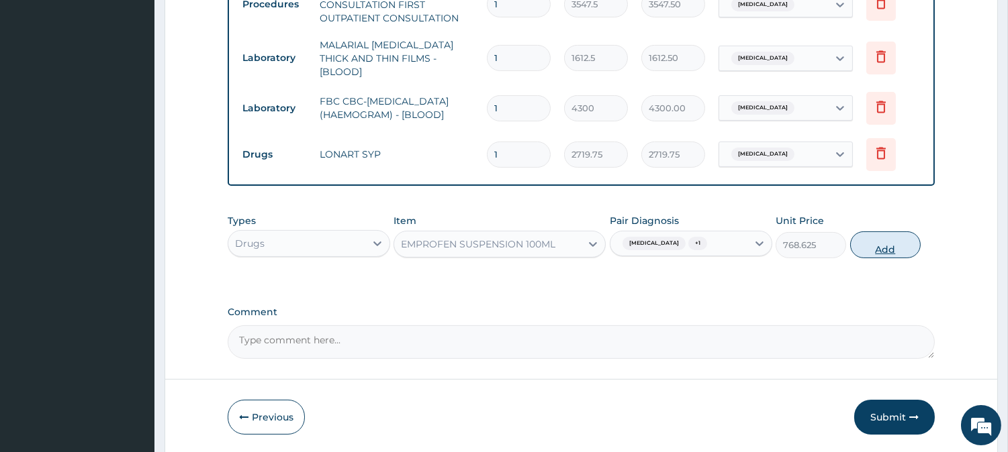
click at [894, 238] on button "Add" at bounding box center [885, 245] width 70 height 27
type input "0"
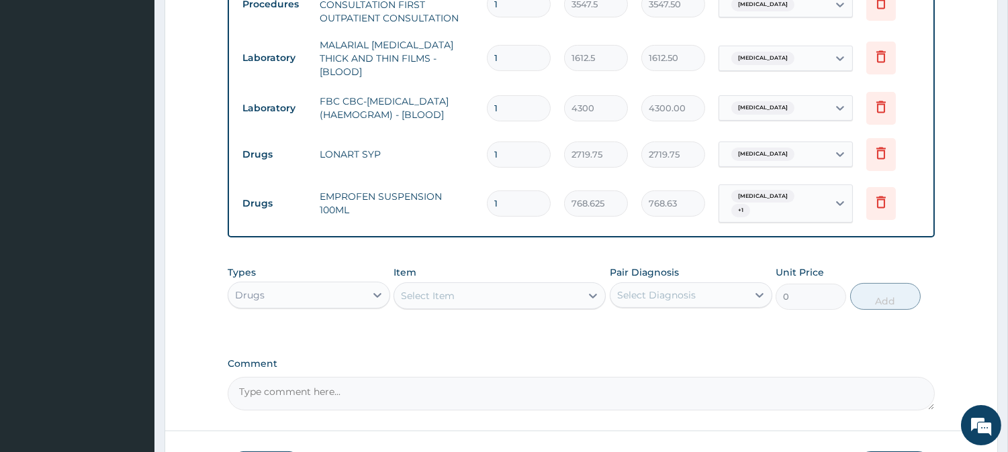
scroll to position [651, 0]
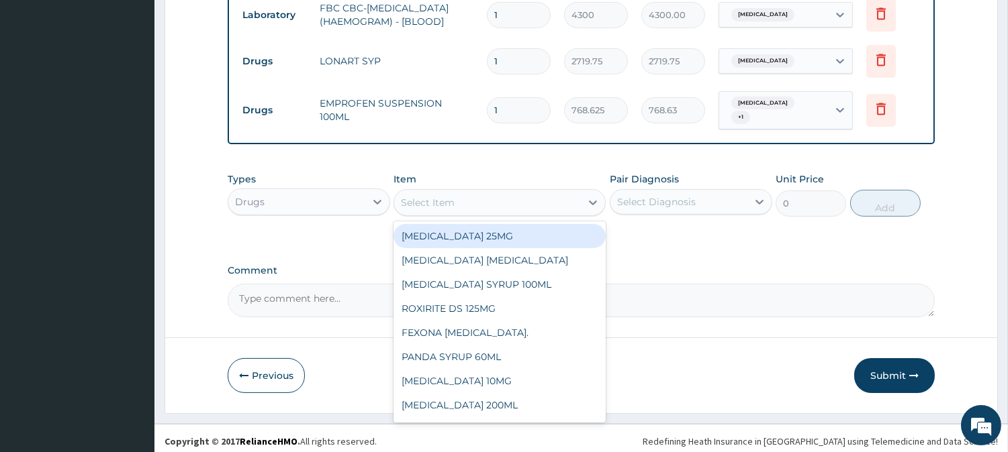
click at [560, 201] on div "Select Item" at bounding box center [487, 202] width 187 height 21
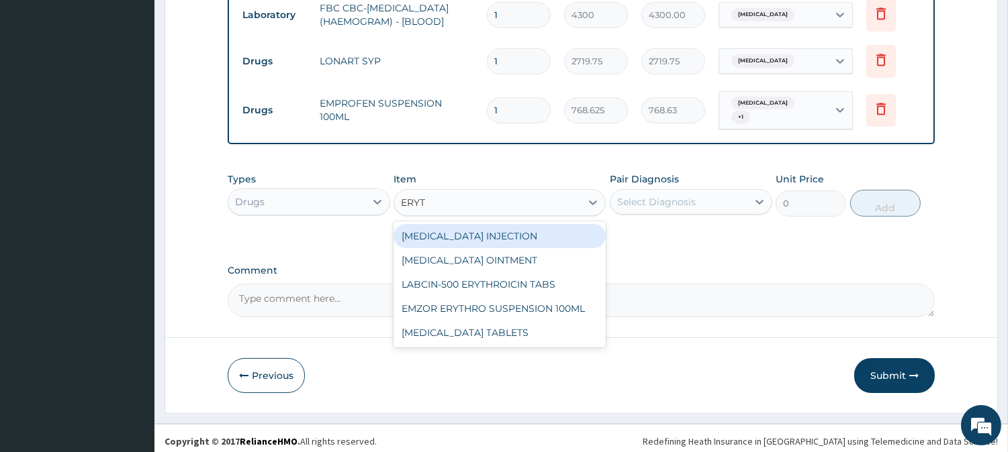
type input "ERYTH"
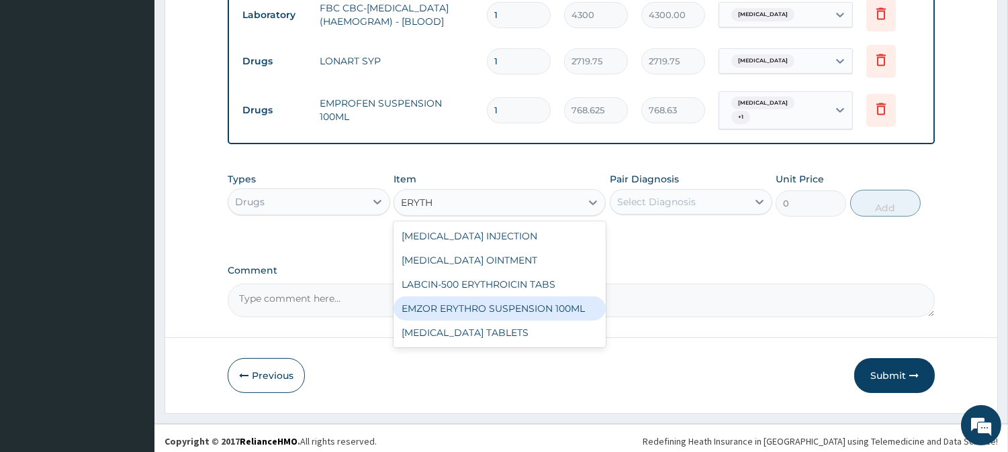
click at [527, 297] on div "EMZOR ERYTHRO SUSPENSION 100ML" at bounding box center [499, 309] width 212 height 24
type input "2601.5"
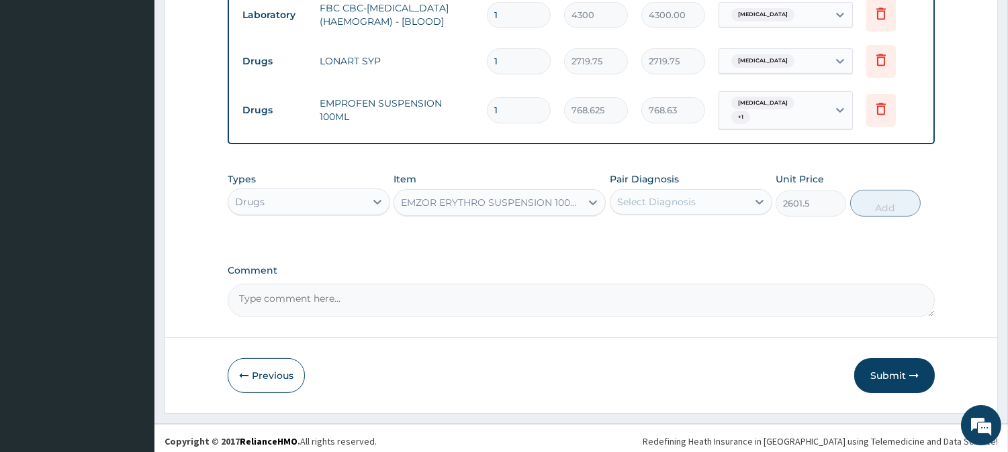
click at [672, 195] on div "Select Diagnosis" at bounding box center [656, 201] width 79 height 13
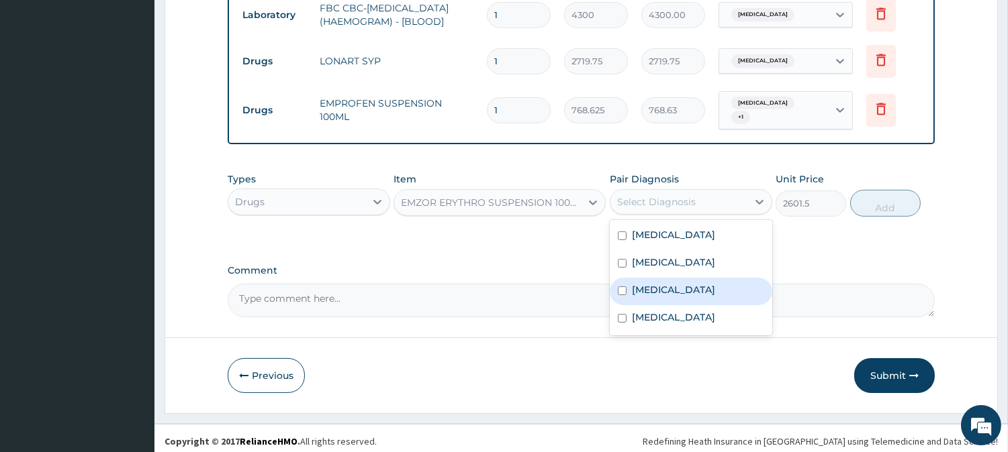
click at [653, 283] on label "[MEDICAL_DATA]" at bounding box center [673, 289] width 83 height 13
checkbox input "true"
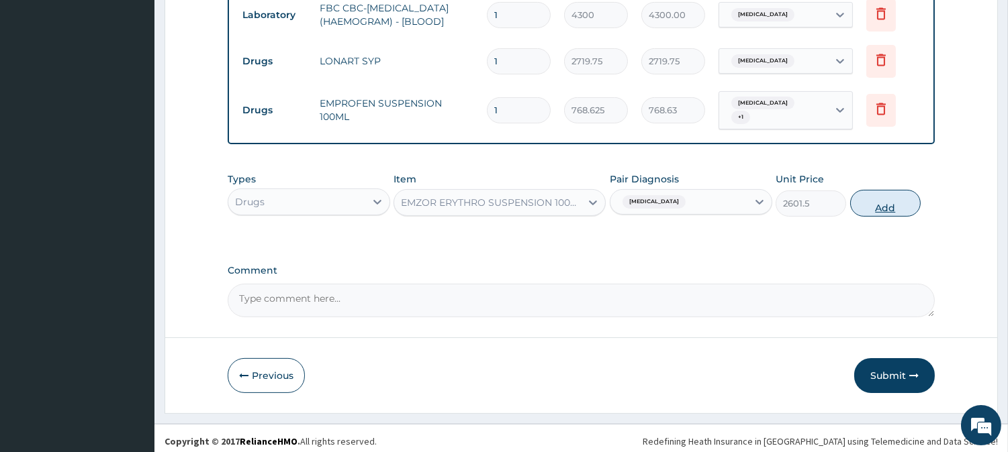
click at [891, 190] on button "Add" at bounding box center [885, 203] width 70 height 27
type input "0"
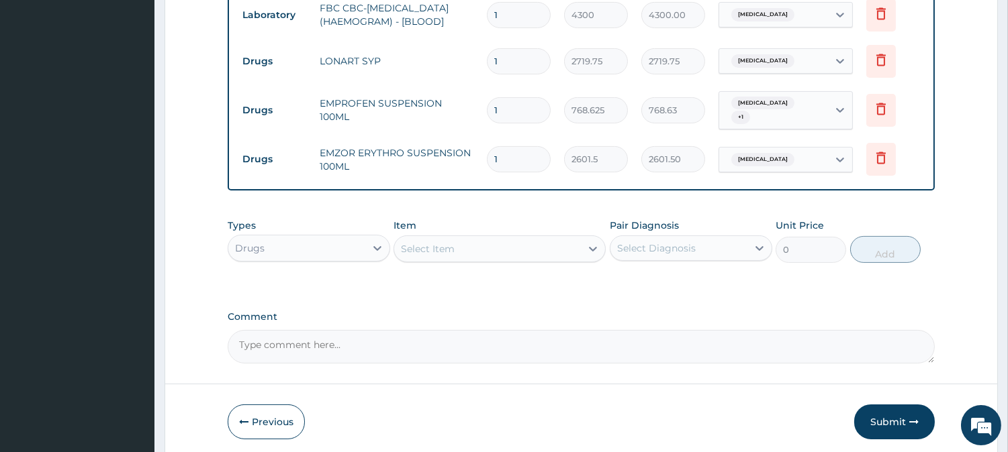
click at [522, 242] on div "Select Item" at bounding box center [487, 248] width 187 height 21
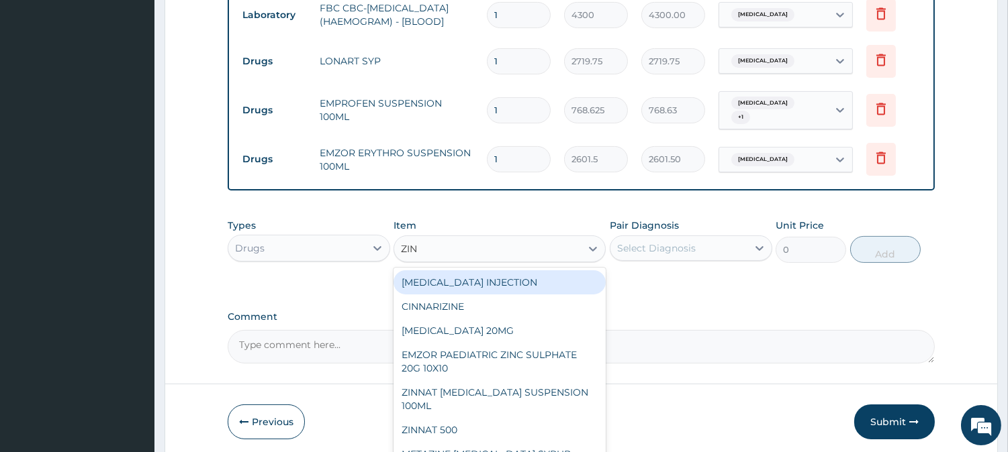
type input "ZINC"
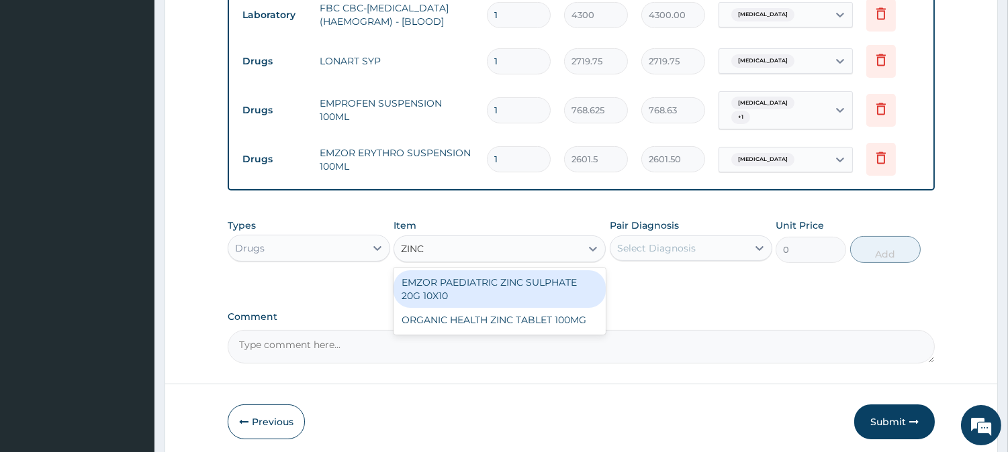
click at [520, 272] on div "EMZOR PAEDIATRIC ZINC SULPHATE 20G 10X10" at bounding box center [499, 290] width 212 height 38
type input "53.21250152587891"
click at [520, 272] on div "Types Drugs Item option EMZOR ERYTHRO SUSPENSION 100ML, selected. option EMZOR …" at bounding box center [581, 251] width 707 height 78
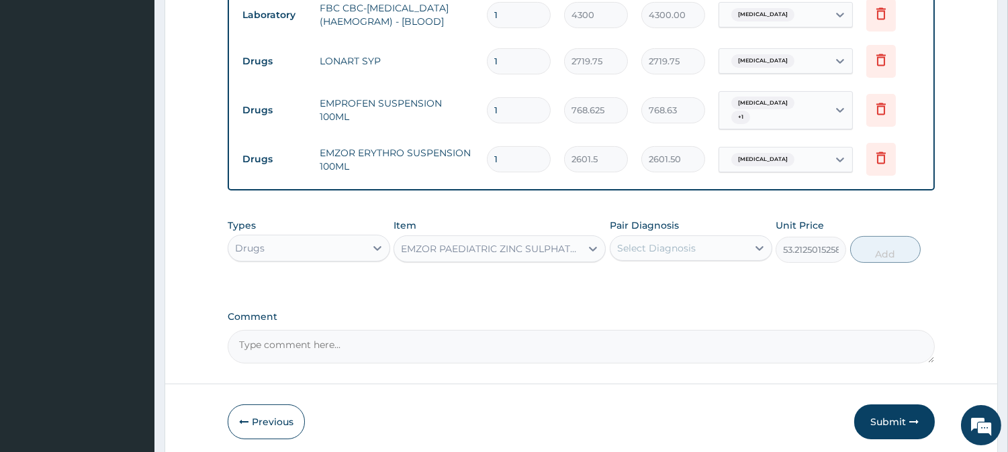
click at [707, 246] on div "Select Diagnosis" at bounding box center [678, 248] width 137 height 21
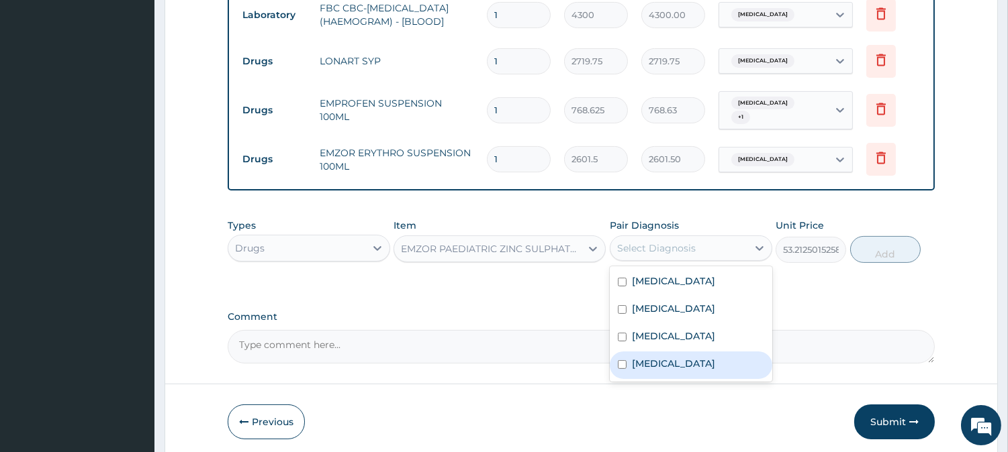
click at [681, 352] on div "[MEDICAL_DATA]" at bounding box center [691, 366] width 162 height 28
checkbox input "true"
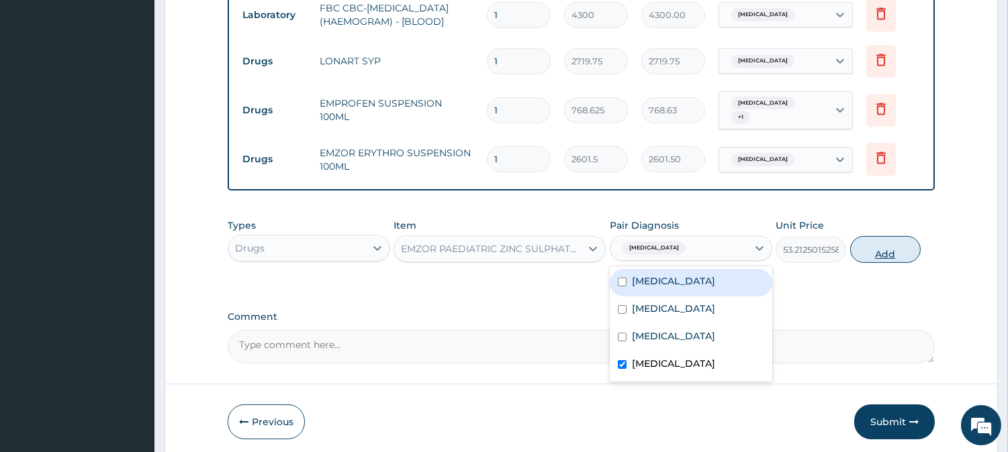
click at [879, 236] on button "Add" at bounding box center [885, 249] width 70 height 27
type input "0"
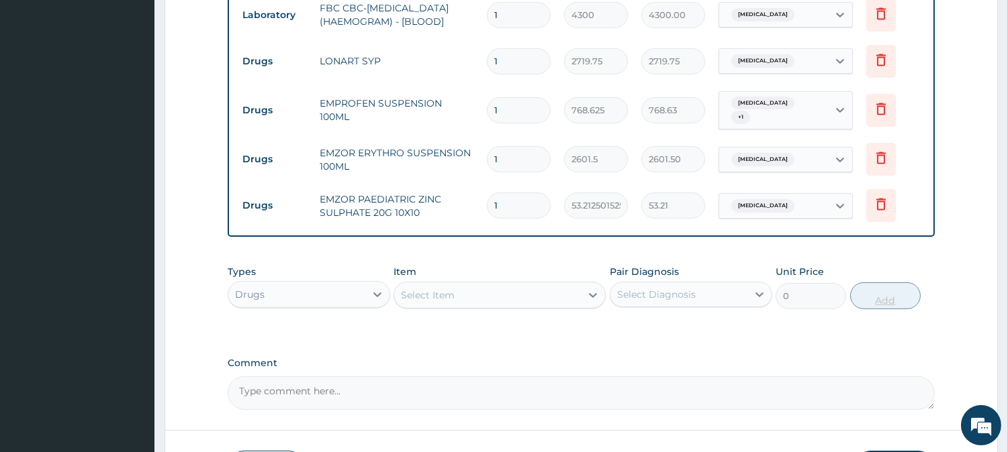
type input "0.00"
type input "7"
type input "372.49"
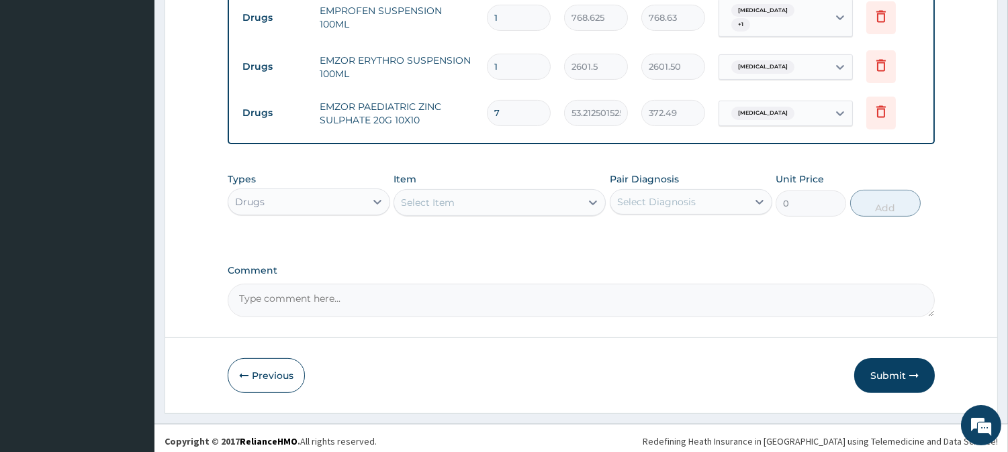
type input "7"
click at [542, 204] on div "Select Item" at bounding box center [487, 202] width 187 height 21
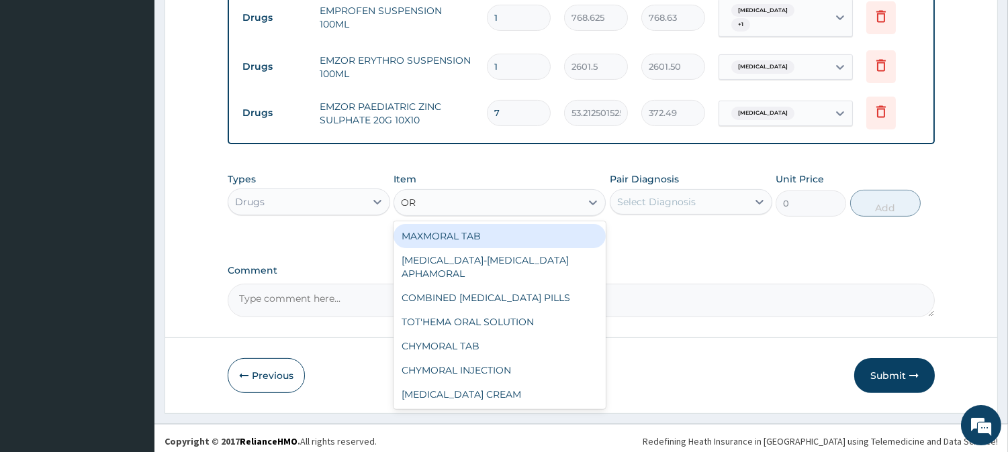
type input "O"
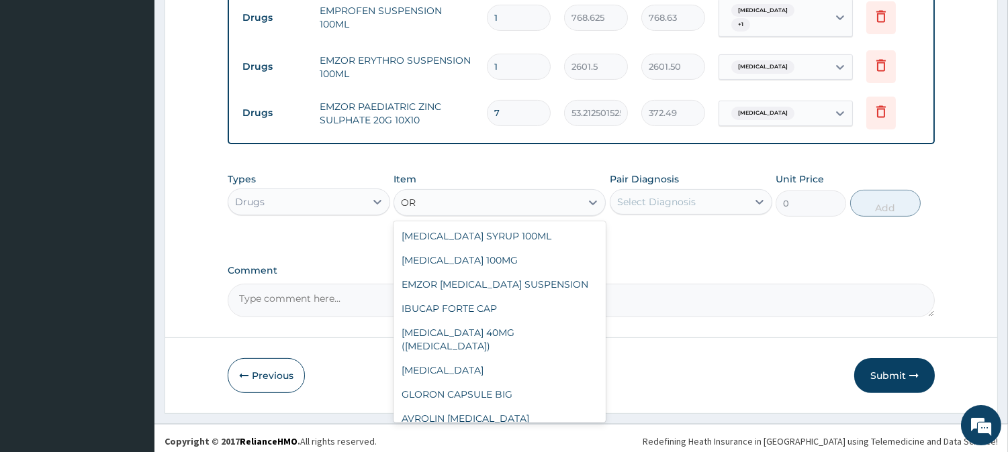
type input "ORS"
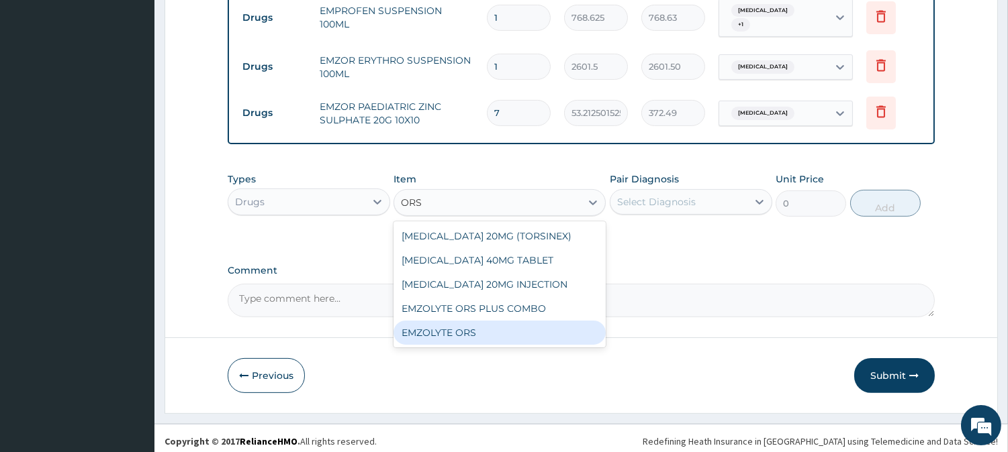
drag, startPoint x: 481, startPoint y: 312, endPoint x: 481, endPoint y: 326, distance: 13.4
click at [481, 326] on div "[MEDICAL_DATA] 20MG (TORSINEX) [MEDICAL_DATA] 40MG TABLET [MEDICAL_DATA] 20MG I…" at bounding box center [499, 285] width 212 height 126
click at [483, 326] on div "EMZOLYTE ORS" at bounding box center [499, 333] width 212 height 24
type input "473"
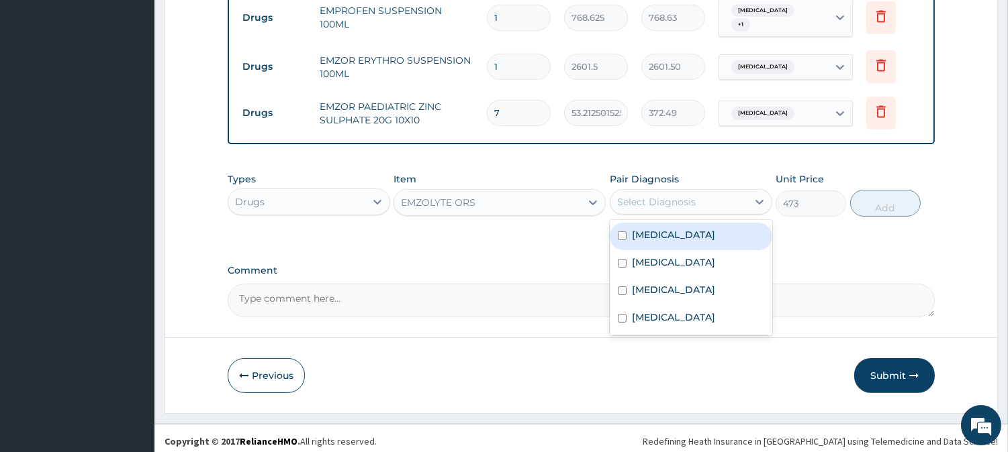
click at [676, 191] on div "Select Diagnosis" at bounding box center [678, 201] width 137 height 21
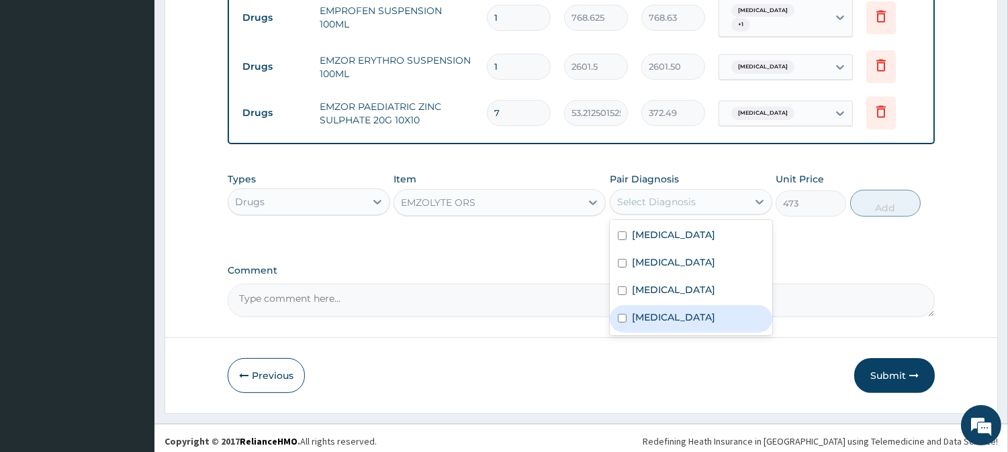
click at [667, 311] on label "[MEDICAL_DATA]" at bounding box center [673, 317] width 83 height 13
checkbox input "true"
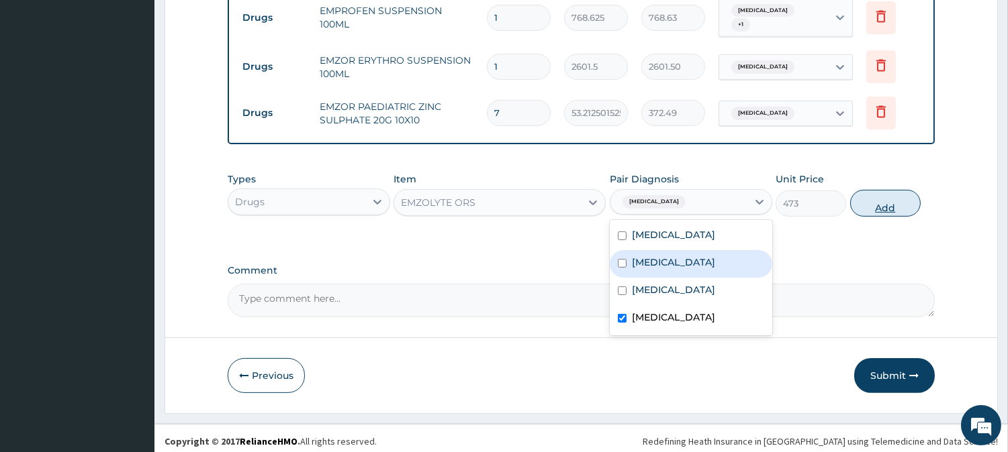
click at [904, 190] on button "Add" at bounding box center [885, 203] width 70 height 27
type input "0"
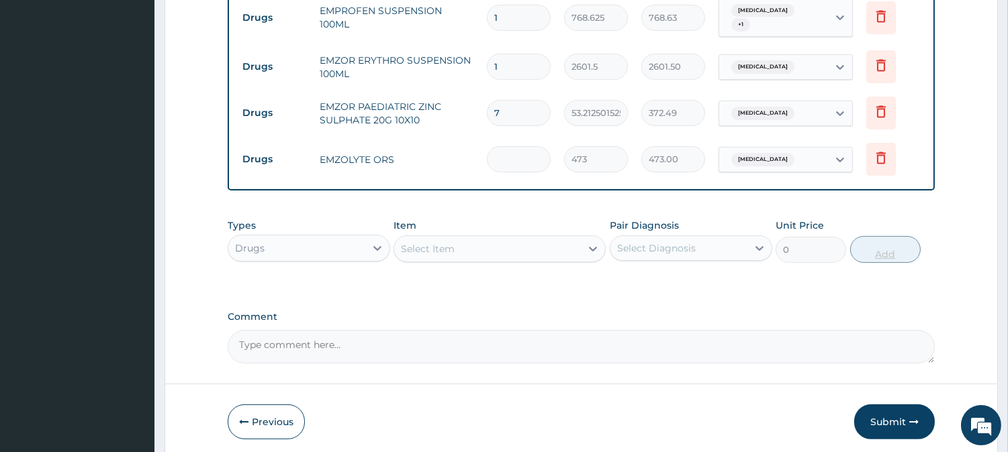
type input "0.00"
type input "3"
type input "1419.00"
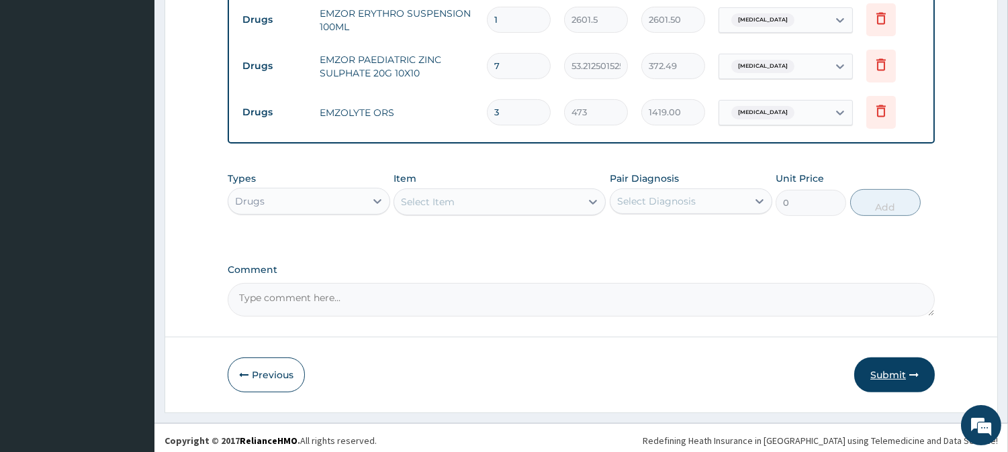
type input "3"
click at [908, 371] on button "Submit" at bounding box center [894, 375] width 81 height 35
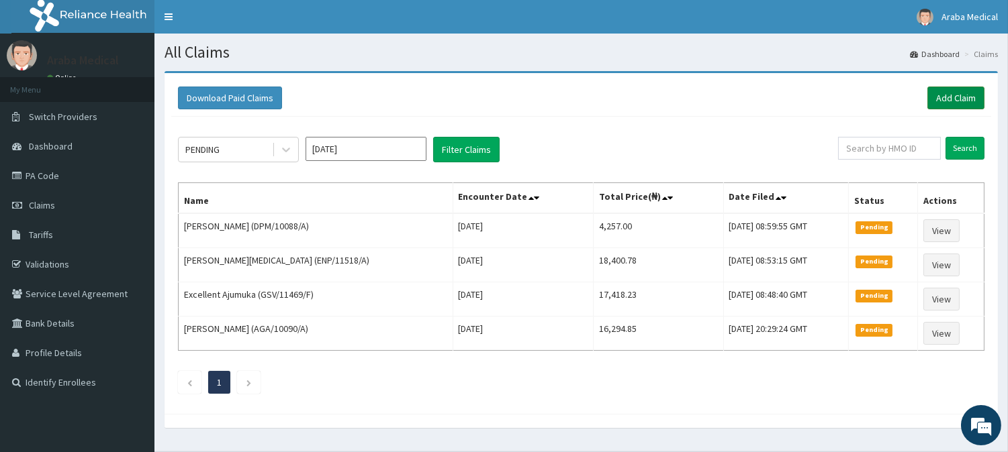
click at [948, 103] on link "Add Claim" at bounding box center [955, 98] width 57 height 23
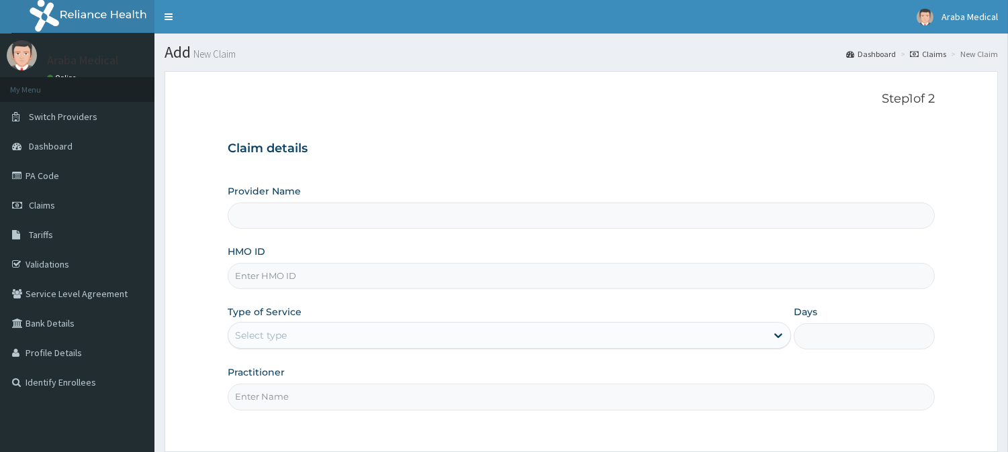
type input "[GEOGRAPHIC_DATA]"
click at [260, 286] on input "HMO ID" at bounding box center [581, 276] width 707 height 26
paste input "NRN/10029/F"
type input "NRN/10029/B"
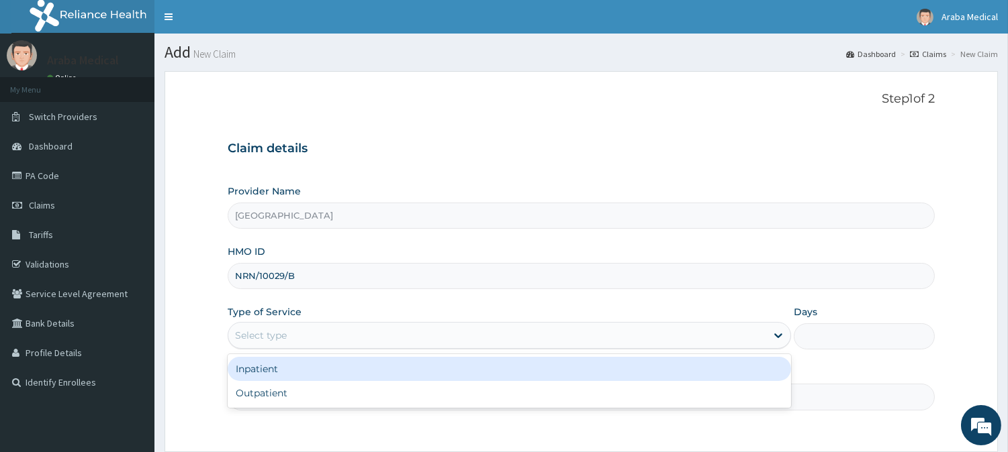
click at [277, 347] on div "Select type" at bounding box center [509, 335] width 563 height 27
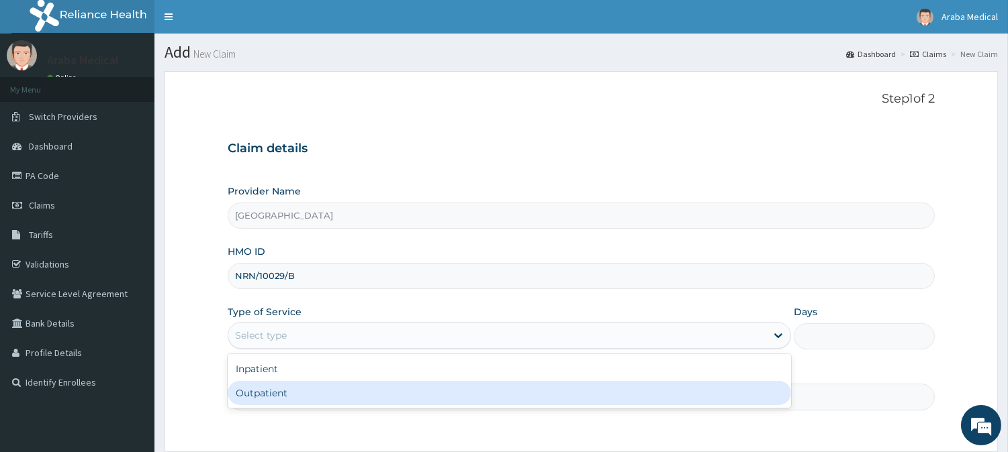
click at [279, 387] on div "Outpatient" at bounding box center [509, 393] width 563 height 24
type input "1"
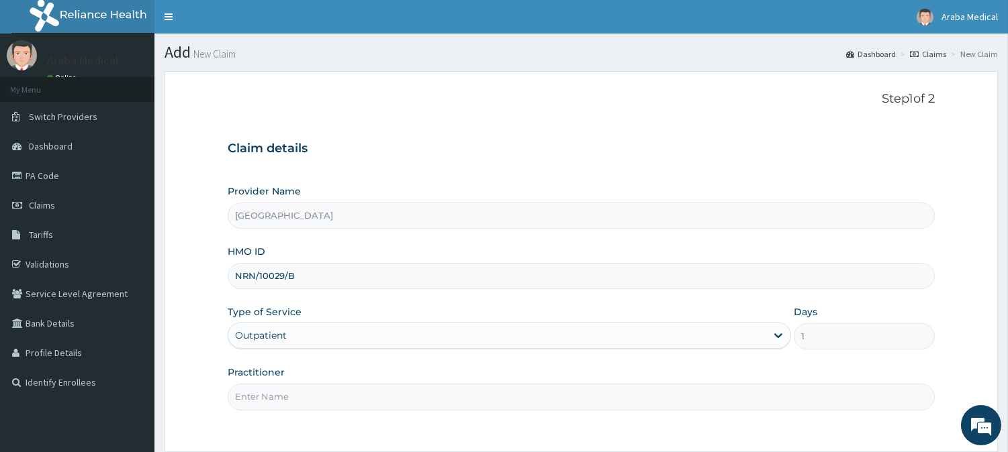
click at [280, 399] on input "Practitioner" at bounding box center [581, 397] width 707 height 26
type input "[PERSON_NAME]"
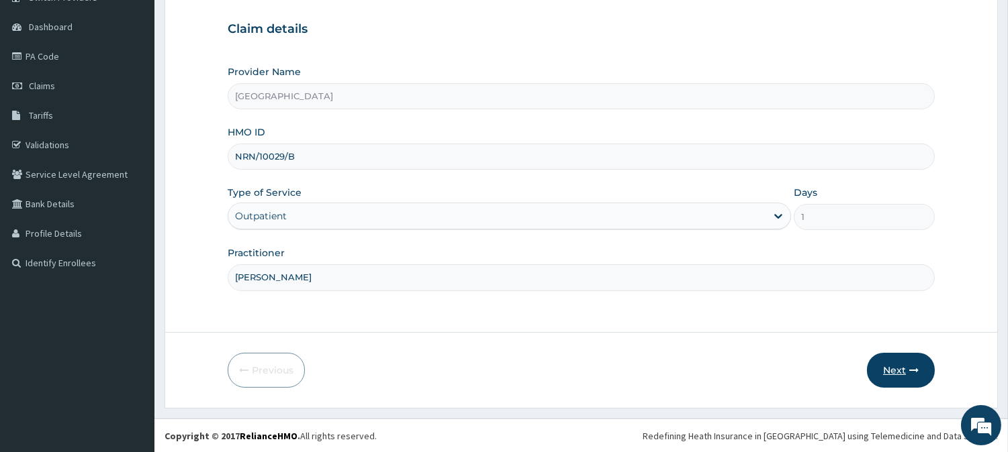
click at [898, 373] on button "Next" at bounding box center [901, 370] width 68 height 35
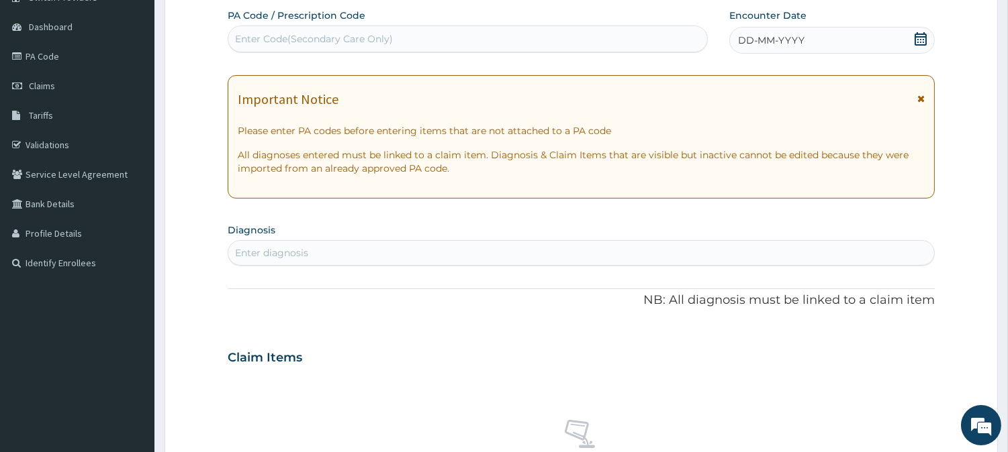
click at [923, 32] on icon at bounding box center [920, 38] width 12 height 13
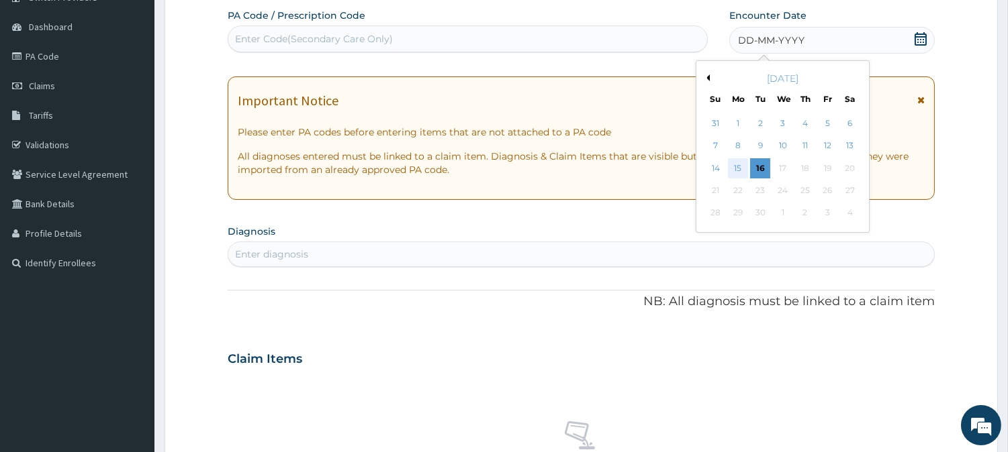
click at [737, 171] on div "15" at bounding box center [738, 168] width 20 height 20
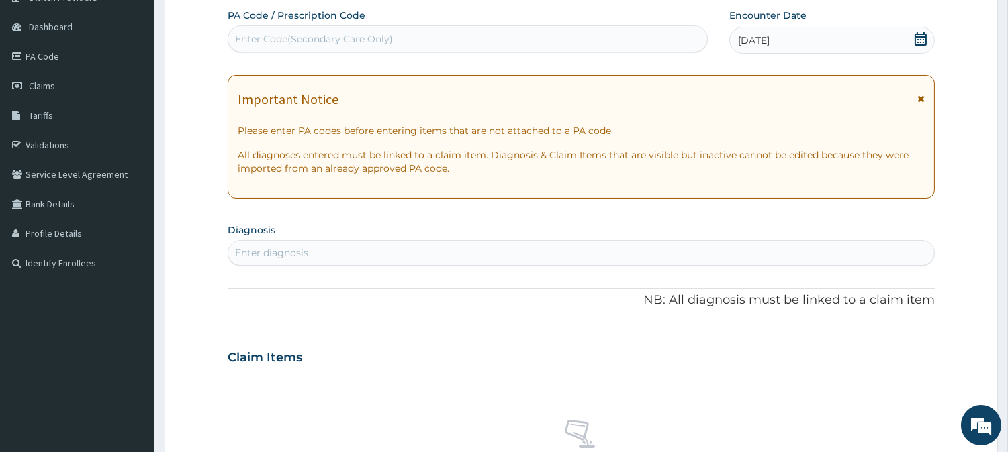
click at [364, 246] on div "Enter diagnosis" at bounding box center [581, 252] width 706 height 21
type input "B"
type input "MALAR"
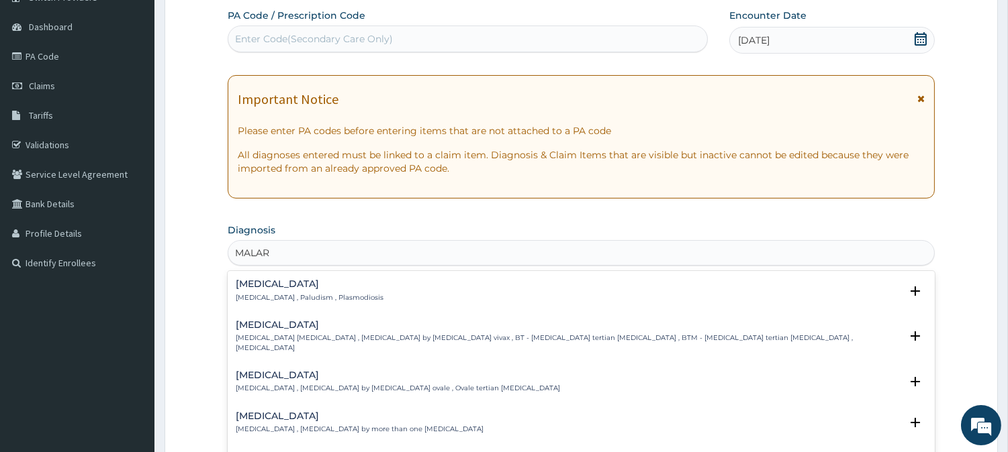
click at [250, 290] on div "[MEDICAL_DATA] [MEDICAL_DATA] , Paludism , Plasmodiosis" at bounding box center [310, 290] width 148 height 23
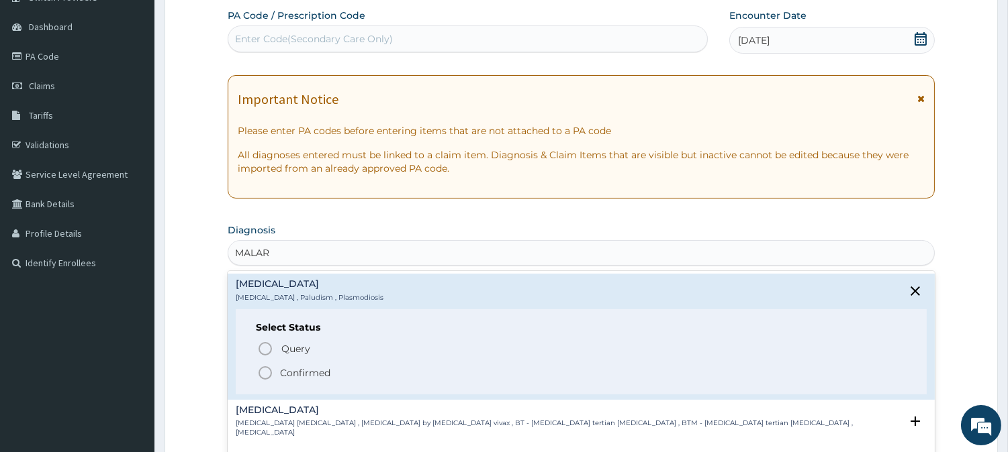
click at [263, 374] on icon "status option filled" at bounding box center [265, 373] width 16 height 16
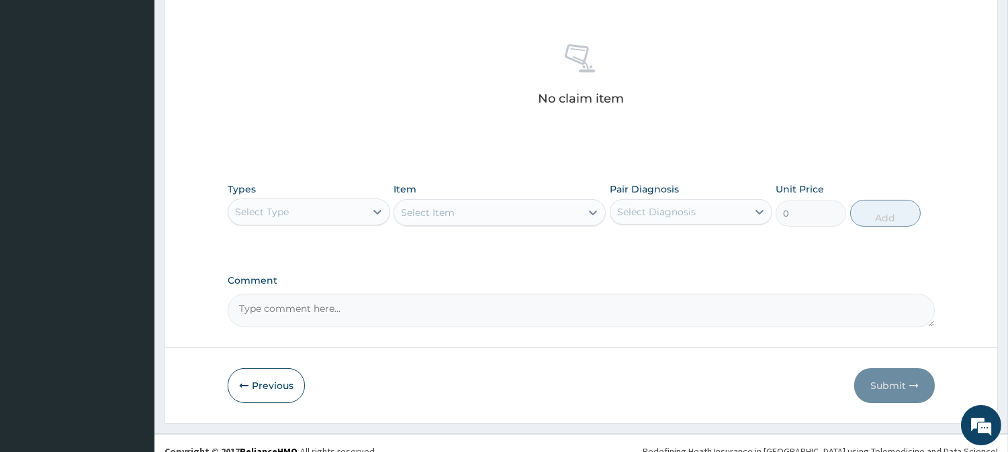
scroll to position [515, 0]
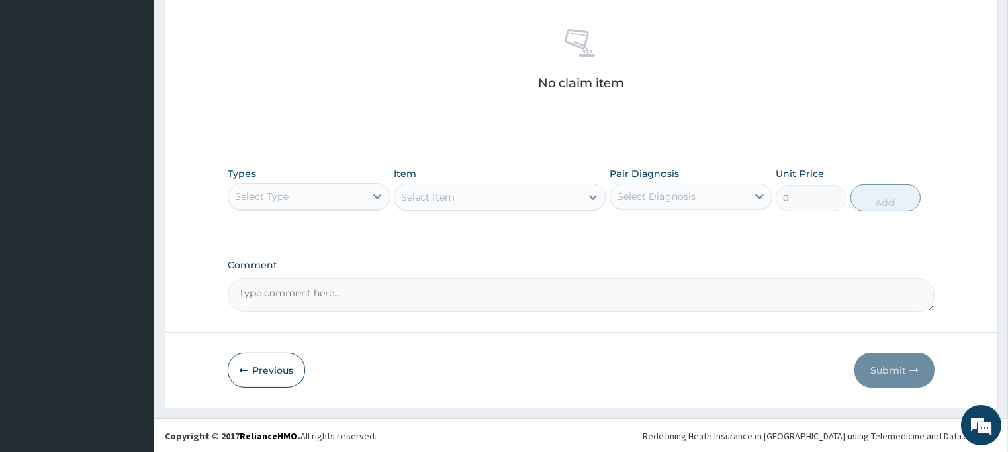
click at [345, 199] on div "Select Type" at bounding box center [296, 196] width 137 height 21
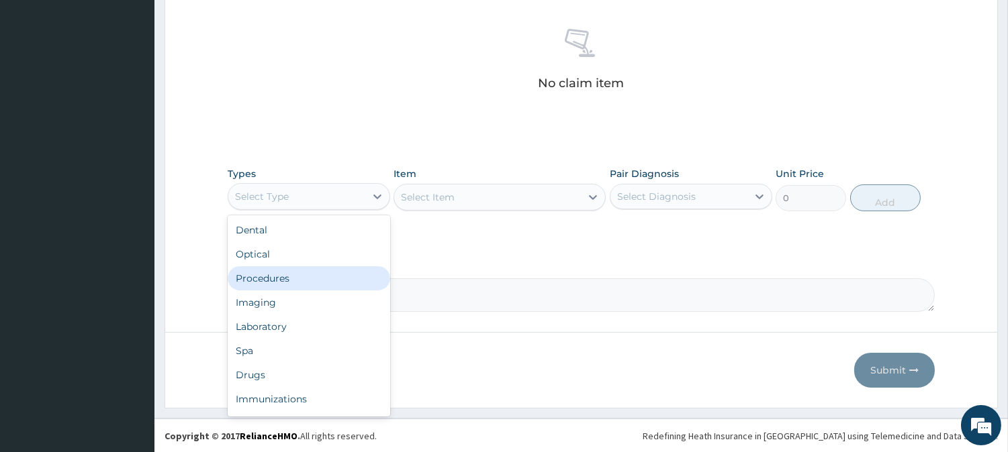
click at [320, 278] on div "Procedures" at bounding box center [309, 279] width 162 height 24
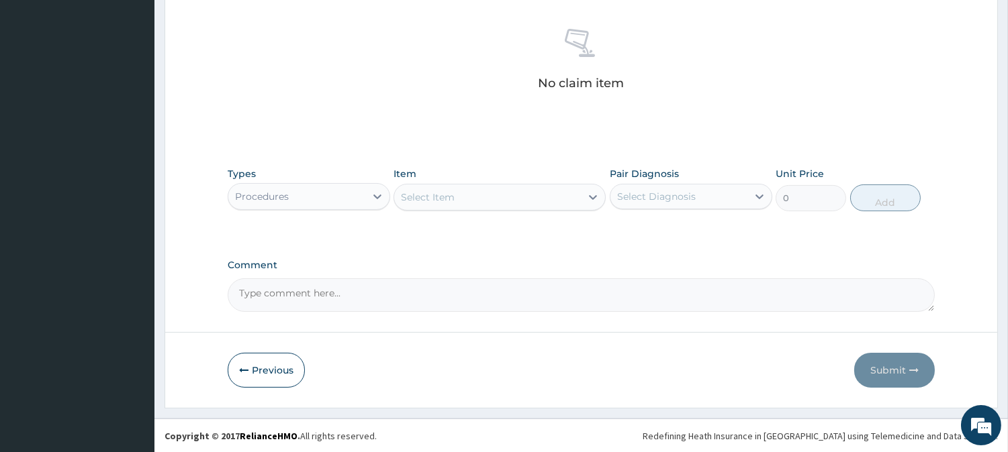
click at [494, 193] on div "Select Item" at bounding box center [487, 197] width 187 height 21
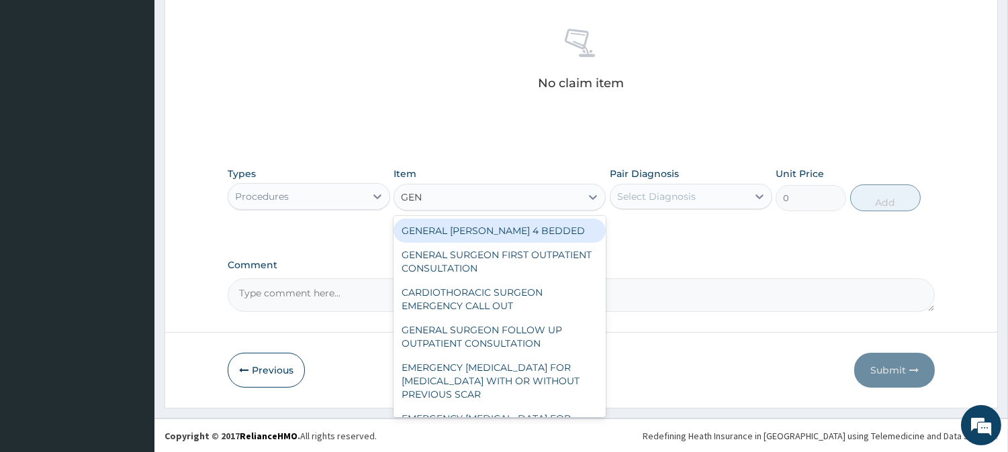
type input "GENE"
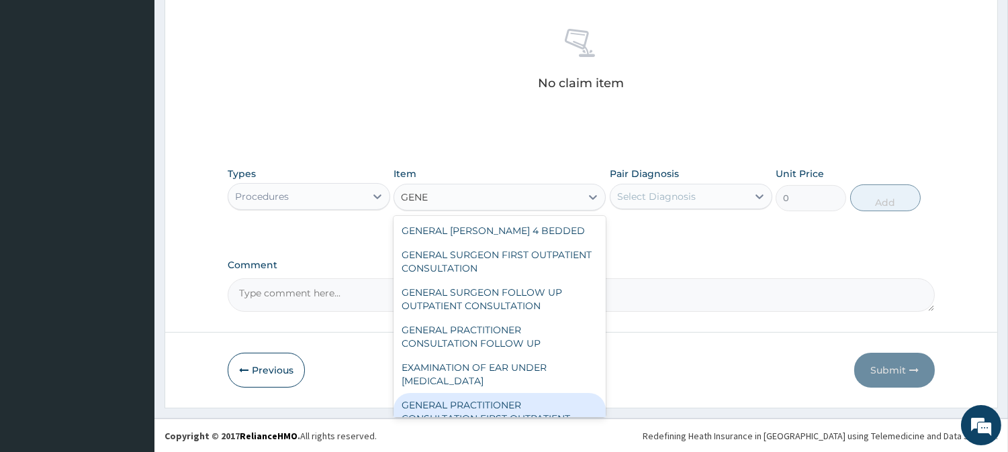
click at [490, 405] on div "GENERAL PRACTITIONER CONSULTATION FIRST OUTPATIENT CONSULTATION" at bounding box center [499, 418] width 212 height 51
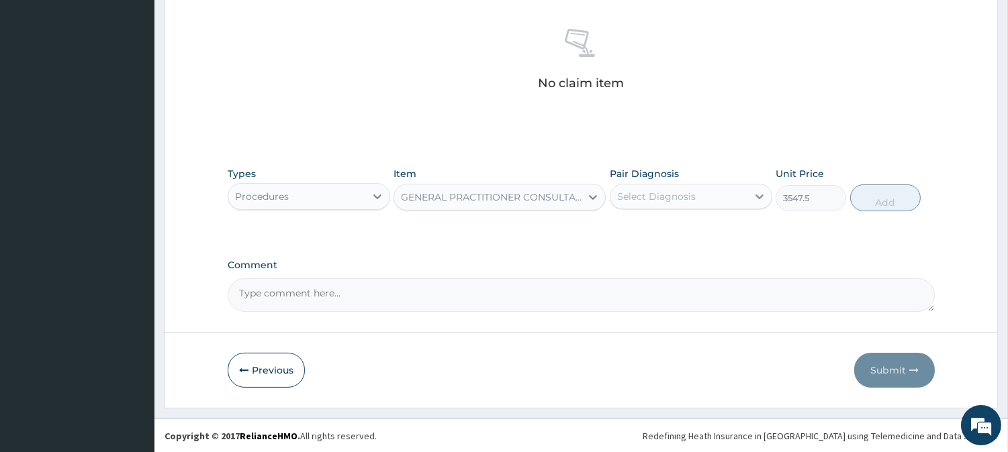
type input "3547.5"
click at [726, 191] on div "Select Diagnosis" at bounding box center [678, 196] width 137 height 21
click at [707, 233] on div "[MEDICAL_DATA]" at bounding box center [691, 232] width 162 height 28
checkbox input "true"
click at [917, 193] on button "Add" at bounding box center [885, 198] width 70 height 27
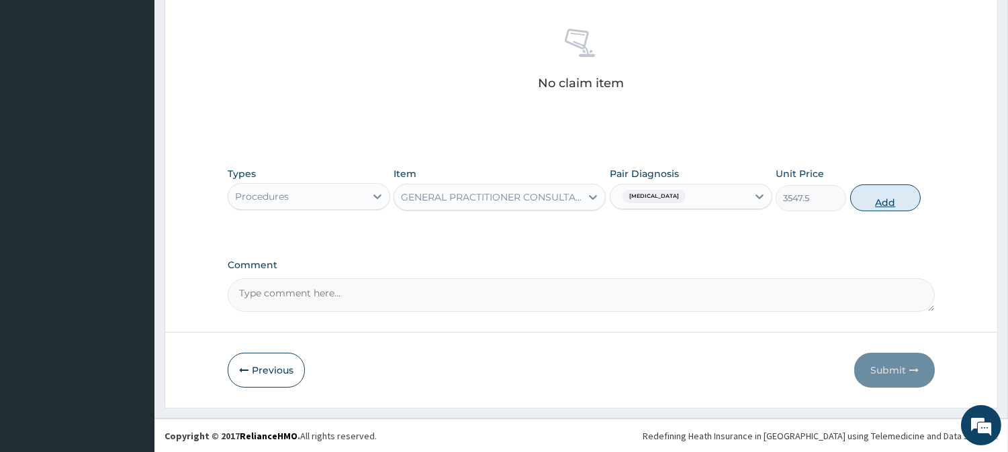
type input "0"
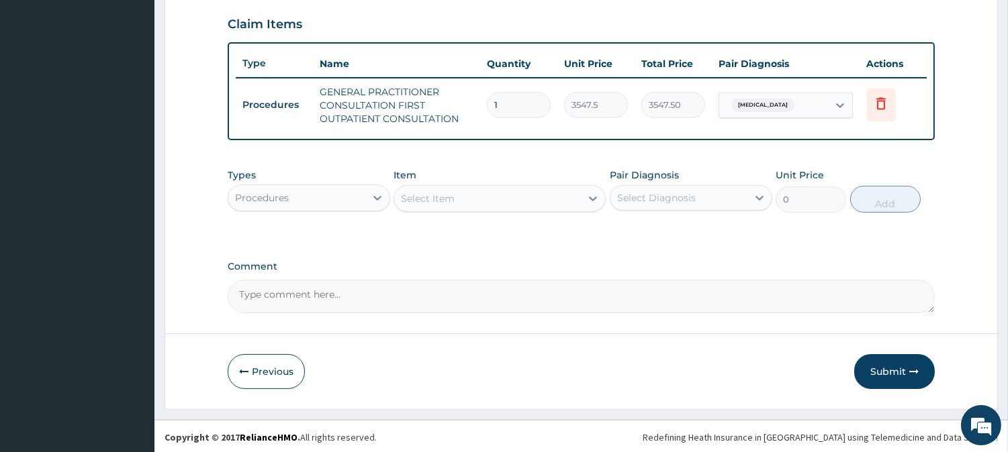
click at [322, 193] on div "Procedures" at bounding box center [296, 197] width 137 height 21
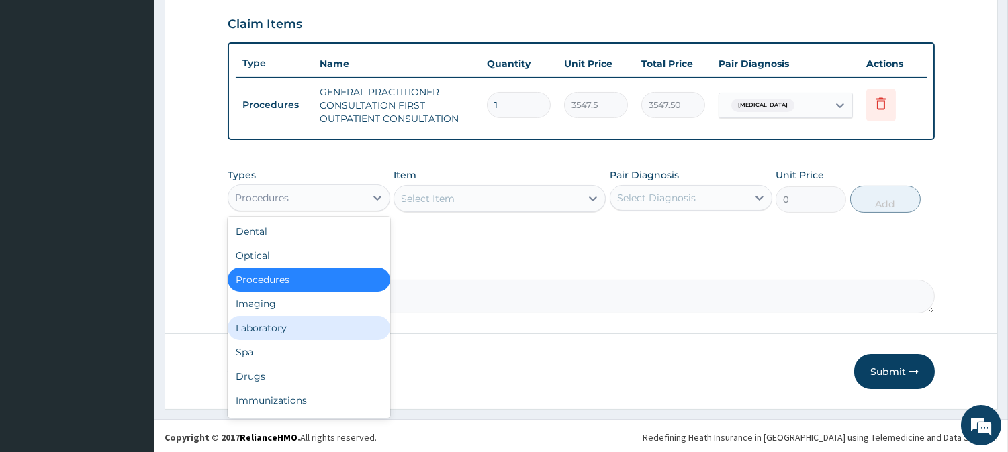
click at [291, 328] on div "Laboratory" at bounding box center [309, 328] width 162 height 24
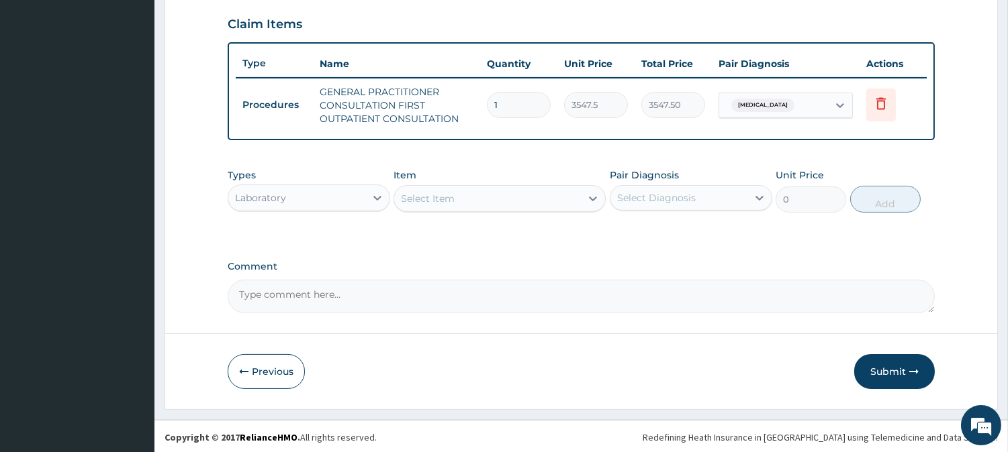
click at [527, 199] on div "Select Item" at bounding box center [487, 198] width 187 height 21
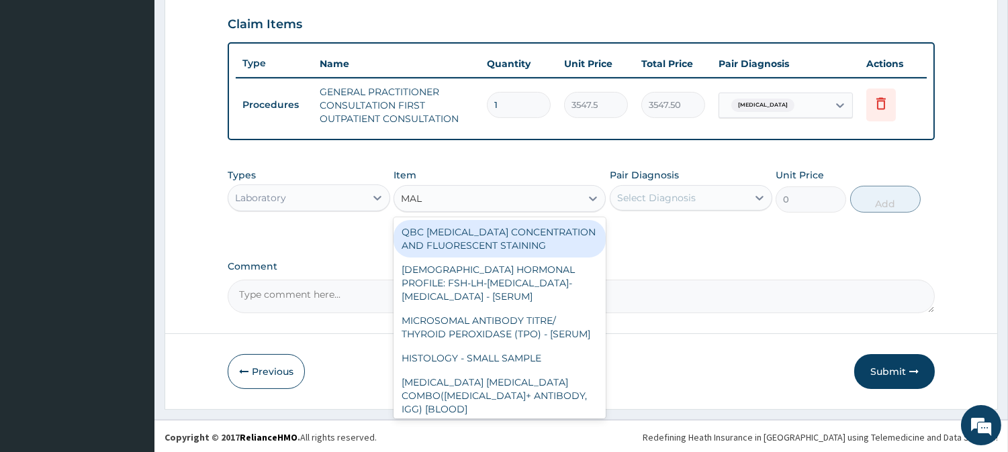
type input "MALA"
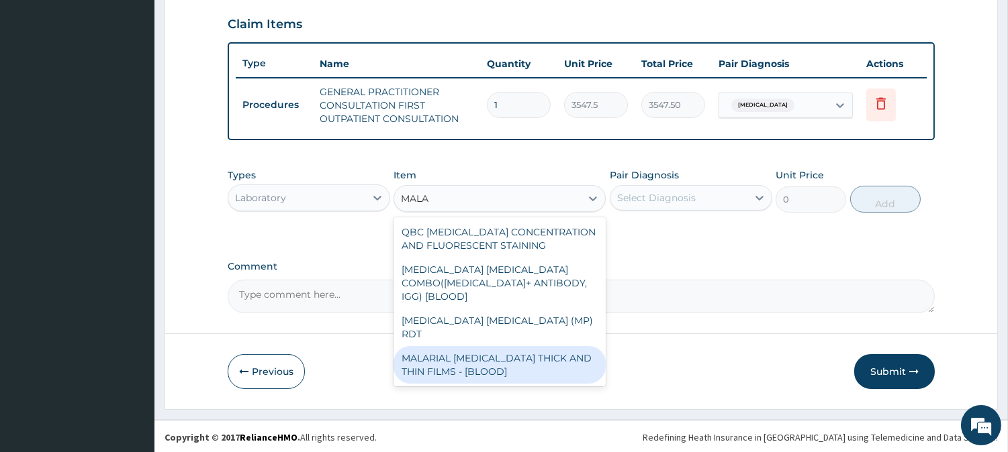
click at [520, 346] on div "MALARIAL [MEDICAL_DATA] THICK AND THIN FILMS - [BLOOD]" at bounding box center [499, 365] width 212 height 38
type input "1612.5"
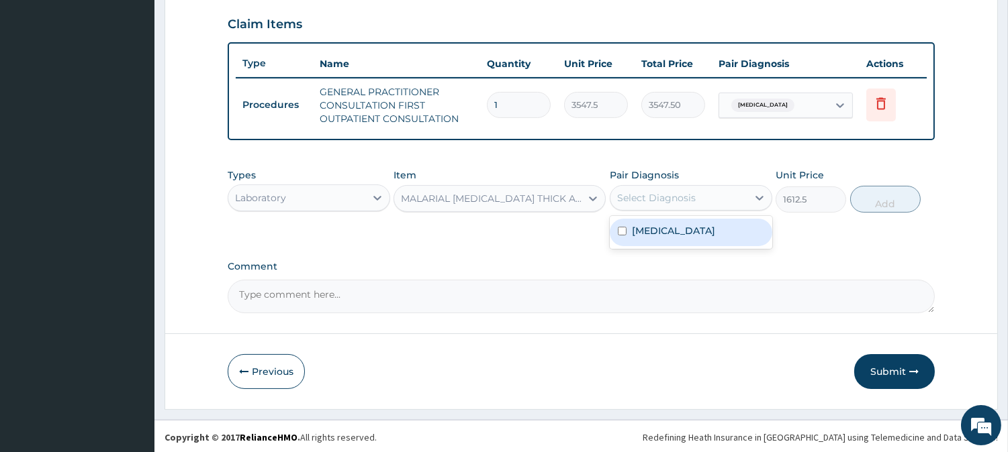
click at [677, 200] on div "Select Diagnosis" at bounding box center [656, 197] width 79 height 13
click at [672, 237] on div "[MEDICAL_DATA]" at bounding box center [691, 233] width 162 height 28
checkbox input "true"
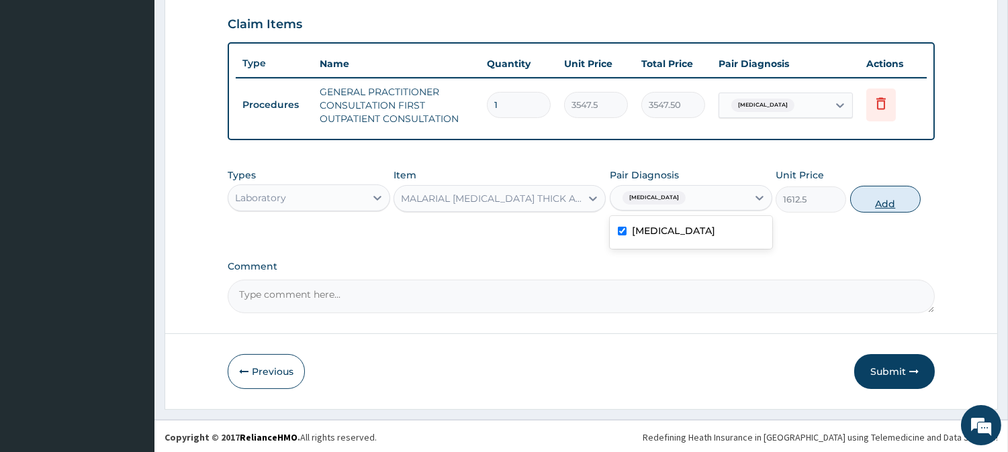
click at [877, 199] on button "Add" at bounding box center [885, 199] width 70 height 27
type input "0"
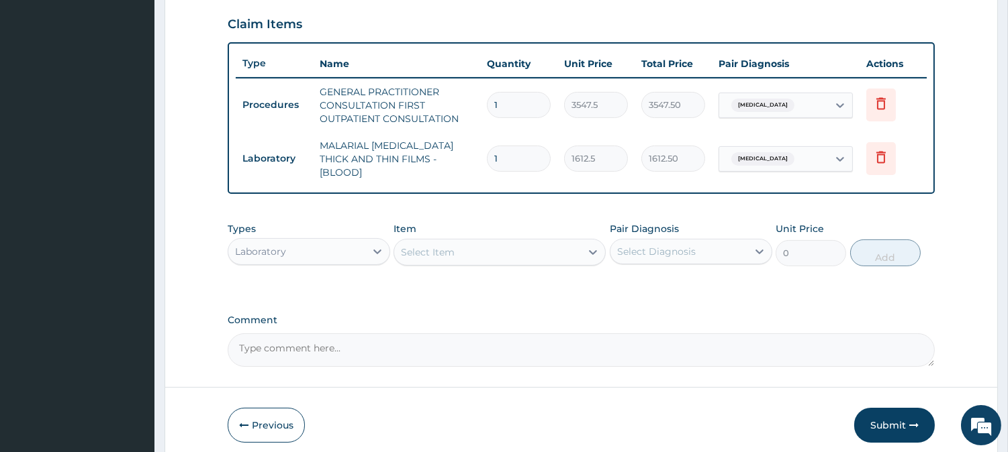
click at [344, 224] on div "Types Laboratory" at bounding box center [309, 244] width 162 height 44
click at [340, 244] on div "Laboratory" at bounding box center [296, 251] width 137 height 21
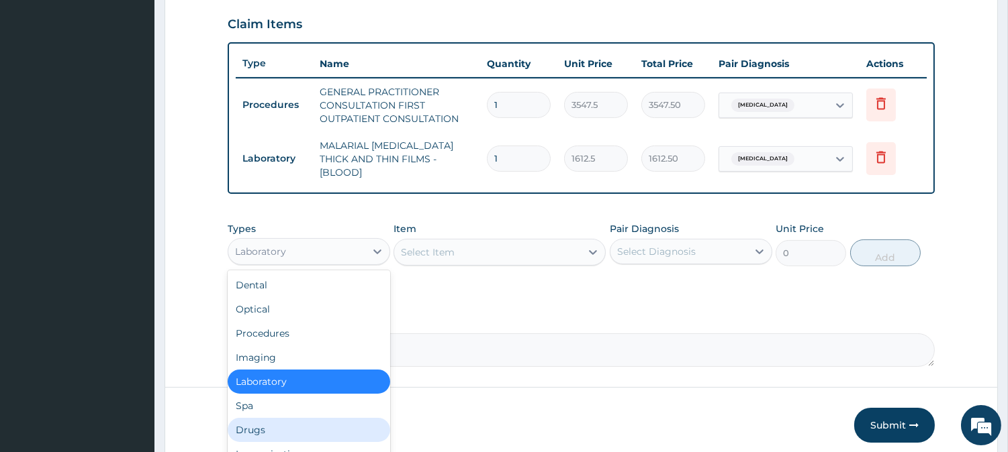
click at [300, 418] on div "Drugs" at bounding box center [309, 430] width 162 height 24
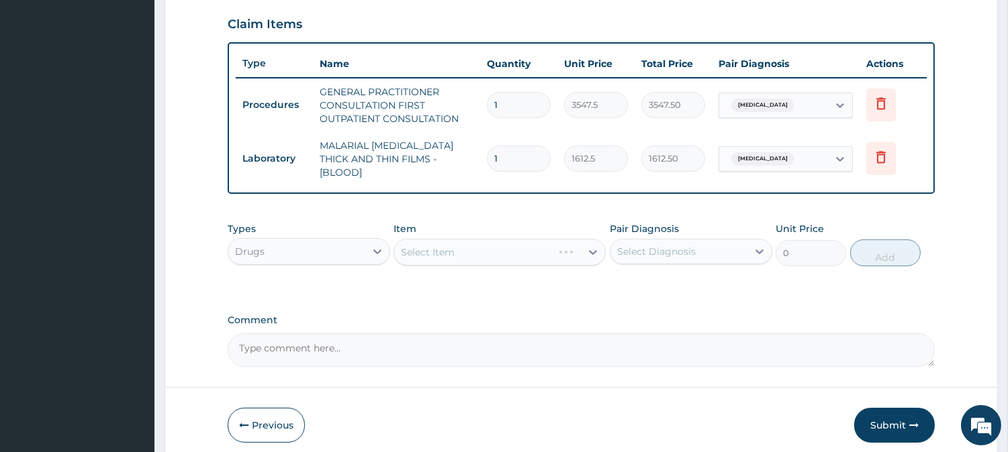
scroll to position [504, 0]
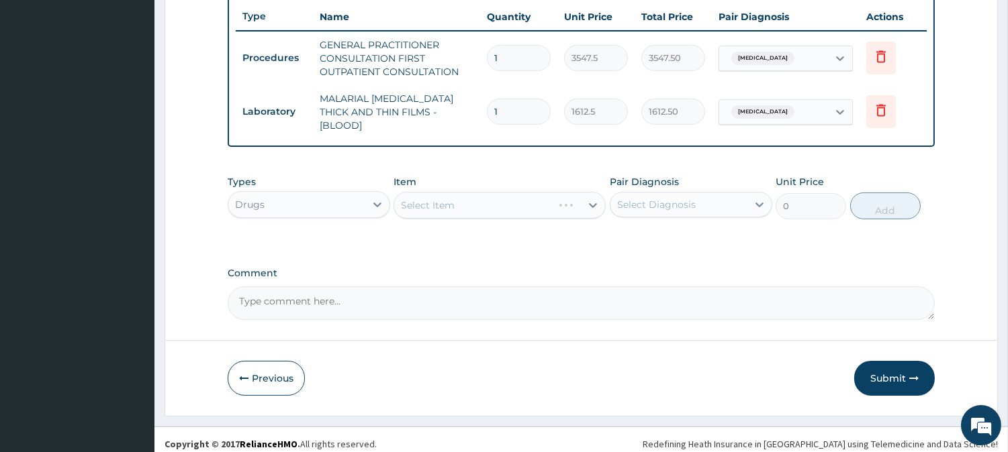
click at [526, 199] on div "Select Item" at bounding box center [499, 205] width 212 height 27
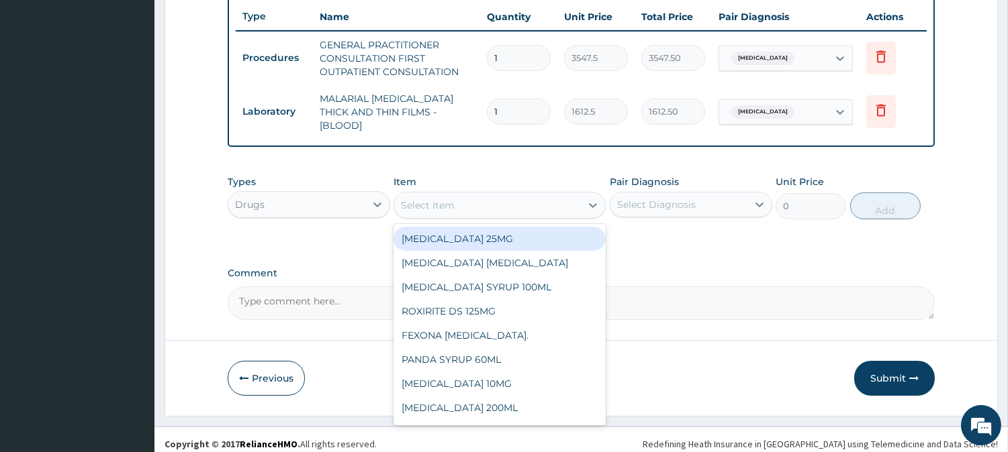
click at [526, 199] on div "Select Item" at bounding box center [487, 205] width 187 height 21
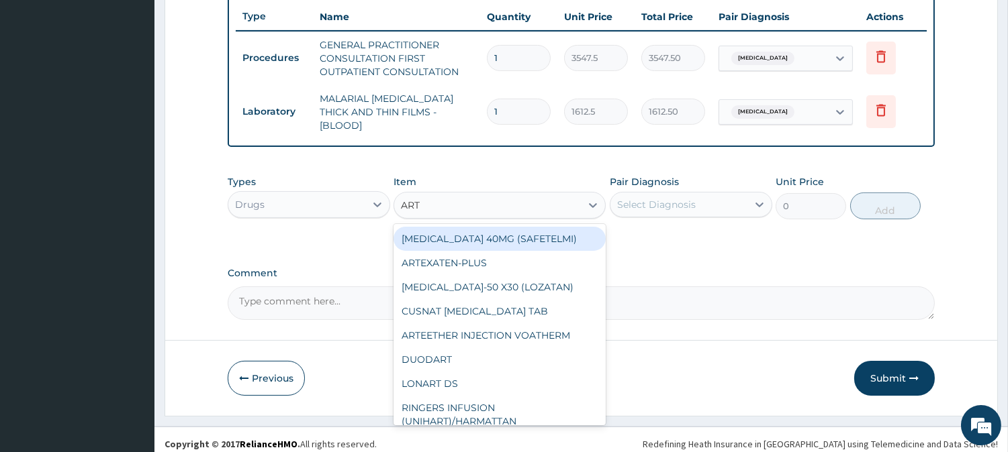
type input "ARTE"
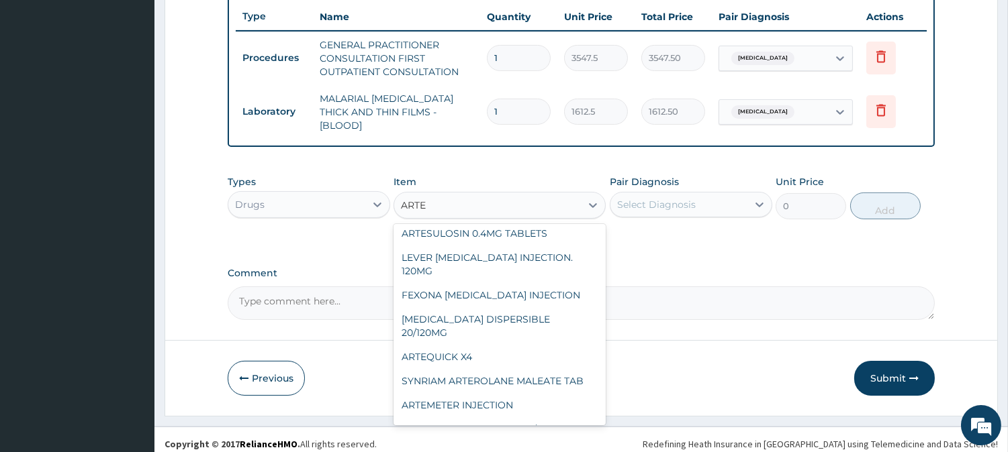
scroll to position [120, 0]
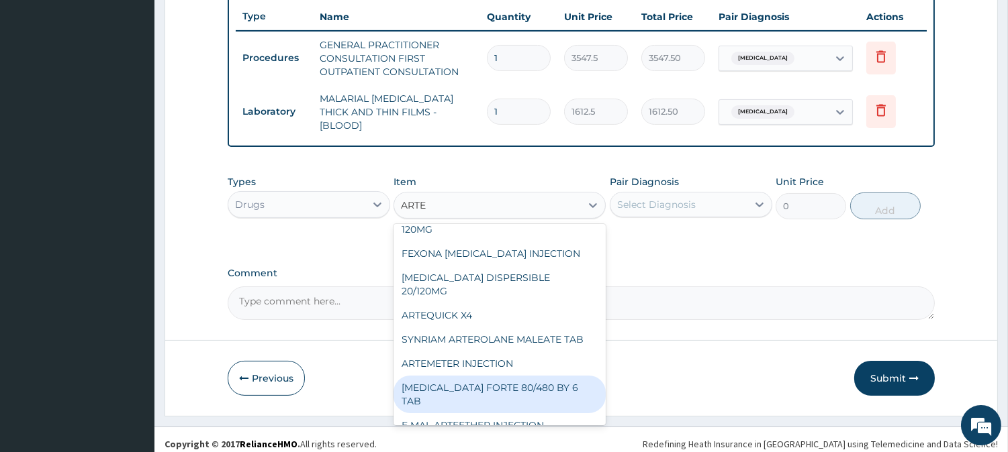
click at [534, 376] on div "[MEDICAL_DATA] FORTE 80/480 BY 6 TAB" at bounding box center [499, 395] width 212 height 38
type input "449.3500061035156"
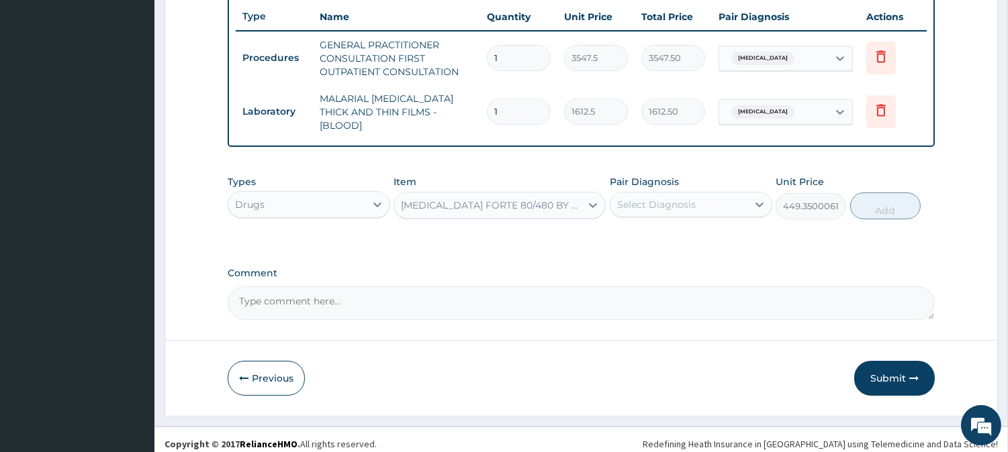
click at [706, 194] on div "Select Diagnosis" at bounding box center [678, 204] width 137 height 21
click at [697, 233] on div "[MEDICAL_DATA]" at bounding box center [691, 240] width 162 height 28
checkbox input "true"
click at [875, 196] on button "Add" at bounding box center [885, 206] width 70 height 27
type input "0"
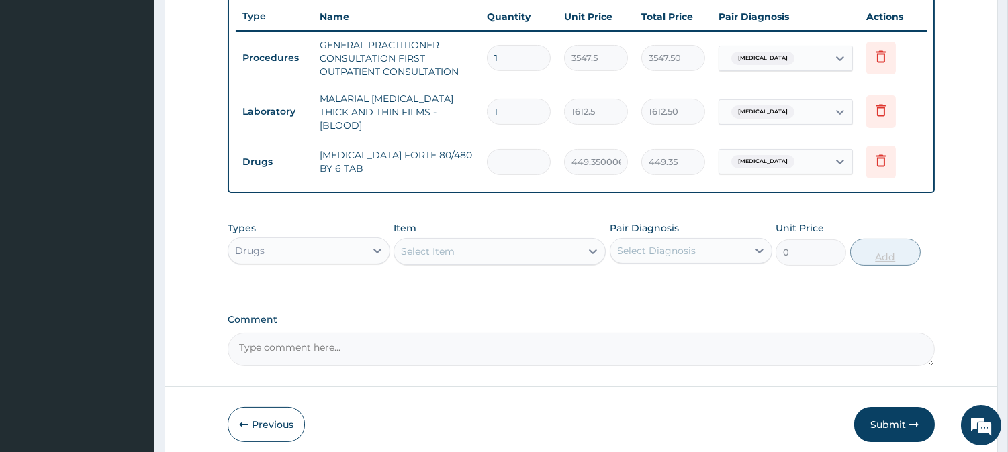
type input "0.00"
type input "6"
type input "2696.10"
type input "6"
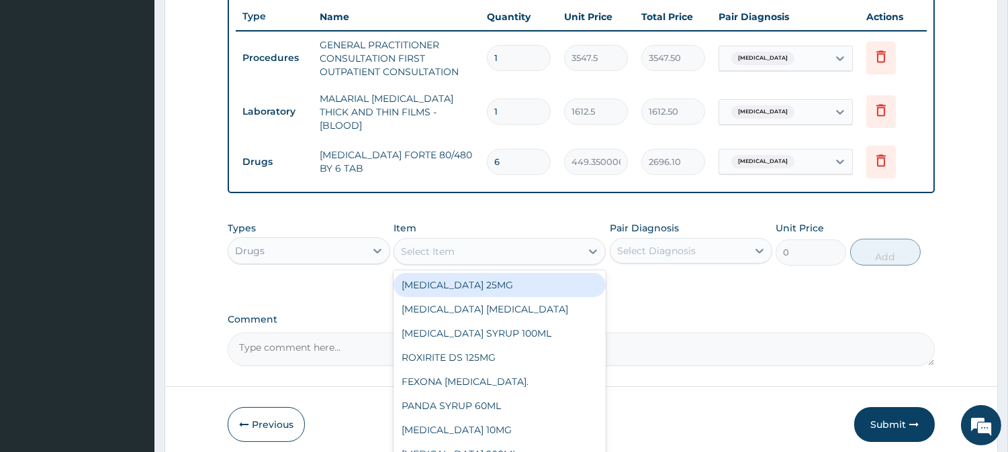
click at [551, 241] on div "Select Item" at bounding box center [487, 251] width 187 height 21
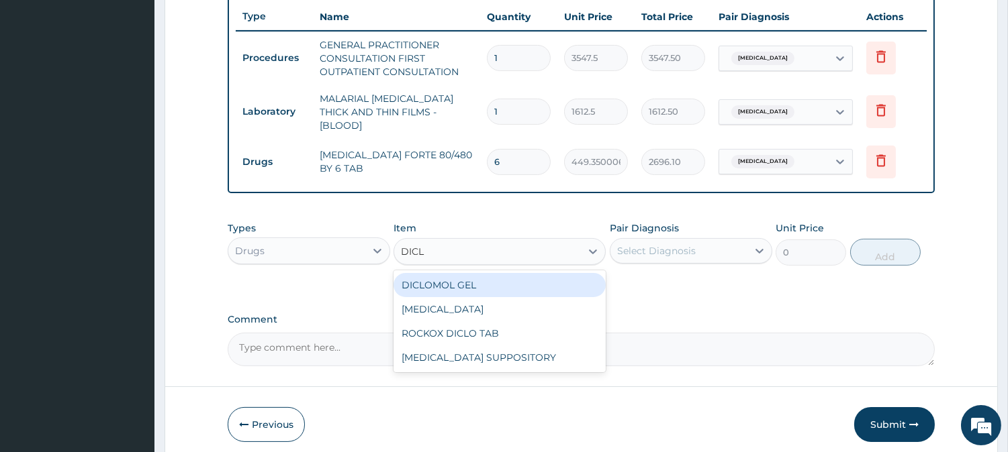
type input "DICLO"
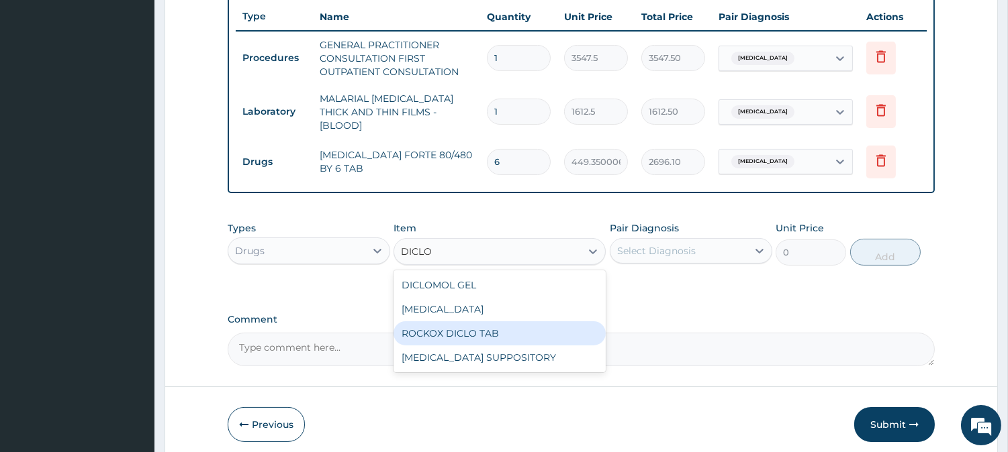
click at [530, 324] on div "ROCKOX DICLO TAB" at bounding box center [499, 334] width 212 height 24
type input "82.7750015258789"
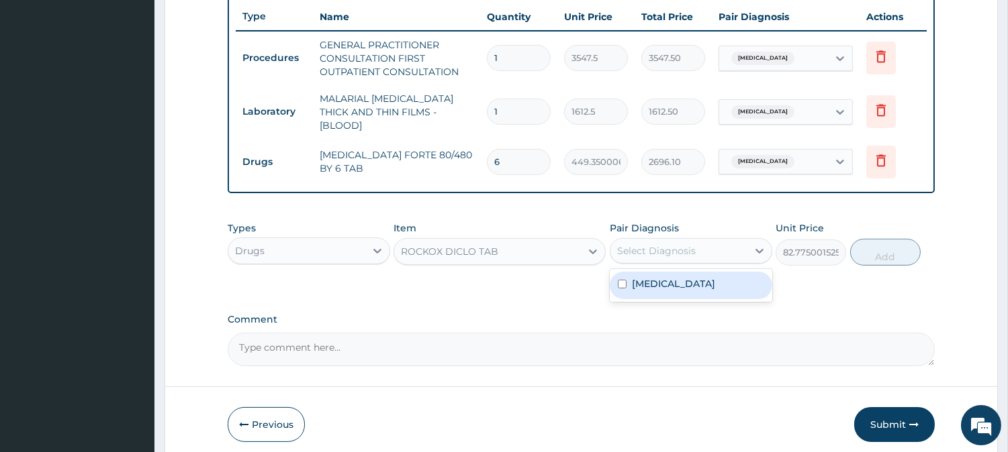
click at [702, 243] on div "Select Diagnosis" at bounding box center [678, 250] width 137 height 21
click at [673, 280] on div "[MEDICAL_DATA]" at bounding box center [691, 286] width 162 height 28
checkbox input "true"
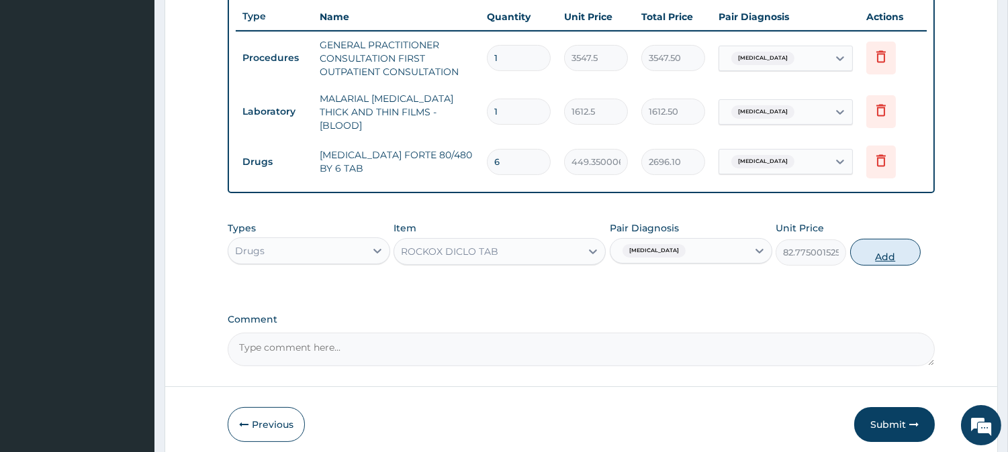
click at [863, 244] on button "Add" at bounding box center [885, 252] width 70 height 27
type input "0"
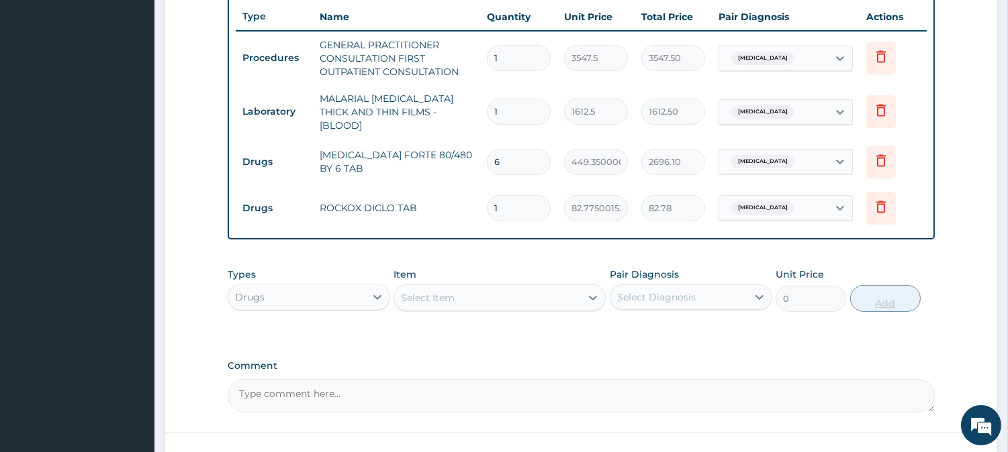
type input "0.00"
type input "6"
type input "496.65"
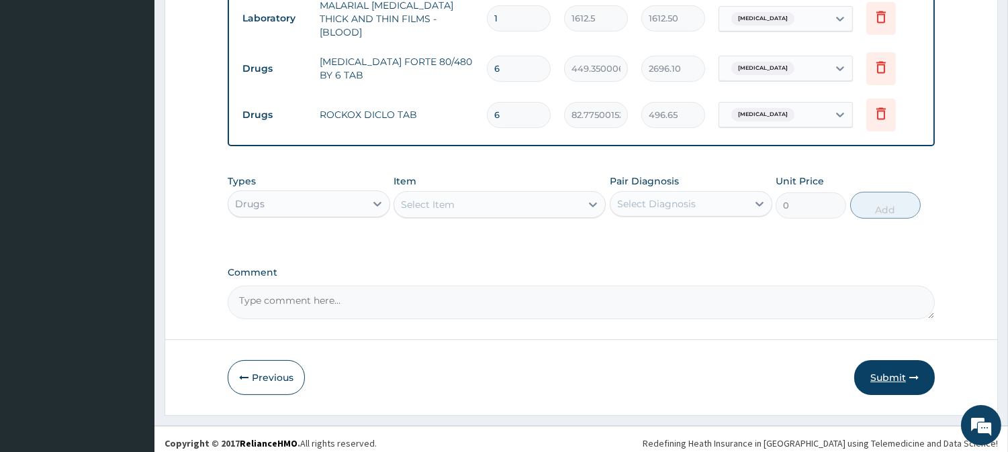
type input "6"
click at [892, 377] on button "Submit" at bounding box center [894, 378] width 81 height 35
